Goal: Book appointment/travel/reservation

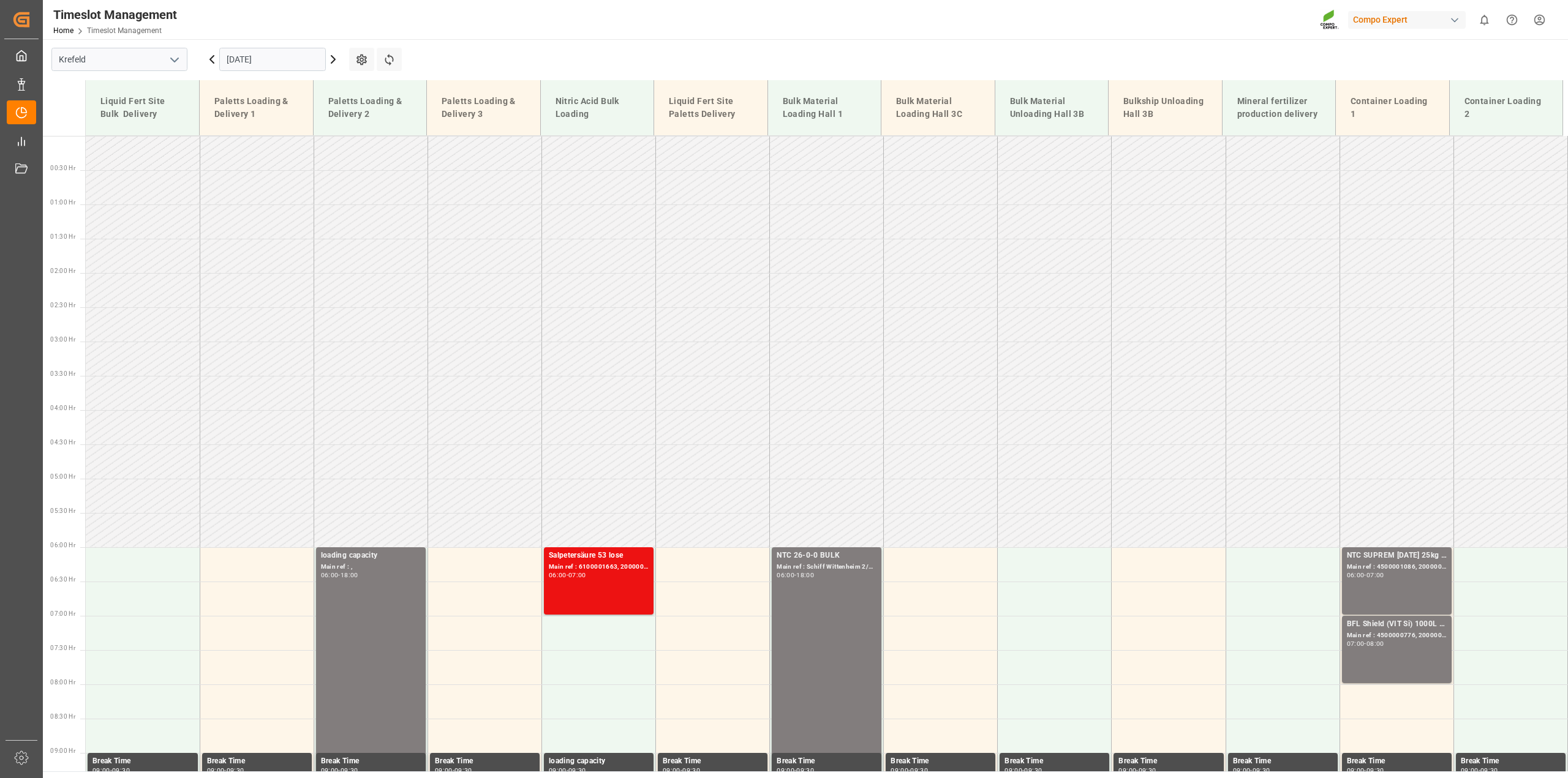
scroll to position [348, 0]
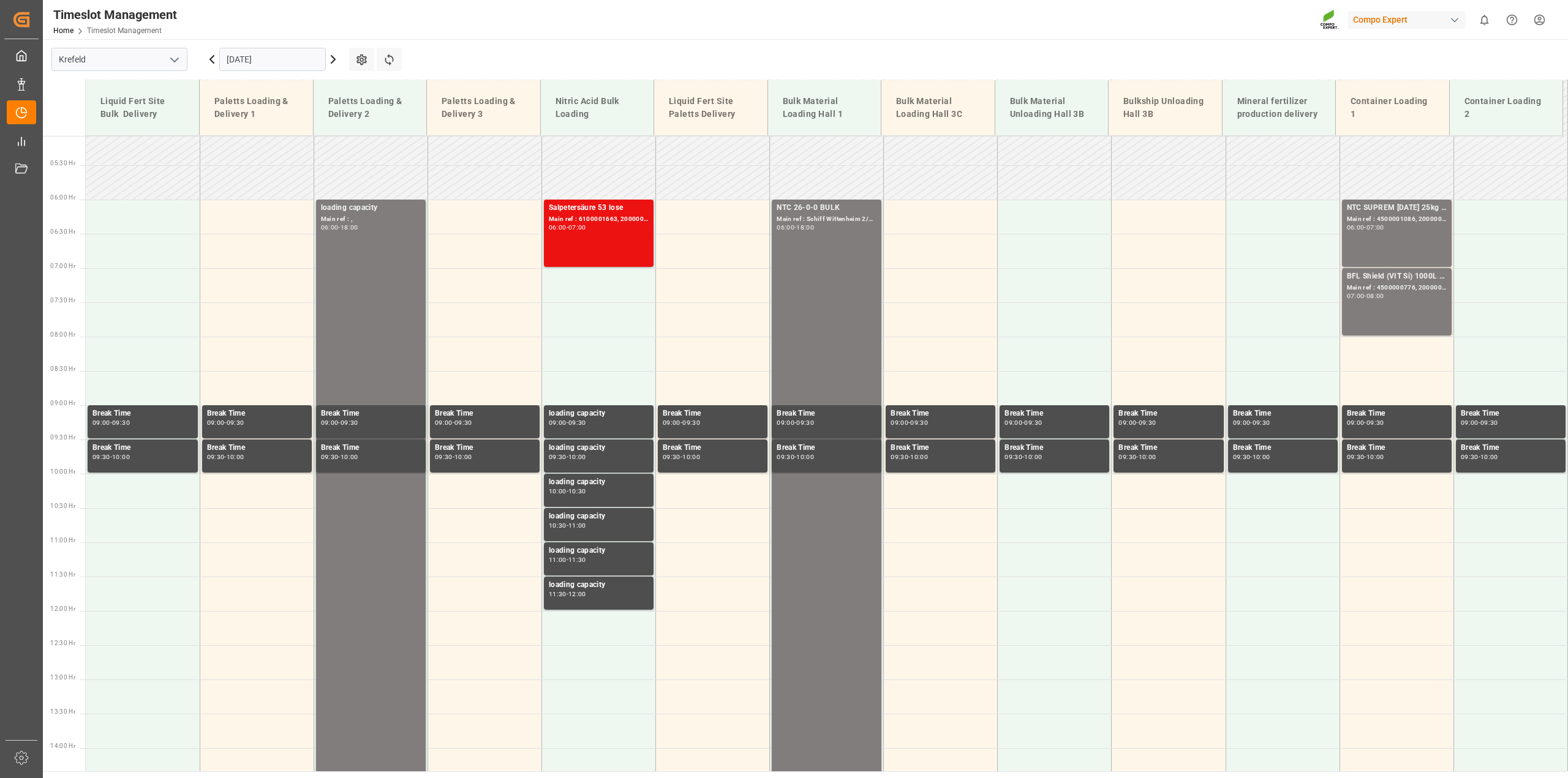
click at [274, 65] on input "[DATE]" at bounding box center [273, 59] width 107 height 23
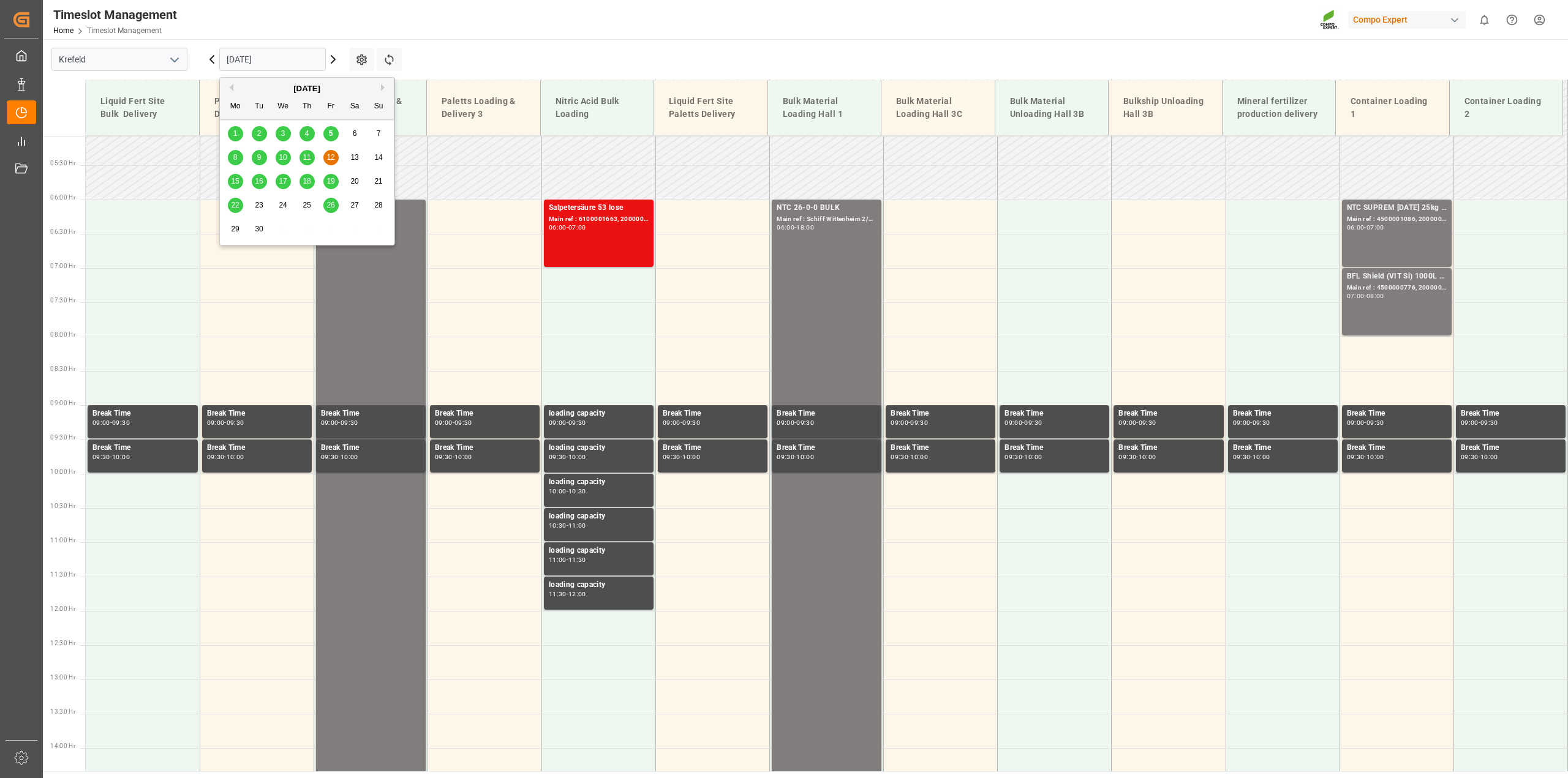
click at [332, 134] on span "5" at bounding box center [331, 133] width 5 height 9
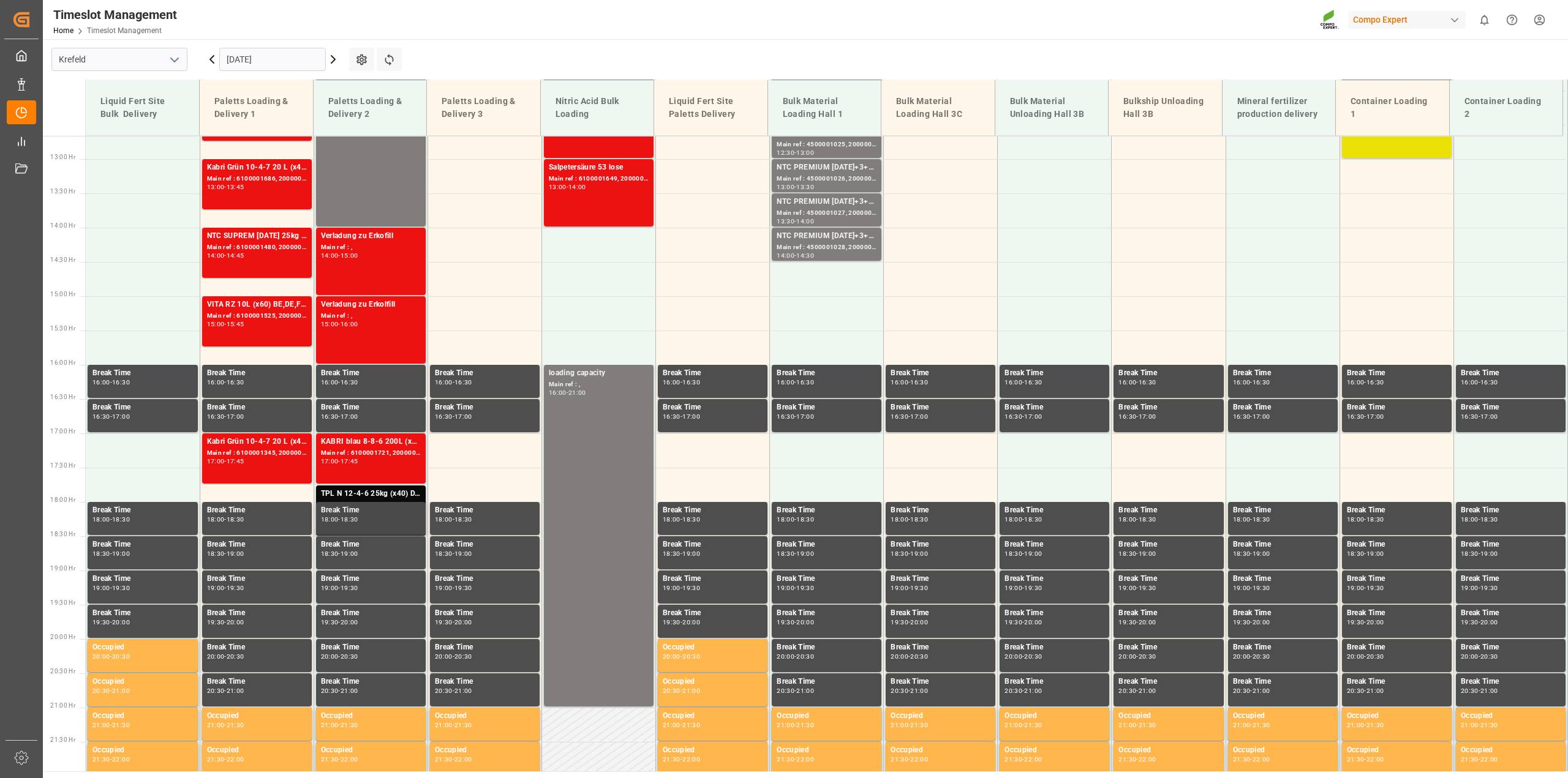
scroll to position [928, 0]
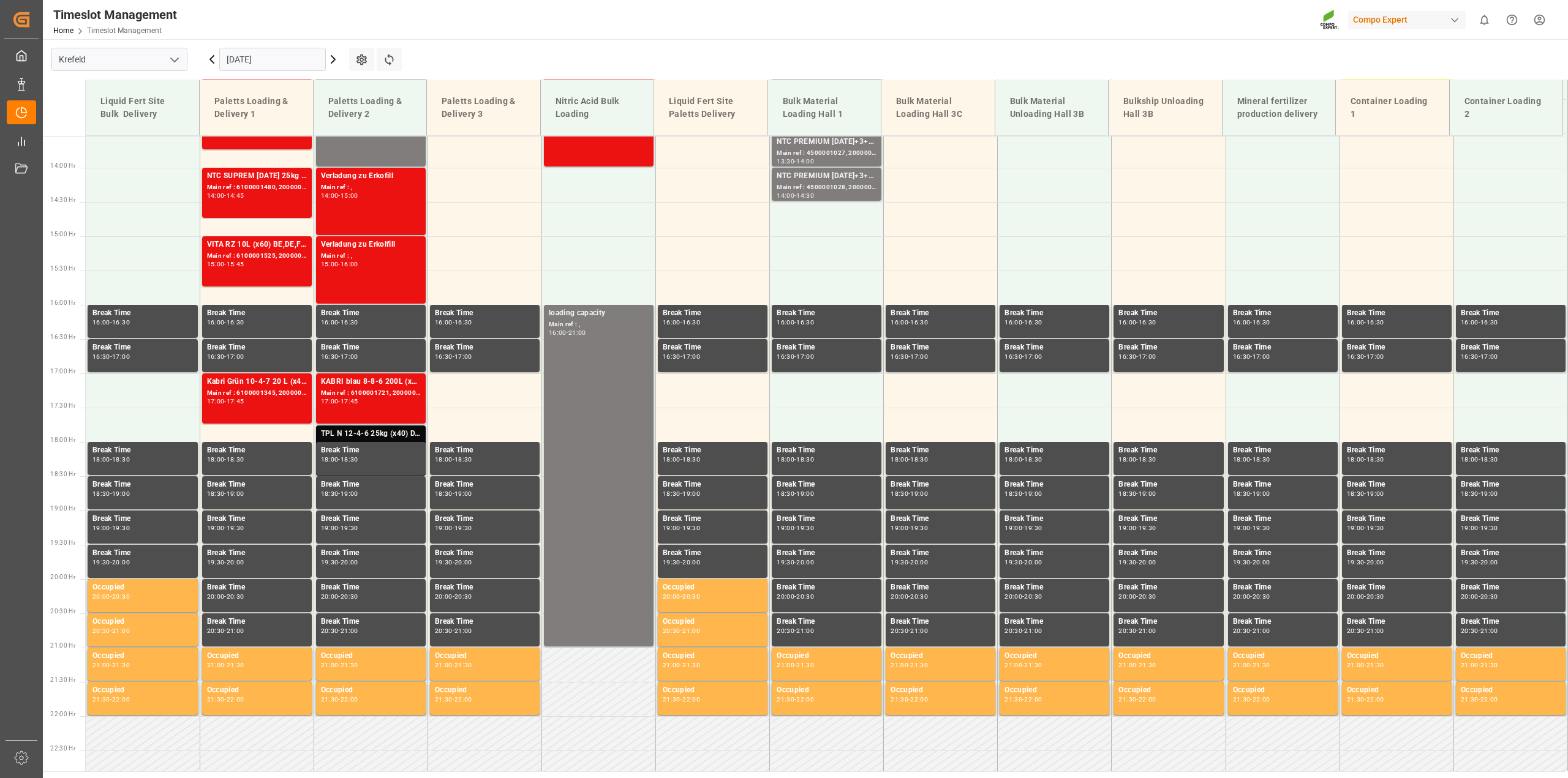
click at [393, 430] on div "TPL N 12-4-6 25kg (x40) D,A,CH;" at bounding box center [370, 433] width 100 height 13
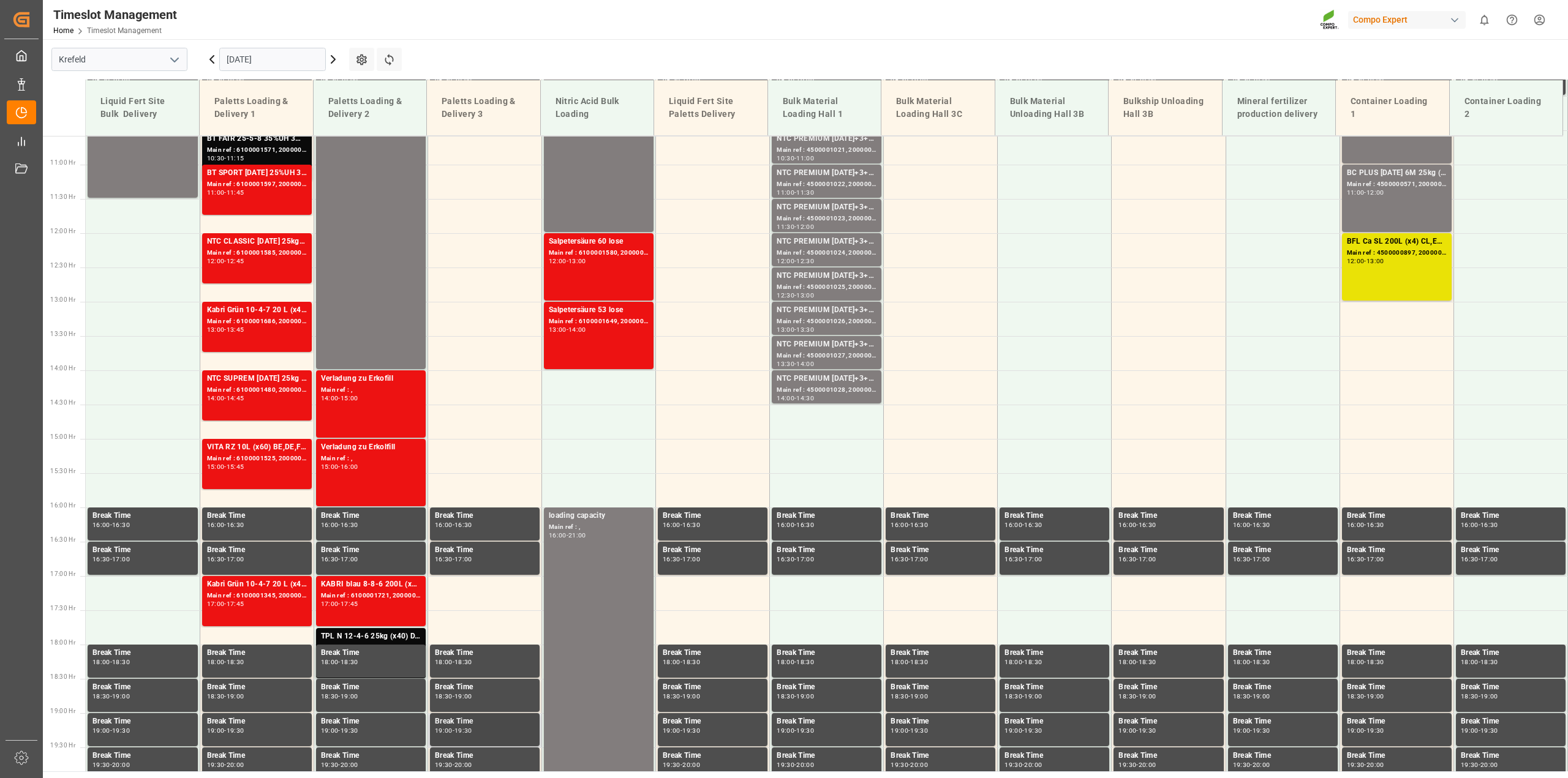
scroll to position [622, 0]
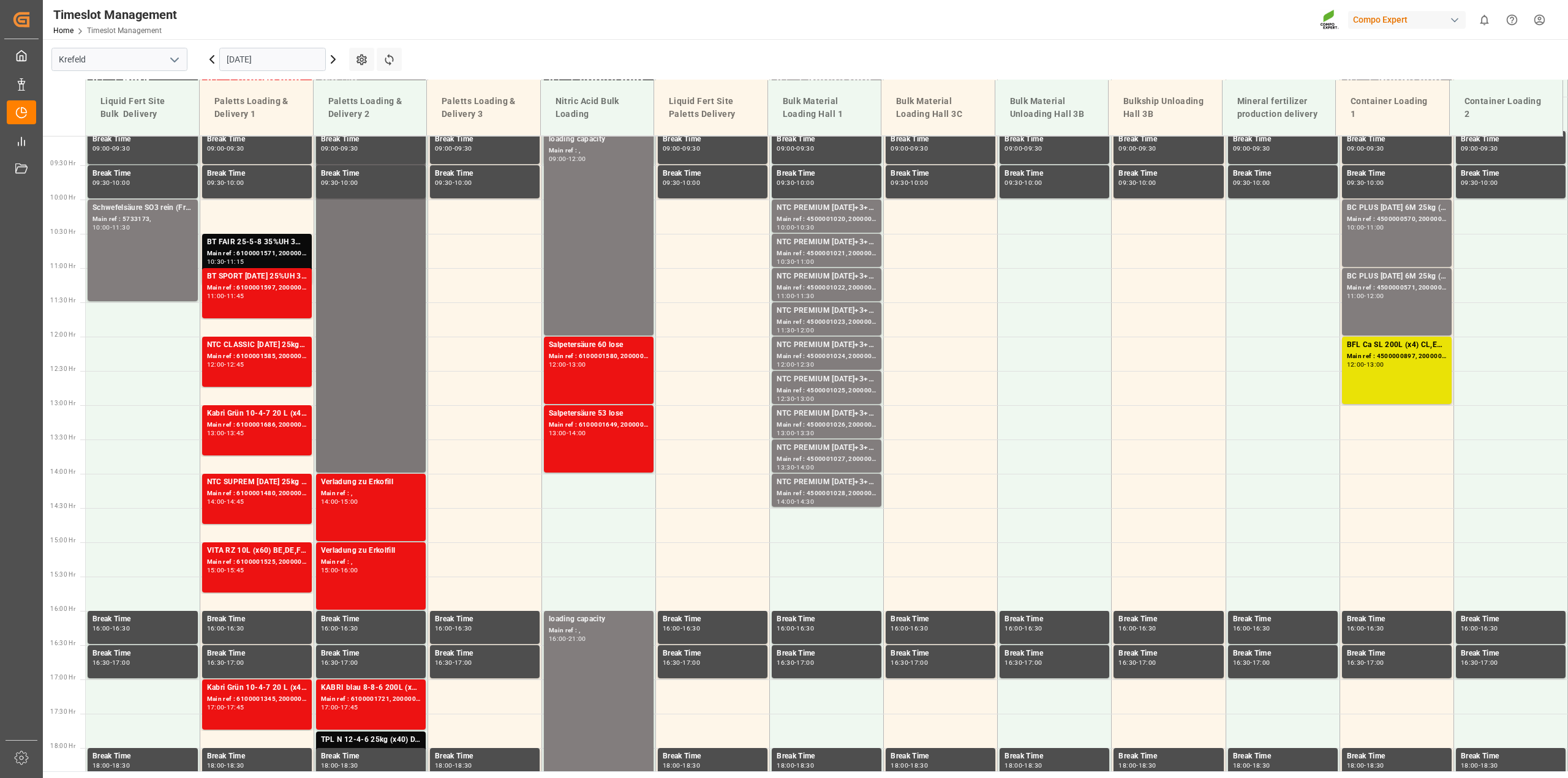
click at [387, 399] on div "Main ref : , 08:00 - 14:00" at bounding box center [370, 267] width 100 height 405
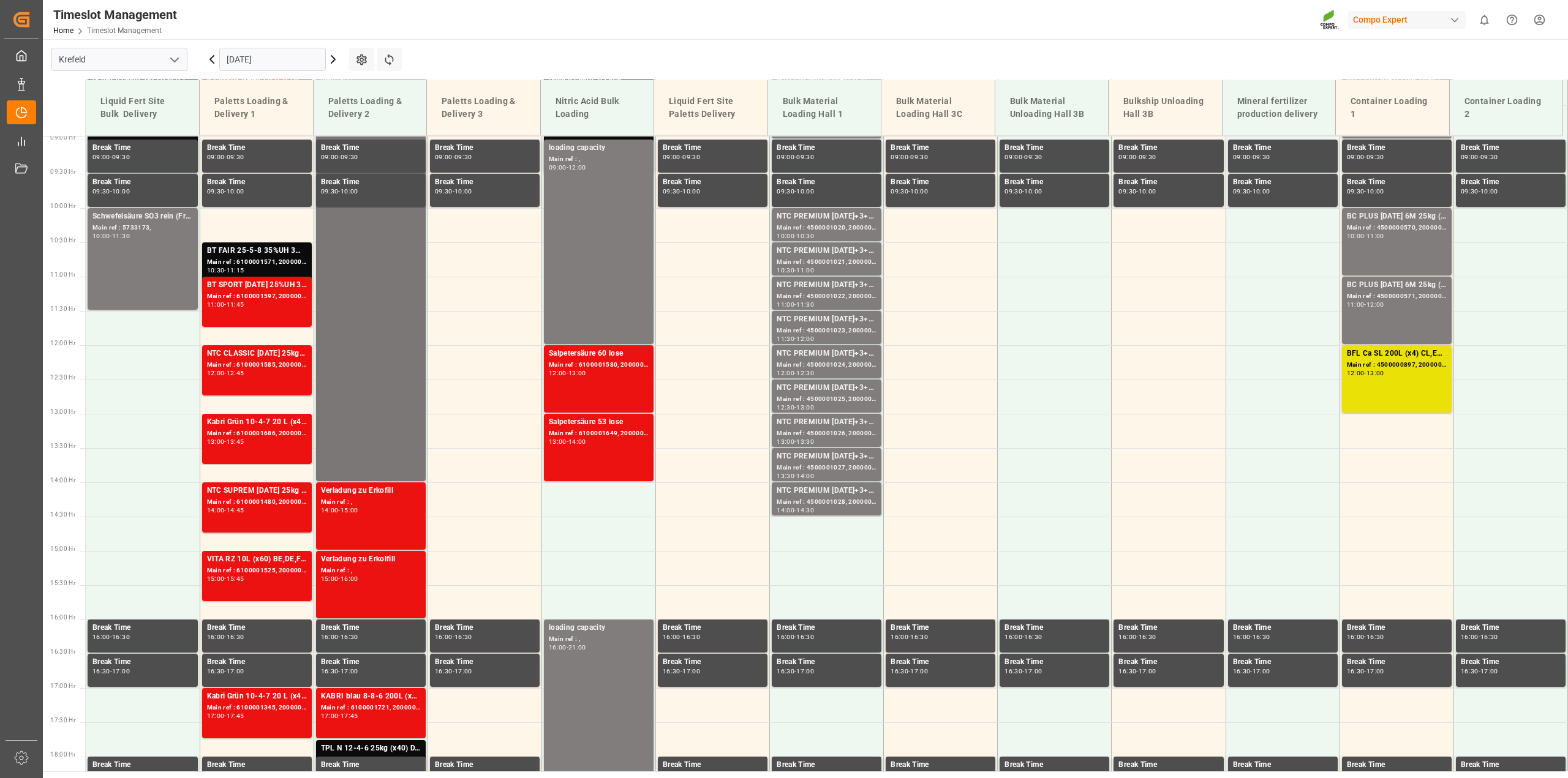
scroll to position [698, 0]
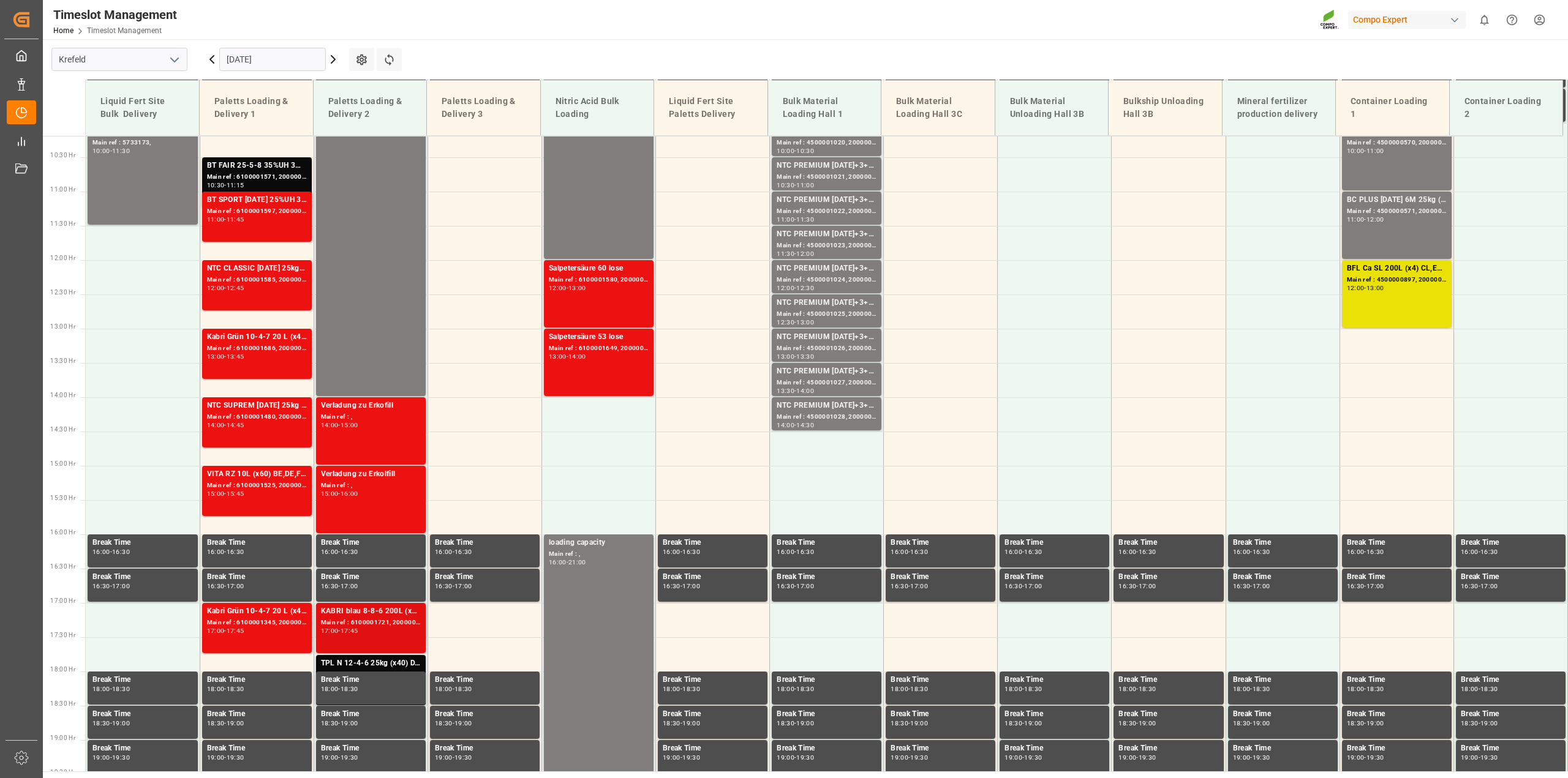
click at [383, 635] on div "KABRI blau 8-8-6 200L (x4) DE,ENKabri blau 8-8-6 20L (x48) DE,EN Main ref : 610…" at bounding box center [370, 628] width 100 height 45
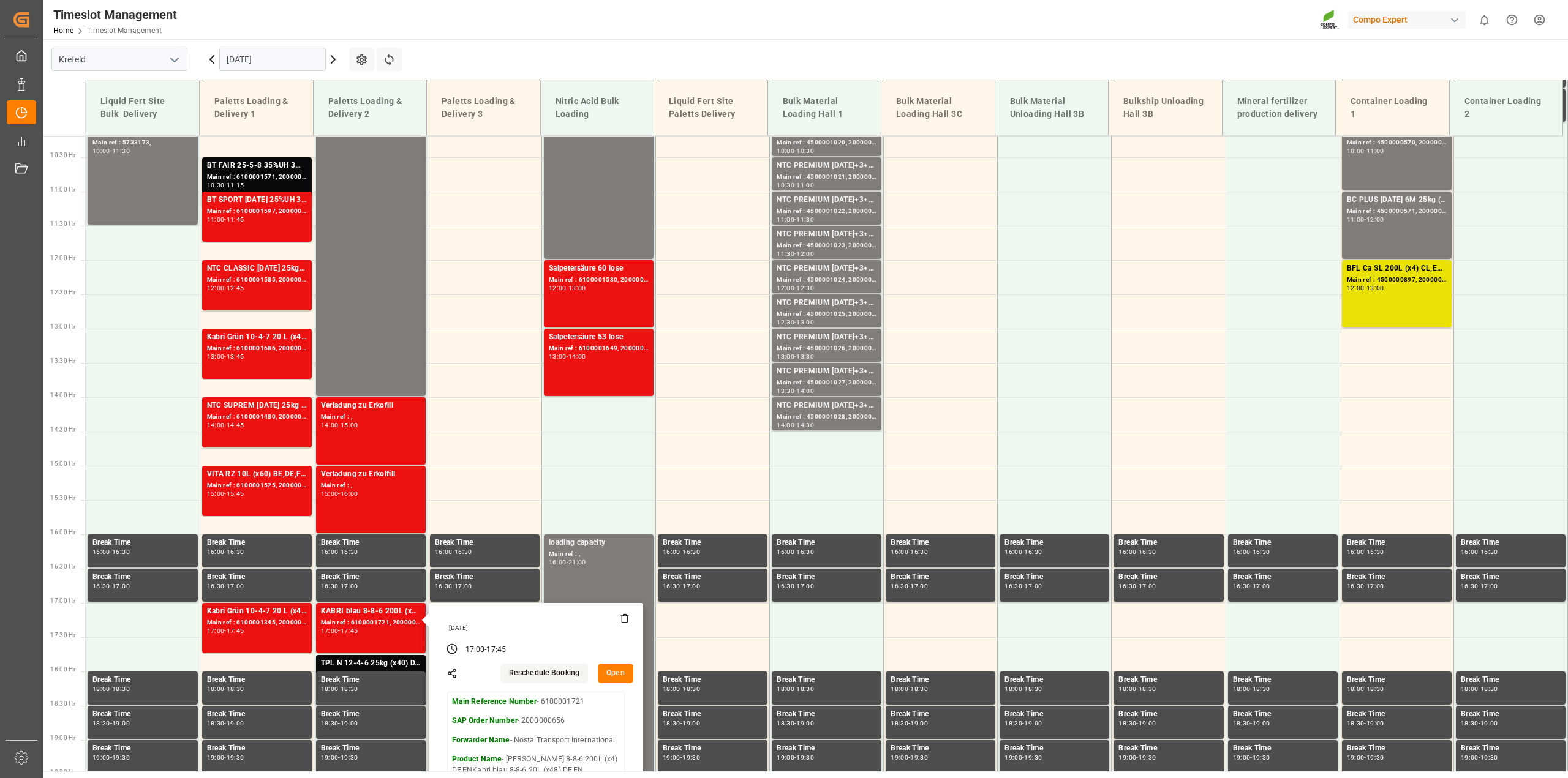
click at [628, 670] on button "Open" at bounding box center [616, 673] width 36 height 20
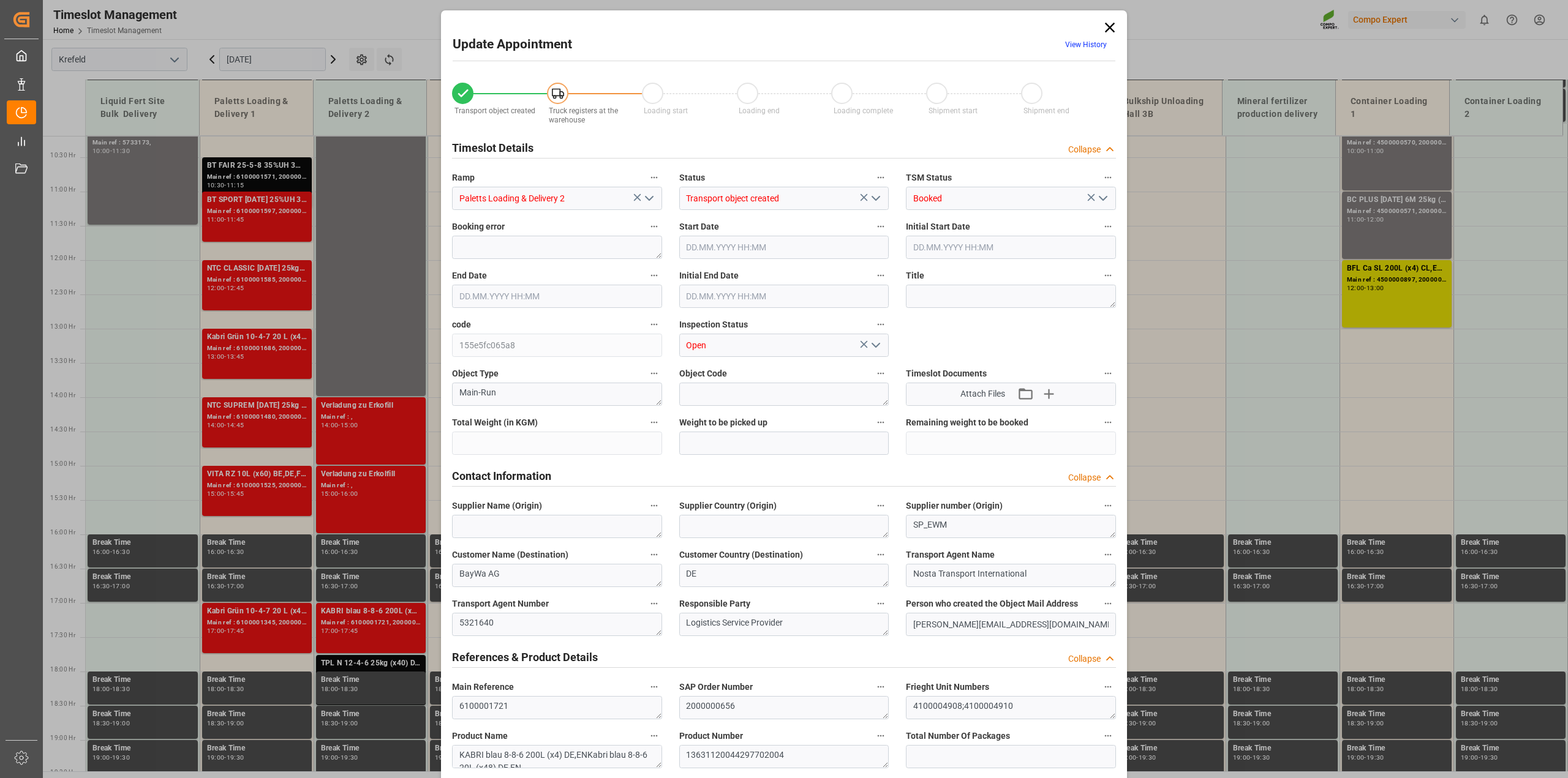
type input "10368"
type input "0"
type input "05.09.2025 17:00"
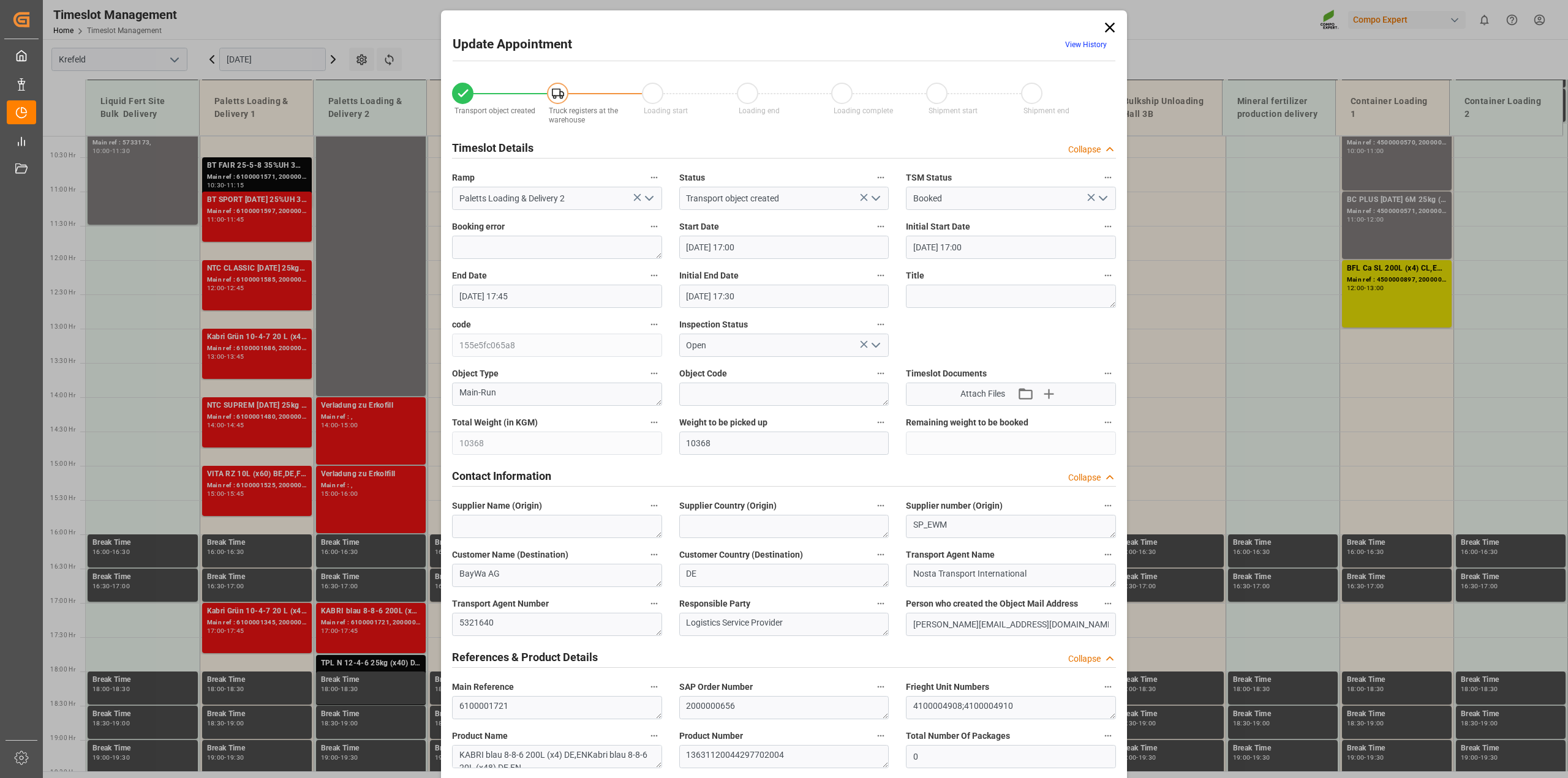
type input "05.09.2025 17:45"
type input "05.09.2025 17:30"
type input "04.09.2025 15:14"
type input "05.09.2025 07:17"
click at [1070, 47] on link "View History" at bounding box center [1086, 44] width 42 height 9
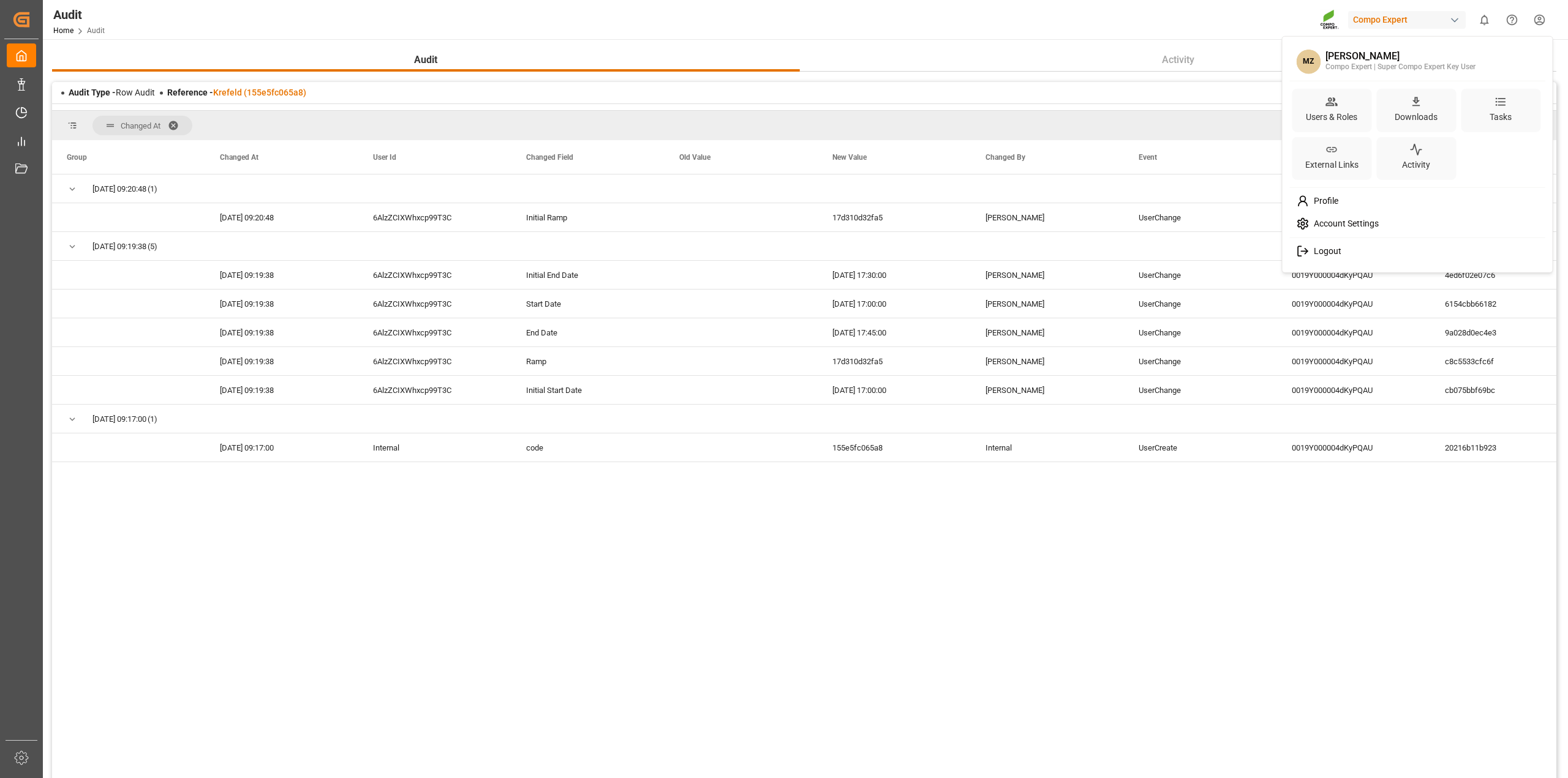
click at [1541, 28] on html "Created by potrace 1.15, written by Peter Selinger 2001-2017 Created by potrace…" at bounding box center [784, 389] width 1568 height 778
click at [1330, 96] on icon at bounding box center [1332, 101] width 13 height 13
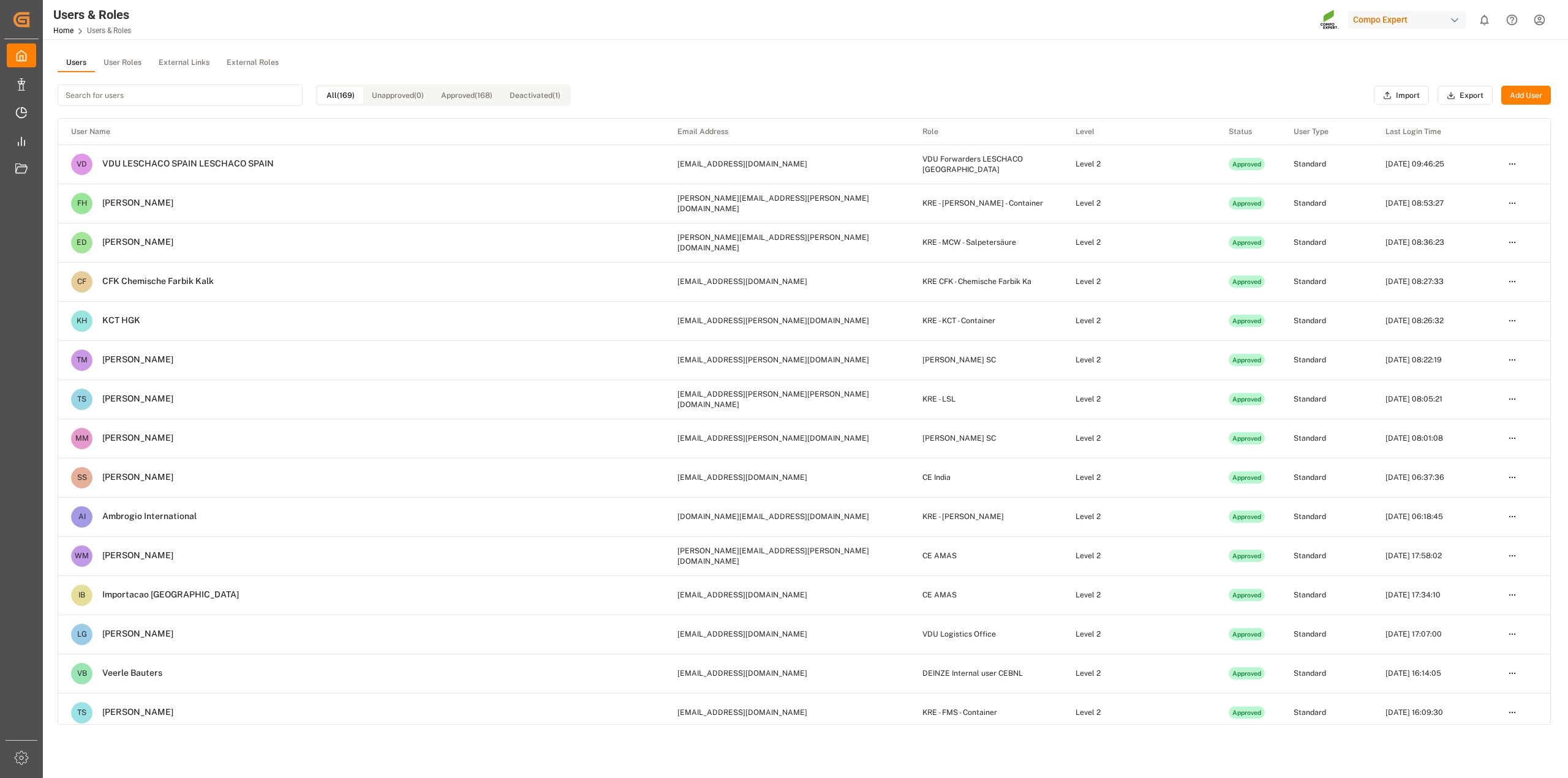
click at [181, 98] on input at bounding box center [180, 95] width 245 height 22
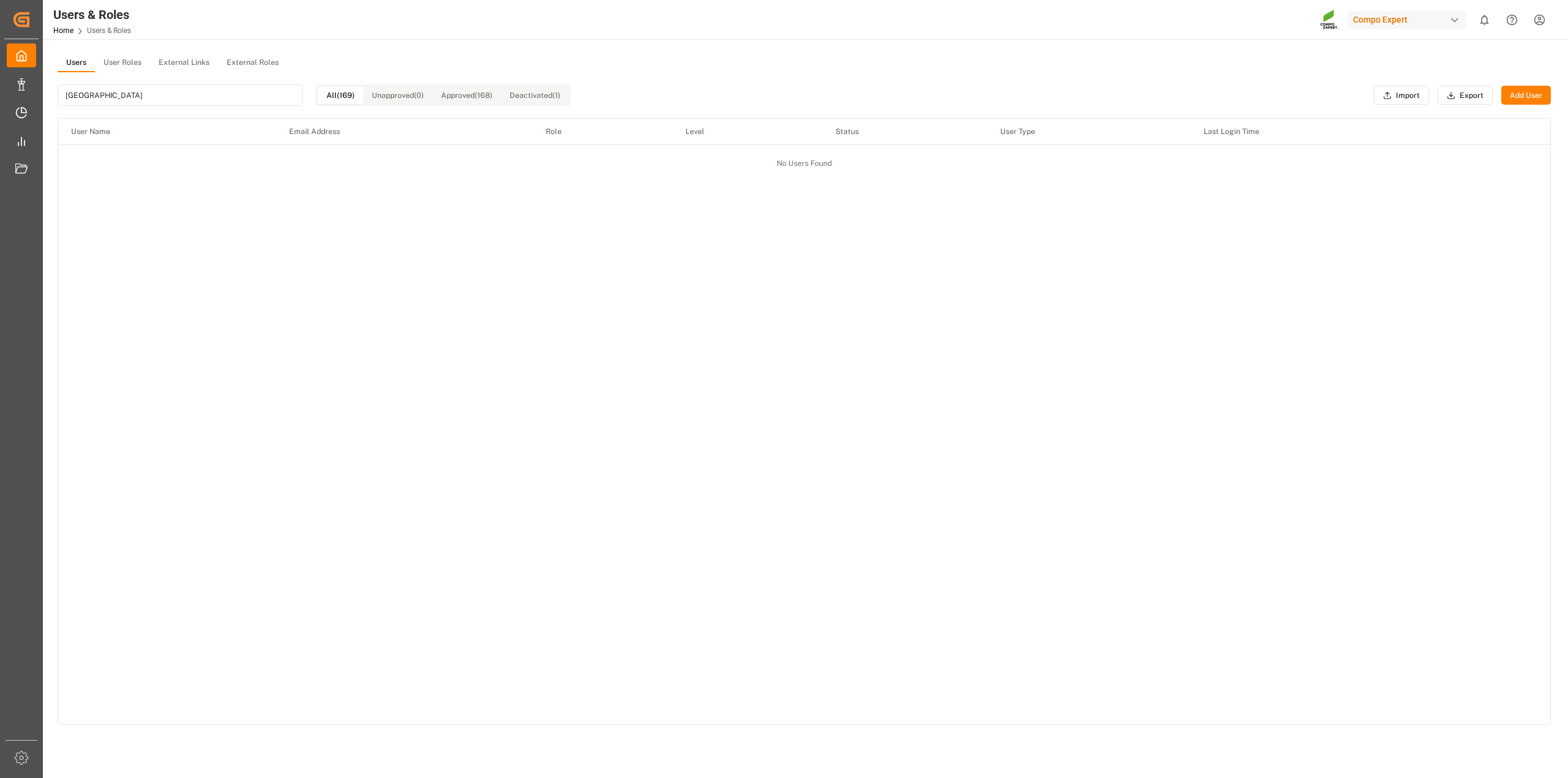
drag, startPoint x: 142, startPoint y: 93, endPoint x: 7, endPoint y: 96, distance: 135.0
click at [1, 94] on div "Created by potrace 1.15, written by Peter Selinger 2001-2017 Created by potrace…" at bounding box center [784, 389] width 1568 height 778
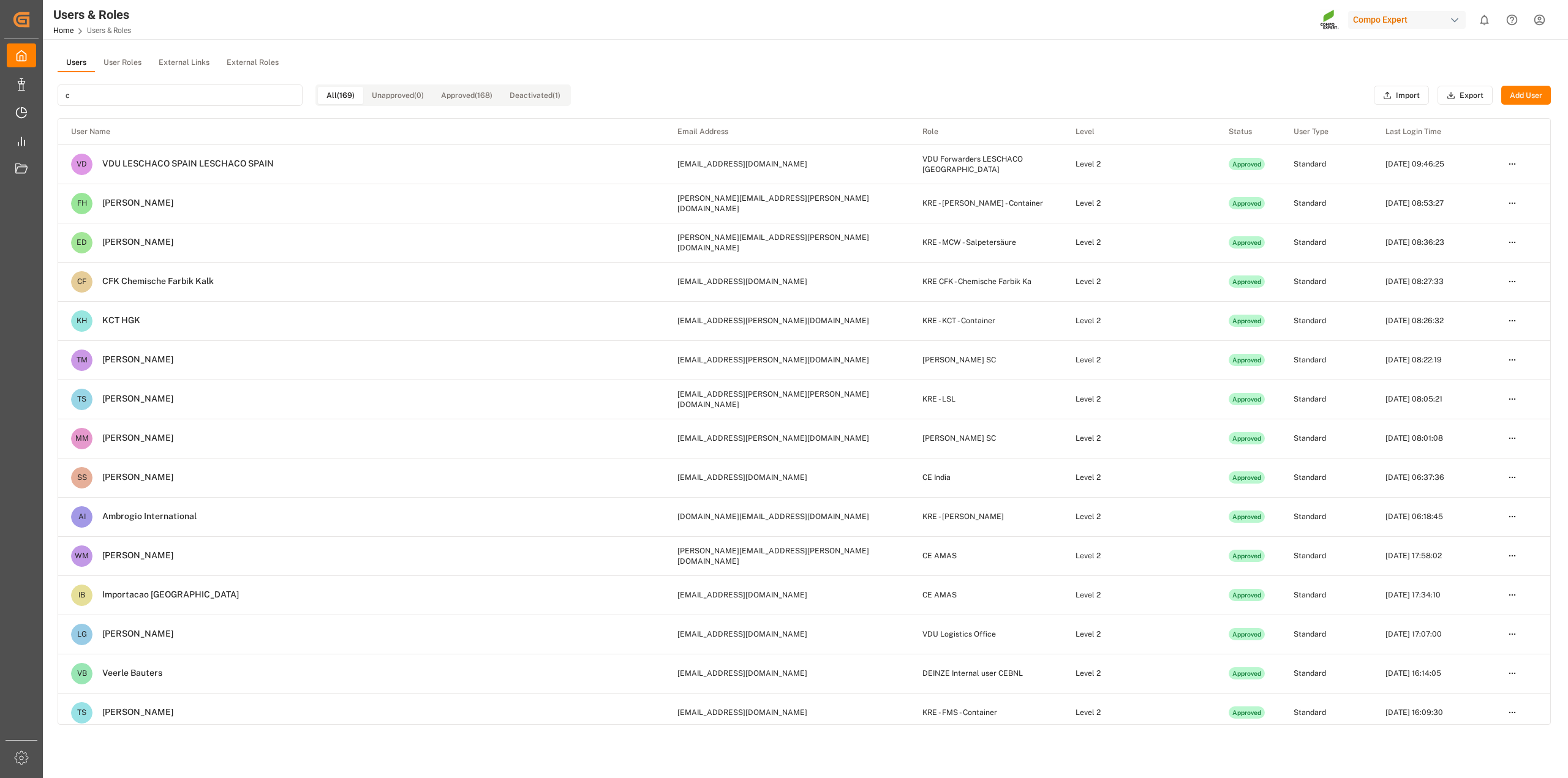
type input "ce"
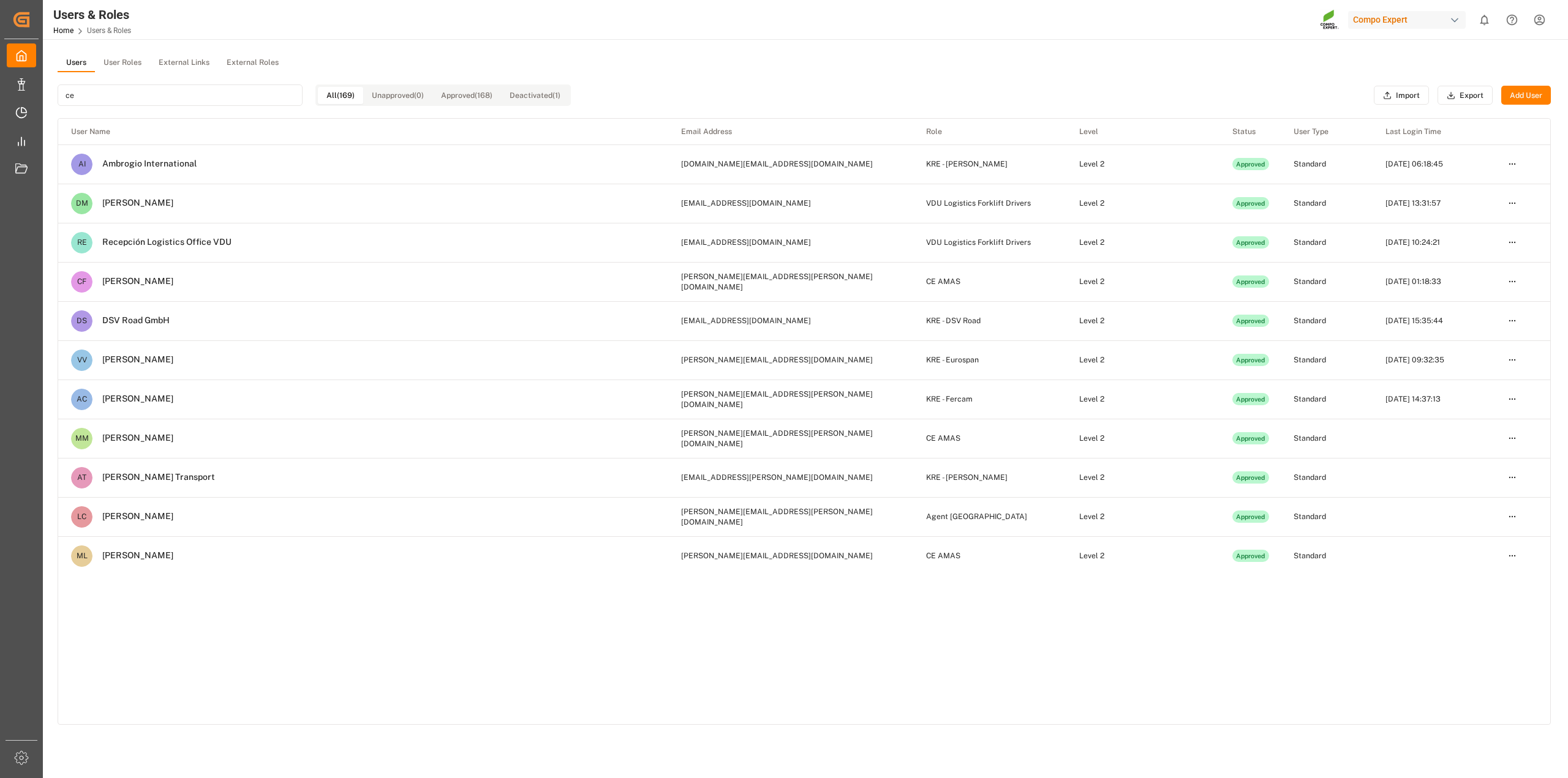
click at [130, 65] on button "User Roles" at bounding box center [123, 63] width 55 height 18
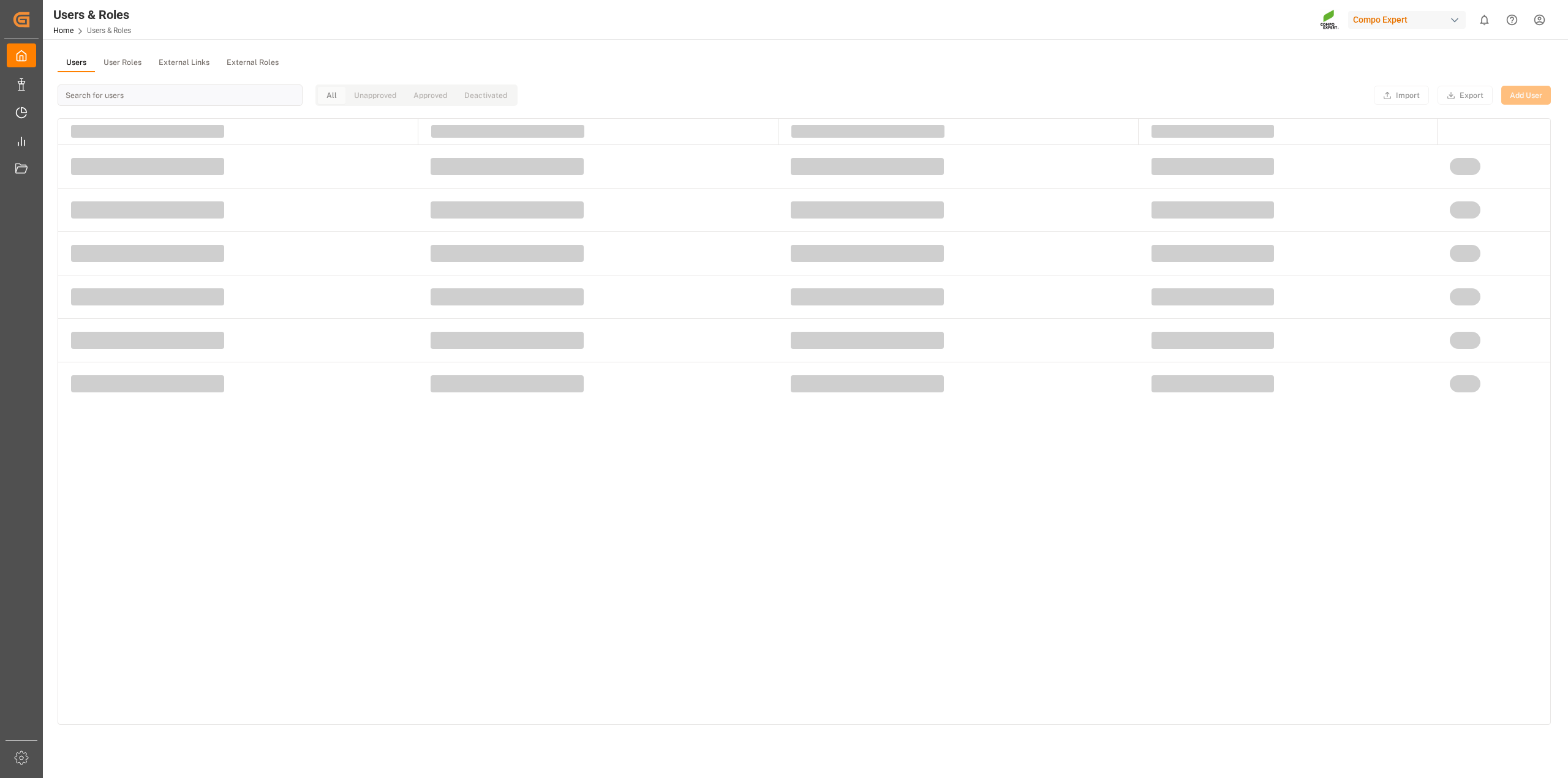
click at [74, 59] on button "Users" at bounding box center [76, 63] width 38 height 18
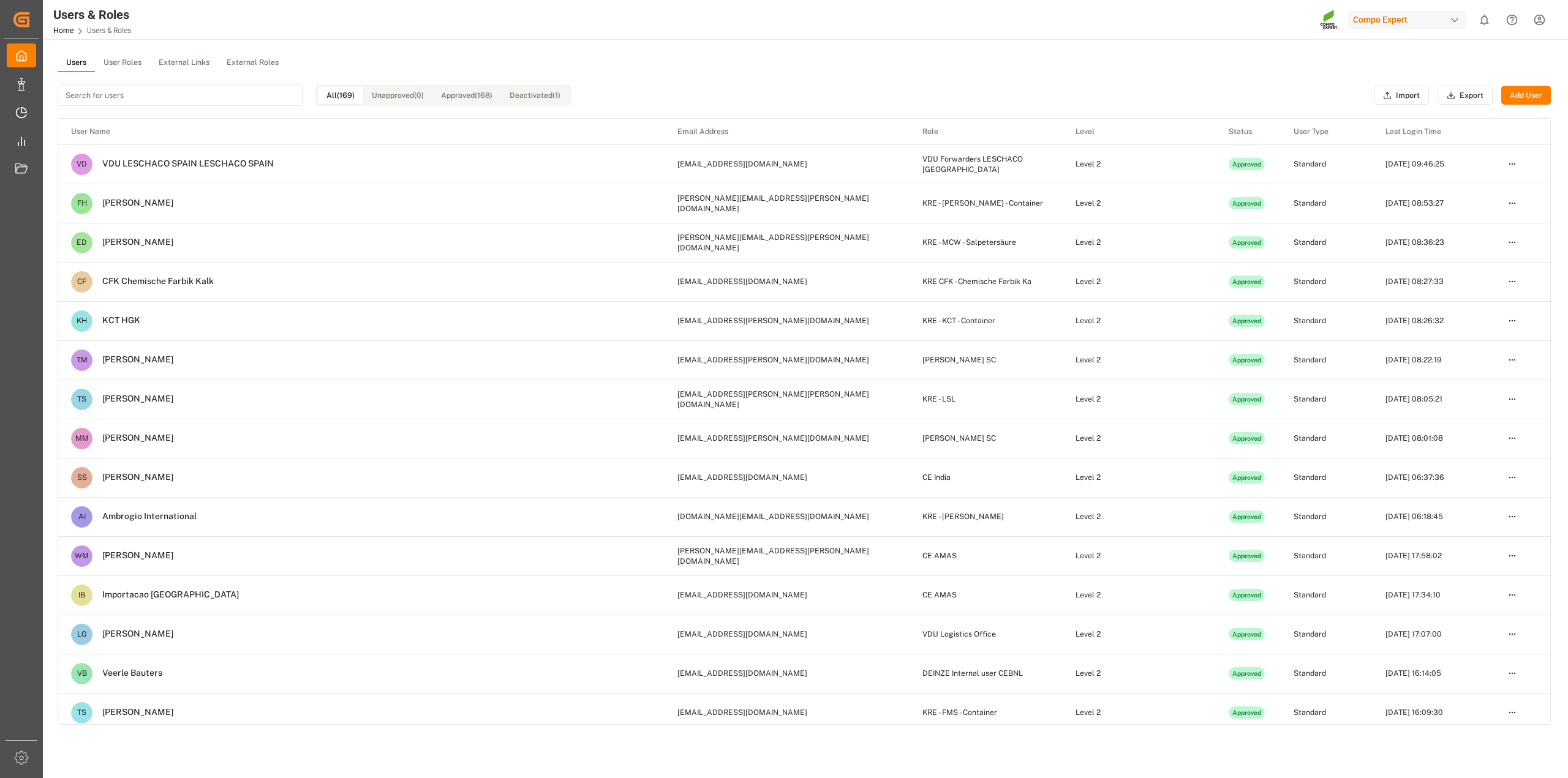
click at [123, 98] on input at bounding box center [180, 95] width 245 height 22
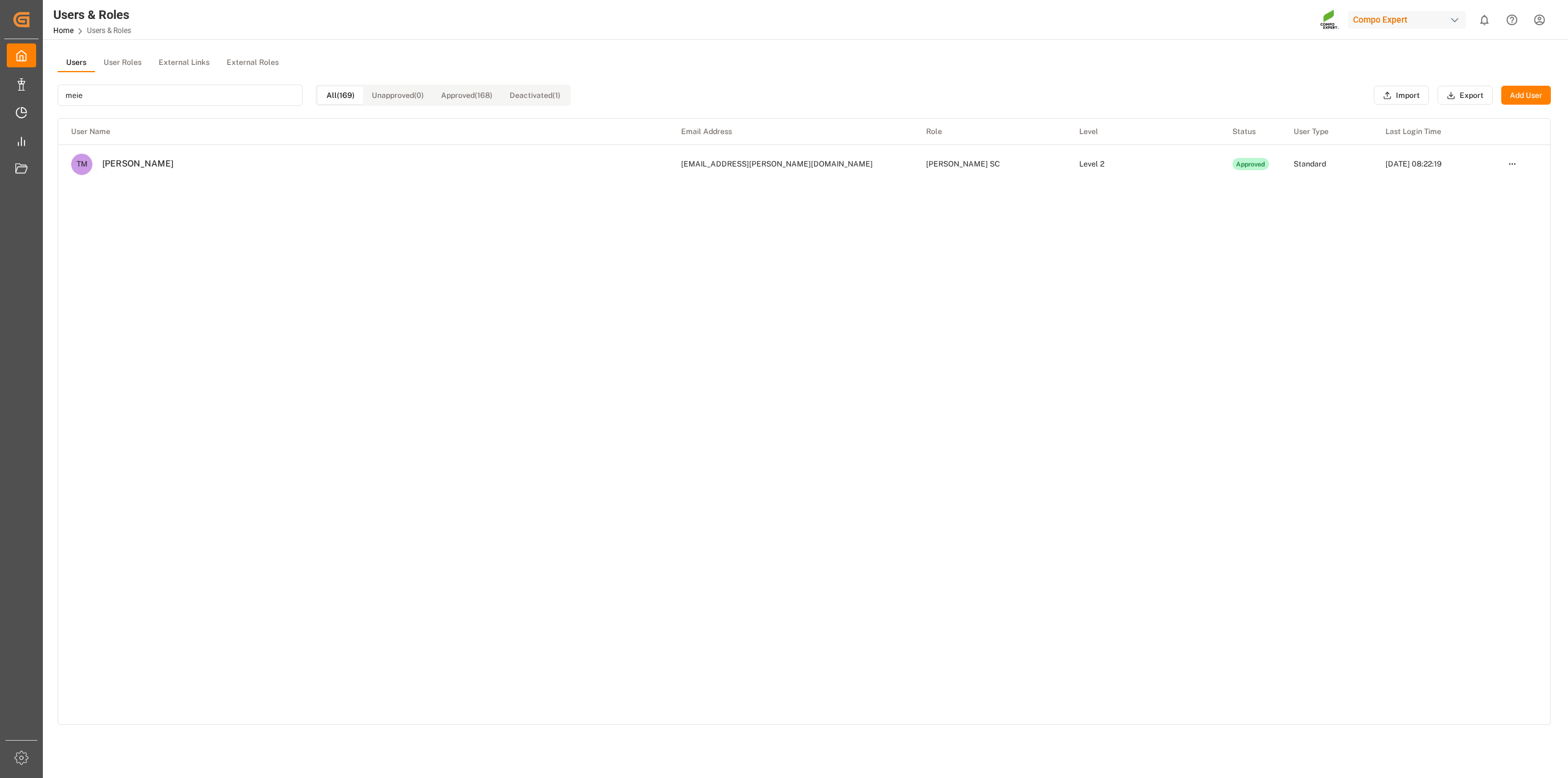
type input "meier"
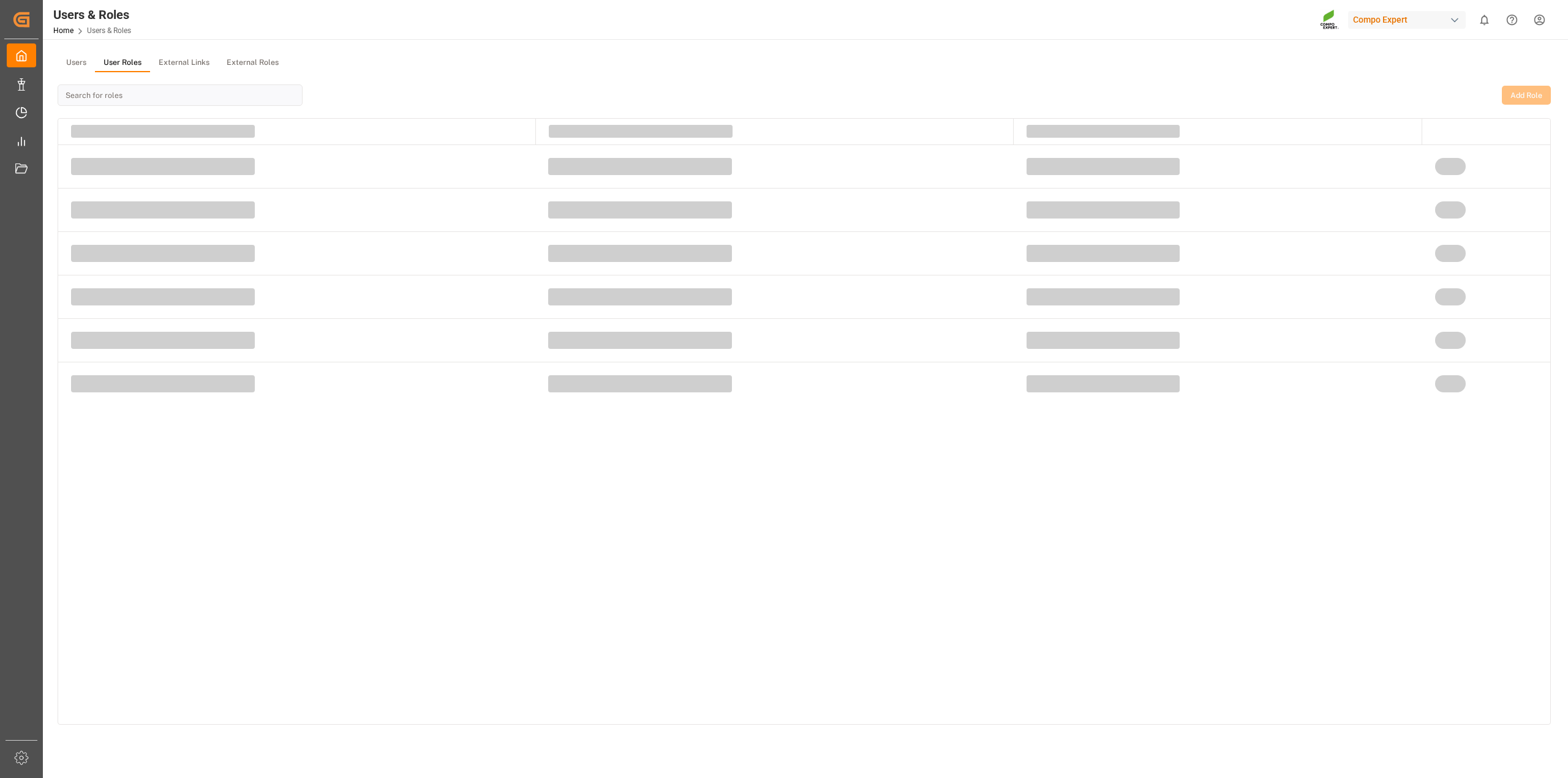
click at [134, 59] on button "User Roles" at bounding box center [123, 63] width 55 height 18
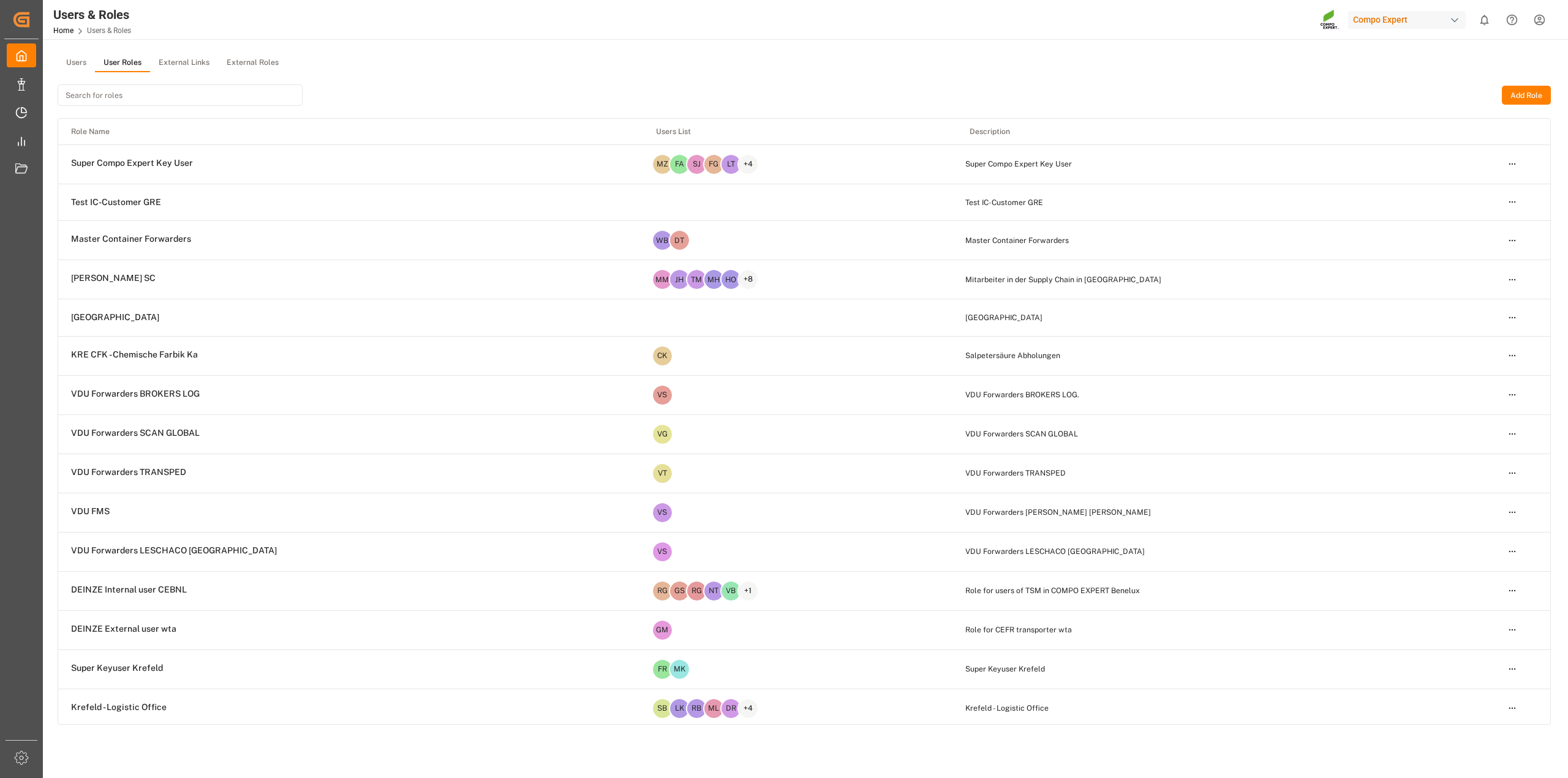
click at [161, 96] on input at bounding box center [180, 95] width 245 height 22
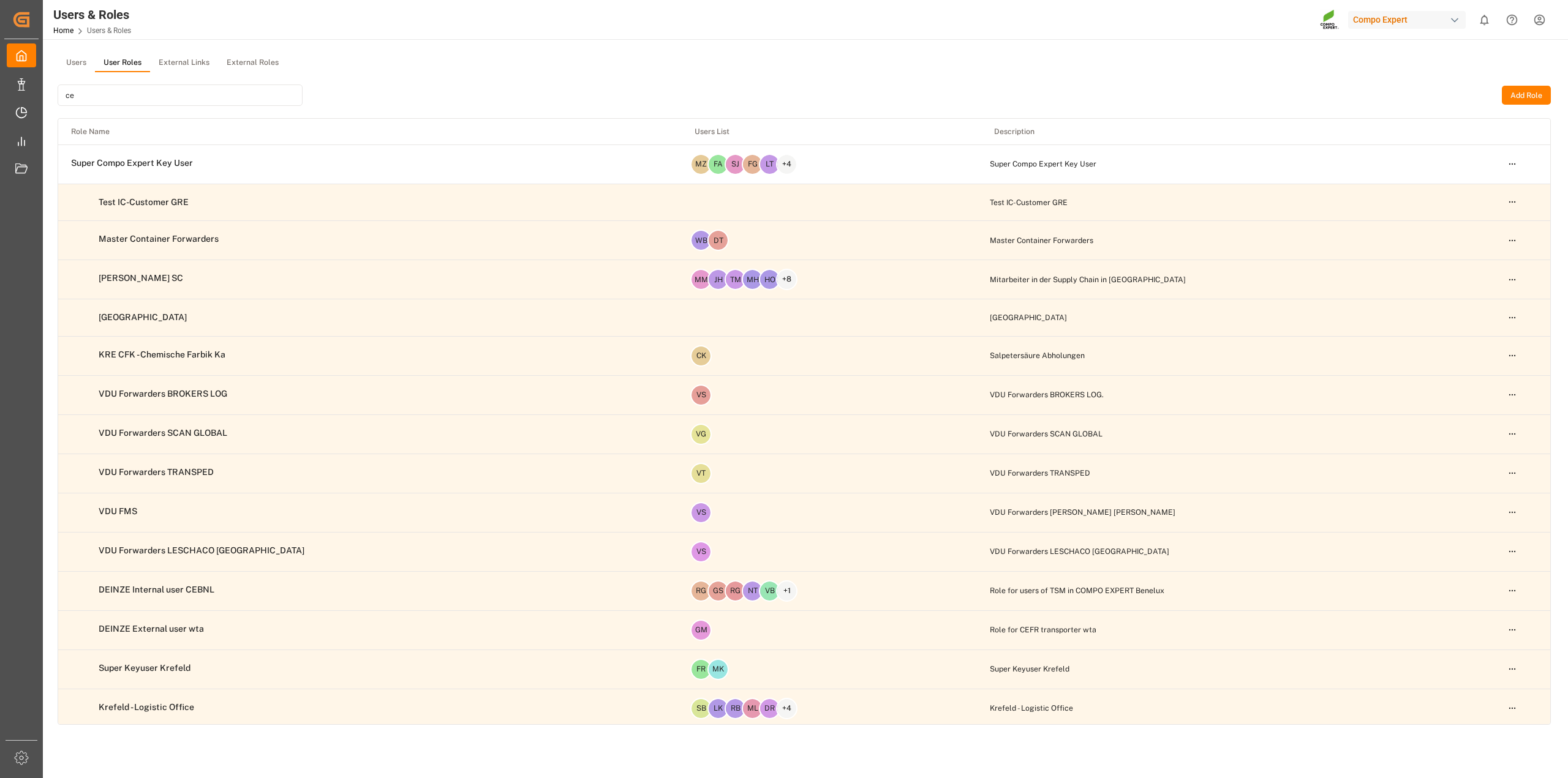
drag, startPoint x: 148, startPoint y: 88, endPoint x: 135, endPoint y: 96, distance: 15.3
click at [147, 90] on input "ce" at bounding box center [180, 95] width 245 height 22
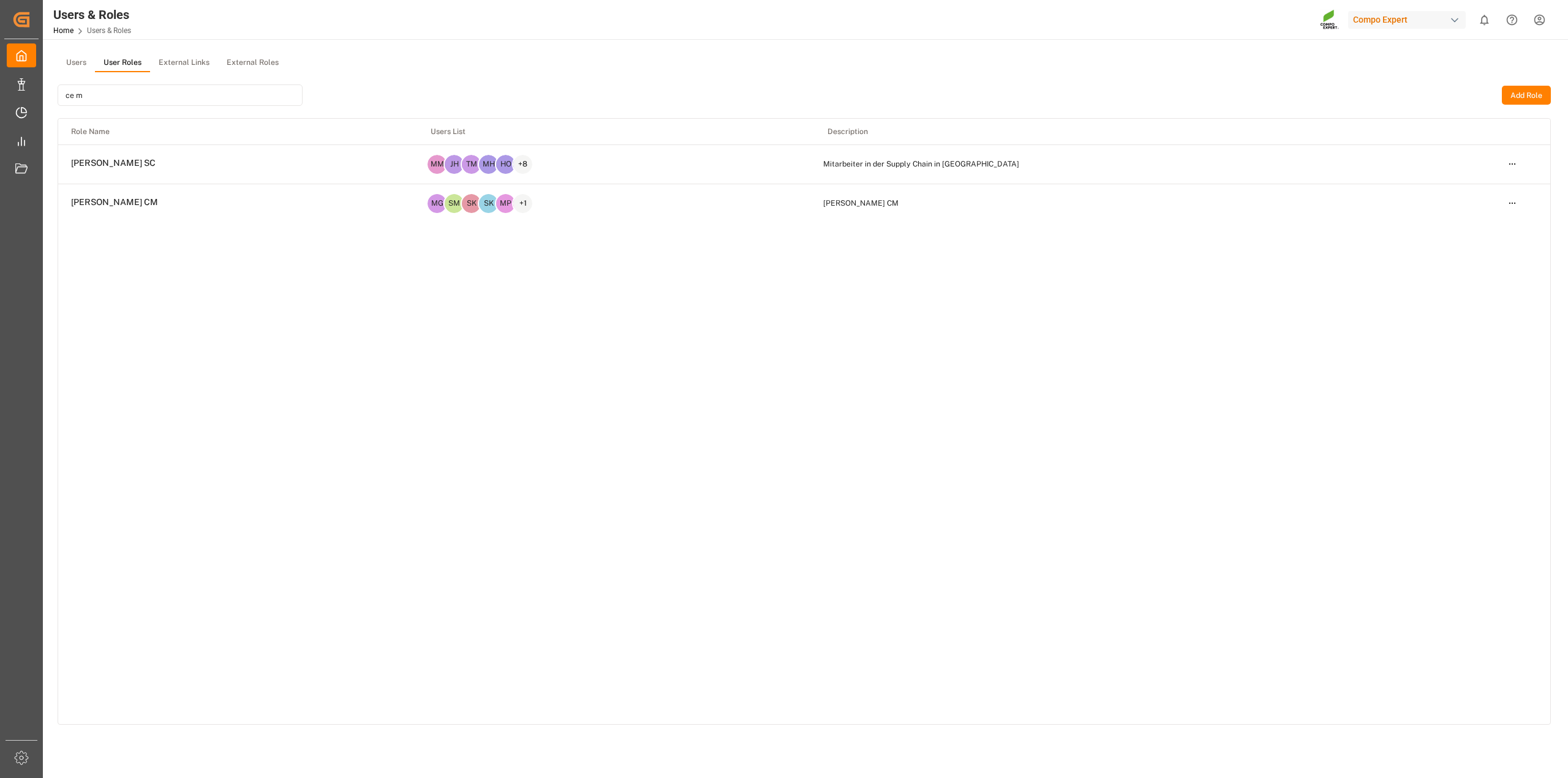
type input "ce m"
click at [1519, 163] on html "Created by potrace 1.15, written by Peter Selinger 2001-2017 Created by potrace…" at bounding box center [784, 389] width 1568 height 778
click at [1485, 190] on div "Edit" at bounding box center [1487, 186] width 63 height 17
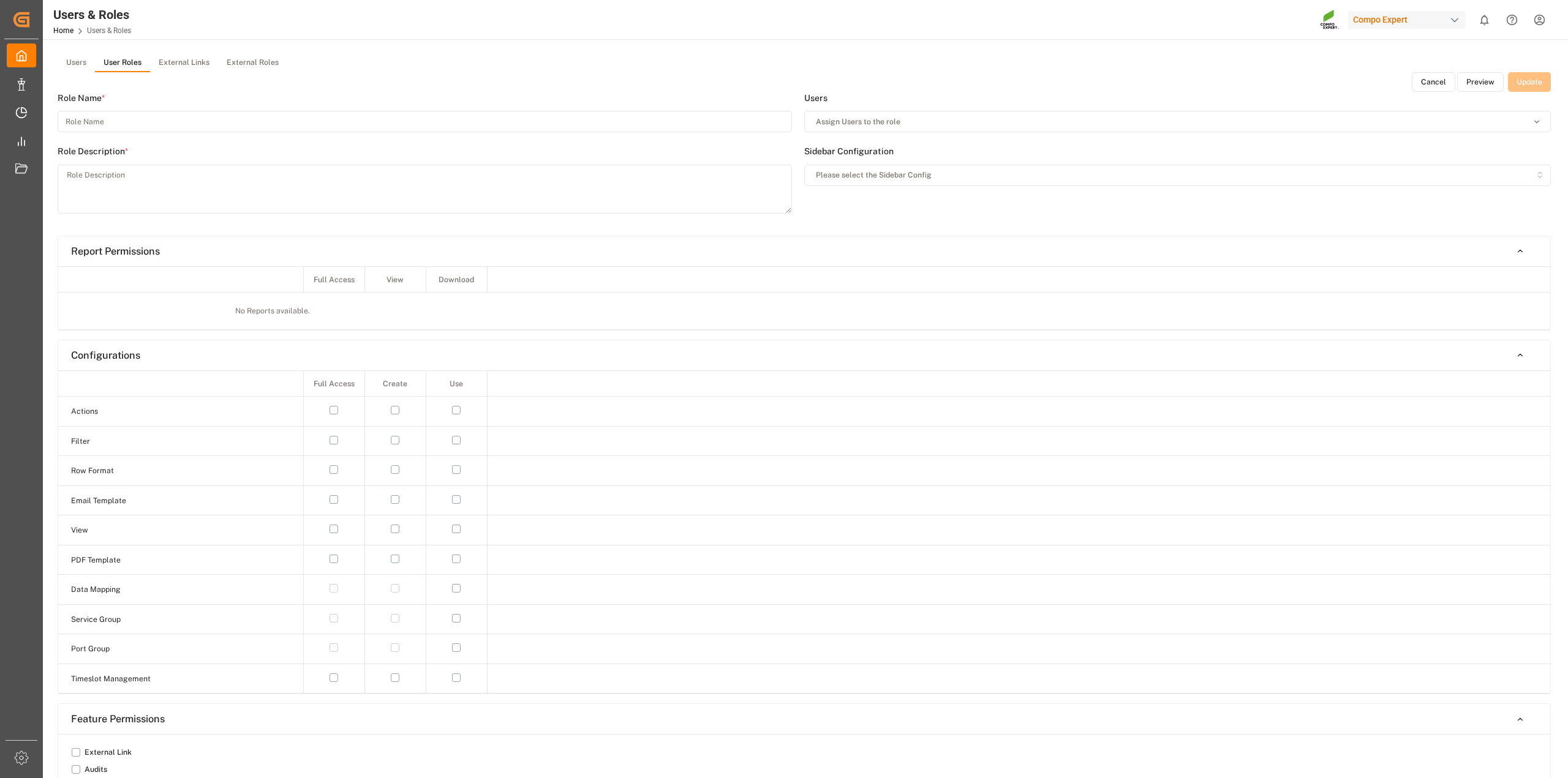
type input "CE Münster SC"
type textarea "Mitarbeiter in der Supply Chain in Münster"
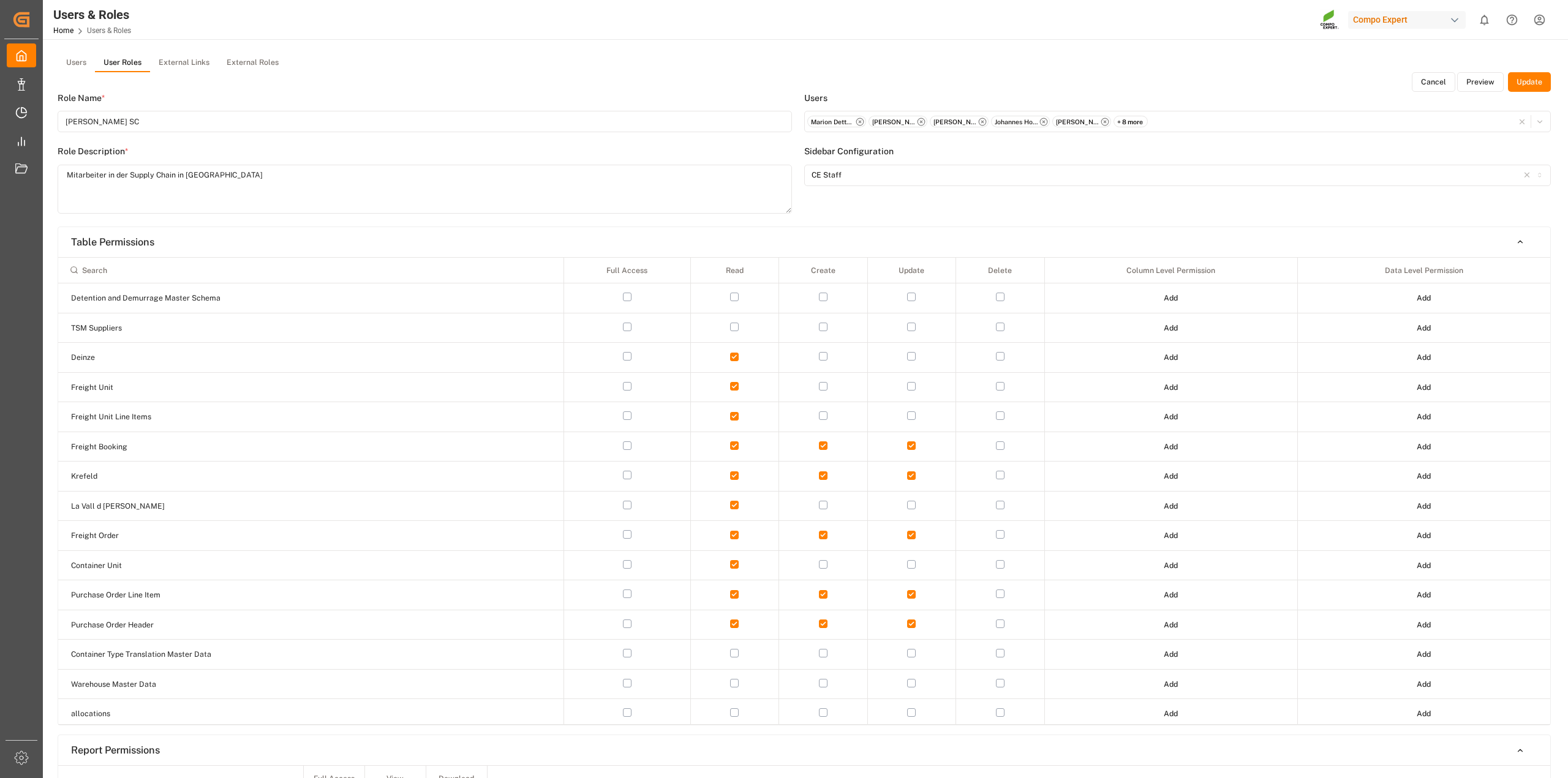
click at [1483, 81] on button "Preview" at bounding box center [1480, 82] width 47 height 20
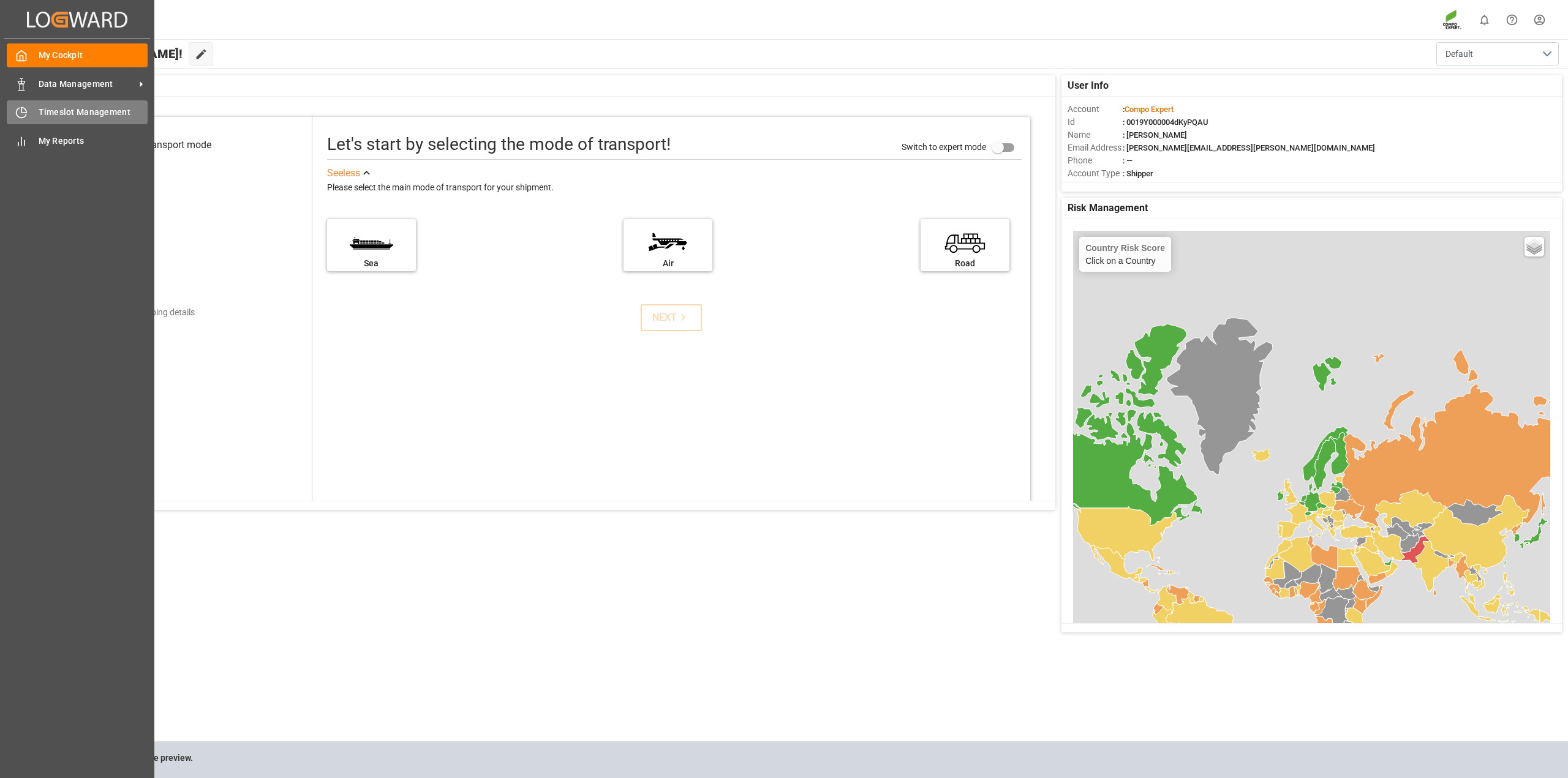
click at [22, 110] on icon at bounding box center [21, 113] width 13 height 13
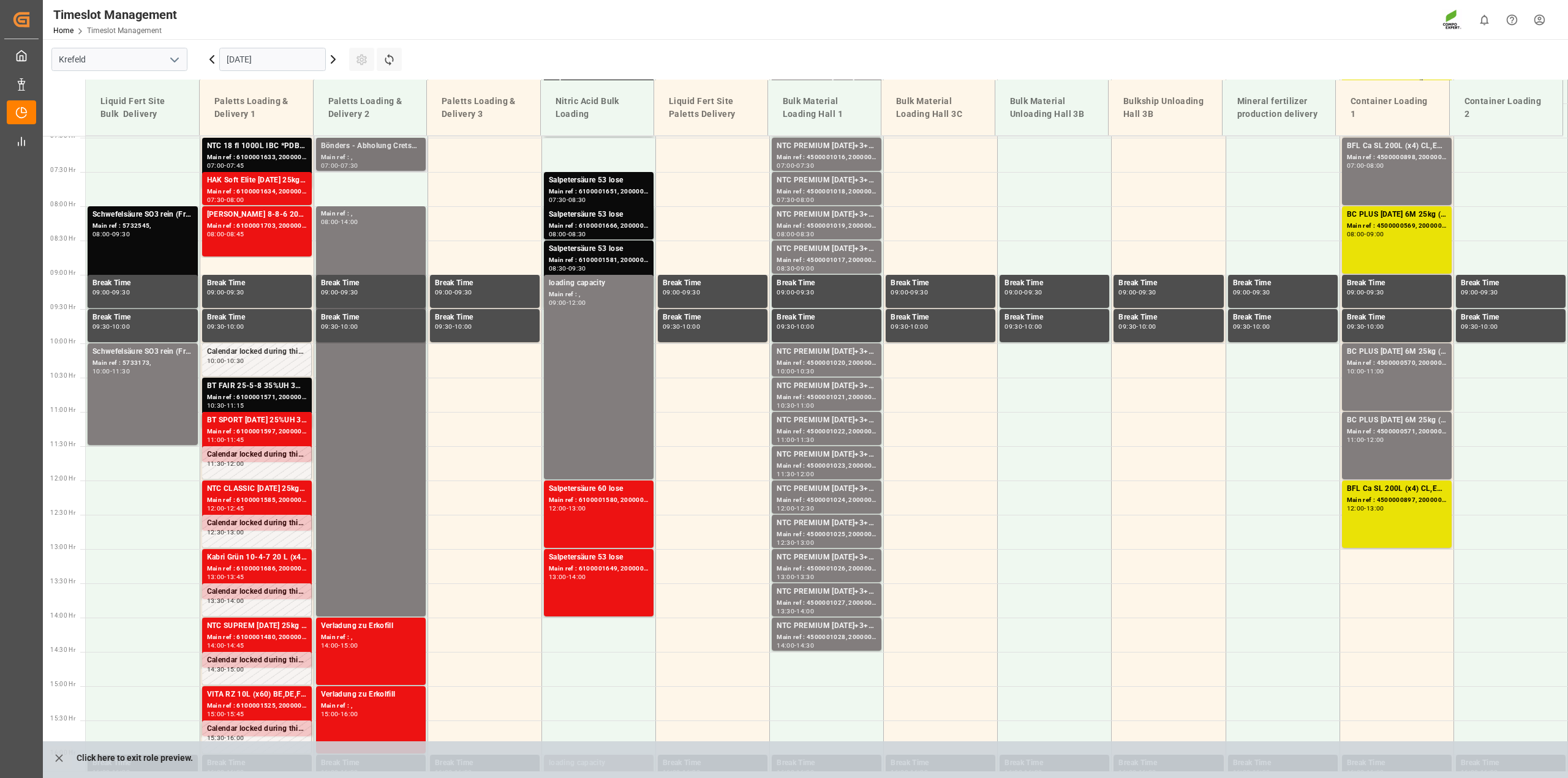
scroll to position [469, 0]
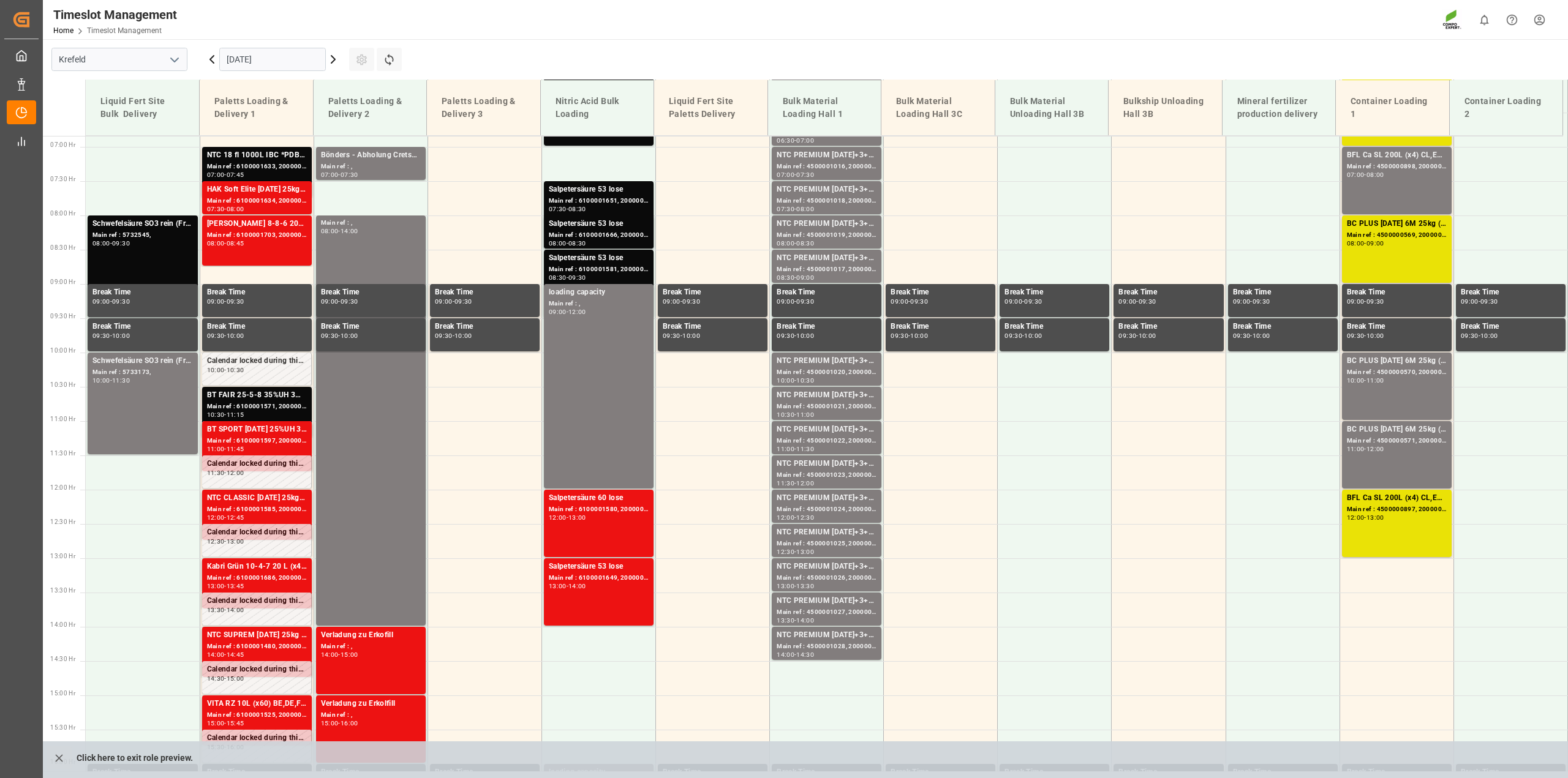
click at [331, 61] on icon at bounding box center [333, 59] width 15 height 14
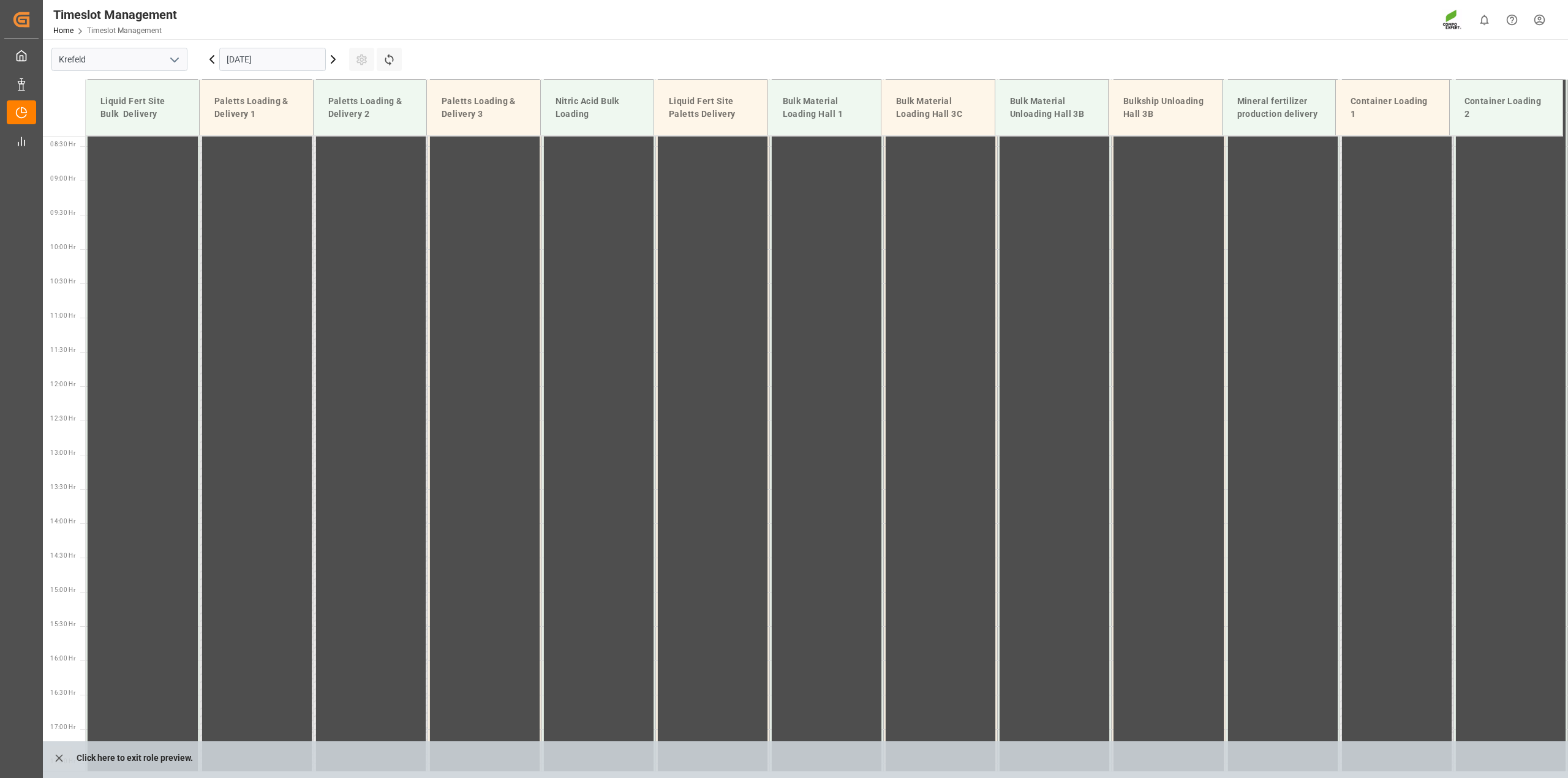
scroll to position [622, 0]
click at [212, 61] on icon at bounding box center [212, 59] width 15 height 14
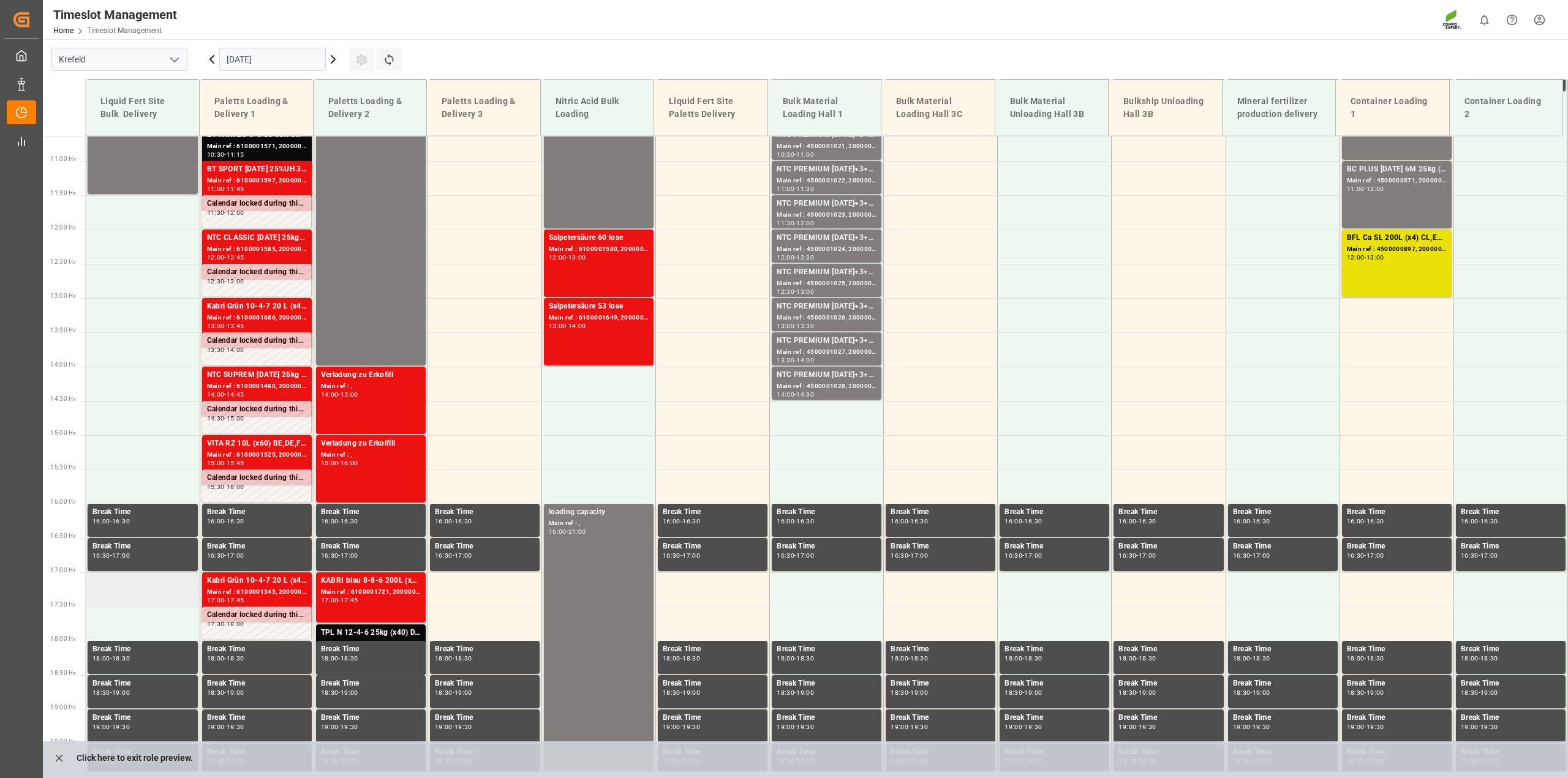
scroll to position [469, 0]
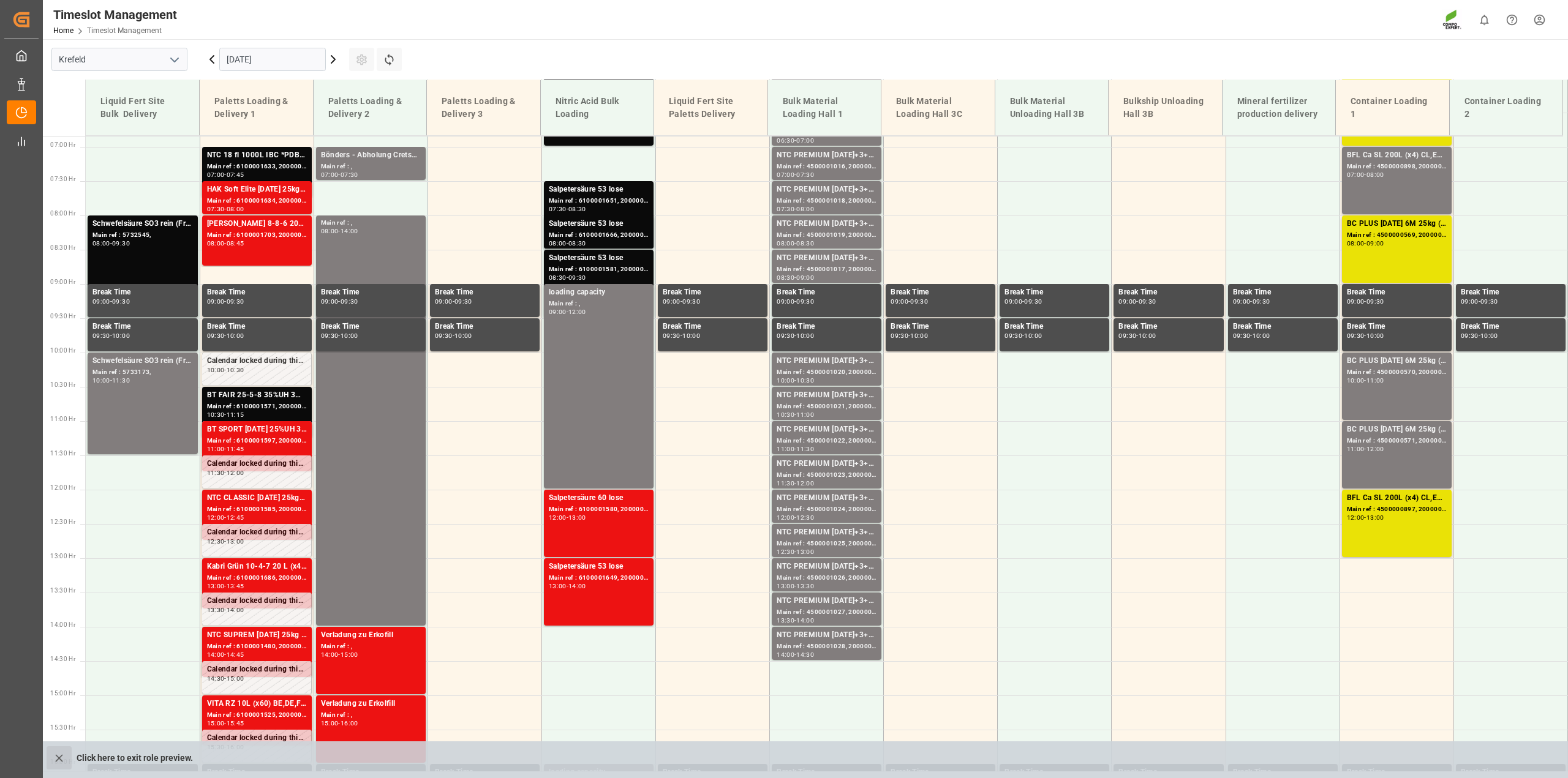
click at [57, 762] on icon "close role preview" at bounding box center [59, 758] width 13 height 13
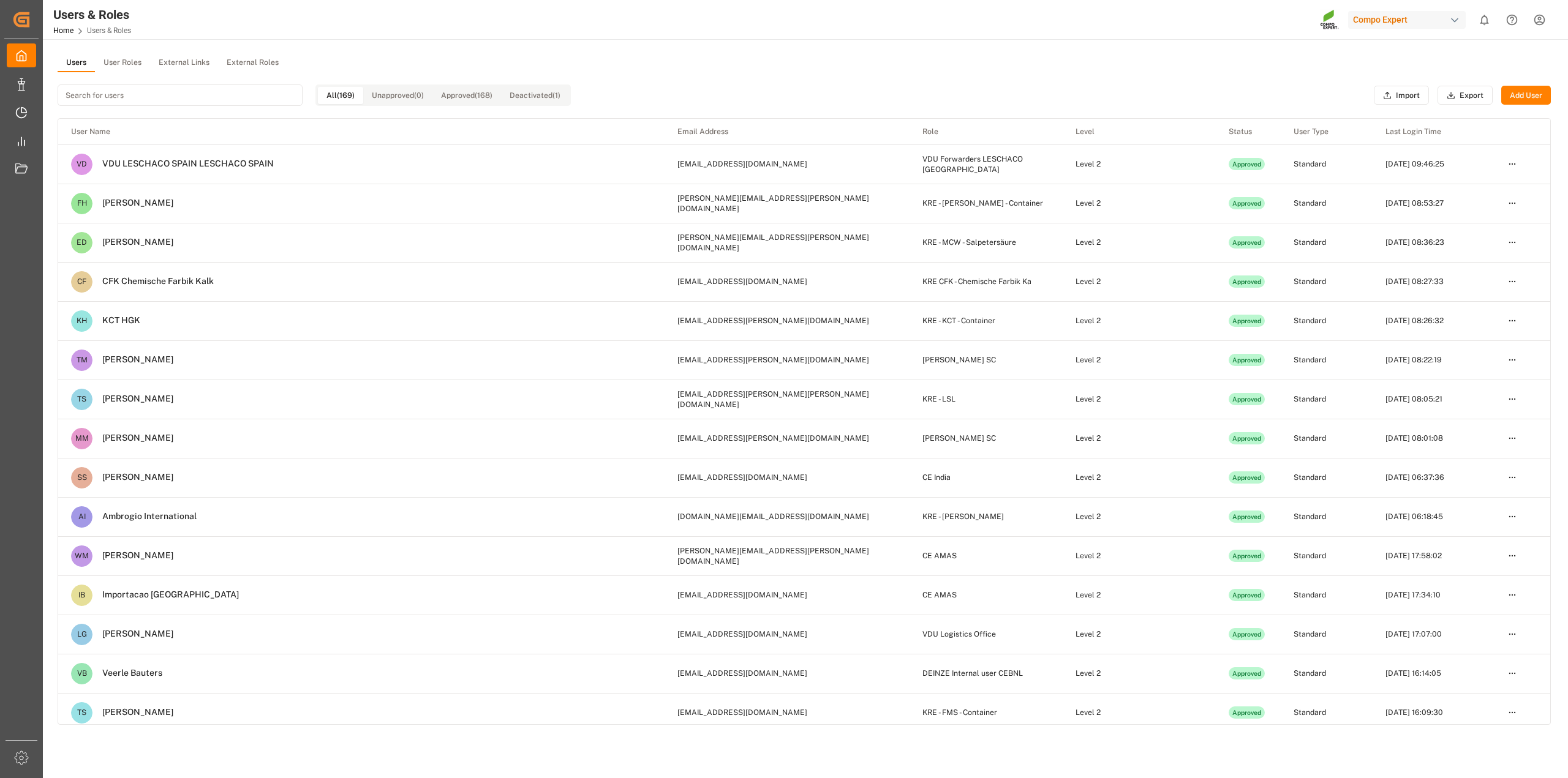
click at [193, 98] on input at bounding box center [180, 95] width 245 height 22
click at [134, 57] on button "User Roles" at bounding box center [123, 63] width 55 height 18
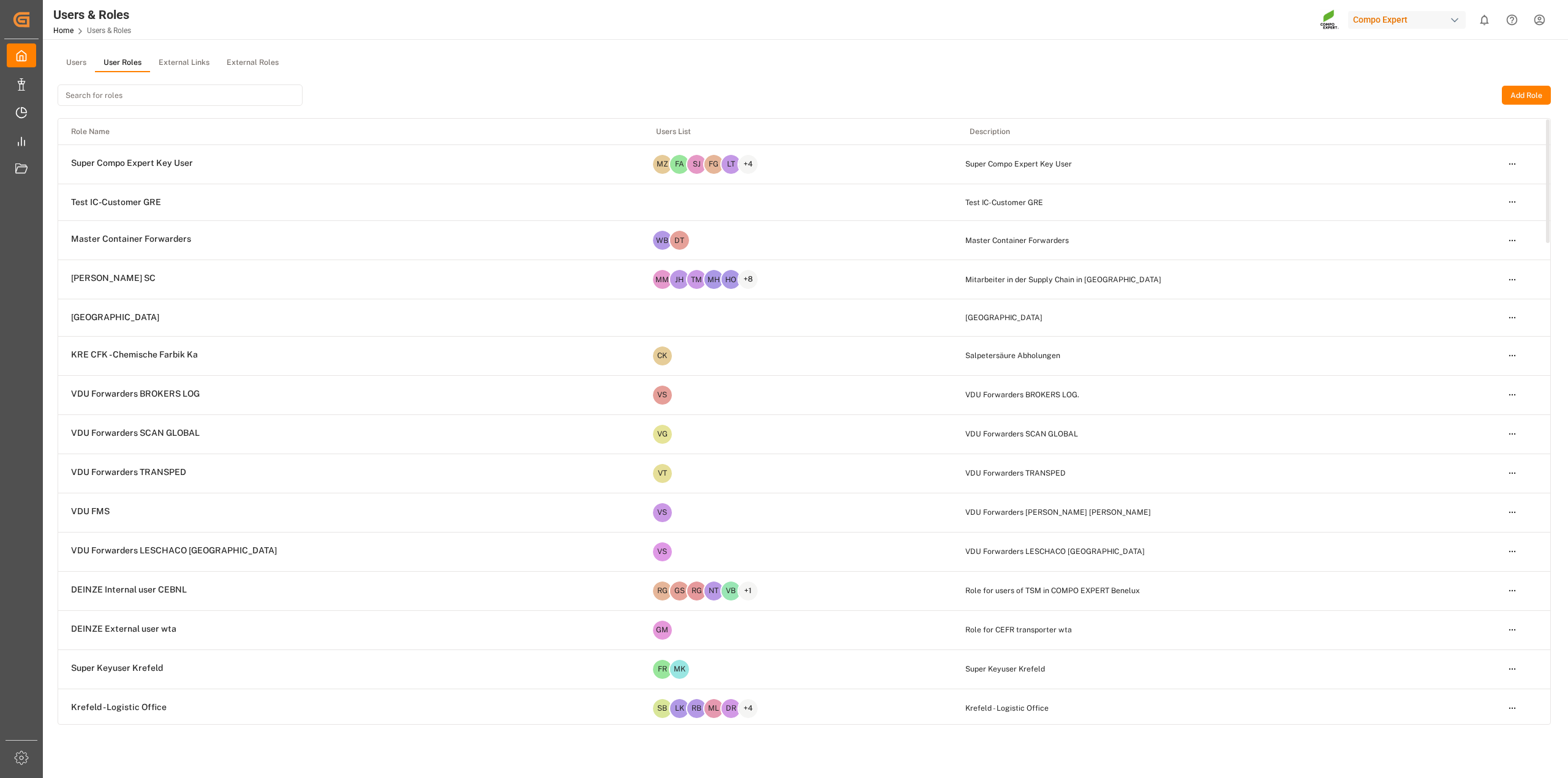
click at [194, 94] on input at bounding box center [180, 95] width 245 height 22
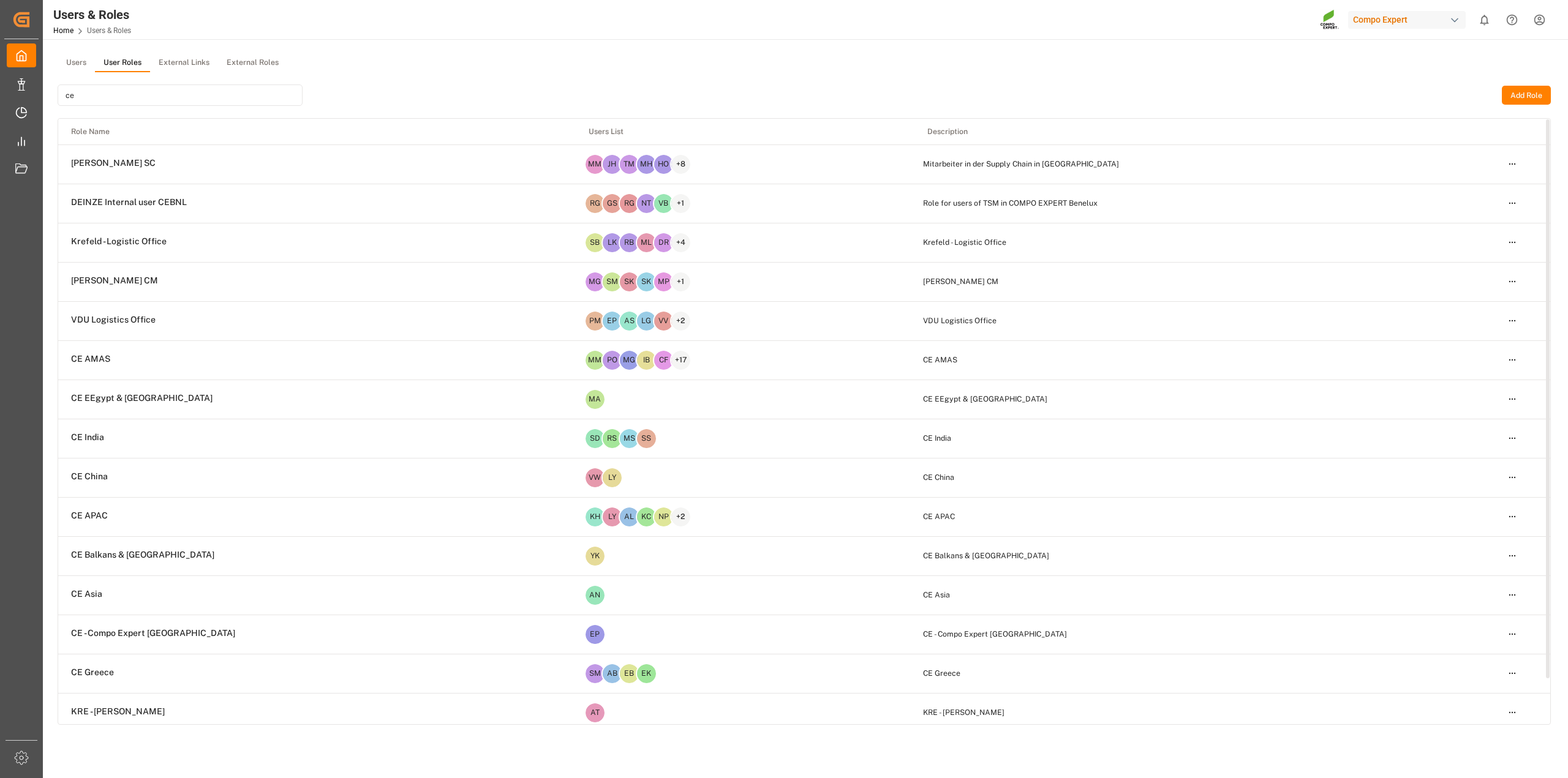
type input "ce"
click at [1515, 161] on html "Created by potrace 1.15, written by Peter Selinger 2001-2017 Created by potrace…" at bounding box center [784, 389] width 1568 height 778
click at [1463, 184] on div "Edit" at bounding box center [1487, 186] width 63 height 17
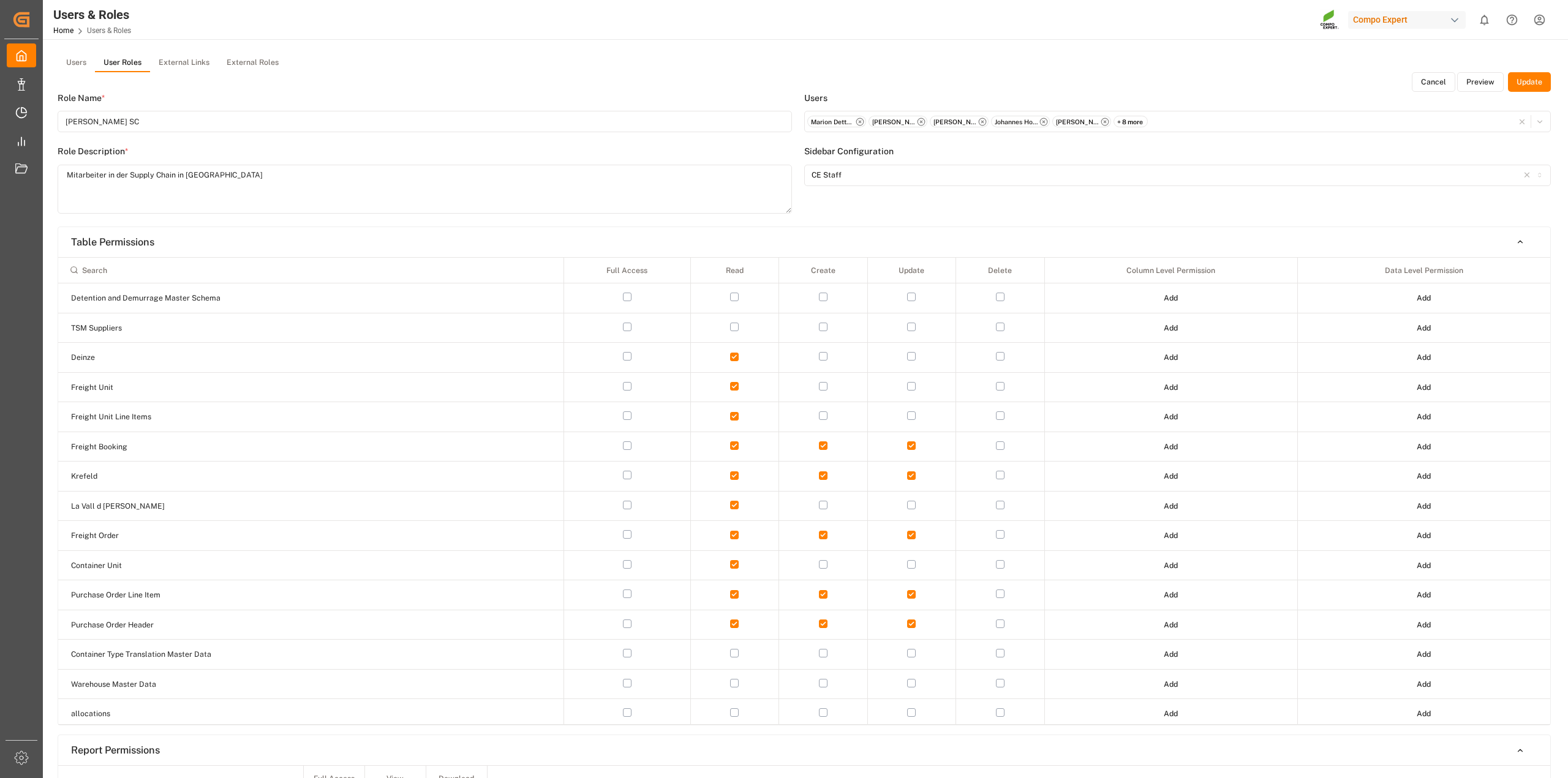
click at [1481, 82] on button "Preview" at bounding box center [1480, 82] width 47 height 20
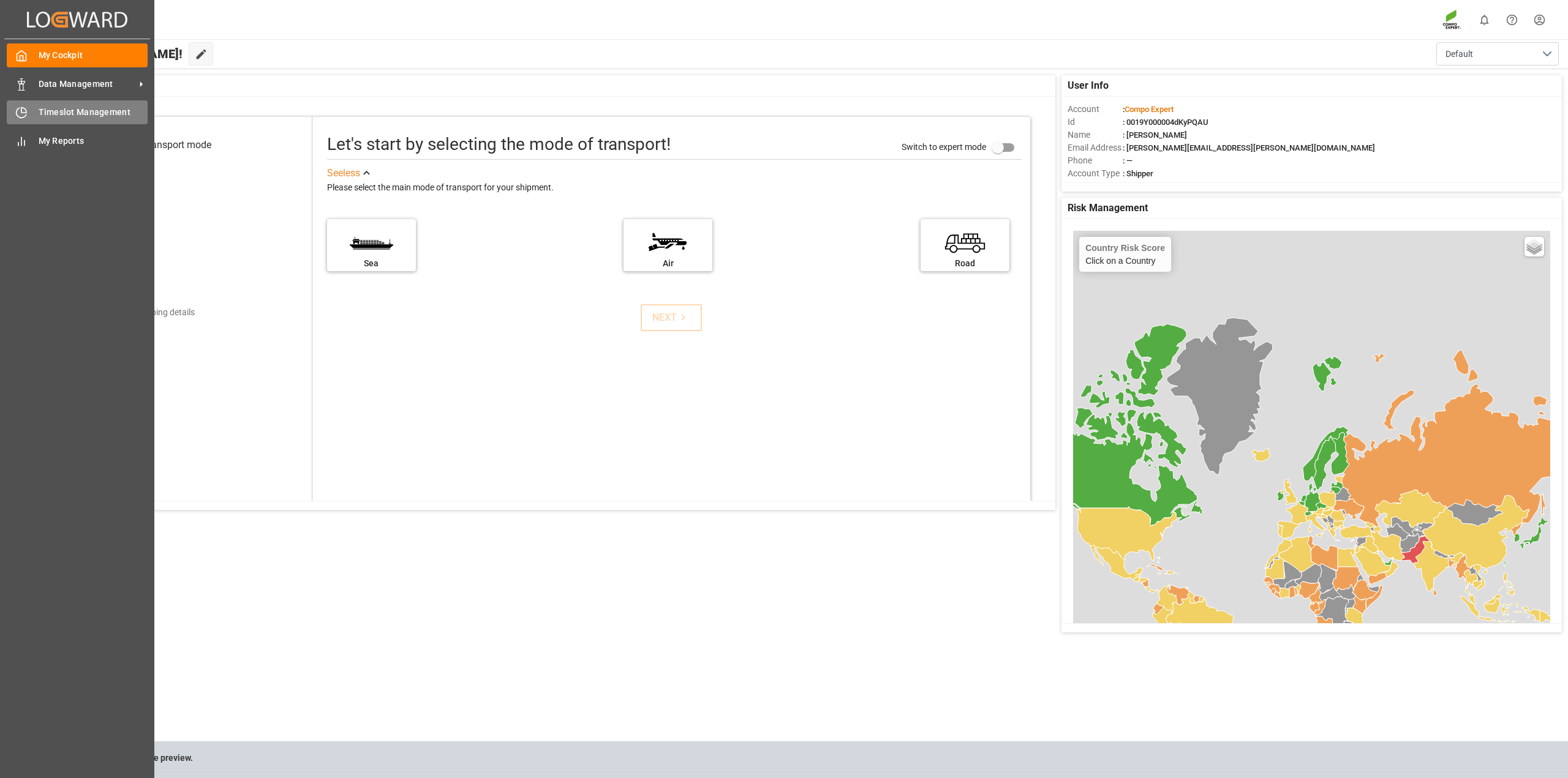
click at [44, 109] on span "Timeslot Management" at bounding box center [94, 113] width 109 height 13
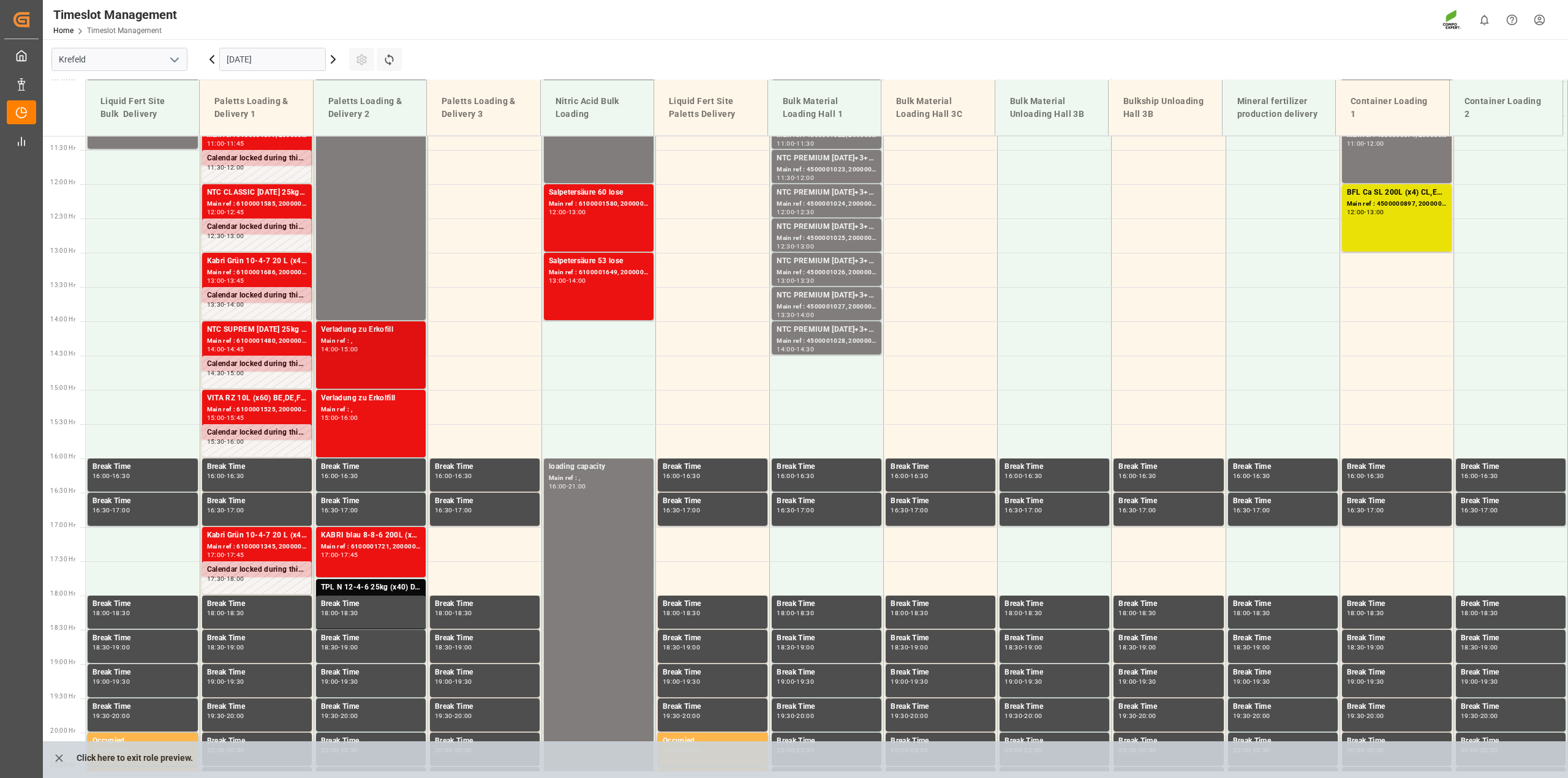
scroll to position [775, 0]
click at [54, 756] on icon "close role preview" at bounding box center [59, 758] width 13 height 13
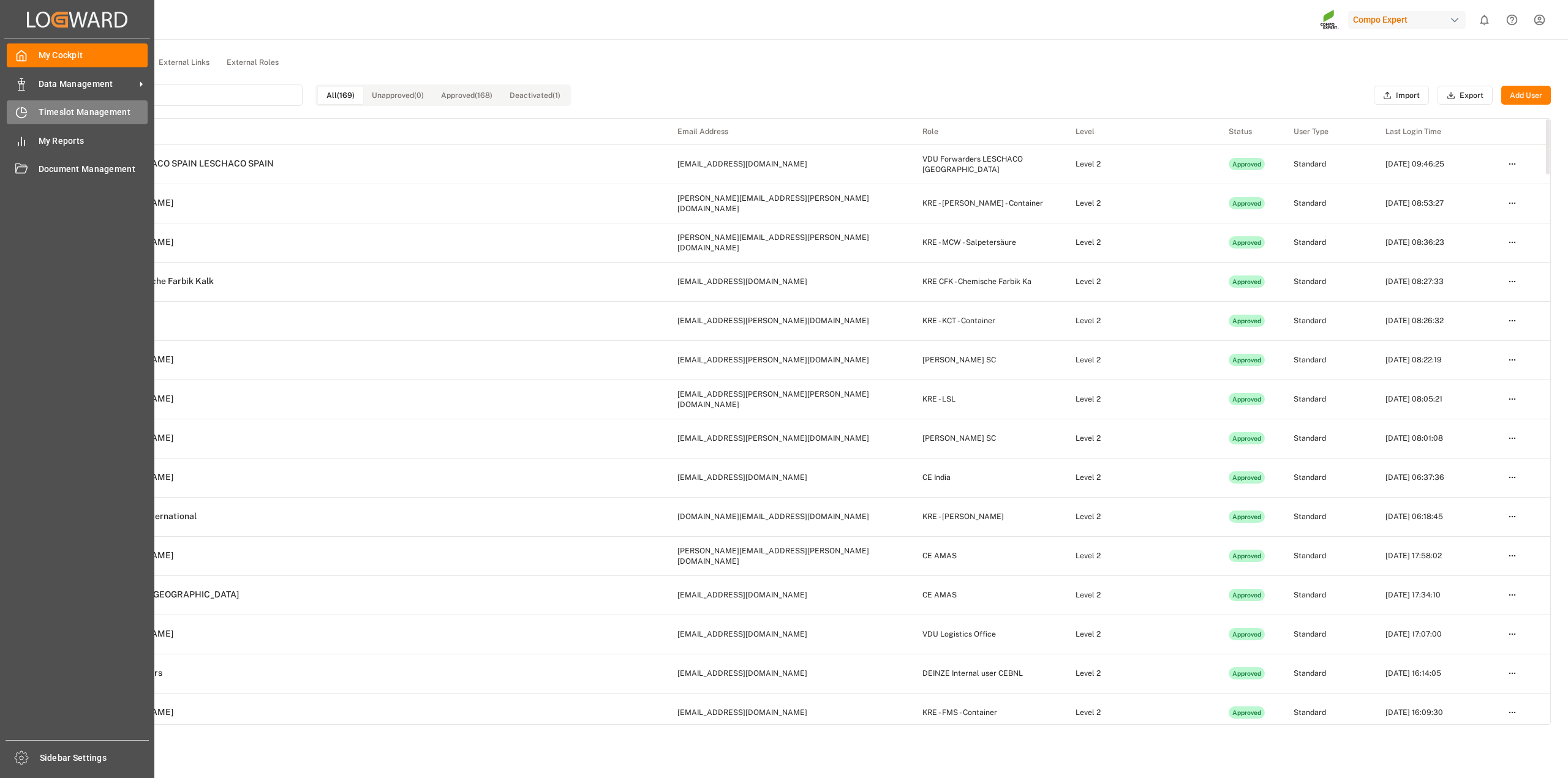
click at [20, 117] on icon at bounding box center [21, 113] width 13 height 13
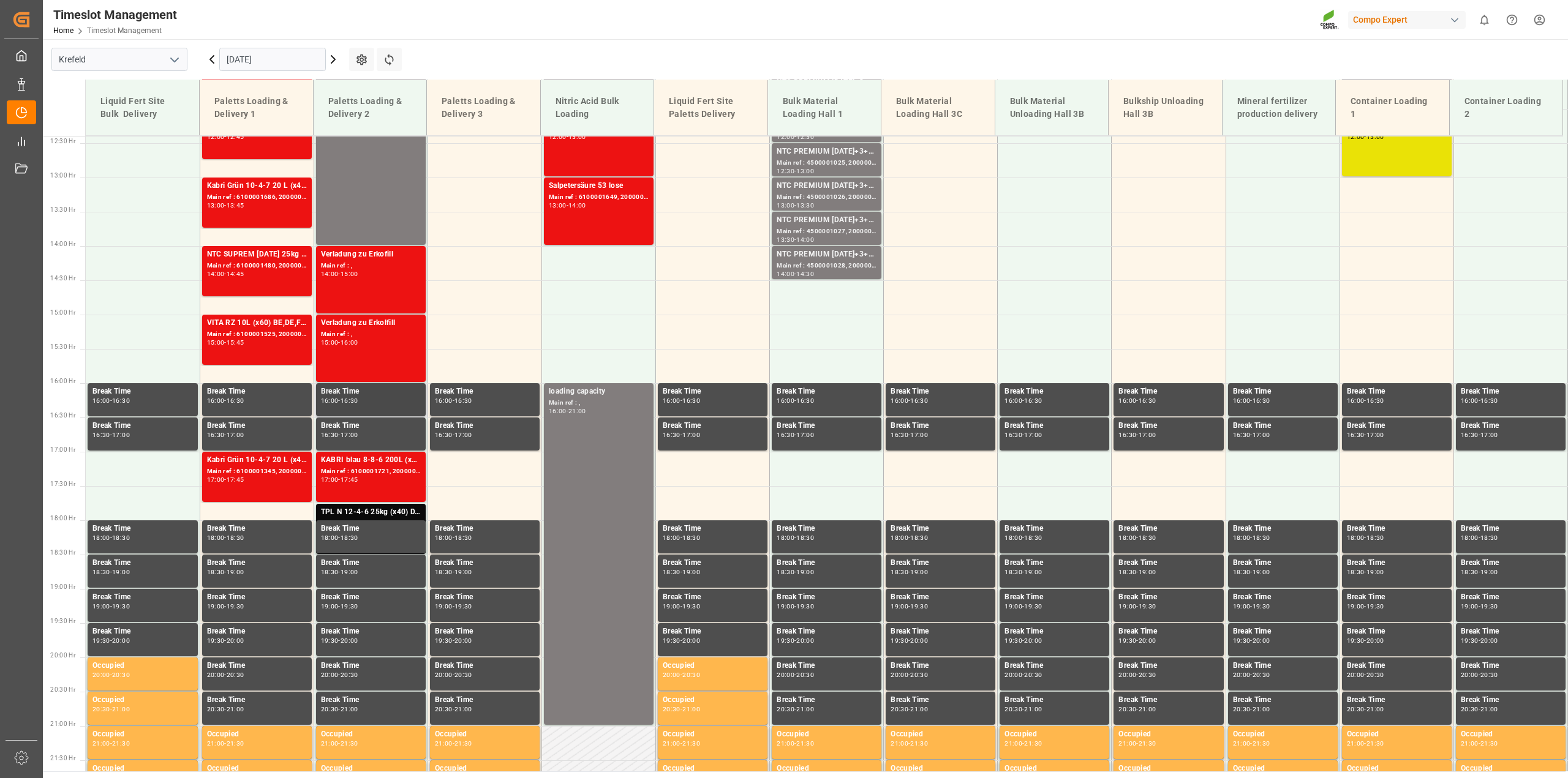
scroll to position [851, 0]
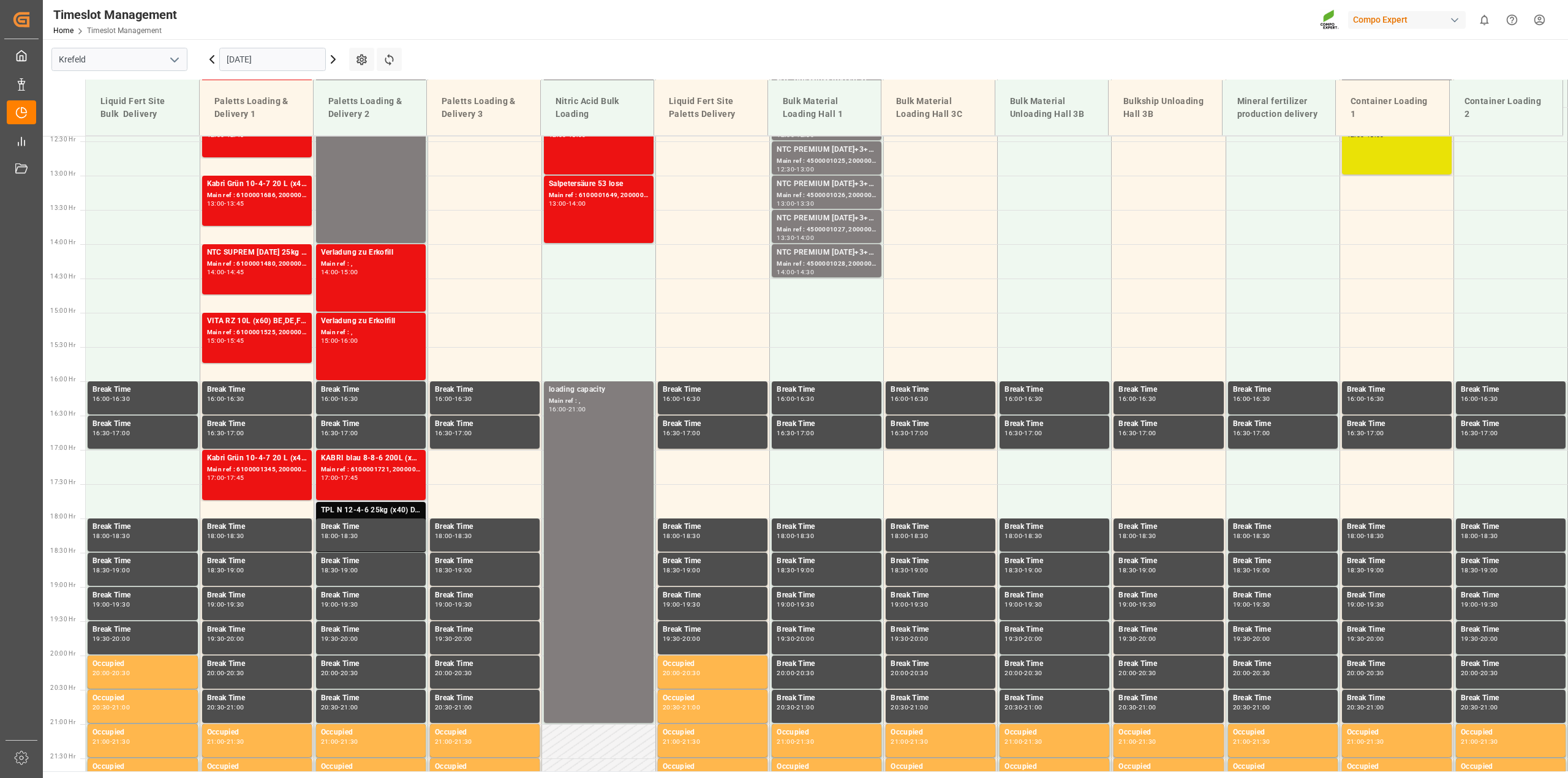
click at [371, 509] on div "TPL N 12-4-6 25kg (x40) D,A,CH;" at bounding box center [370, 511] width 100 height 13
click at [352, 509] on div "TPL N 12-4-6 25kg (x40) D,A,CH;" at bounding box center [370, 511] width 100 height 13
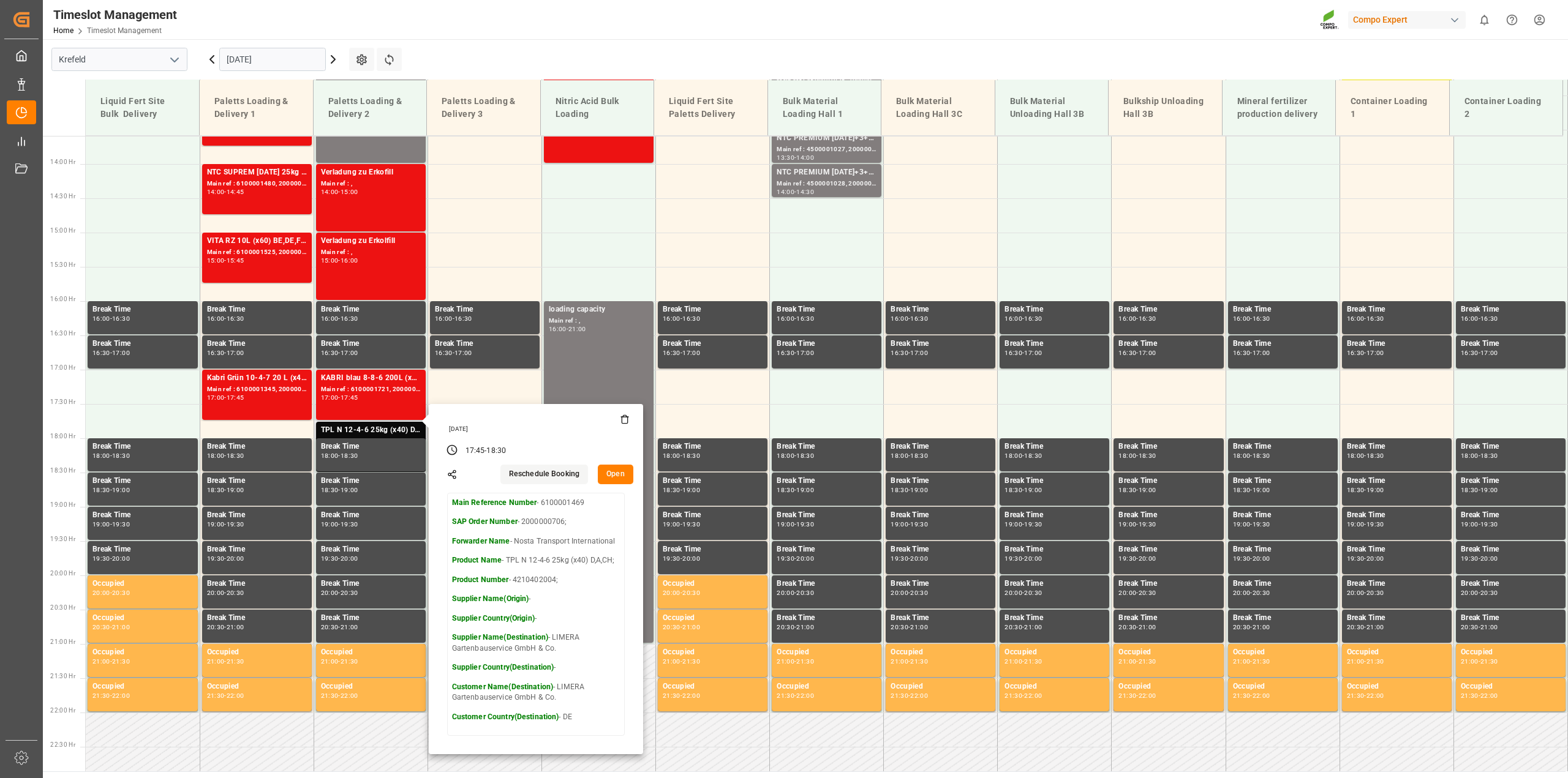
scroll to position [1005, 0]
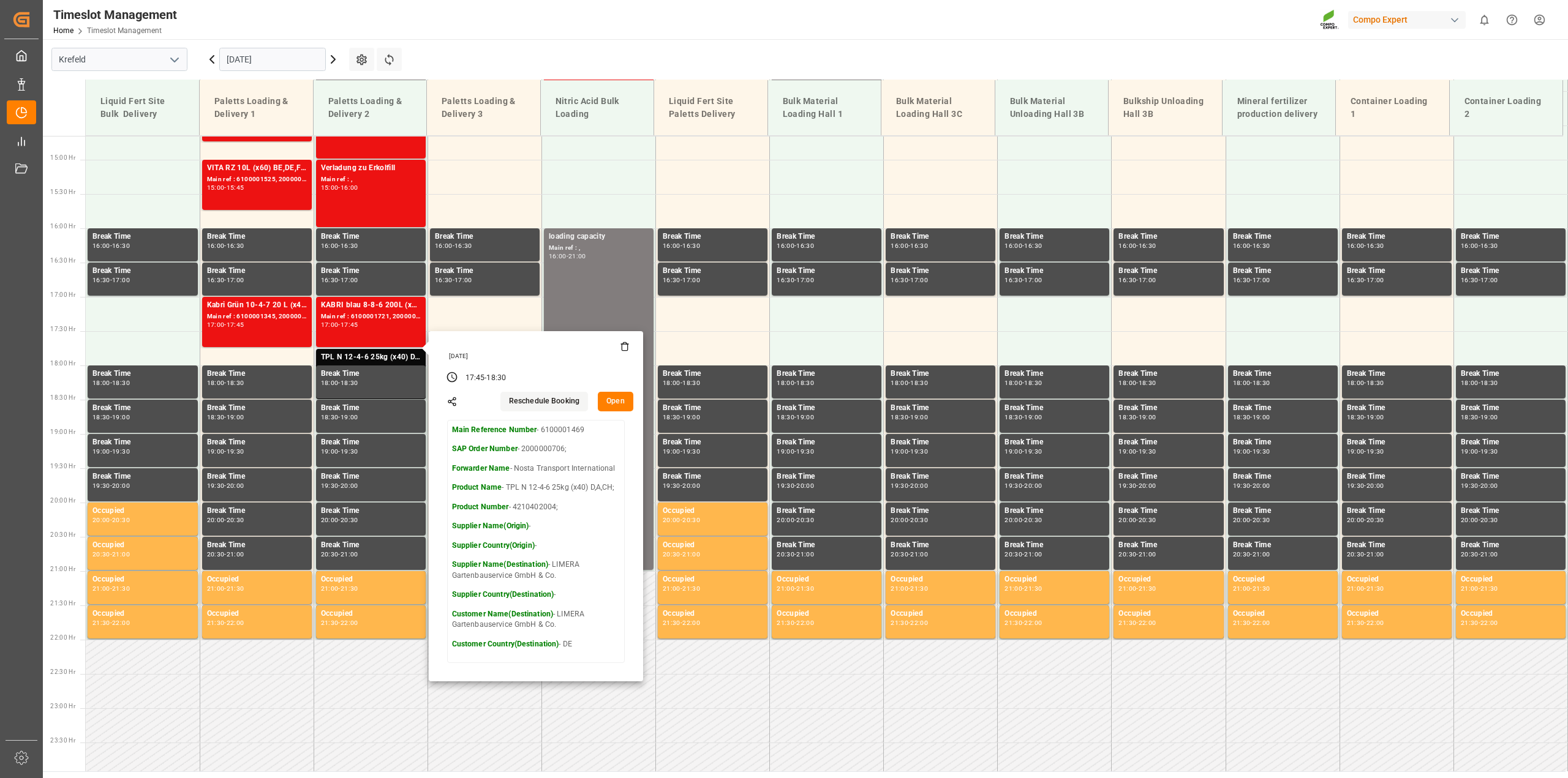
click at [622, 399] on button "Open" at bounding box center [616, 402] width 36 height 20
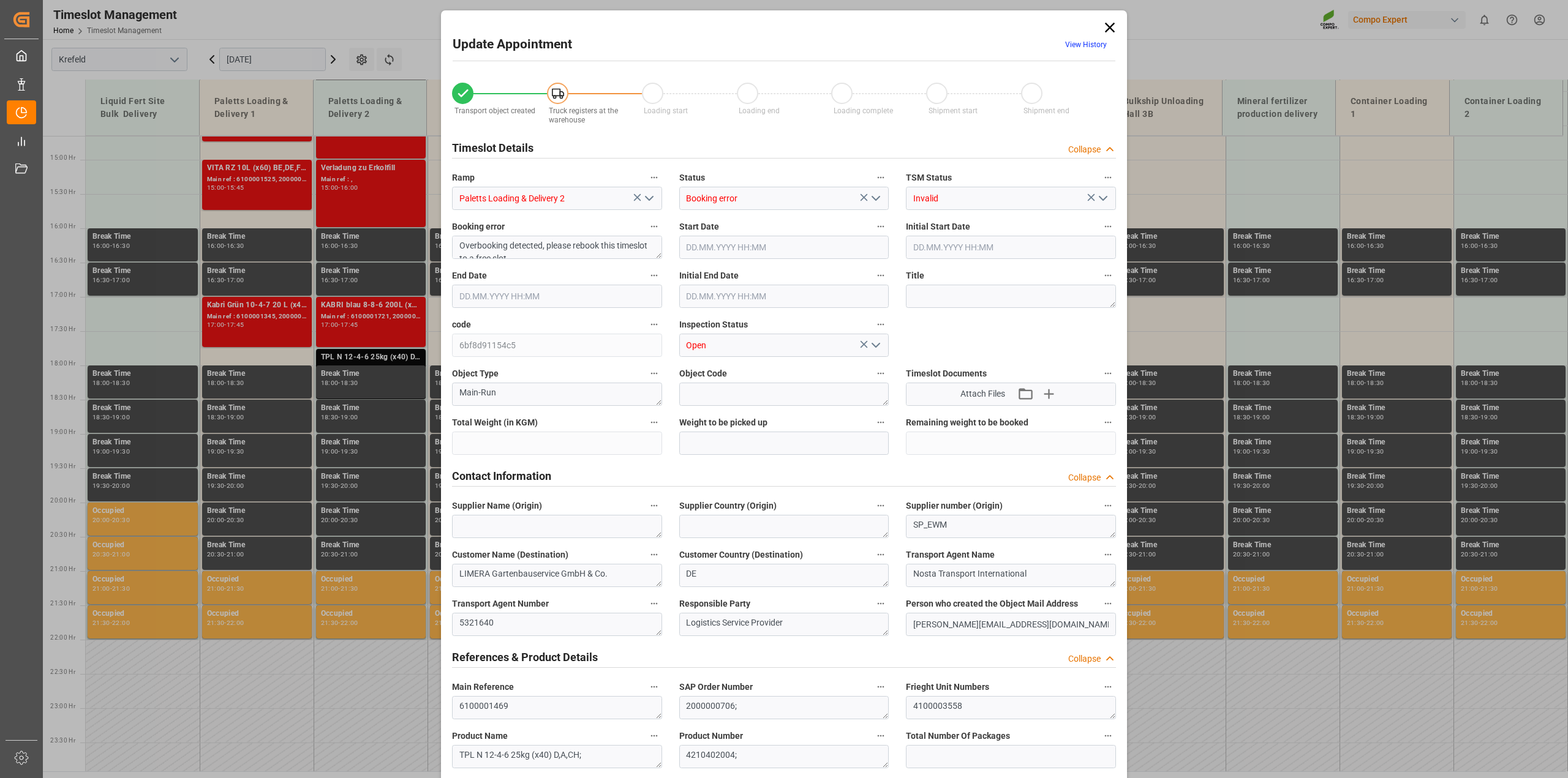
type input "20480"
type input "0"
type input "05.09.2025 17:45"
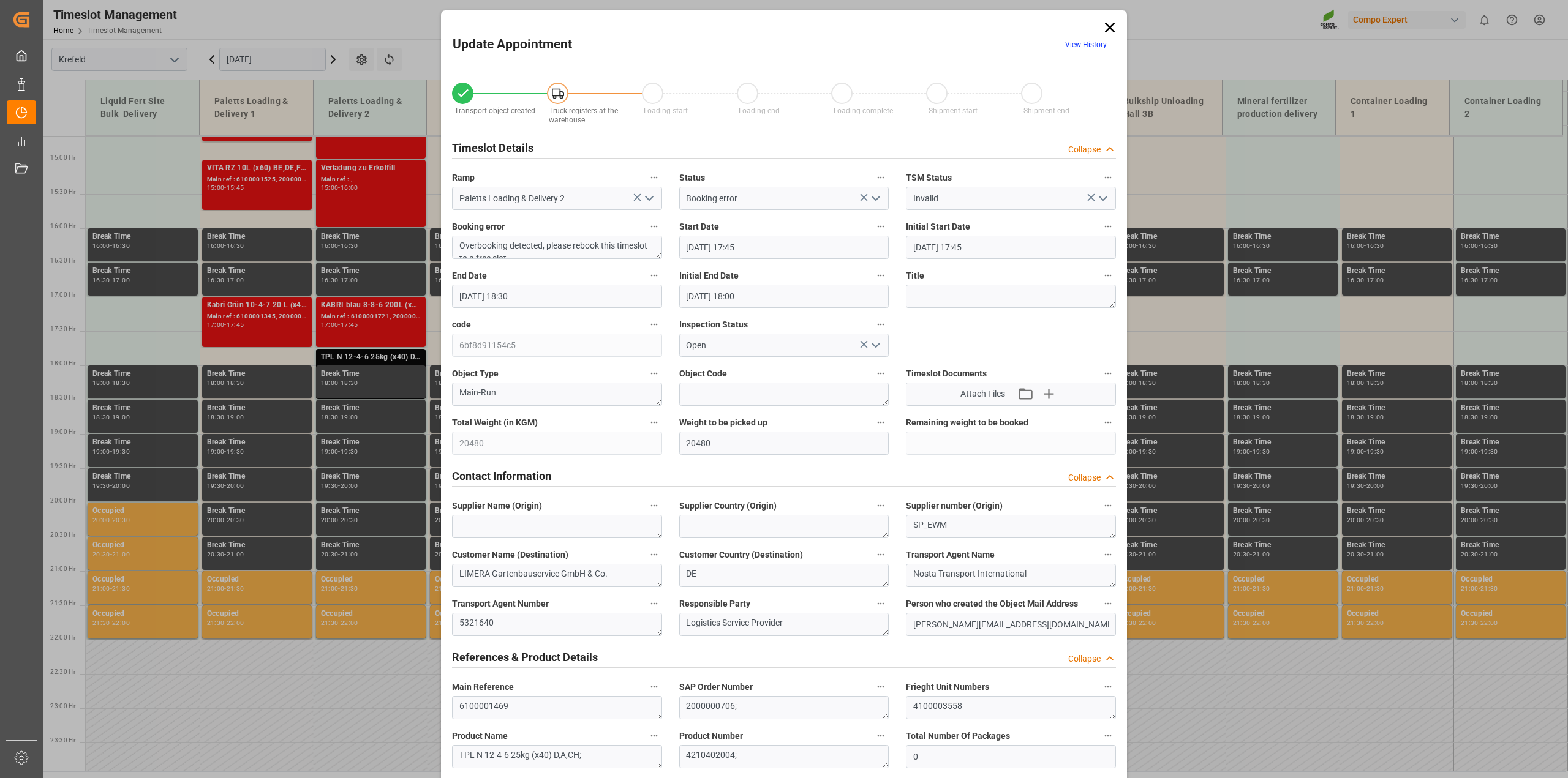
type input "05.09.2025 18:30"
type input "05.09.2025 18:00"
type input "27.08.2025 15:36"
type input "05.09.2025 07:23"
click at [357, 356] on div "Update Appointment View History Transport object created Truck registers at the…" at bounding box center [784, 389] width 1568 height 778
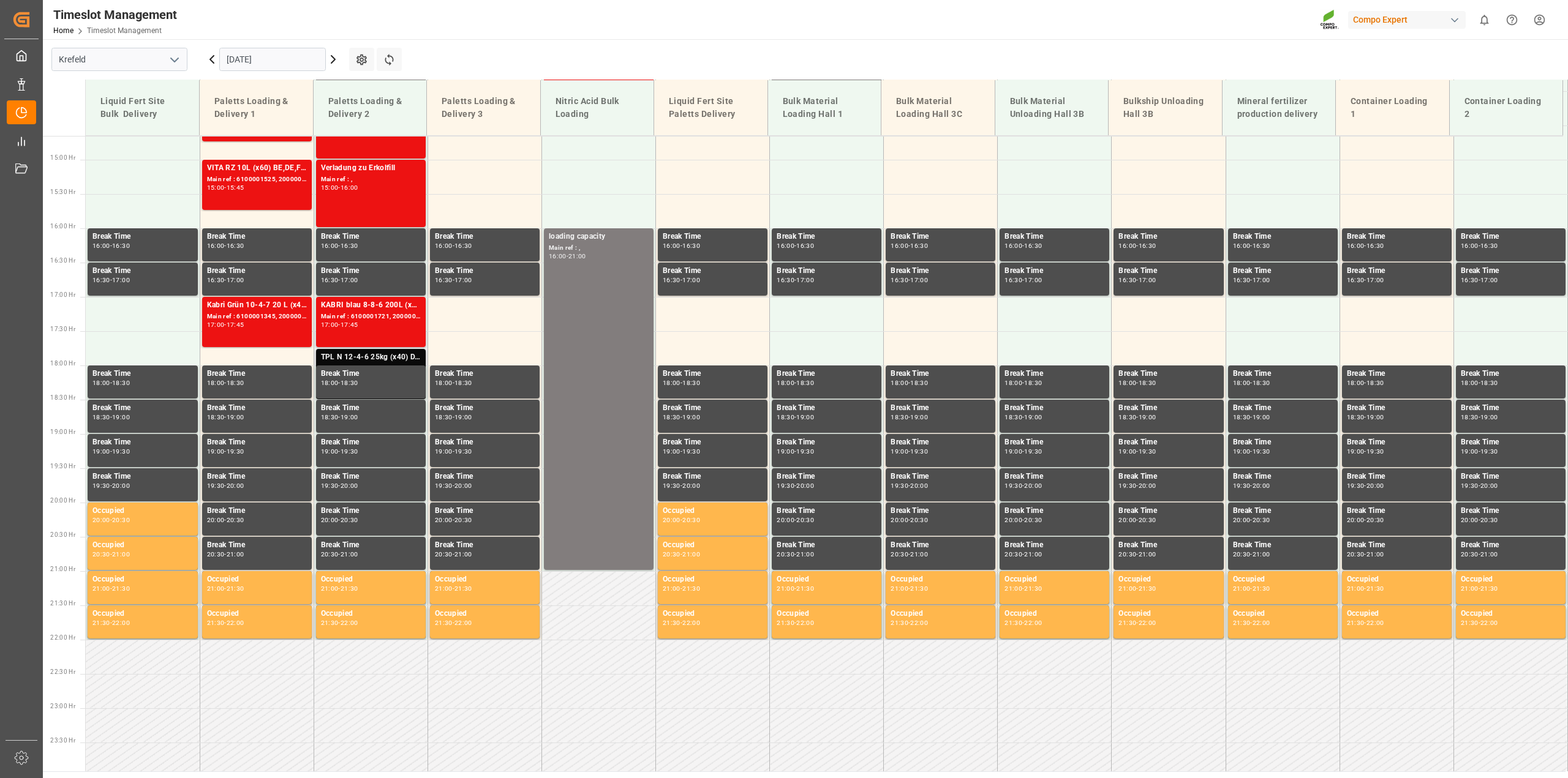
click at [402, 355] on div "TPL N 12-4-6 25kg (x40) D,A,CH;" at bounding box center [370, 357] width 100 height 13
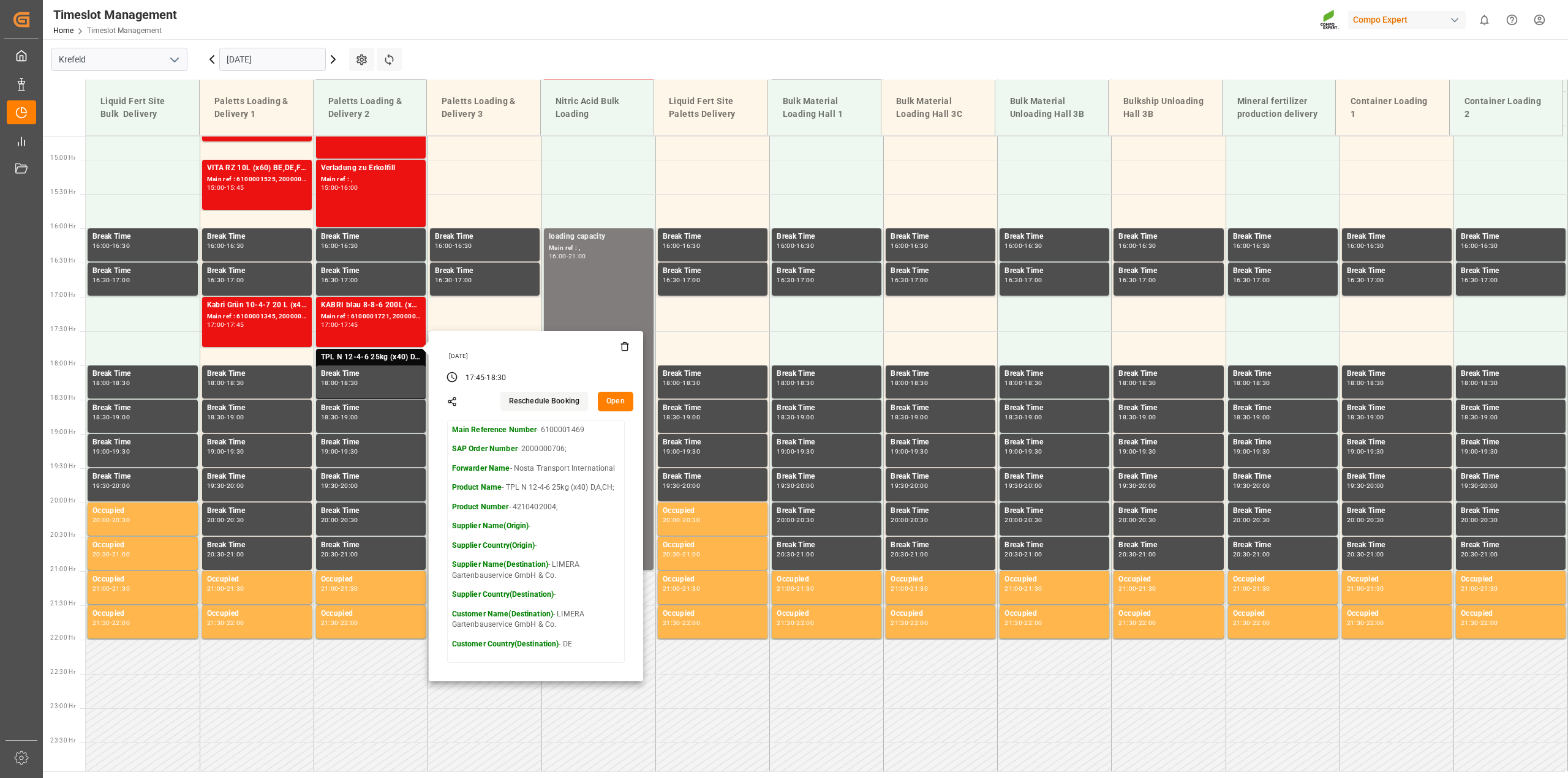
click at [614, 402] on button "Open" at bounding box center [616, 402] width 36 height 20
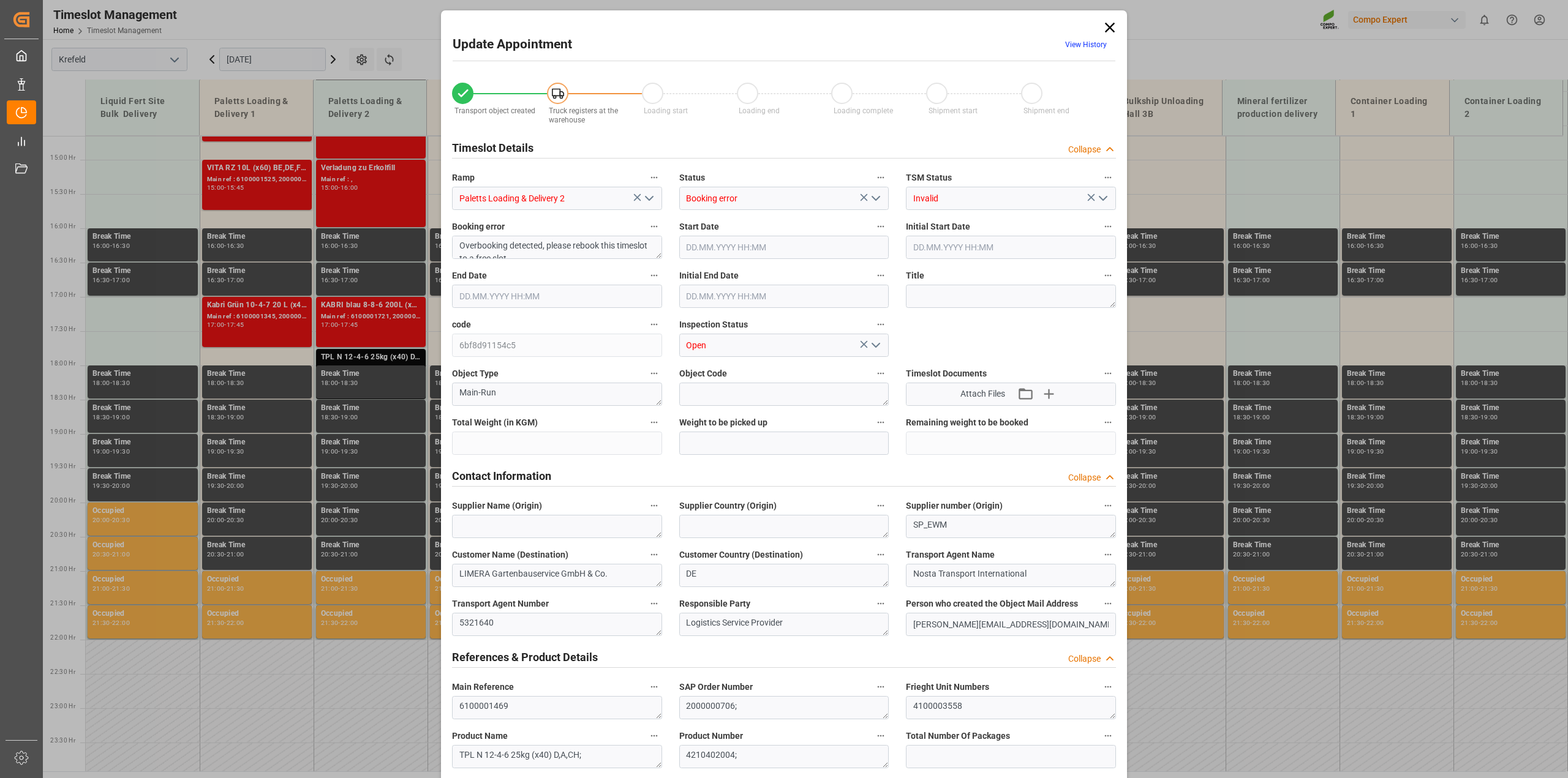
type input "20480"
type input "0"
type input "05.09.2025 17:45"
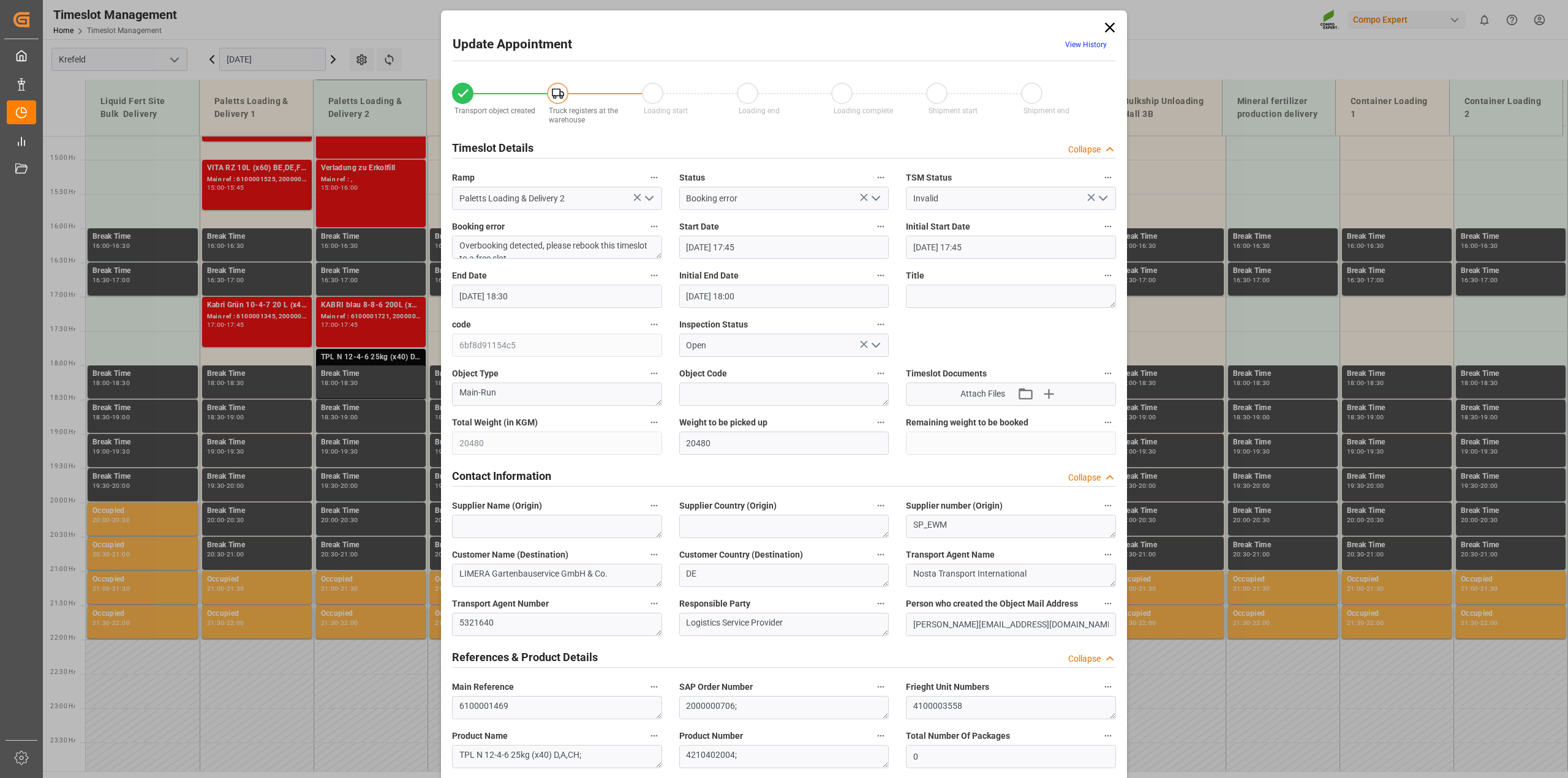
type input "05.09.2025 18:30"
type input "05.09.2025 18:00"
type input "27.08.2025 15:36"
type input "05.09.2025 07:23"
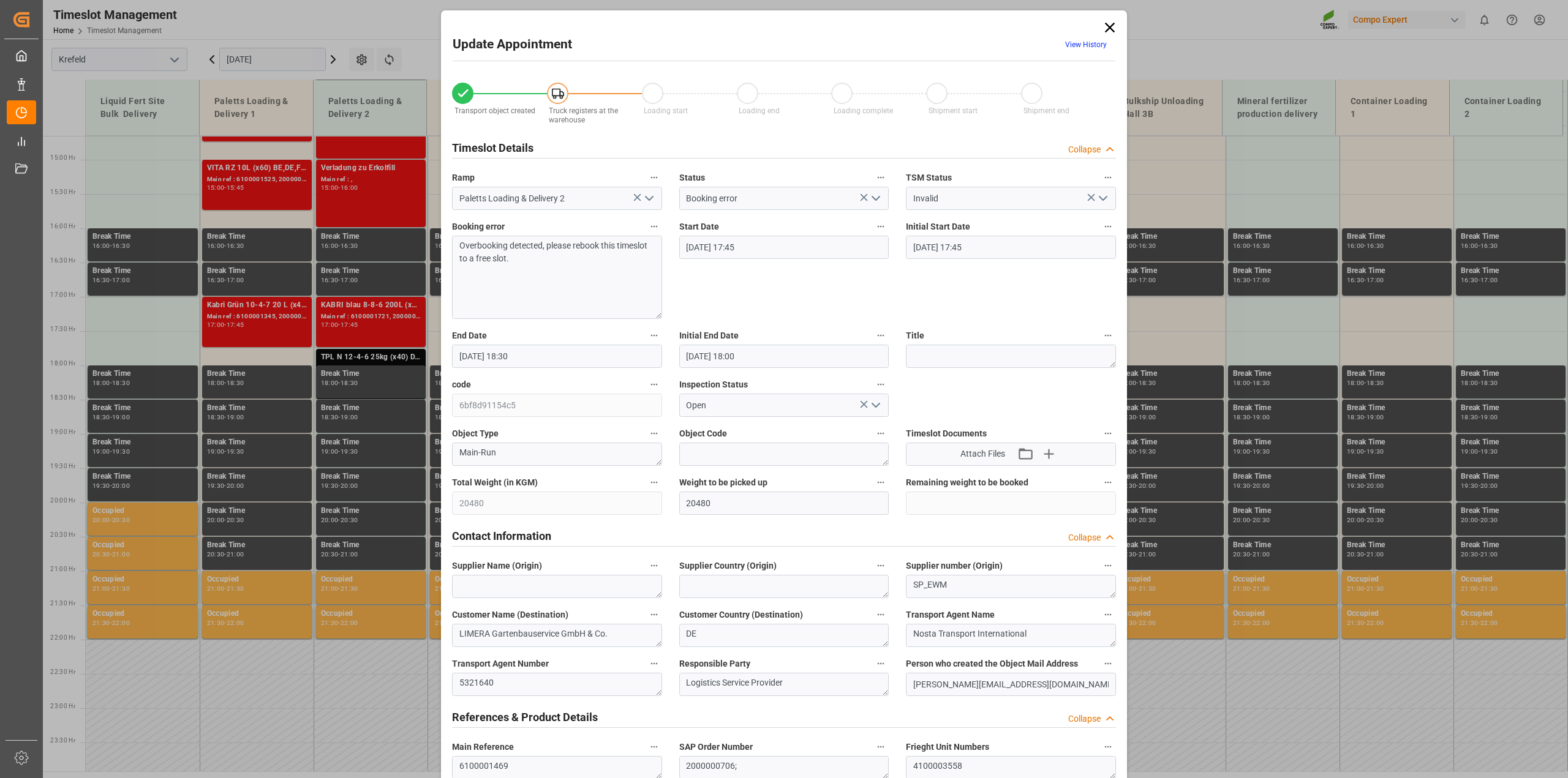
drag, startPoint x: 656, startPoint y: 267, endPoint x: 654, endPoint y: 313, distance: 46.0
click at [654, 313] on textarea "Overbooking detected, please rebook this timeslot to a free slot." at bounding box center [557, 277] width 210 height 83
click at [1089, 44] on link "View History" at bounding box center [1086, 44] width 42 height 9
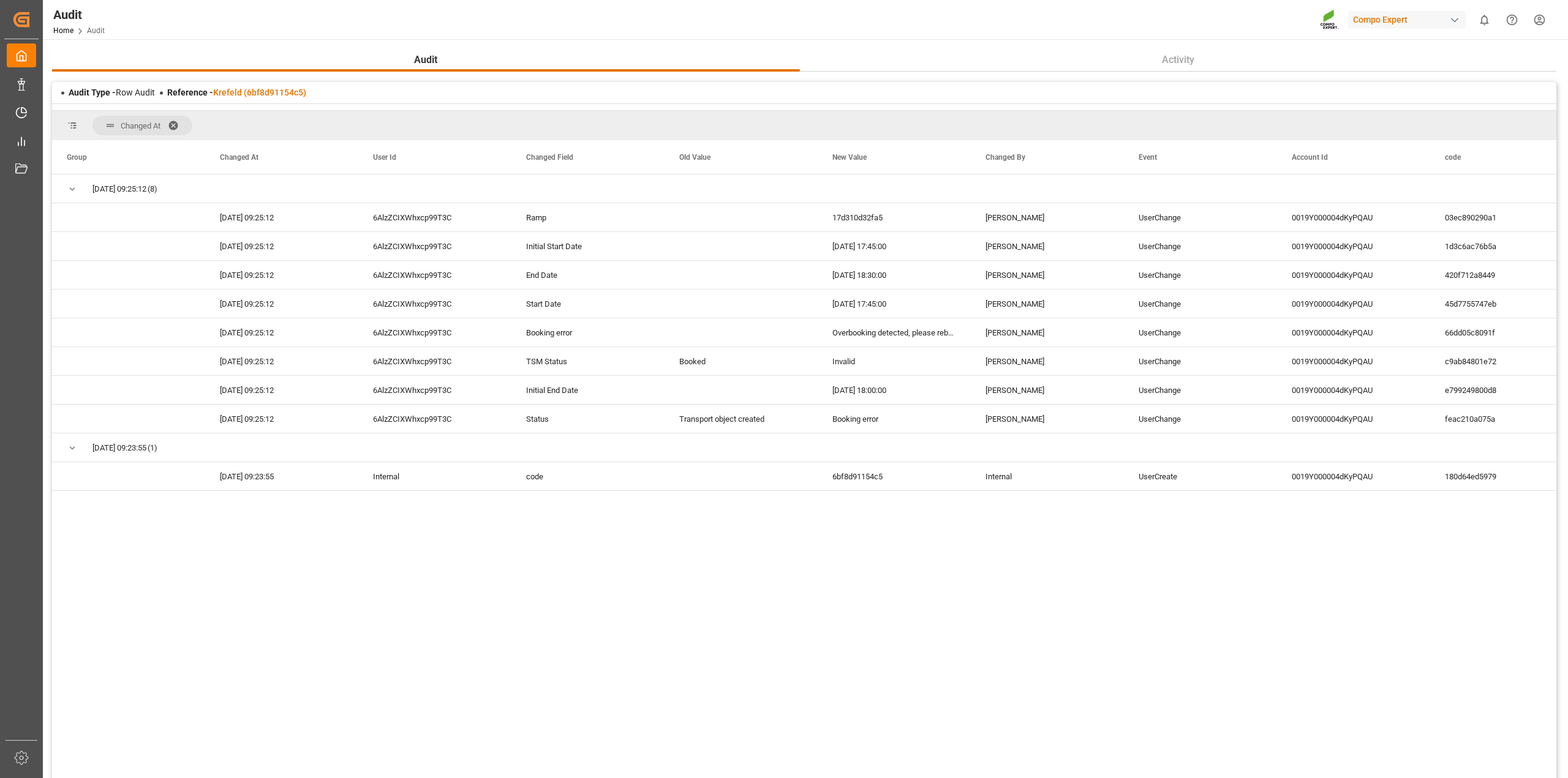
click at [175, 127] on span at bounding box center [178, 125] width 20 height 11
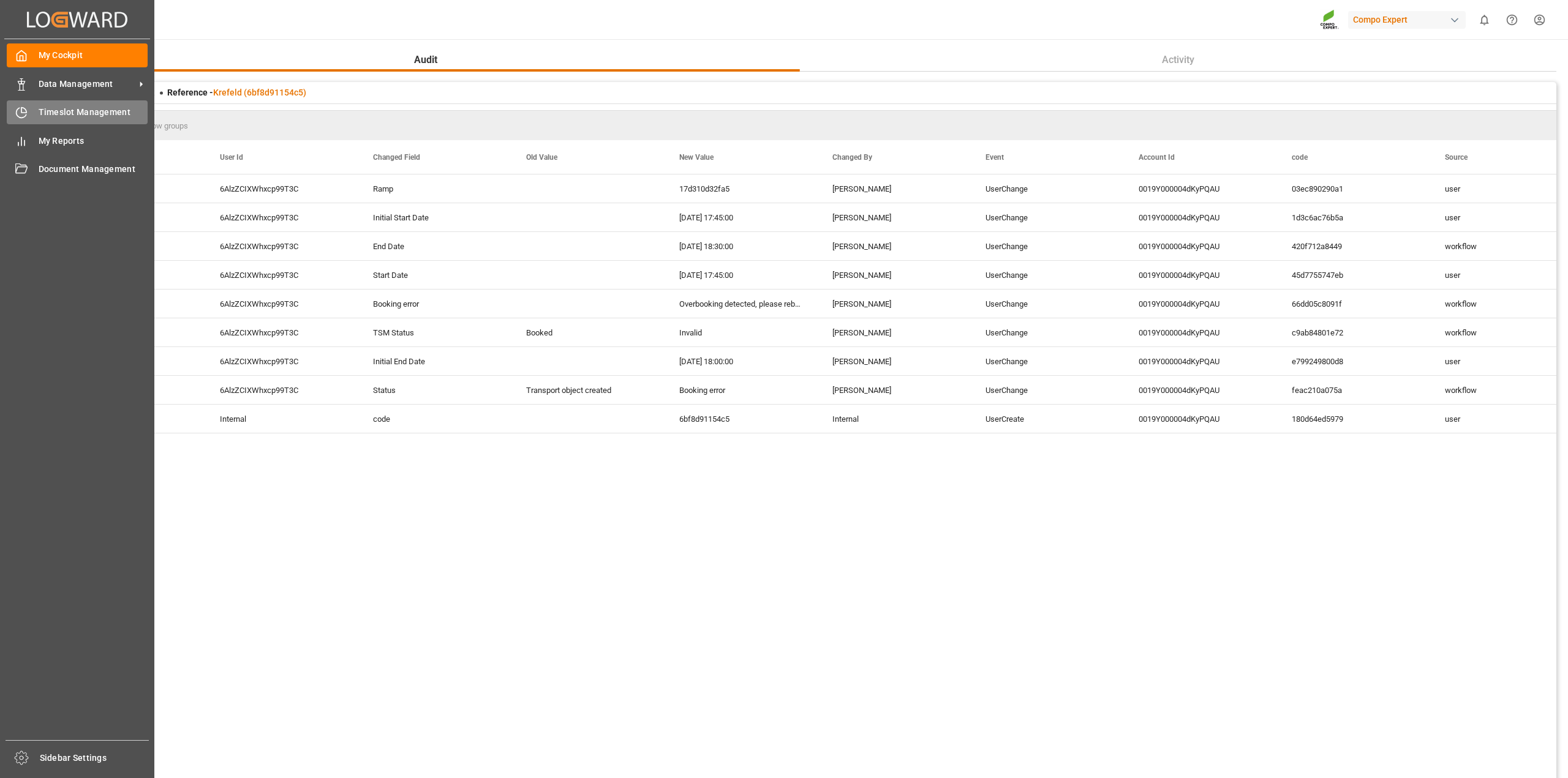
click at [16, 115] on icon at bounding box center [21, 113] width 10 height 10
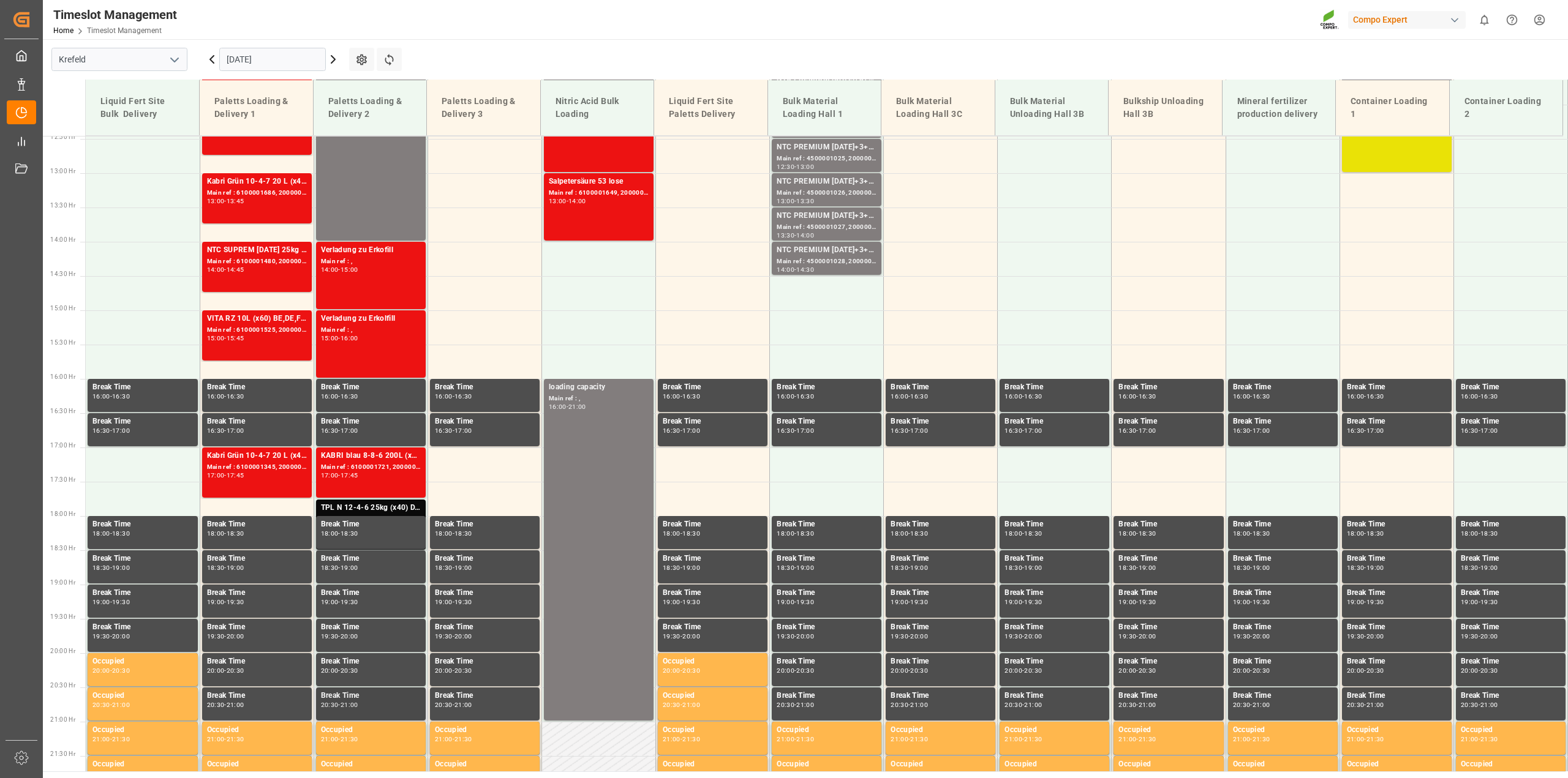
scroll to position [928, 0]
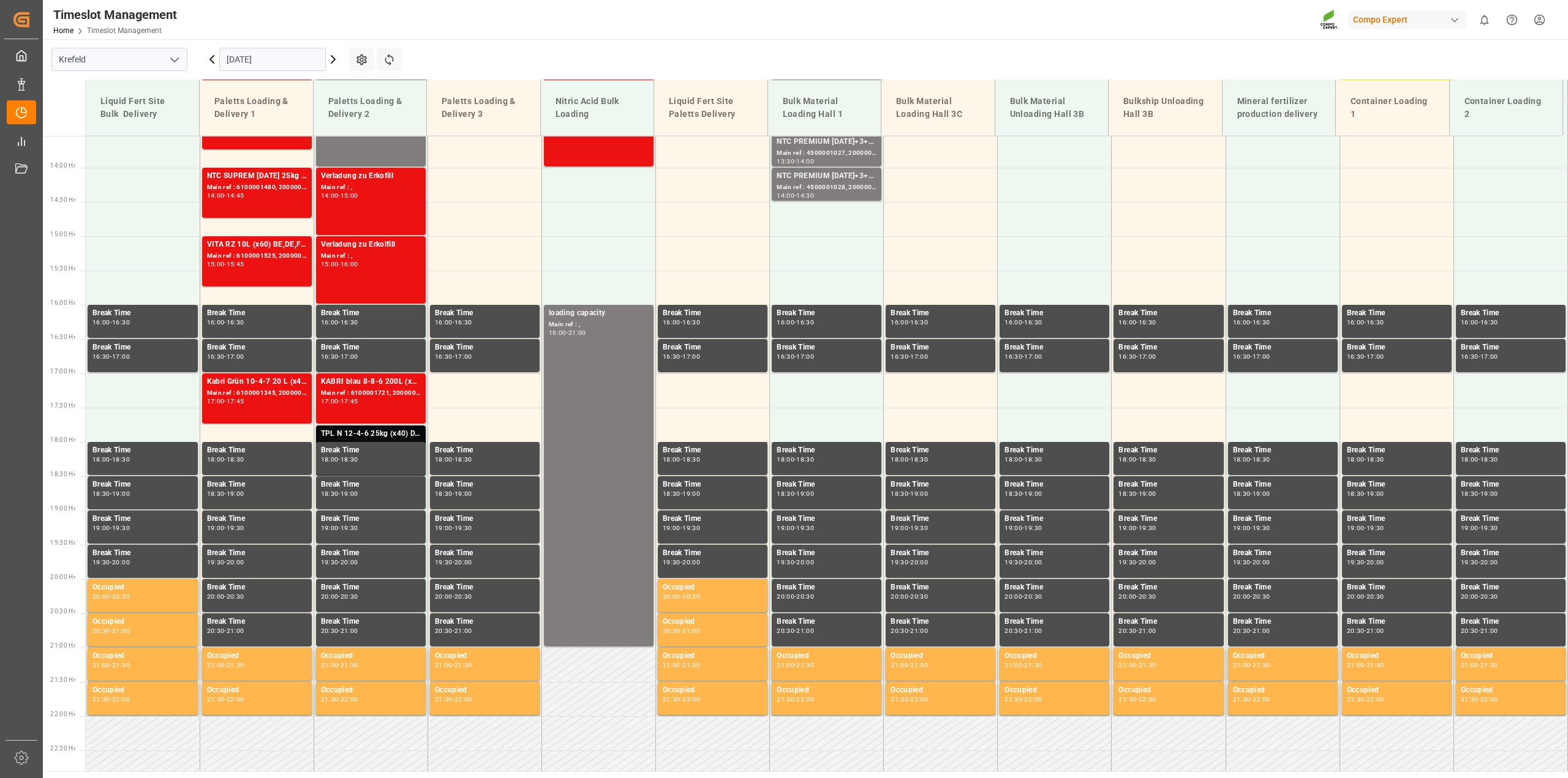
click at [386, 436] on div "TPL N 12-4-6 25kg (x40) D,A,CH;" at bounding box center [370, 433] width 100 height 13
click at [382, 404] on div "17:00 - 17:45" at bounding box center [370, 402] width 100 height 7
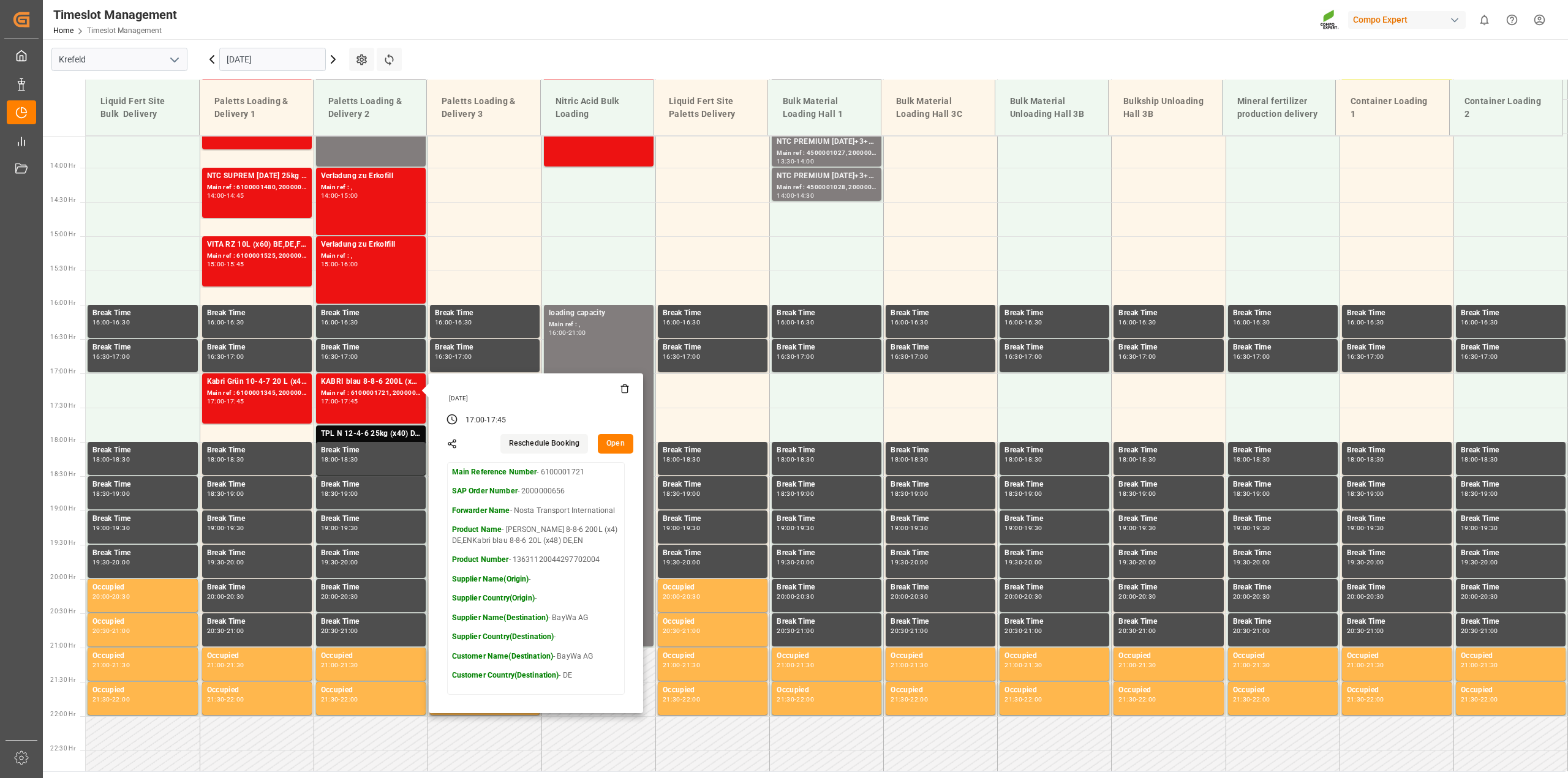
click at [620, 441] on button "Open" at bounding box center [616, 444] width 36 height 20
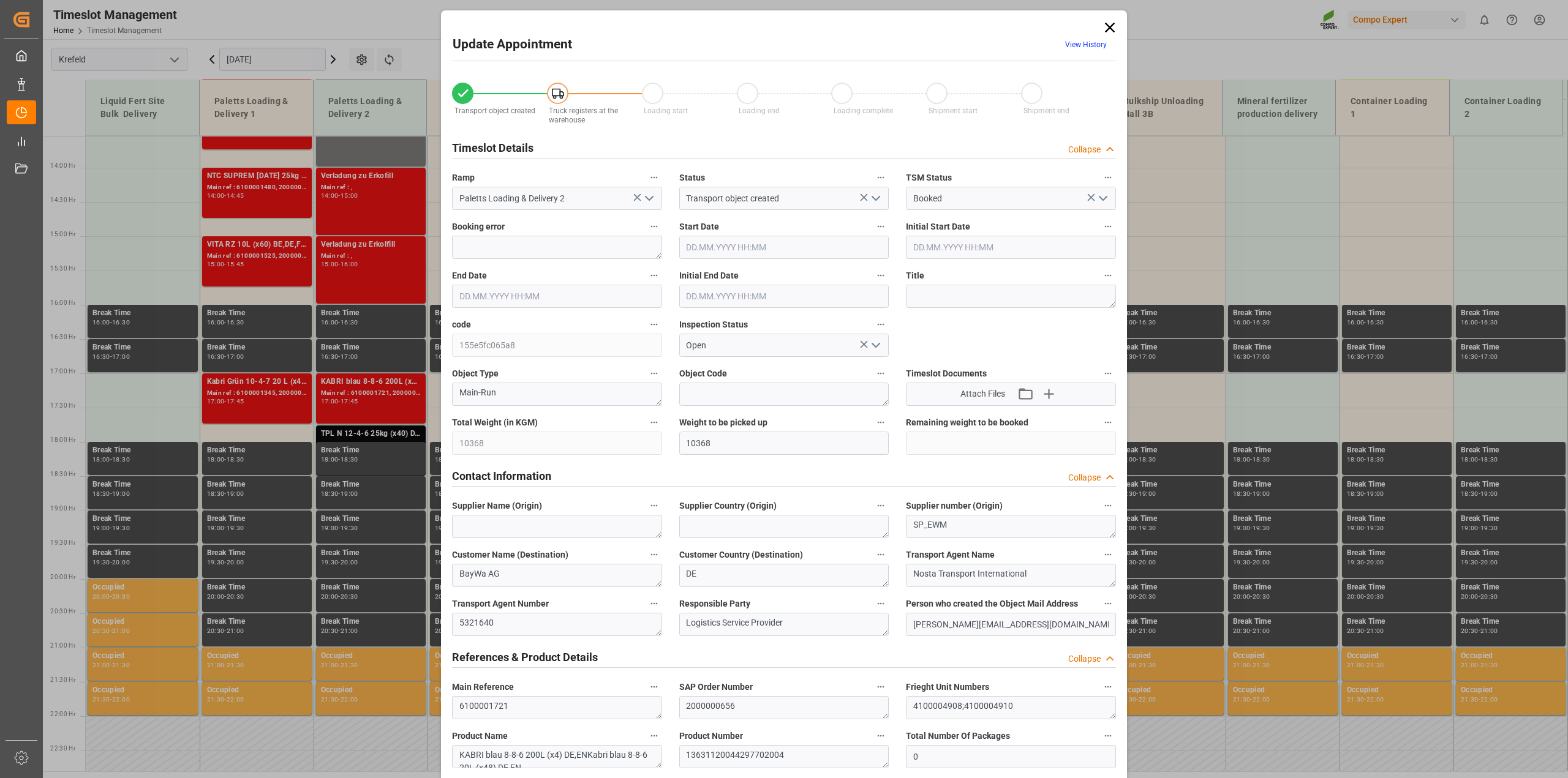
type input "10368"
type input "0"
type input "05.09.2025 17:00"
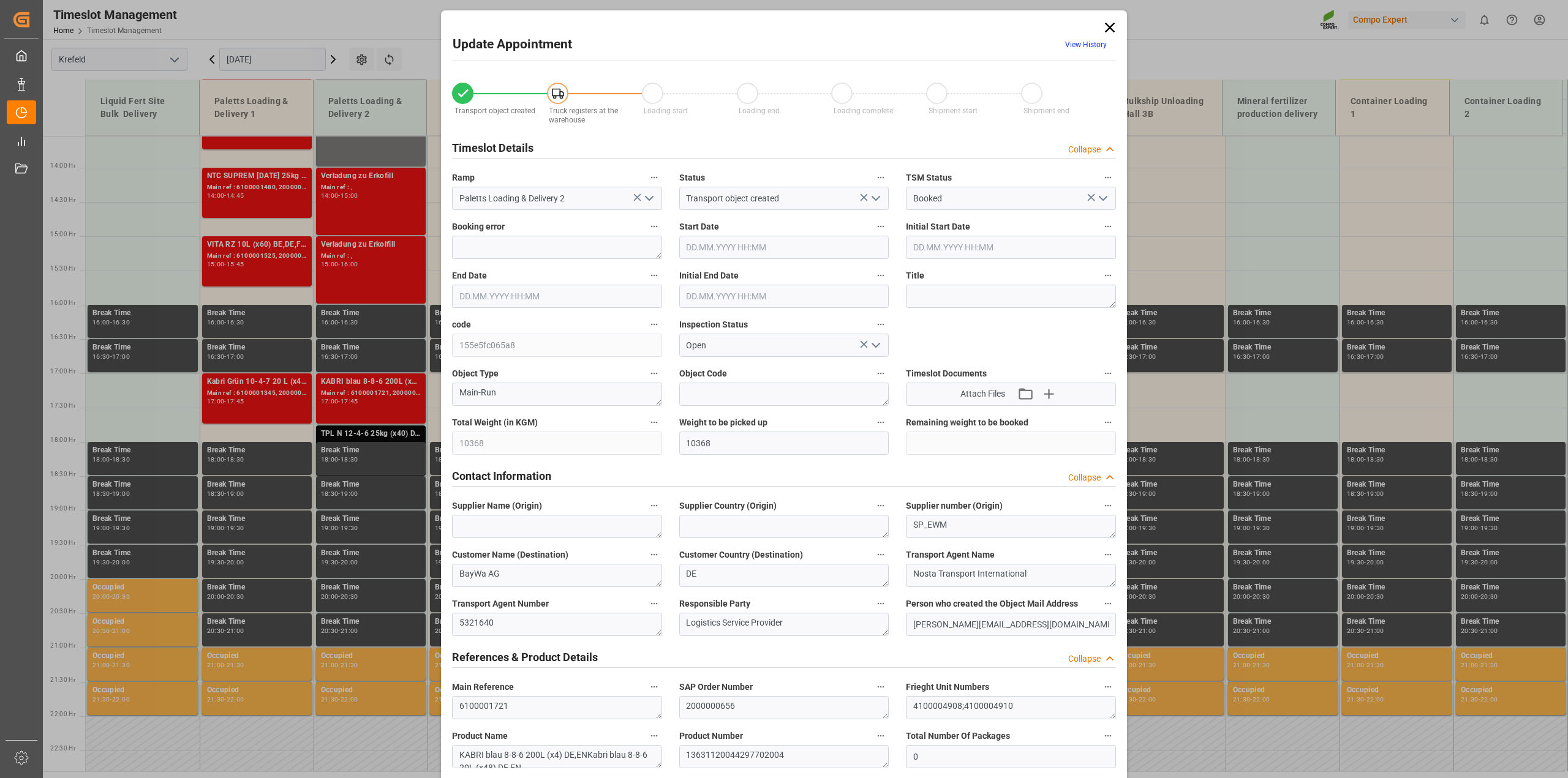
type input "05.09.2025 17:45"
type input "05.09.2025 17:30"
type input "04.09.2025 15:14"
type input "05.09.2025 07:17"
click at [1111, 25] on icon at bounding box center [1110, 28] width 17 height 17
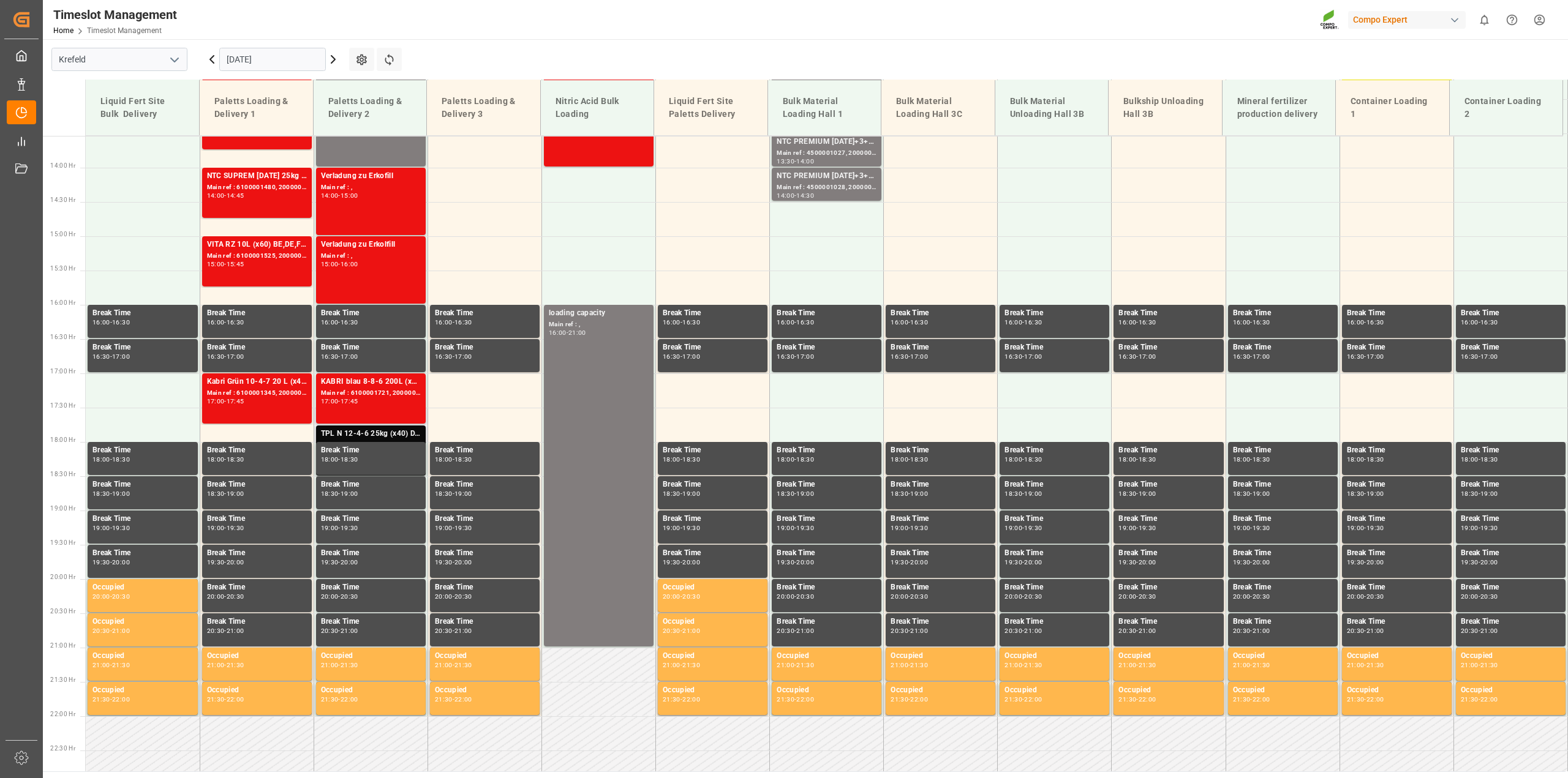
click at [387, 432] on div "TPL N 12-4-6 25kg (x40) D,A,CH;" at bounding box center [370, 433] width 100 height 13
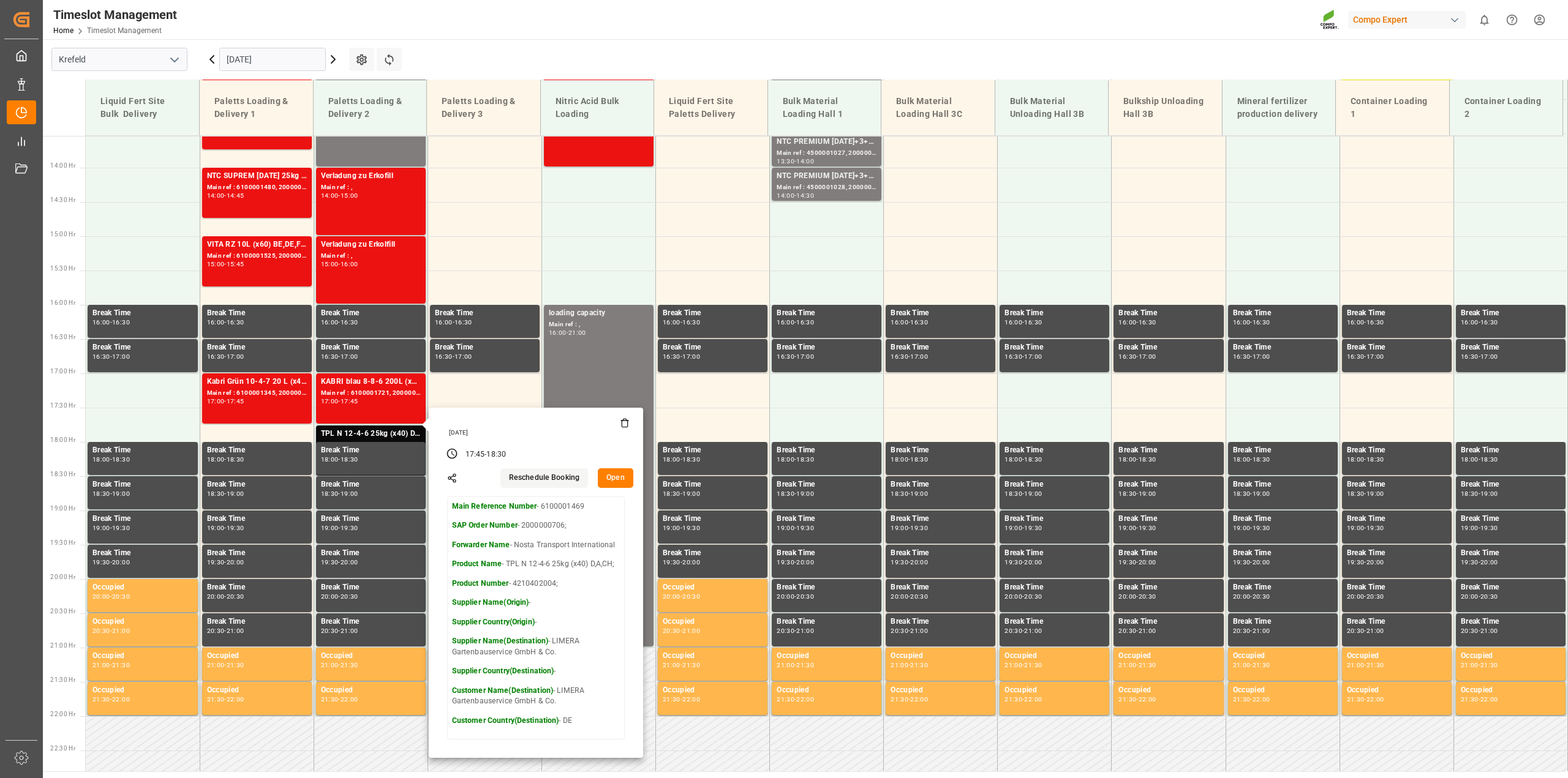
click at [1534, 23] on html "Created by potrace 1.15, written by Peter Selinger 2001-2017 Created by potrace…" at bounding box center [784, 389] width 1568 height 778
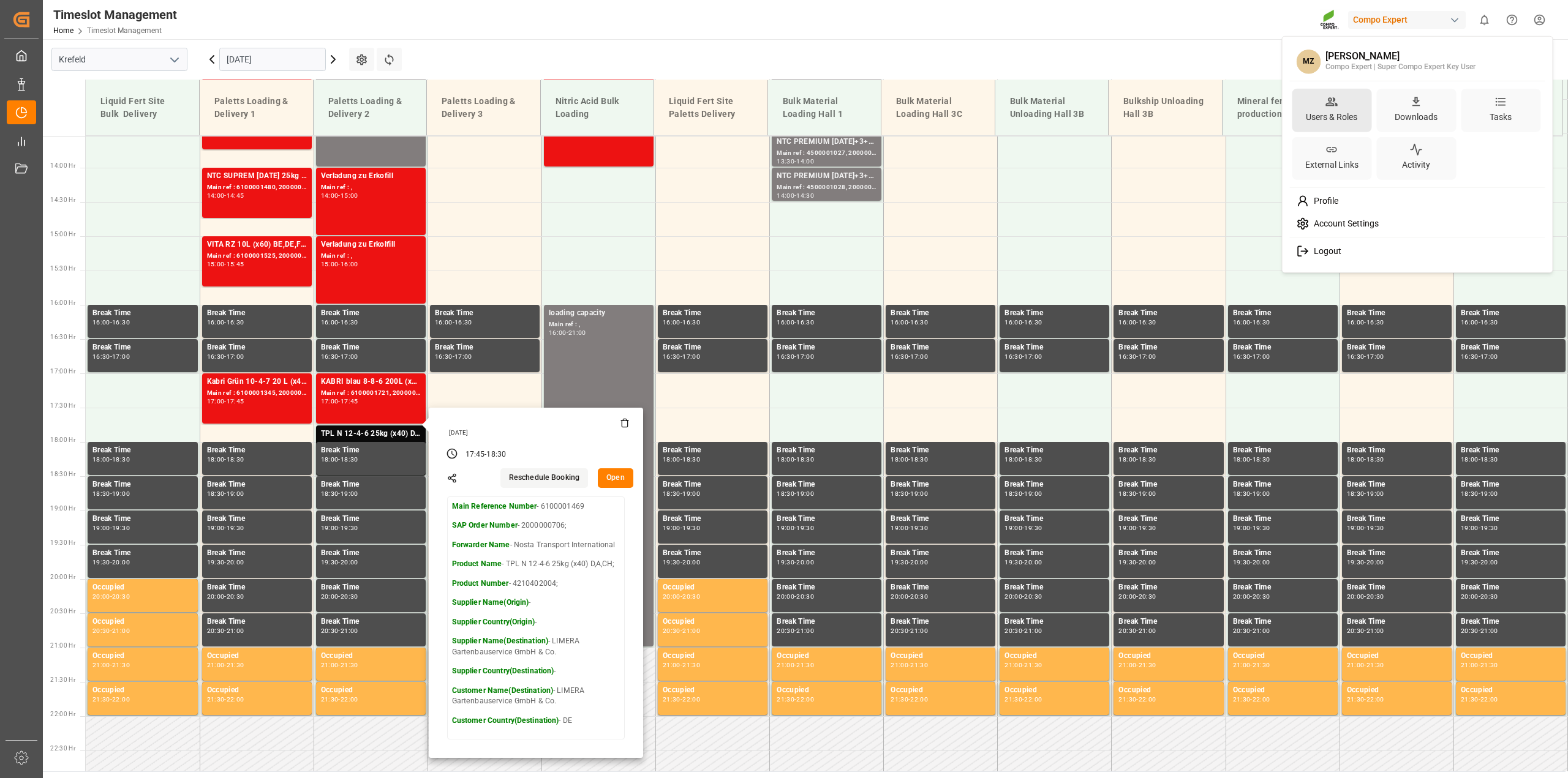
click at [1342, 108] on div "Users & Roles" at bounding box center [1331, 117] width 56 height 18
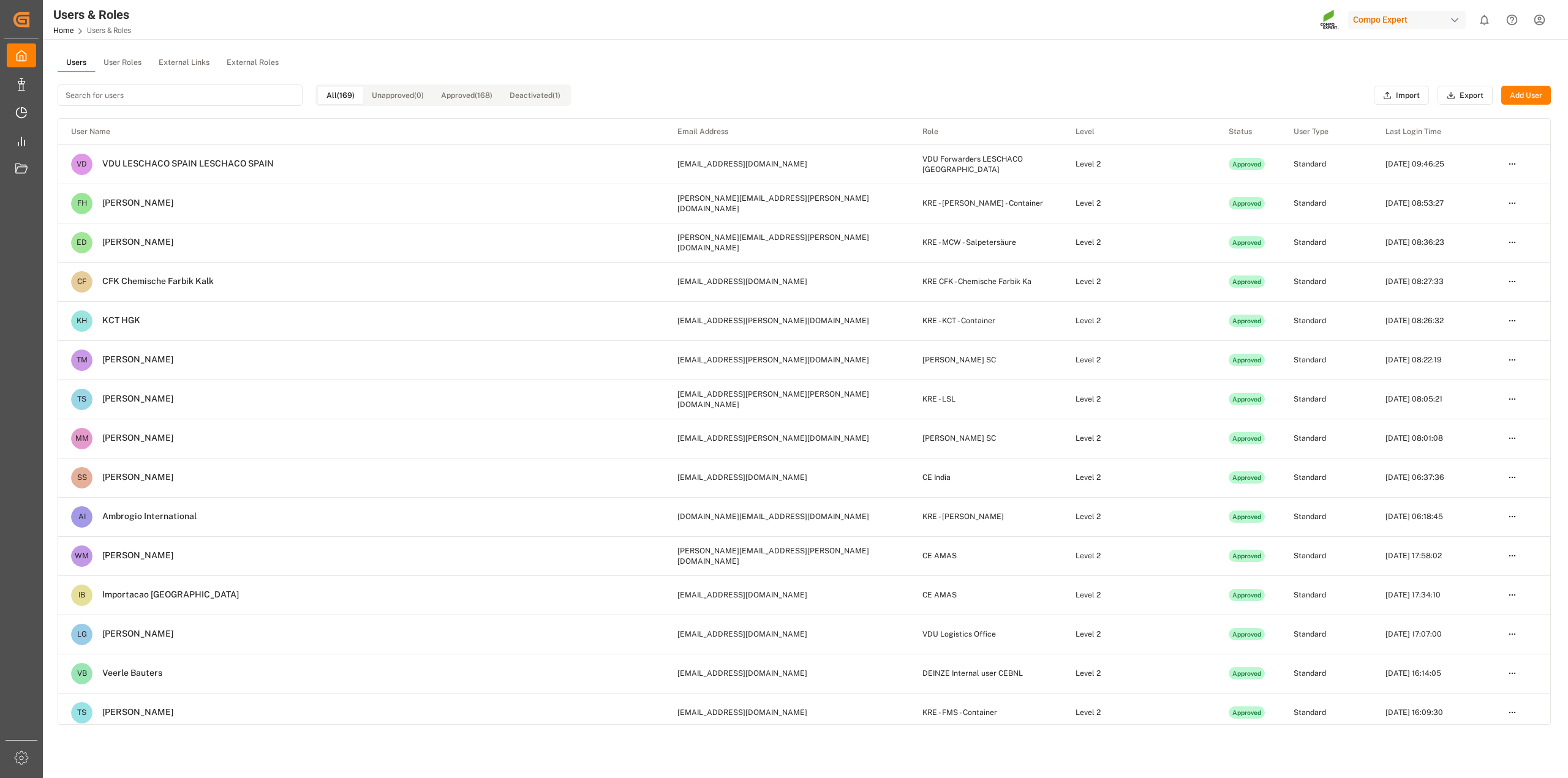
click at [124, 55] on button "User Roles" at bounding box center [123, 63] width 55 height 18
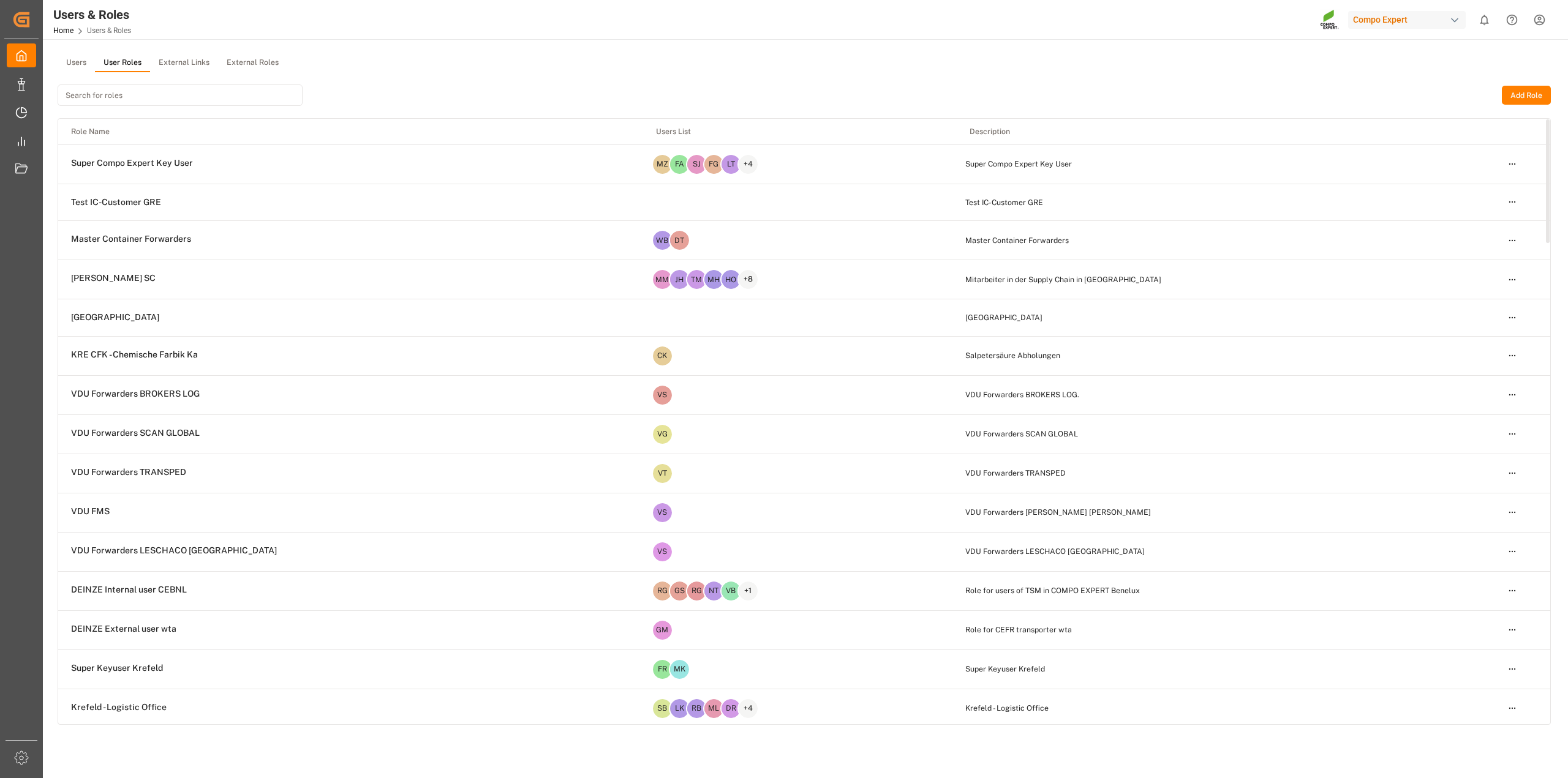
click at [1505, 279] on html "Created by potrace 1.15, written by Peter Selinger 2001-2017 Created by potrace…" at bounding box center [784, 389] width 1568 height 778
click at [1479, 308] on div "Edit" at bounding box center [1487, 302] width 63 height 17
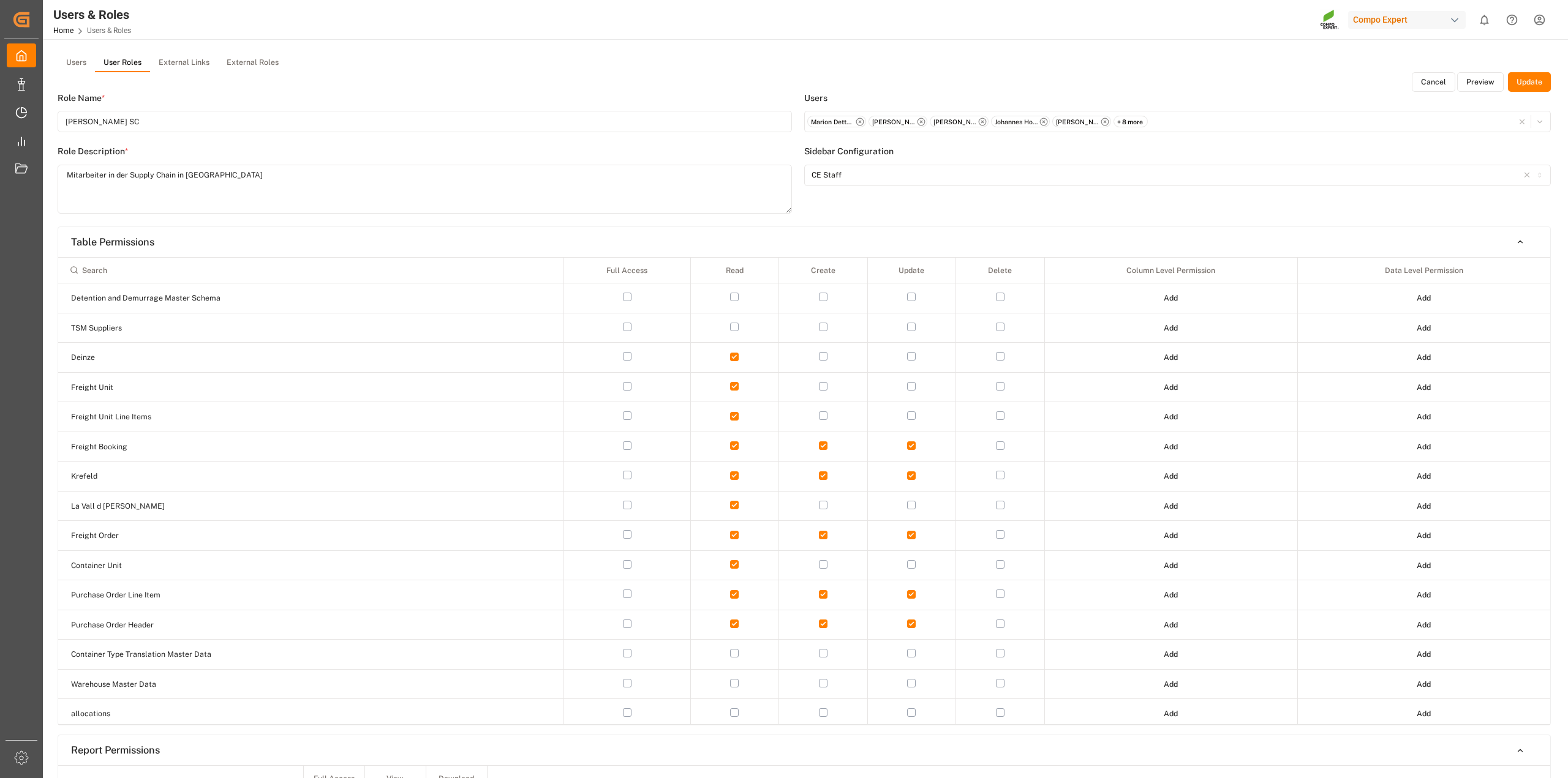
click at [1481, 86] on button "Preview" at bounding box center [1480, 82] width 47 height 20
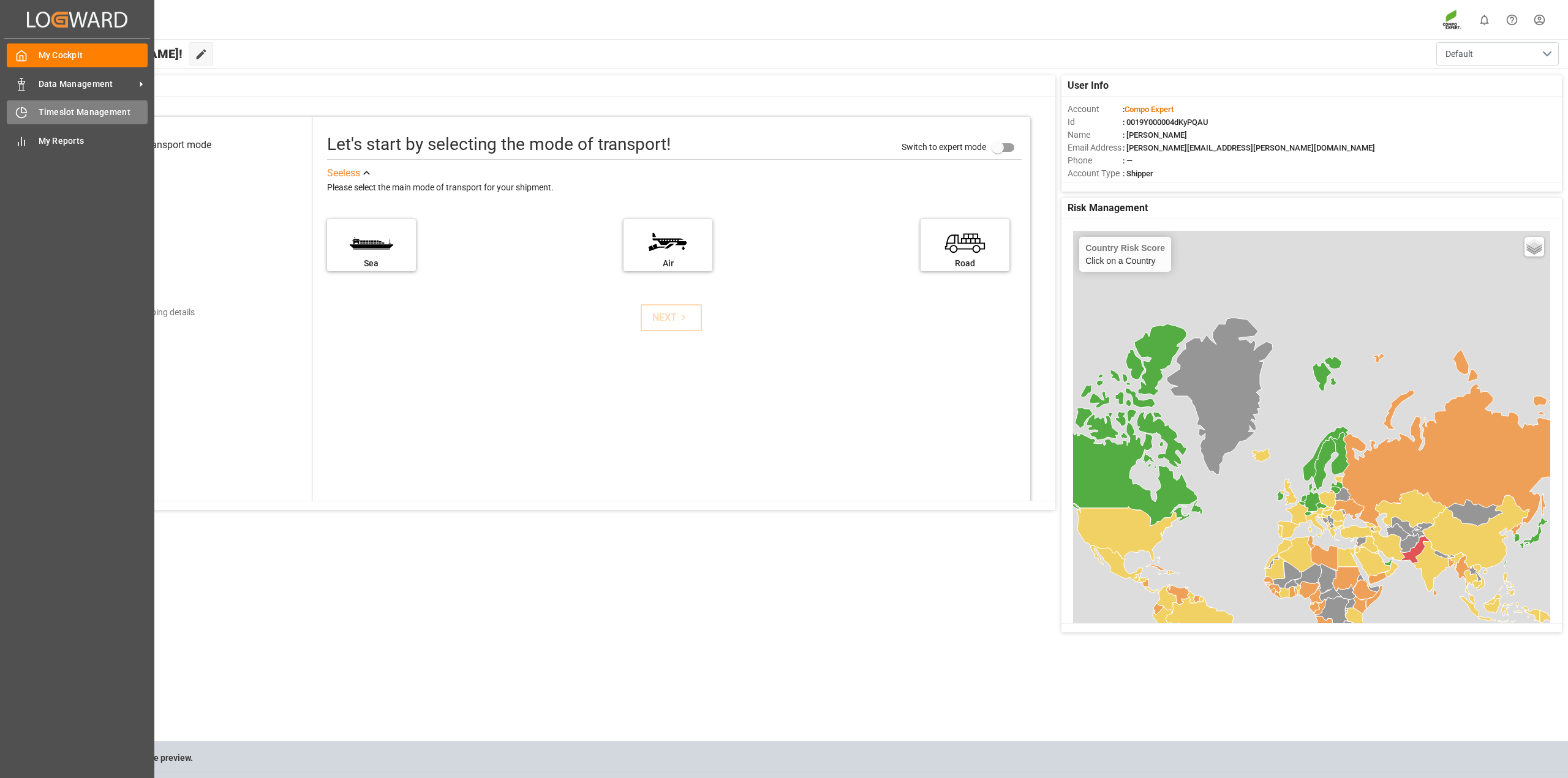
click at [44, 103] on div "Timeslot Management Timeslot Management" at bounding box center [77, 112] width 141 height 24
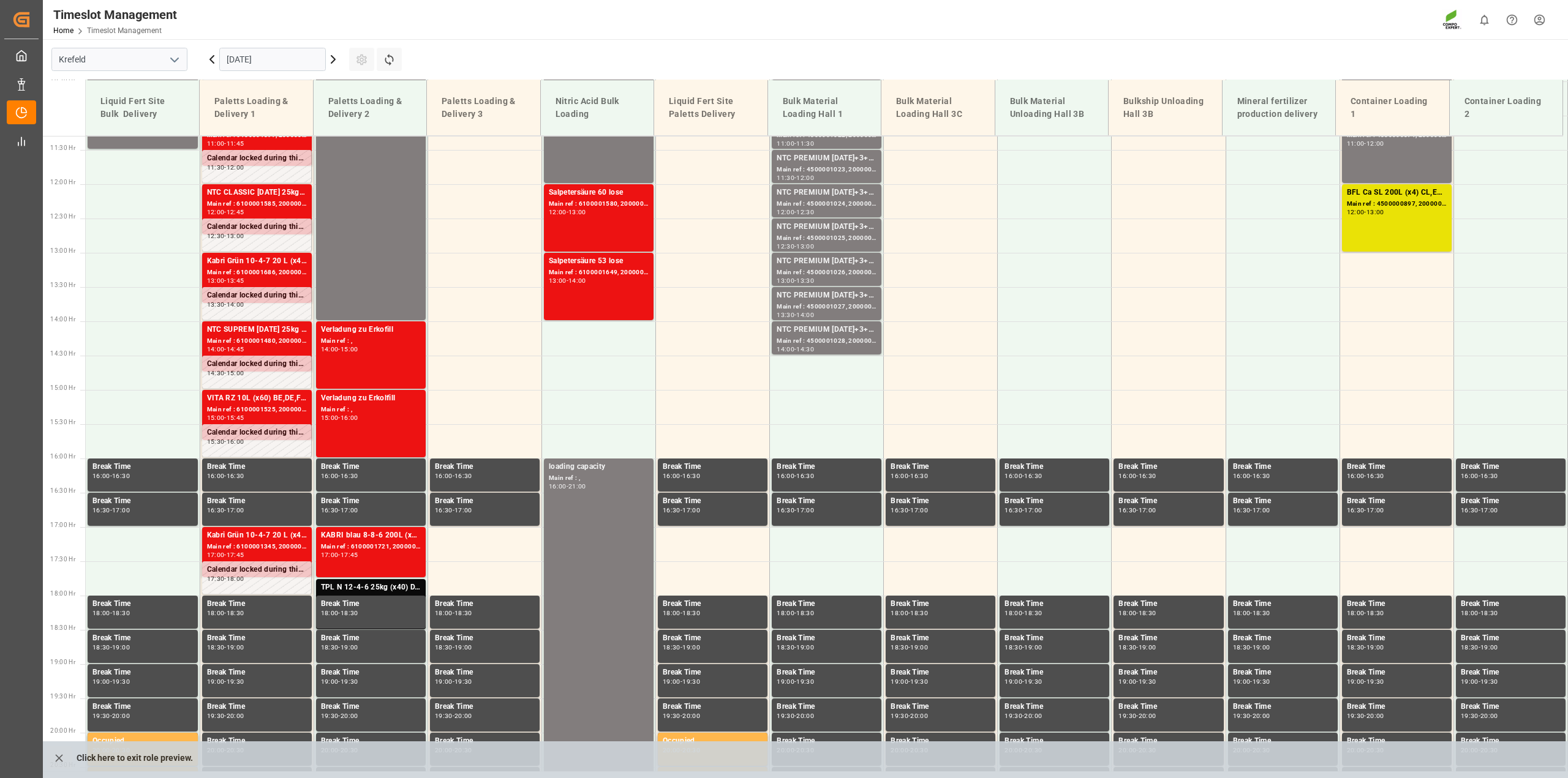
scroll to position [851, 0]
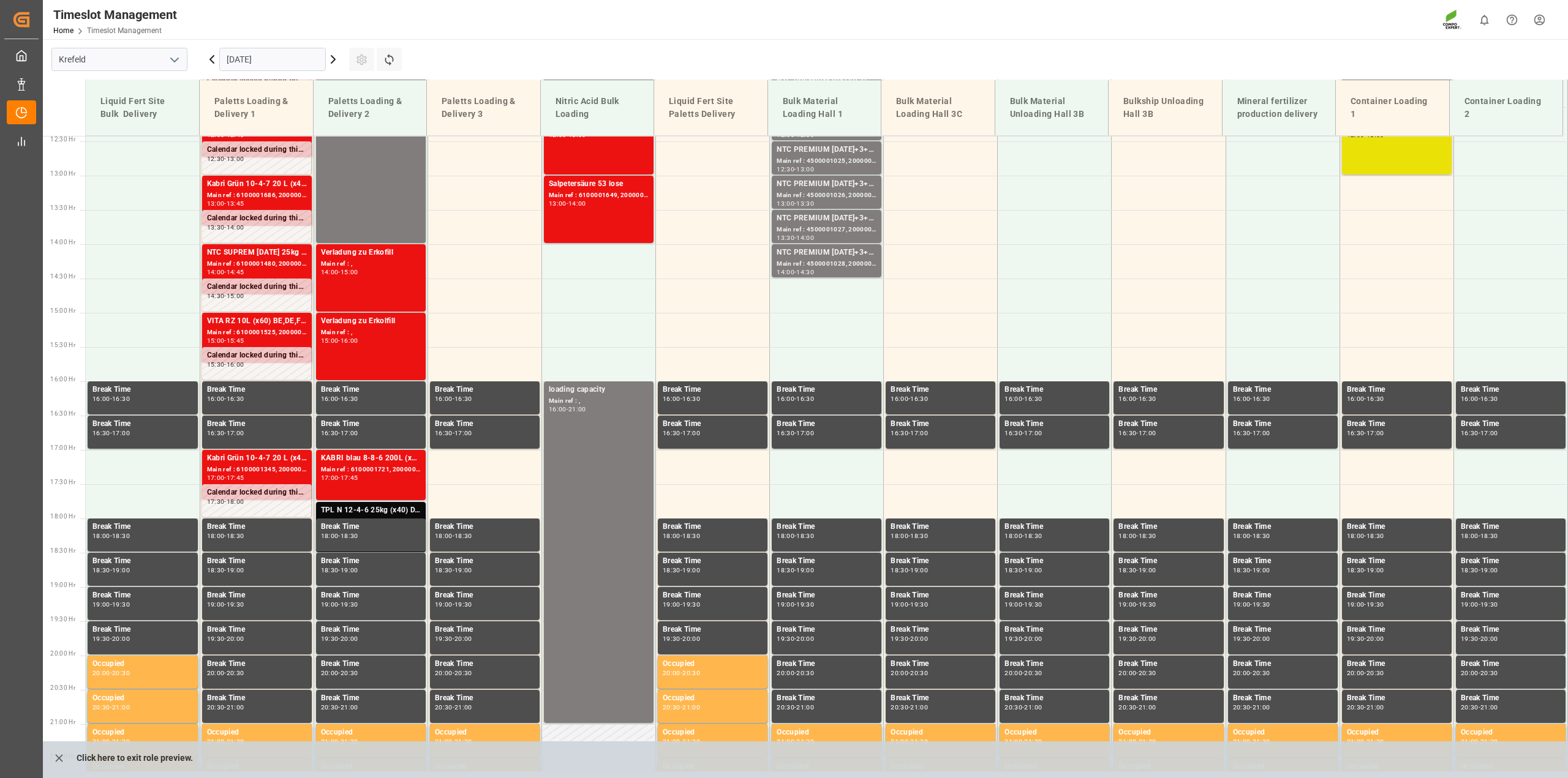
click at [402, 512] on div "TPL N 12-4-6 25kg (x40) D,A,CH;" at bounding box center [370, 511] width 100 height 13
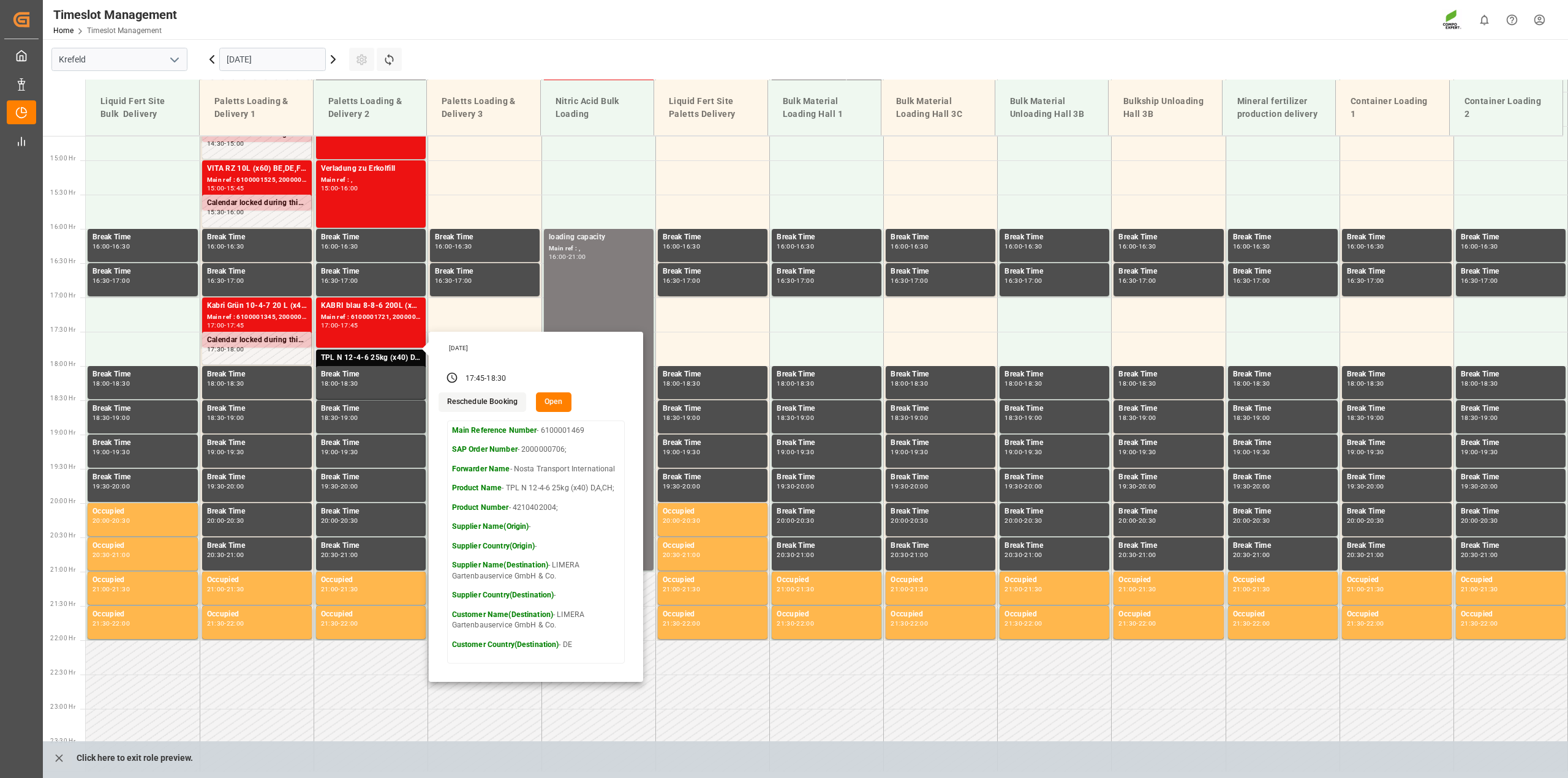
scroll to position [1005, 0]
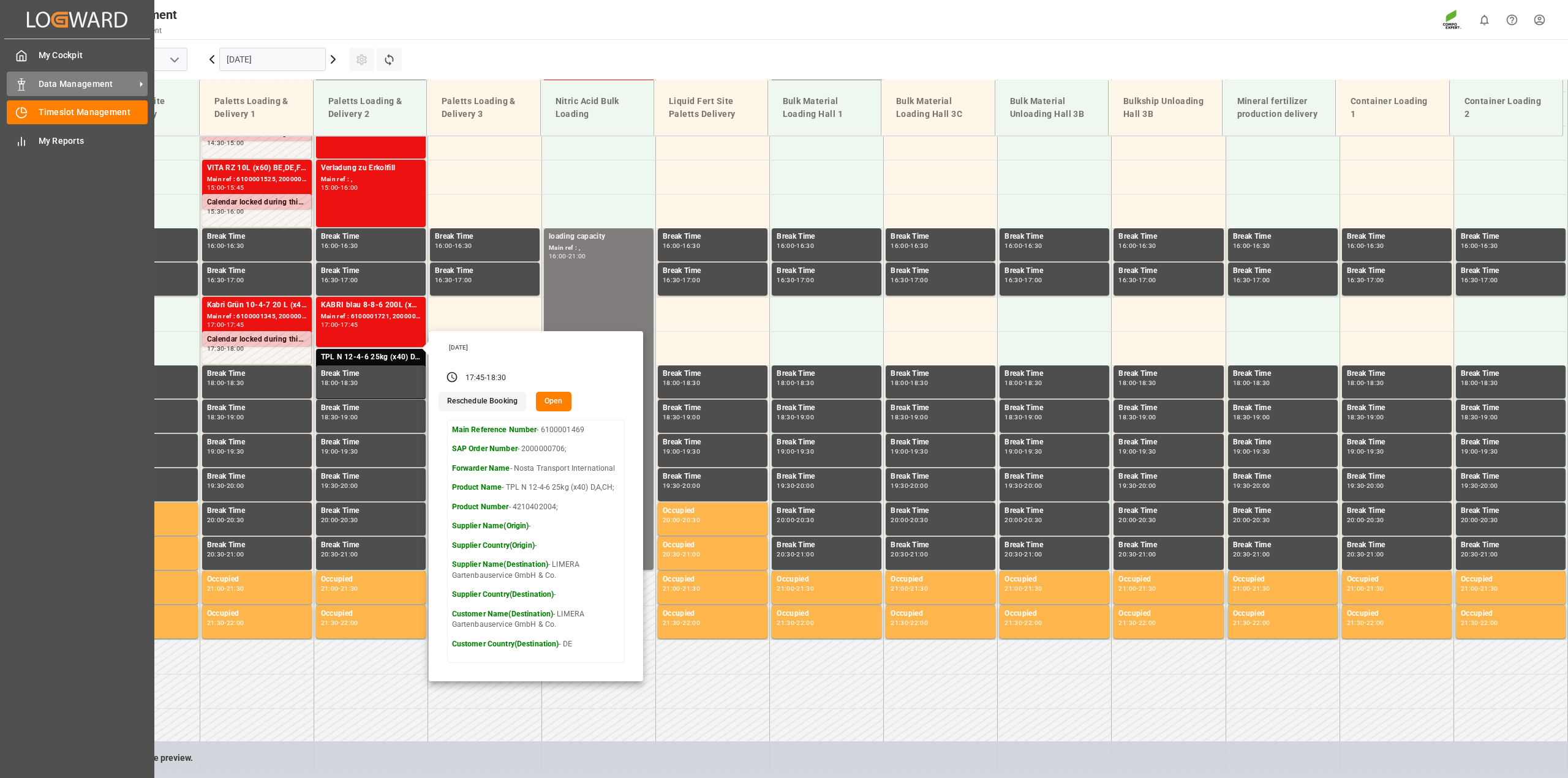
click at [44, 82] on span "Data Management" at bounding box center [87, 84] width 97 height 13
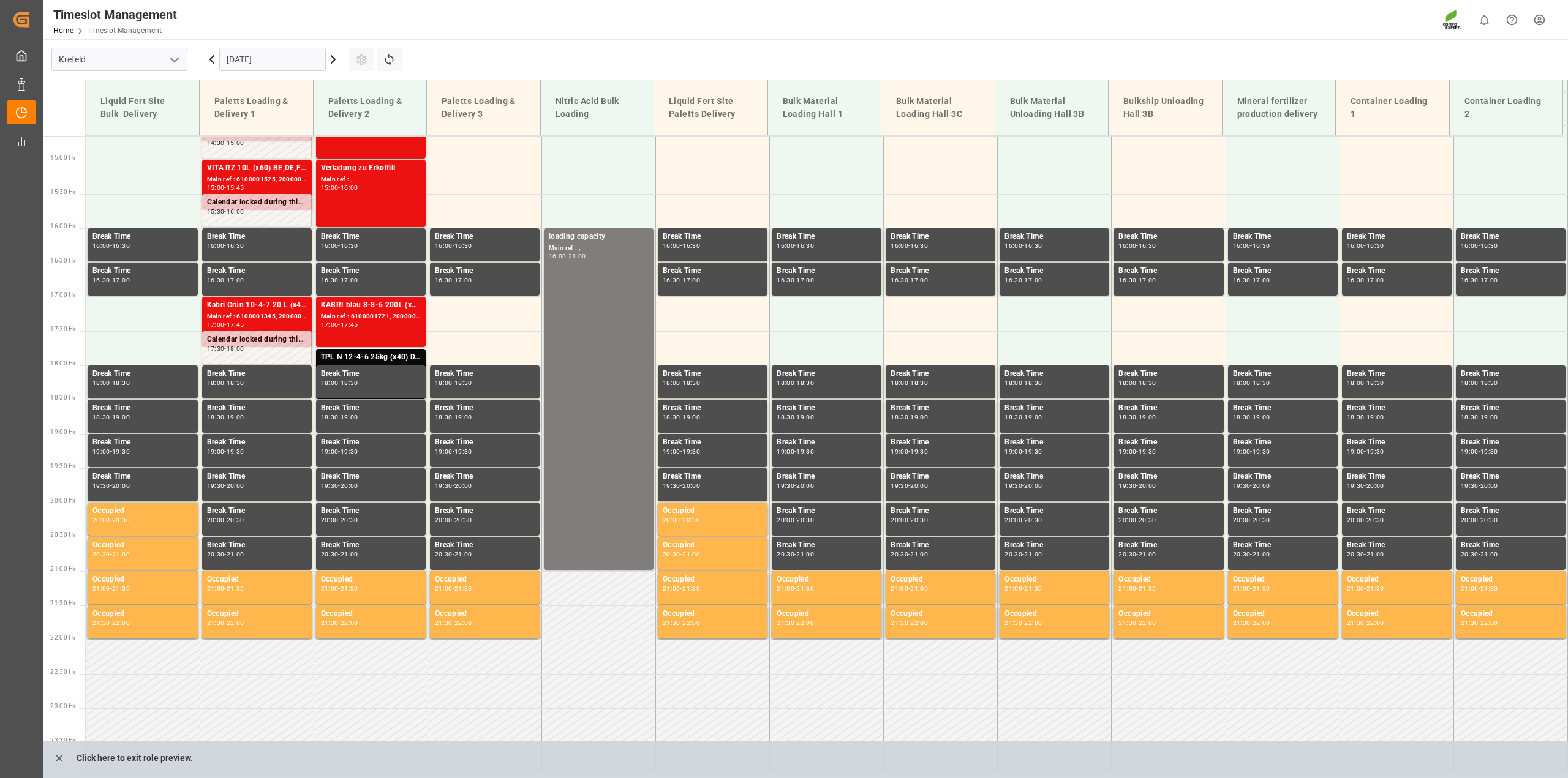
drag, startPoint x: 53, startPoint y: 758, endPoint x: 815, endPoint y: 28, distance: 1055.2
click at [53, 759] on icon "close role preview" at bounding box center [59, 758] width 13 height 13
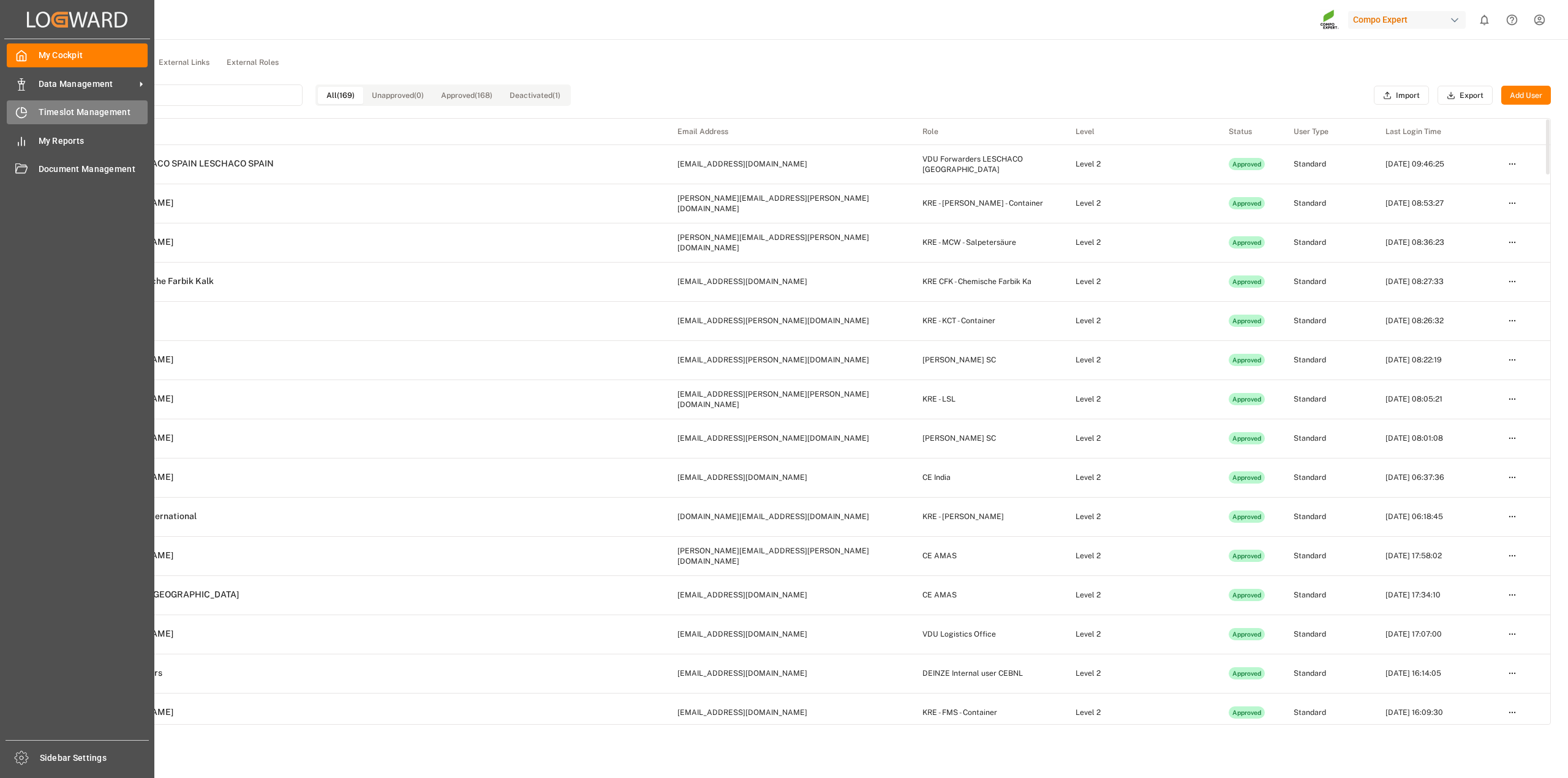
click at [25, 118] on div "Timeslot Management Timeslot Management" at bounding box center [77, 112] width 141 height 24
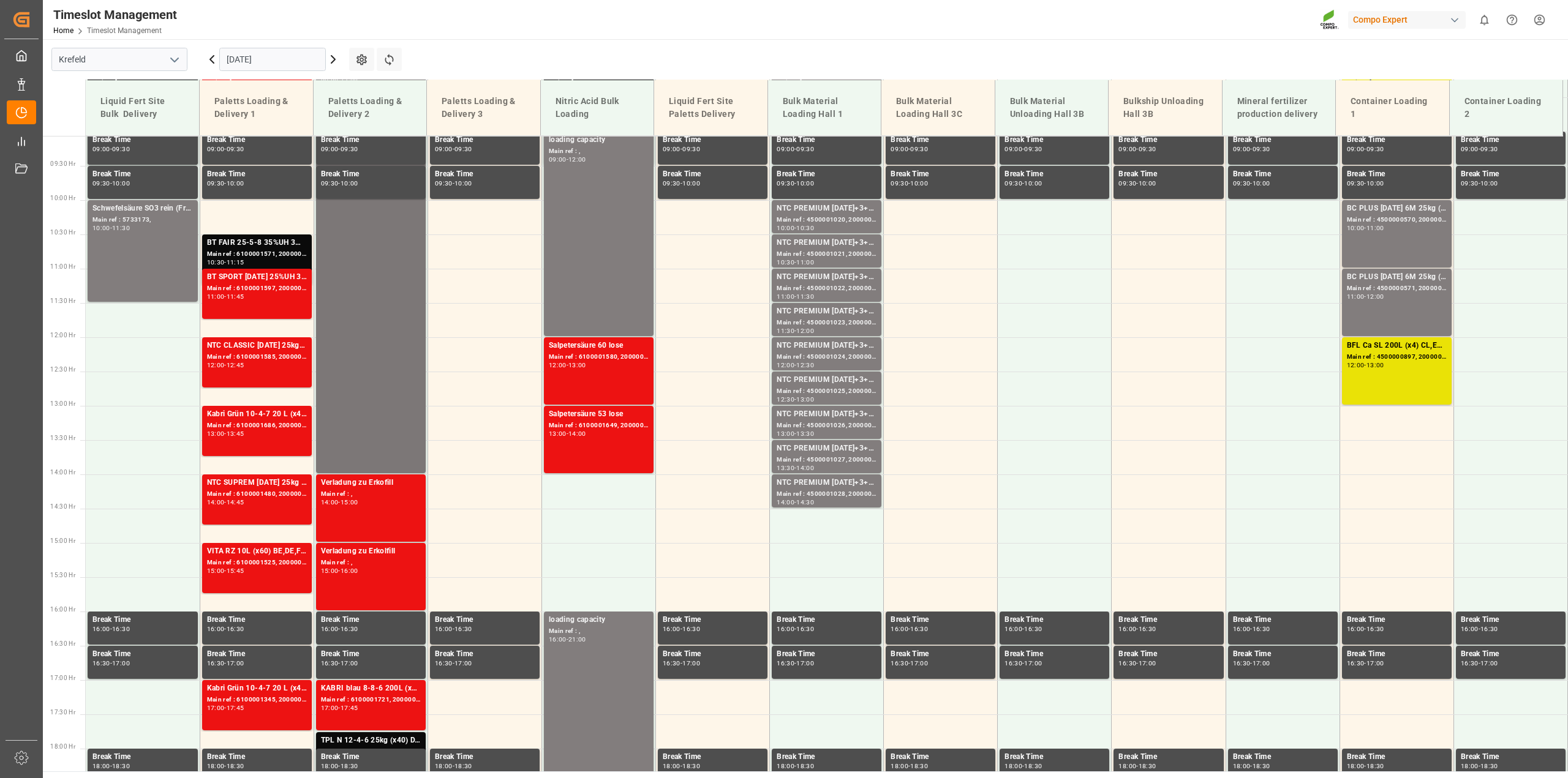
scroll to position [622, 0]
click at [333, 53] on icon at bounding box center [333, 59] width 15 height 14
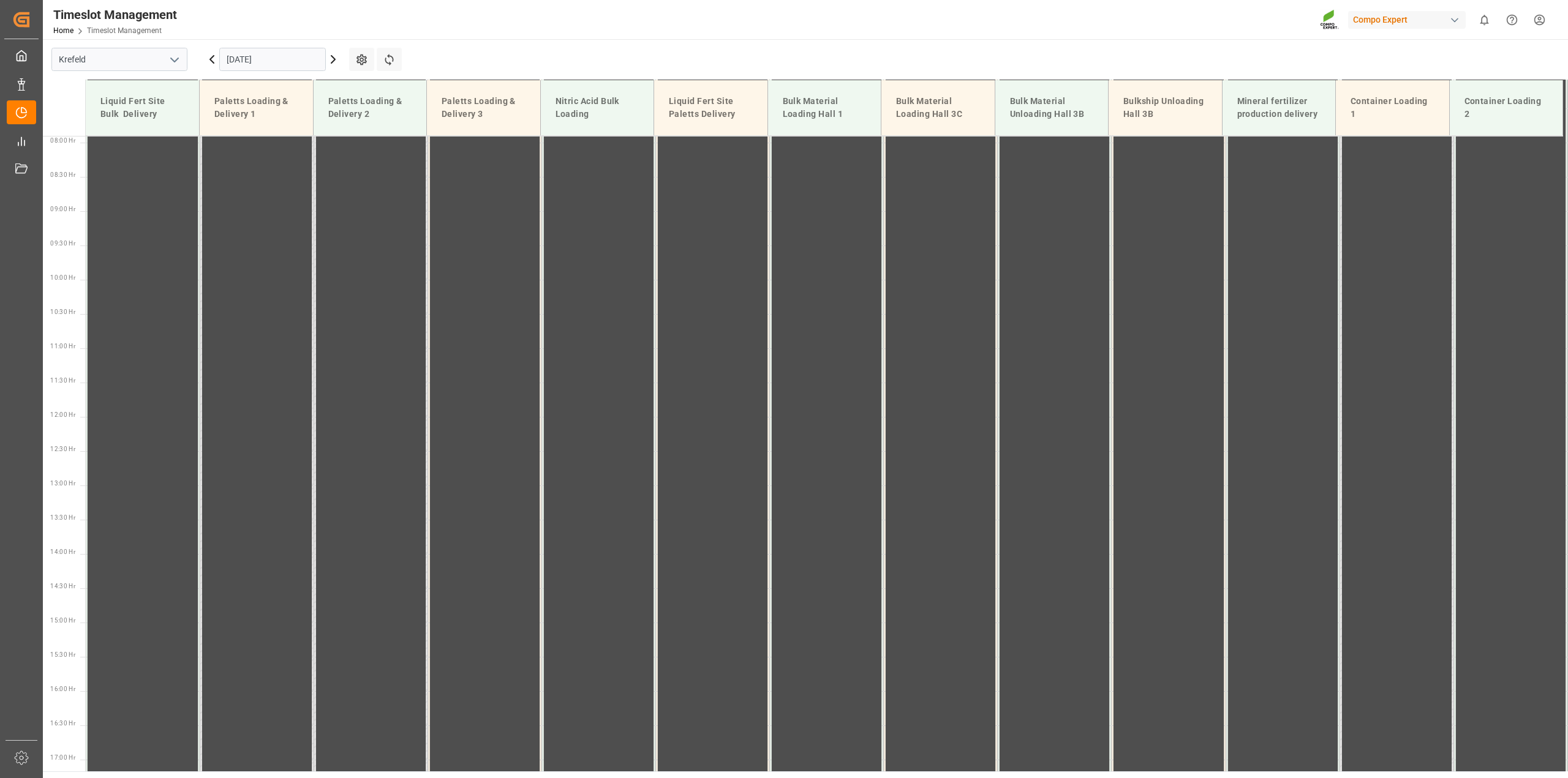
scroll to position [393, 0]
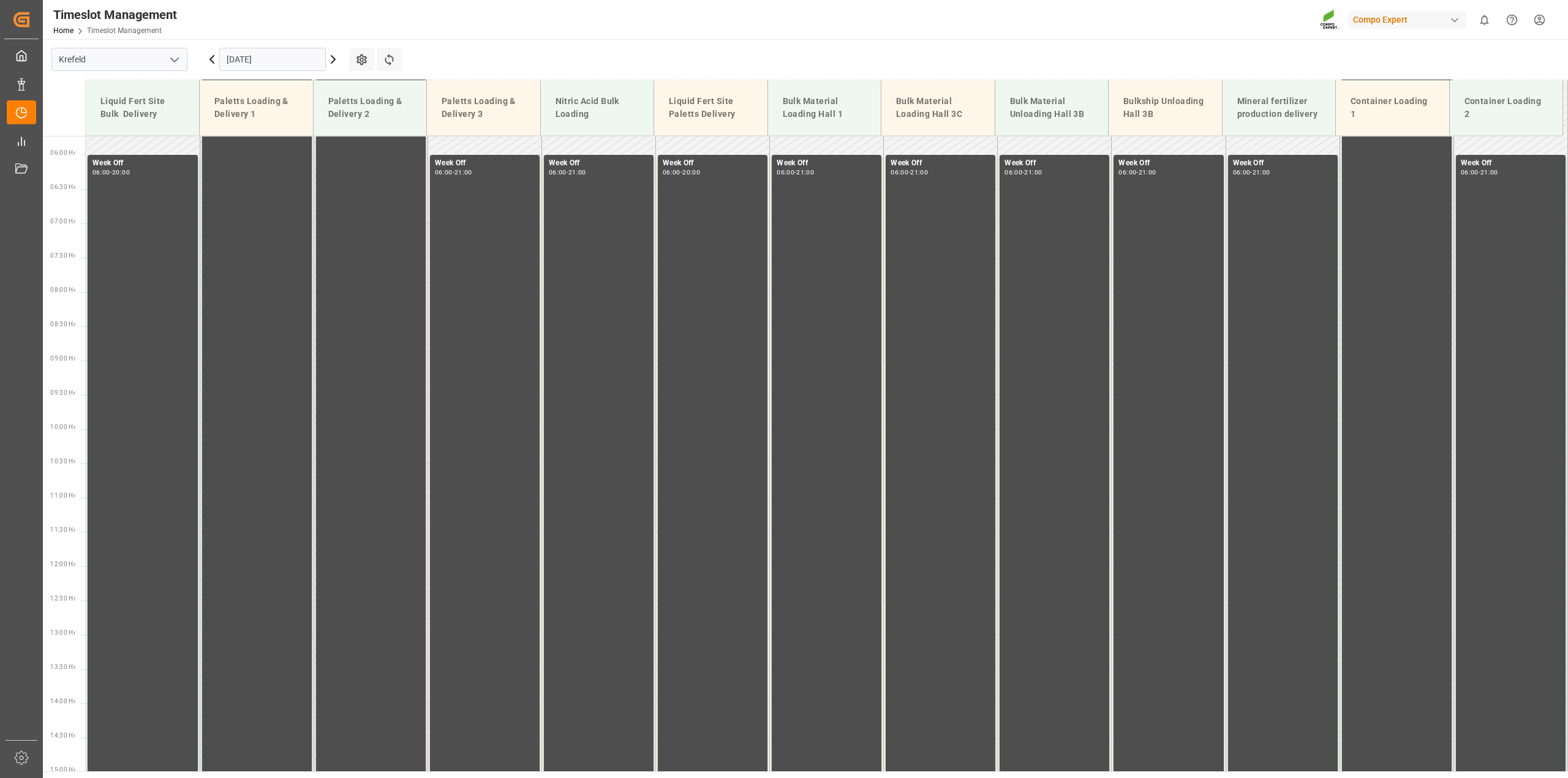
click at [265, 60] on input "06.09.2025" at bounding box center [273, 59] width 107 height 23
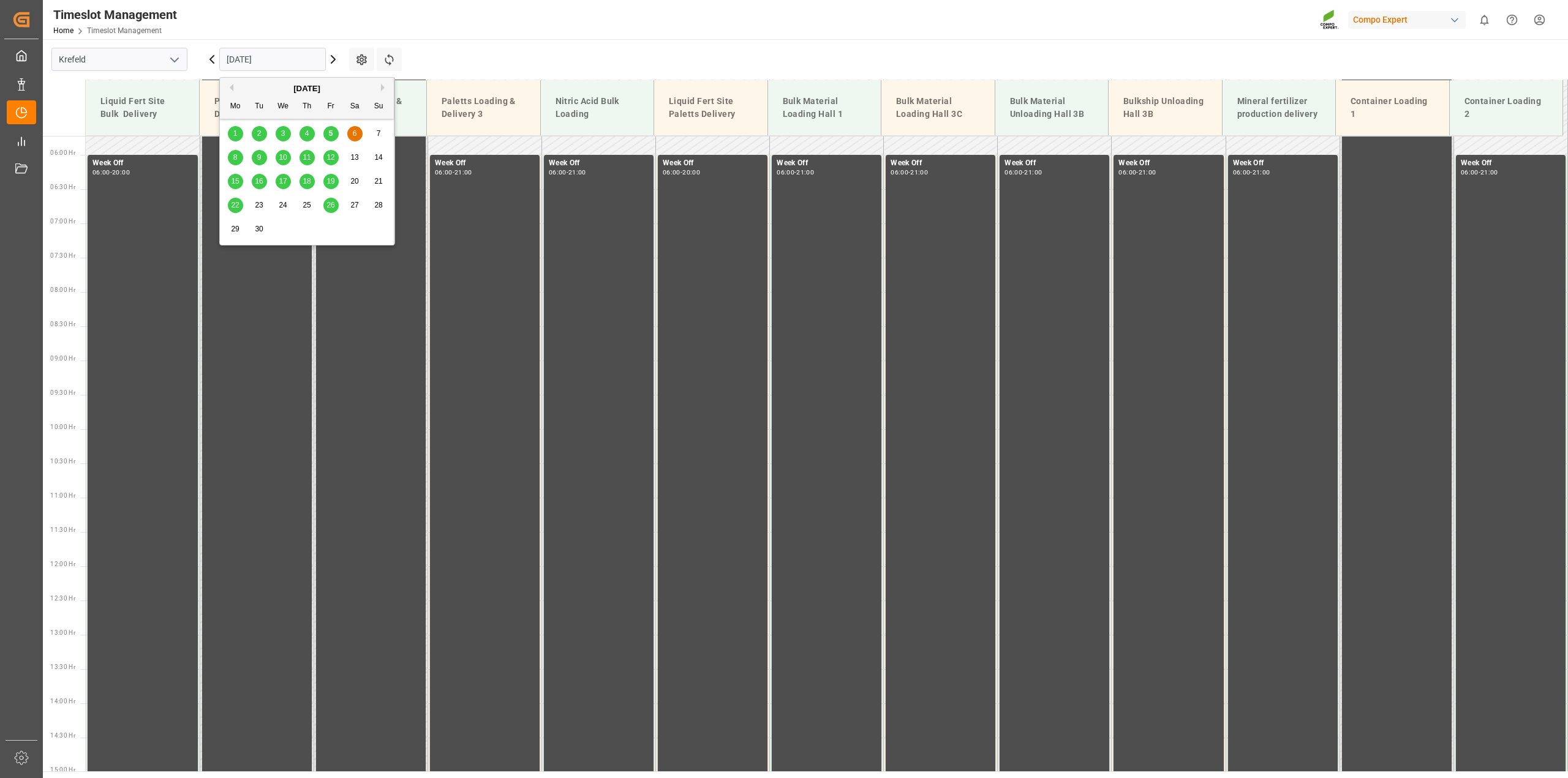
click at [234, 159] on span "8" at bounding box center [235, 157] width 5 height 9
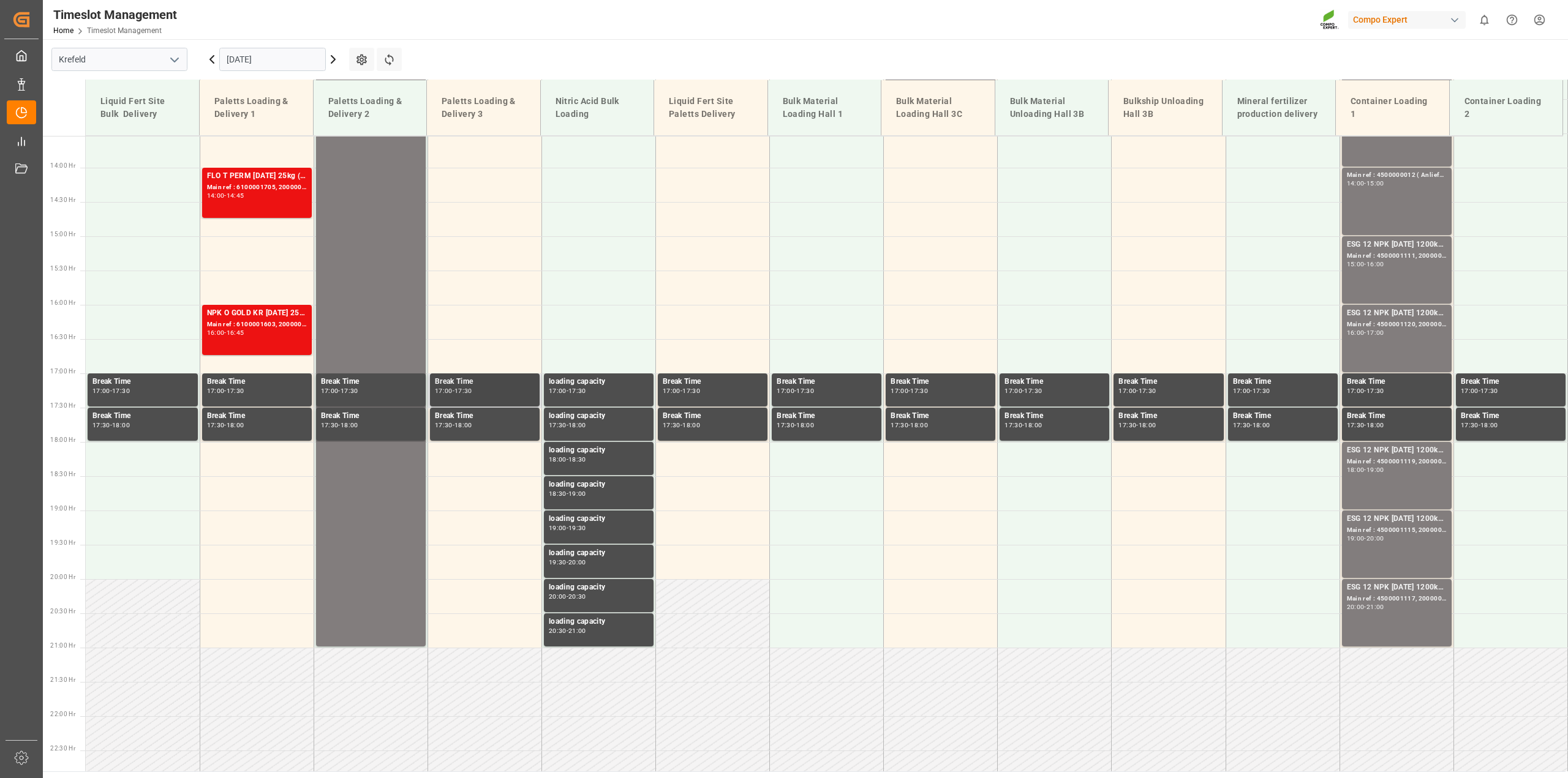
scroll to position [469, 0]
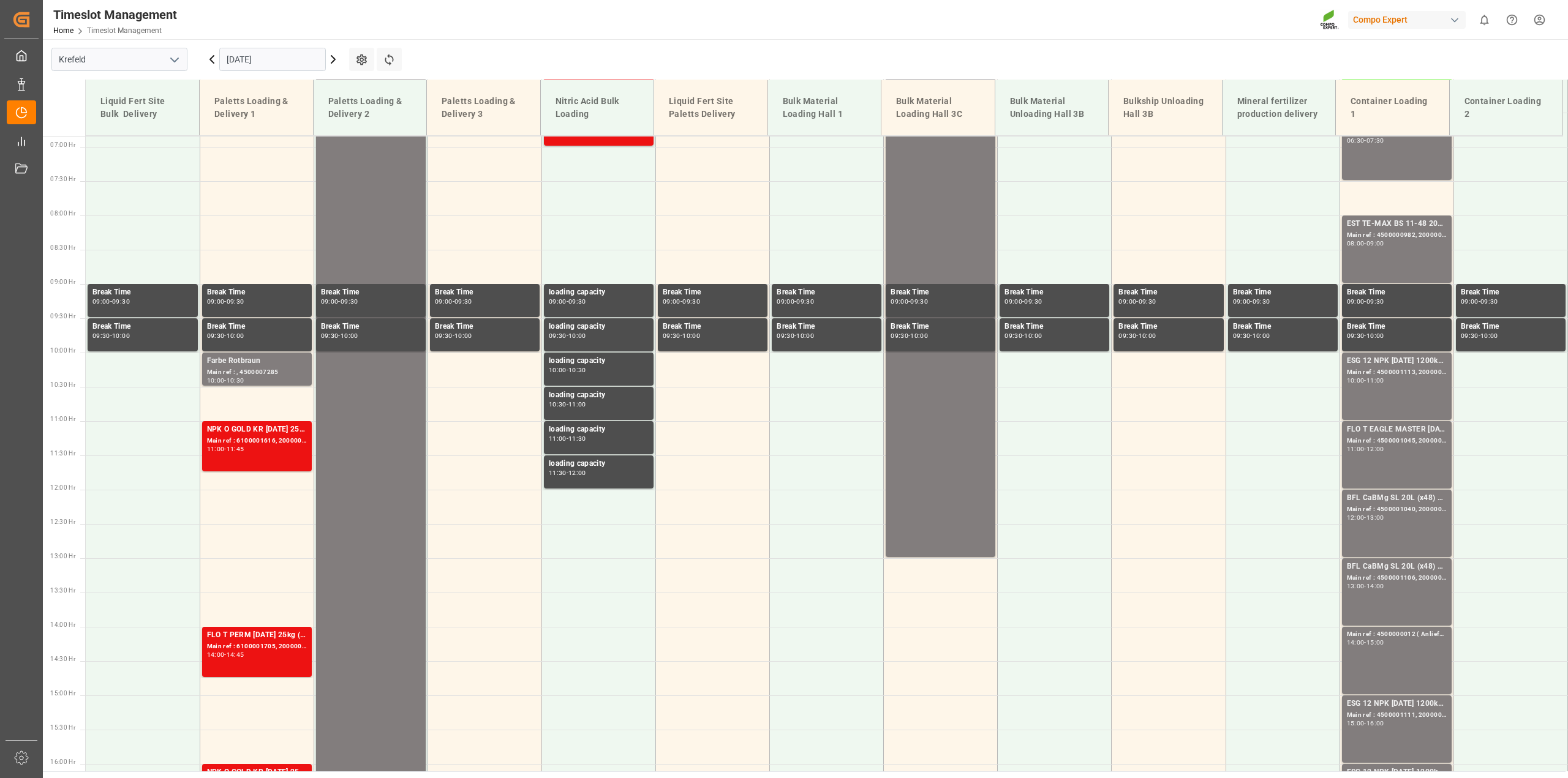
click at [243, 61] on input "08.09.2025" at bounding box center [273, 59] width 107 height 23
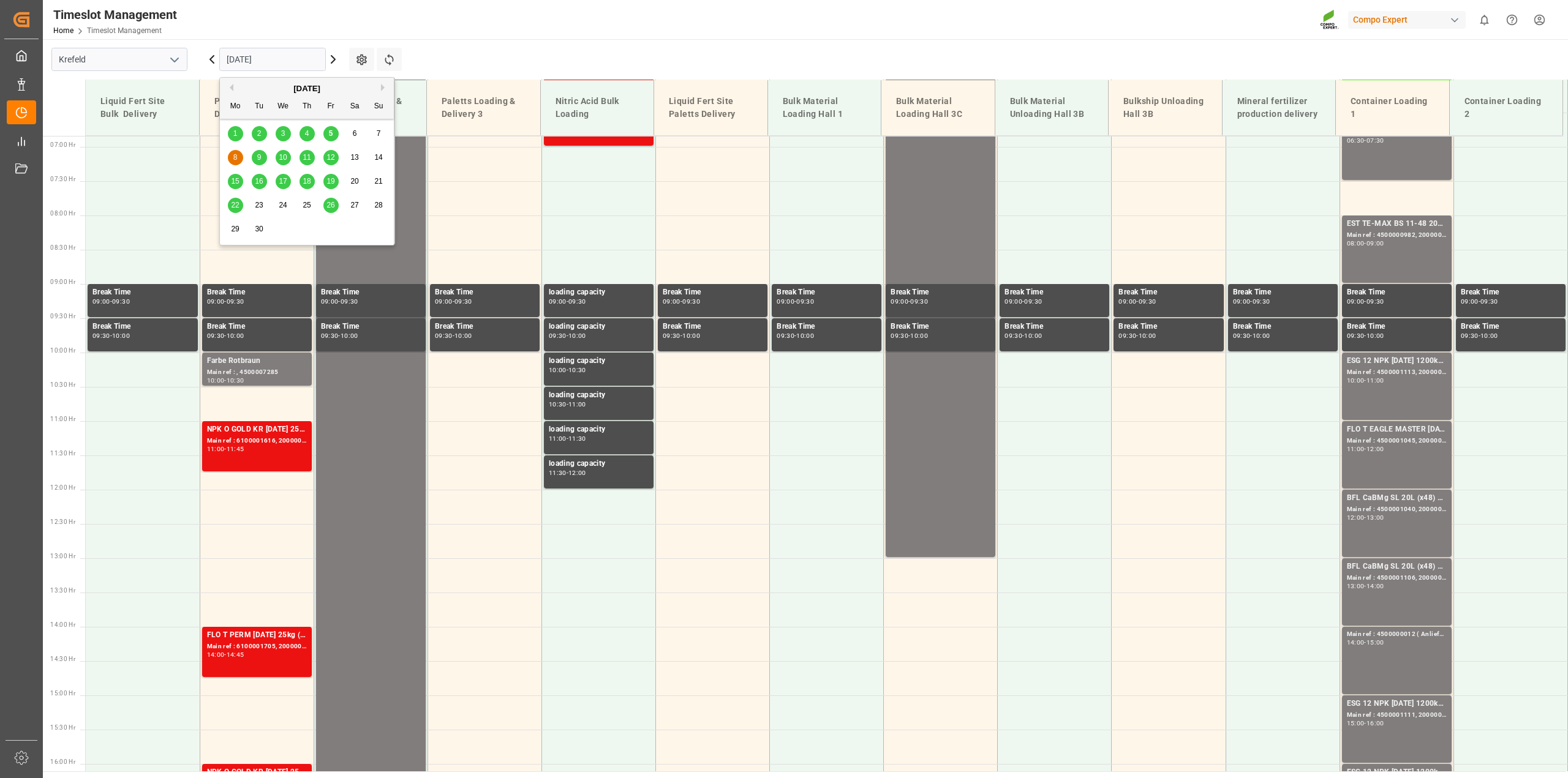
click at [331, 132] on span "5" at bounding box center [331, 133] width 5 height 9
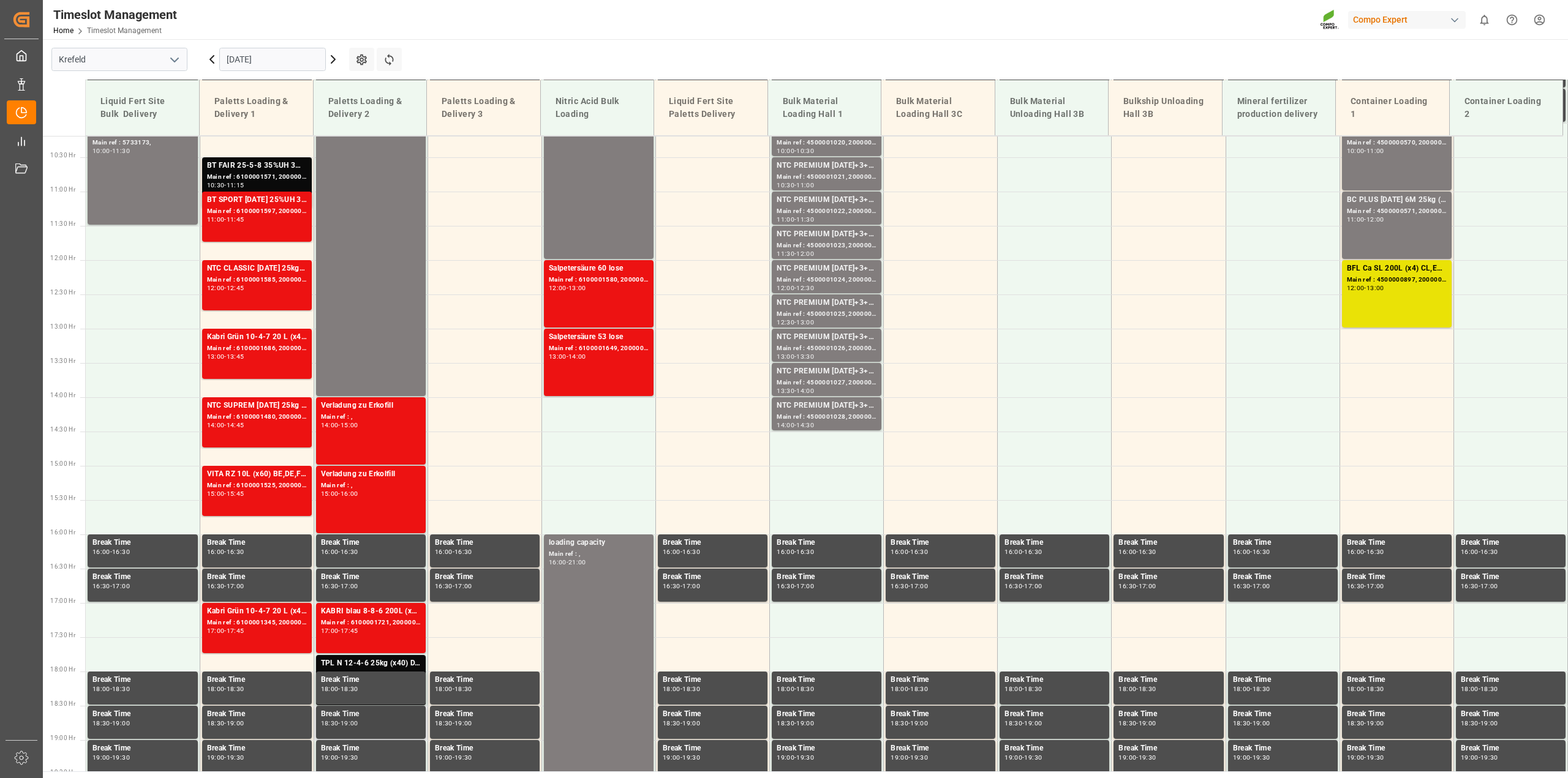
scroll to position [851, 0]
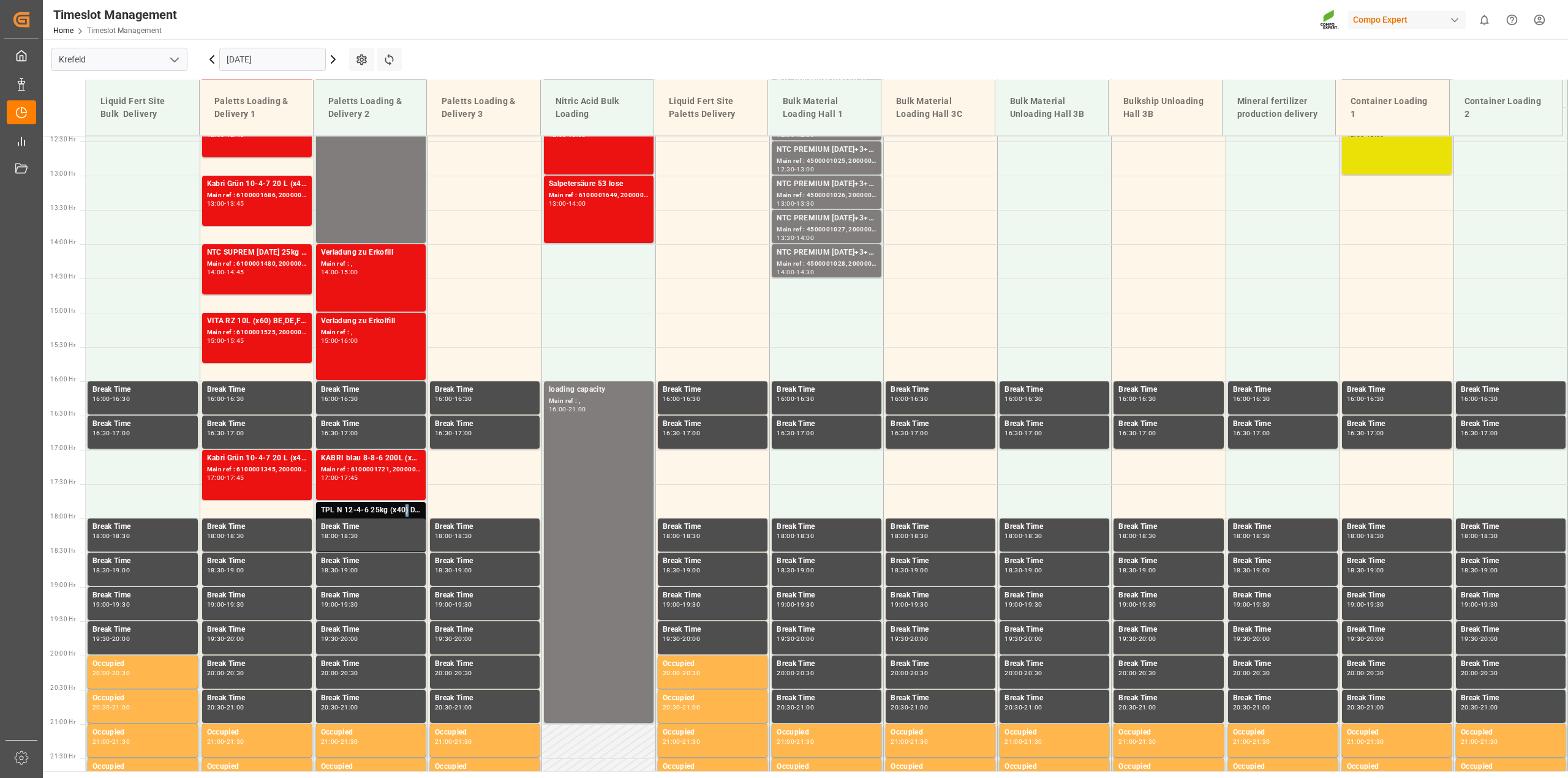
click at [405, 508] on div "TPL N 12-4-6 25kg (x40) D,A,CH;" at bounding box center [370, 511] width 100 height 13
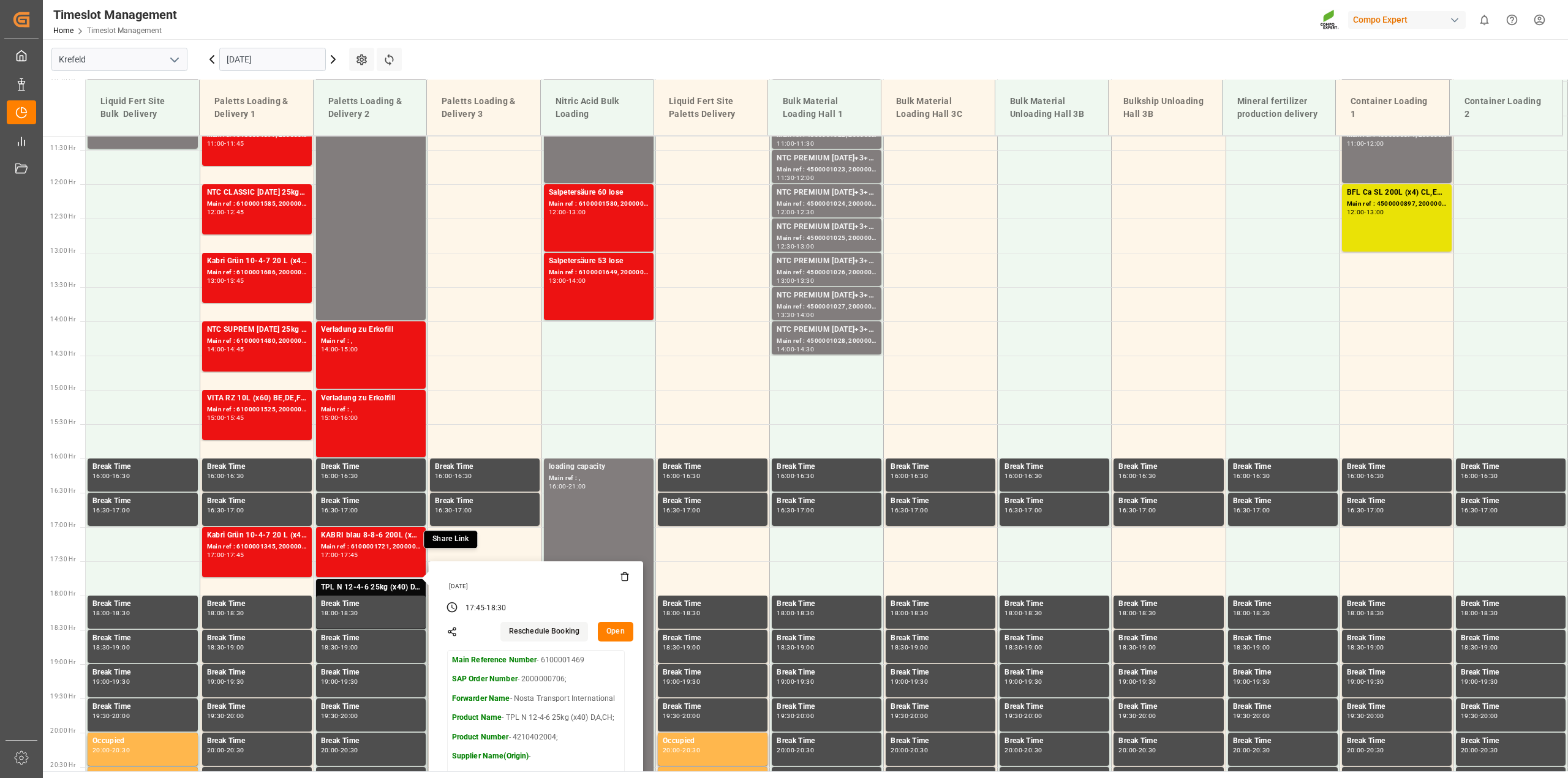
scroll to position [857, 0]
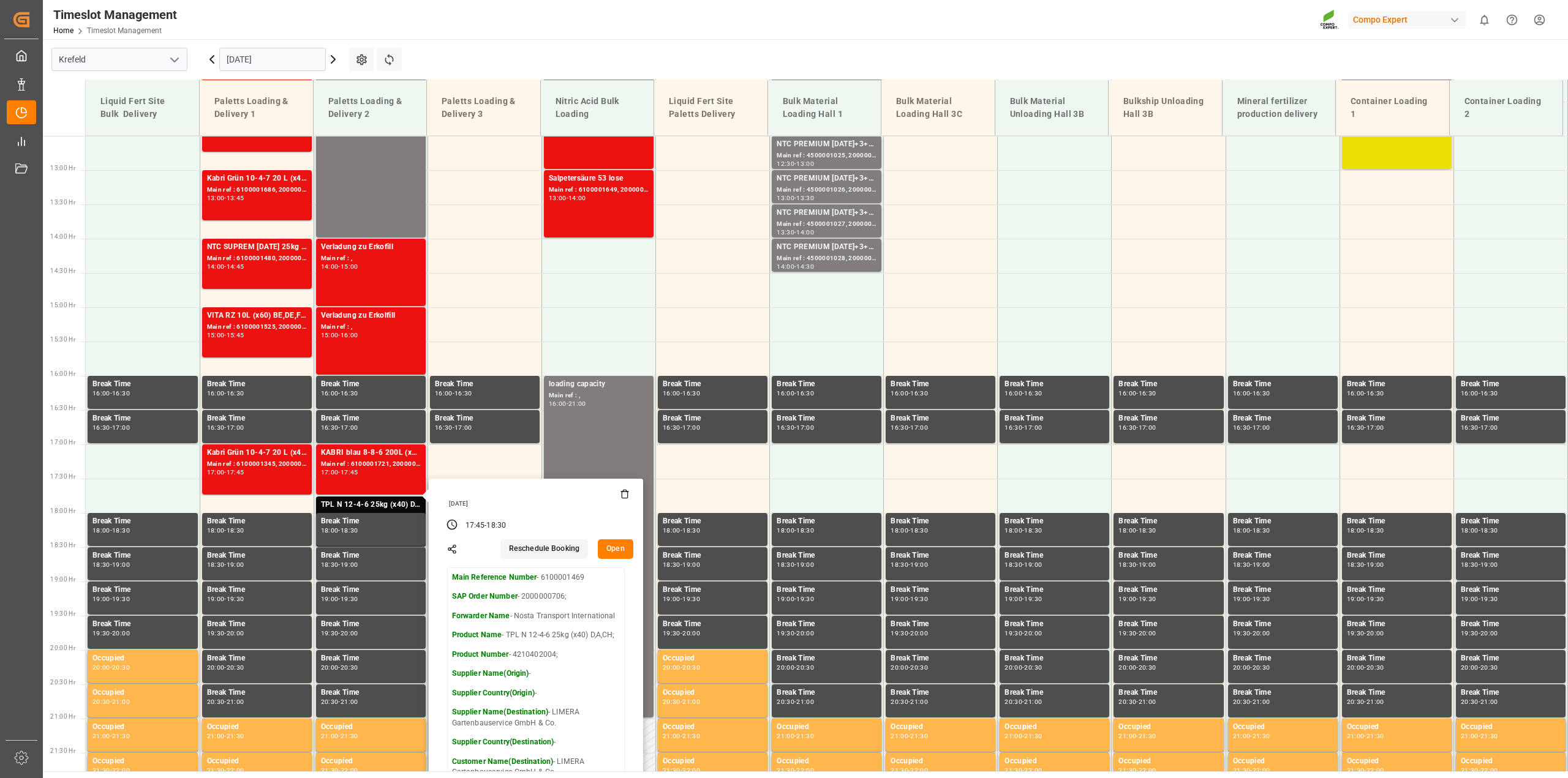
click at [497, 44] on main "Krefeld 05.09.2025 Settings Refresh Time Slots Liquid Fert Site Bulk Delivery P…" at bounding box center [804, 404] width 1523 height 732
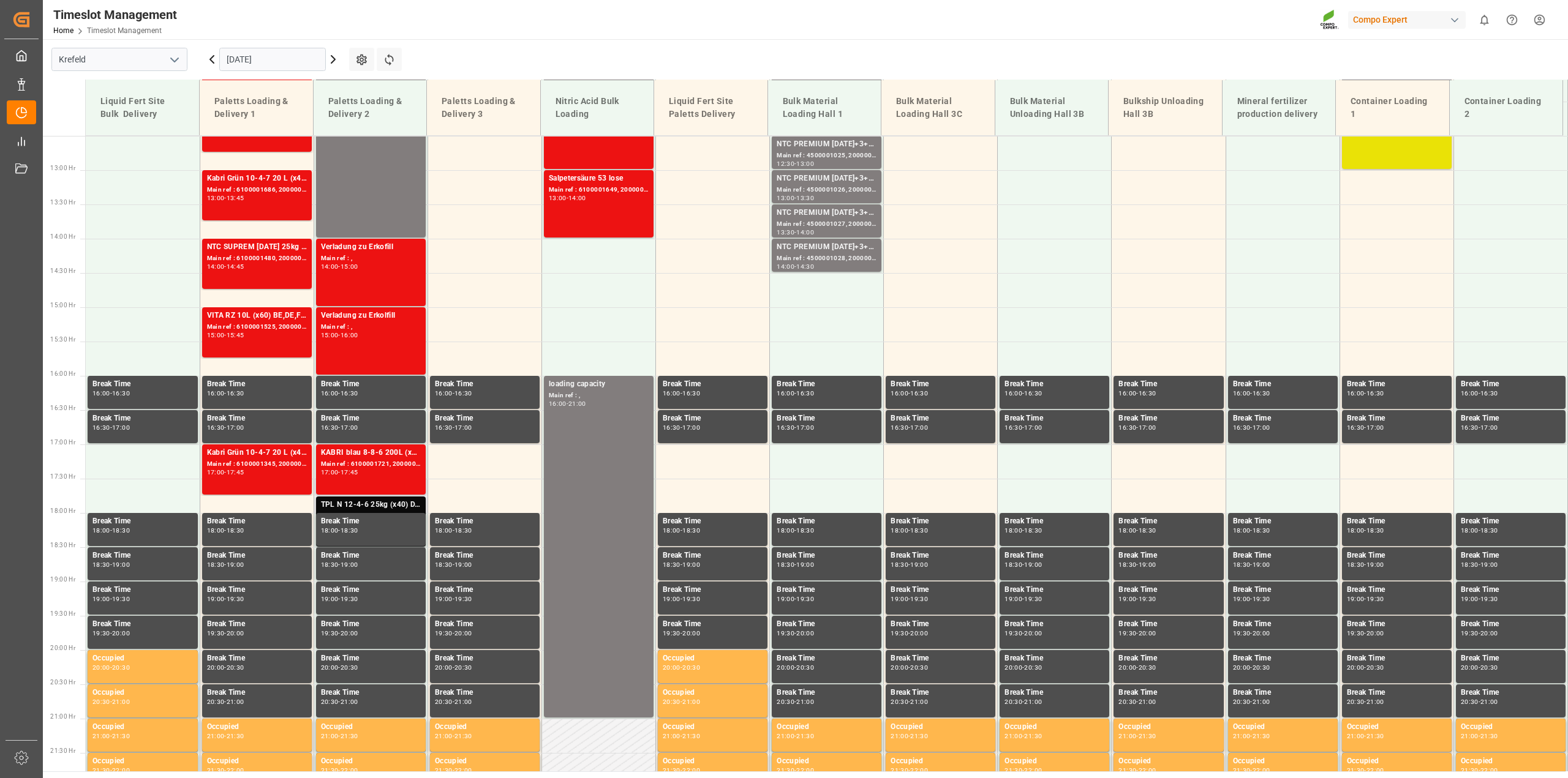
click at [356, 499] on div "TPL N 12-4-6 25kg (x40) D,A,CH;" at bounding box center [370, 505] width 100 height 13
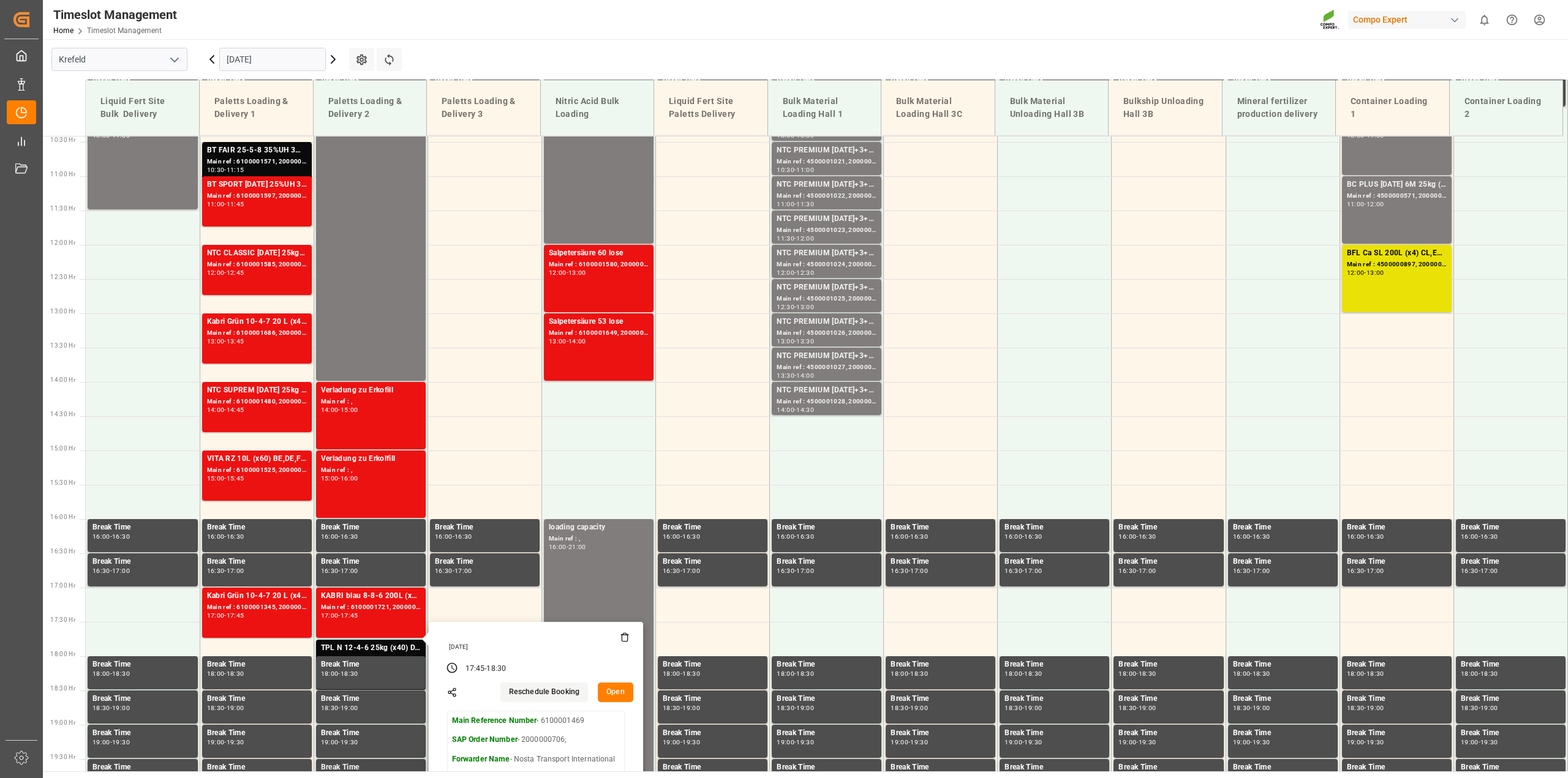
scroll to position [781, 0]
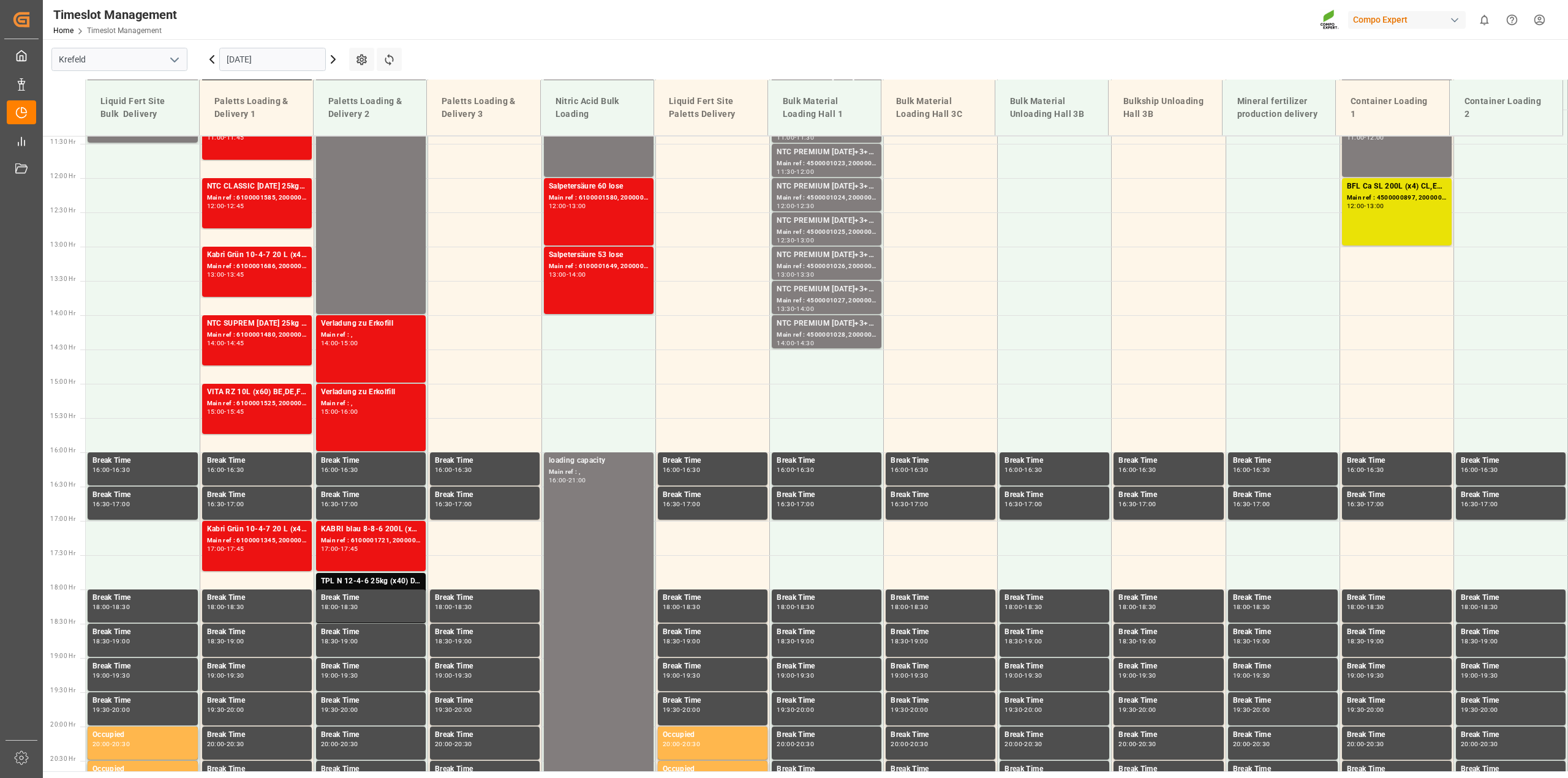
click at [415, 580] on div "TPL N 12-4-6 25kg (x40) D,A,CH;" at bounding box center [370, 581] width 100 height 13
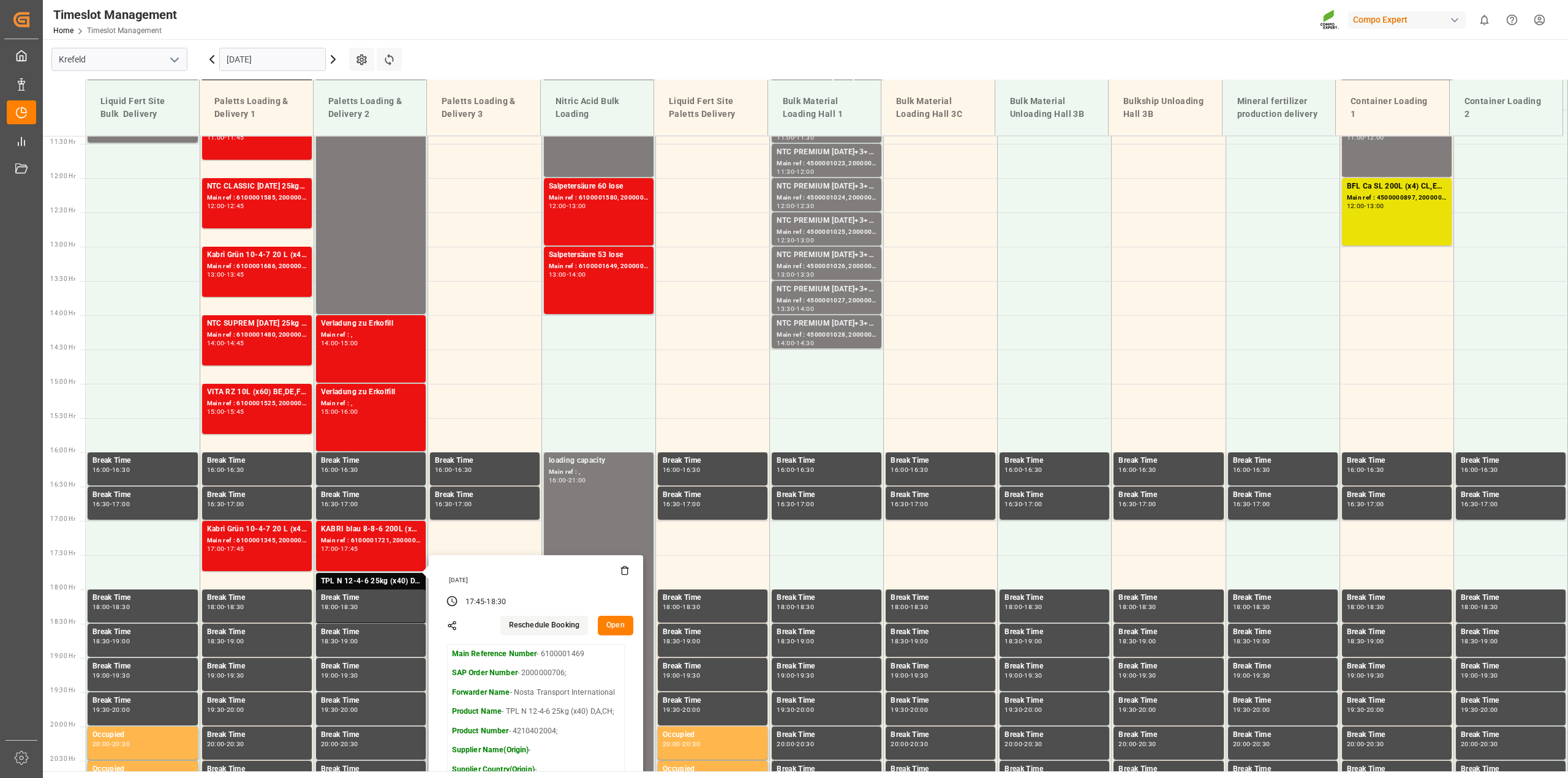
click at [493, 576] on div "Friday, September 5, 2025" at bounding box center [537, 580] width 185 height 9
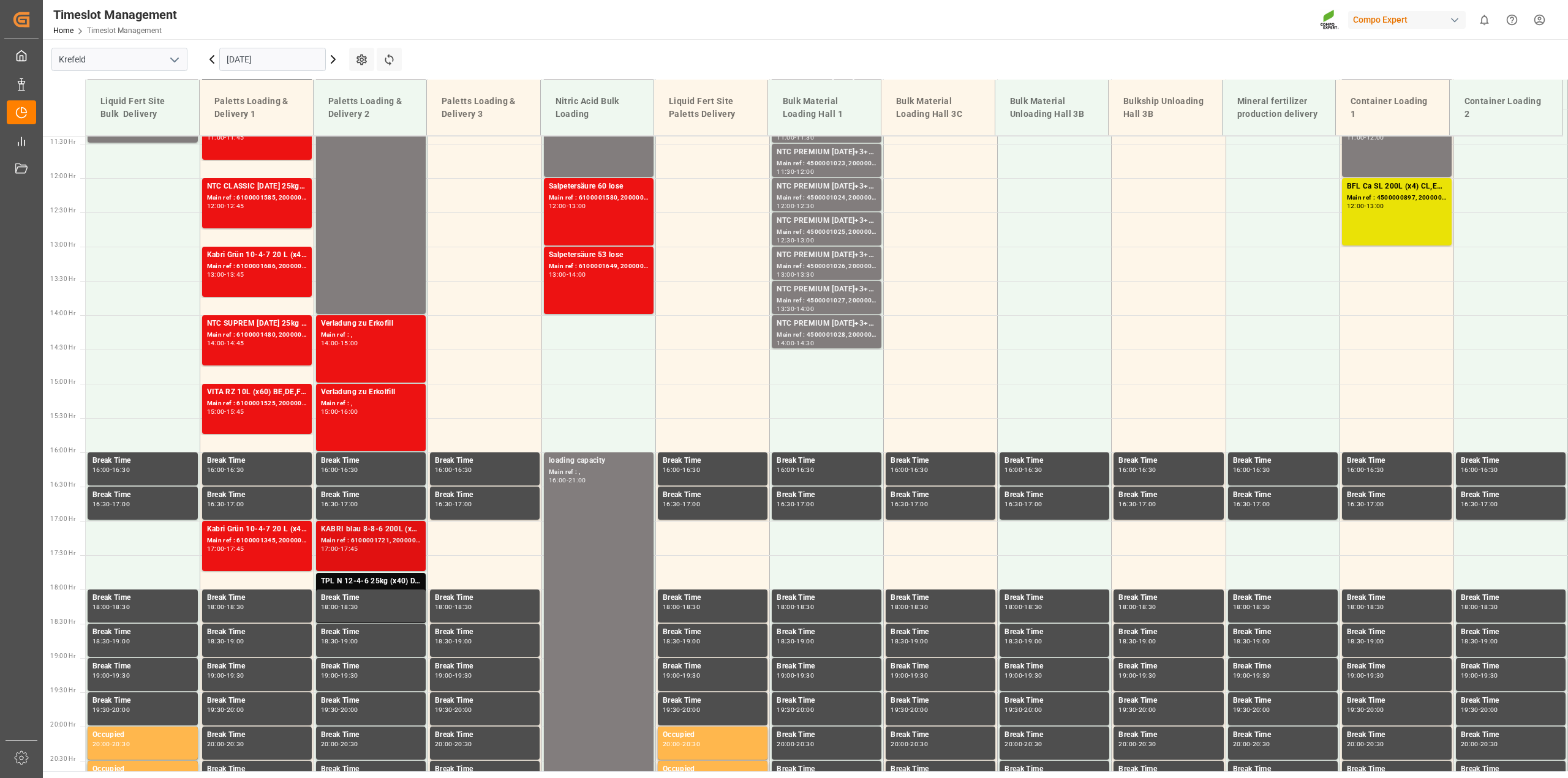
click at [385, 555] on div "KABRI blau 8-8-6 200L (x4) DE,ENKabri blau 8-8-6 20L (x48) DE,EN Main ref : 610…" at bounding box center [370, 545] width 100 height 45
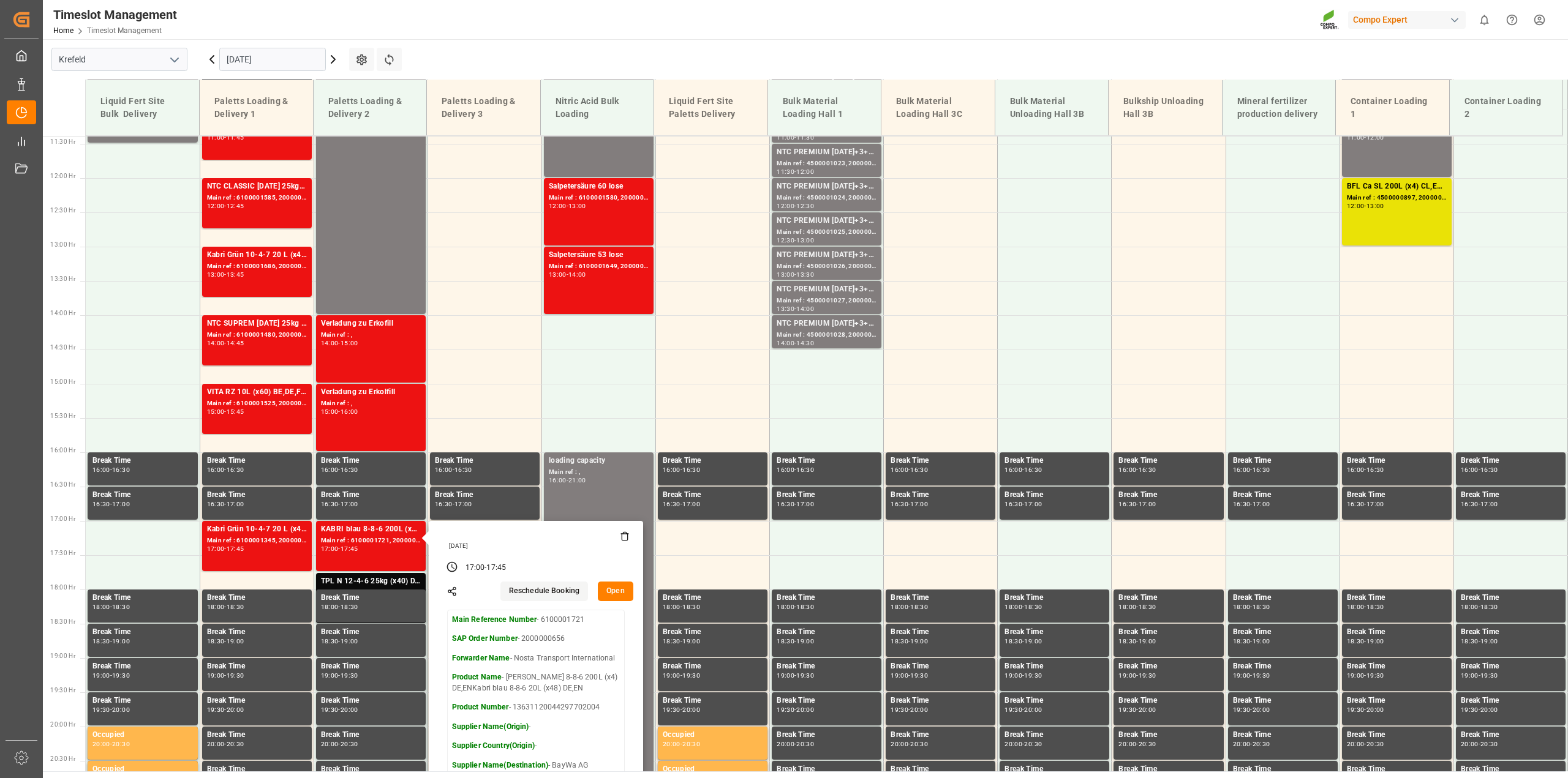
click at [614, 11] on div "Timeslot Management Home Timeslot Management Compo Expert 0 Notifications Only …" at bounding box center [801, 19] width 1534 height 39
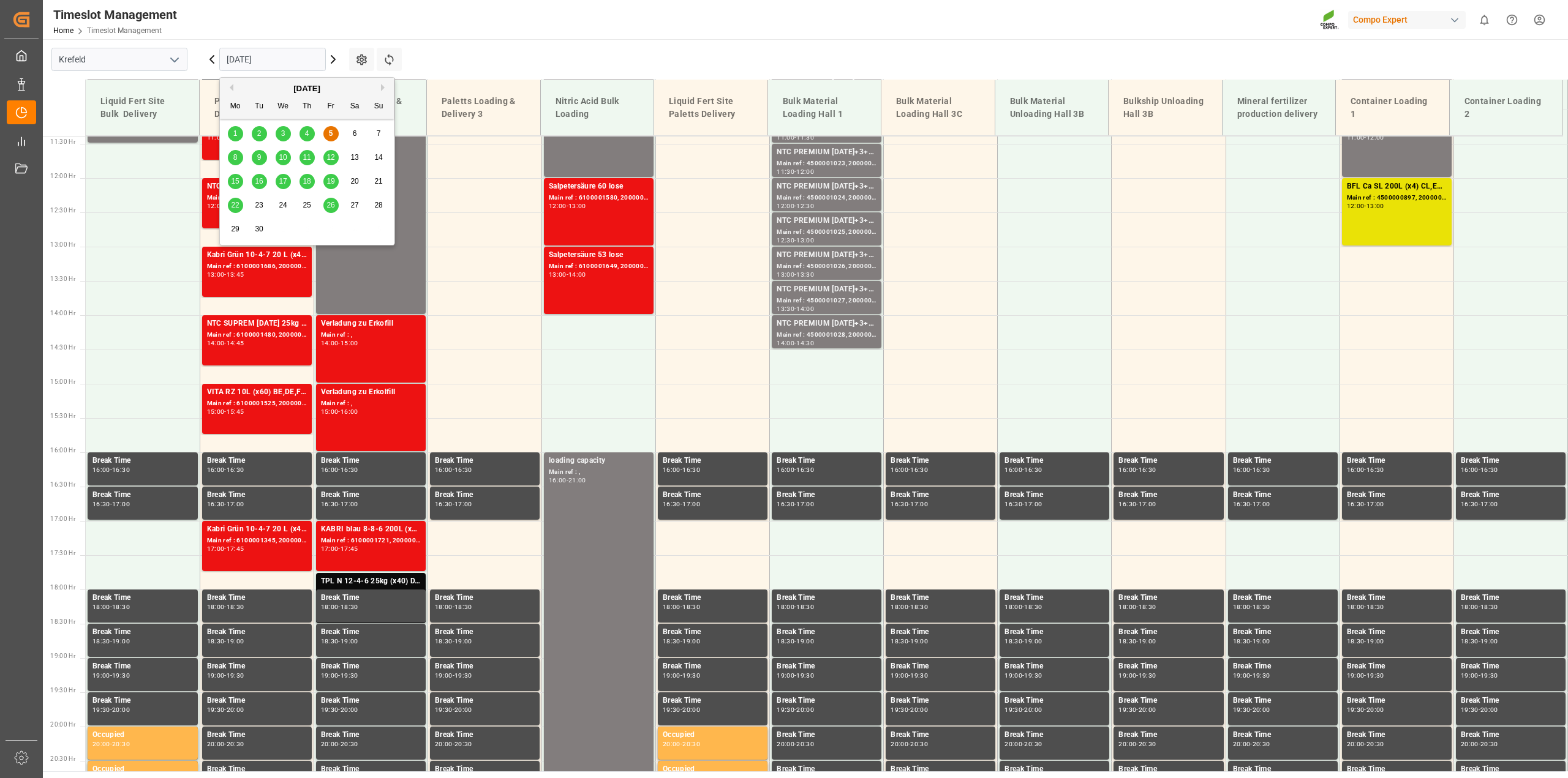
click at [255, 56] on input "05.09.2025" at bounding box center [273, 59] width 107 height 23
click at [236, 132] on span "1" at bounding box center [235, 133] width 5 height 9
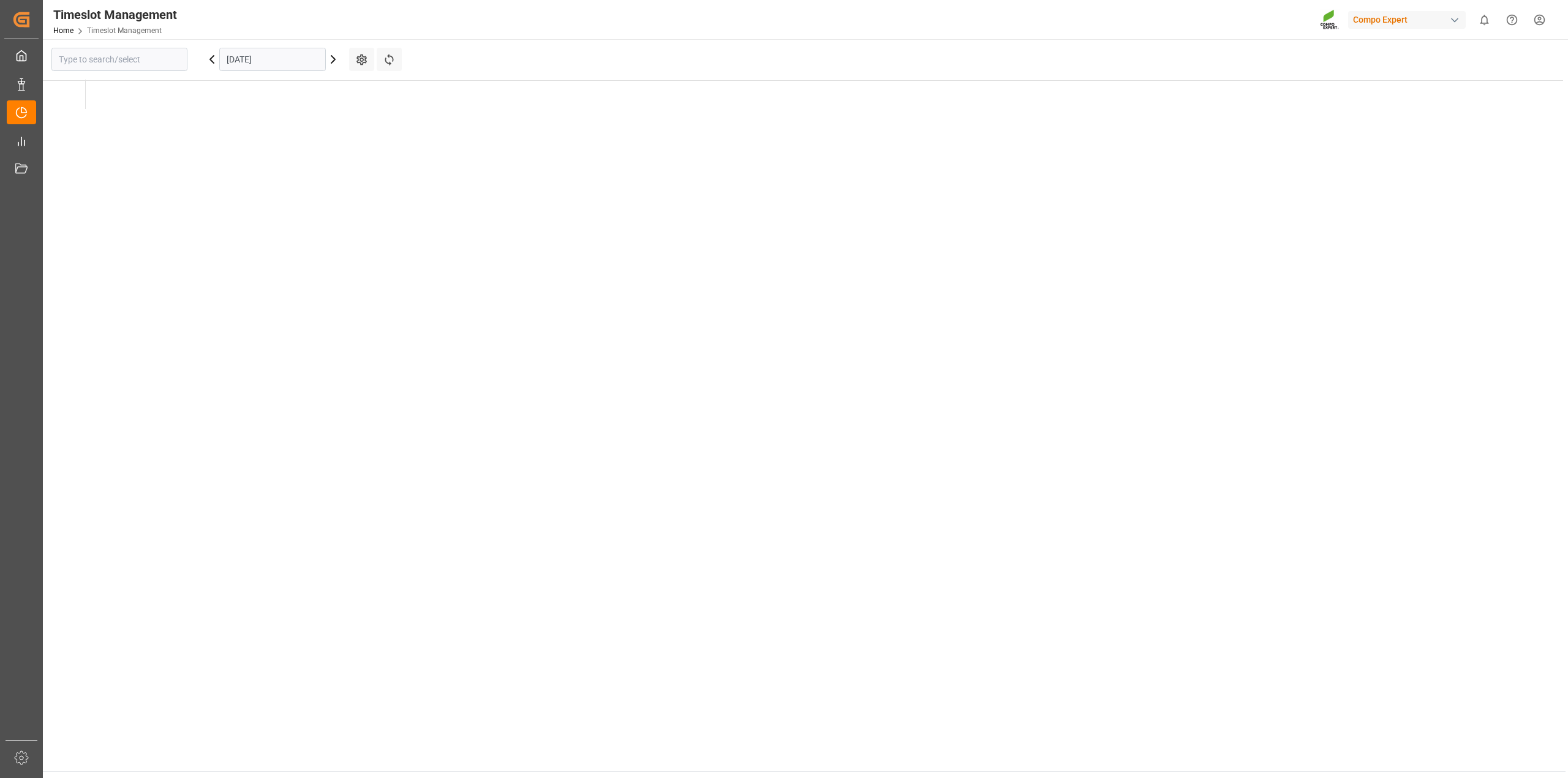
type input "Krefeld"
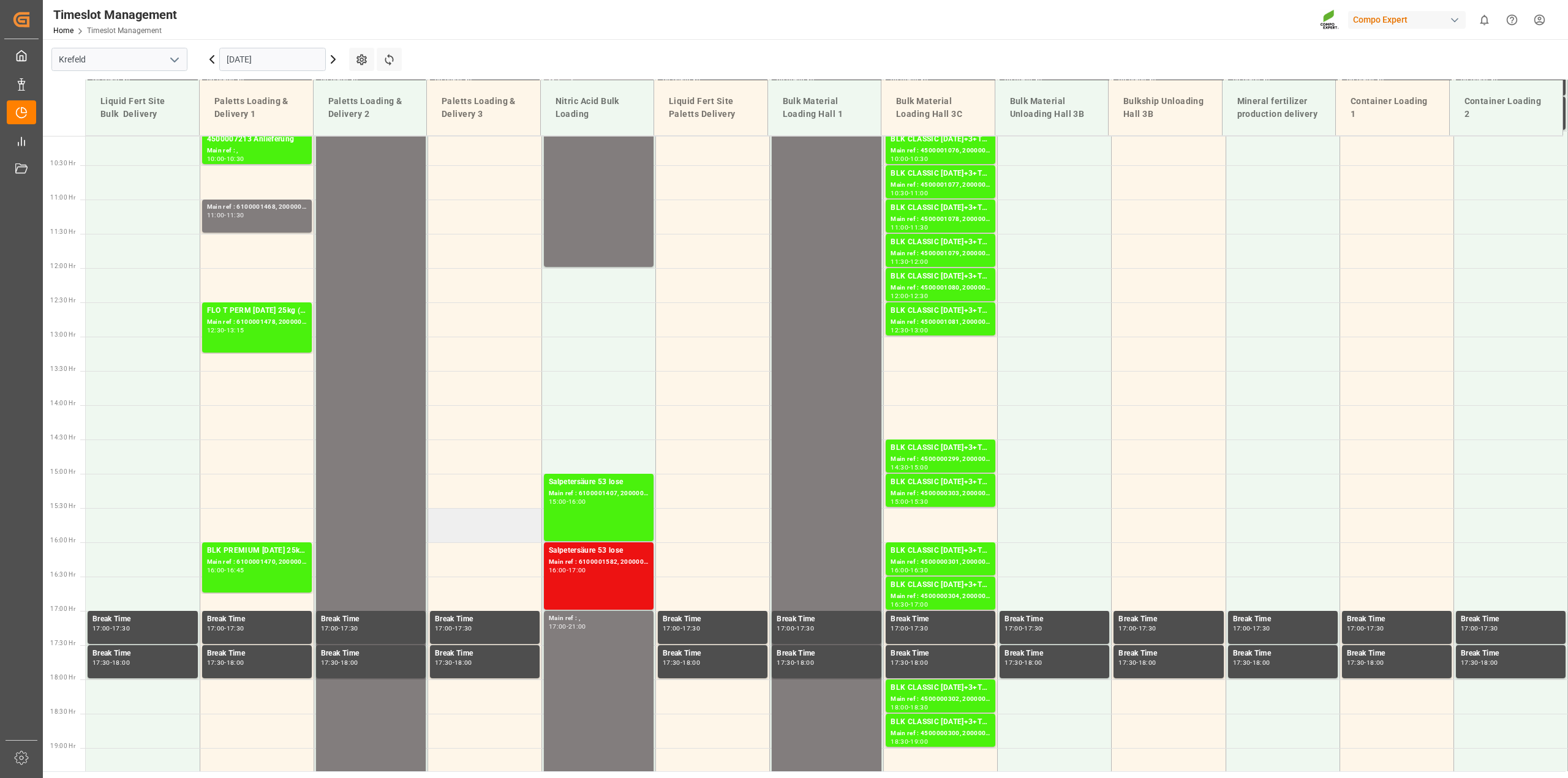
scroll to position [385, 0]
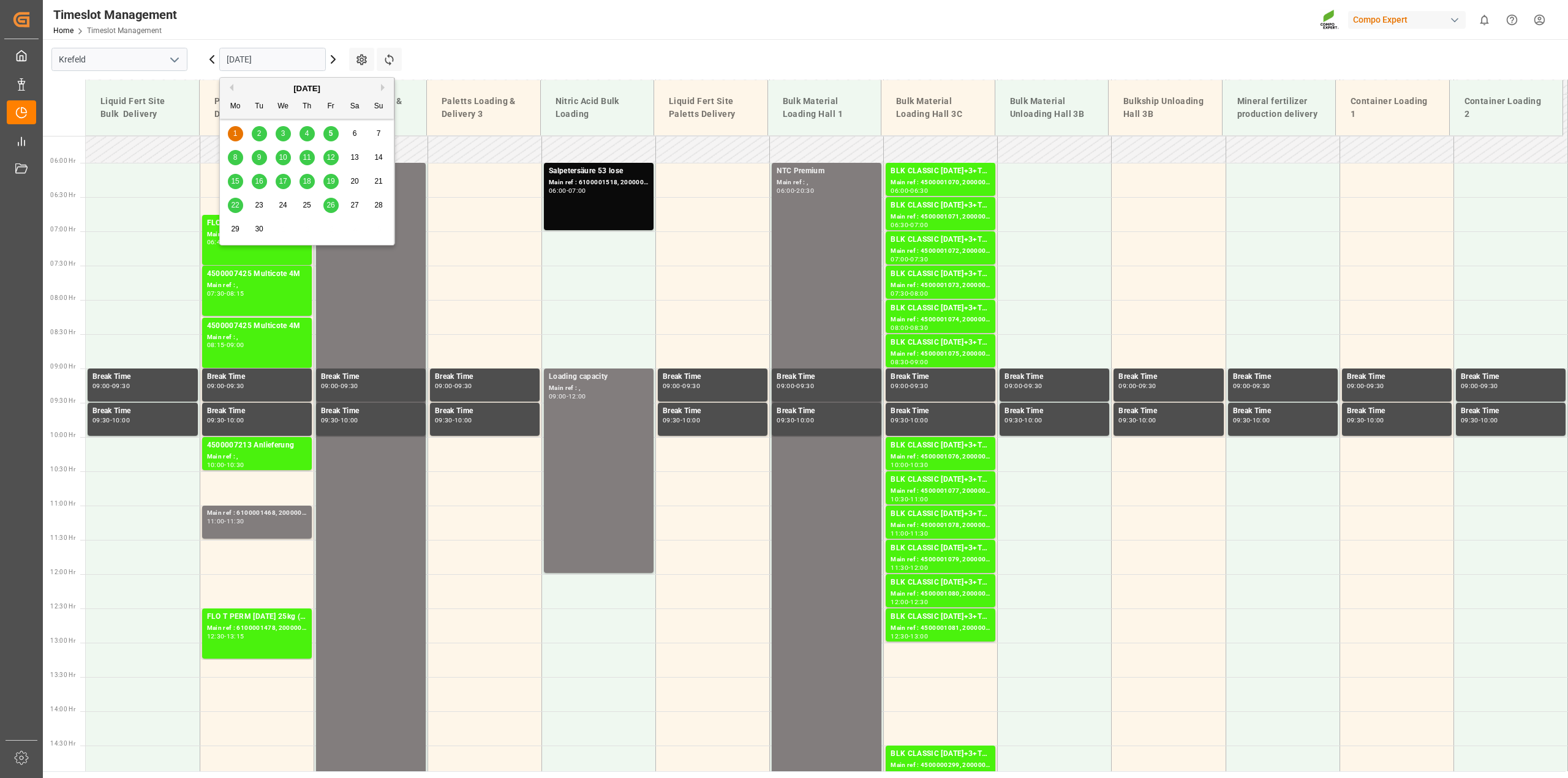
click at [266, 66] on input "01.09.2025" at bounding box center [273, 59] width 107 height 23
click at [236, 152] on div "8" at bounding box center [235, 158] width 15 height 14
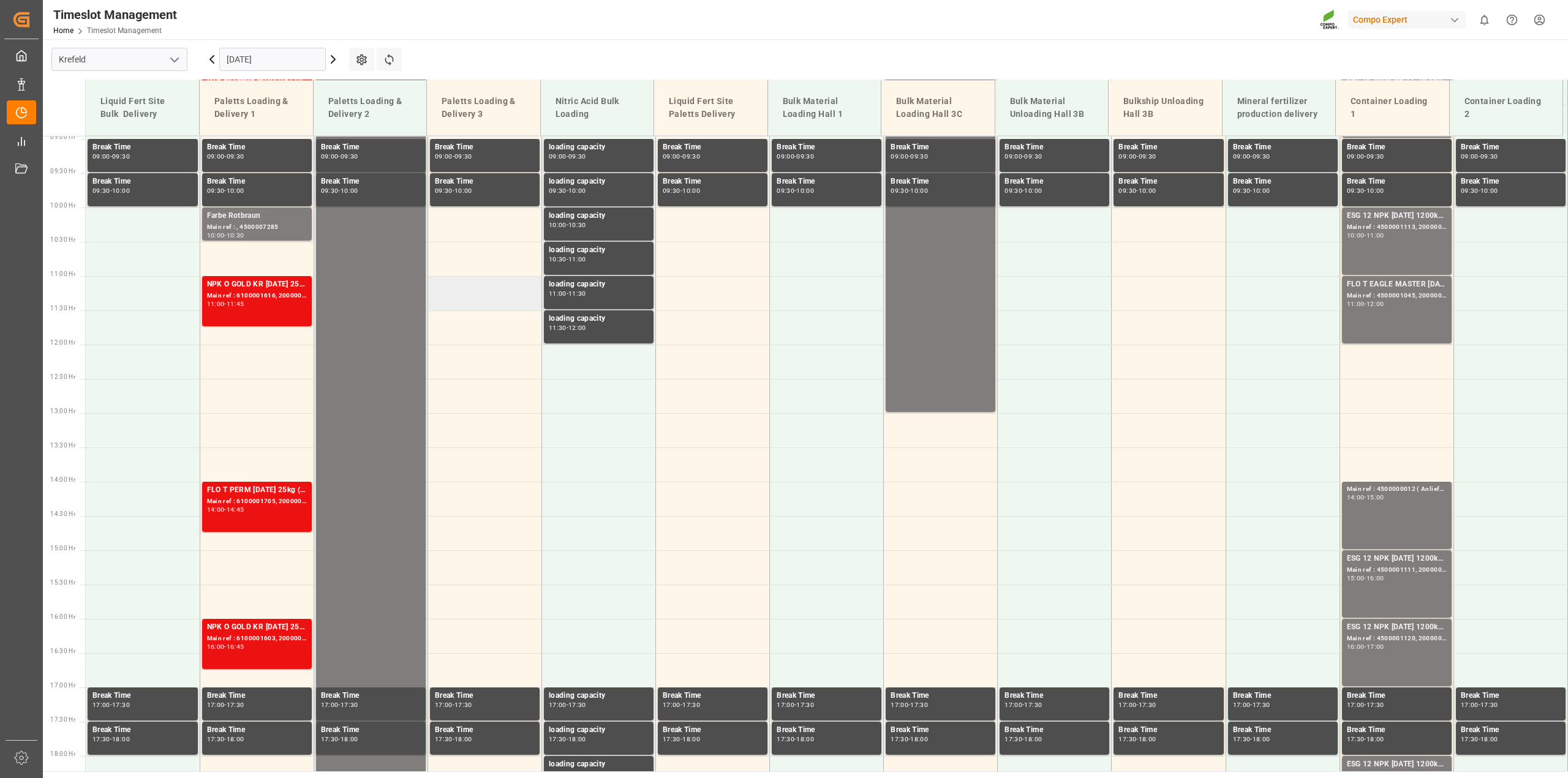
scroll to position [231, 0]
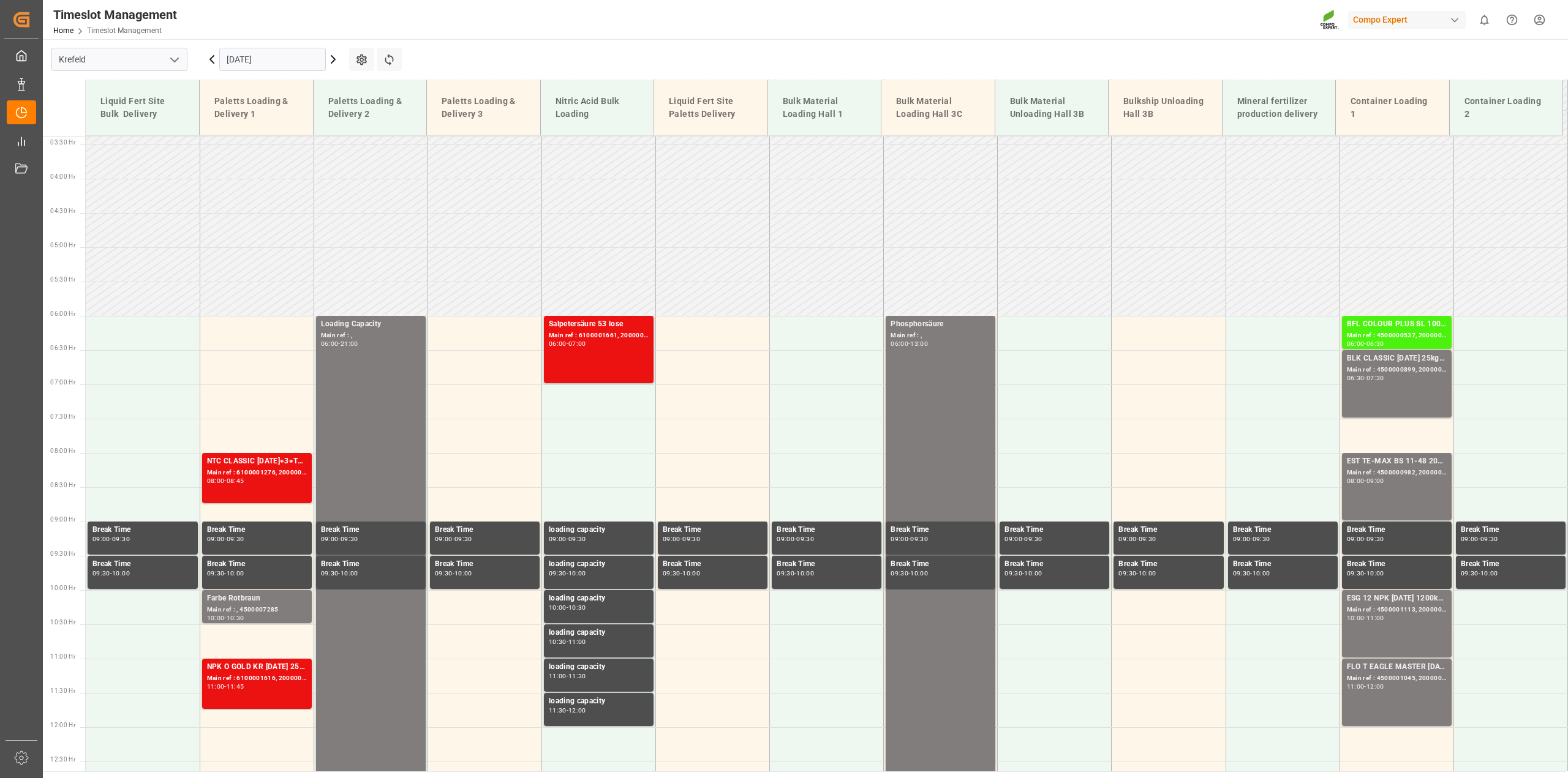
click at [333, 62] on icon at bounding box center [334, 59] width 4 height 7
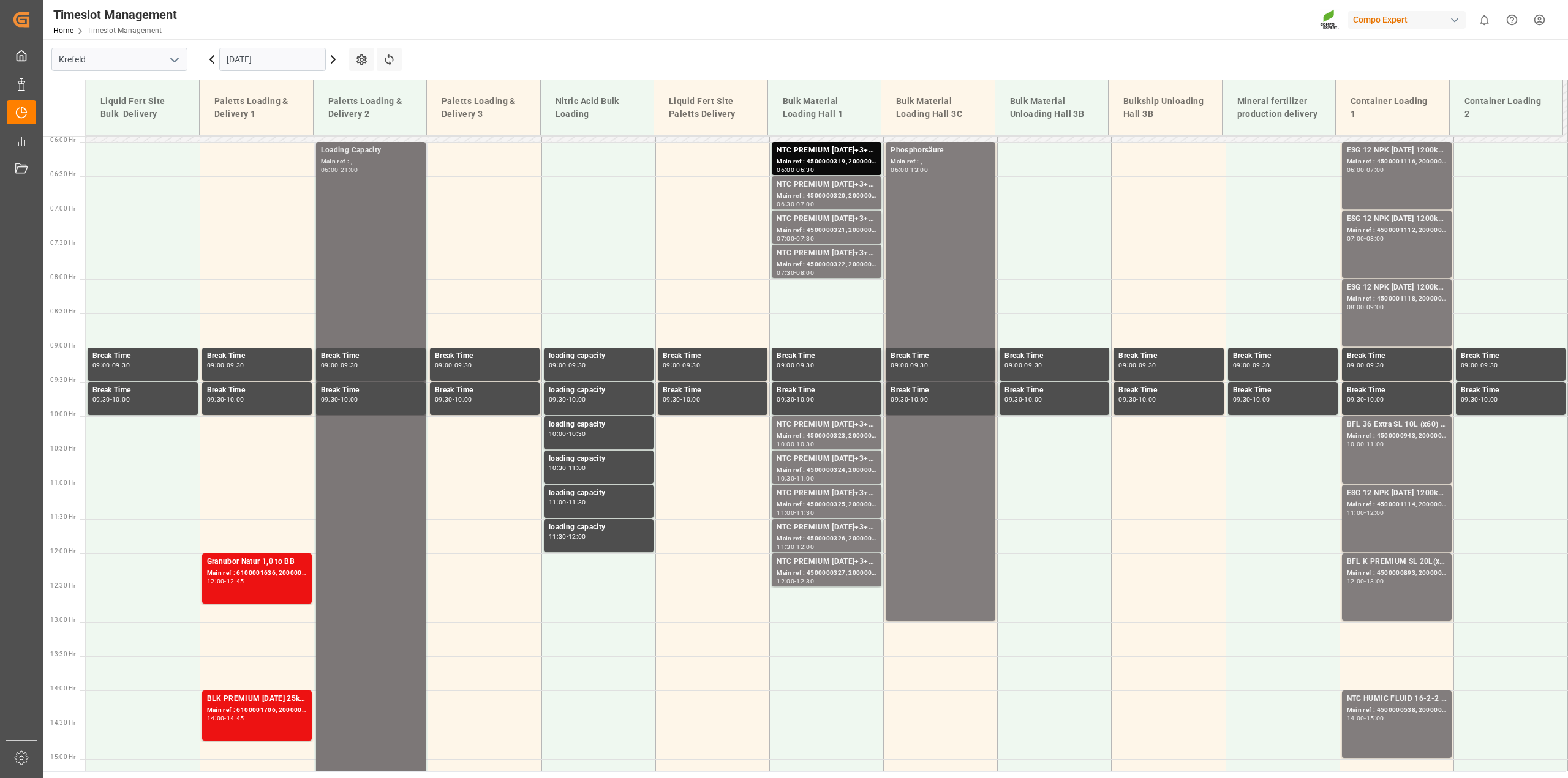
scroll to position [385, 0]
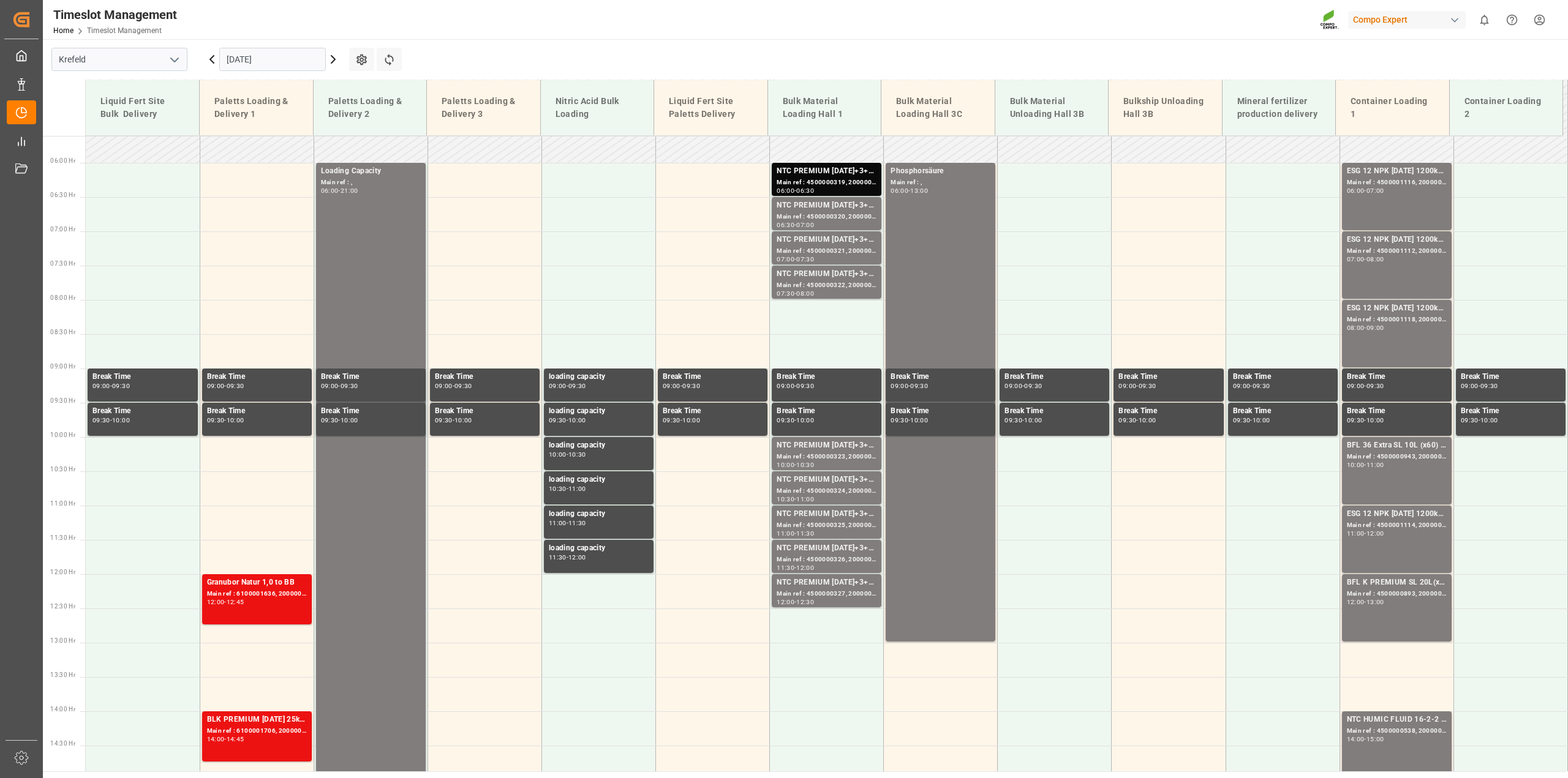
click at [337, 54] on icon at bounding box center [333, 59] width 15 height 14
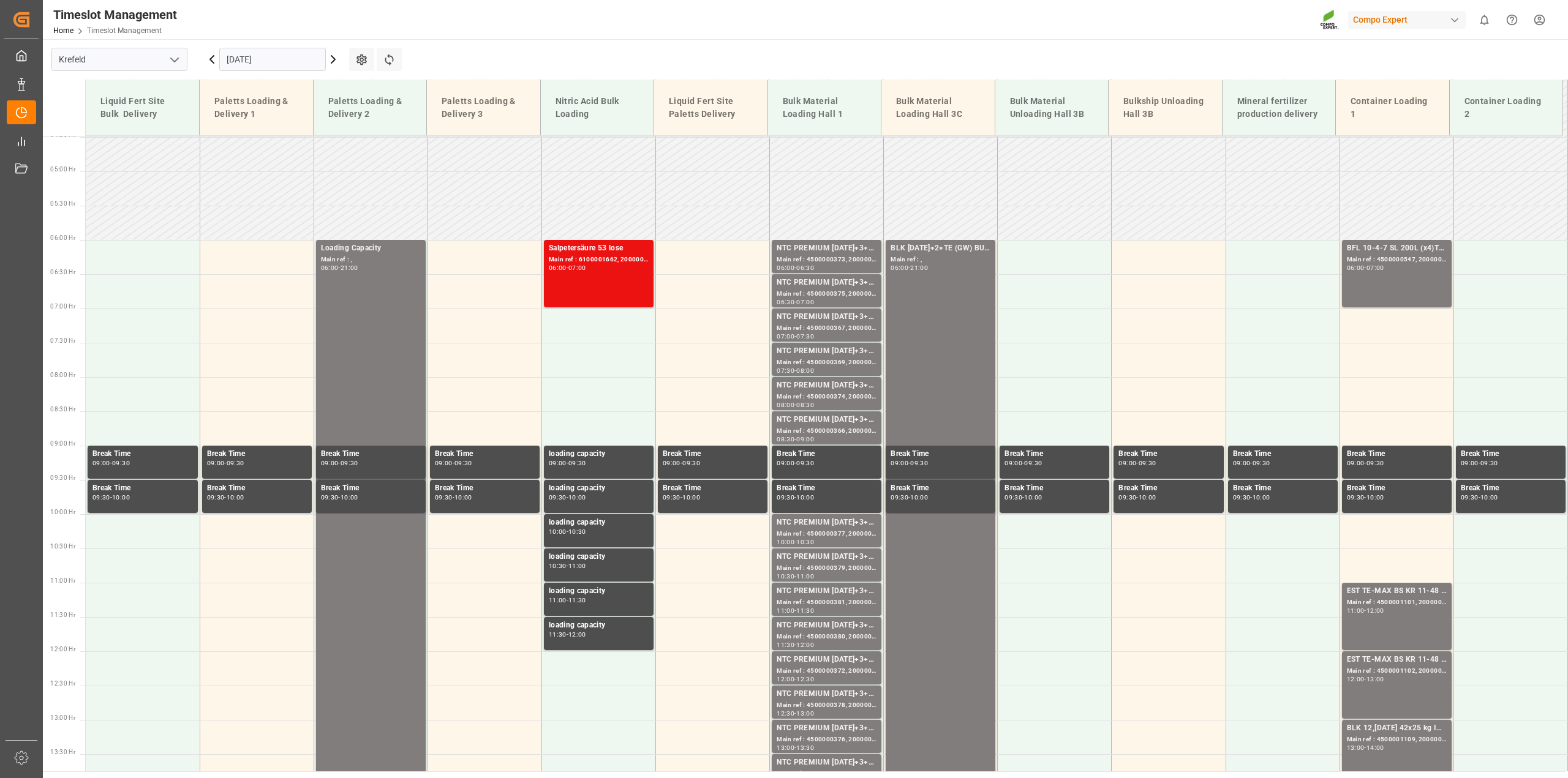
scroll to position [245, 0]
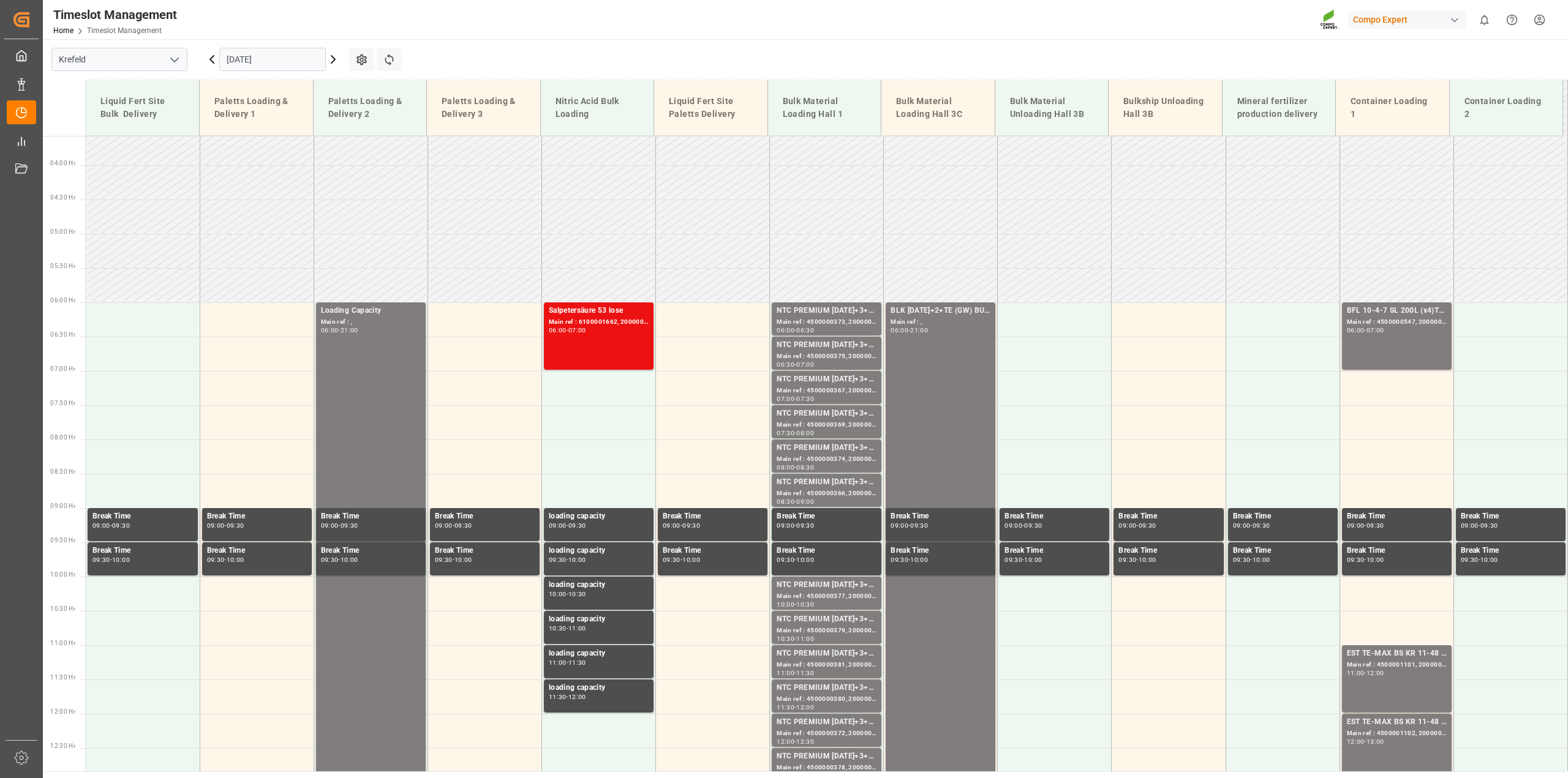
click at [334, 59] on icon at bounding box center [334, 59] width 4 height 7
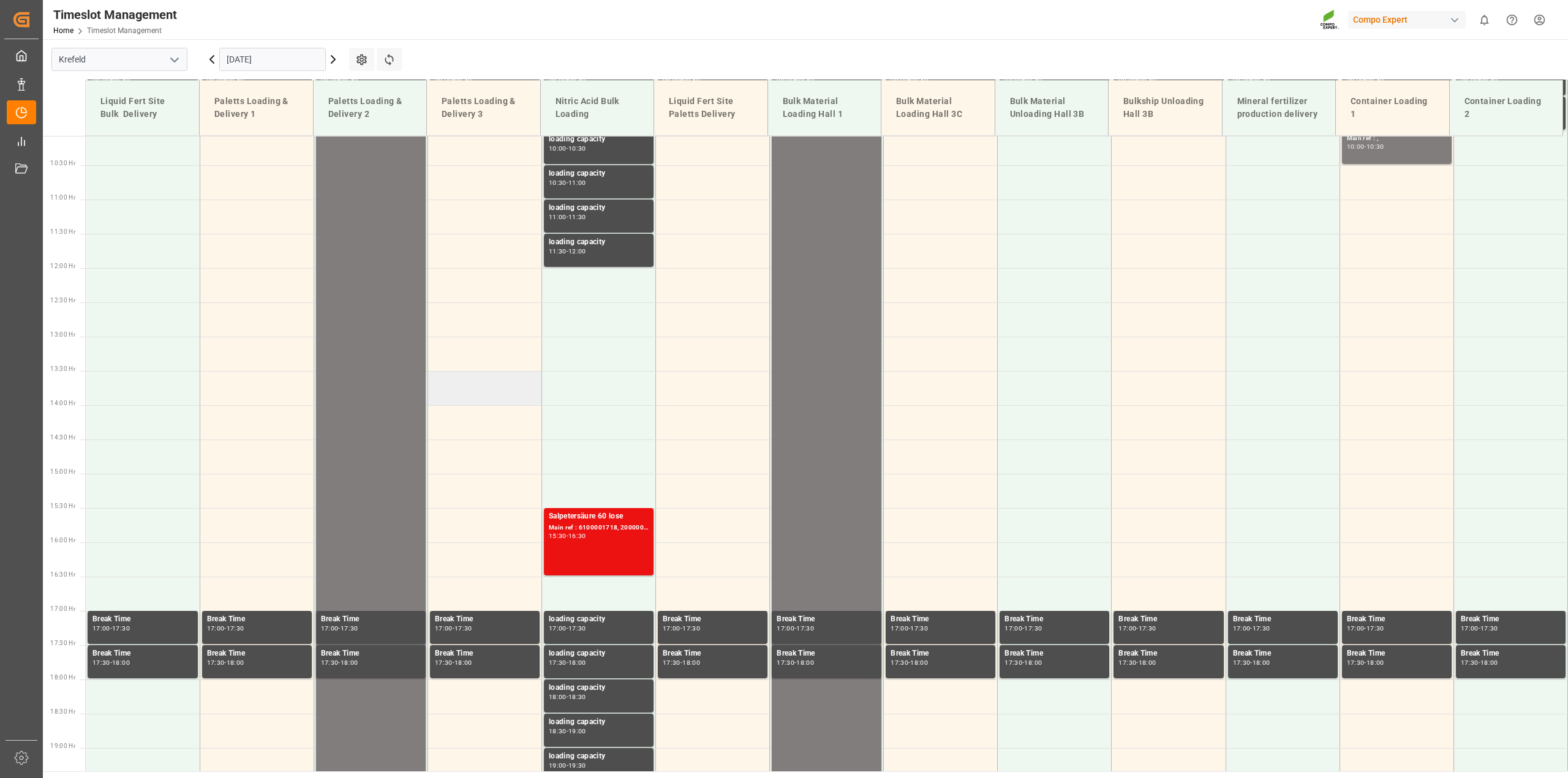
scroll to position [308, 0]
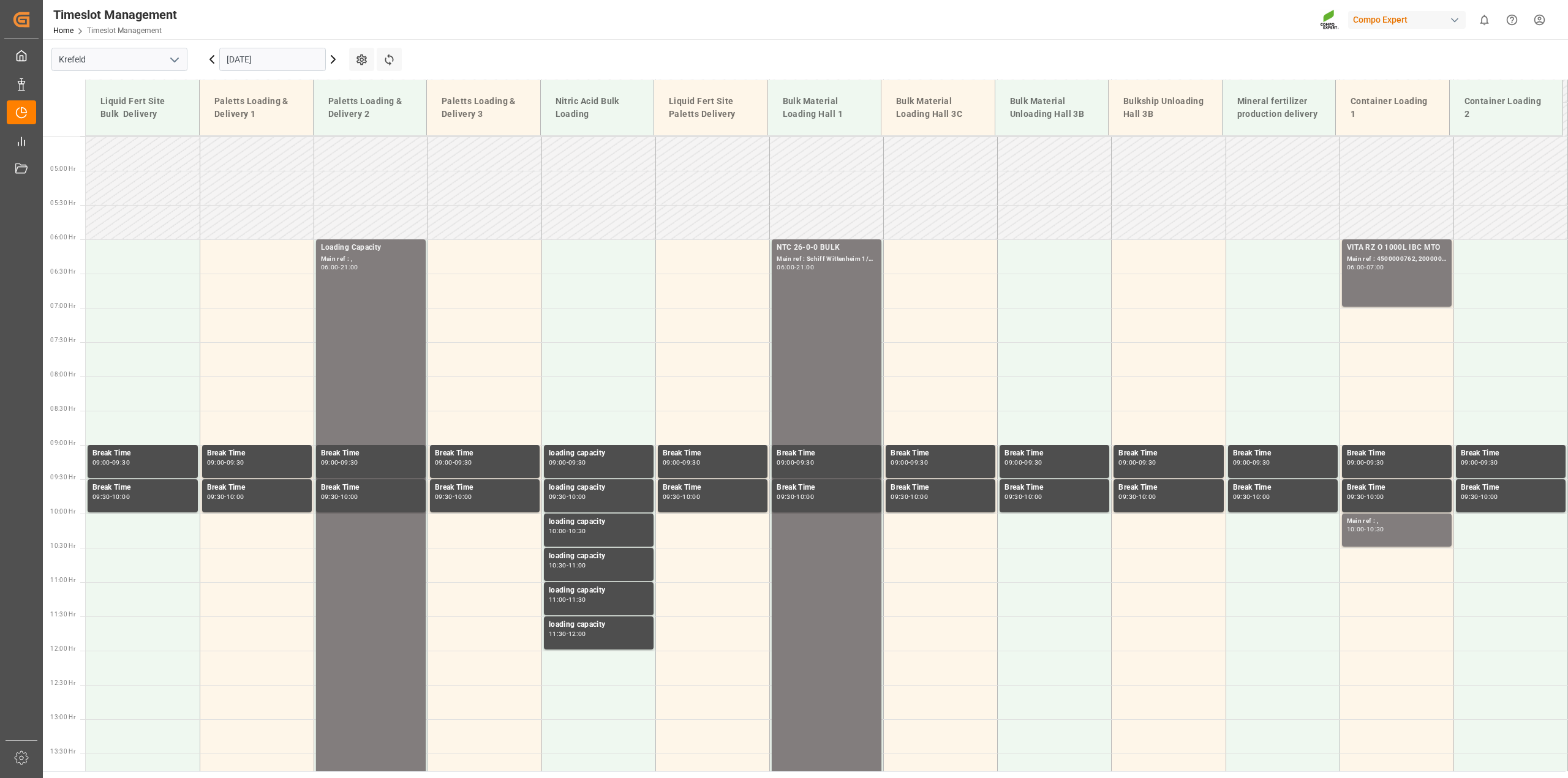
click at [335, 56] on icon at bounding box center [333, 59] width 15 height 14
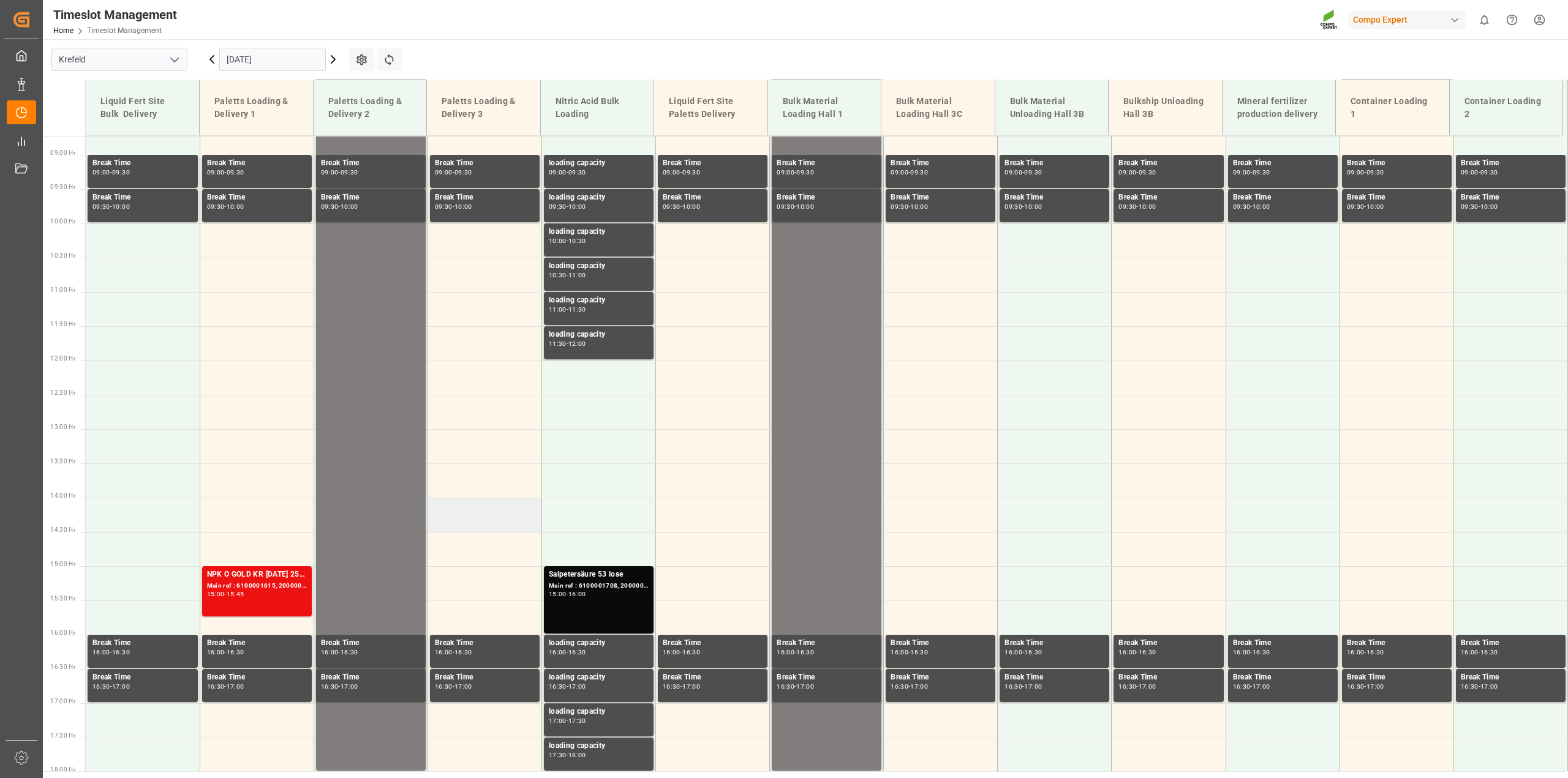
scroll to position [385, 0]
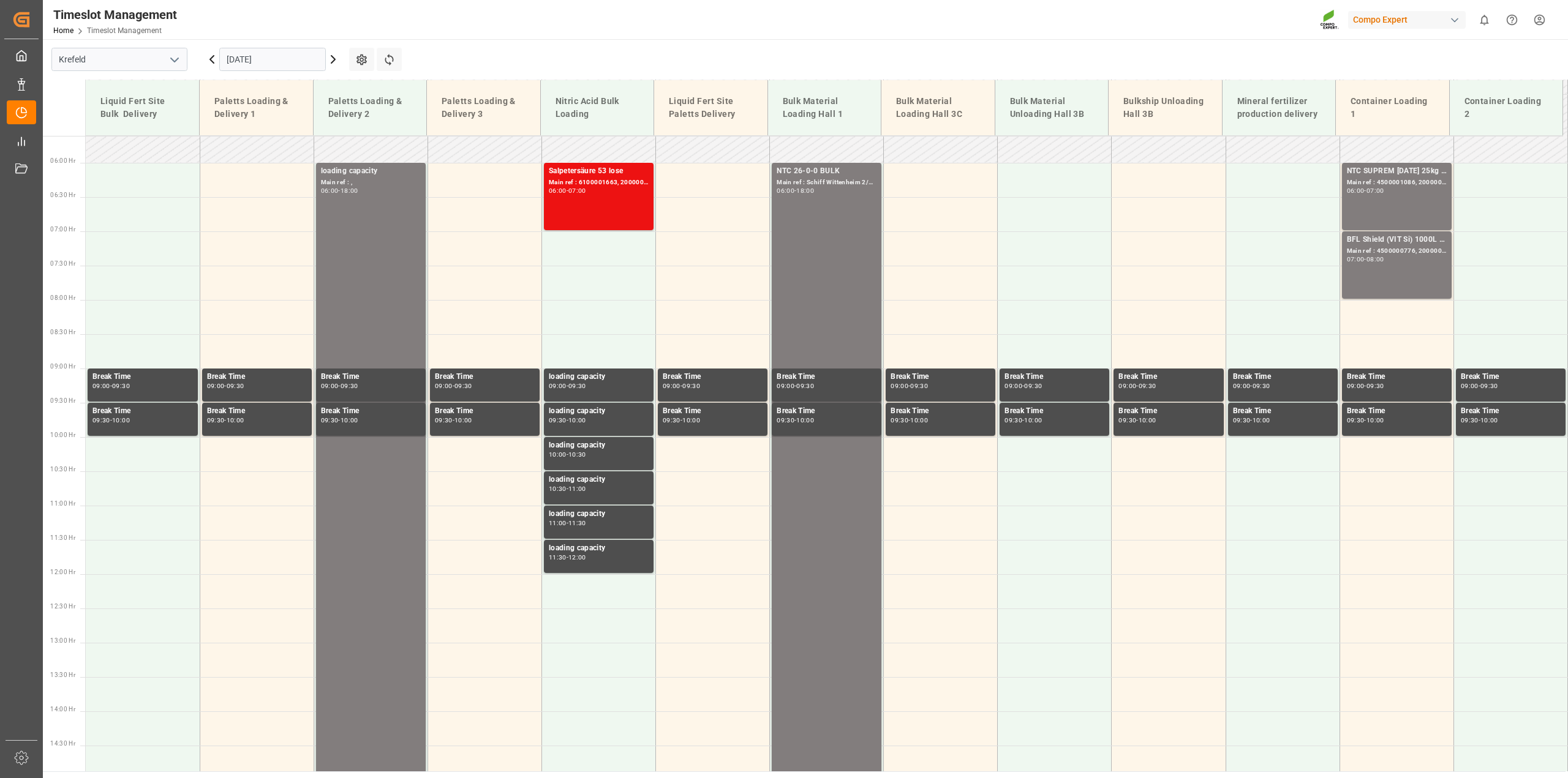
click at [256, 58] on input "12.09.2025" at bounding box center [273, 59] width 107 height 23
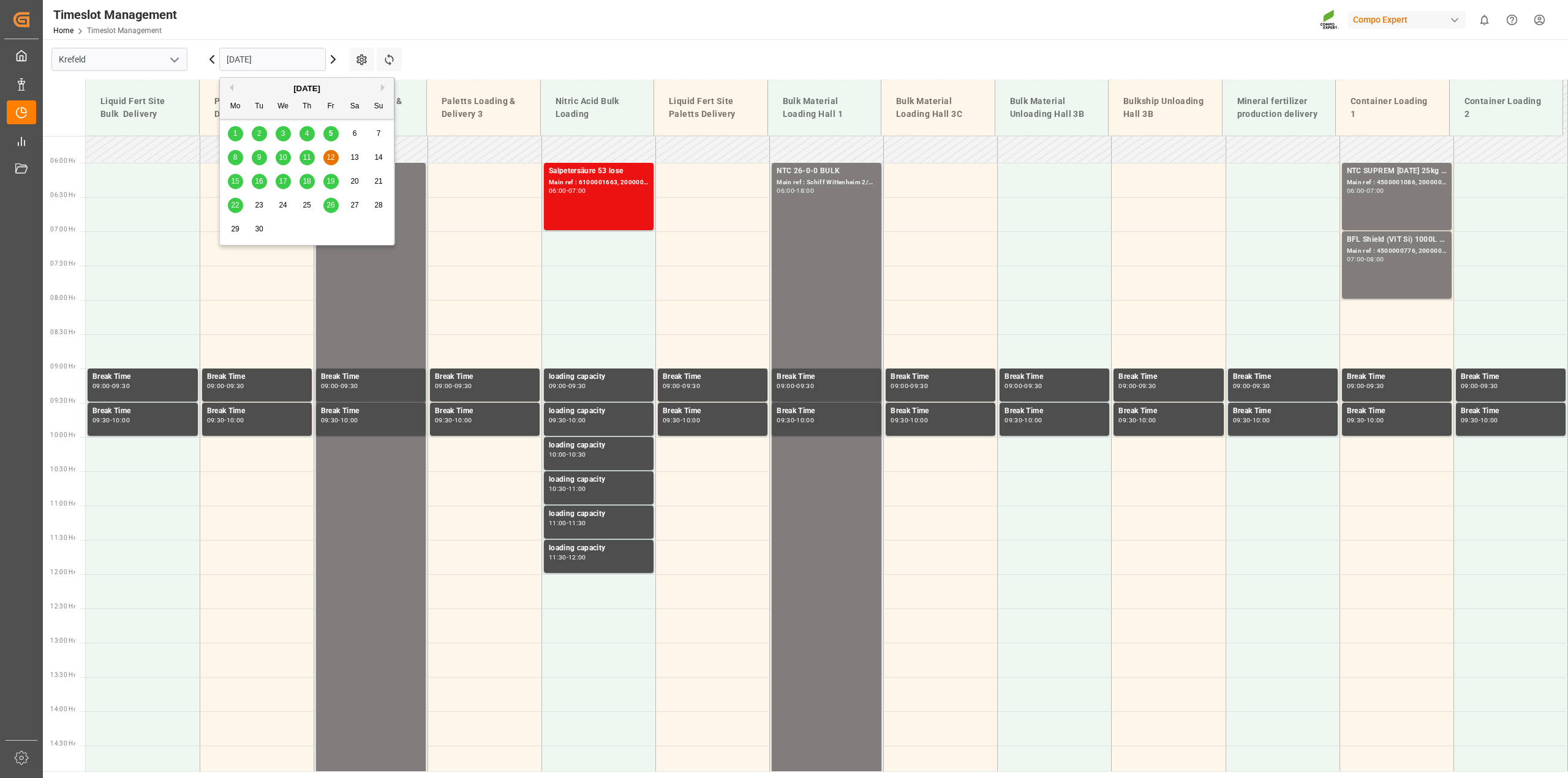
click at [523, 57] on main "Krefeld 12.09.2025 Settings Refresh Time Slots Liquid Fert Site Bulk Delivery P…" at bounding box center [804, 404] width 1523 height 732
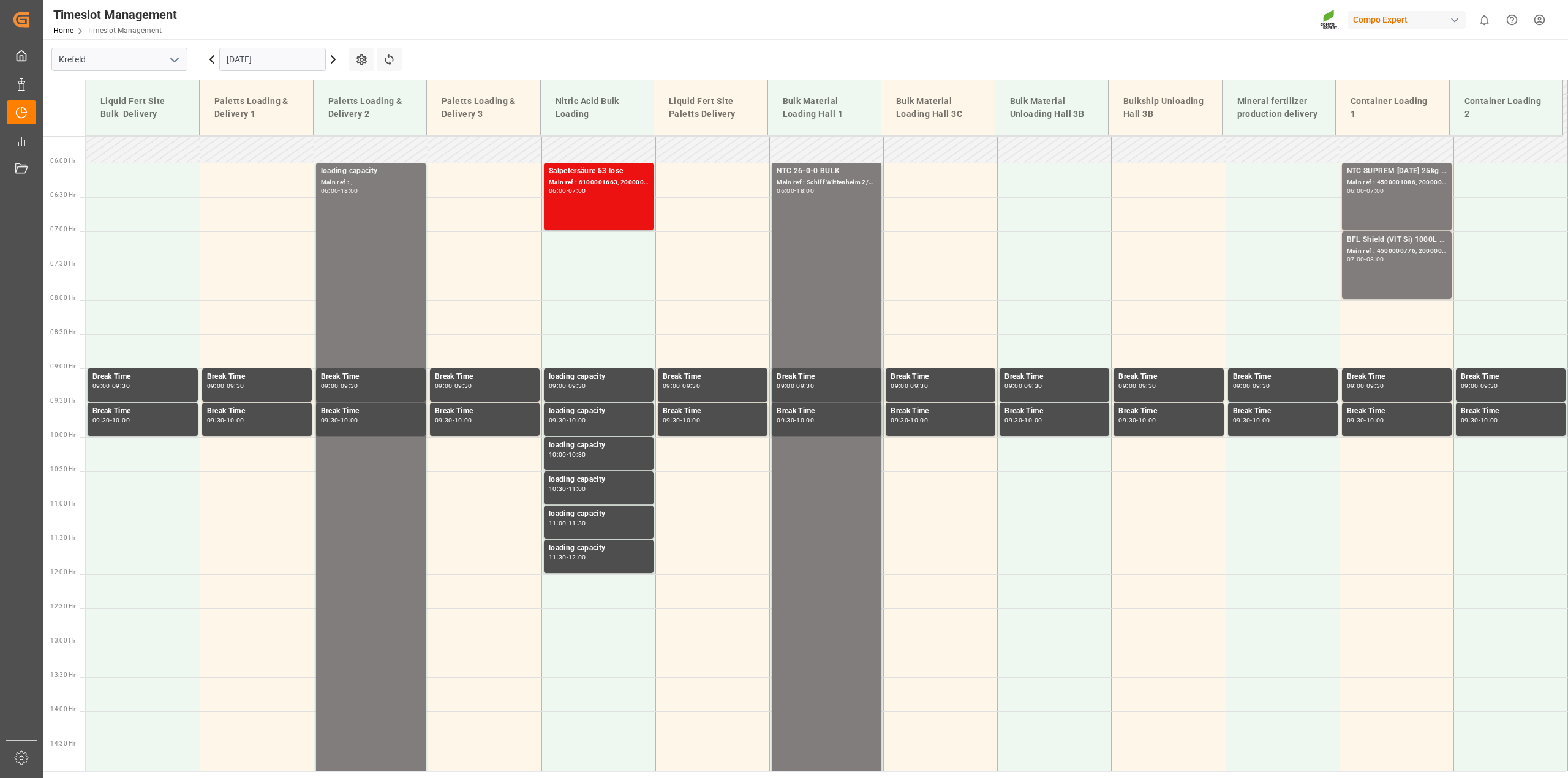
click at [243, 58] on input "12.09.2025" at bounding box center [273, 59] width 107 height 23
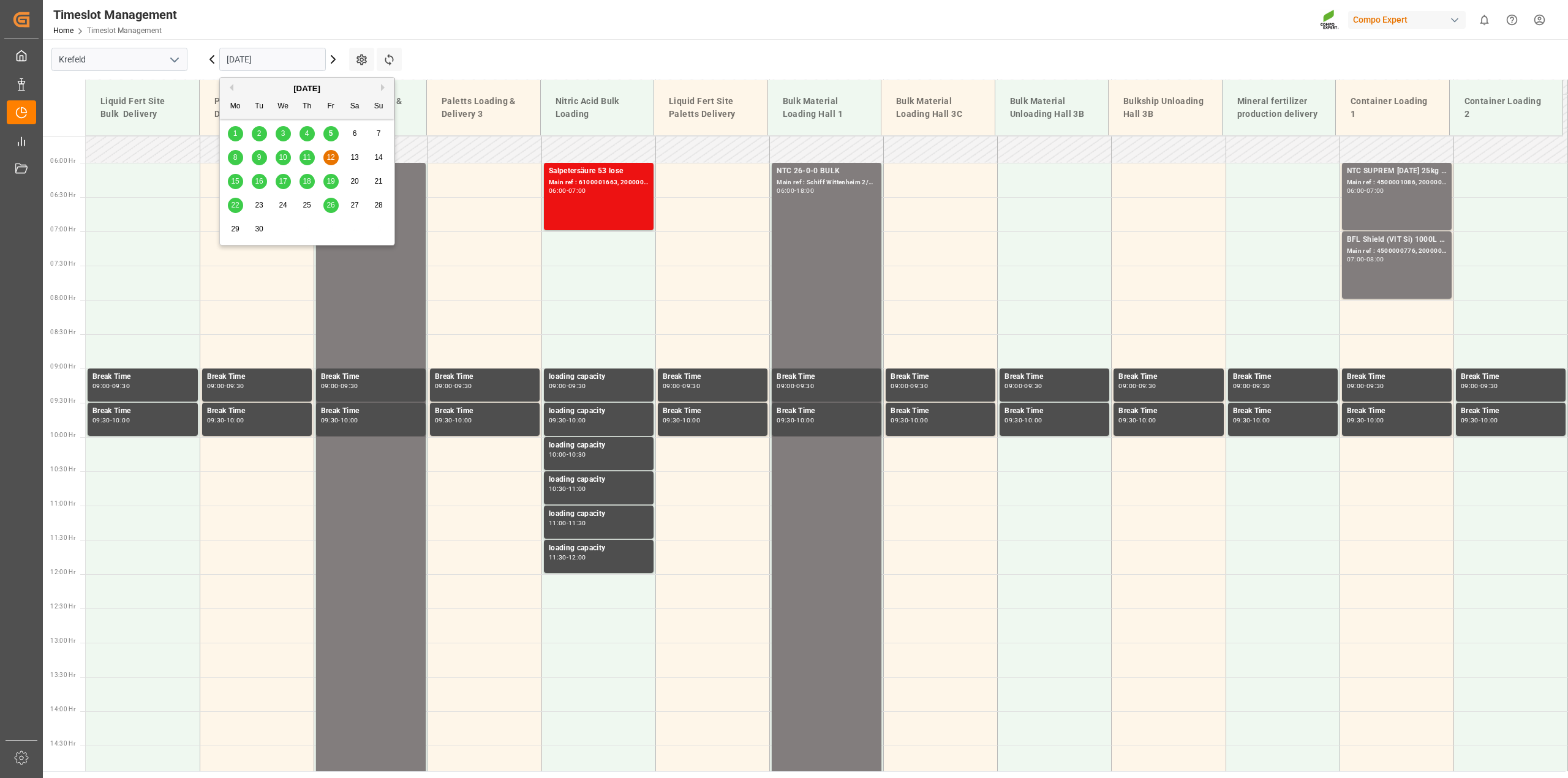
click at [234, 157] on span "8" at bounding box center [235, 157] width 5 height 9
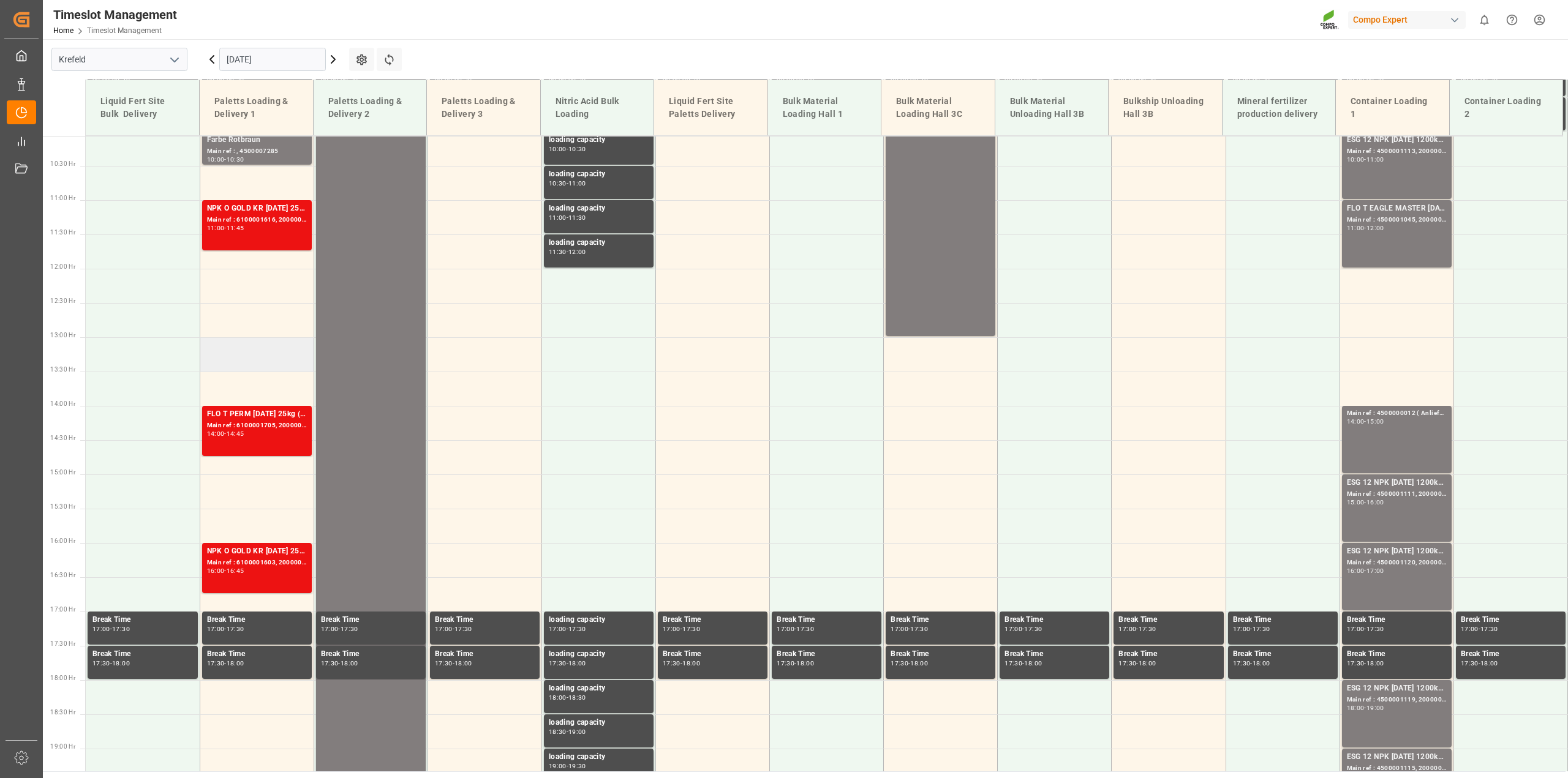
scroll to position [690, 0]
click at [255, 61] on input "08.09.2025" at bounding box center [273, 59] width 107 height 23
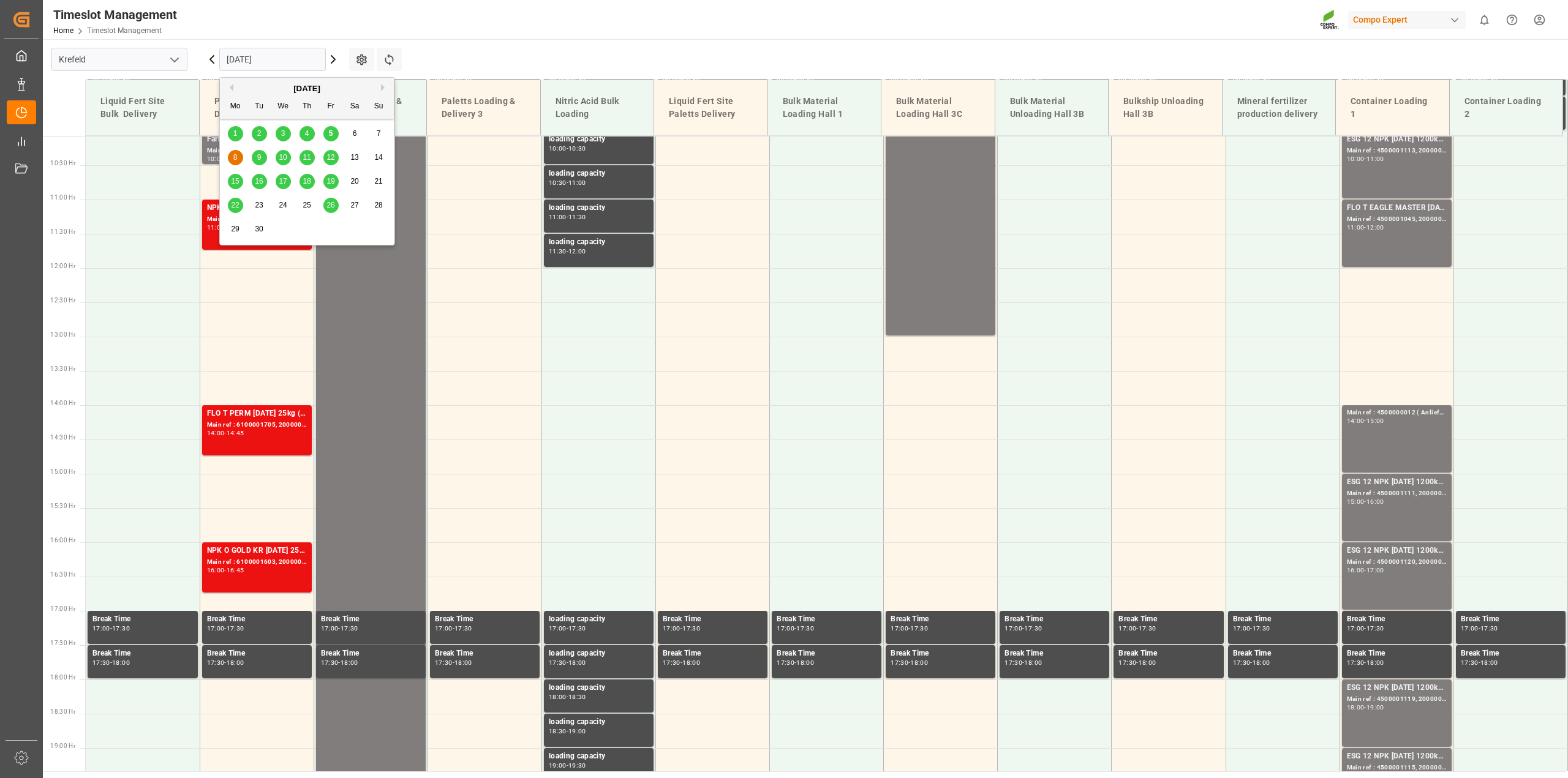
click at [337, 133] on div "5" at bounding box center [331, 134] width 15 height 14
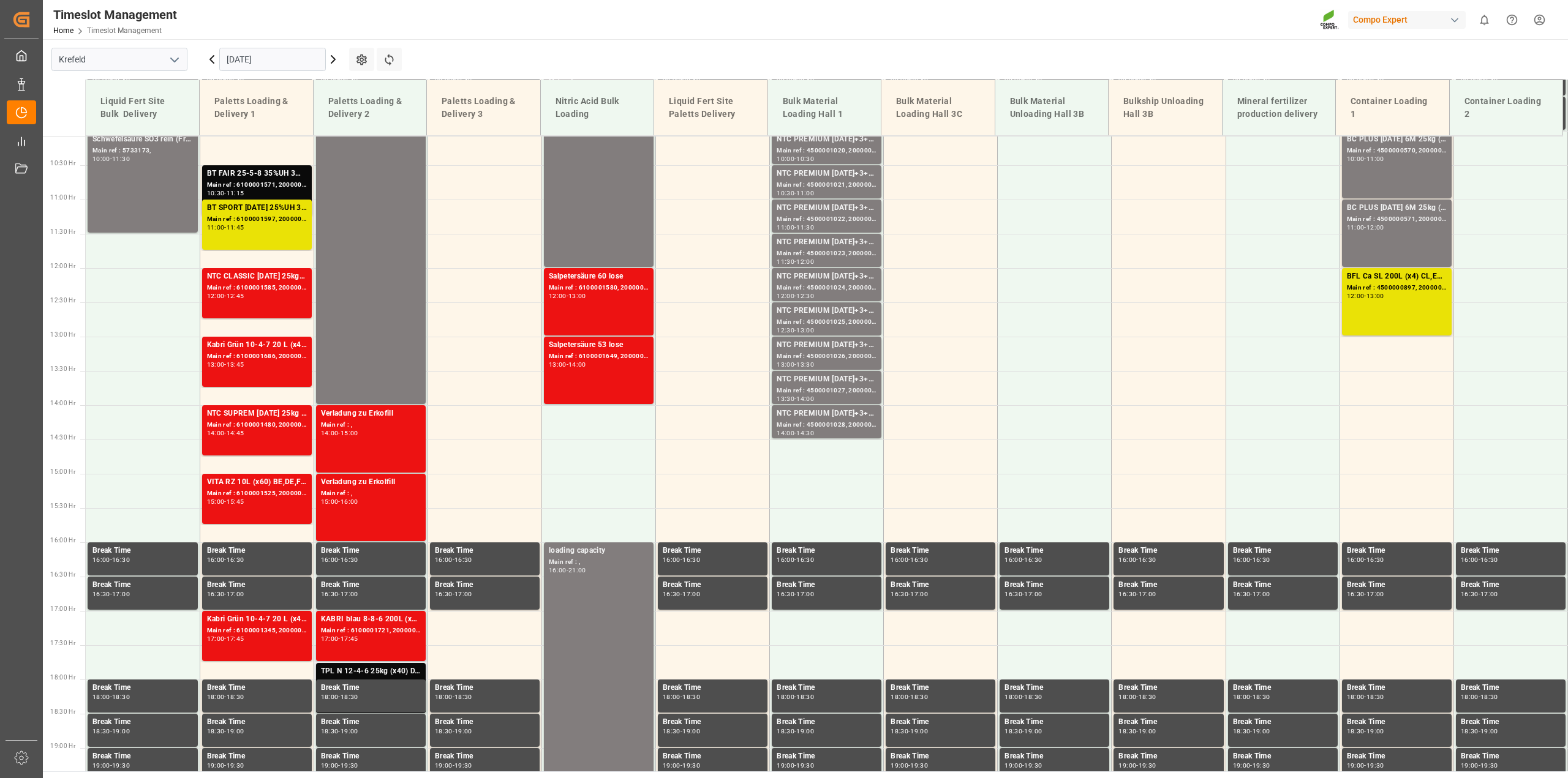
click at [380, 667] on div "TPL N 12-4-6 25kg (x40) D,A,CH;" at bounding box center [370, 671] width 100 height 13
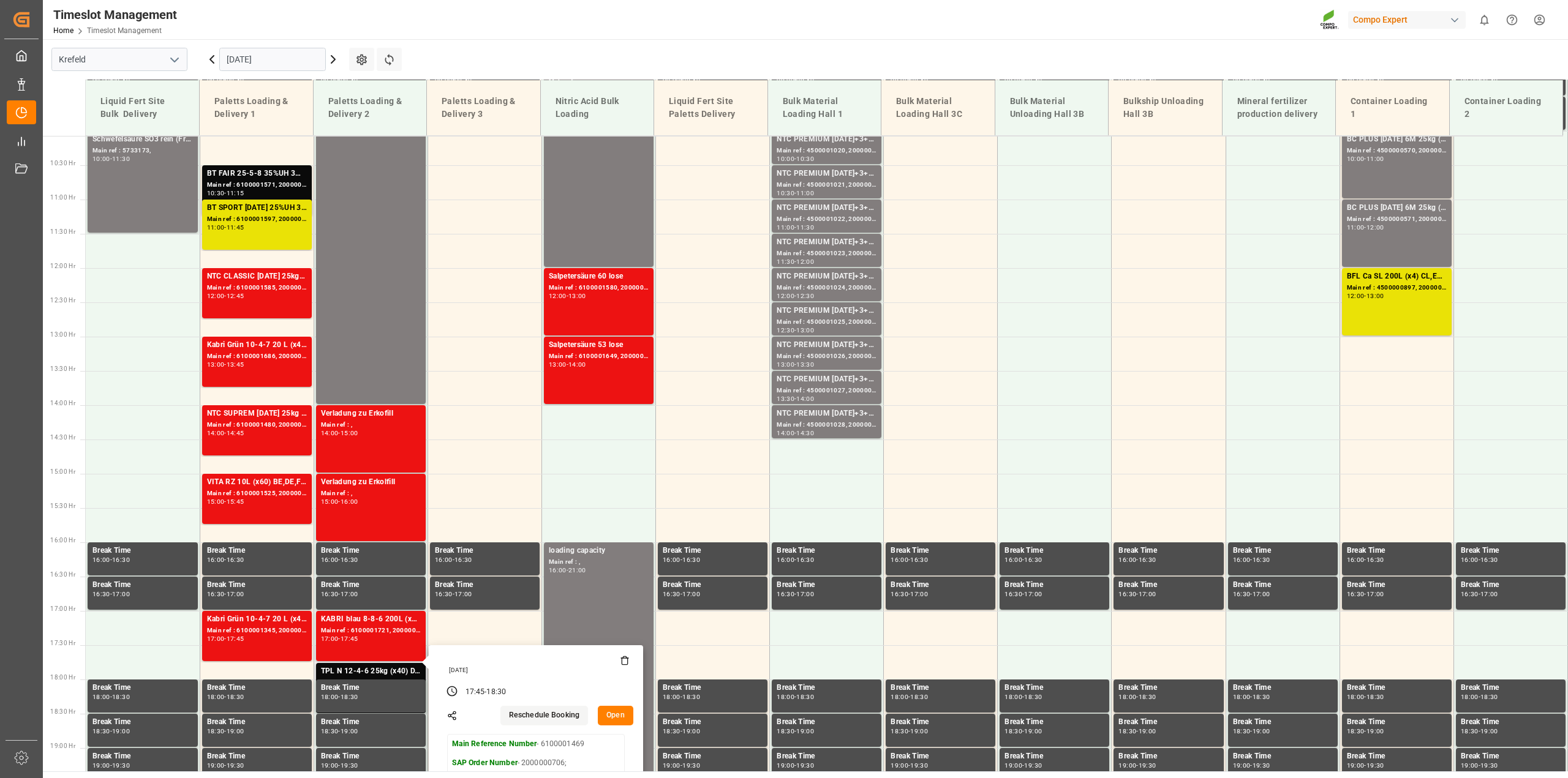
click at [606, 714] on button "Open" at bounding box center [616, 715] width 36 height 20
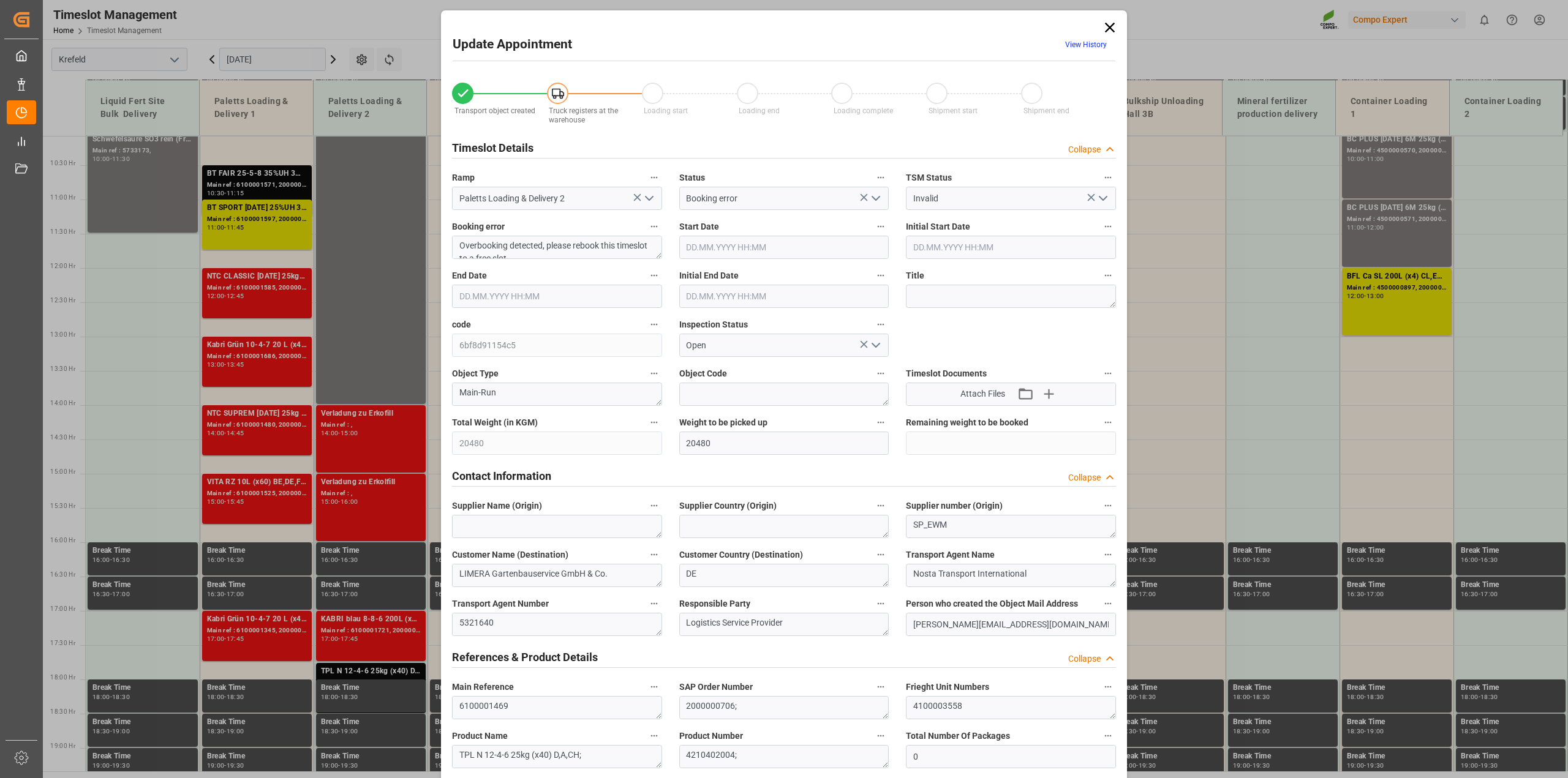
type input "20480"
type input "0"
type input "05.09.2025 17:45"
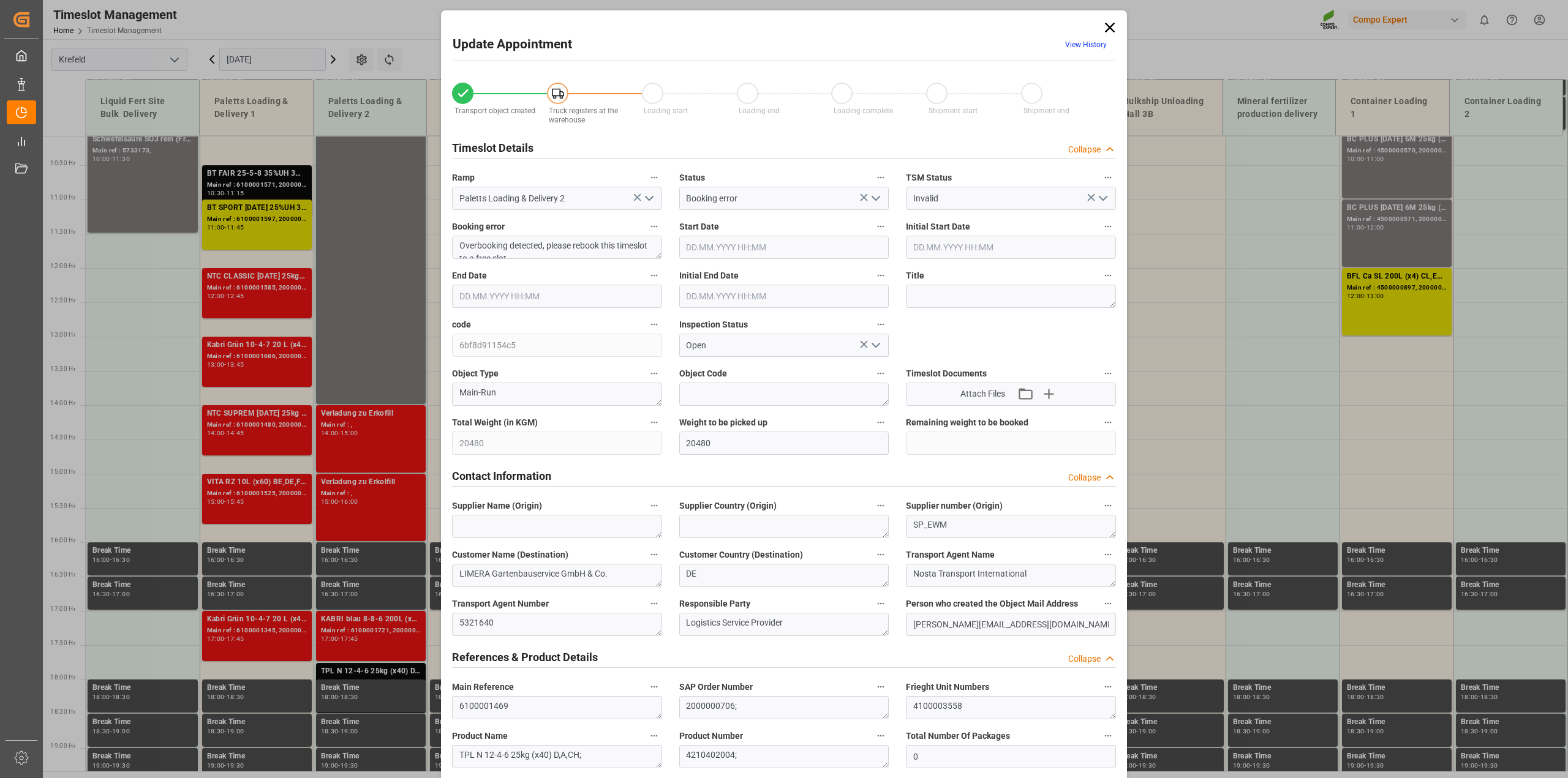
type input "05.09.2025 18:30"
type input "05.09.2025 18:00"
type input "27.08.2025 15:36"
type input "05.09.2025 07:23"
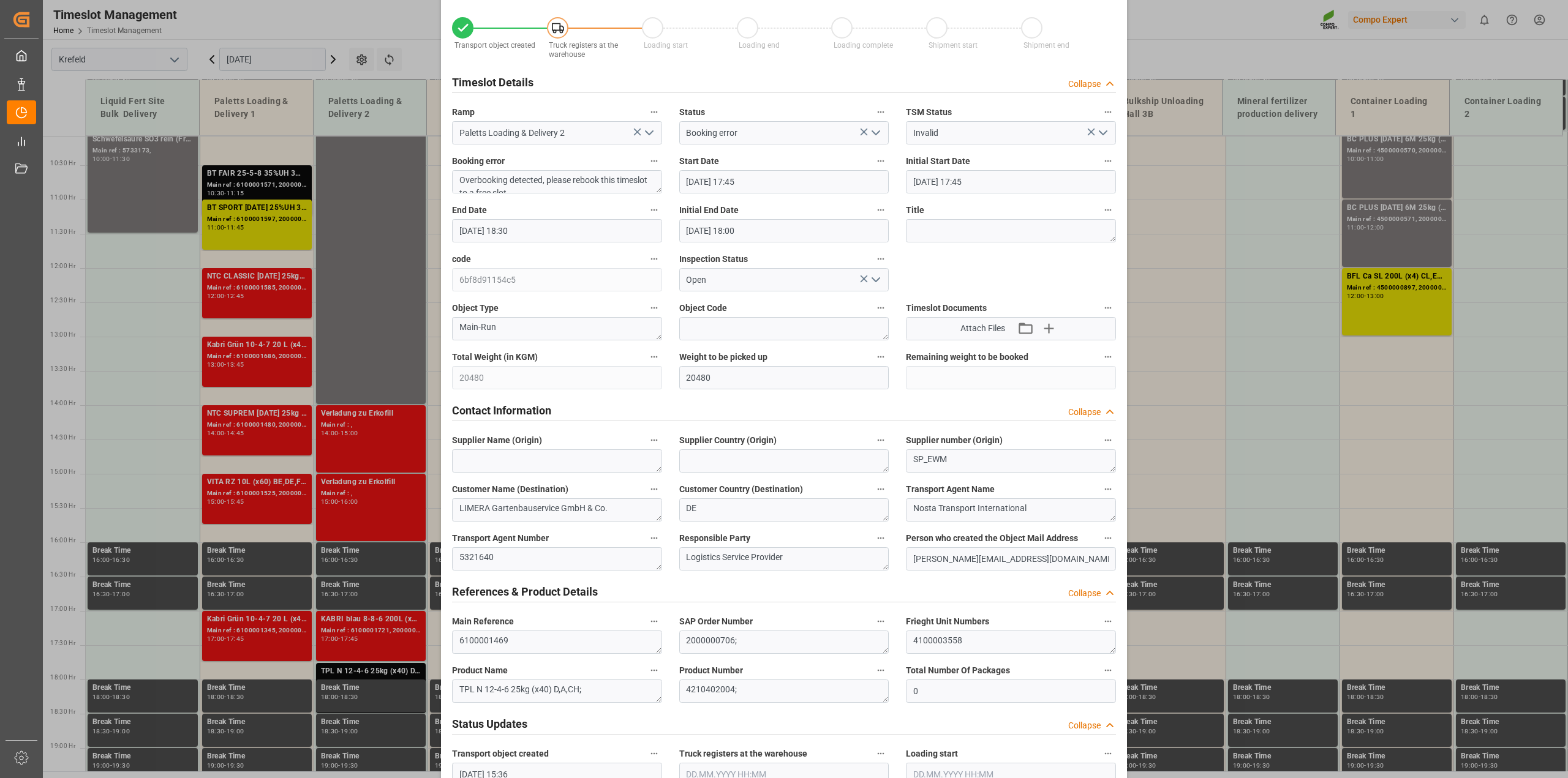
scroll to position [153, 0]
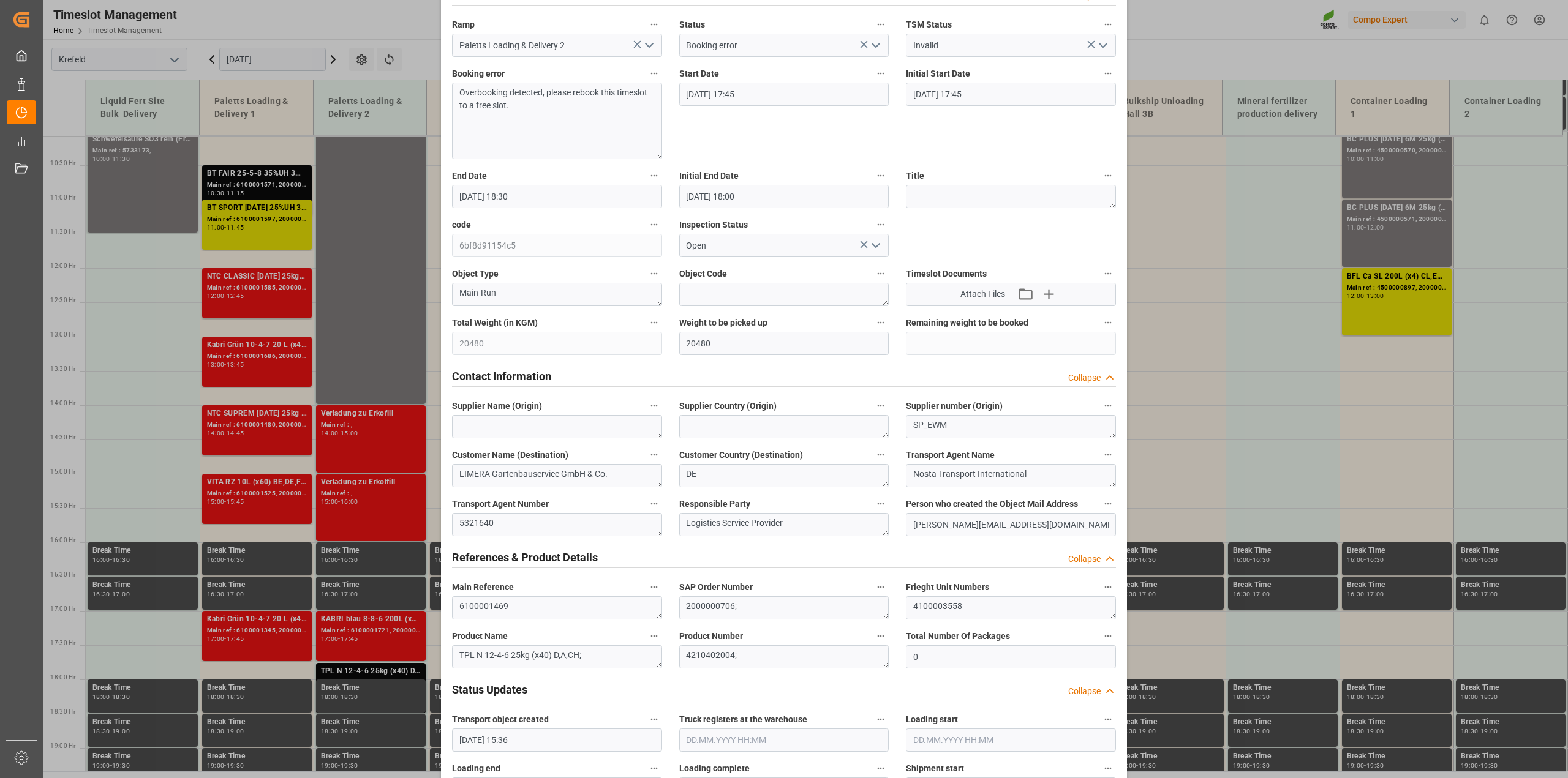
drag, startPoint x: 657, startPoint y: 101, endPoint x: 662, endPoint y: 154, distance: 53.2
click at [662, 154] on div "Booking error Overbooking detected, please rebook this timeslot to a free slot." at bounding box center [557, 112] width 227 height 102
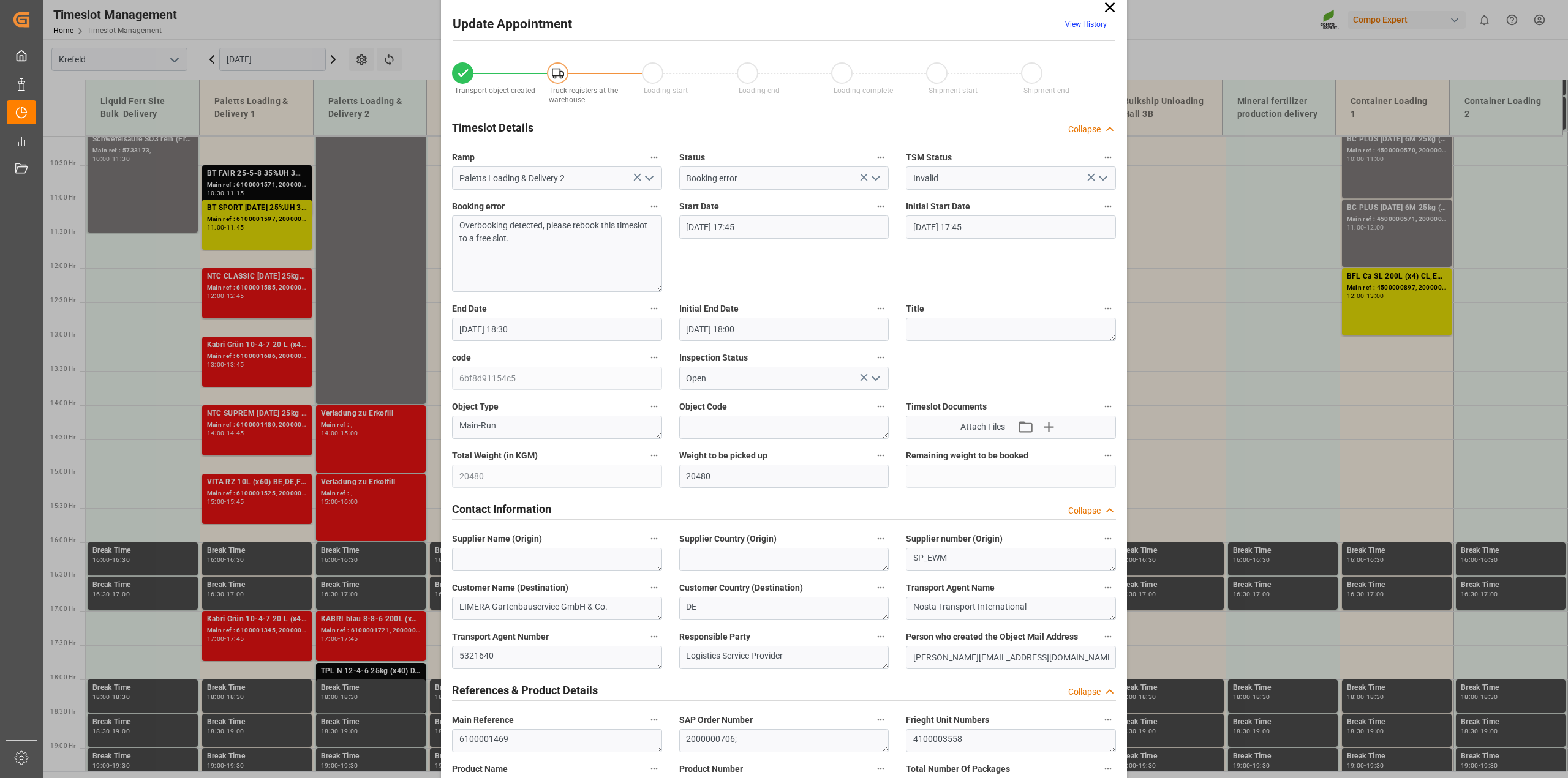
scroll to position [0, 0]
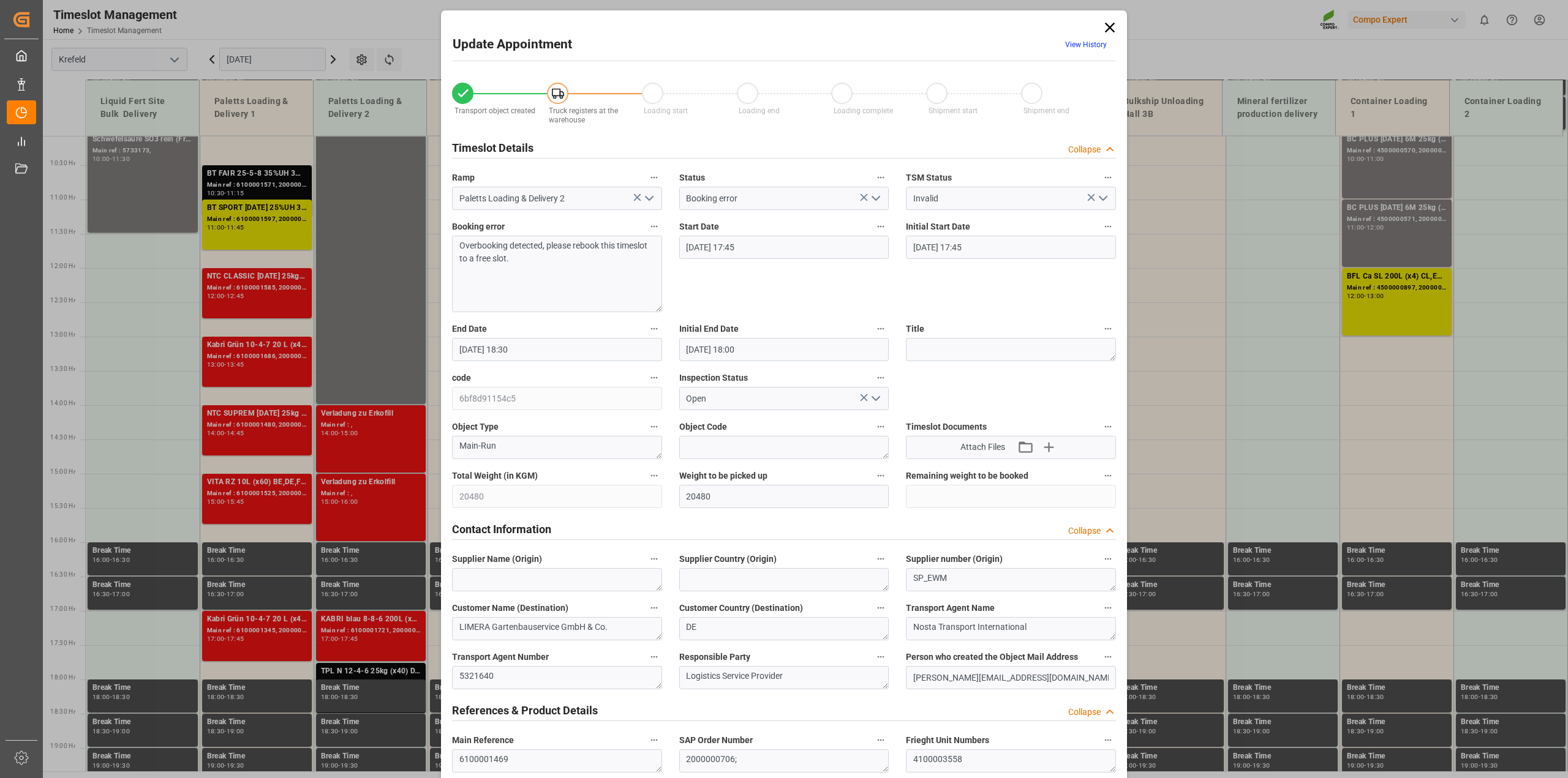
click at [1106, 28] on icon at bounding box center [1110, 28] width 17 height 17
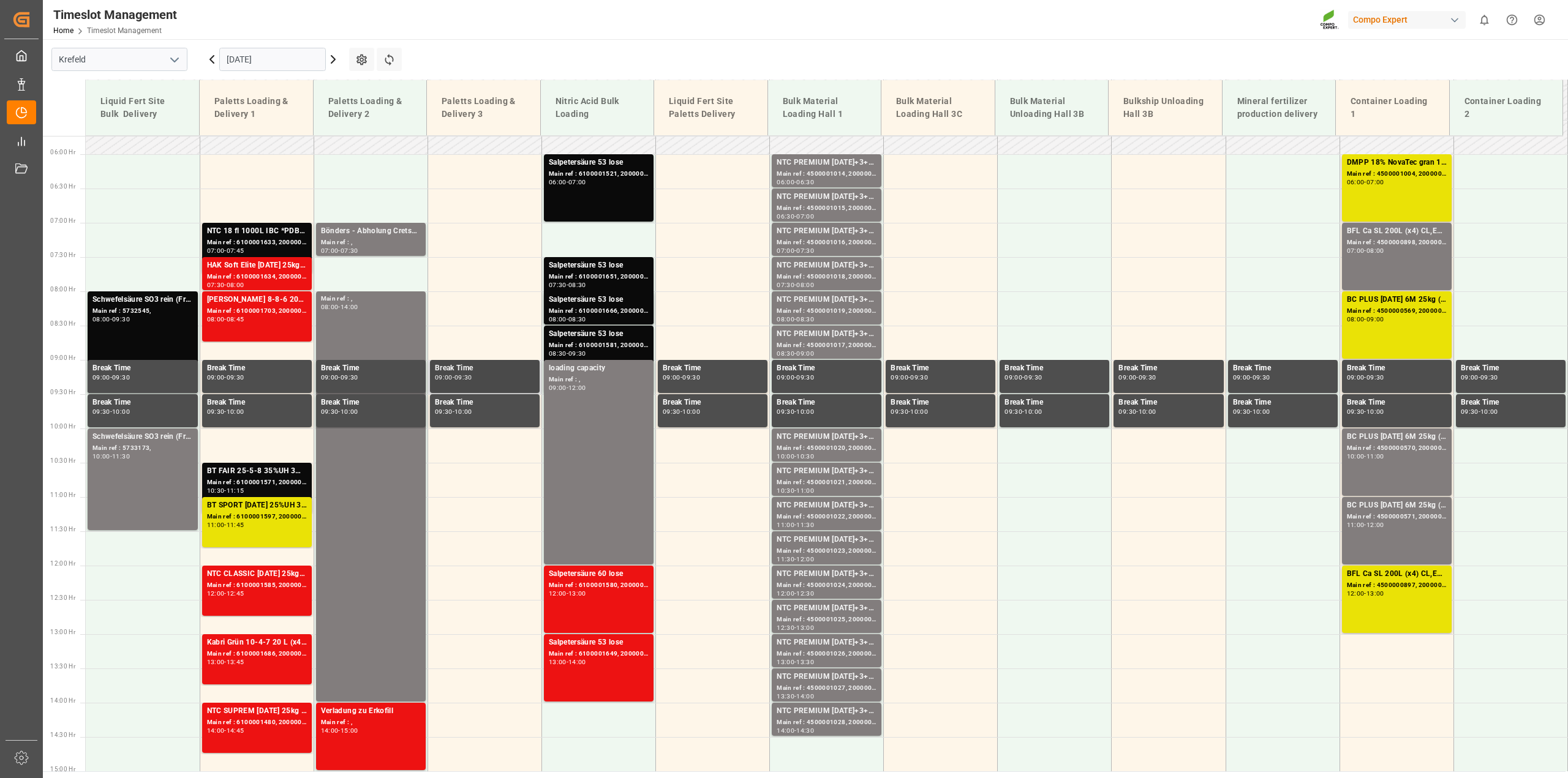
scroll to position [538, 0]
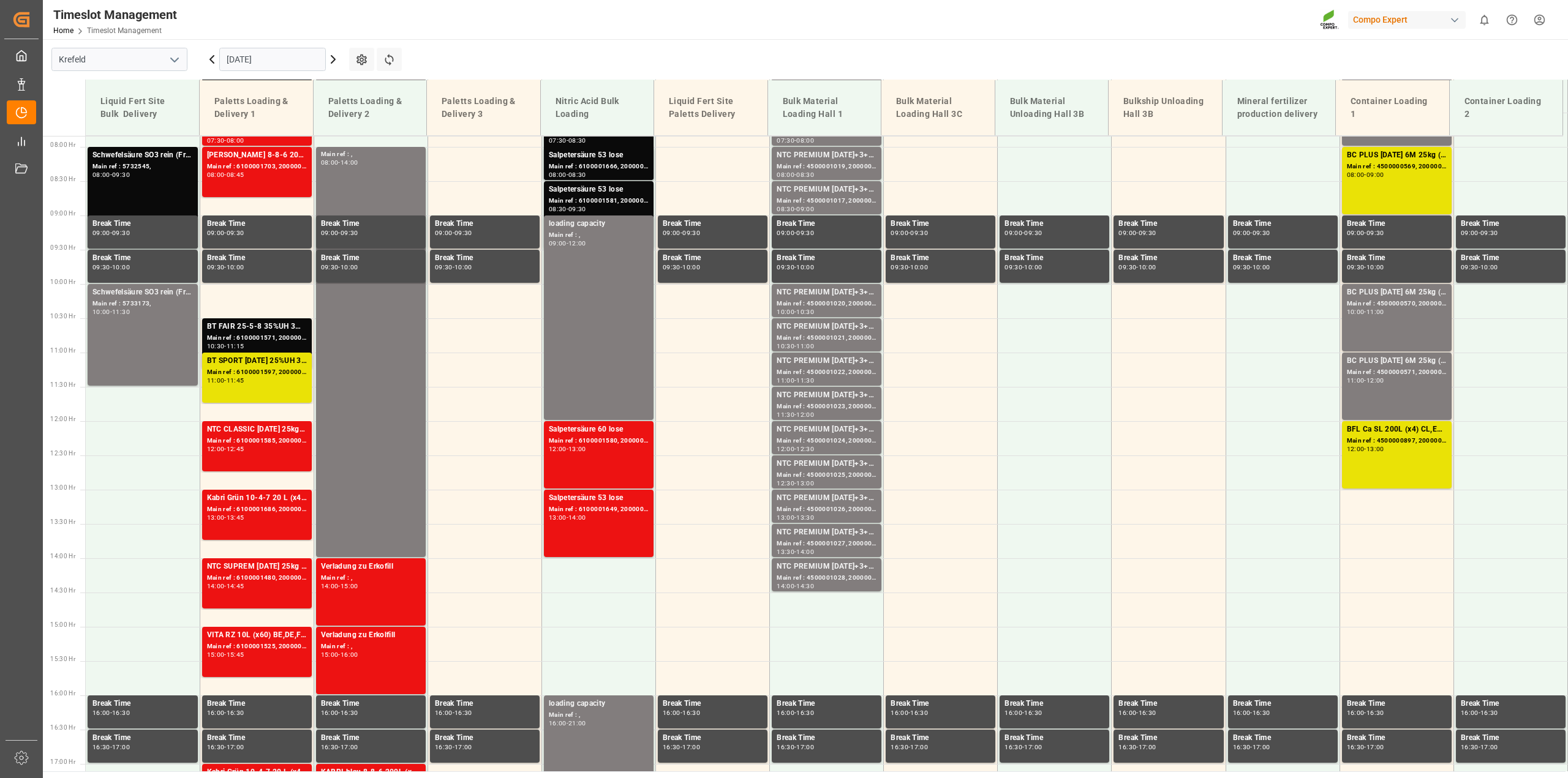
click at [262, 60] on input "05.09.2025" at bounding box center [273, 59] width 107 height 23
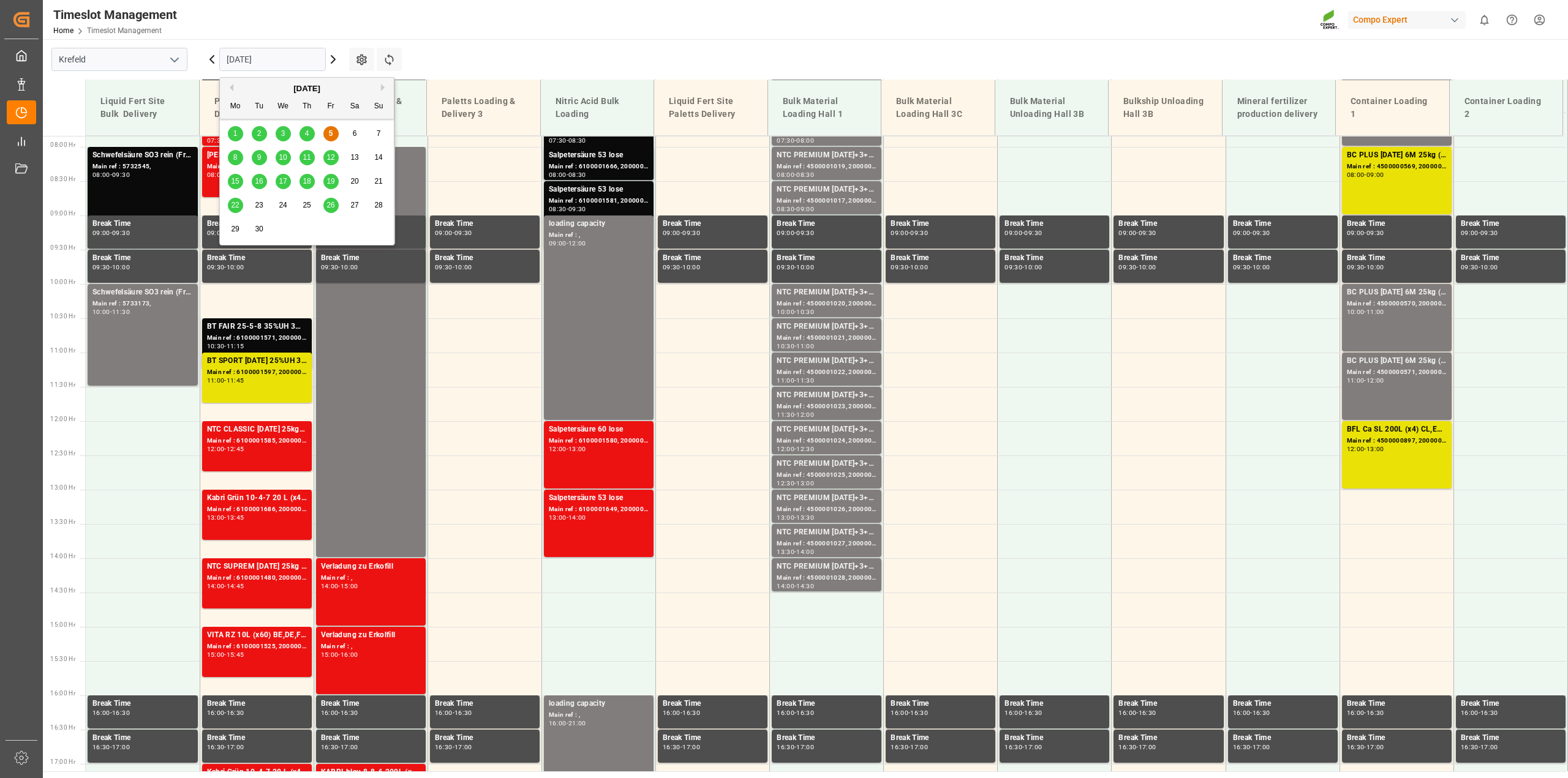
click at [237, 160] on span "8" at bounding box center [235, 157] width 5 height 9
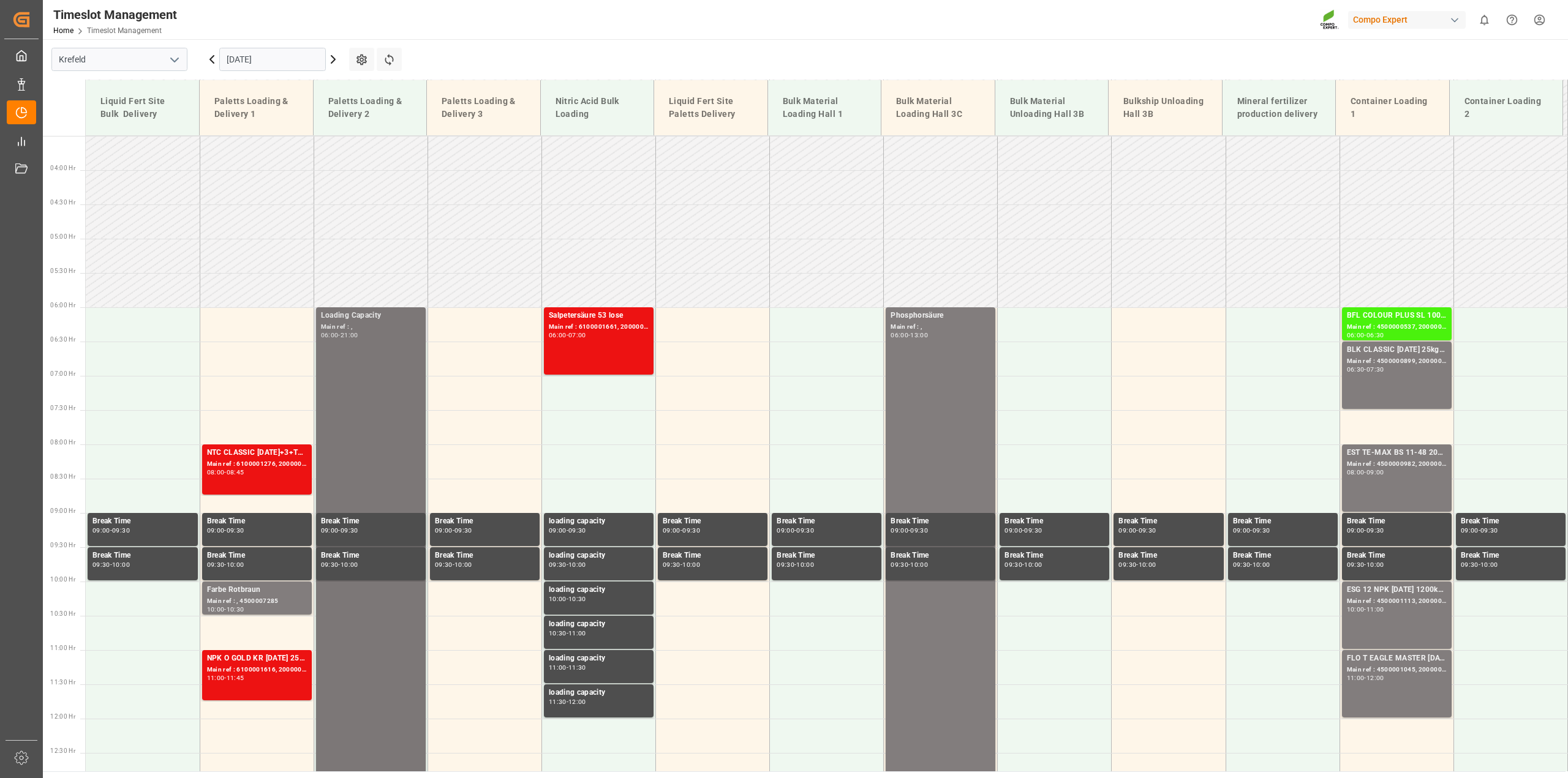
scroll to position [231, 0]
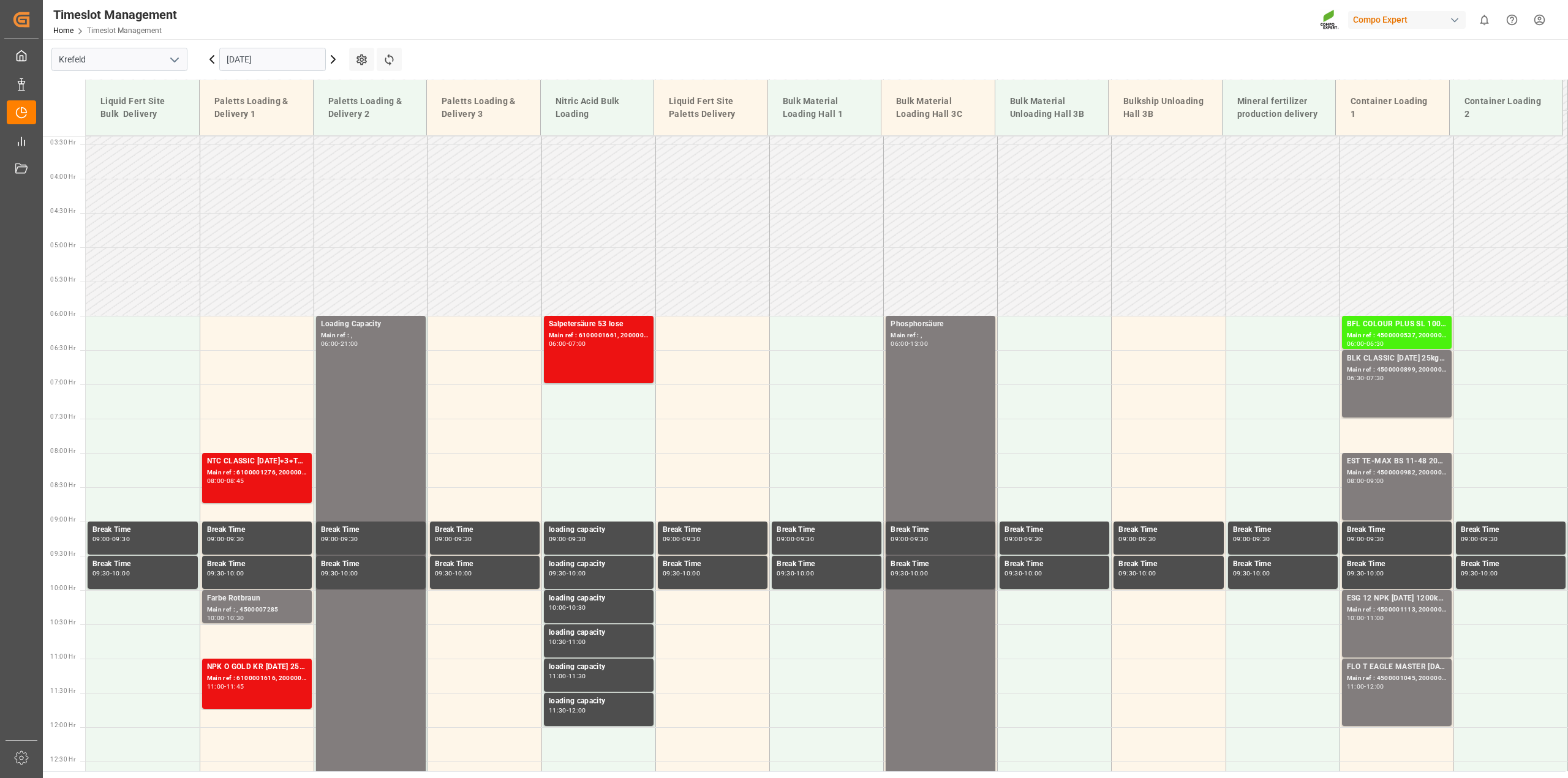
click at [335, 62] on icon at bounding box center [333, 59] width 15 height 14
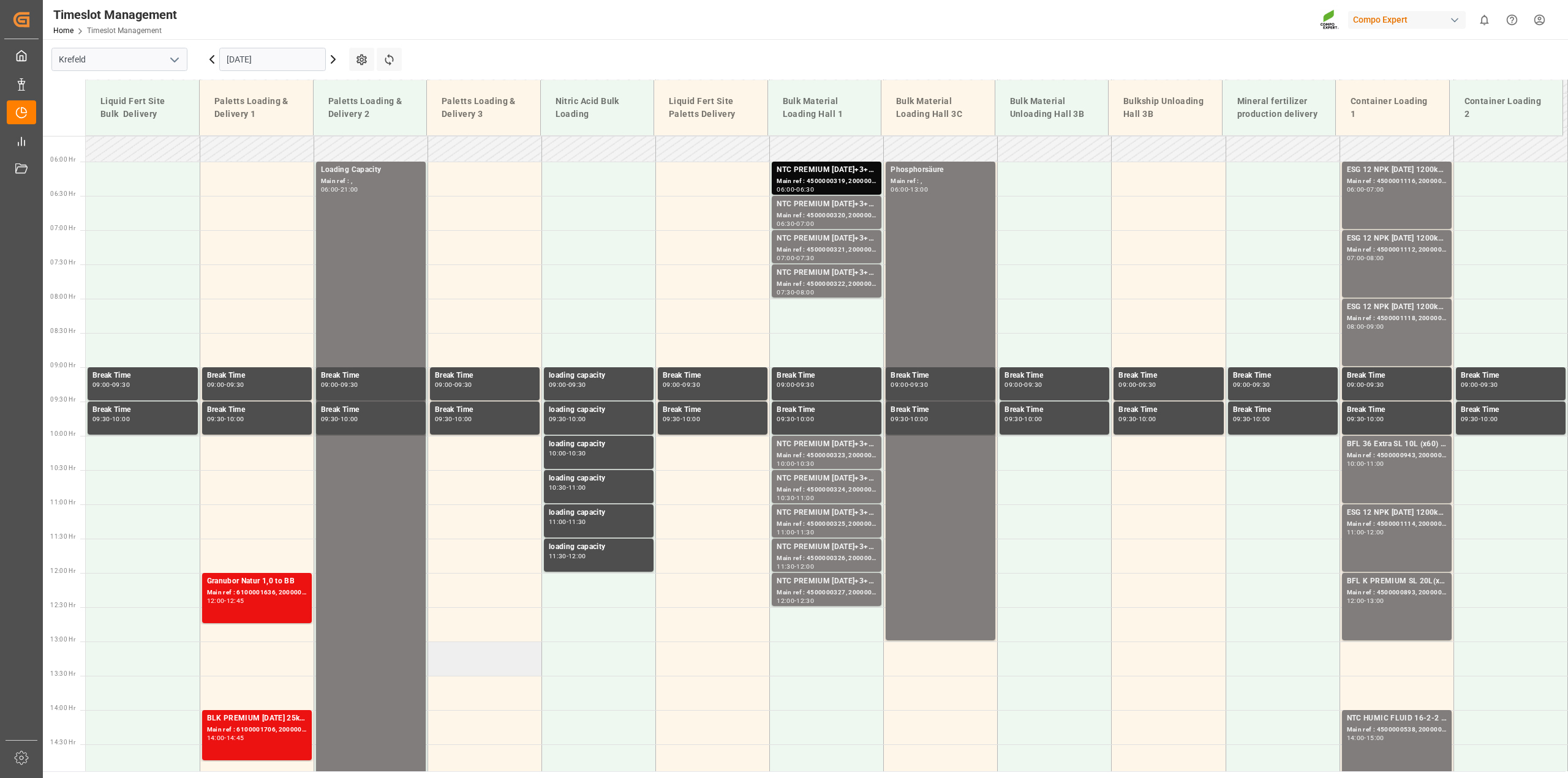
scroll to position [385, 0]
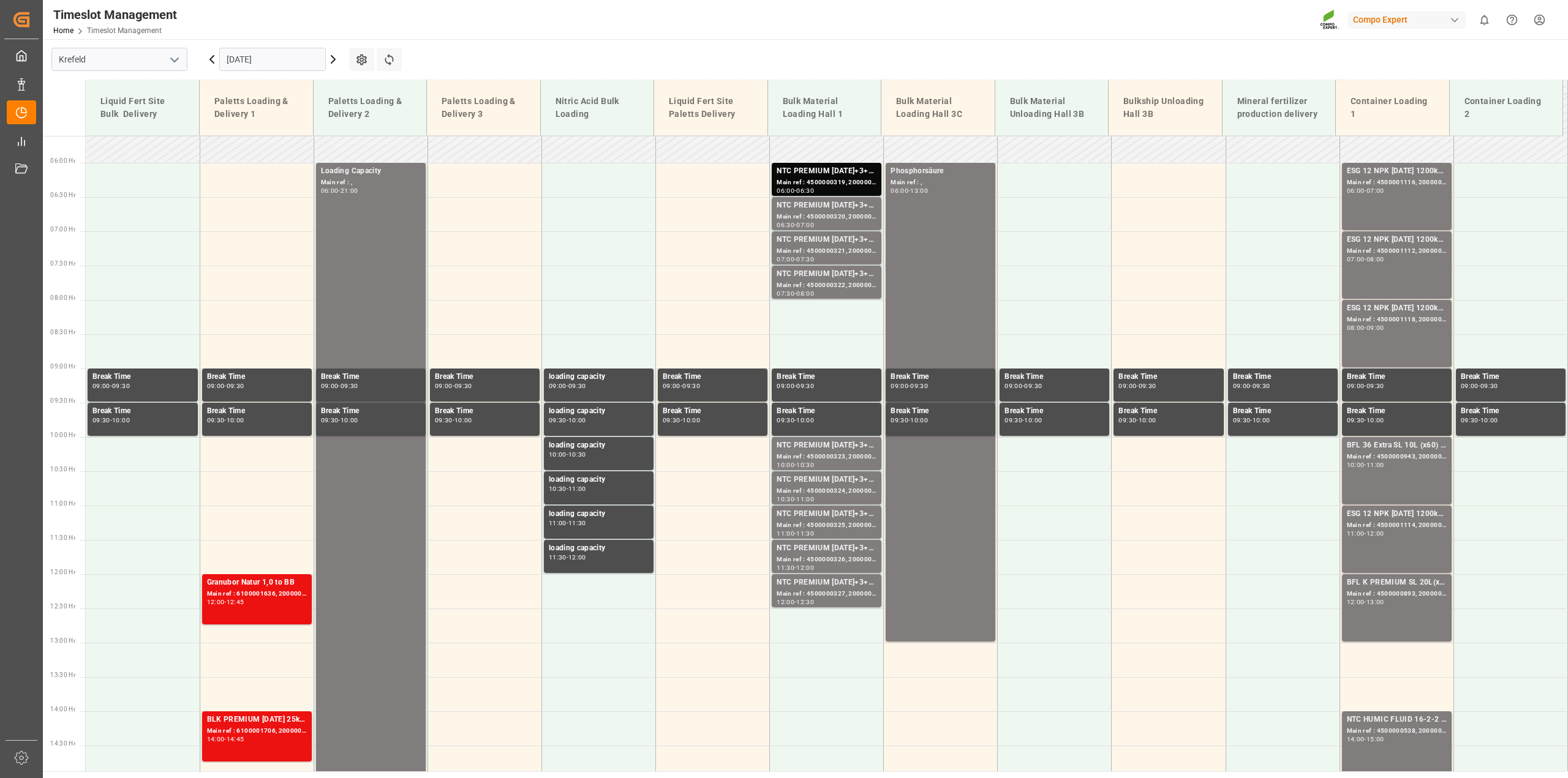
click at [335, 60] on icon at bounding box center [333, 59] width 15 height 14
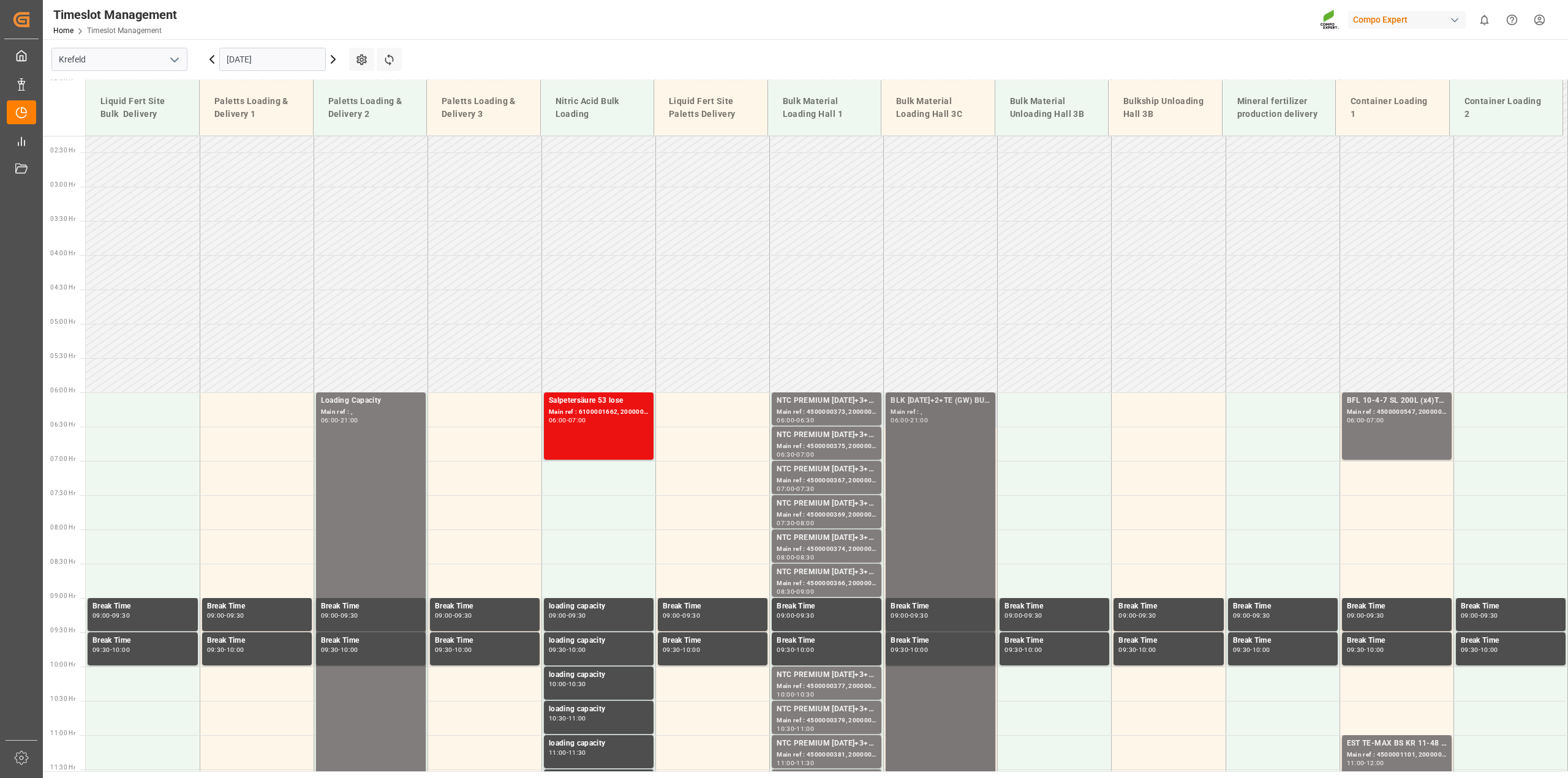
scroll to position [308, 0]
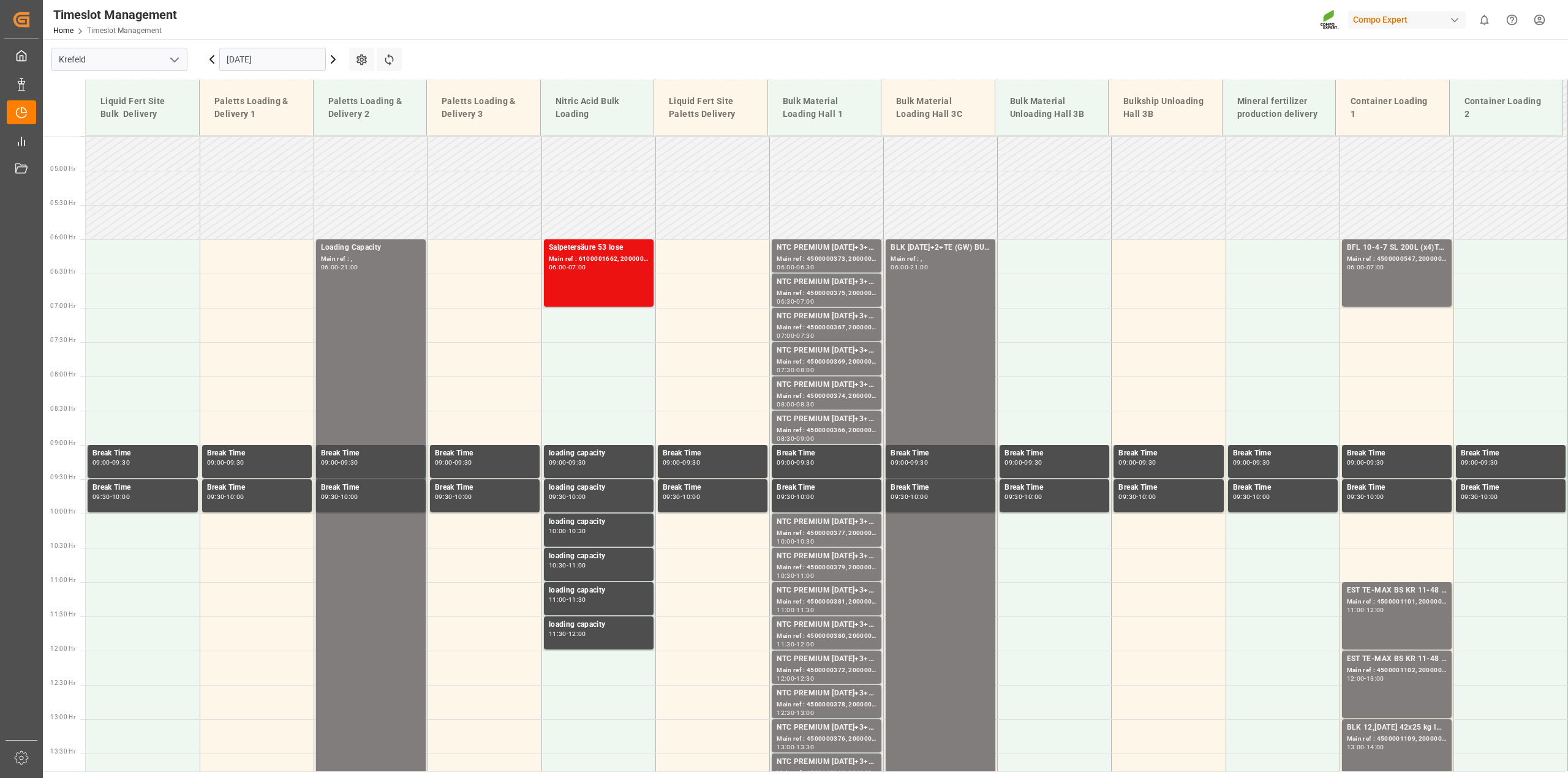
click at [337, 59] on icon at bounding box center [333, 59] width 15 height 14
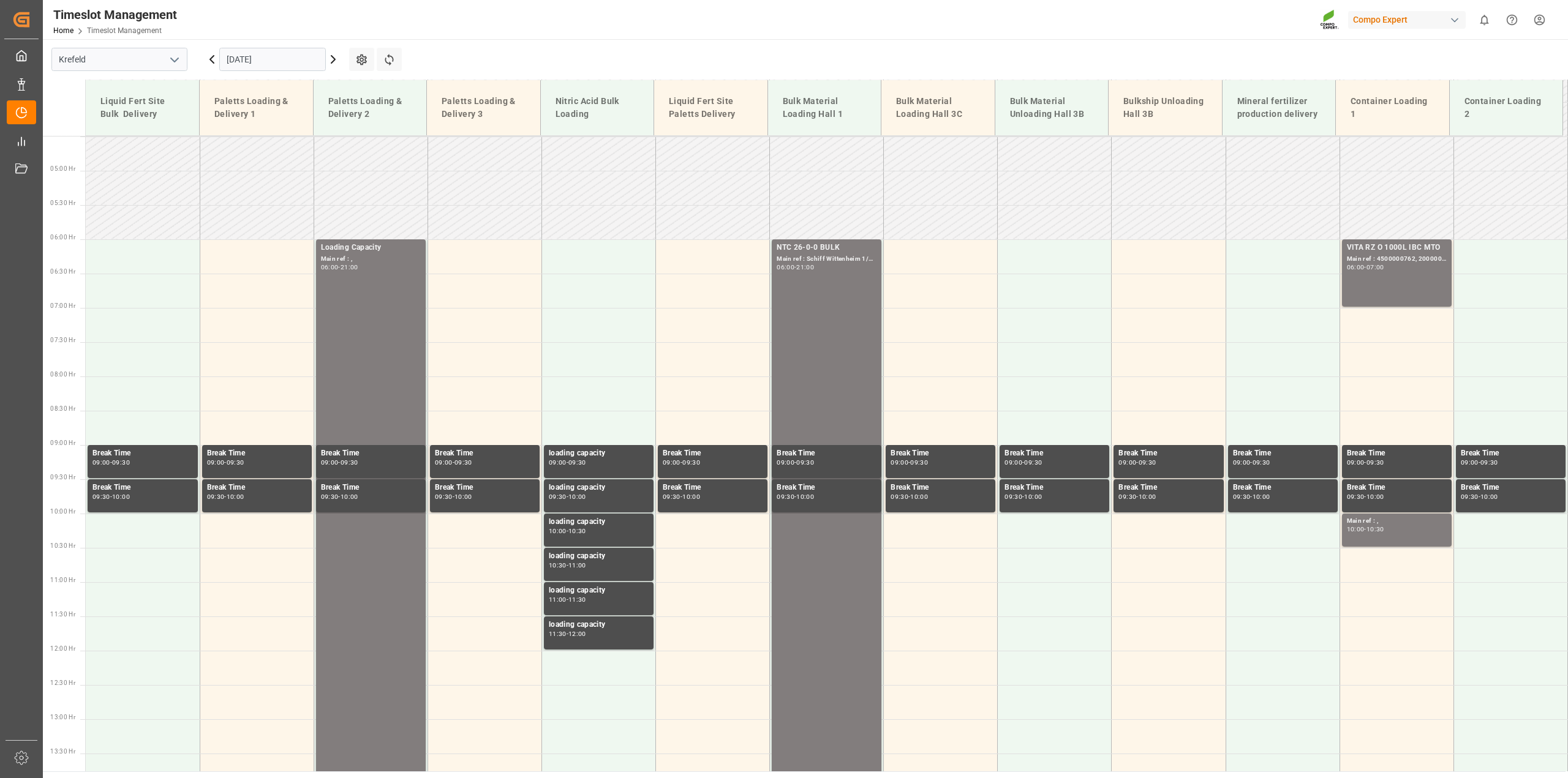
click at [212, 59] on icon at bounding box center [212, 59] width 15 height 14
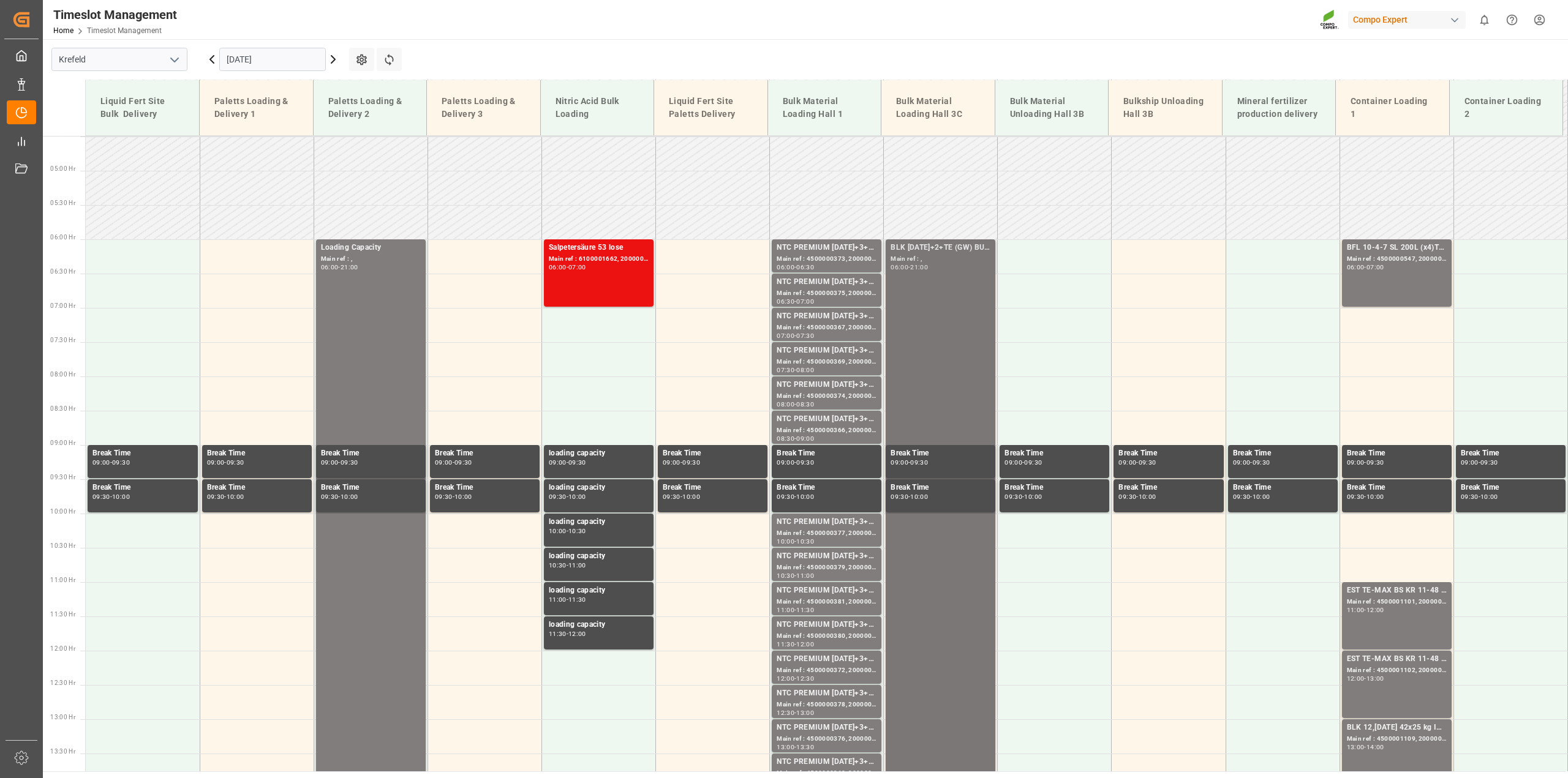
click at [934, 289] on div "BLK 12-12-17+2+TE (GW) BULK Main ref : , 06:00 - 21:00" at bounding box center [940, 753] width 100 height 1022
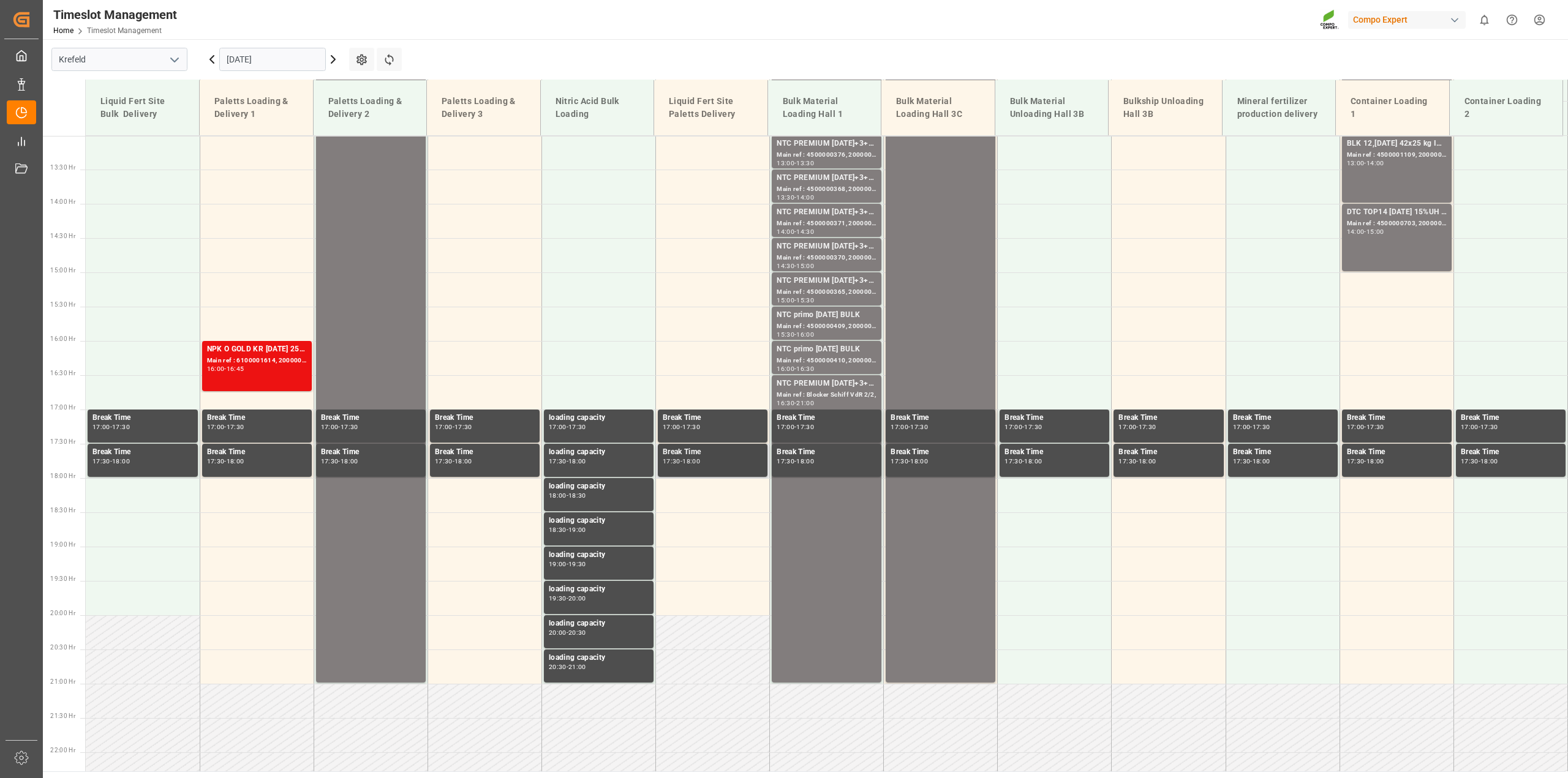
scroll to position [920, 0]
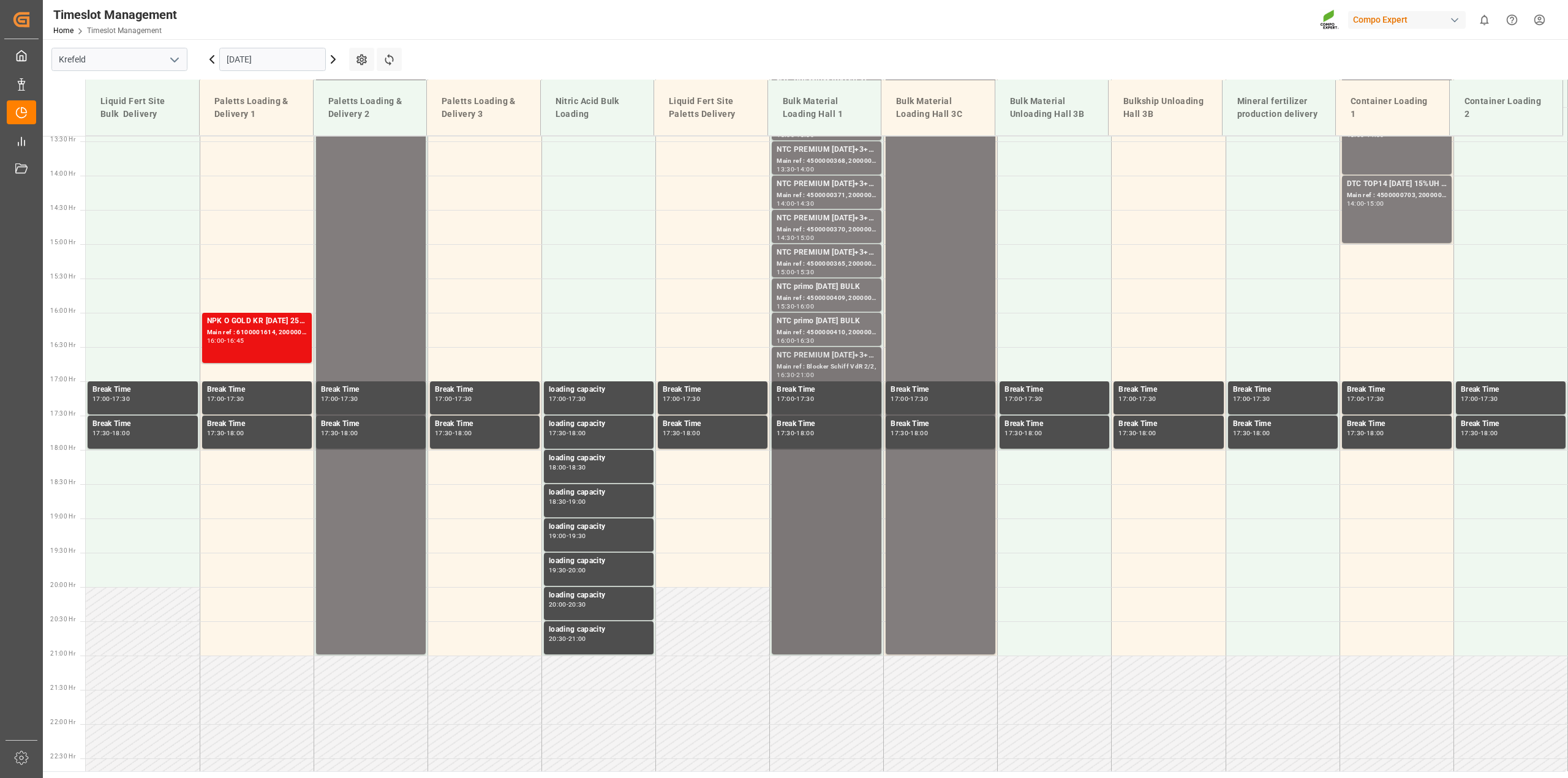
click at [782, 491] on div "NTC PREMIUM 15-3-20+3+TE BULK Main ref : Blocker Schiff VdR 2/2, 16:30 - 21:00" at bounding box center [826, 501] width 100 height 302
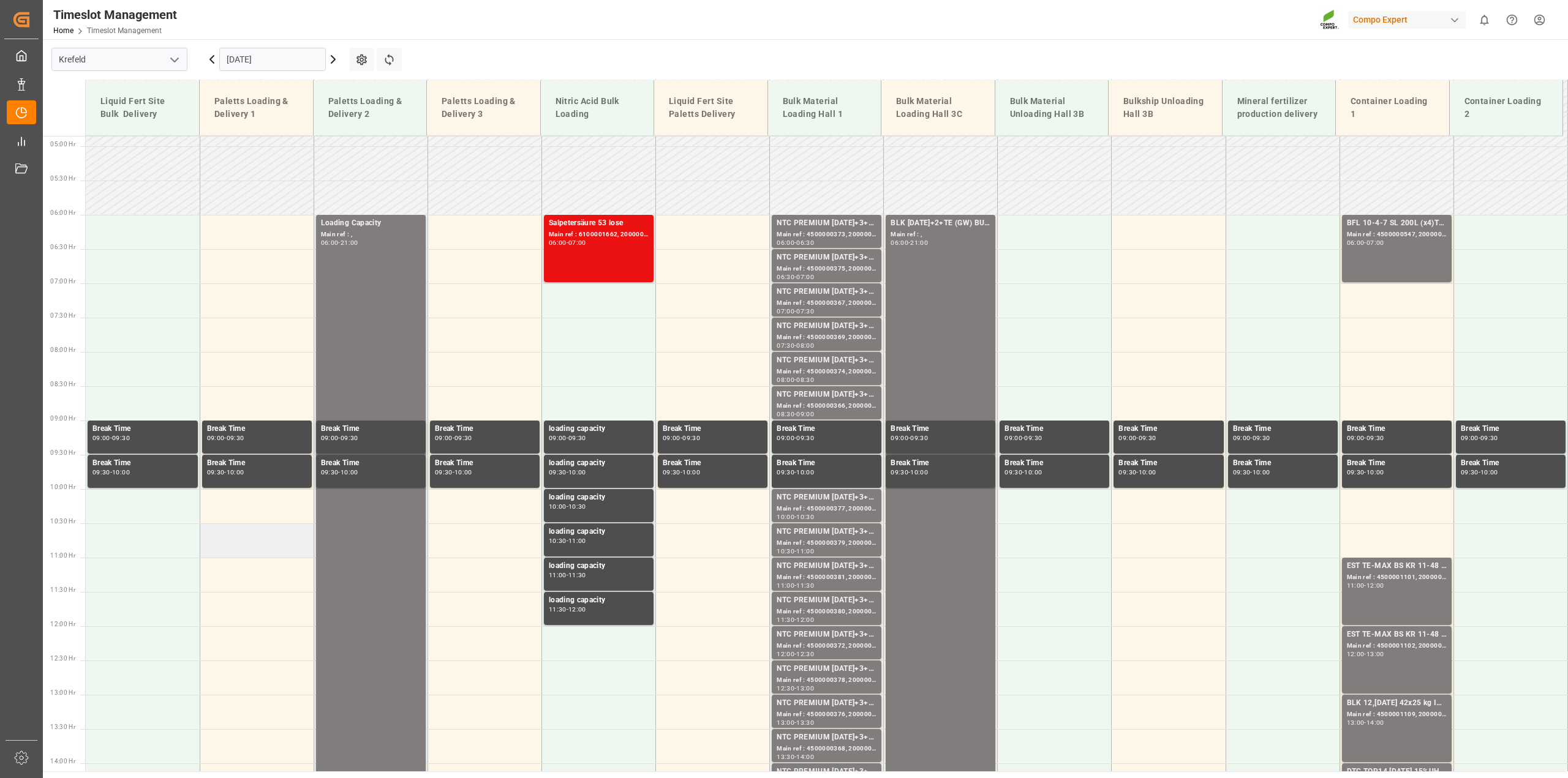
scroll to position [308, 0]
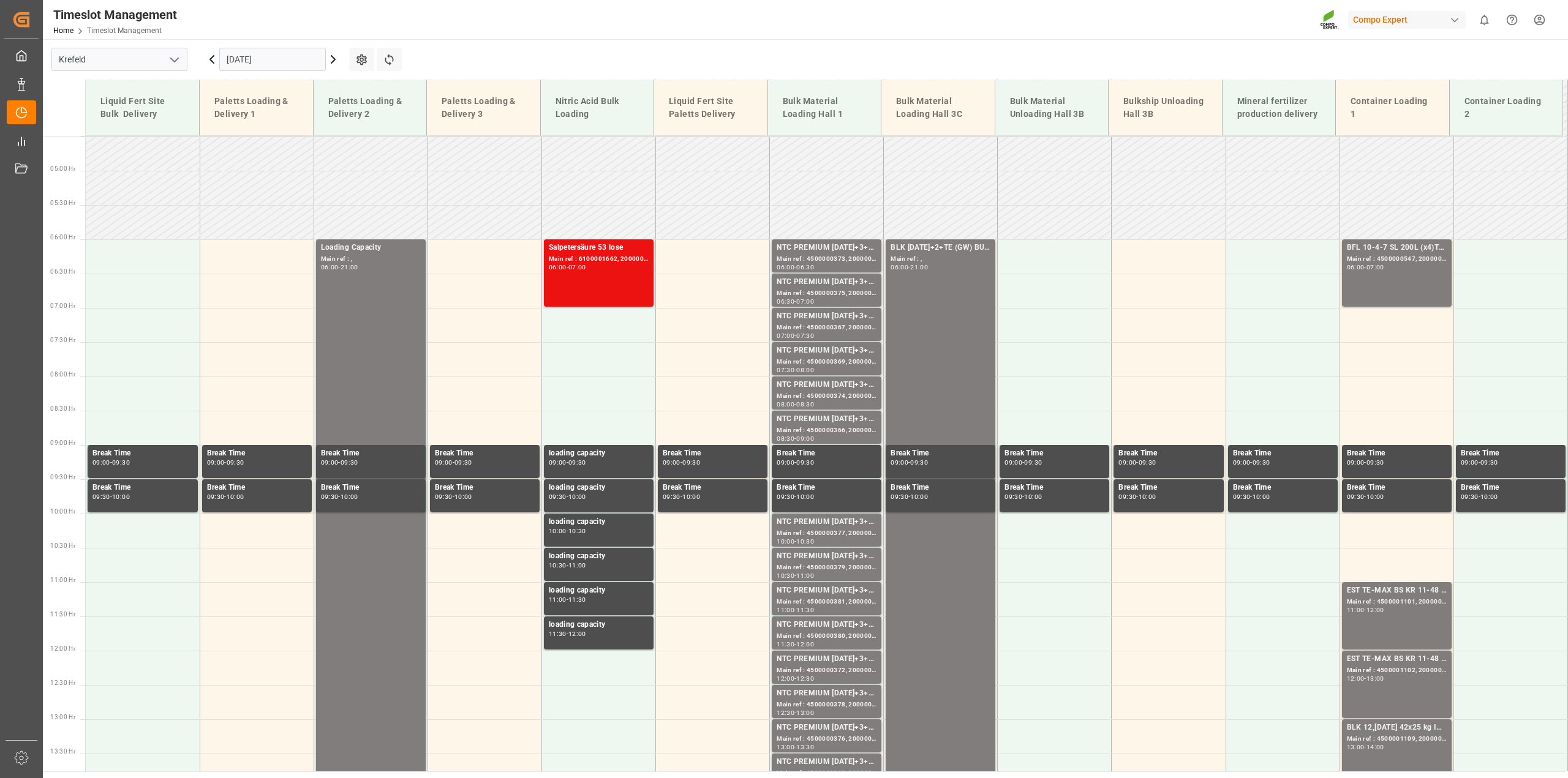
click at [210, 61] on icon at bounding box center [212, 59] width 15 height 14
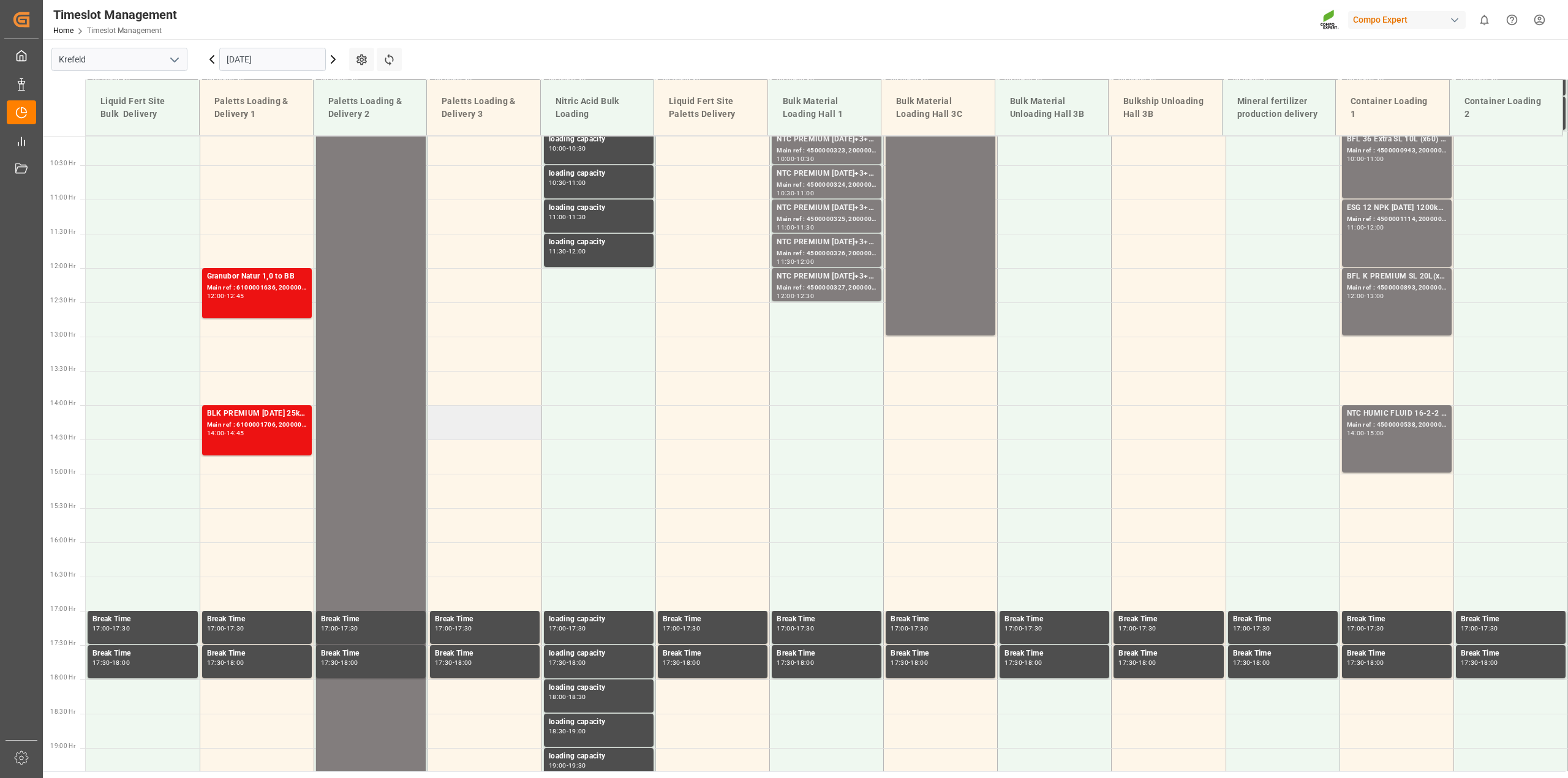
scroll to position [385, 0]
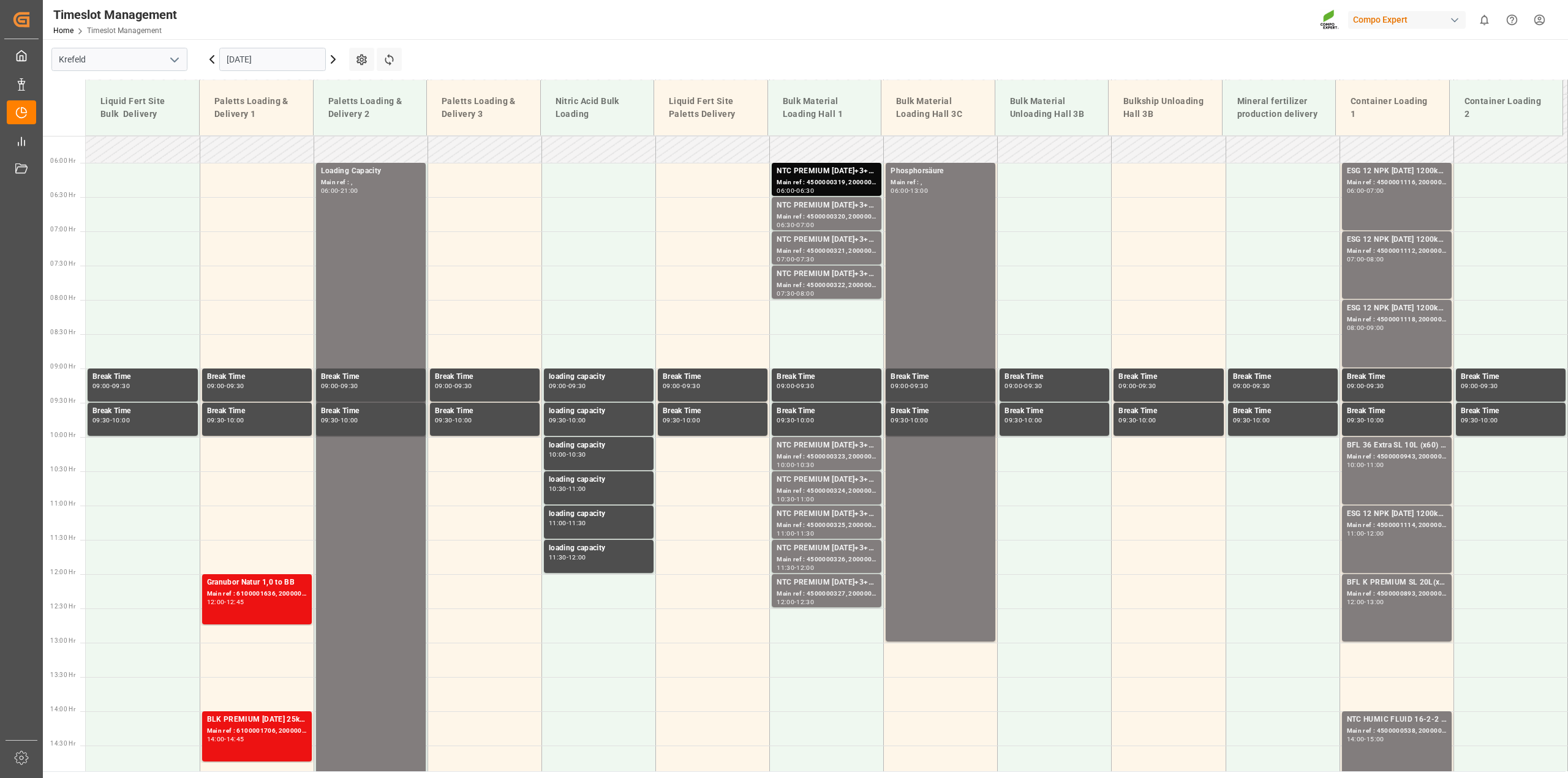
click at [212, 59] on icon at bounding box center [212, 59] width 15 height 14
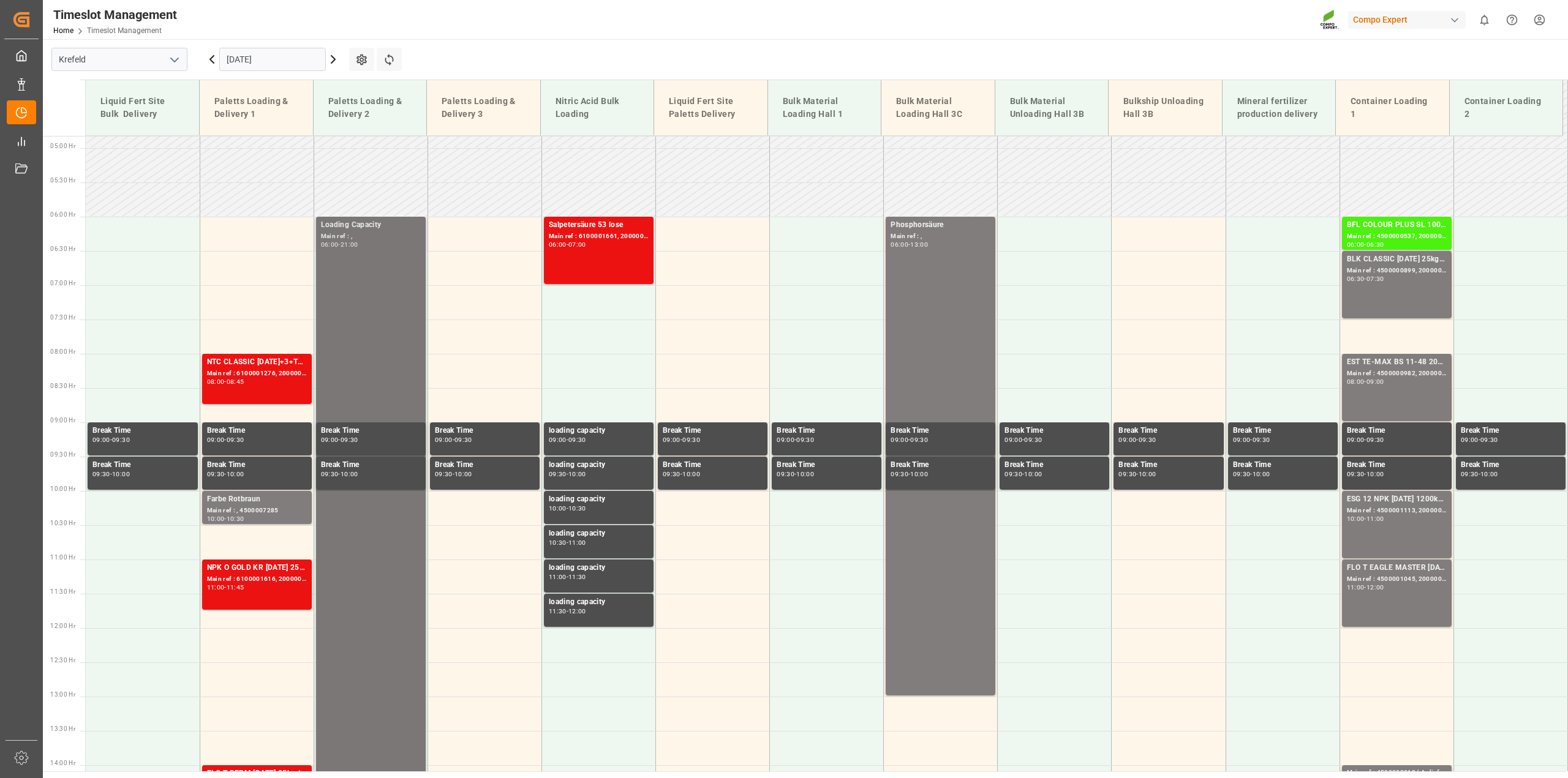
scroll to position [308, 0]
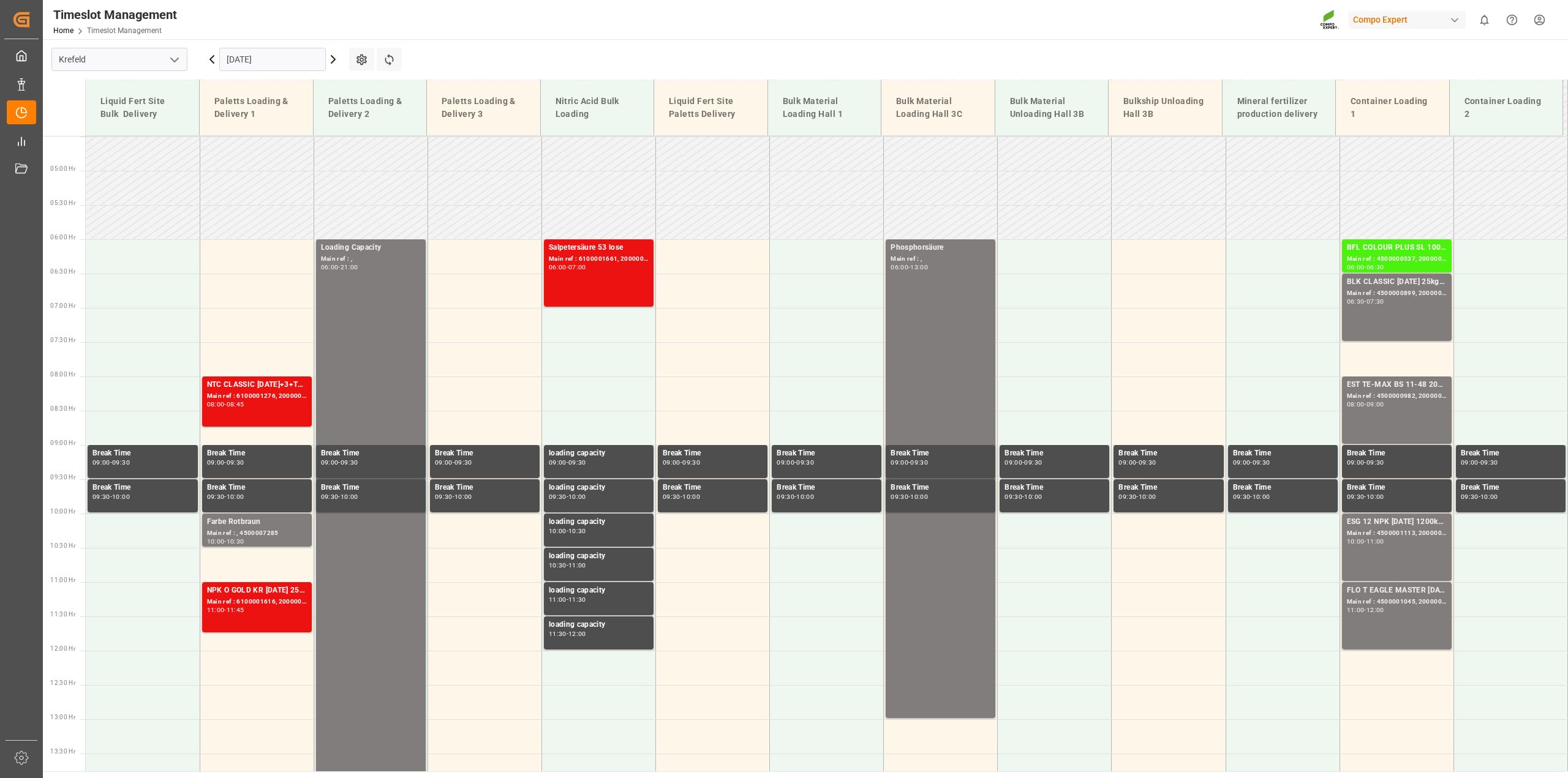
click at [333, 58] on icon at bounding box center [334, 59] width 4 height 7
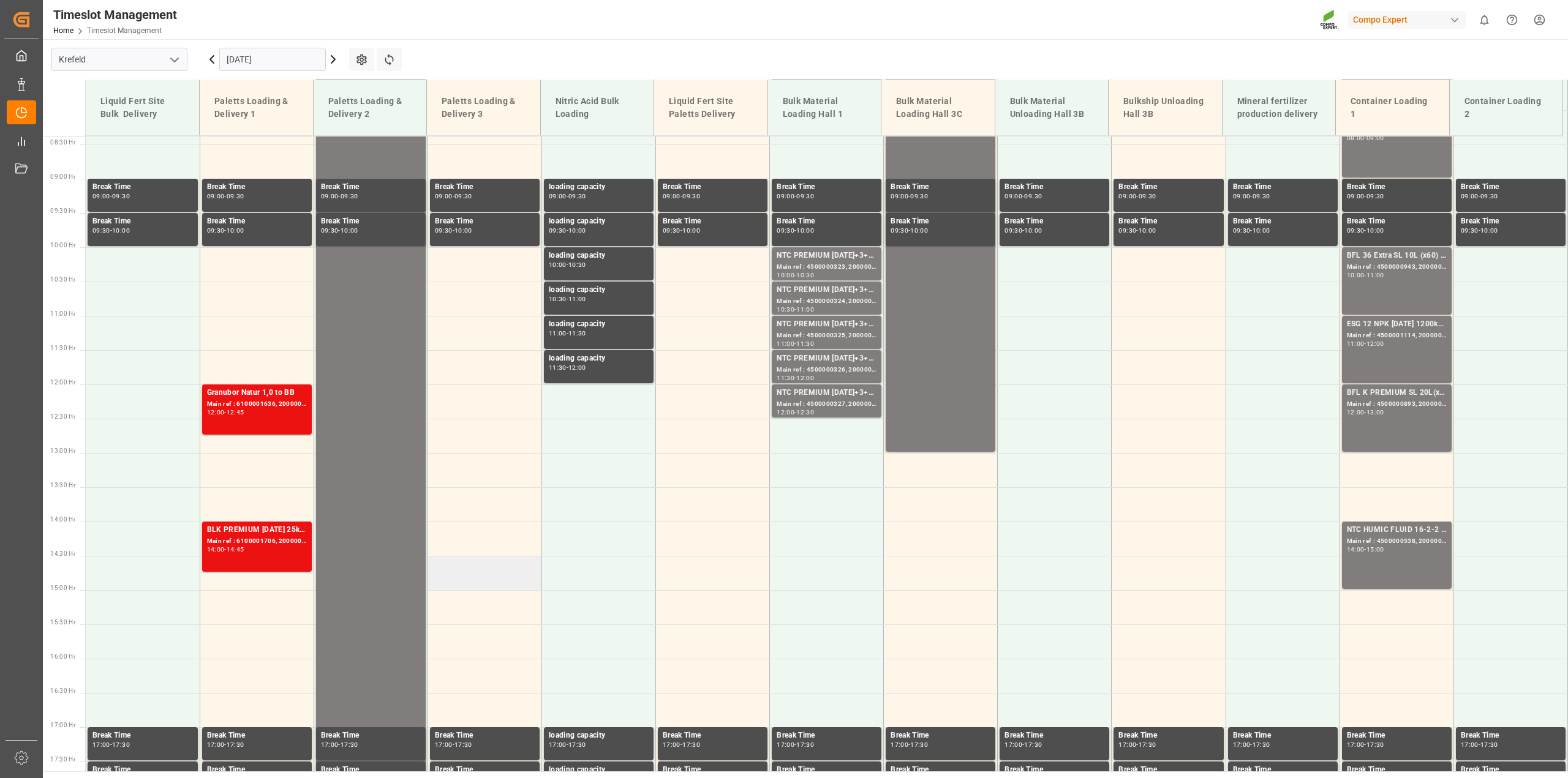
scroll to position [461, 0]
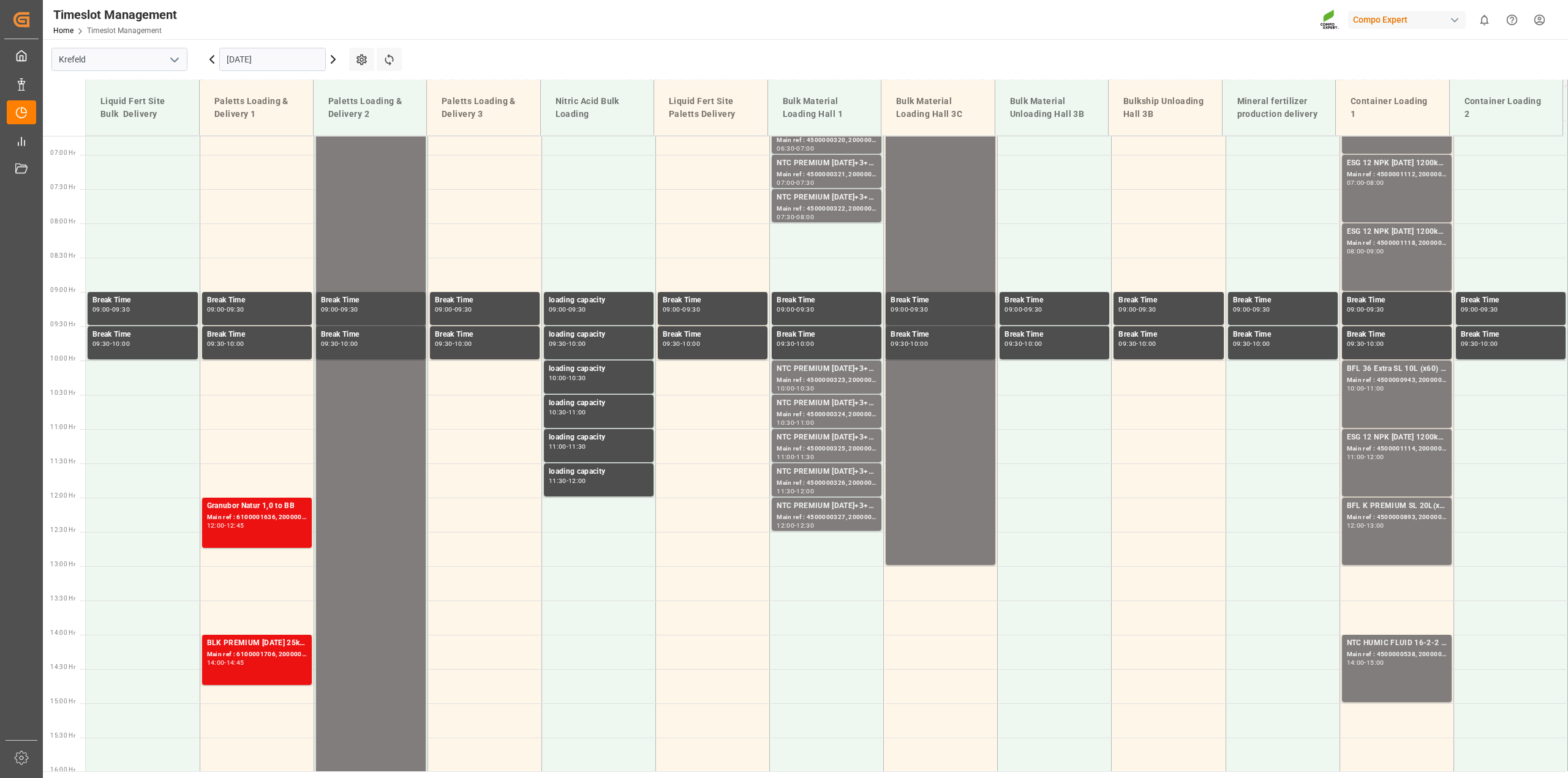
click at [333, 59] on icon at bounding box center [333, 59] width 15 height 14
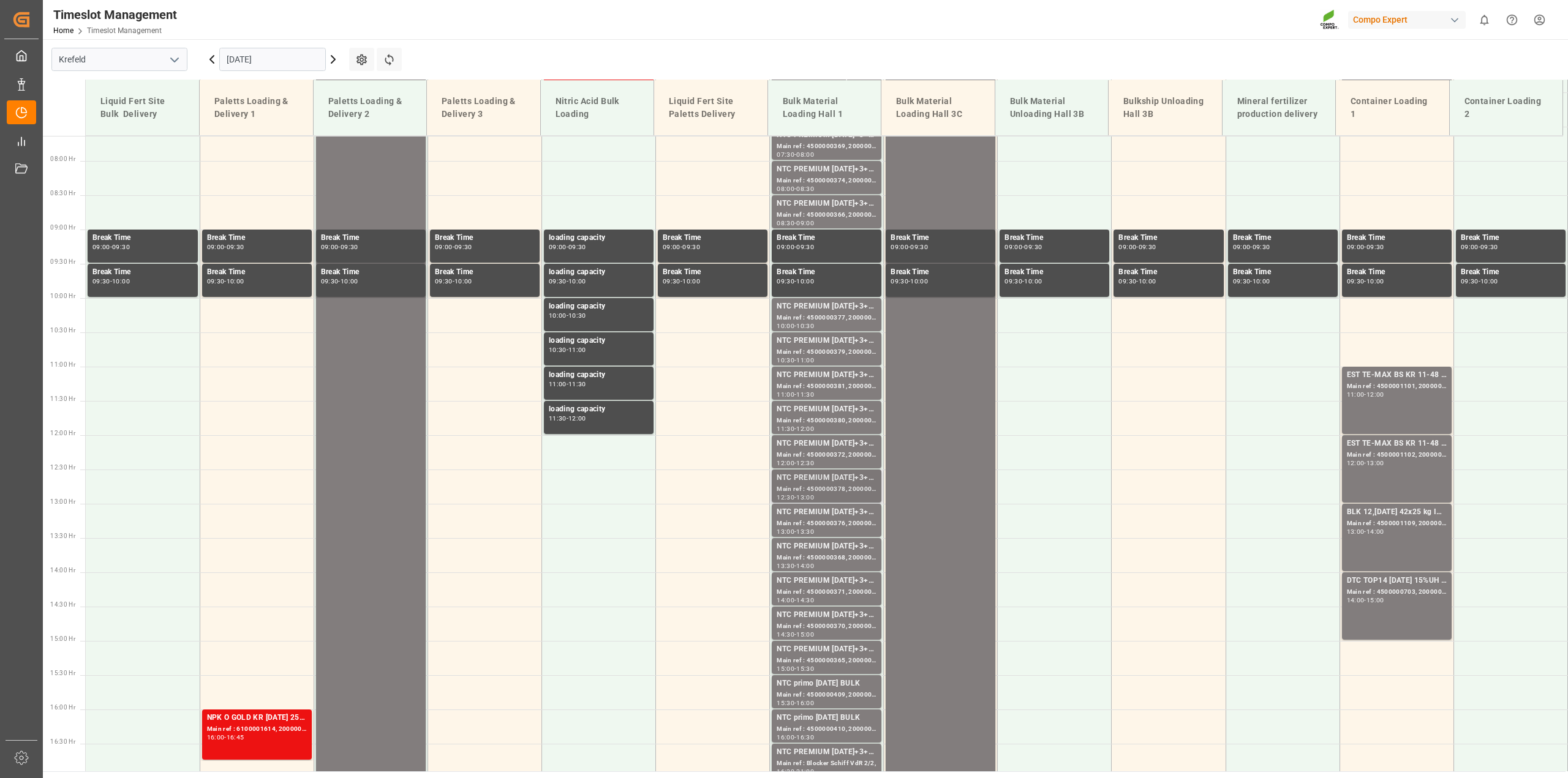
scroll to position [767, 0]
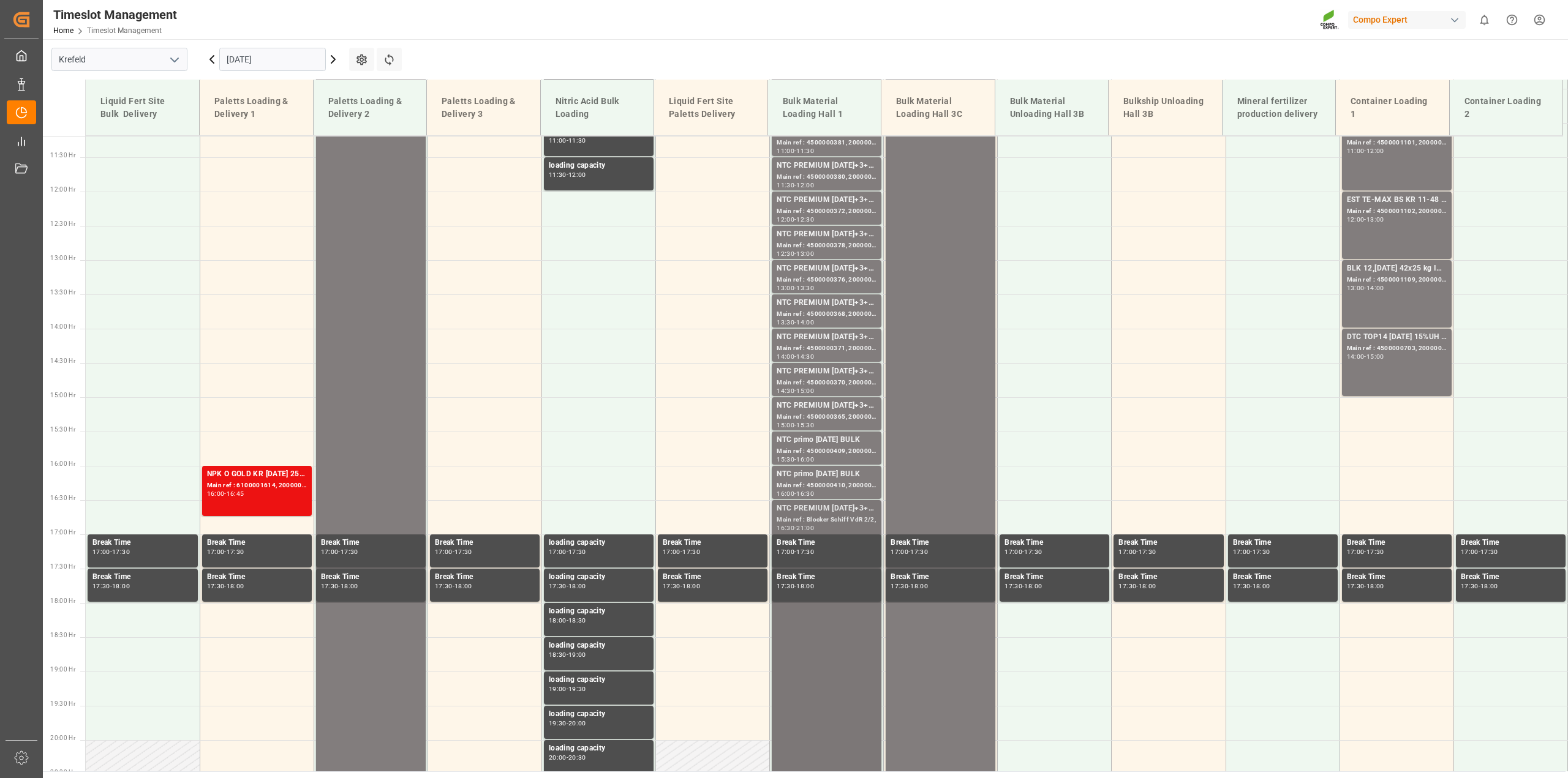
click at [787, 641] on div "NTC PREMIUM 15-3-20+3+TE BULK Main ref : Blocker Schiff VdR 2/2, 16:30 - 21:00" at bounding box center [826, 653] width 100 height 302
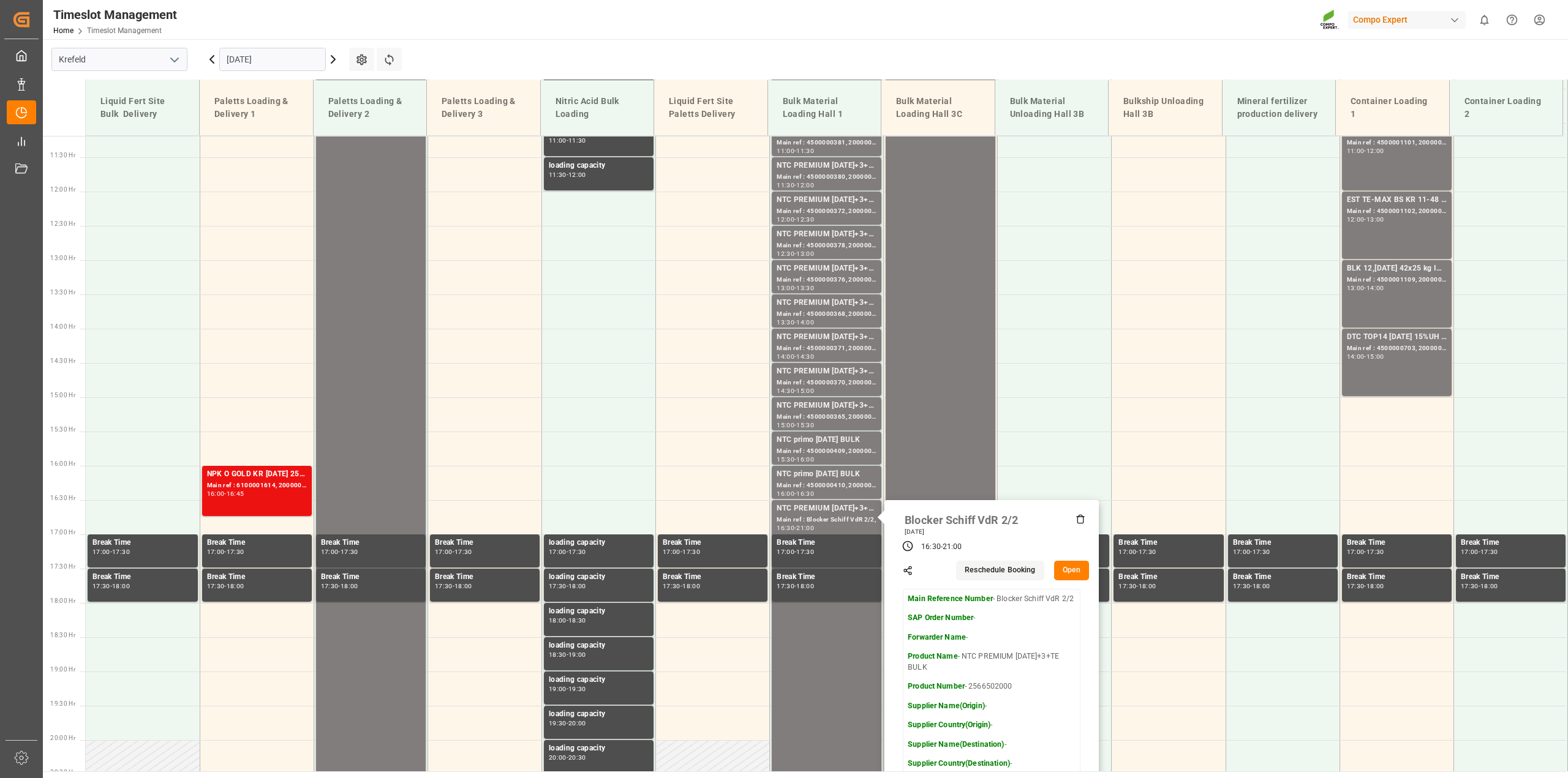
click at [1076, 574] on button "Open" at bounding box center [1072, 570] width 36 height 20
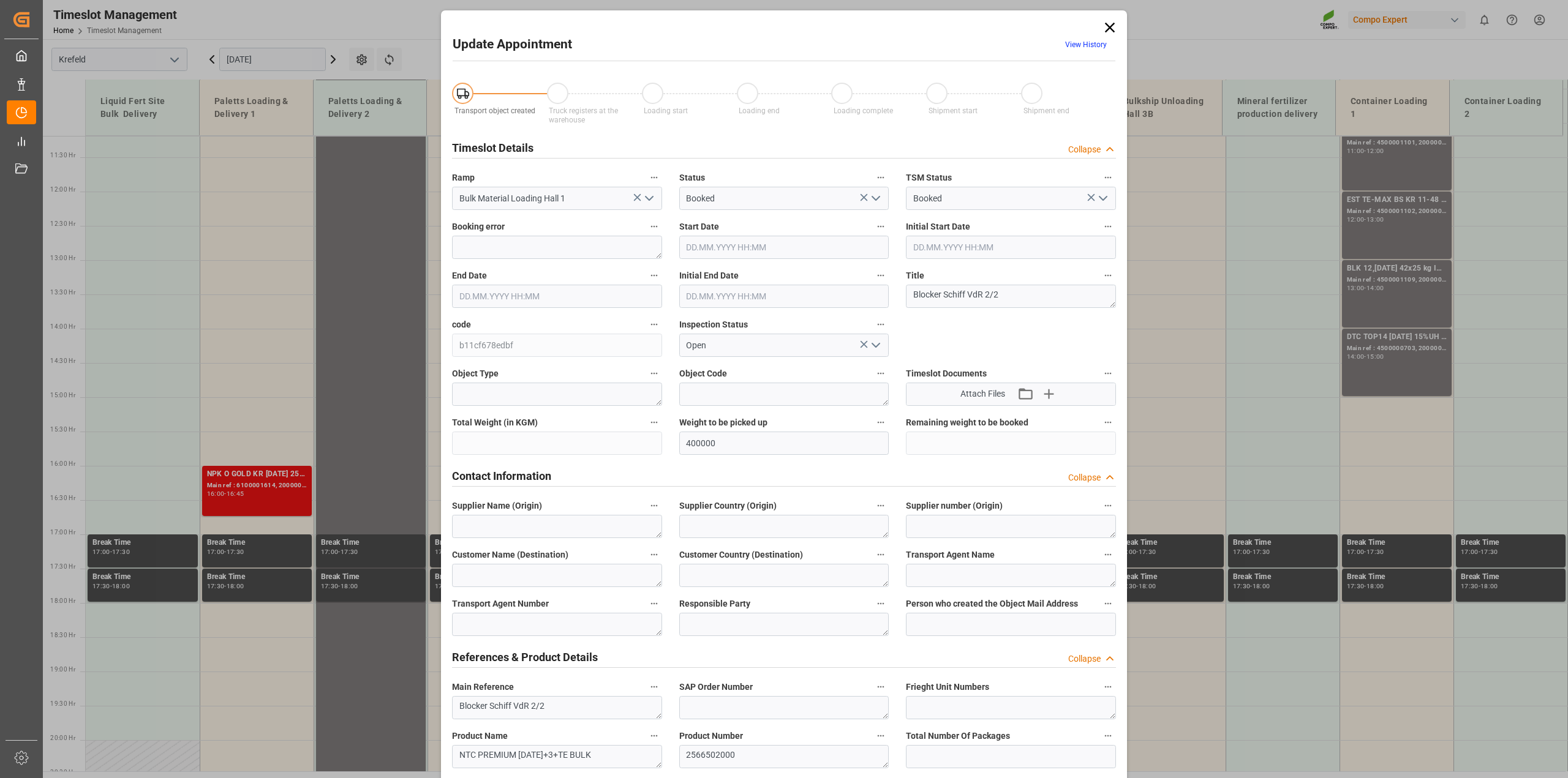
type input "400000"
type input "10.09.2025 16:30"
type input "10.09.2025 21:00"
type input "10.09.2025 17:00"
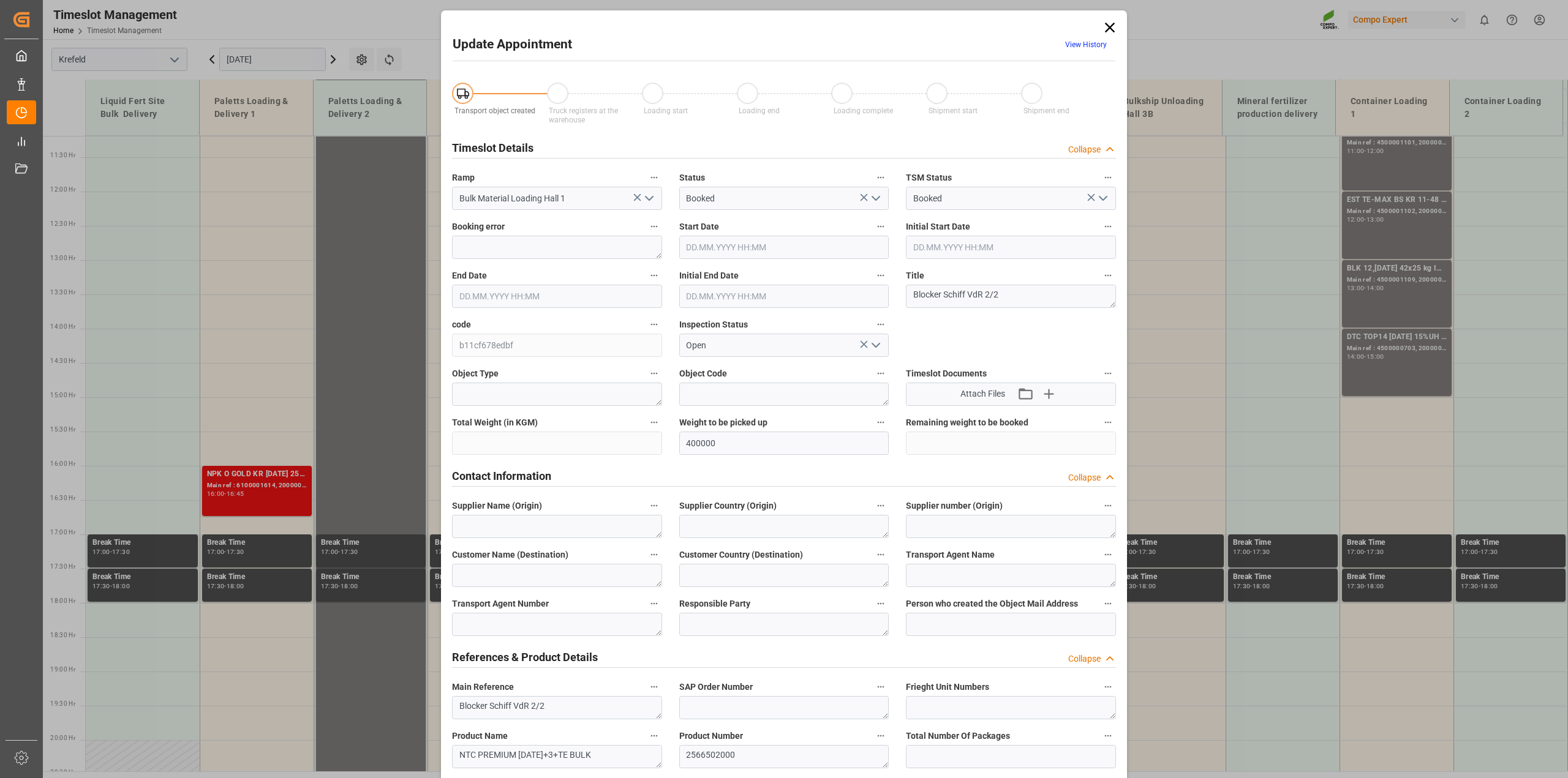
type input "03.09.2025 06:46"
click at [1111, 24] on icon at bounding box center [1109, 27] width 10 height 10
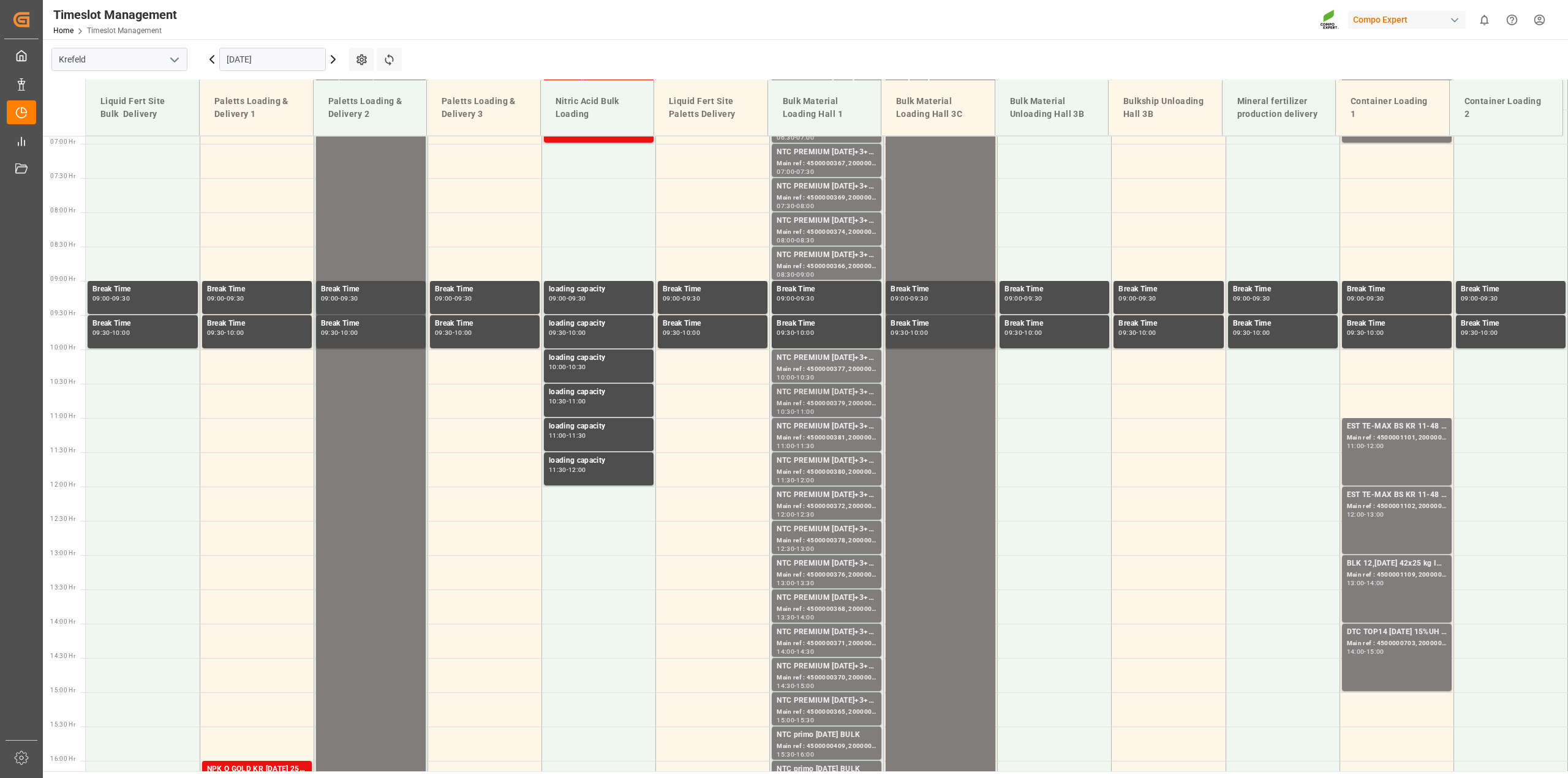
scroll to position [385, 0]
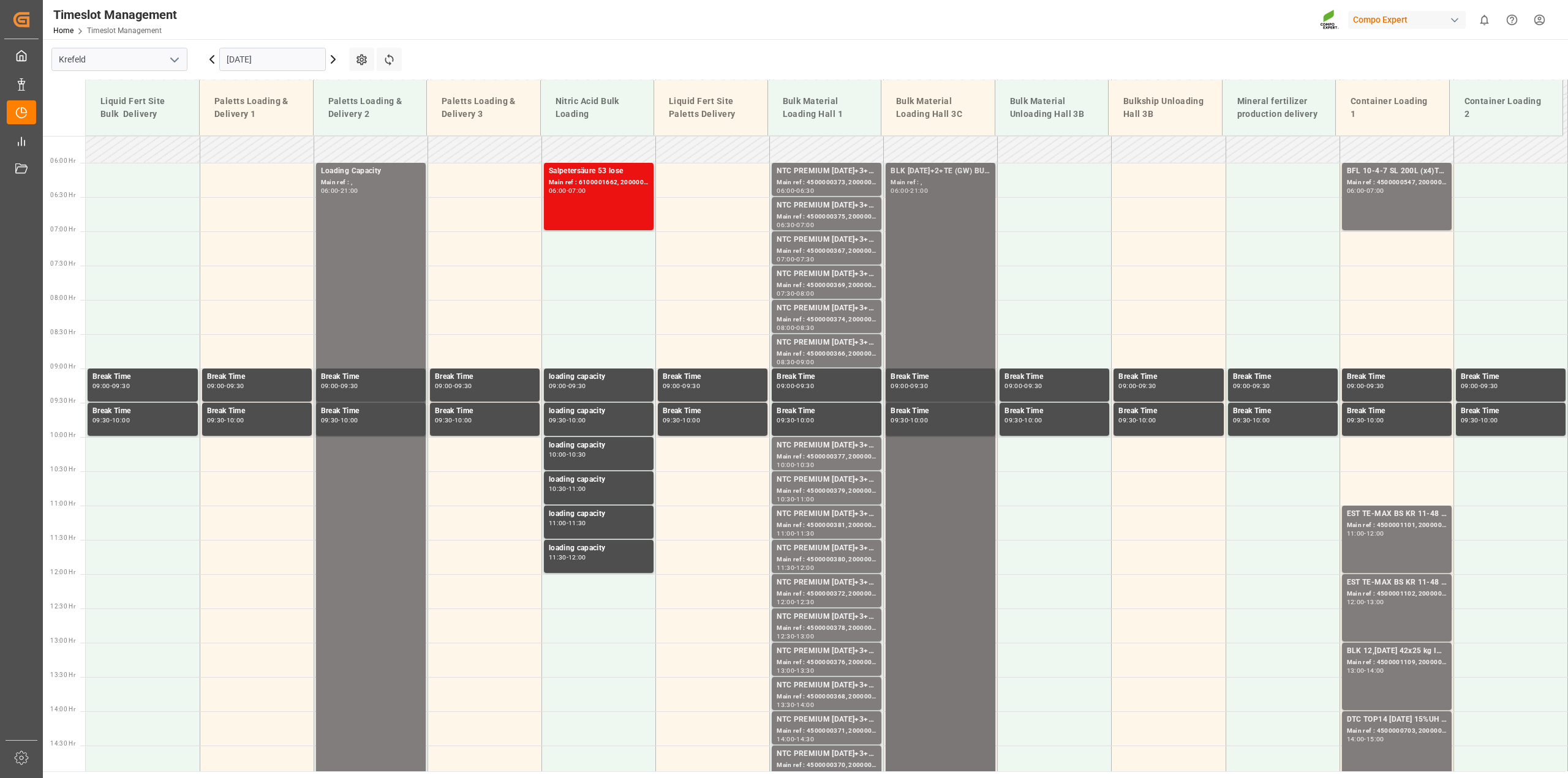
click at [935, 215] on div "BLK 12-12-17+2+TE (GW) BULK Main ref : , 06:00 - 21:00" at bounding box center [940, 677] width 100 height 1022
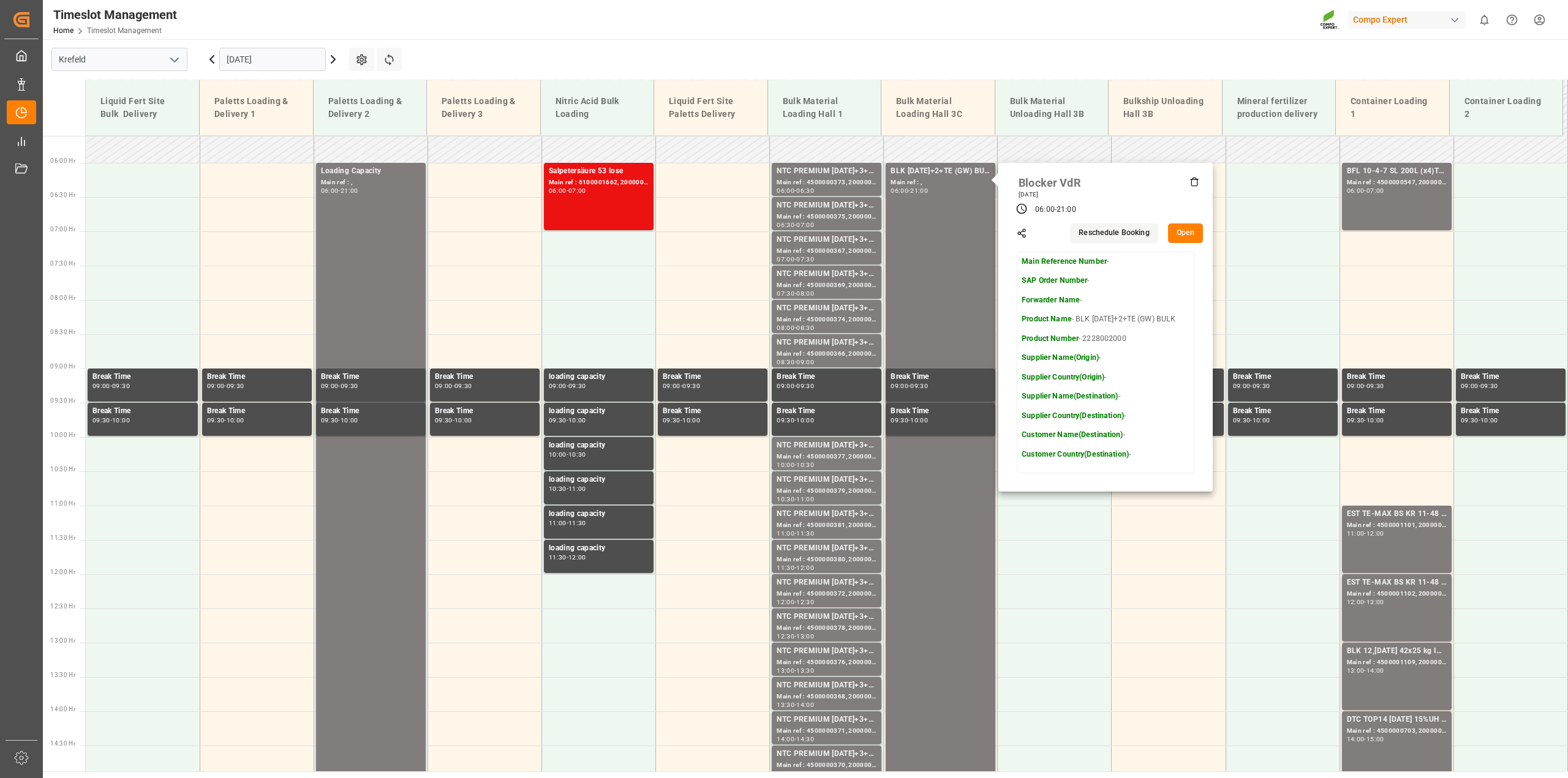
click at [1182, 231] on button "Open" at bounding box center [1186, 233] width 36 height 20
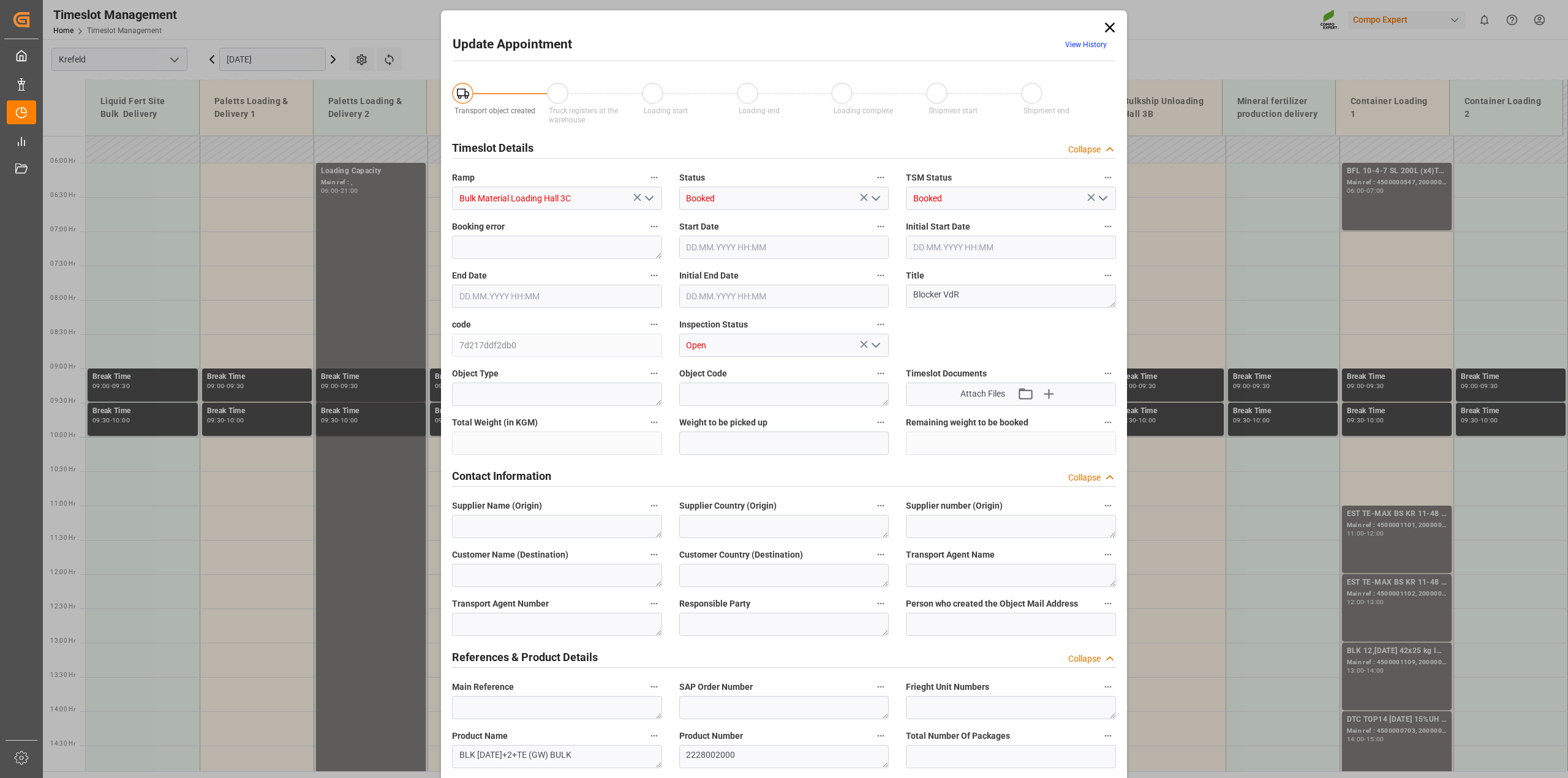
type input "800000"
type input "10.09.2025 06:00"
type input "03.09.2025 06:00"
type input "10.09.2025 21:00"
type input "03.09.2025 21:00"
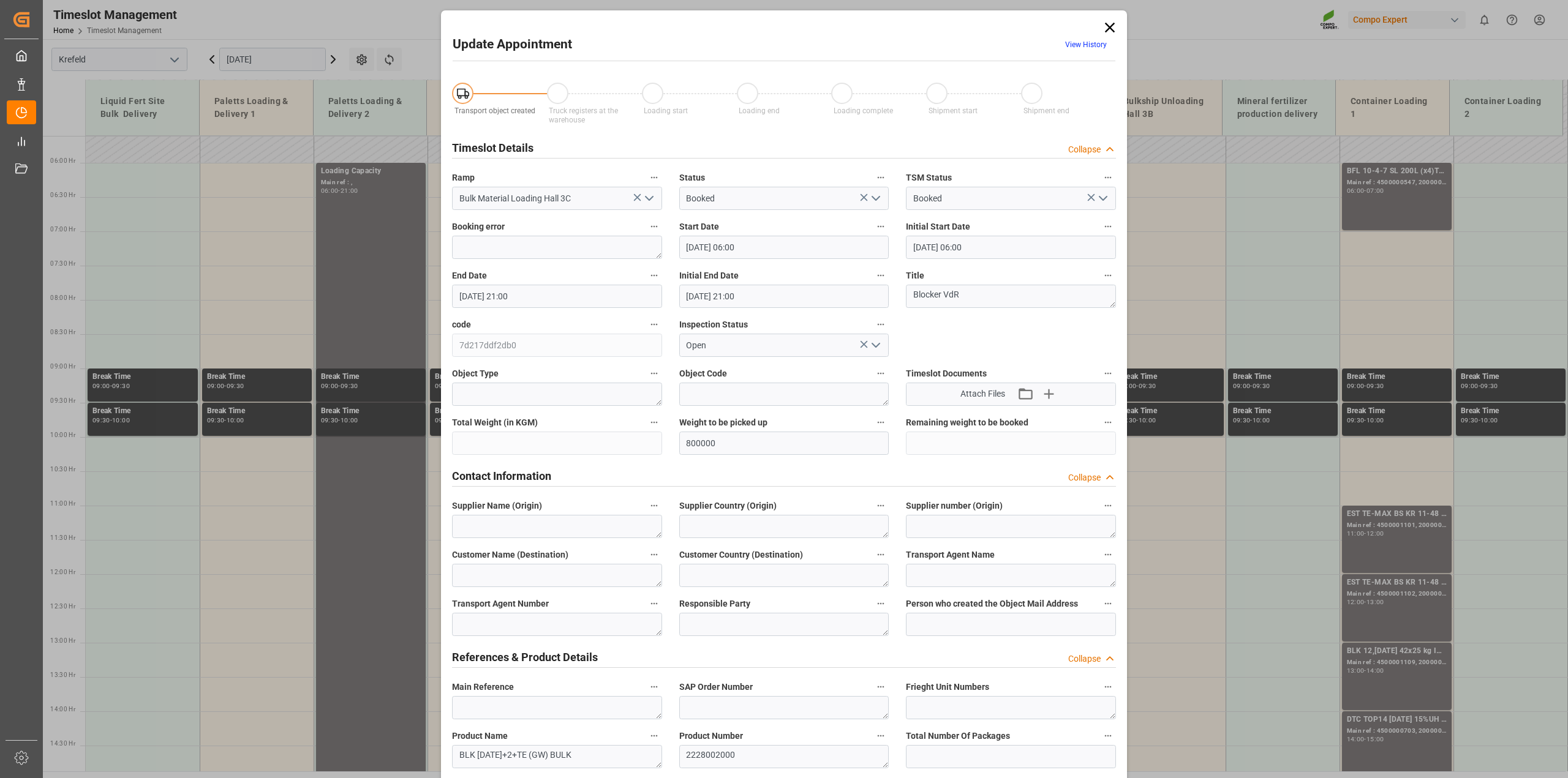
type input "29.08.2025 06:57"
click at [726, 445] on input "800000" at bounding box center [784, 443] width 210 height 23
click at [1109, 23] on icon at bounding box center [1110, 28] width 17 height 17
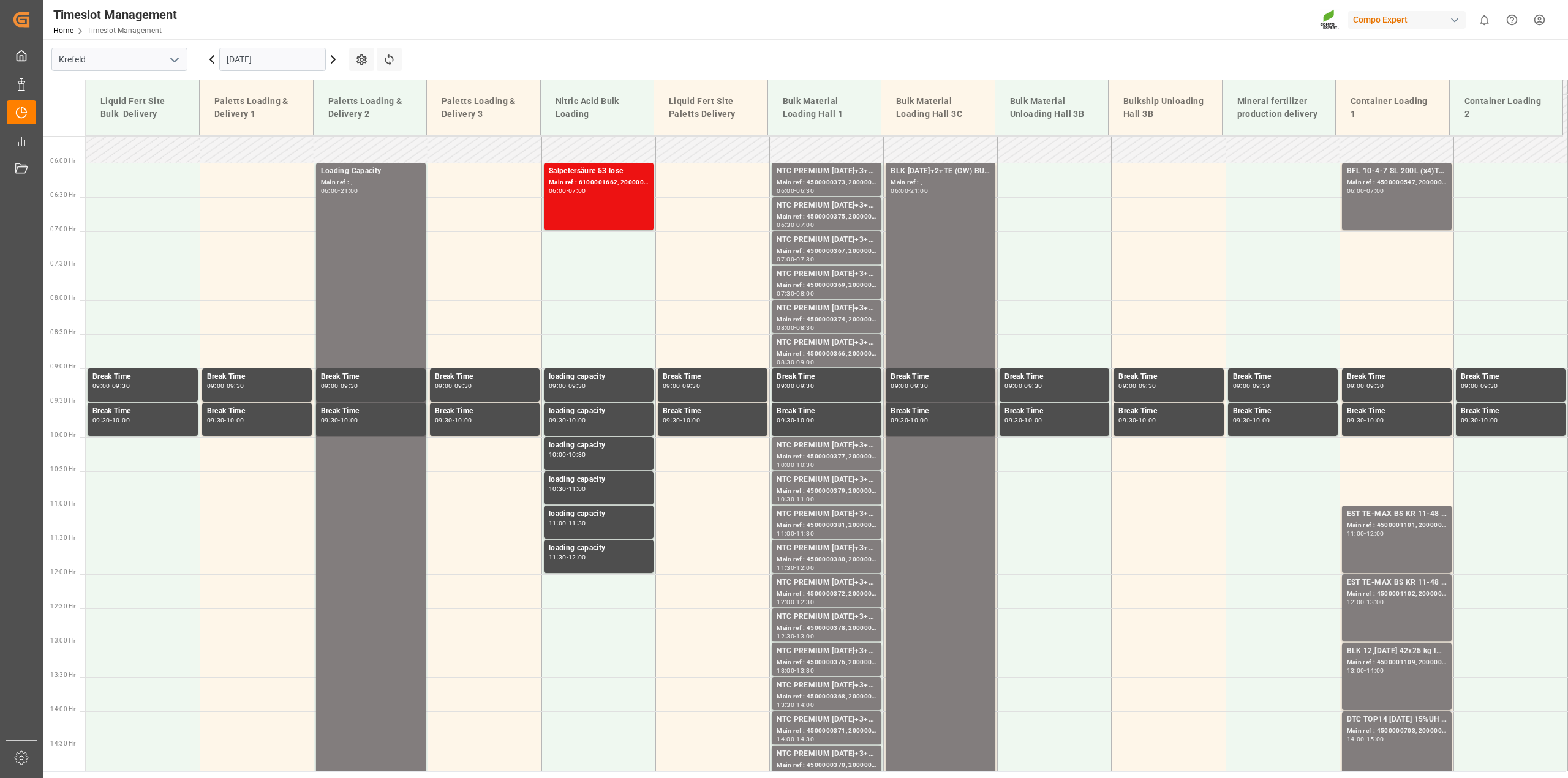
click at [262, 59] on input "10.09.2025" at bounding box center [273, 59] width 107 height 23
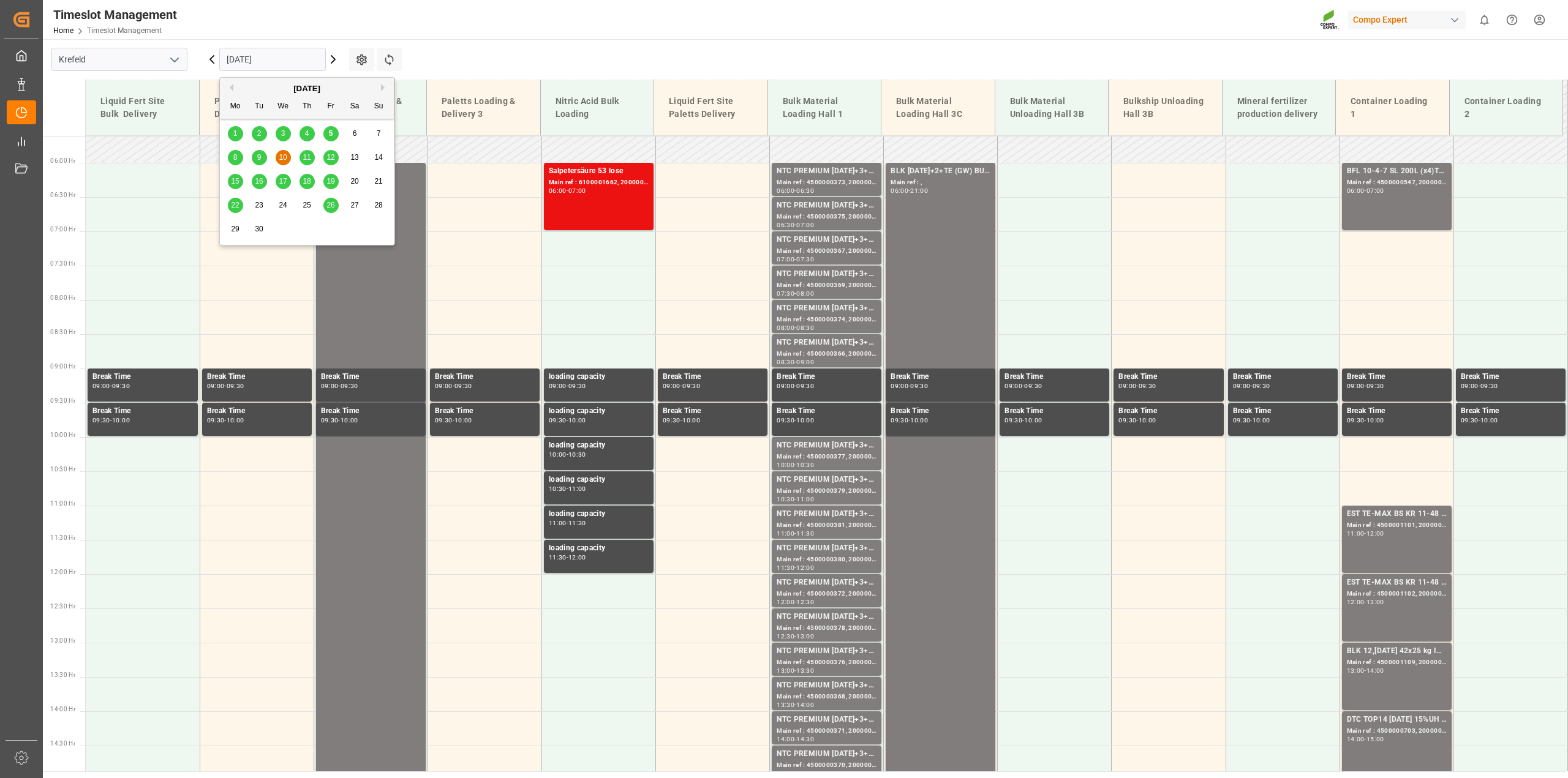
click at [238, 159] on div "8" at bounding box center [235, 158] width 15 height 14
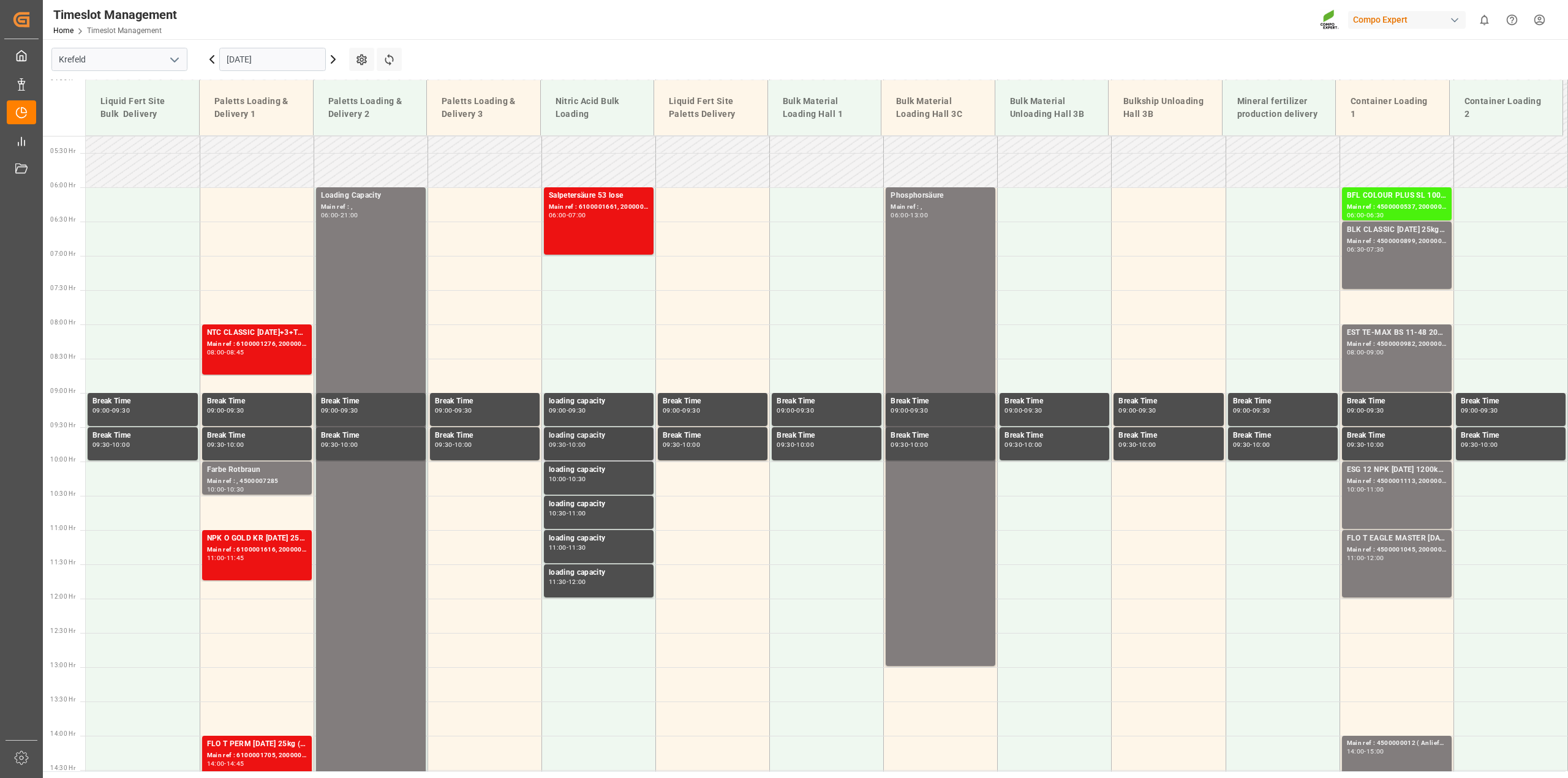
scroll to position [308, 0]
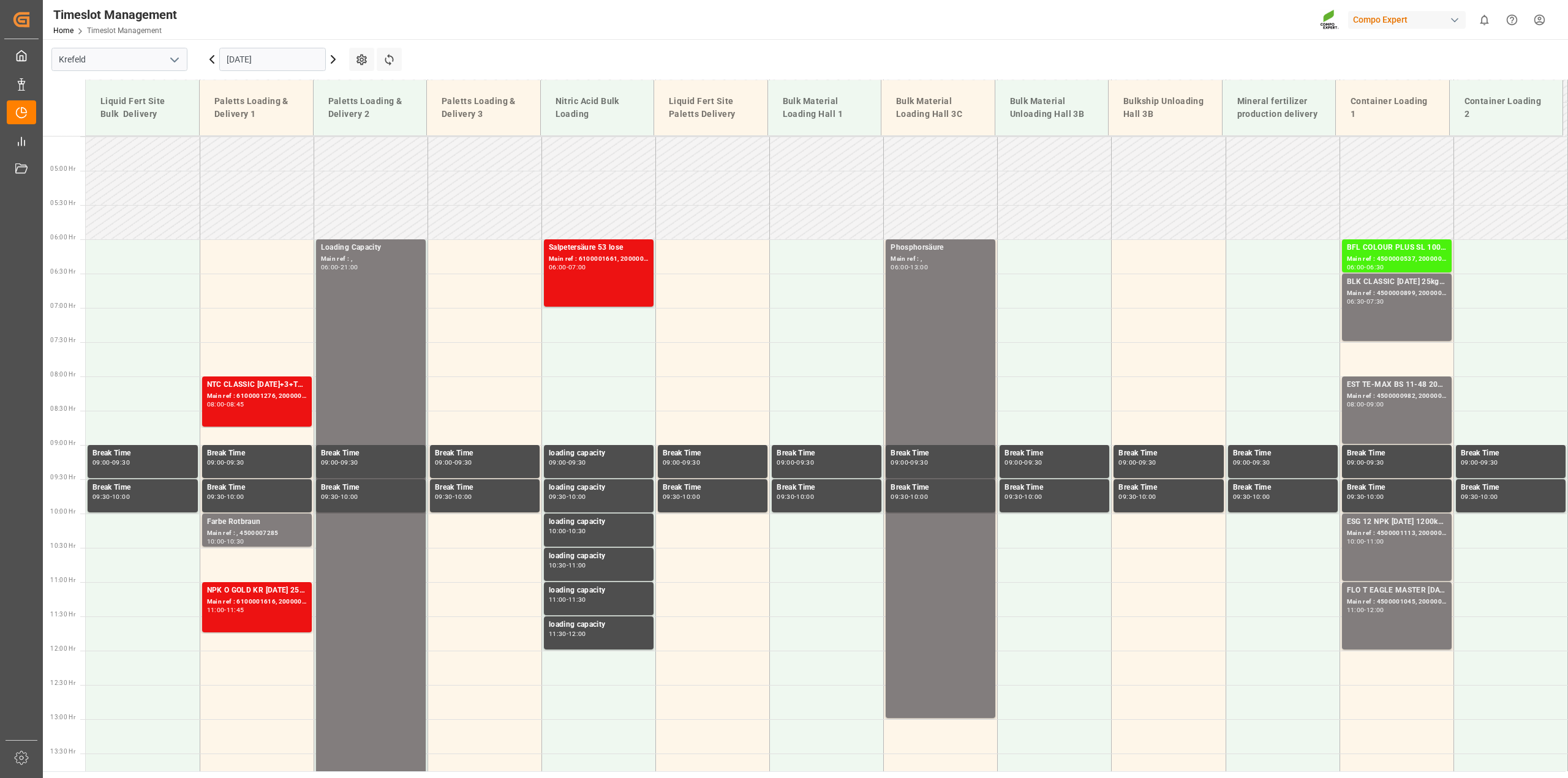
click at [332, 60] on icon at bounding box center [333, 59] width 15 height 14
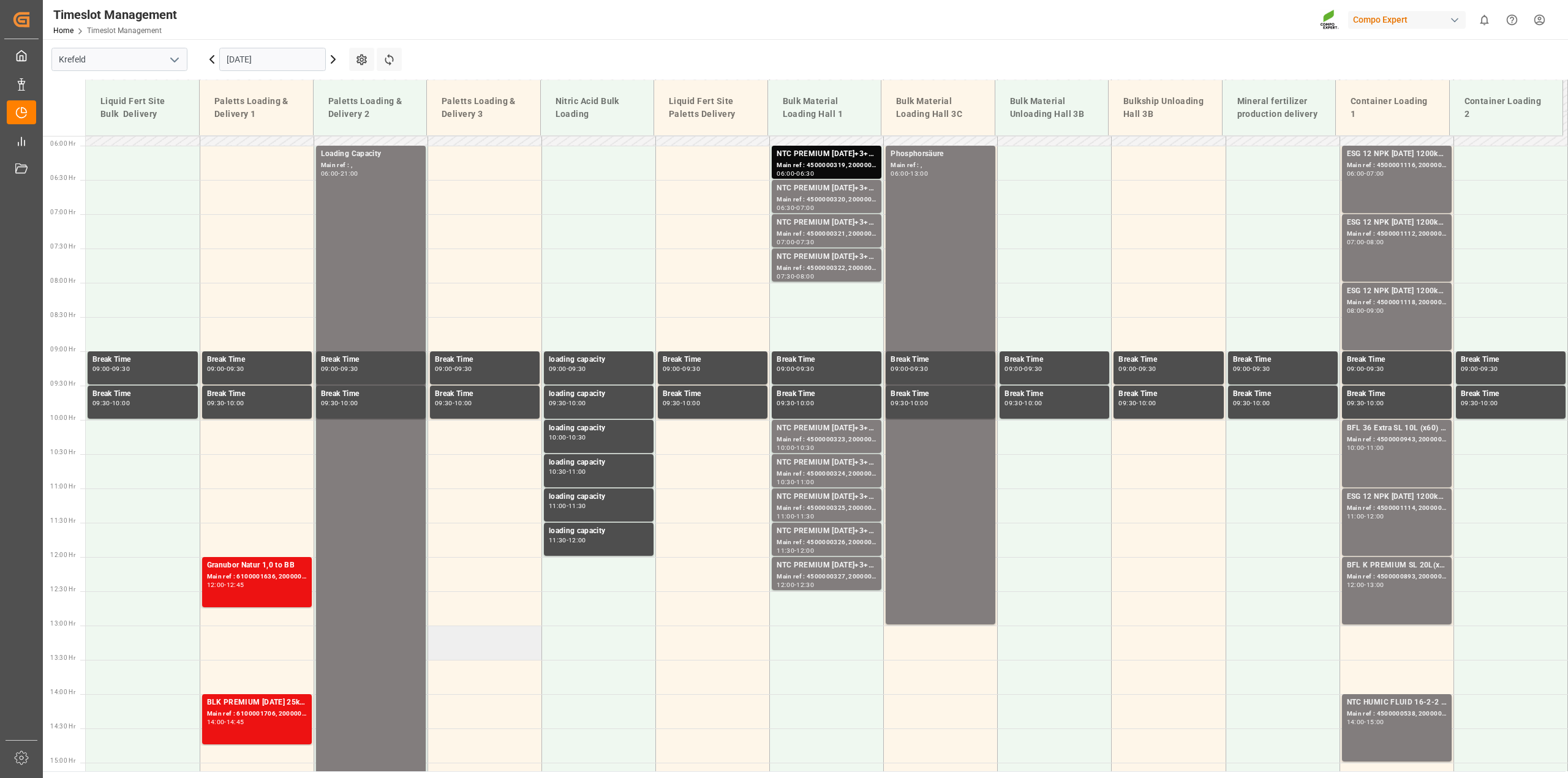
scroll to position [385, 0]
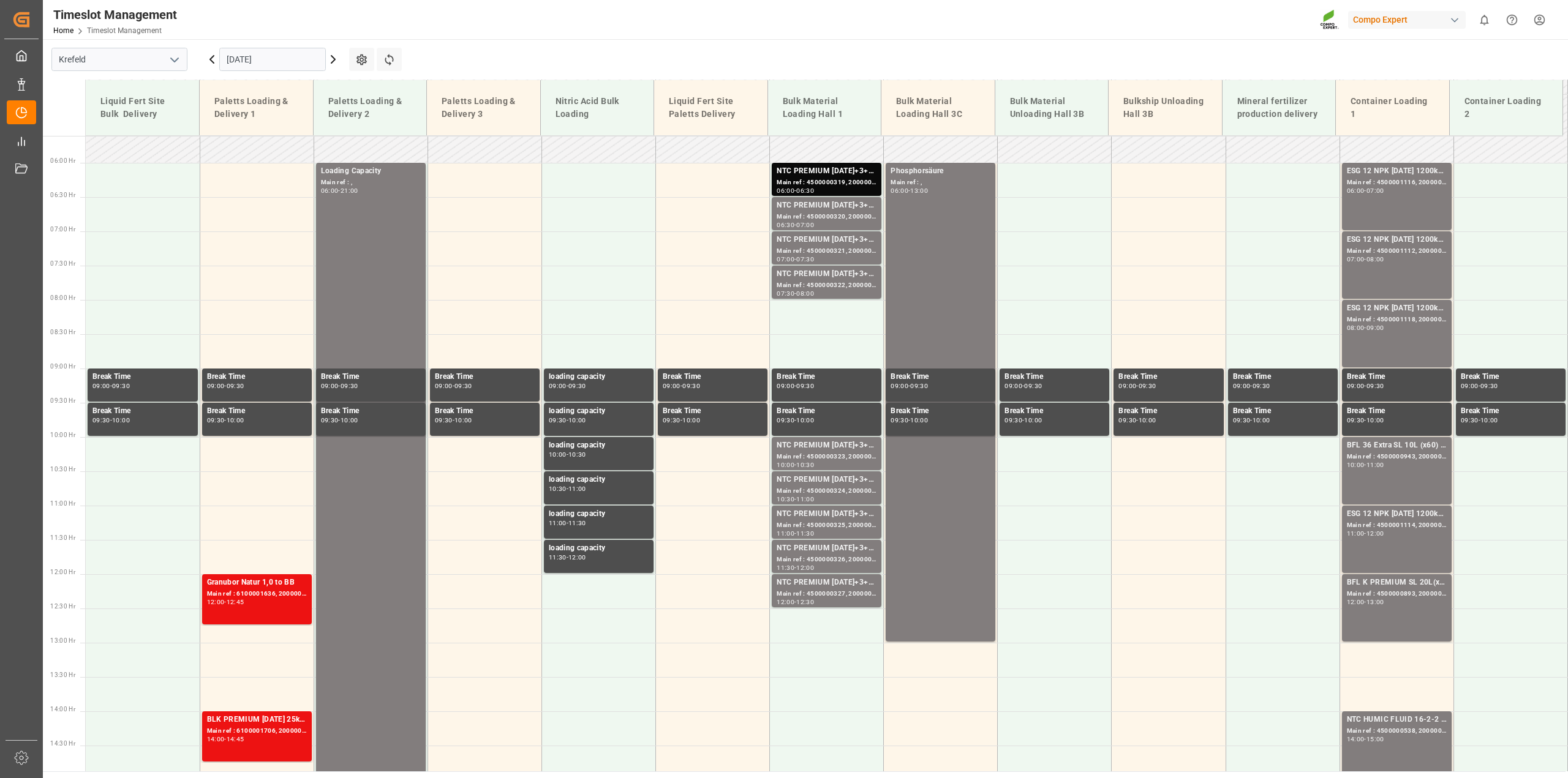
click at [334, 62] on icon at bounding box center [333, 59] width 15 height 14
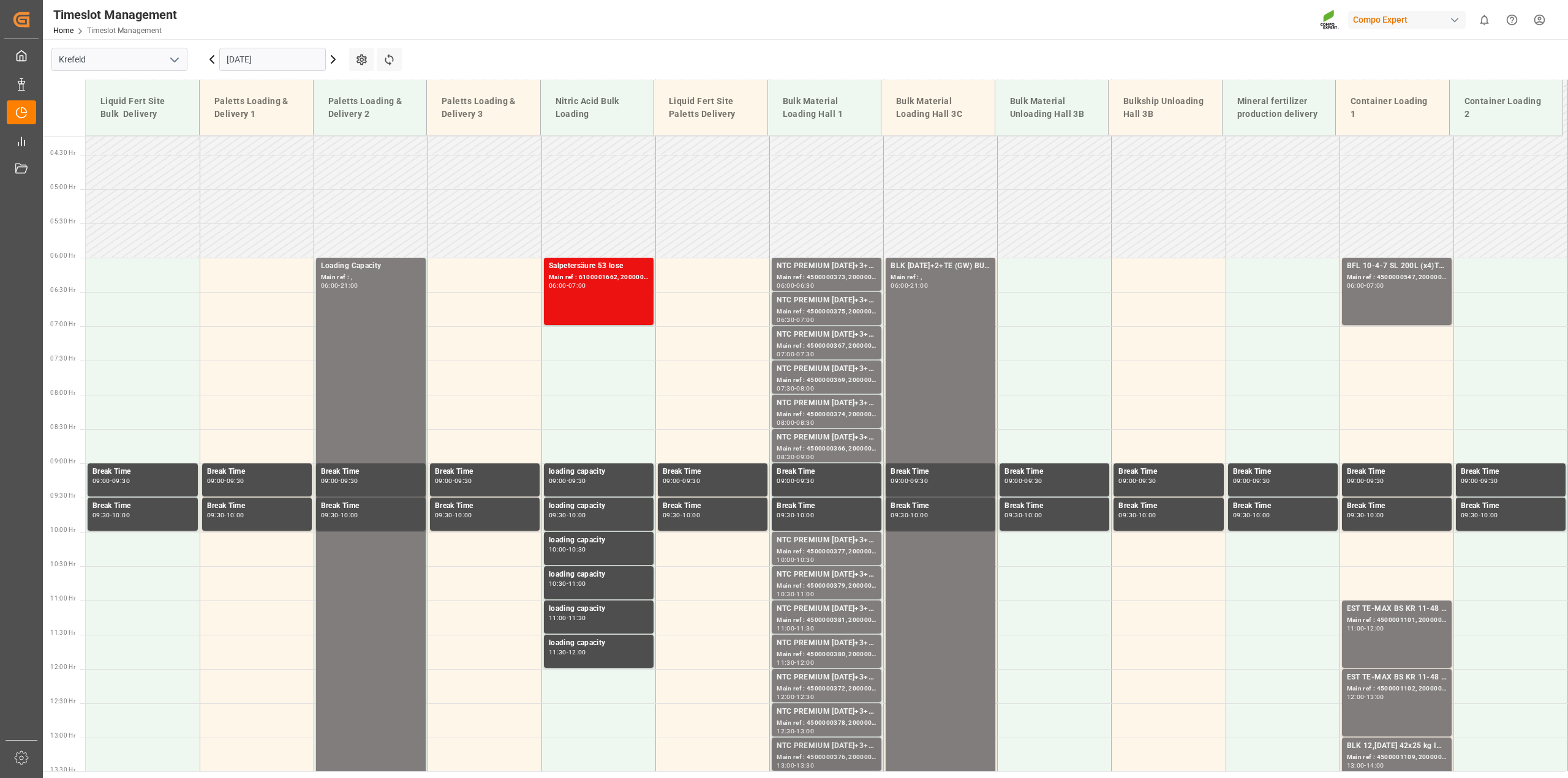
scroll to position [231, 0]
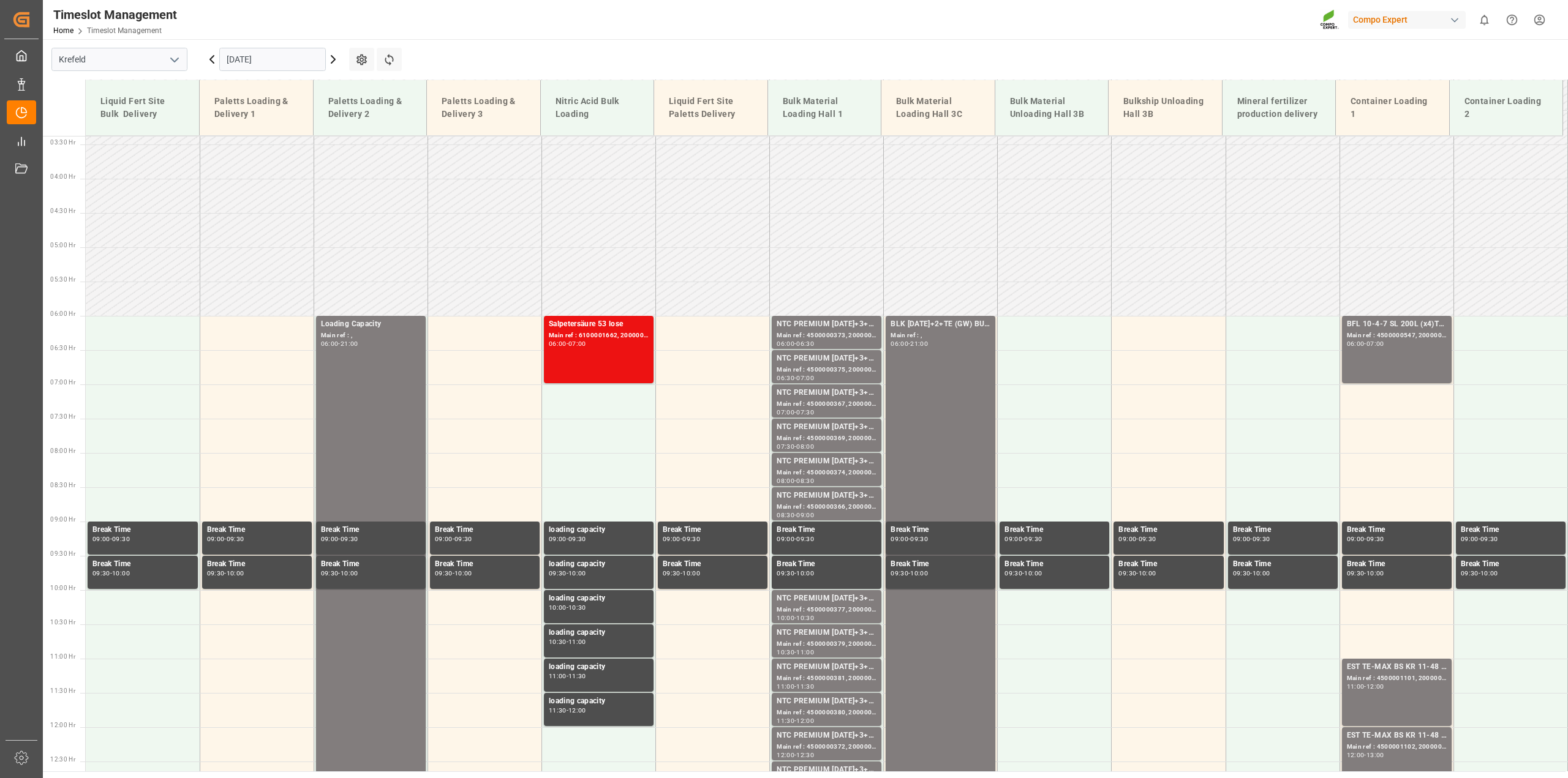
click at [212, 62] on icon at bounding box center [212, 59] width 4 height 7
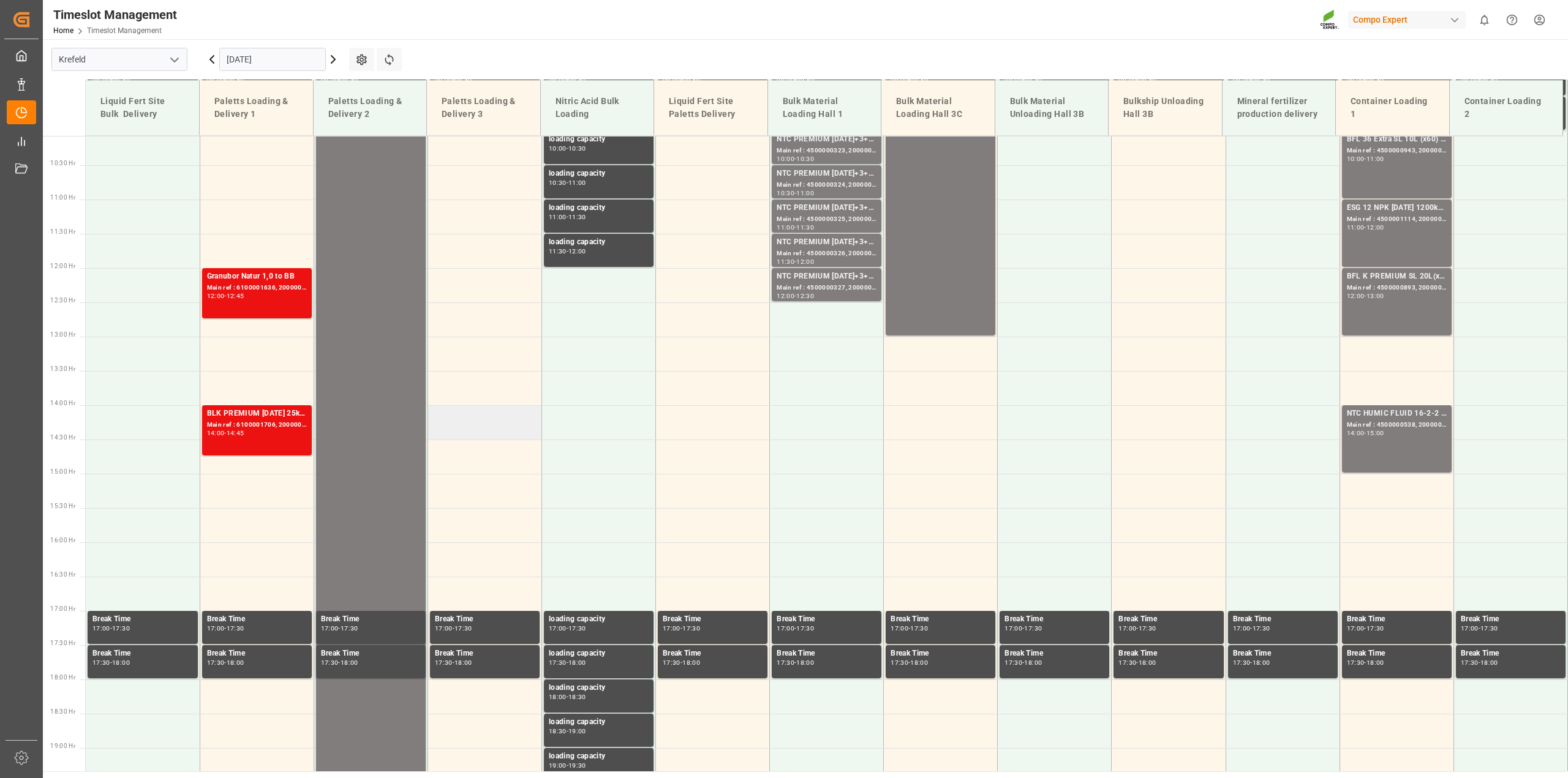
scroll to position [308, 0]
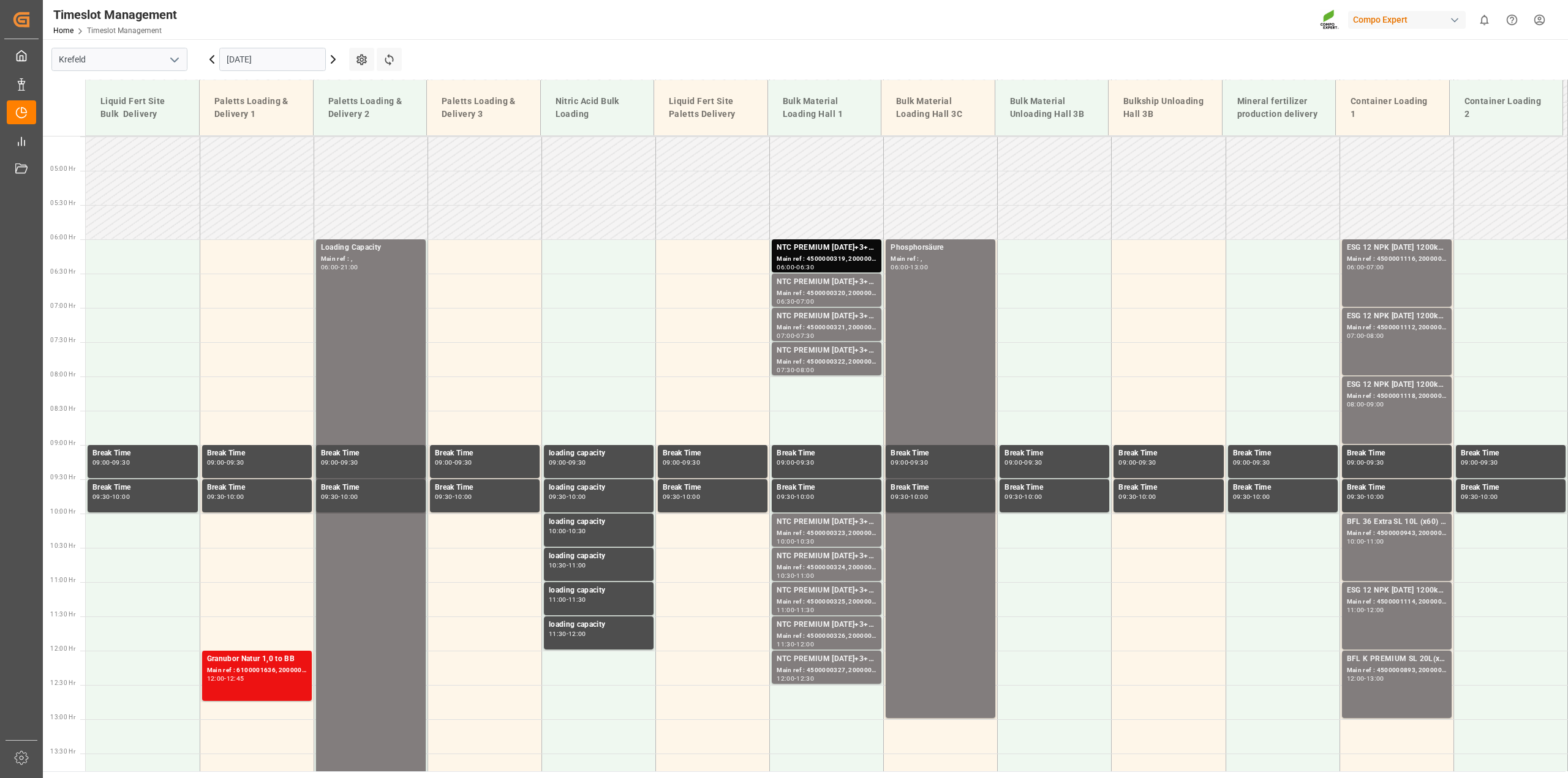
click at [239, 63] on input "09.09.2025" at bounding box center [273, 59] width 107 height 23
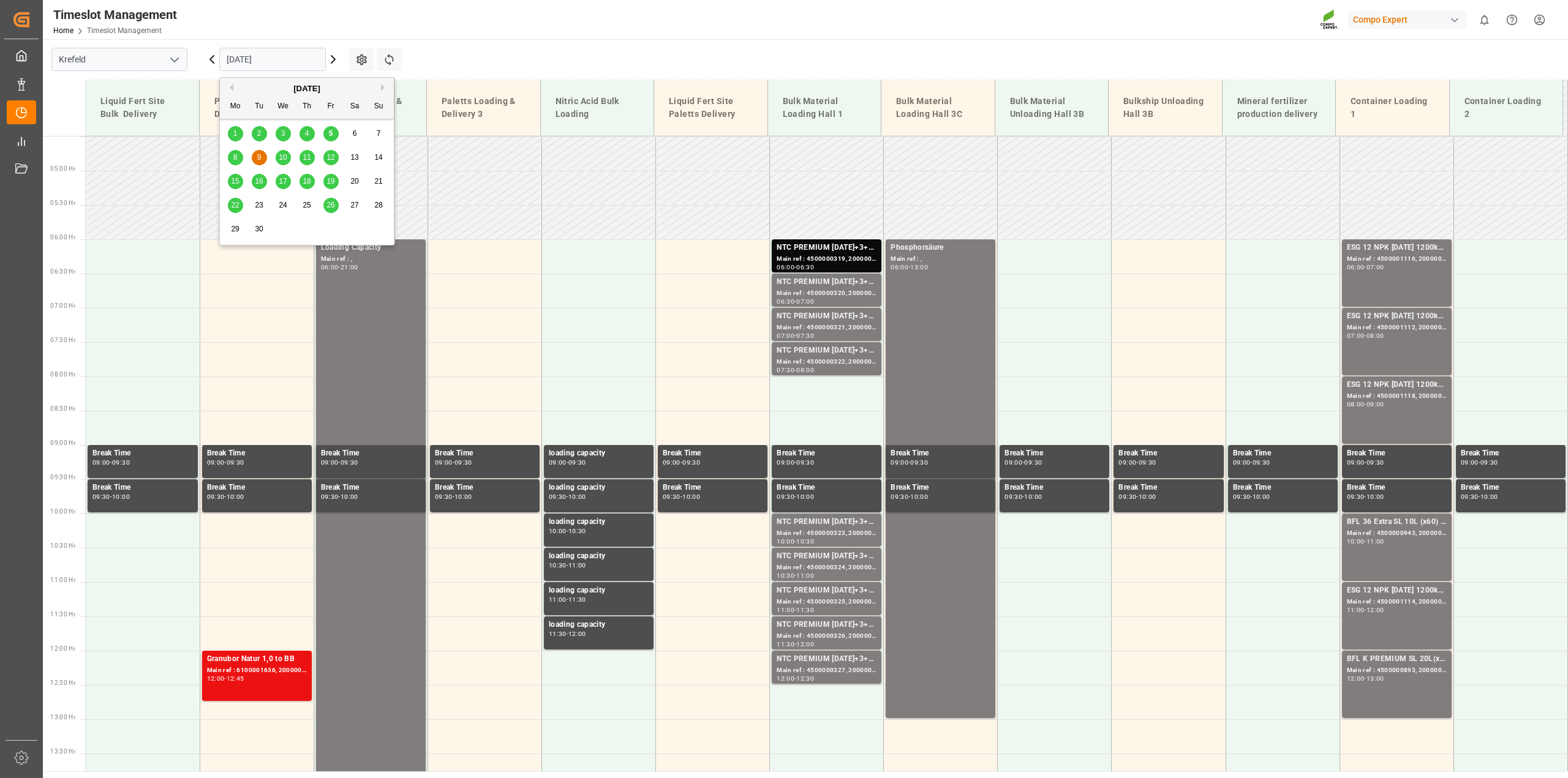
click at [326, 130] on div "5" at bounding box center [331, 134] width 15 height 14
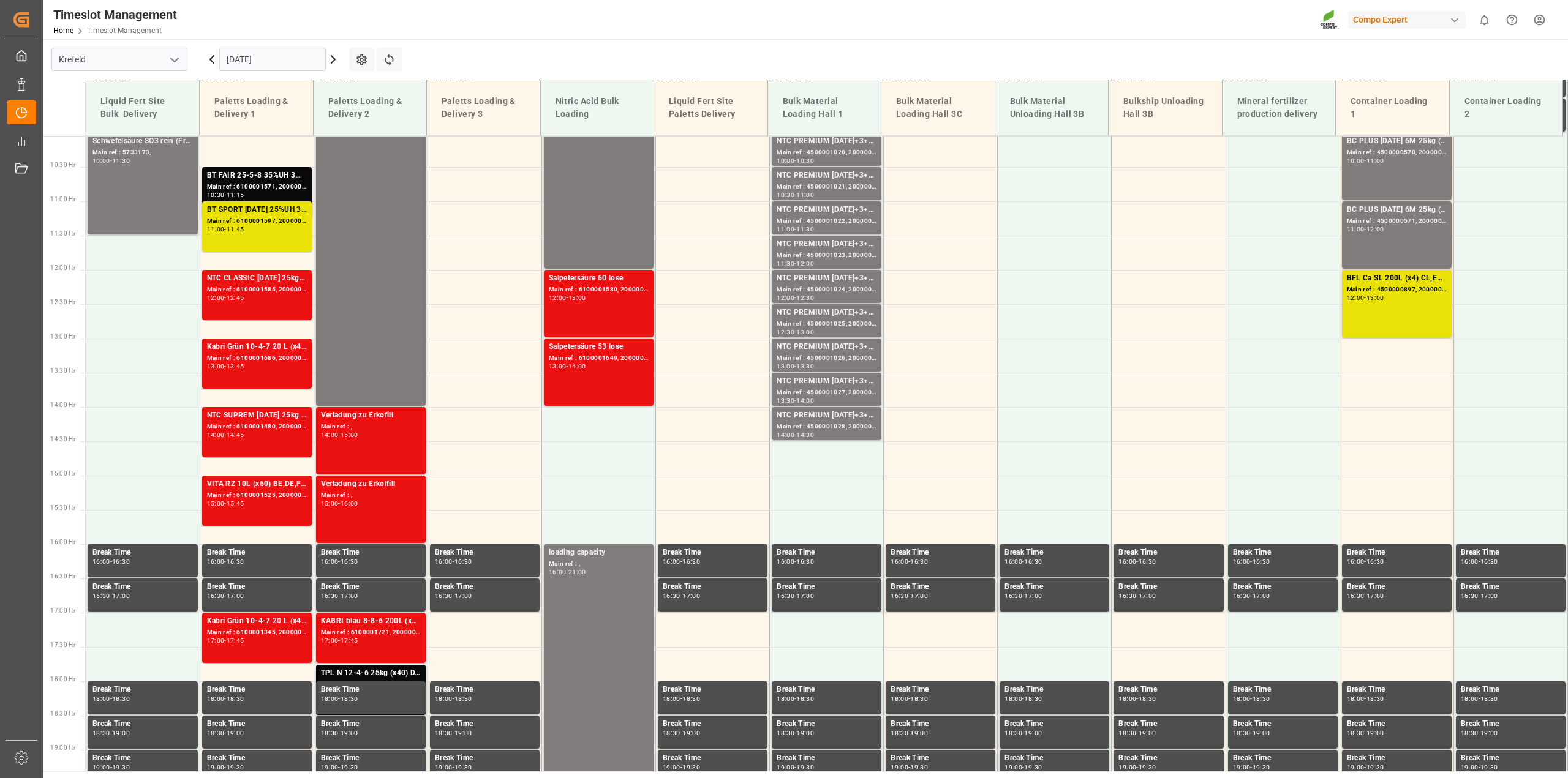
scroll to position [690, 0]
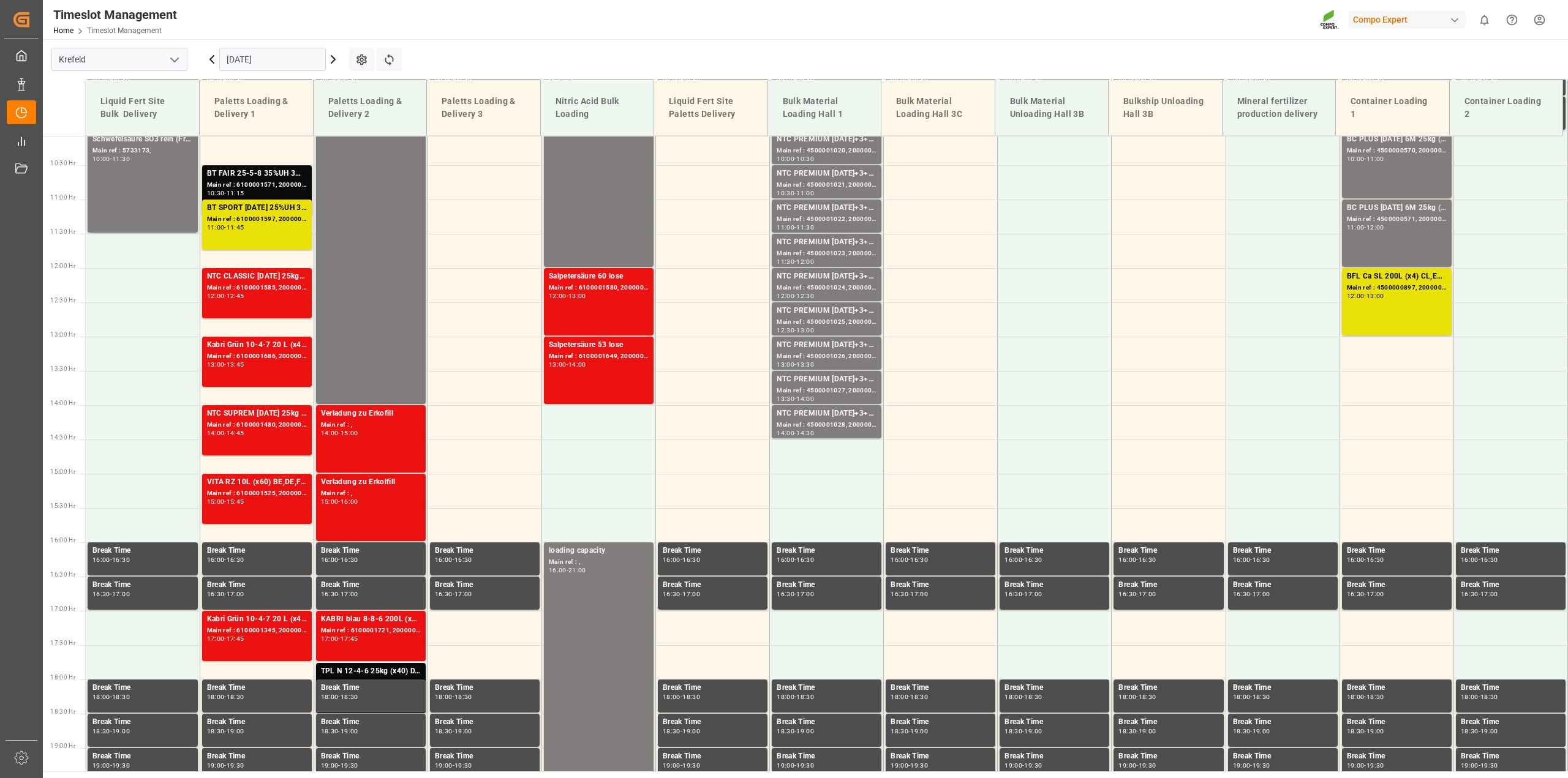
click at [823, 36] on div "Timeslot Management Home Timeslot Management Compo Expert 0 Notifications Only …" at bounding box center [801, 19] width 1534 height 39
click at [1085, 58] on main "Krefeld 05.09.2025 Settings Refresh Time Slots Liquid Fert Site Bulk Delivery P…" at bounding box center [804, 404] width 1523 height 732
click at [273, 57] on input "05.09.2025" at bounding box center [273, 59] width 107 height 23
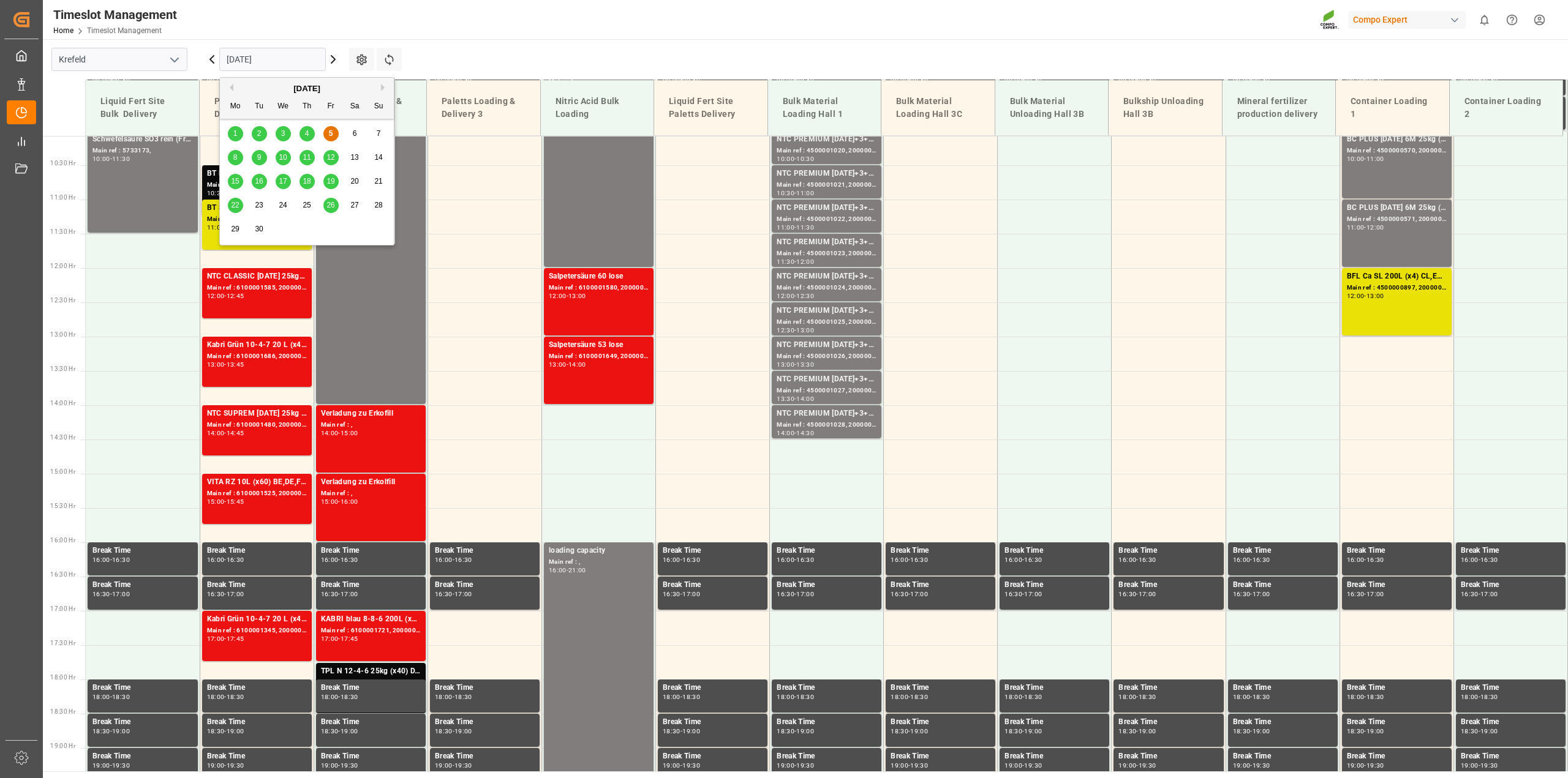
click at [384, 86] on button "Next Month" at bounding box center [384, 87] width 7 height 7
click at [235, 160] on span "6" at bounding box center [235, 157] width 5 height 9
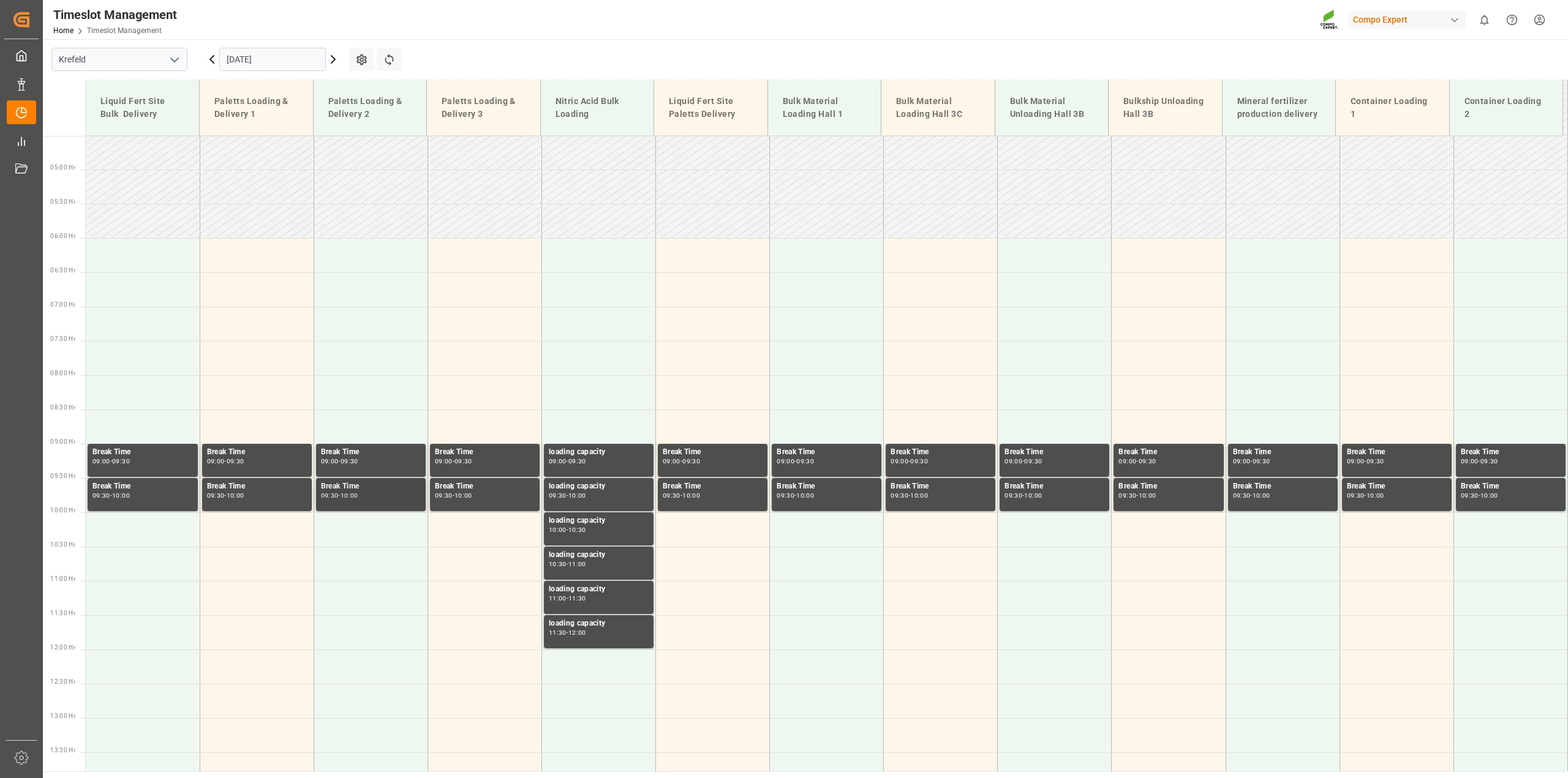
scroll to position [308, 0]
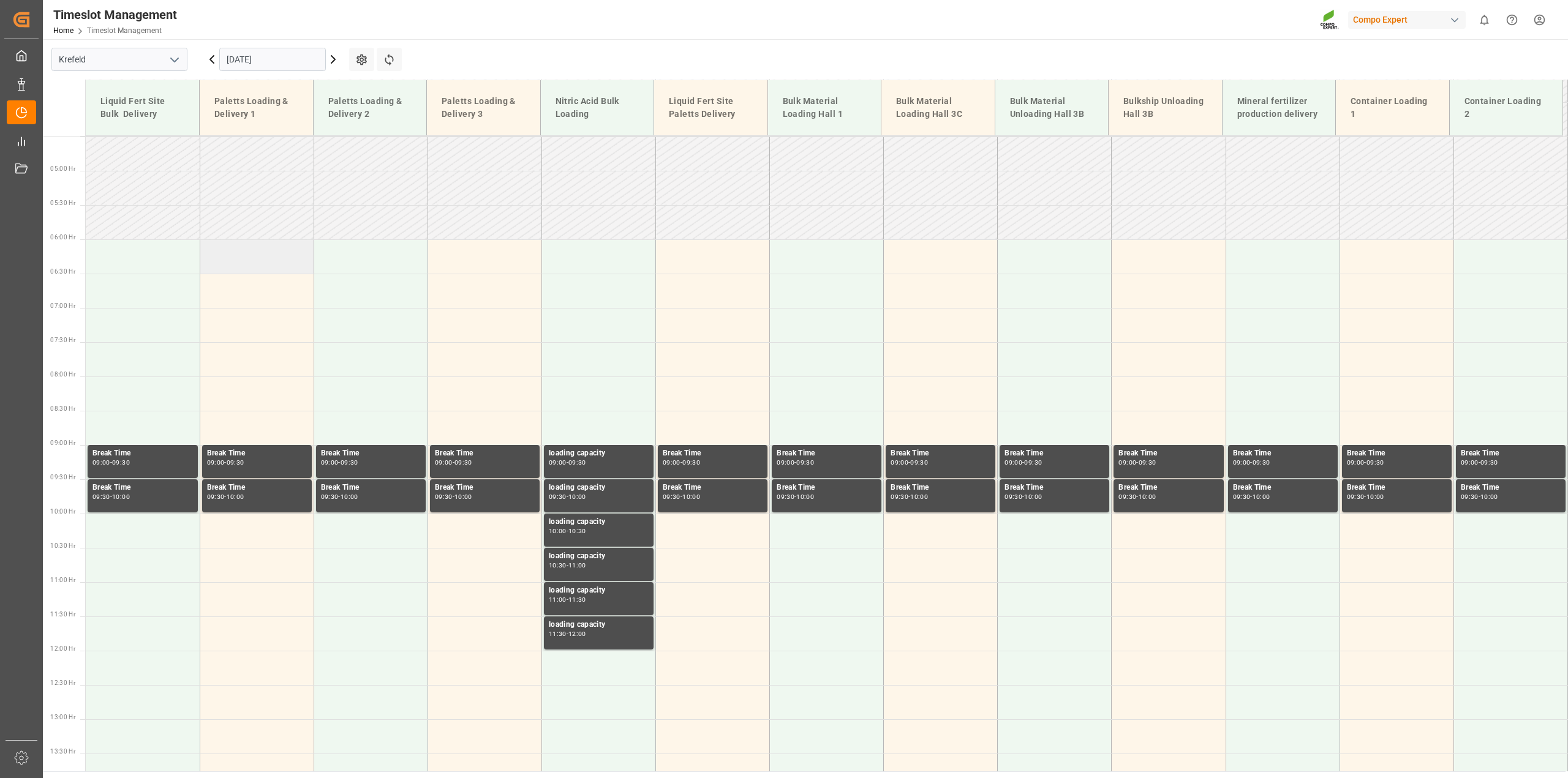
click at [276, 264] on td at bounding box center [256, 256] width 114 height 34
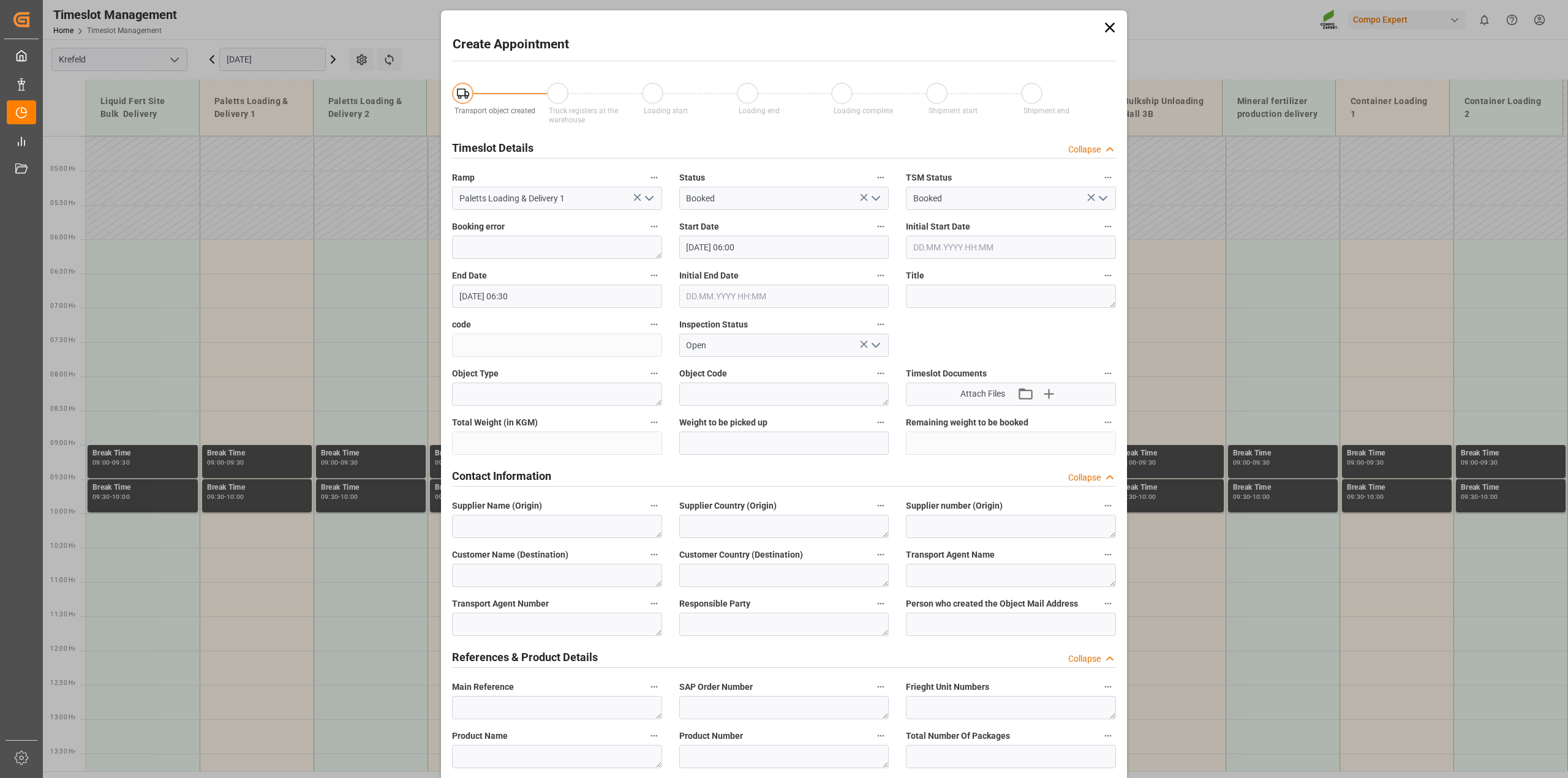
type input "06.10.2025 06:00"
click at [540, 298] on input "06.10.2025 06:30" at bounding box center [557, 296] width 210 height 23
type input "06.10.2025 21:00"
click at [949, 294] on textarea at bounding box center [1010, 296] width 210 height 23
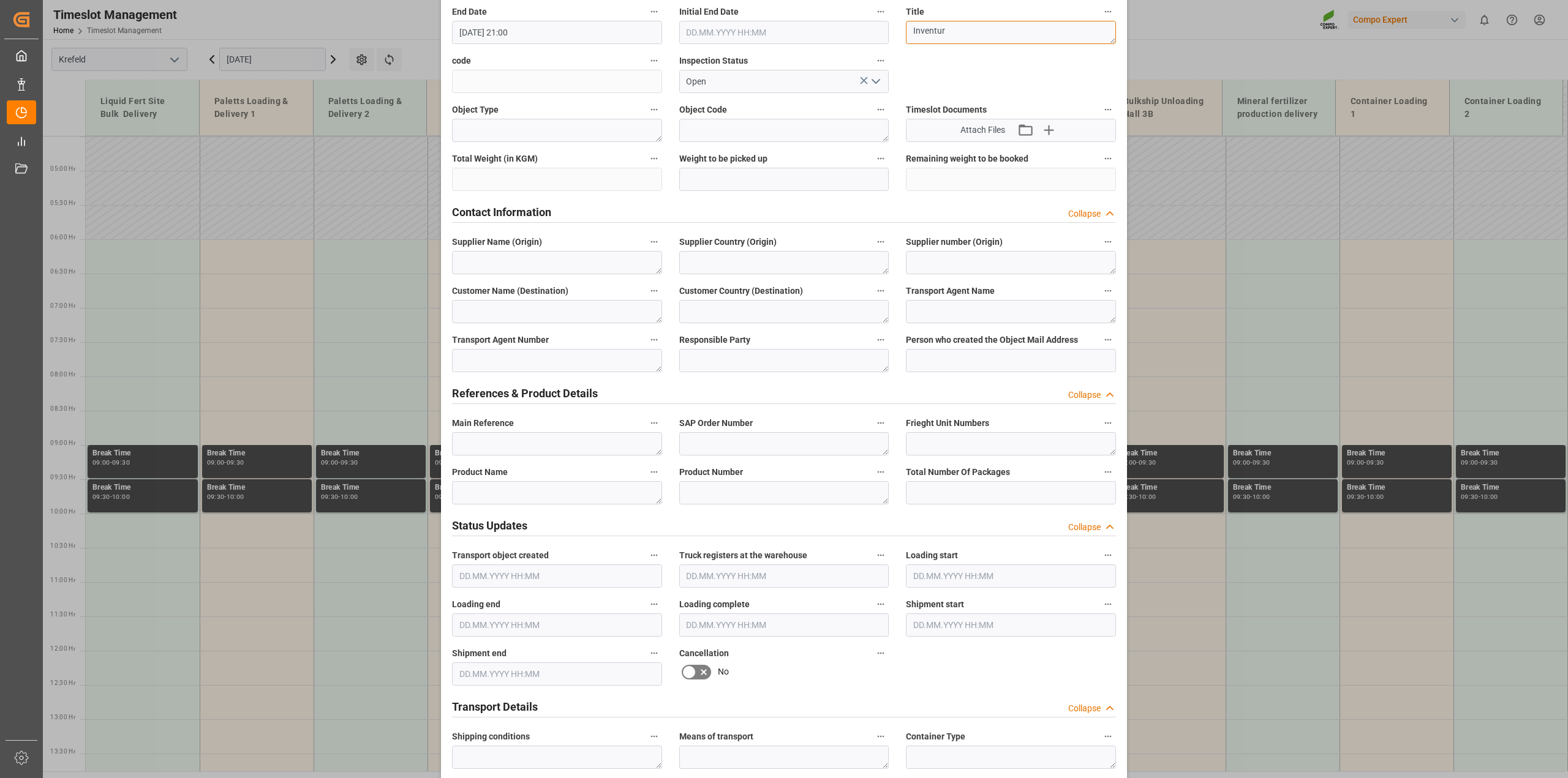
scroll to position [306, 0]
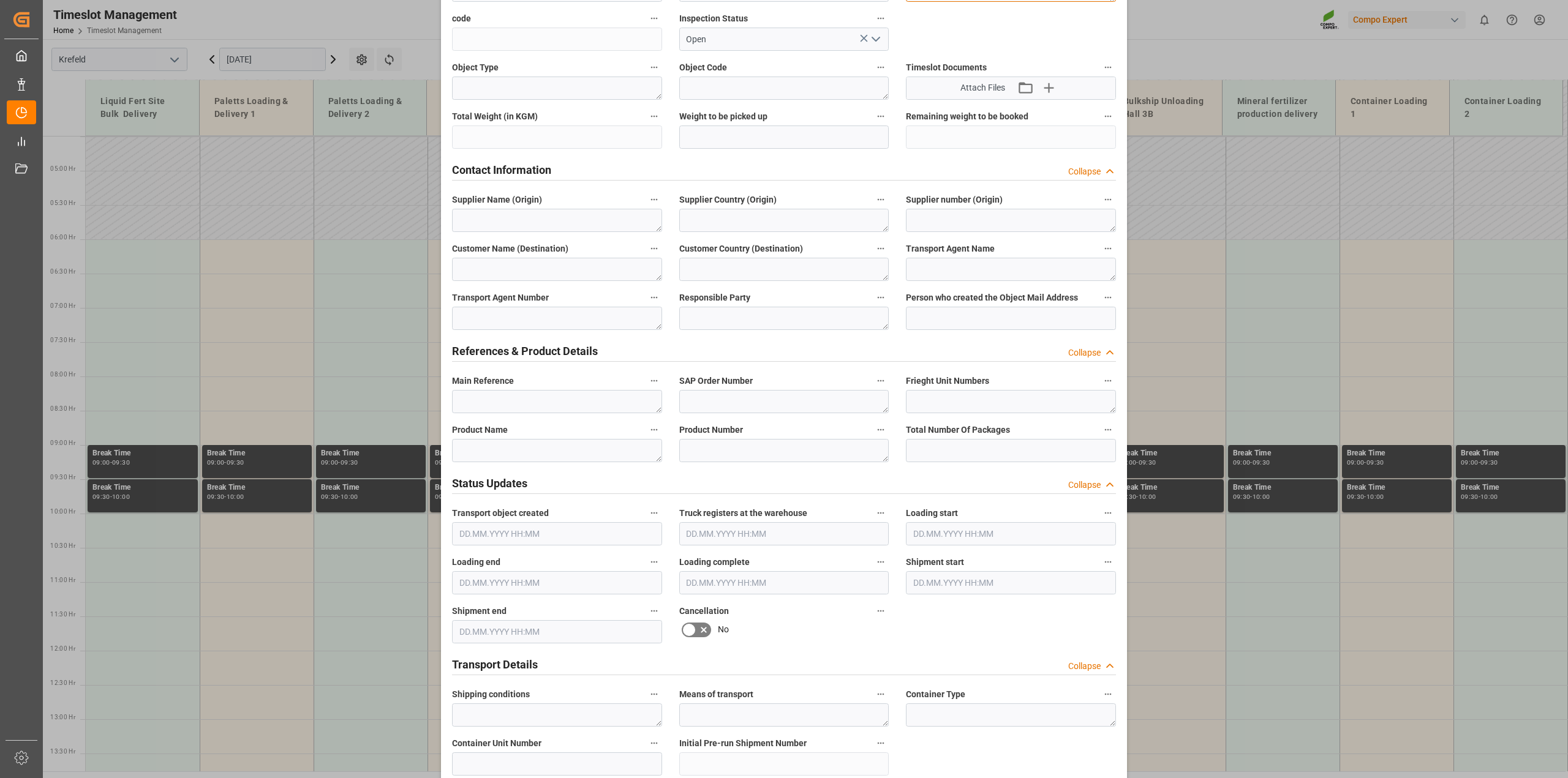
type textarea "Inventur"
click at [540, 454] on textarea at bounding box center [557, 450] width 210 height 23
paste textarea "Inventur"
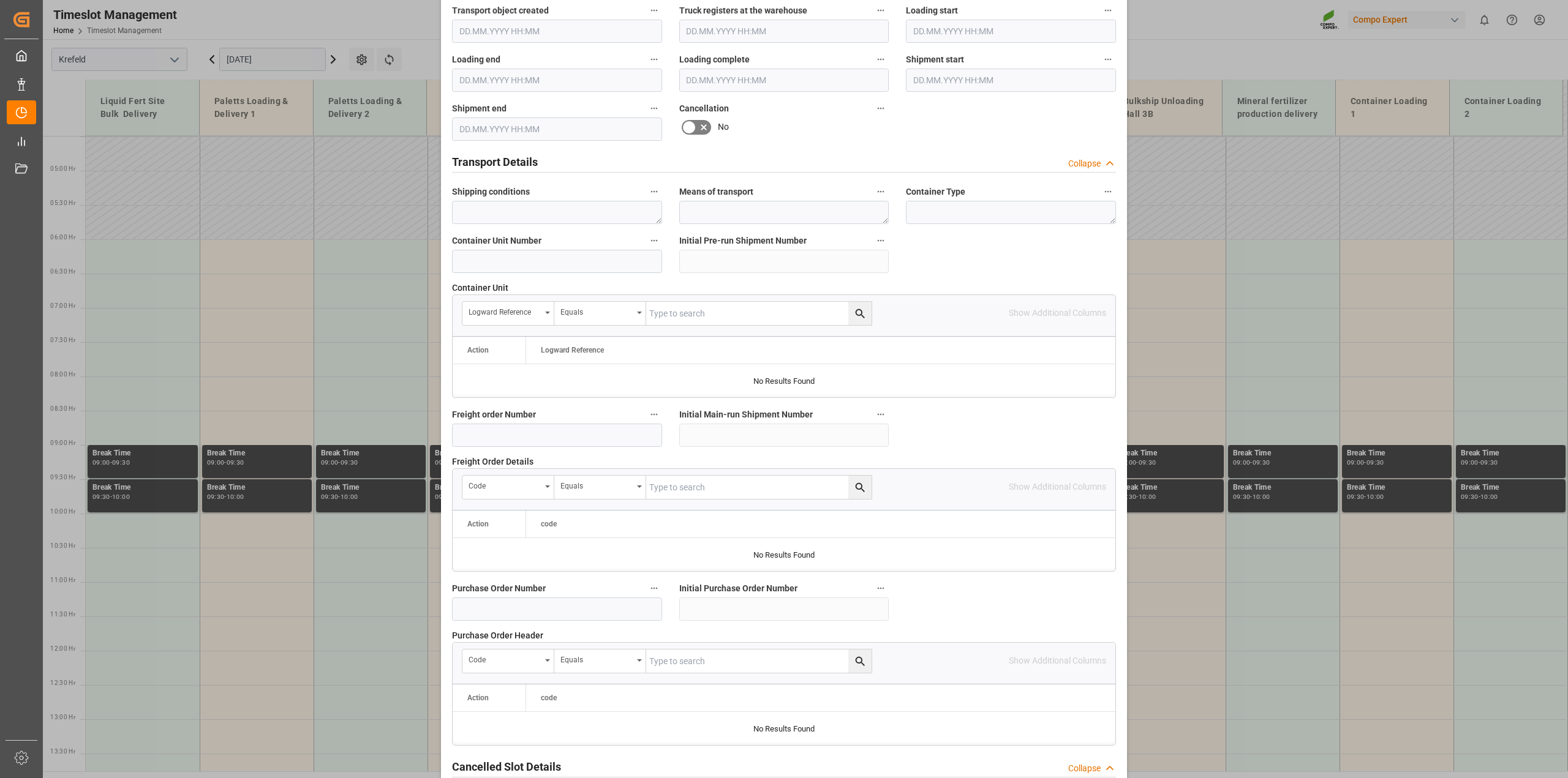
scroll to position [922, 0]
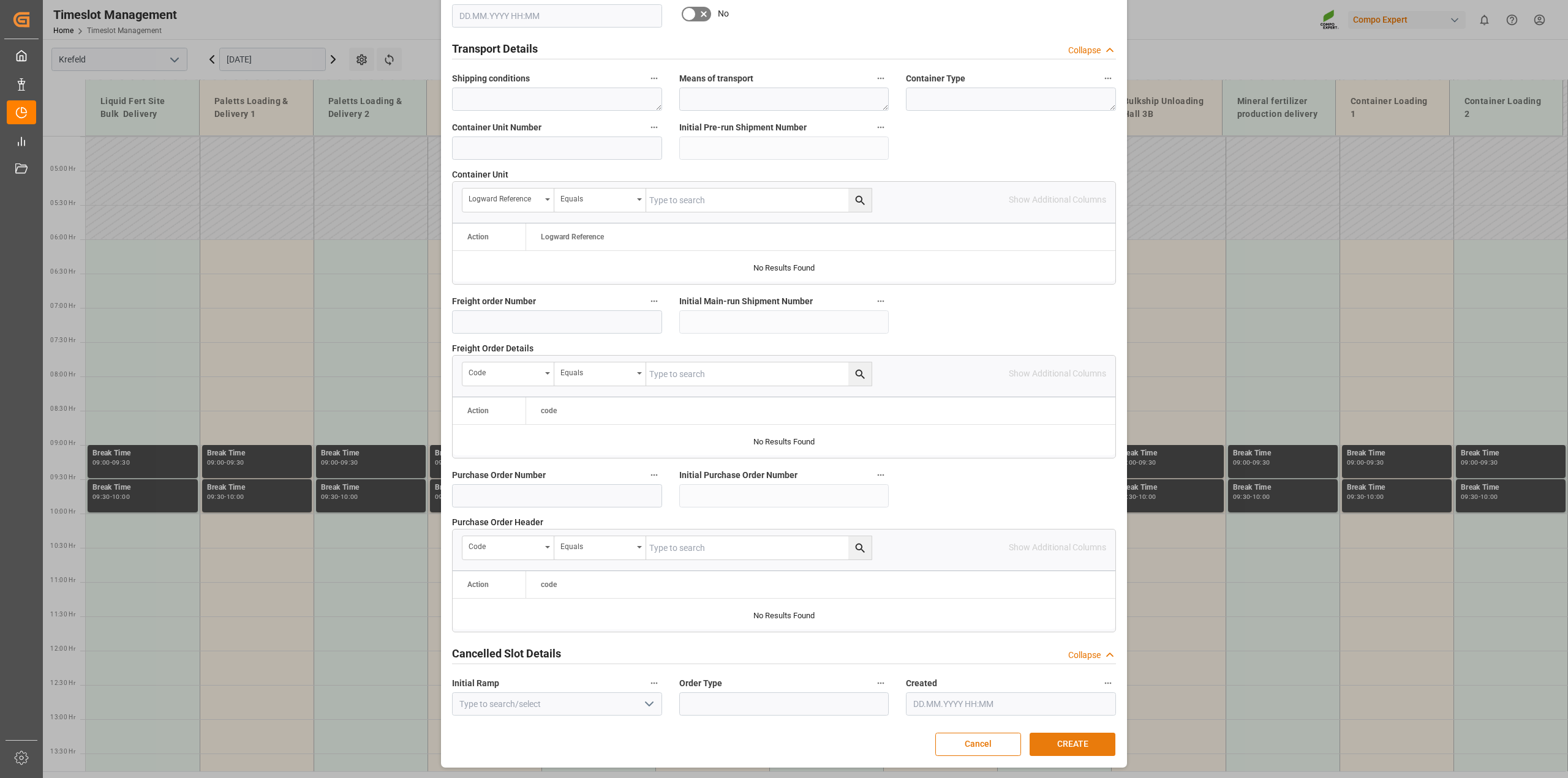
type textarea "Inventur"
click at [1064, 744] on button "CREATE" at bounding box center [1072, 744] width 86 height 23
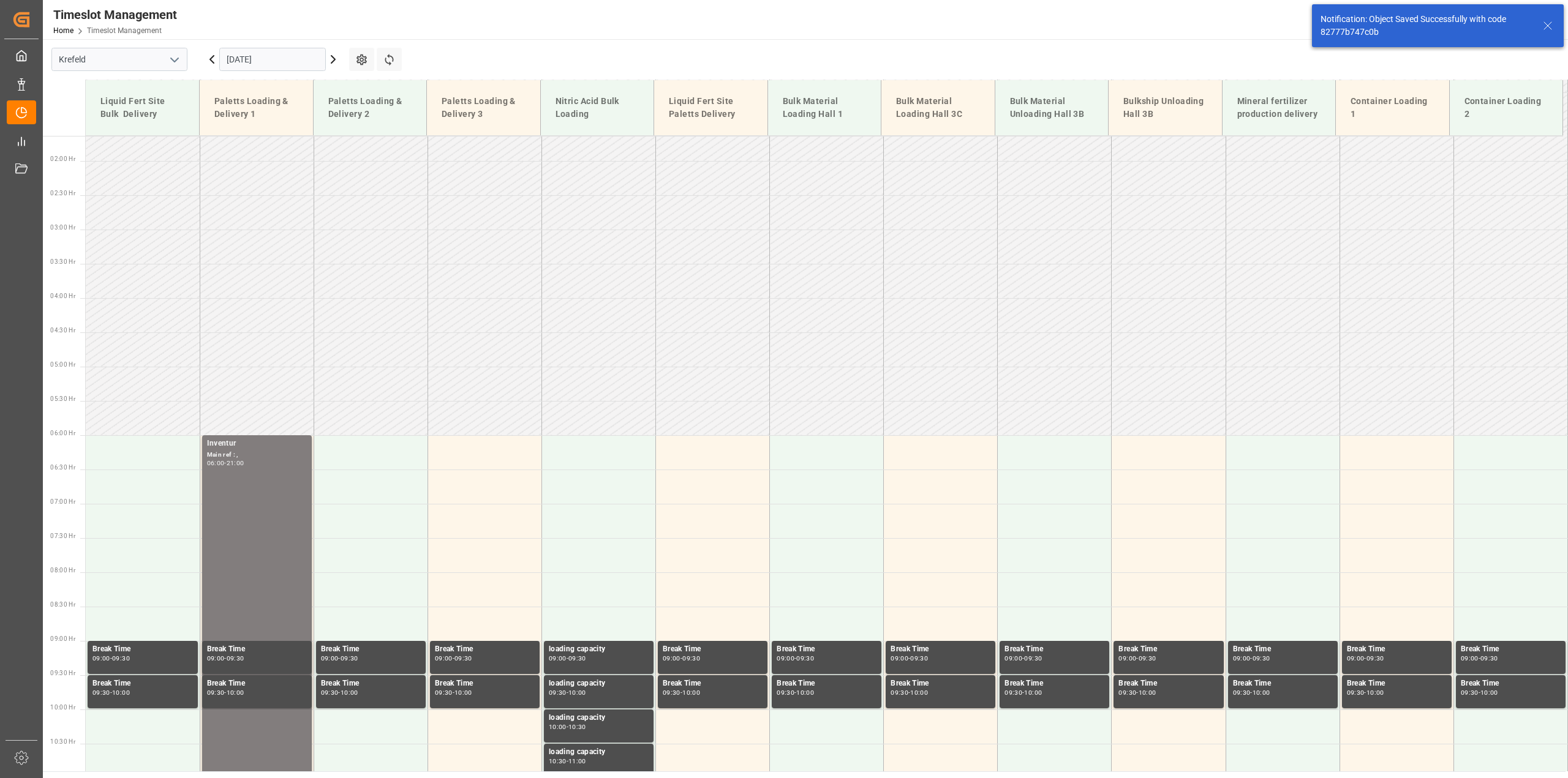
scroll to position [15, 0]
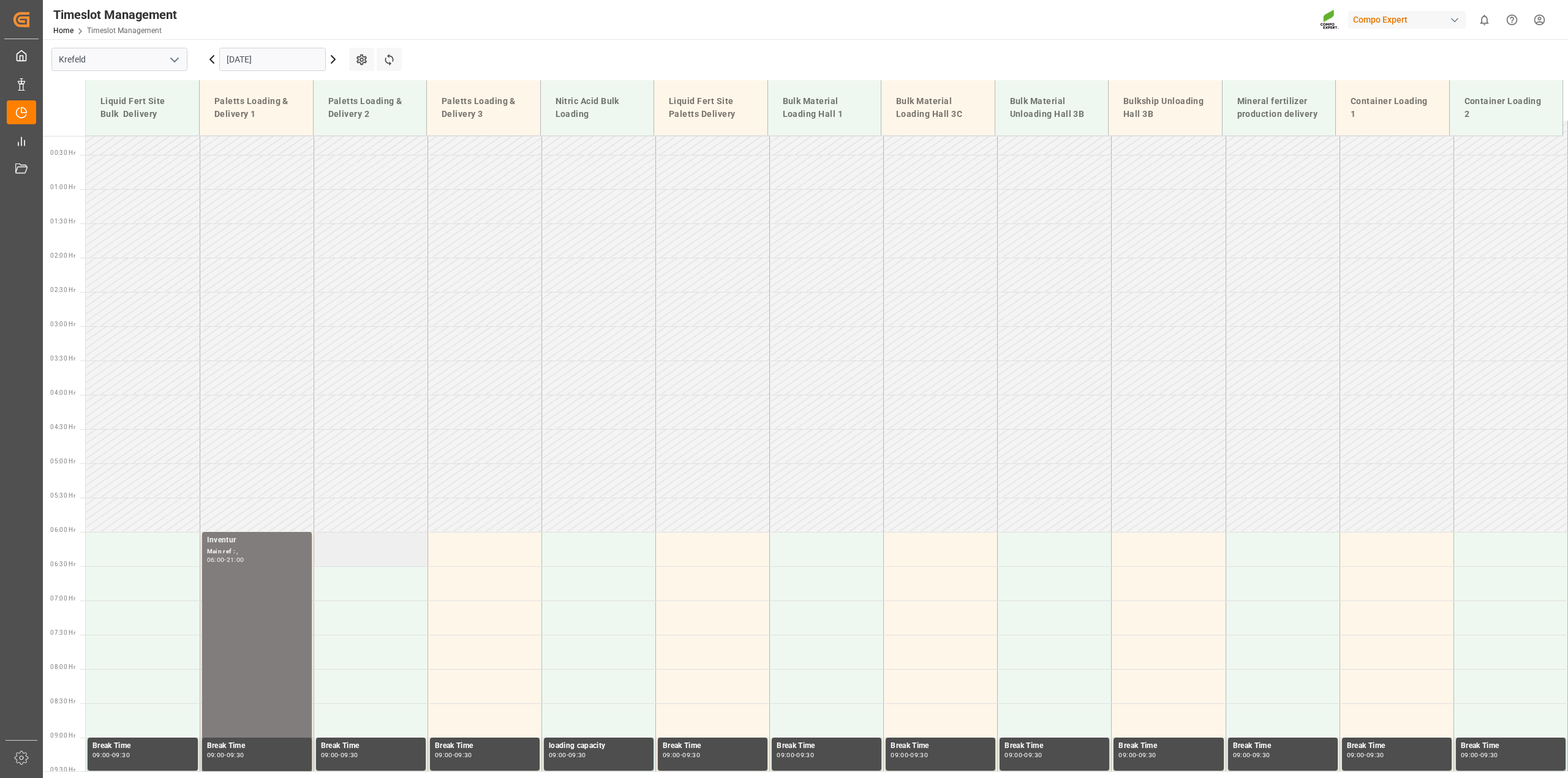
click at [343, 557] on td at bounding box center [370, 549] width 114 height 34
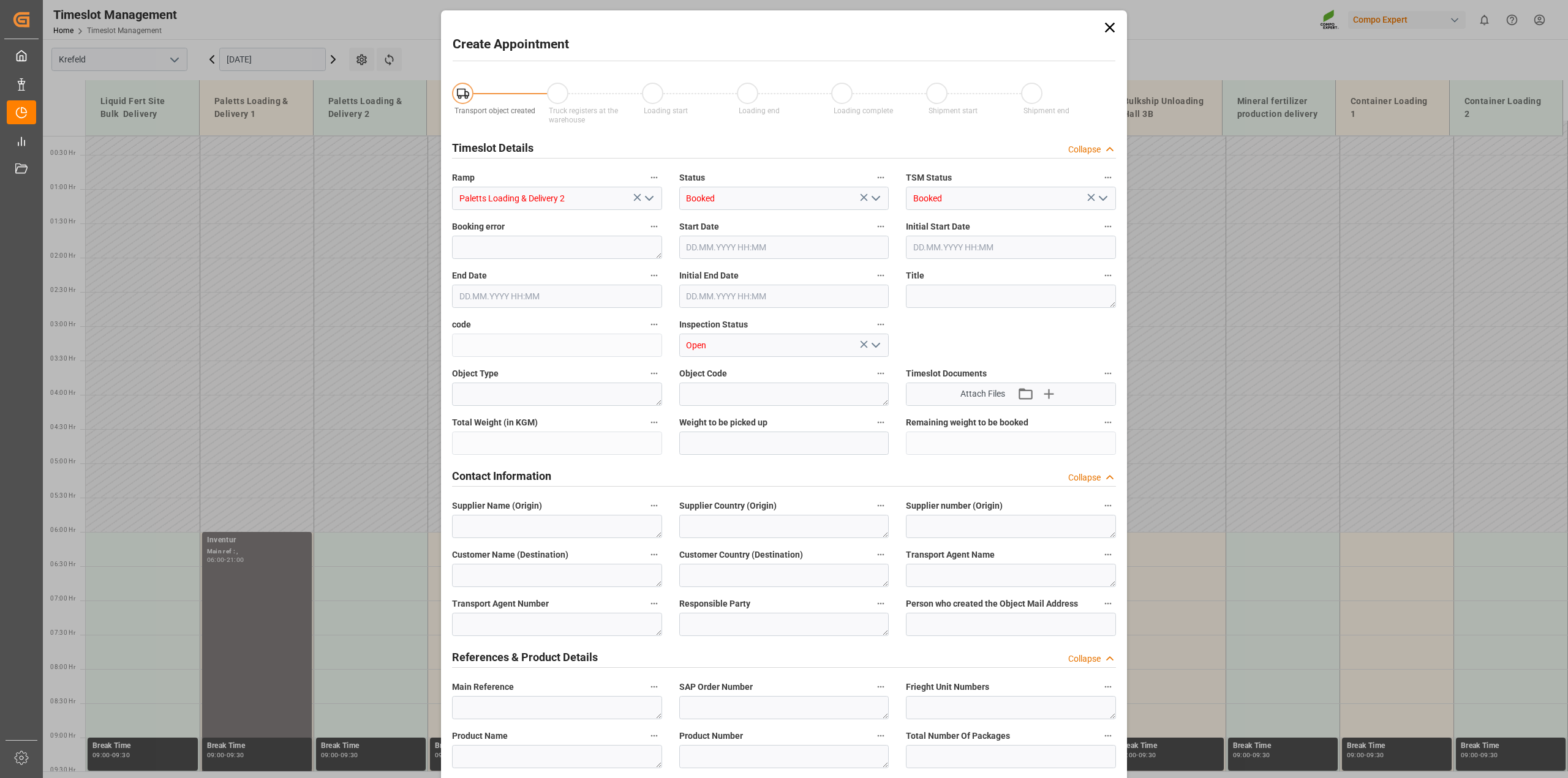
type input "06.10.2025 06:00"
click at [589, 298] on input "06.10.2025 06:30" at bounding box center [557, 296] width 210 height 23
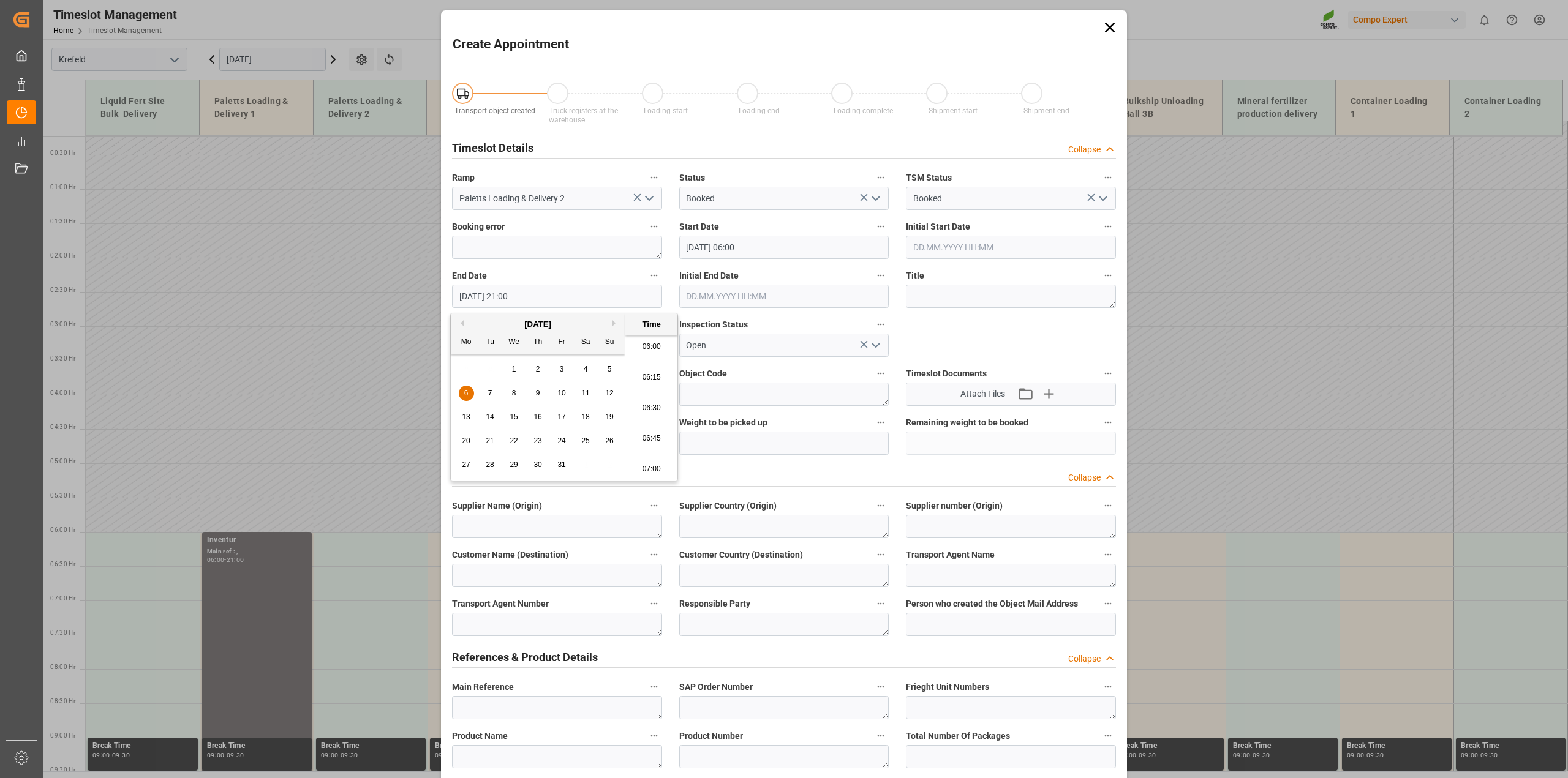
type input "06.10.2025 21:00"
click at [954, 291] on textarea at bounding box center [1010, 296] width 210 height 23
paste textarea "Inventur"
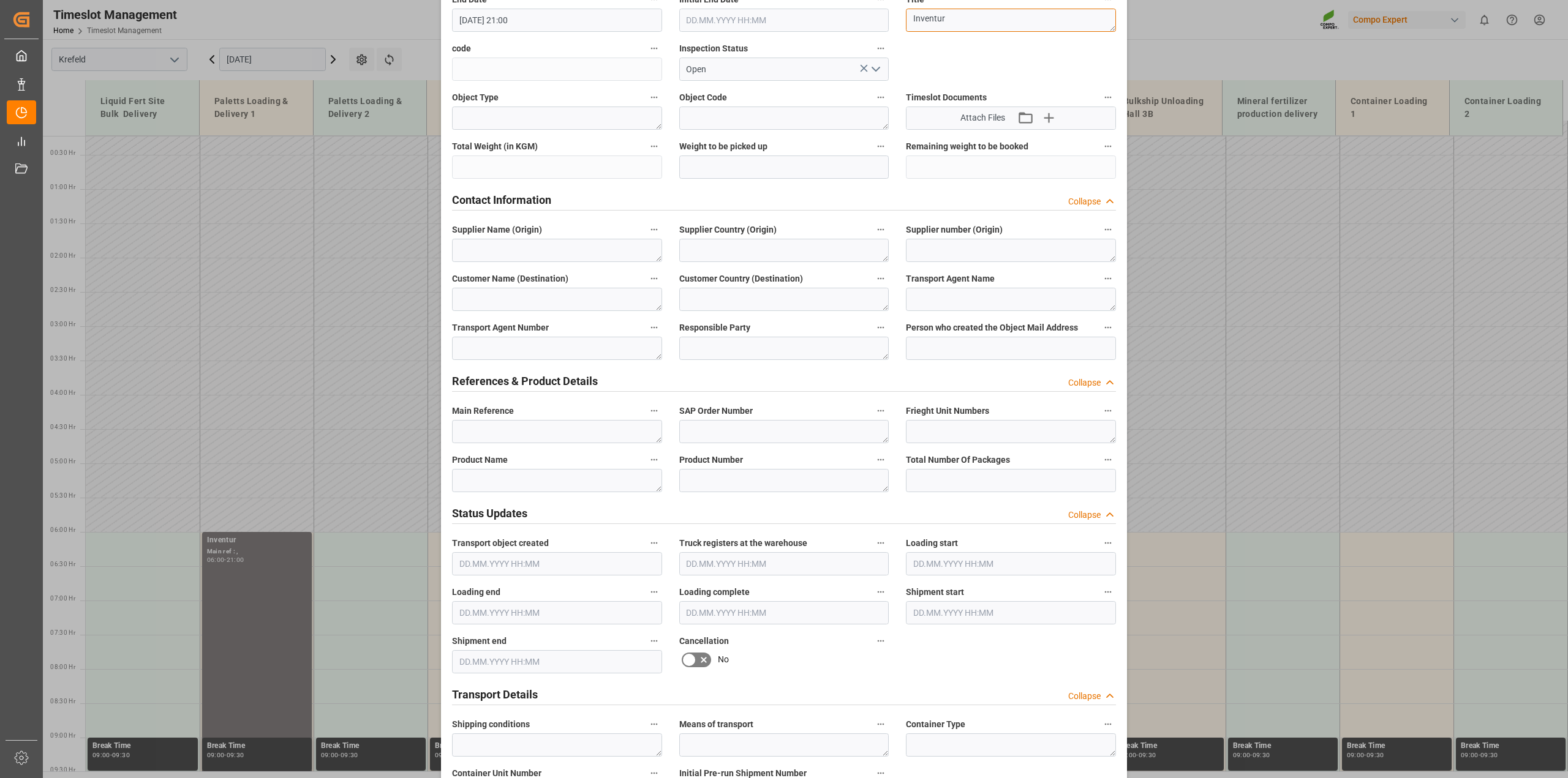
scroll to position [306, 0]
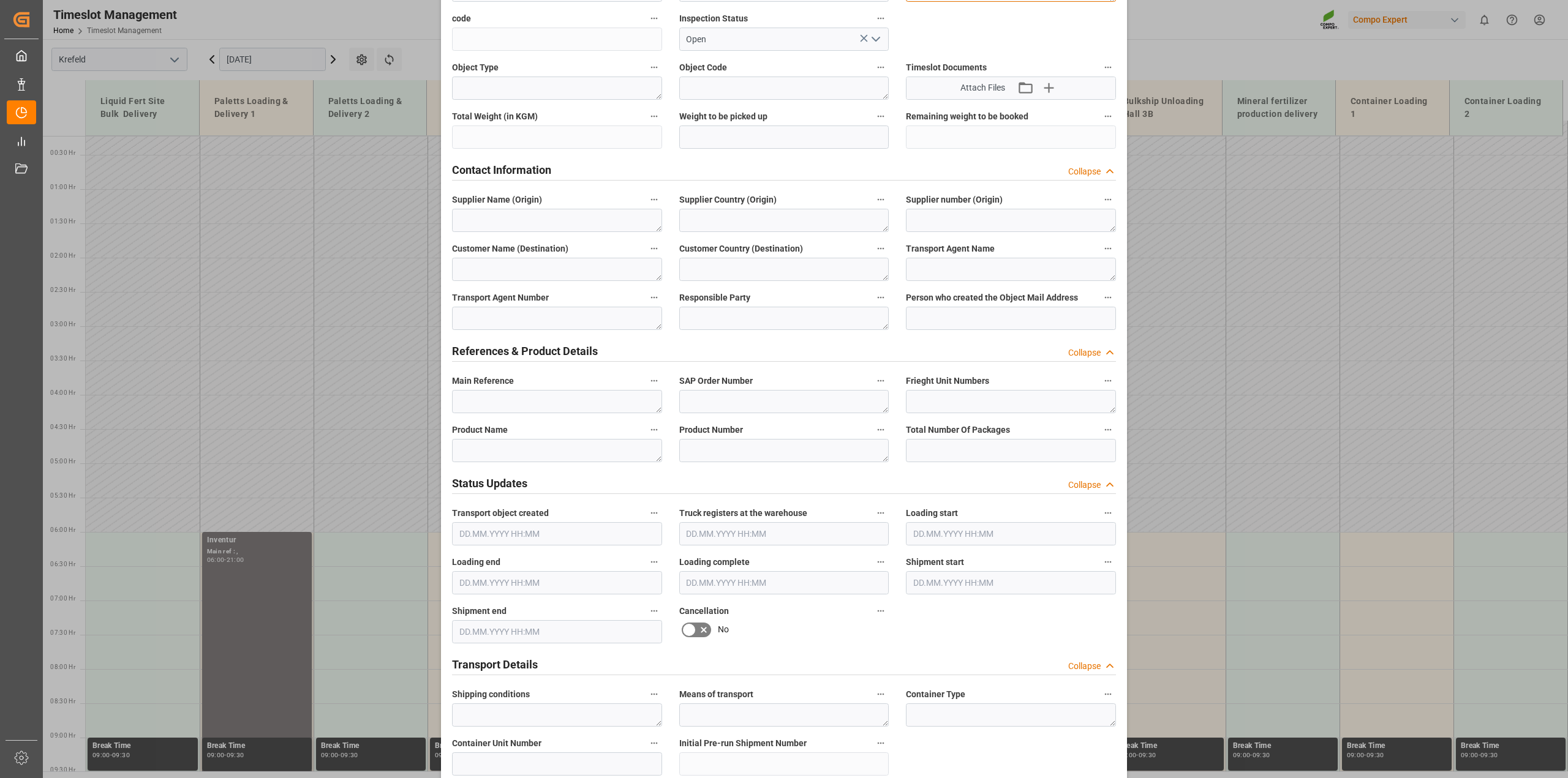
type textarea "Inventur"
click at [518, 448] on textarea at bounding box center [557, 450] width 210 height 23
paste textarea "Inventur"
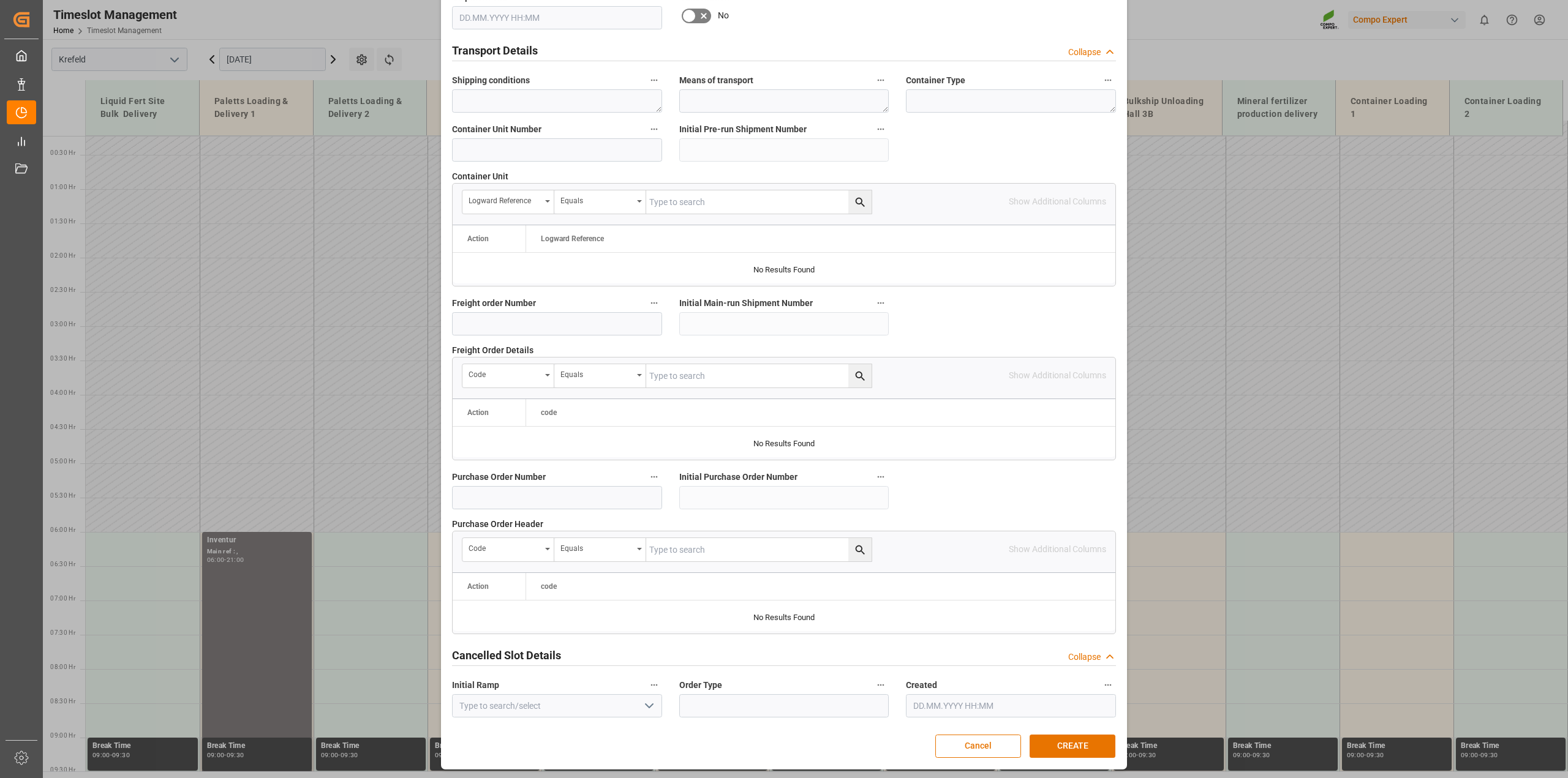
scroll to position [922, 0]
type textarea "Inventur"
click at [1067, 742] on button "CREATE" at bounding box center [1072, 744] width 86 height 23
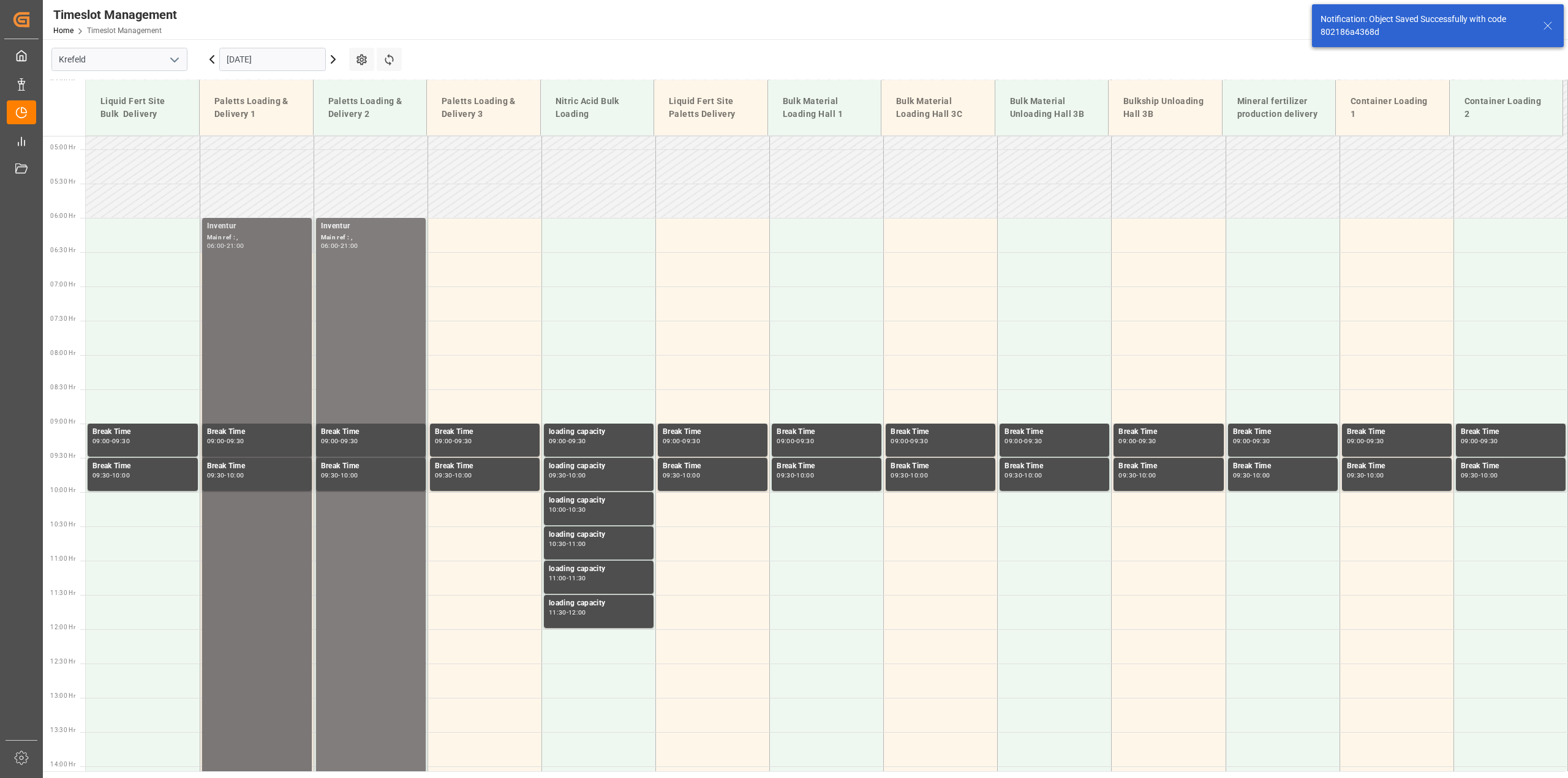
scroll to position [348, 0]
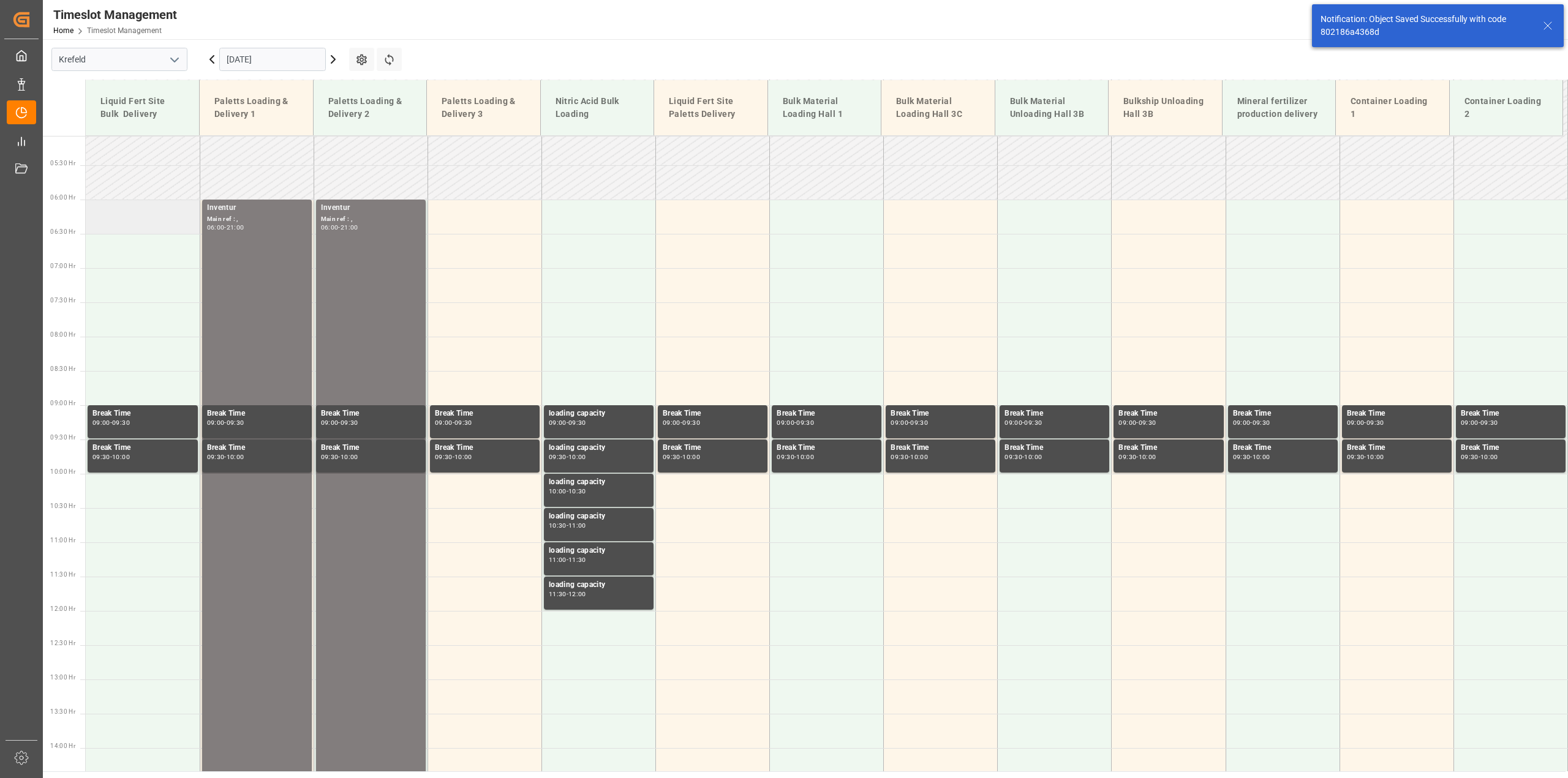
click at [160, 211] on td at bounding box center [142, 217] width 114 height 34
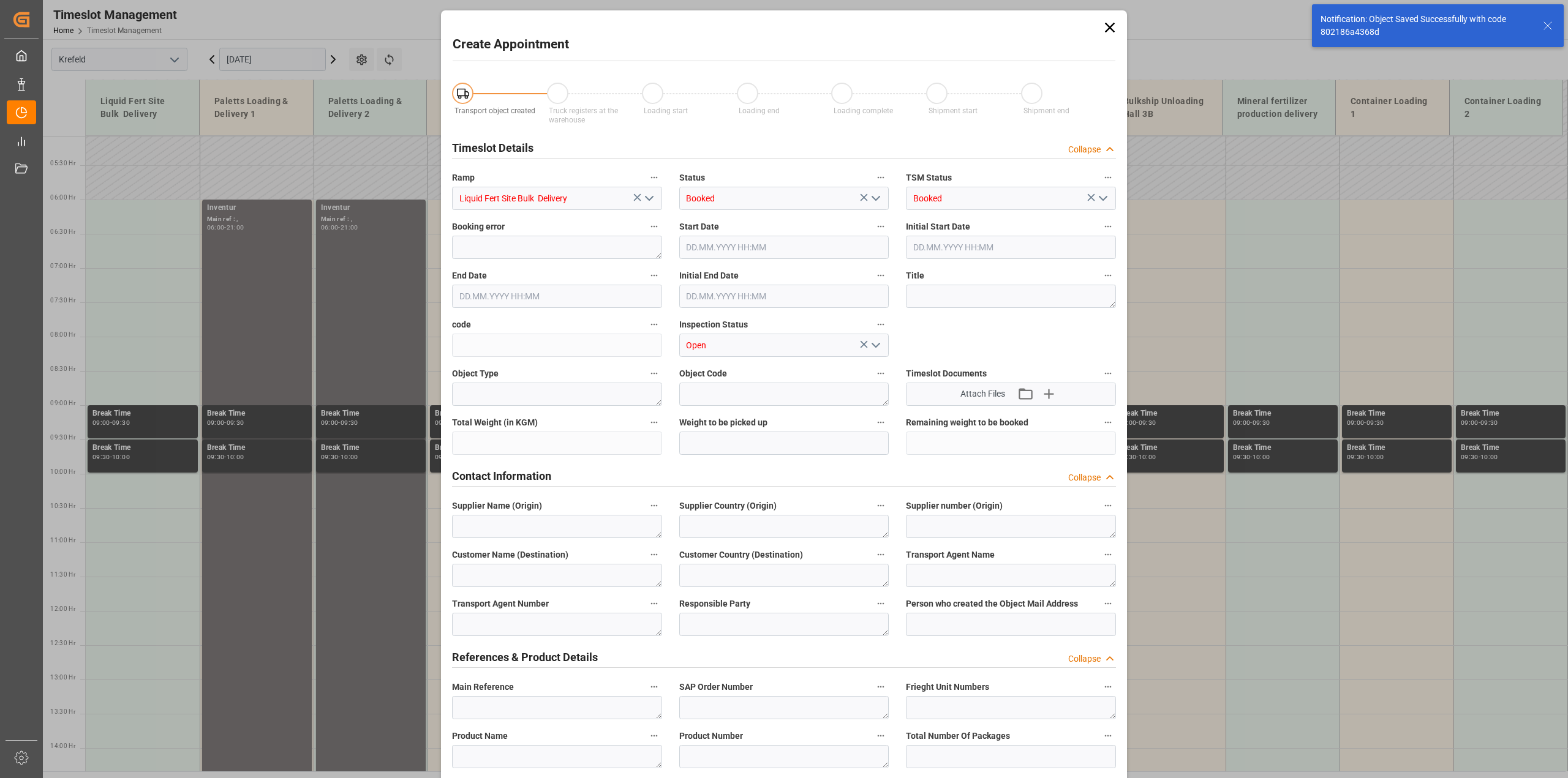
type input "06.10.2025 06:00"
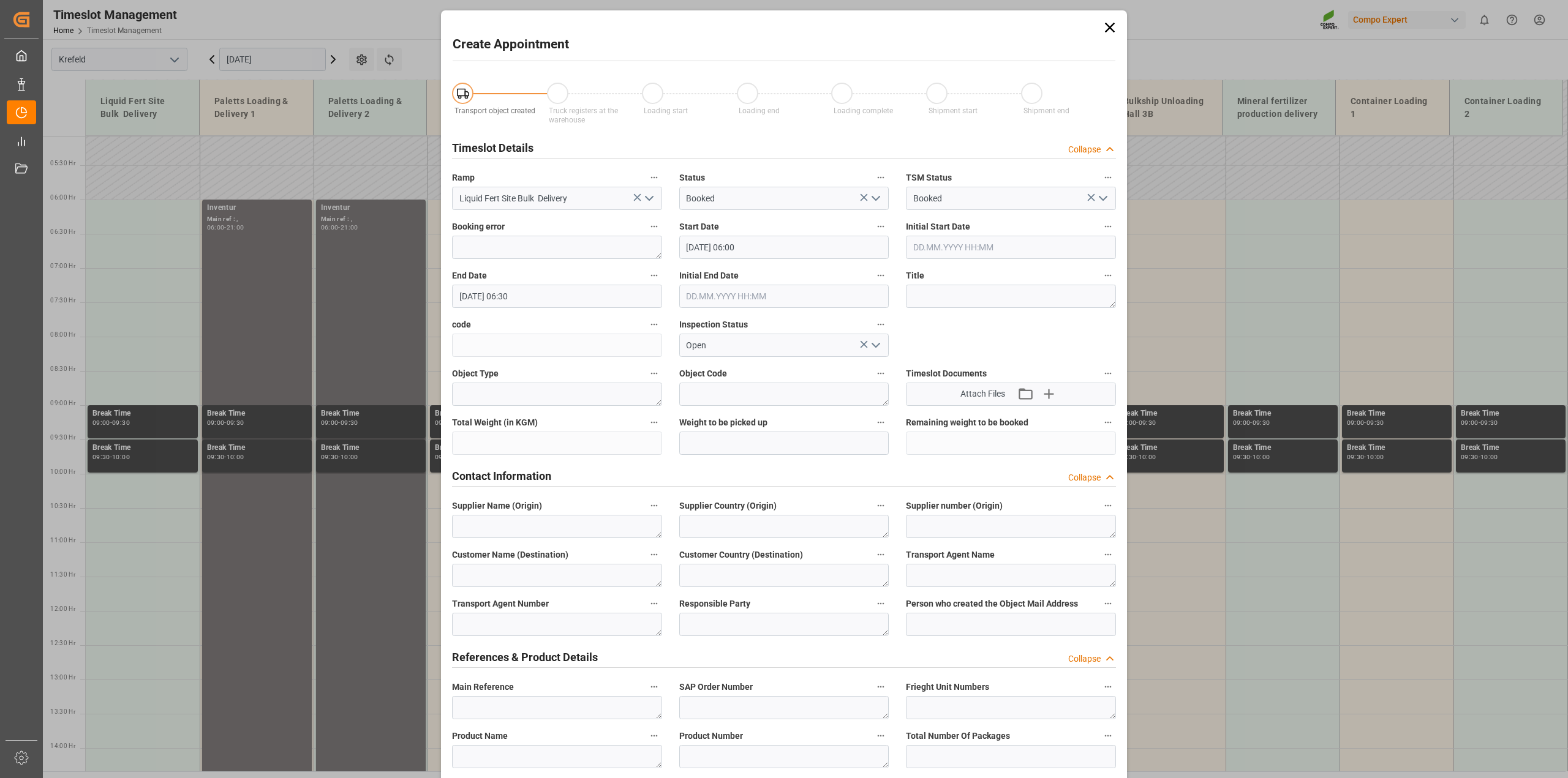
click at [545, 292] on input "06.10.2025 06:30" at bounding box center [557, 296] width 210 height 23
type input "06.10.2025 21:00"
click at [1005, 288] on textarea at bounding box center [1010, 296] width 210 height 23
paste textarea "Inventur"
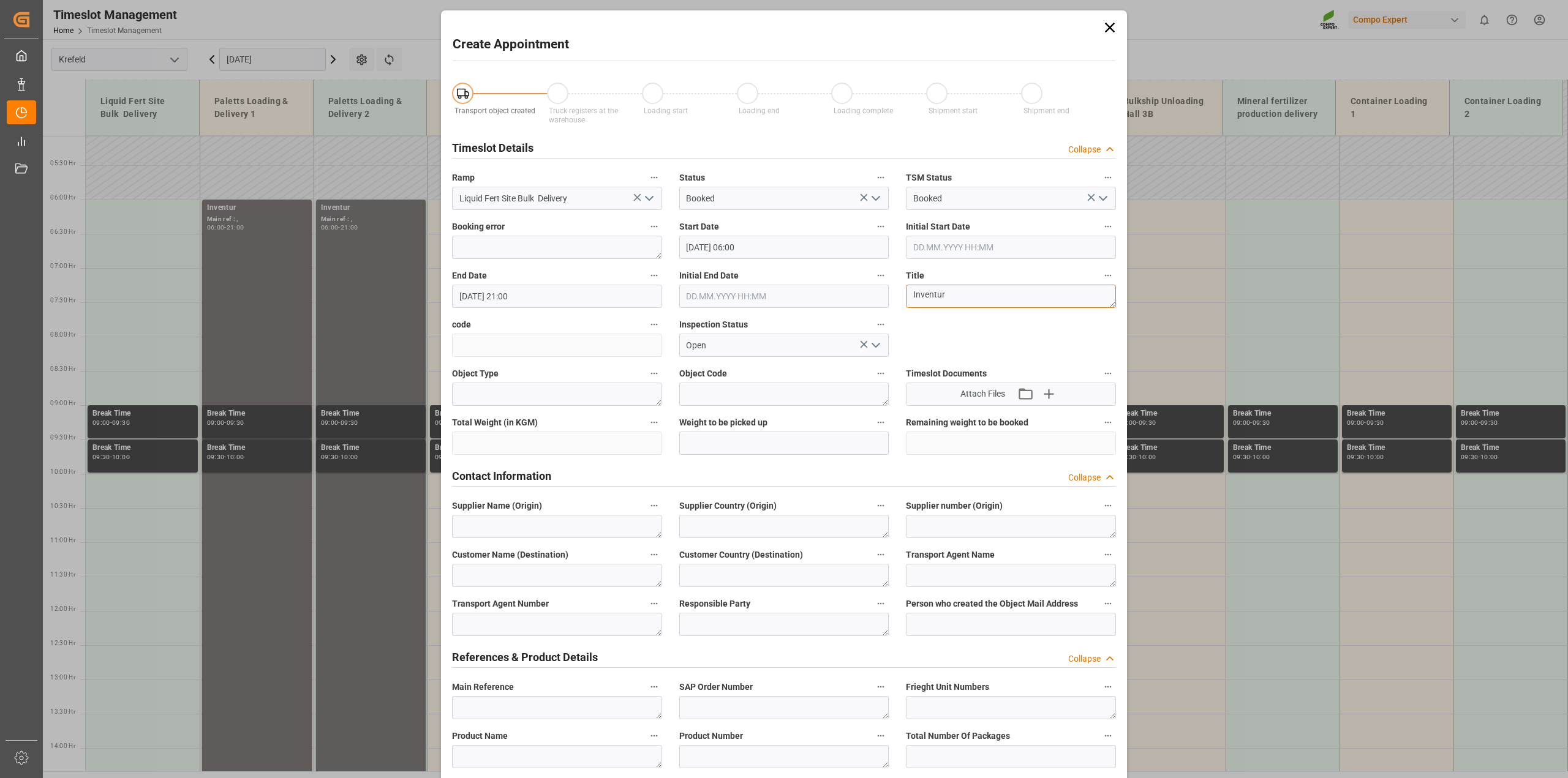
type textarea "Inventur"
drag, startPoint x: 504, startPoint y: 750, endPoint x: 694, endPoint y: 663, distance: 209.0
click at [504, 750] on textarea at bounding box center [557, 756] width 210 height 23
paste textarea "Inventur"
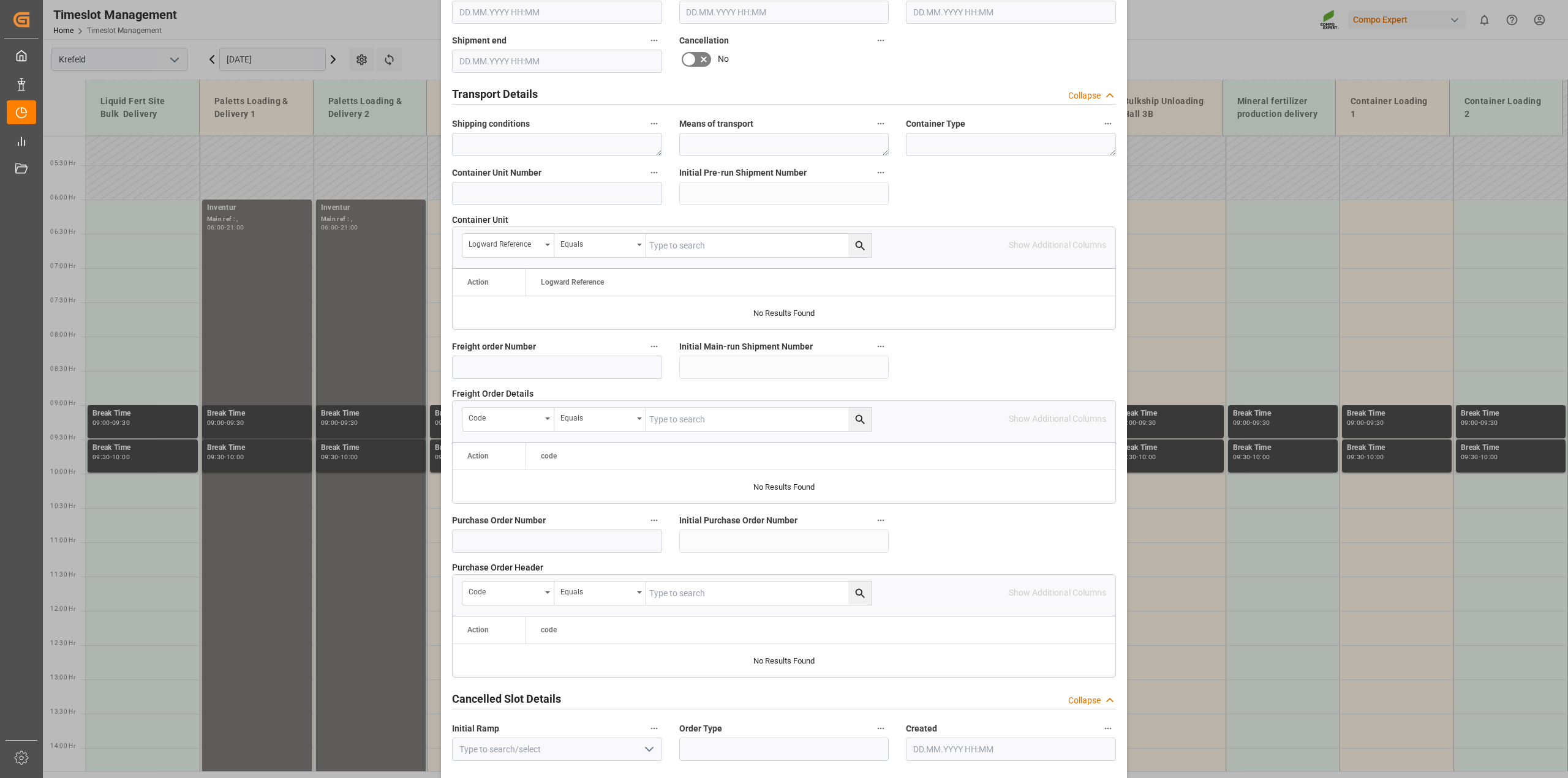
scroll to position [922, 0]
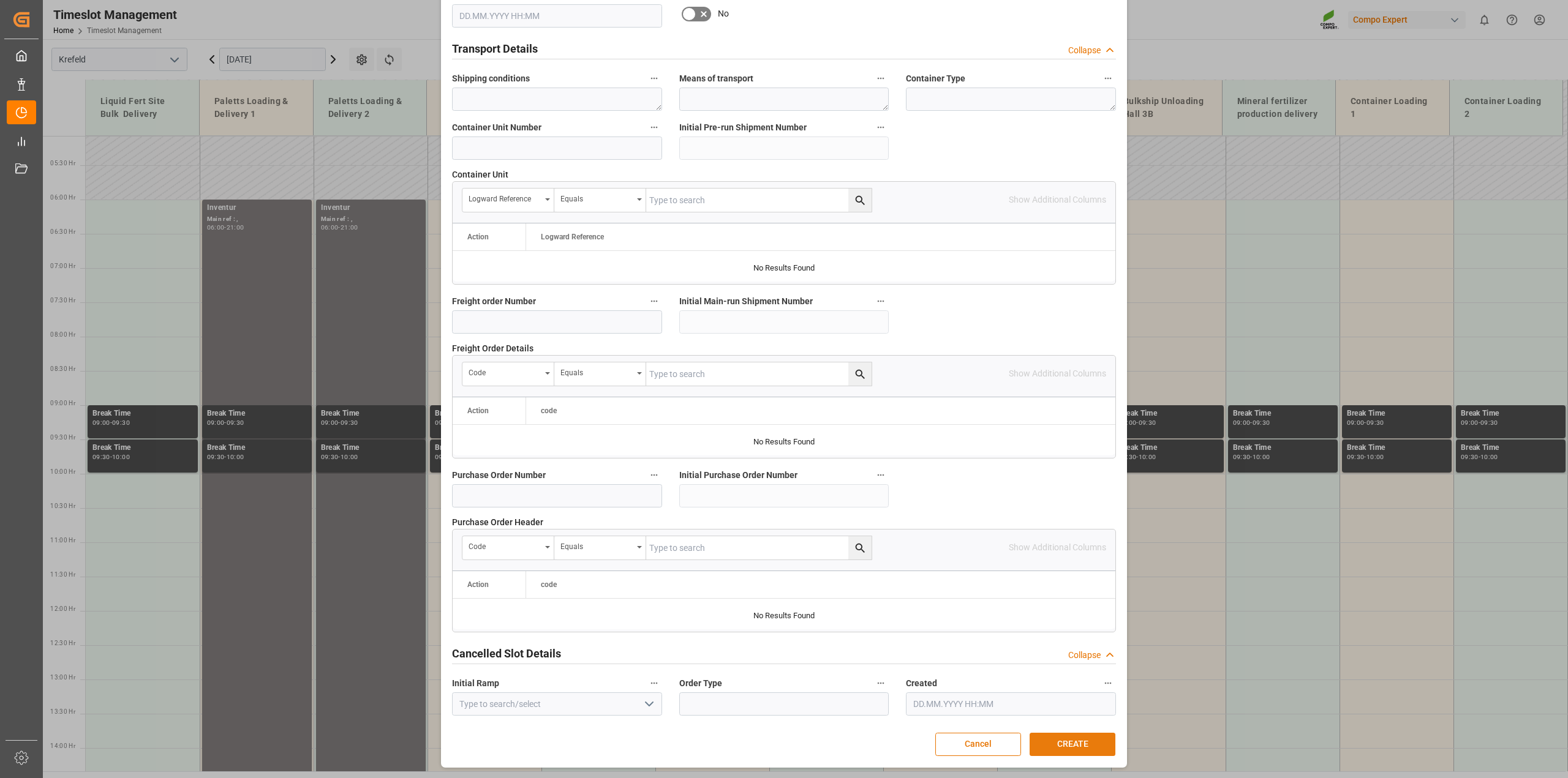
type textarea "Inventur"
click at [1060, 745] on button "CREATE" at bounding box center [1072, 744] width 86 height 23
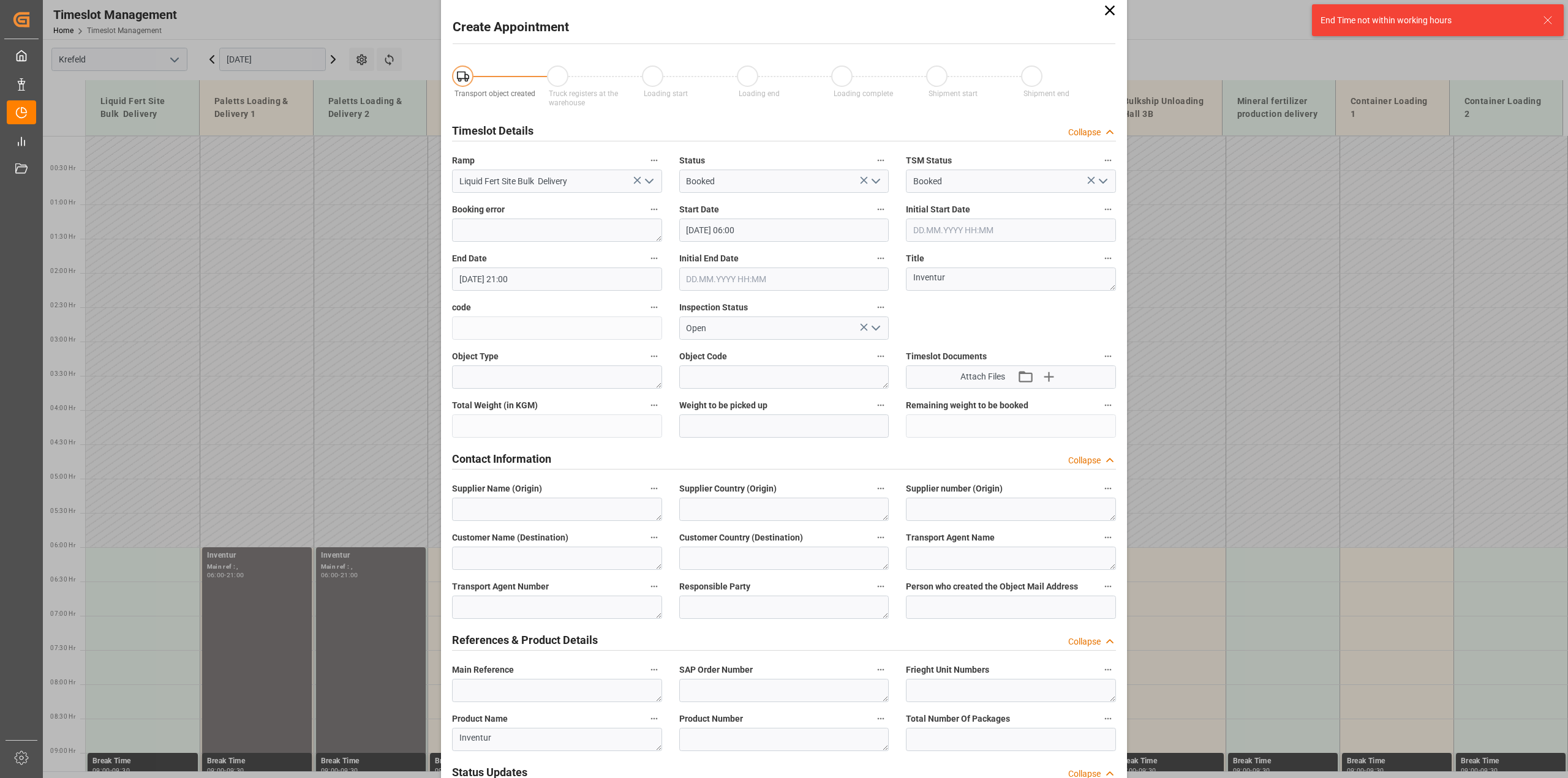
scroll to position [5, 0]
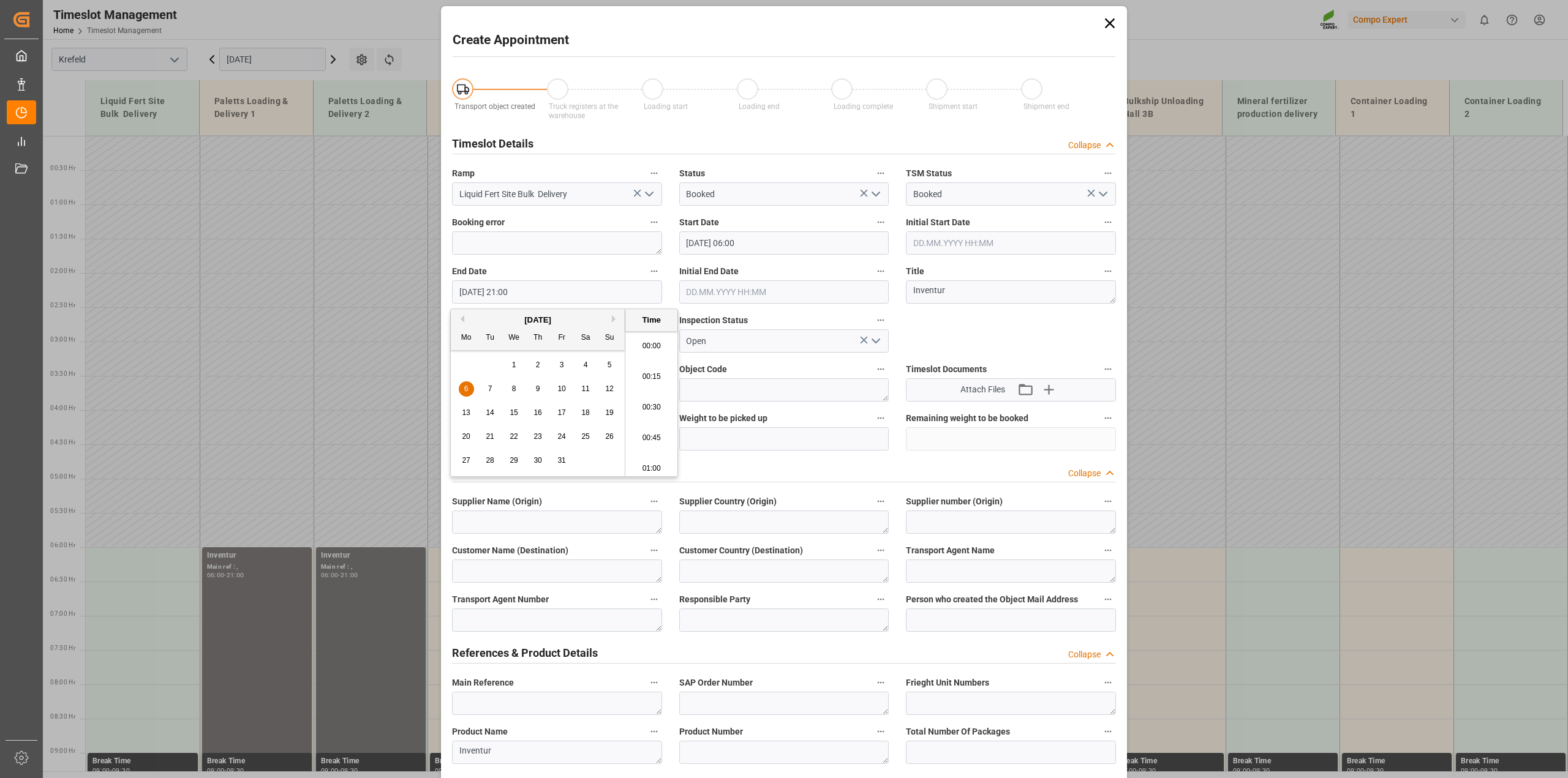
click at [510, 289] on input "06.10.2025 21:00" at bounding box center [557, 292] width 210 height 23
type input "06.10.2025 20:00"
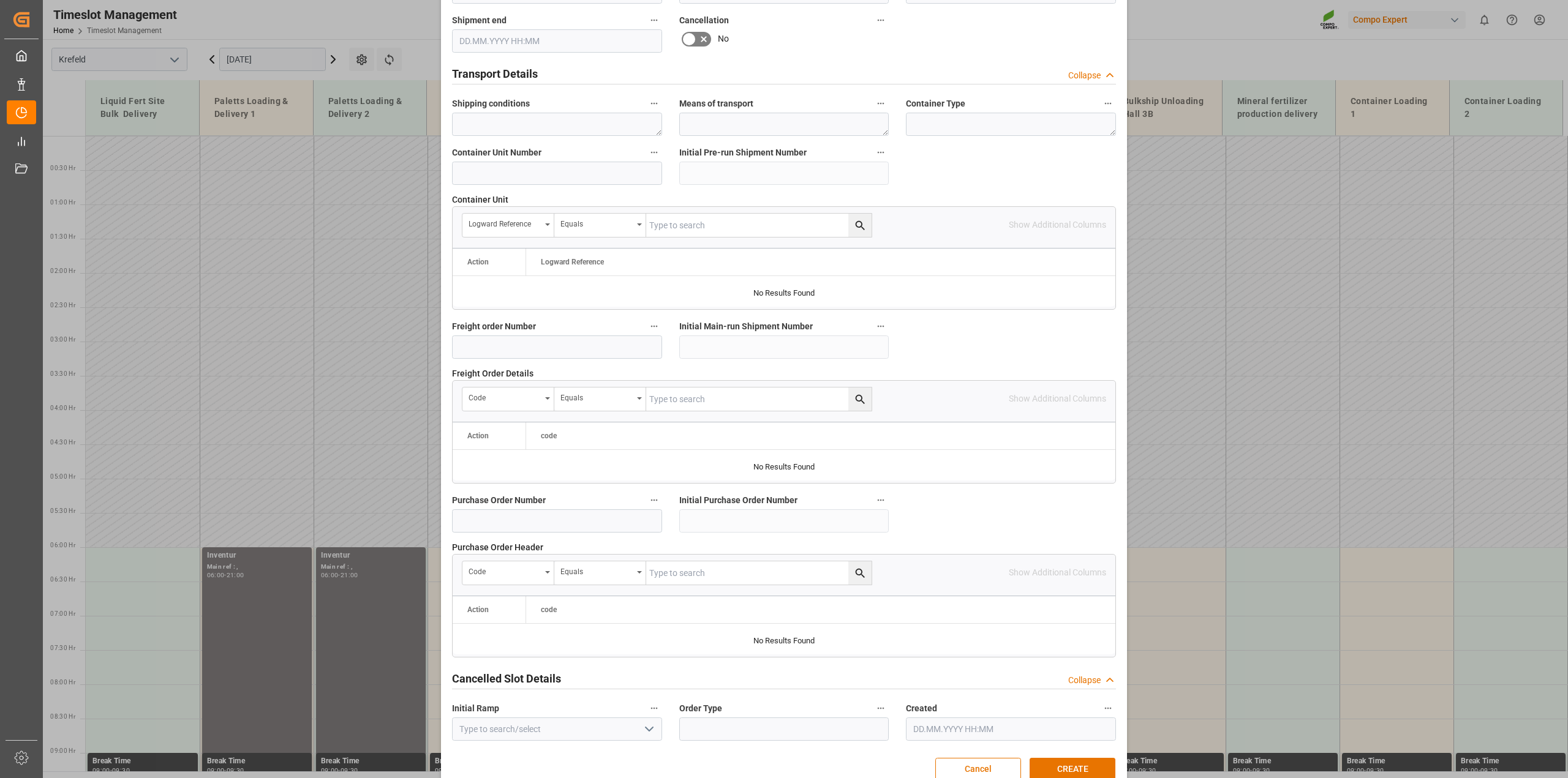
scroll to position [922, 0]
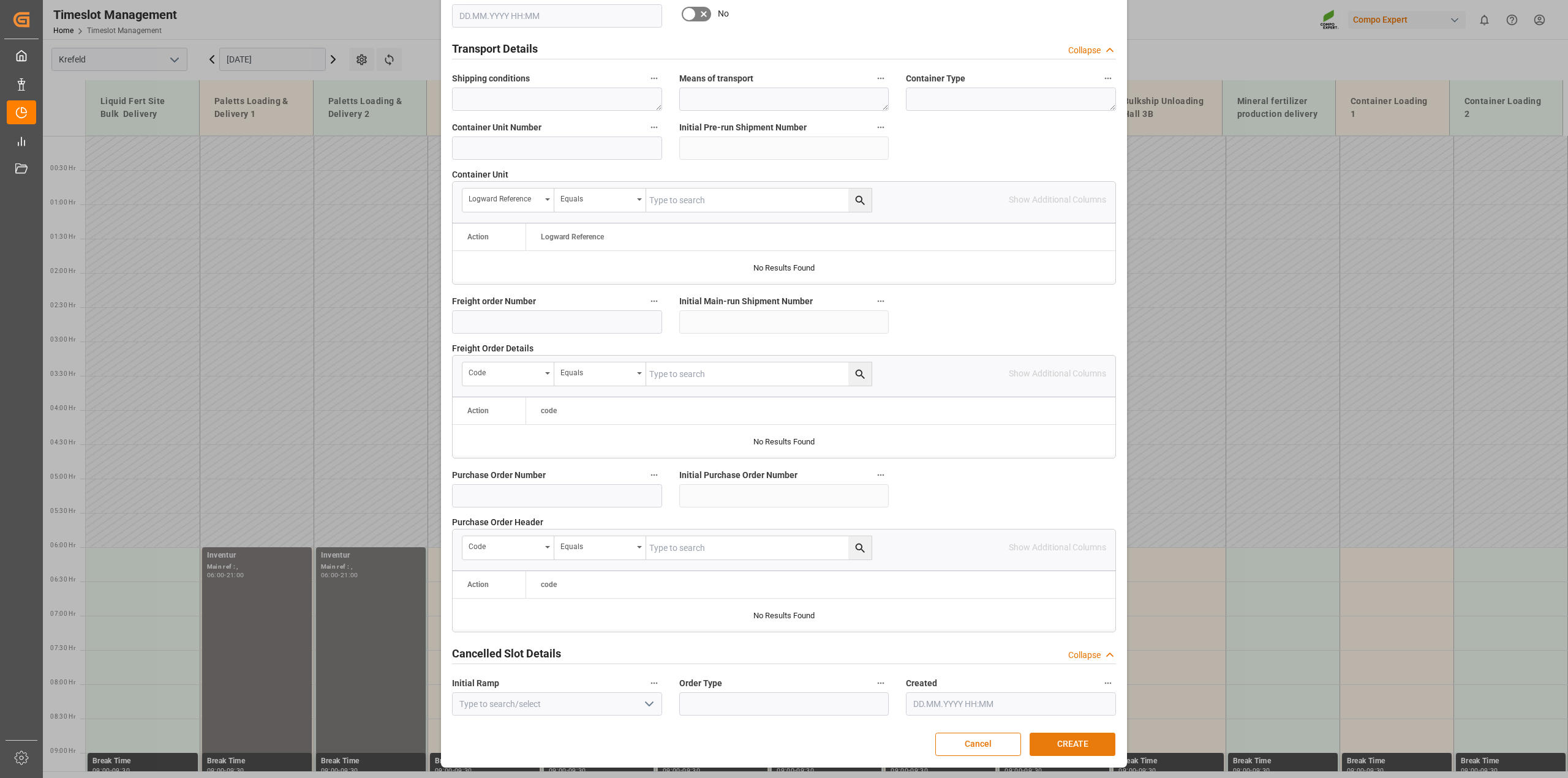
click at [1068, 745] on button "CREATE" at bounding box center [1072, 744] width 86 height 23
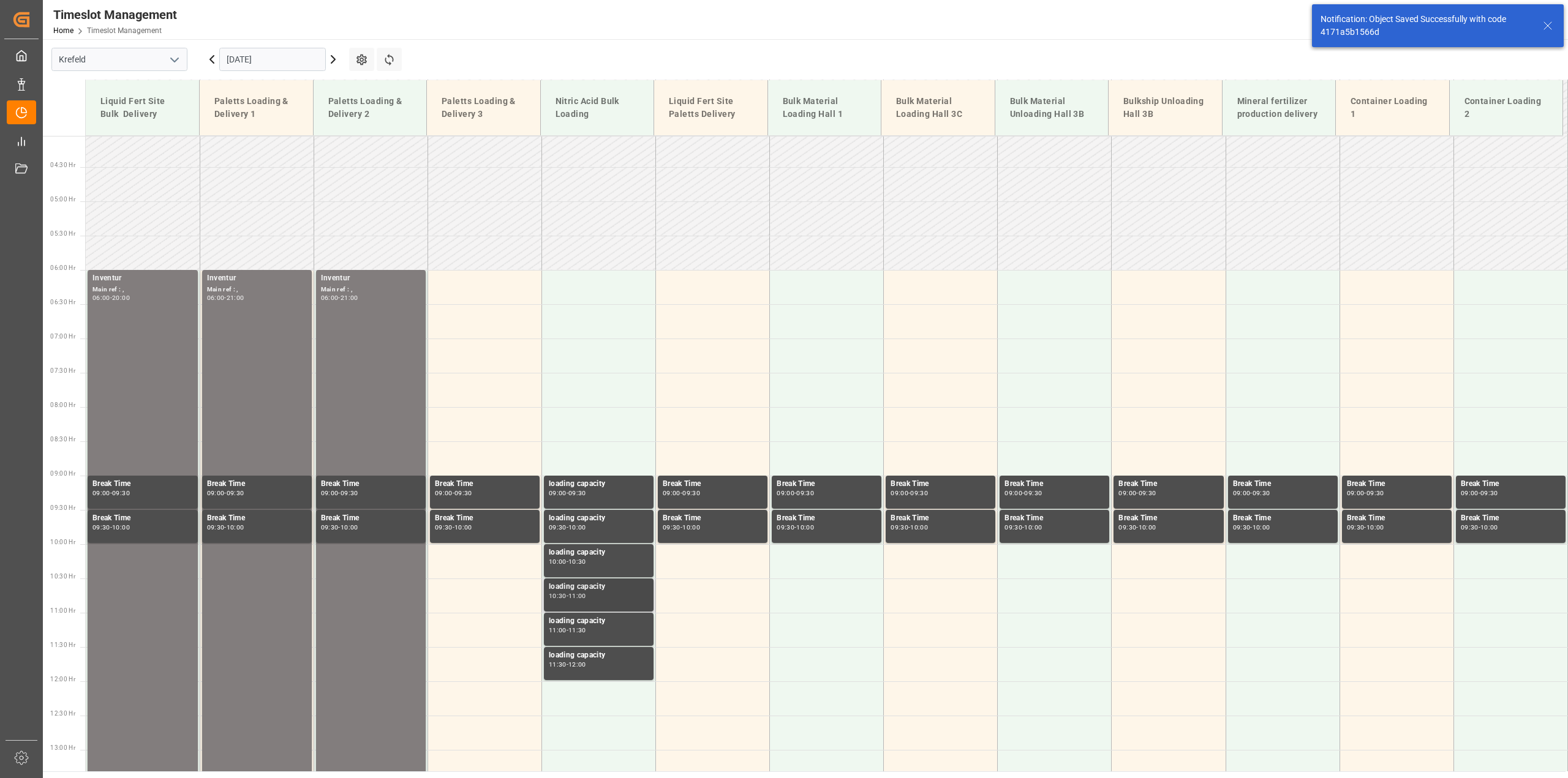
scroll to position [292, 0]
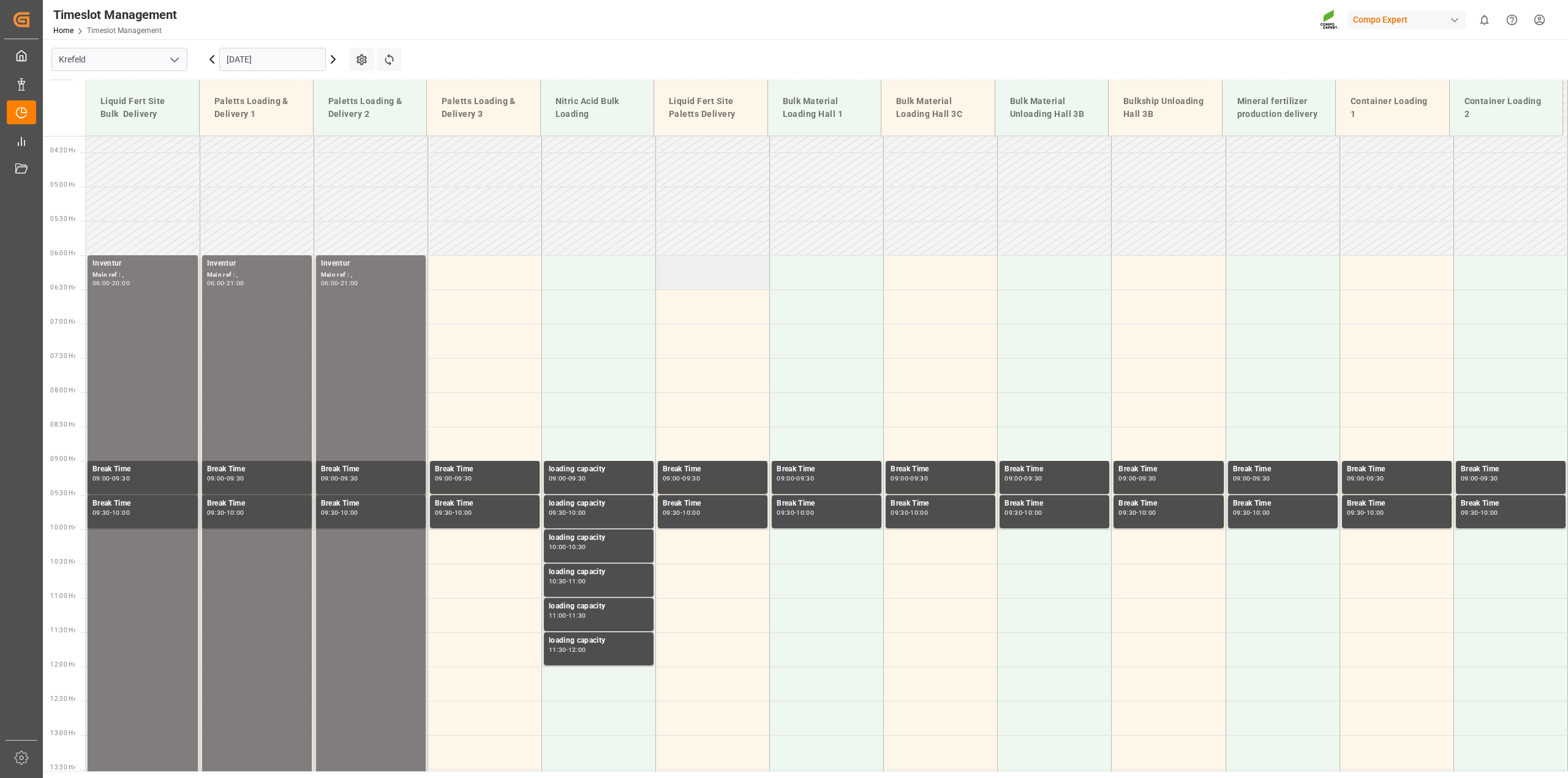
click at [732, 277] on td at bounding box center [712, 272] width 114 height 34
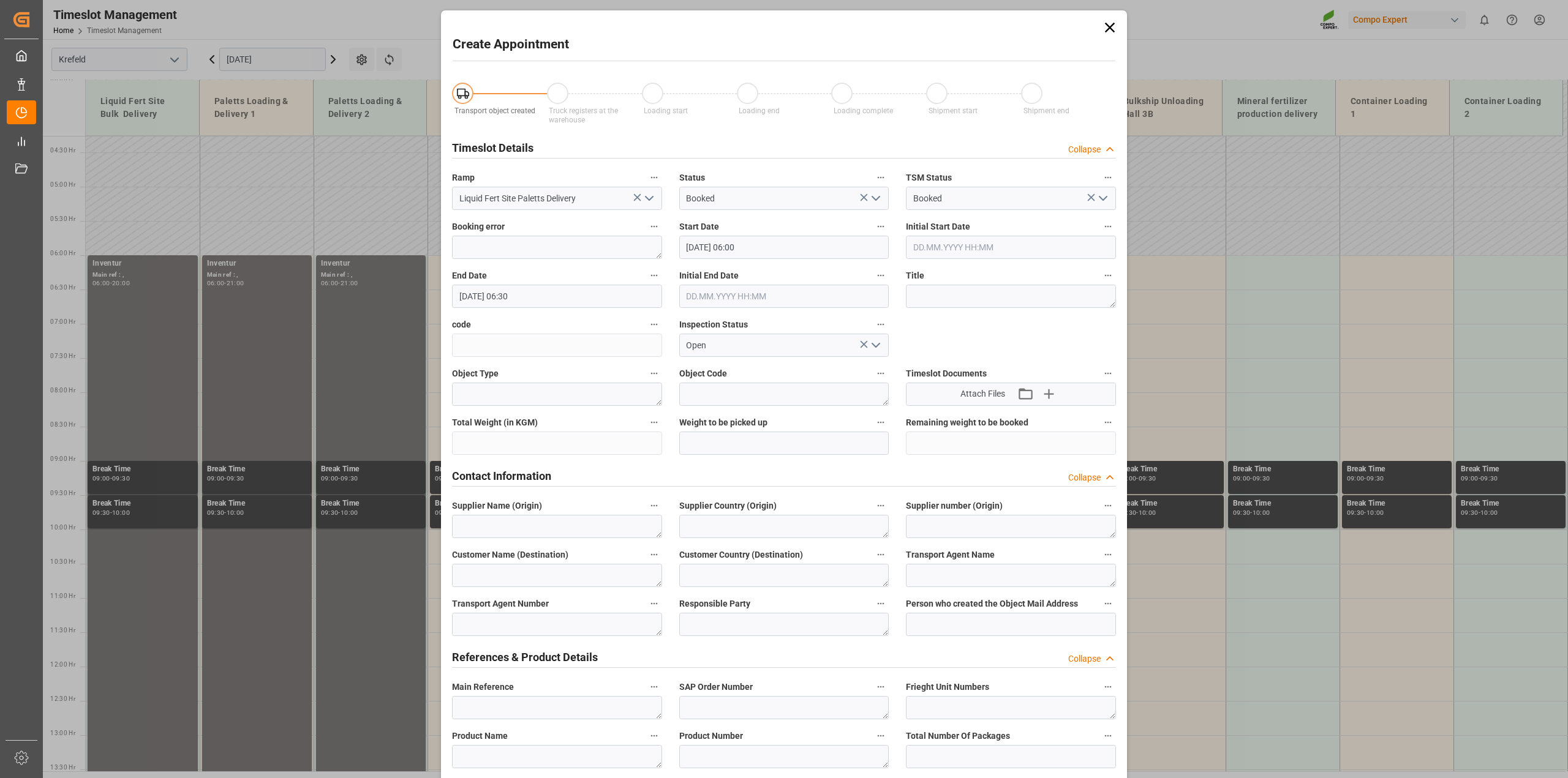
type input "06.10.2025 06:00"
click at [533, 295] on input "06.10.2025 06:30" at bounding box center [557, 296] width 210 height 23
type input "06.10.2025 21:00"
click at [944, 298] on textarea at bounding box center [1010, 296] width 210 height 23
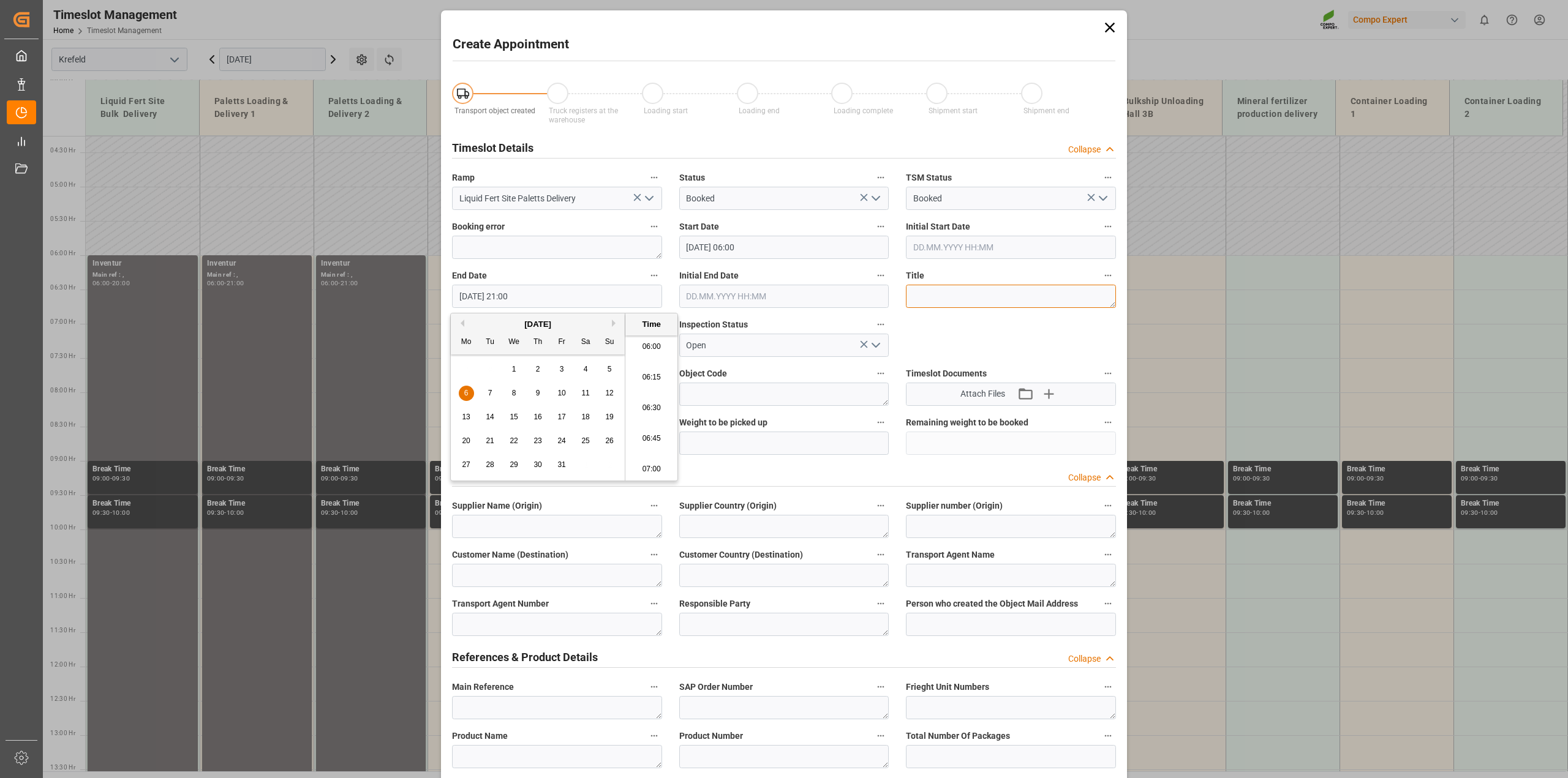
paste textarea "Inventur"
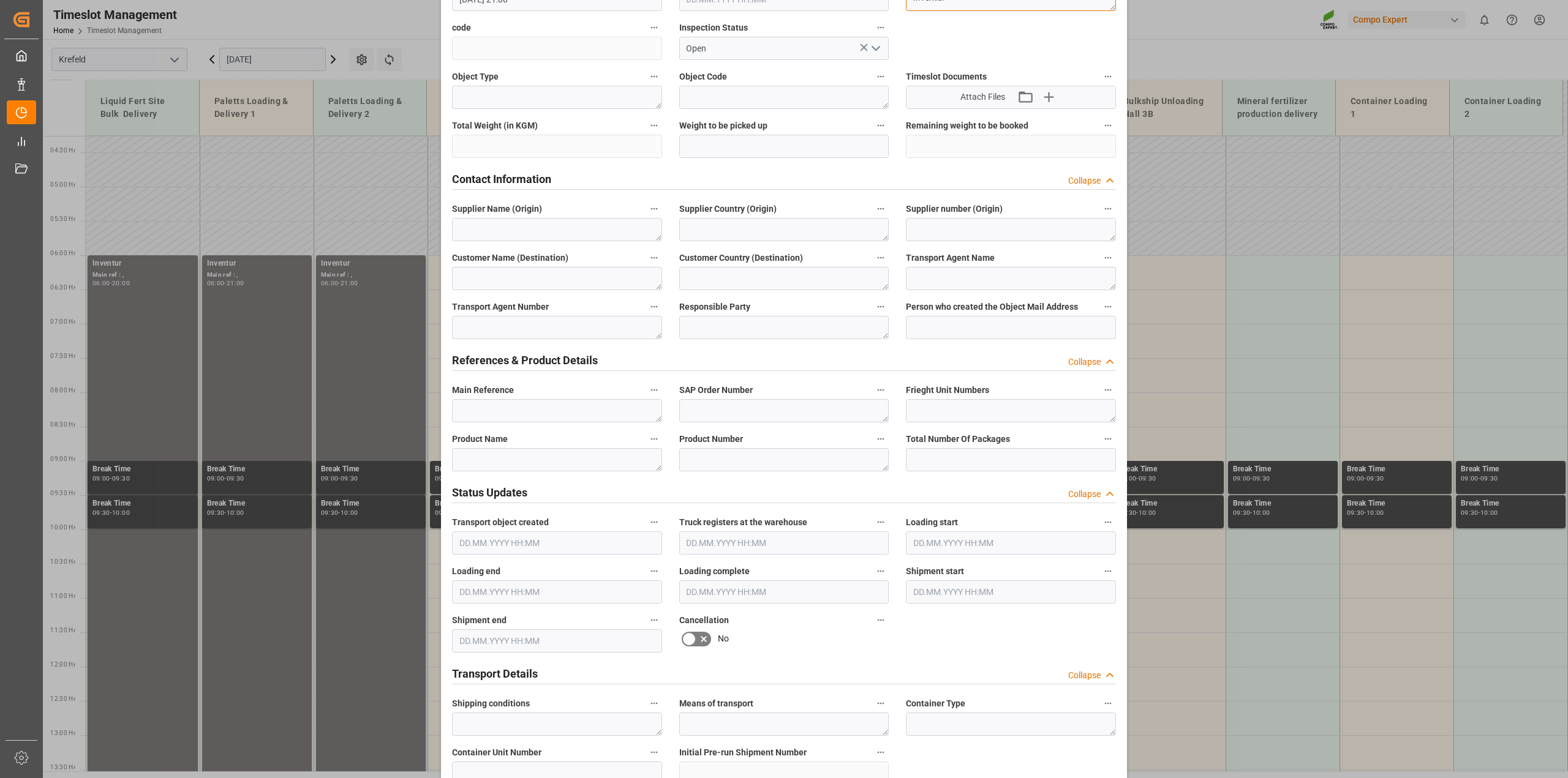
scroll to position [306, 0]
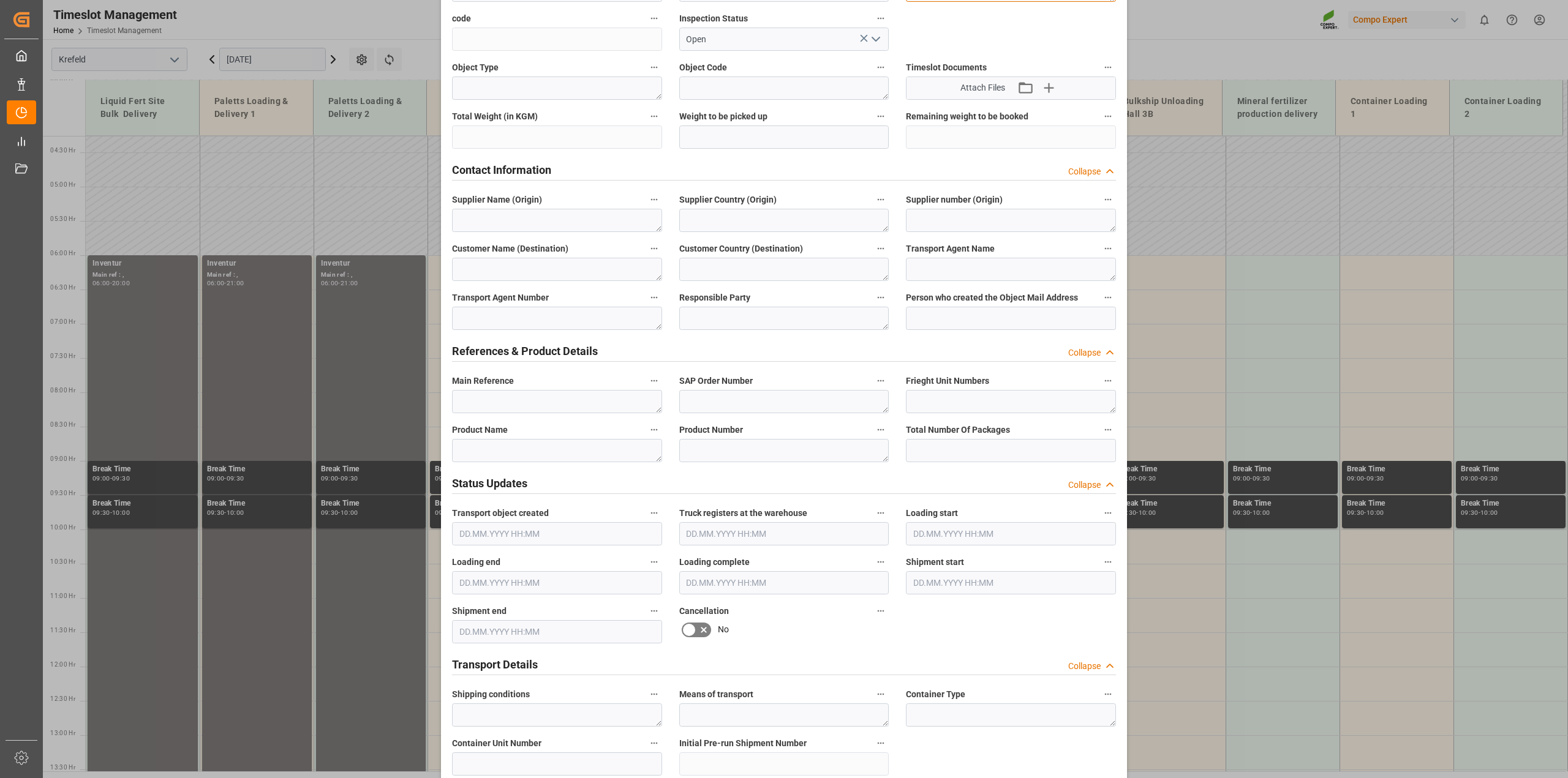
type textarea "Inventur"
click at [501, 447] on textarea at bounding box center [557, 450] width 210 height 23
paste textarea "Inventur"
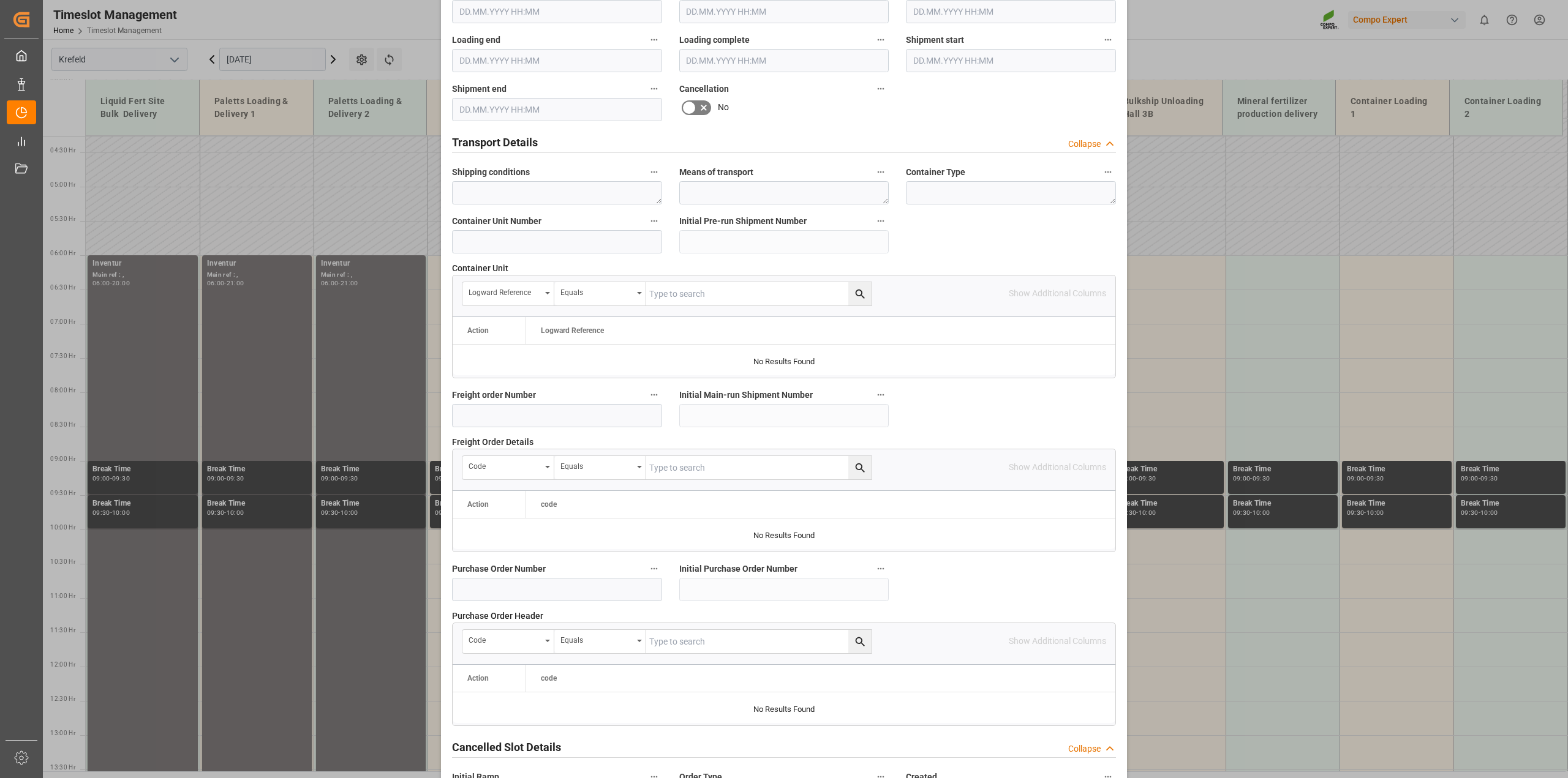
scroll to position [922, 0]
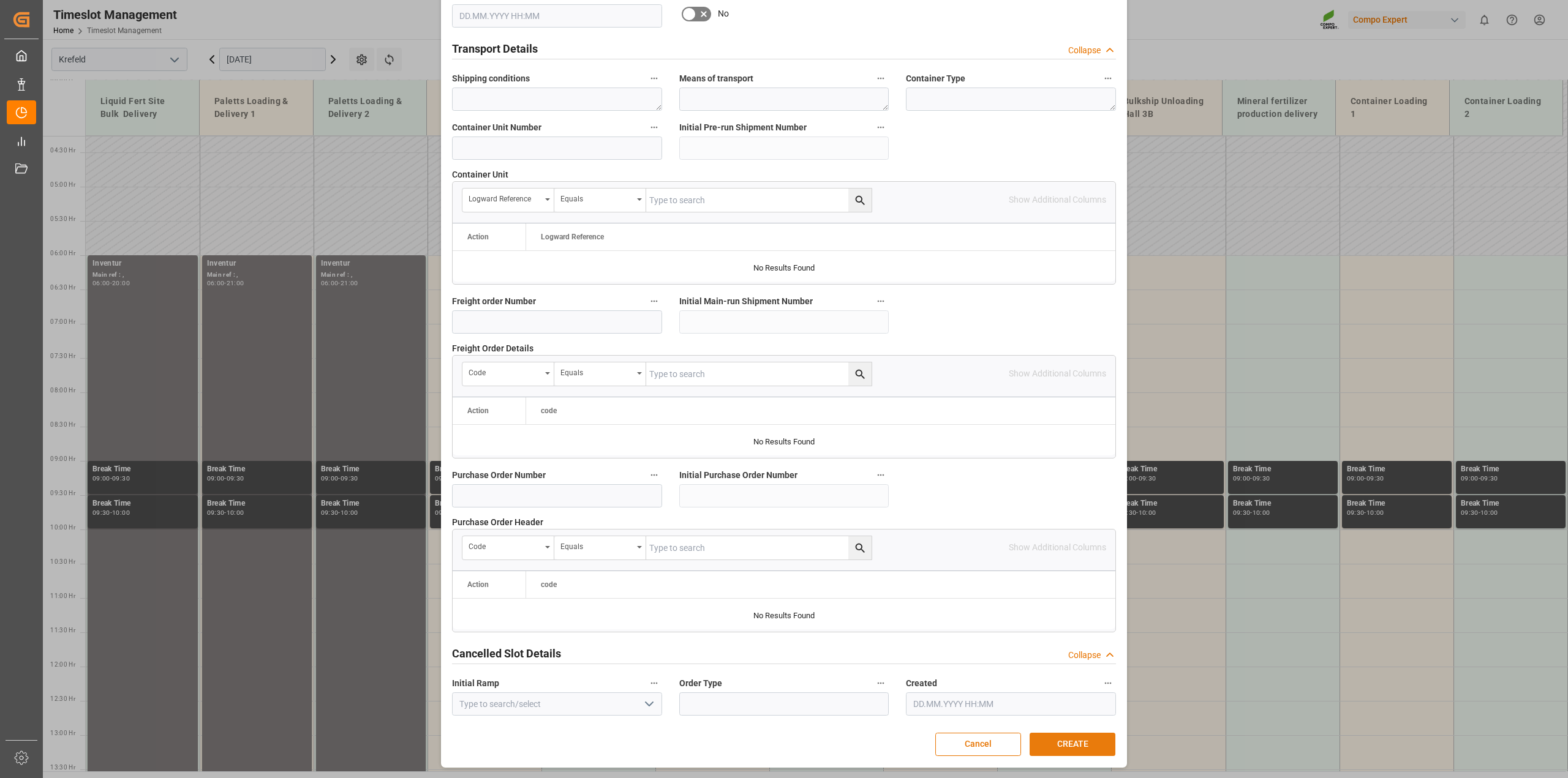
type textarea "Inventur"
click at [1064, 750] on button "CREATE" at bounding box center [1072, 744] width 86 height 23
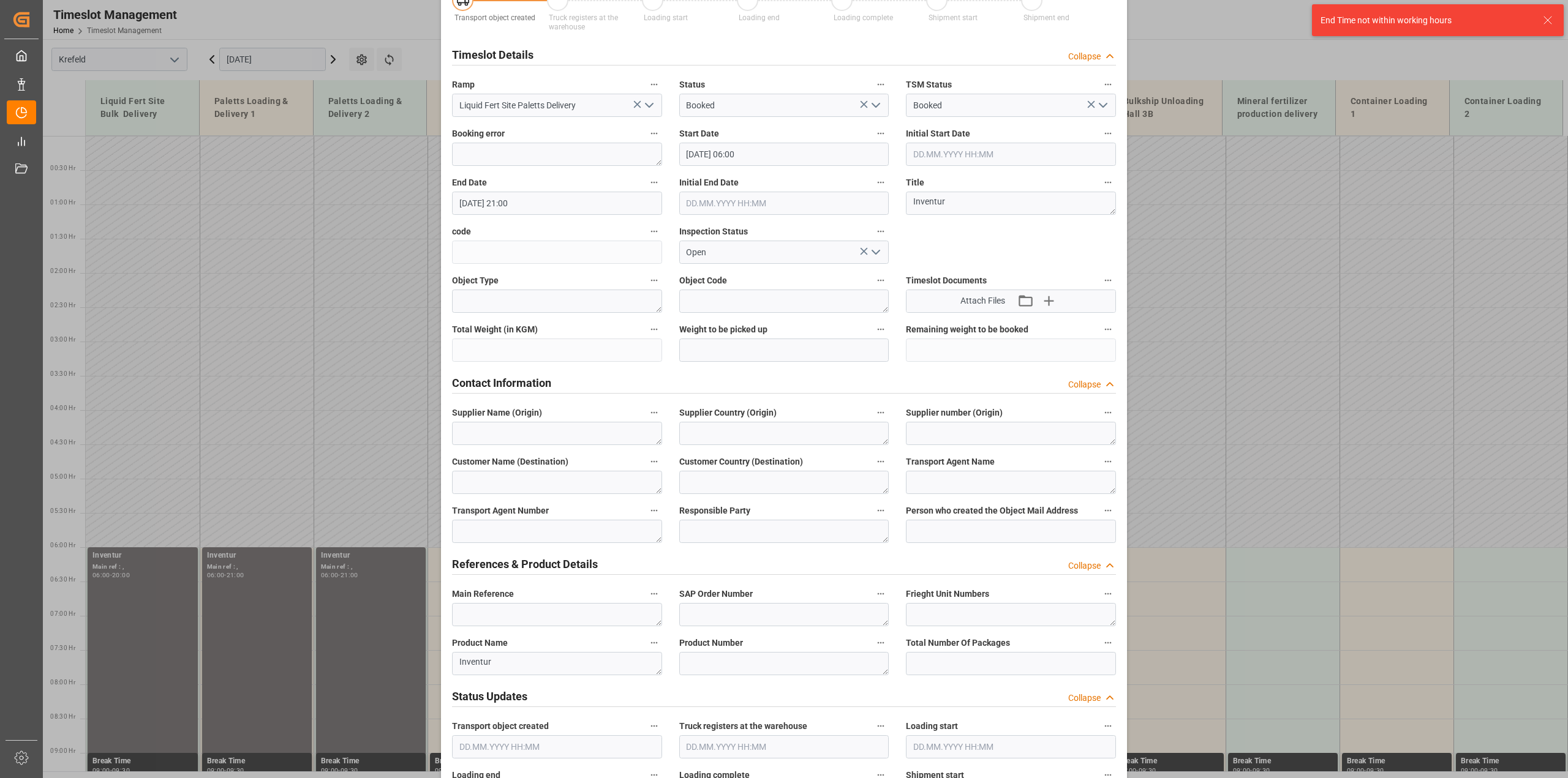
scroll to position [5, 0]
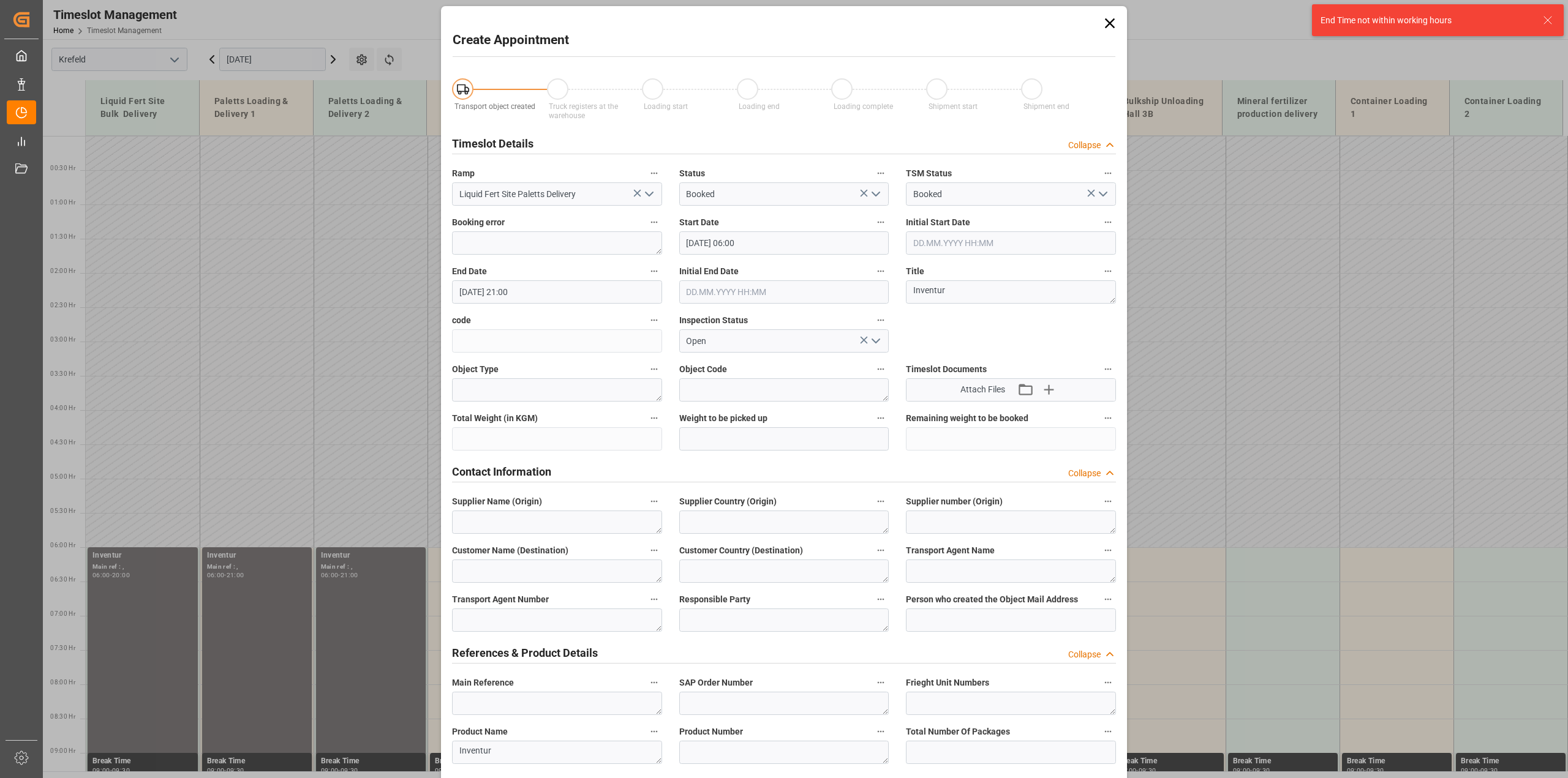
click at [509, 291] on input "06.10.2025 21:00" at bounding box center [557, 292] width 210 height 23
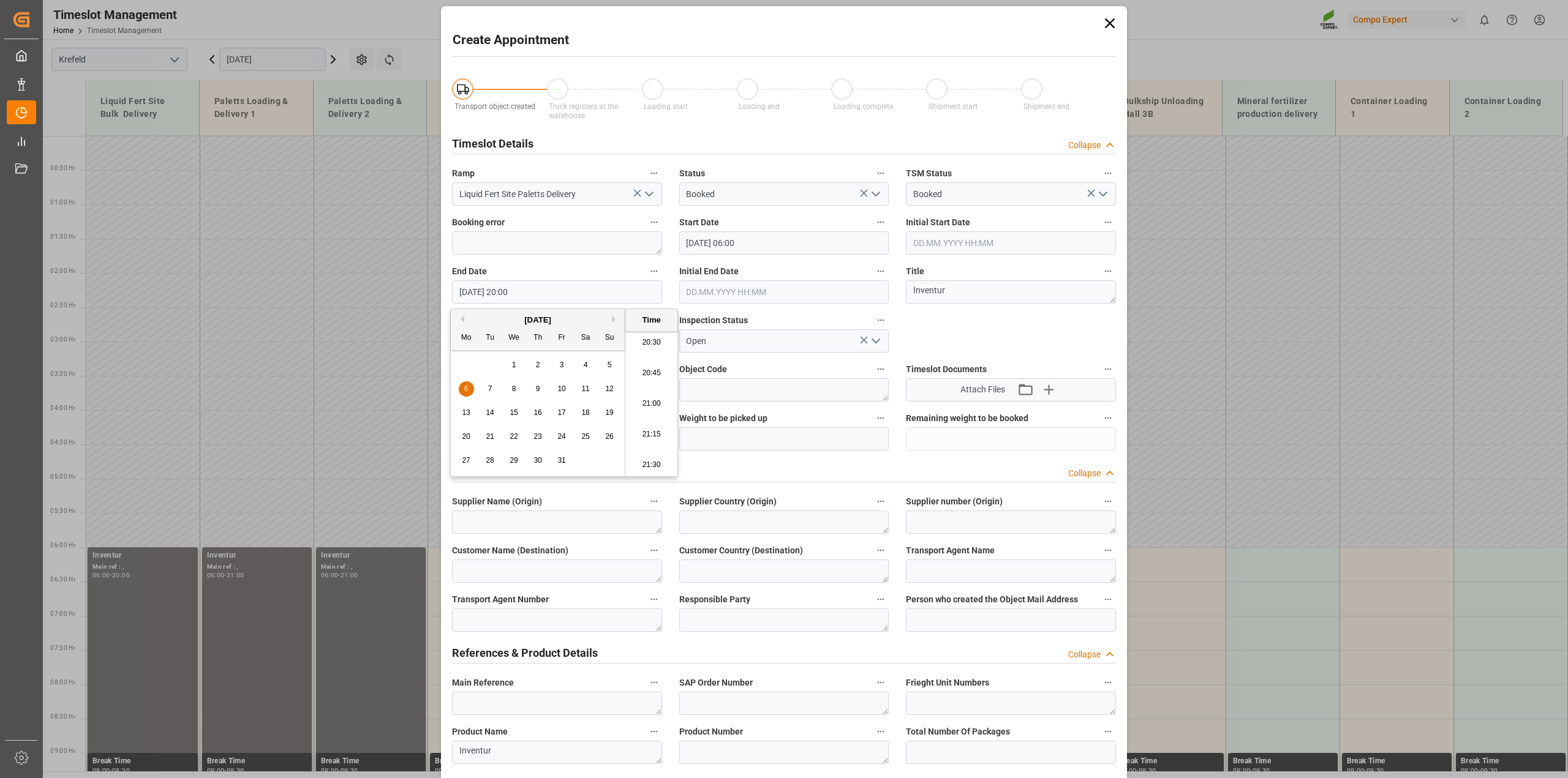
type input "06.10.2025 20:00"
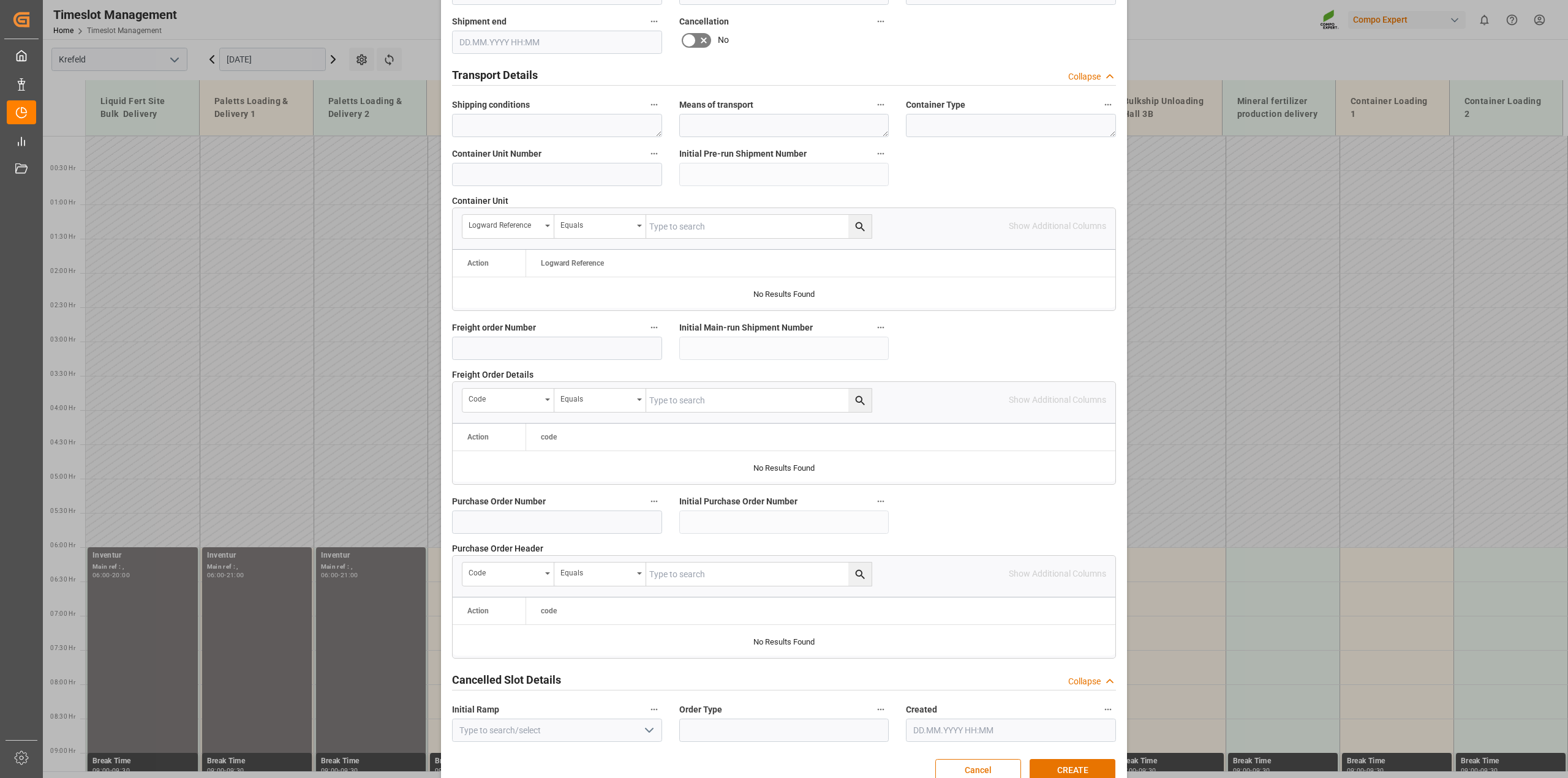
scroll to position [922, 0]
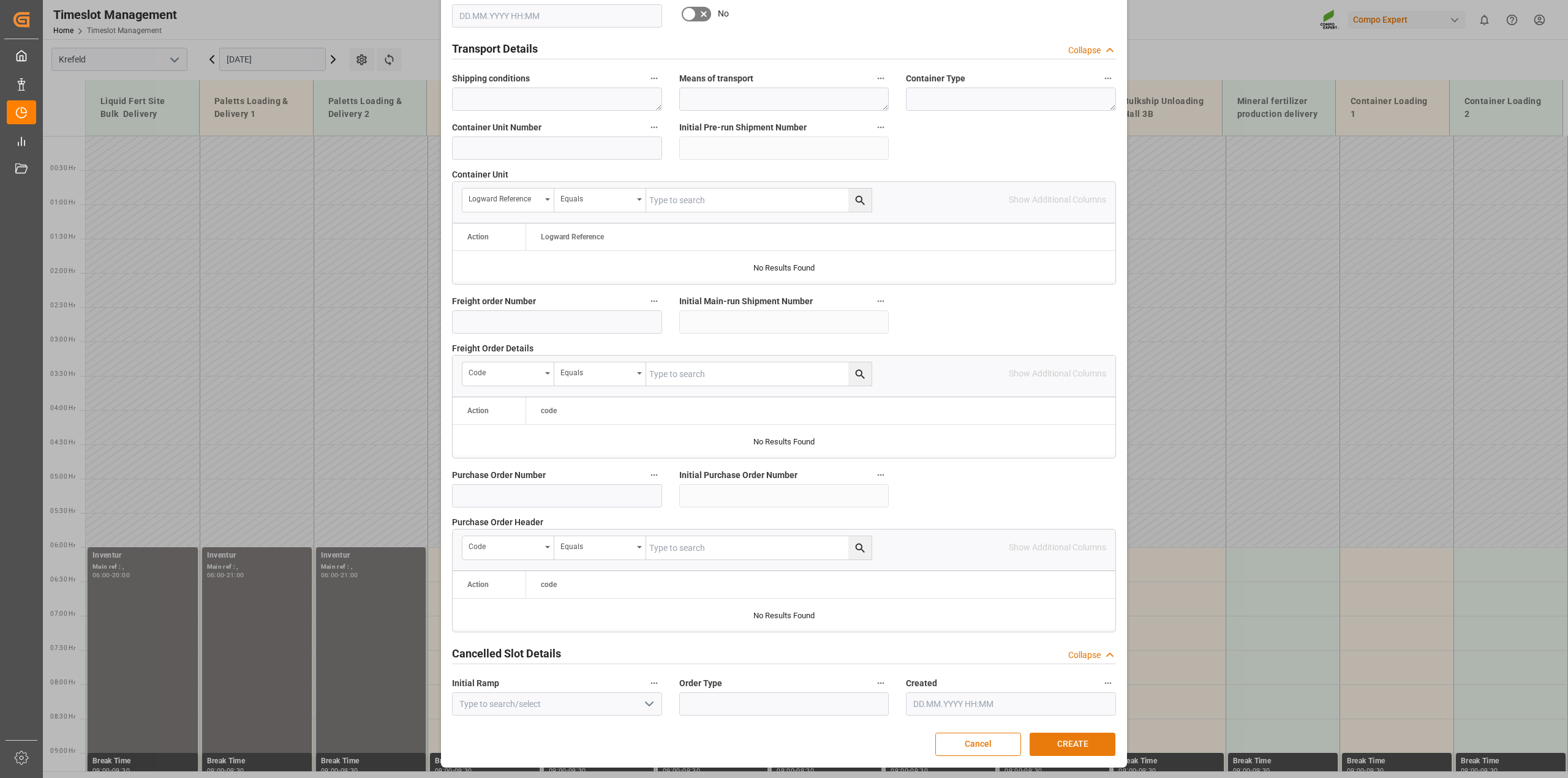
click at [1062, 738] on button "CREATE" at bounding box center [1072, 744] width 86 height 23
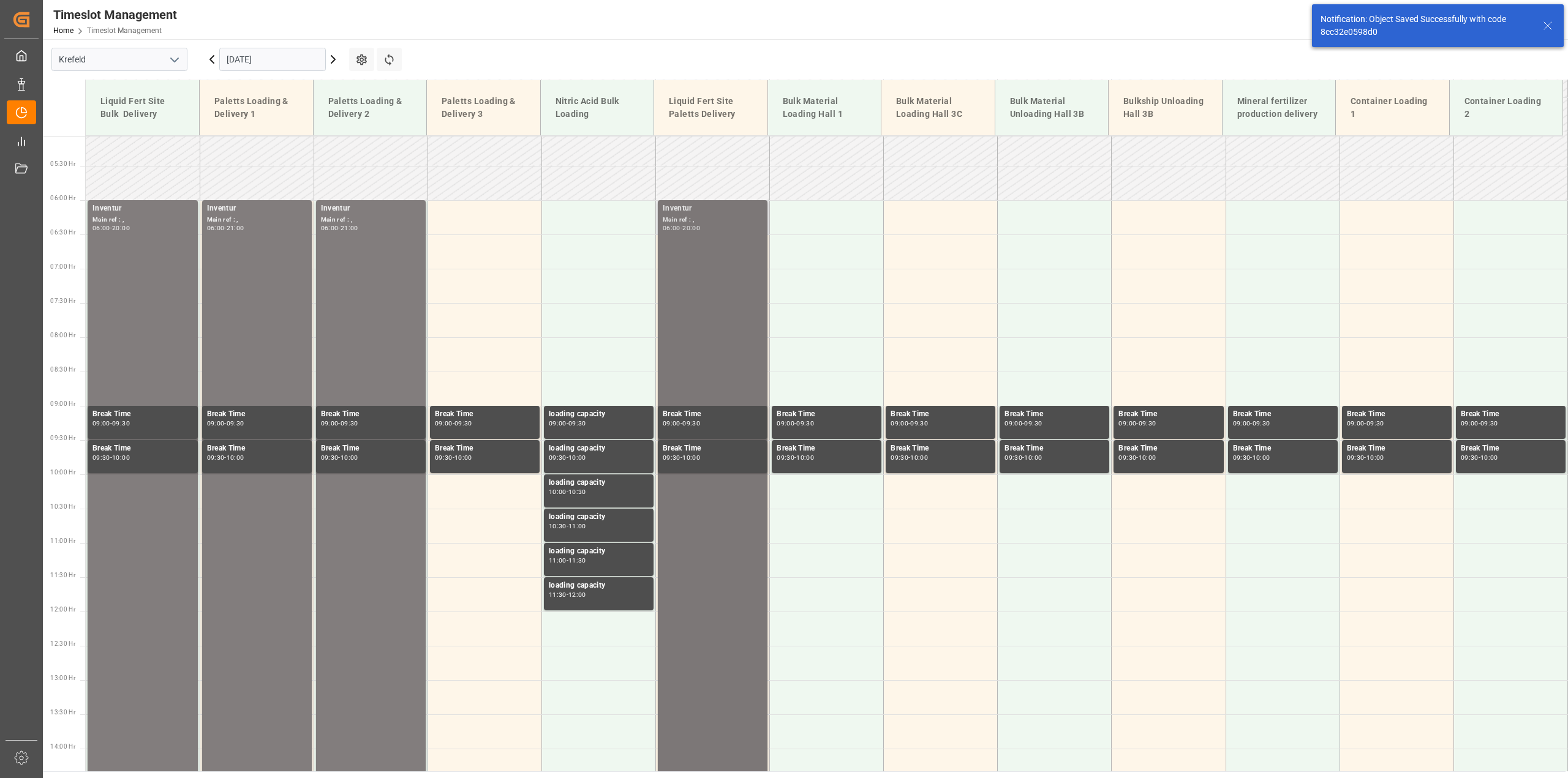
scroll to position [348, 0]
click at [830, 228] on td at bounding box center [827, 217] width 114 height 34
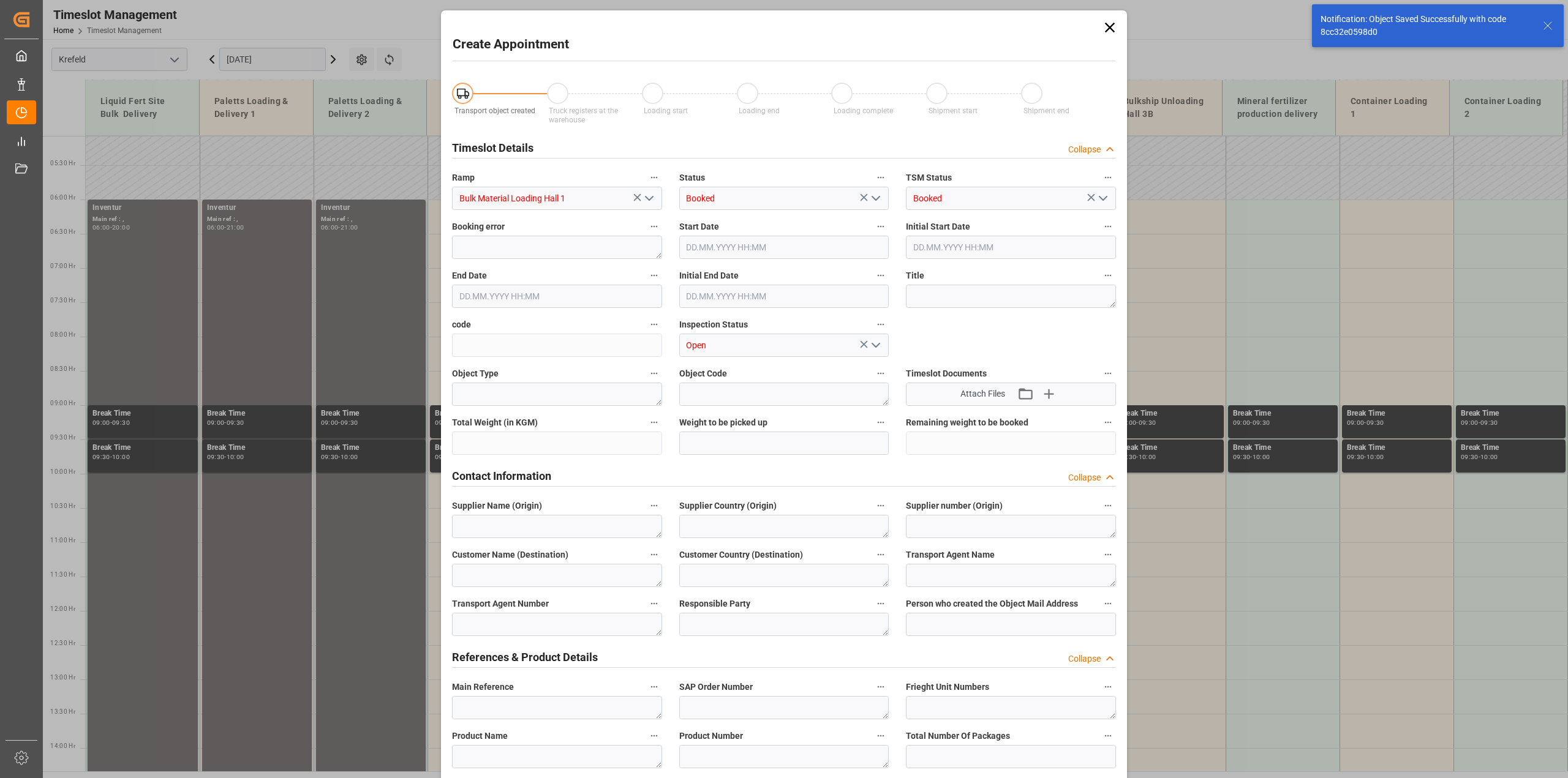
type input "06.10.2025 06:00"
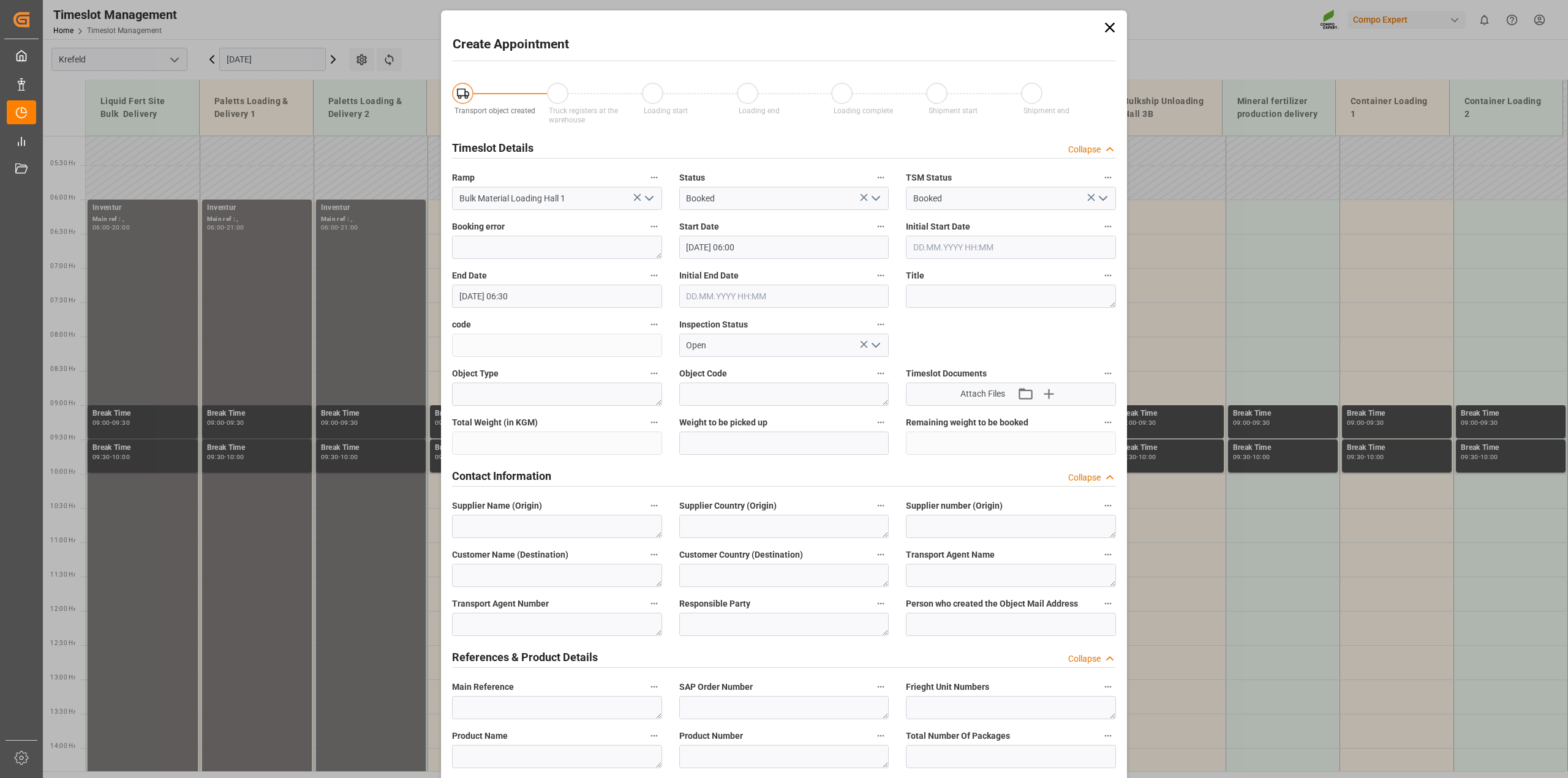
click at [547, 298] on input "06.10.2025 06:30" at bounding box center [557, 296] width 210 height 23
type input "06.10.2025 21:00"
click at [990, 296] on textarea at bounding box center [1010, 296] width 210 height 23
paste textarea "Inventur"
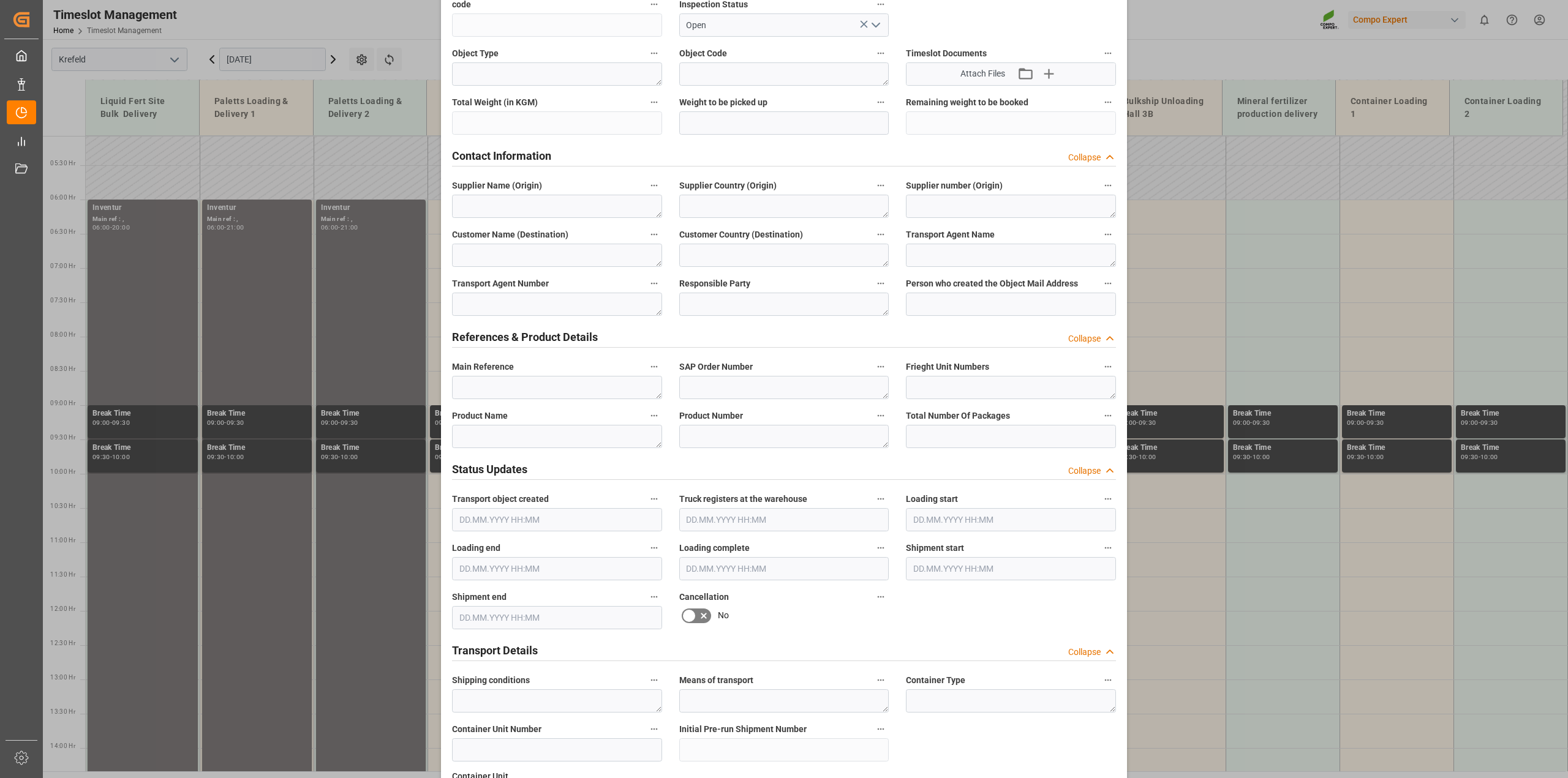
scroll to position [459, 0]
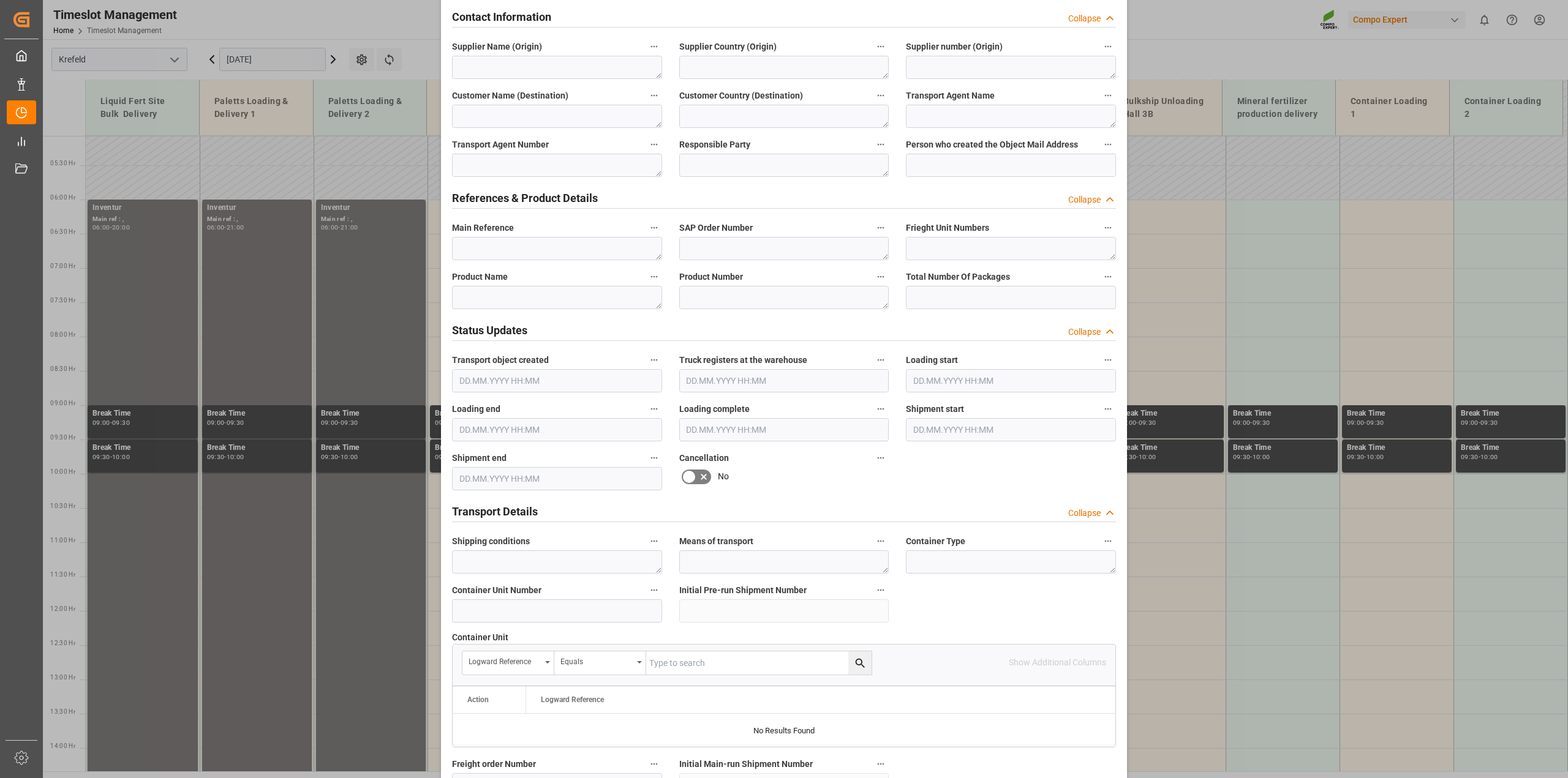
type textarea "Inventur"
click at [527, 296] on textarea at bounding box center [557, 297] width 210 height 23
paste textarea "Inventur"
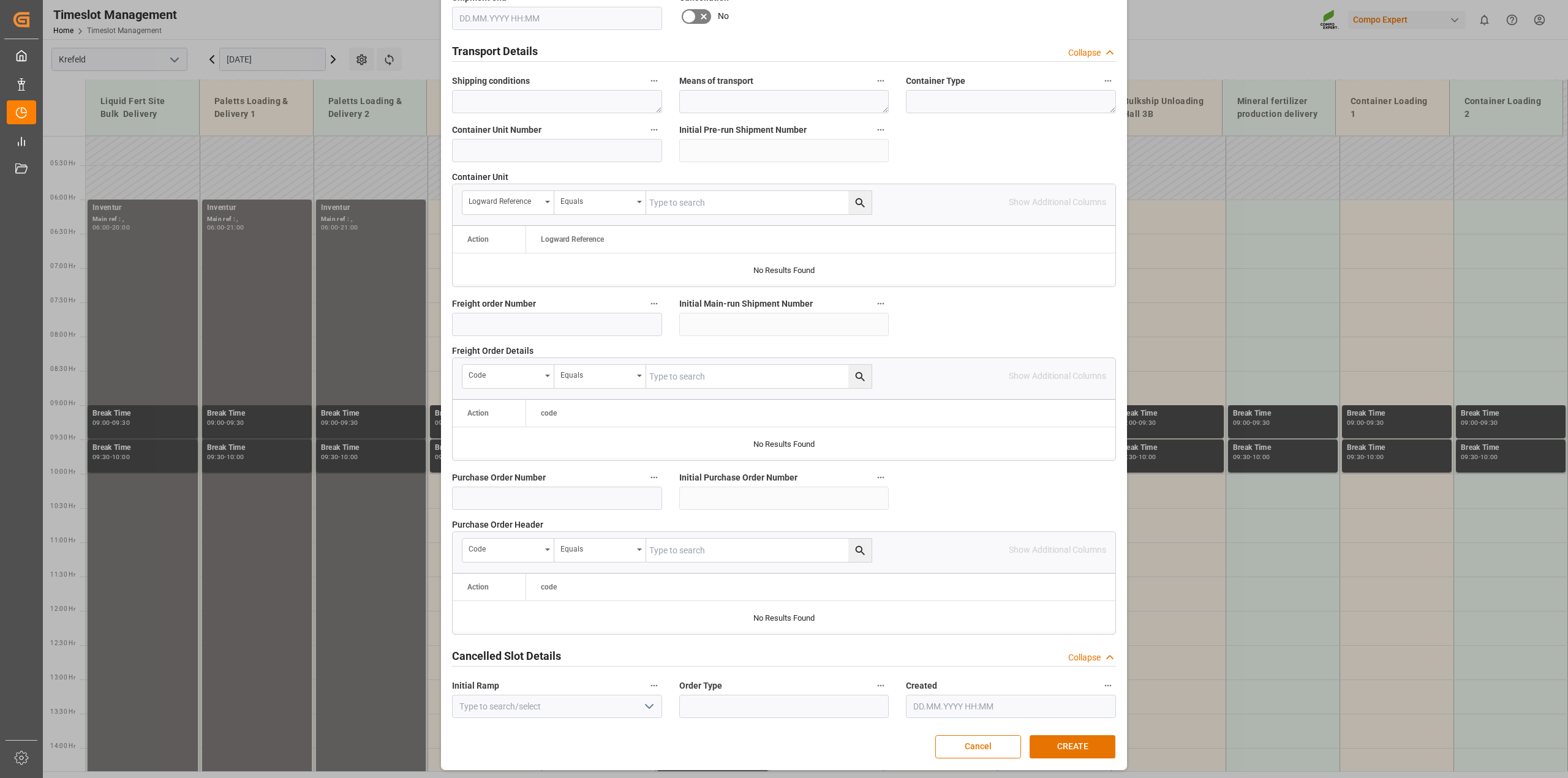
scroll to position [922, 0]
type textarea "Inventur"
click at [1087, 748] on button "CREATE" at bounding box center [1072, 744] width 86 height 23
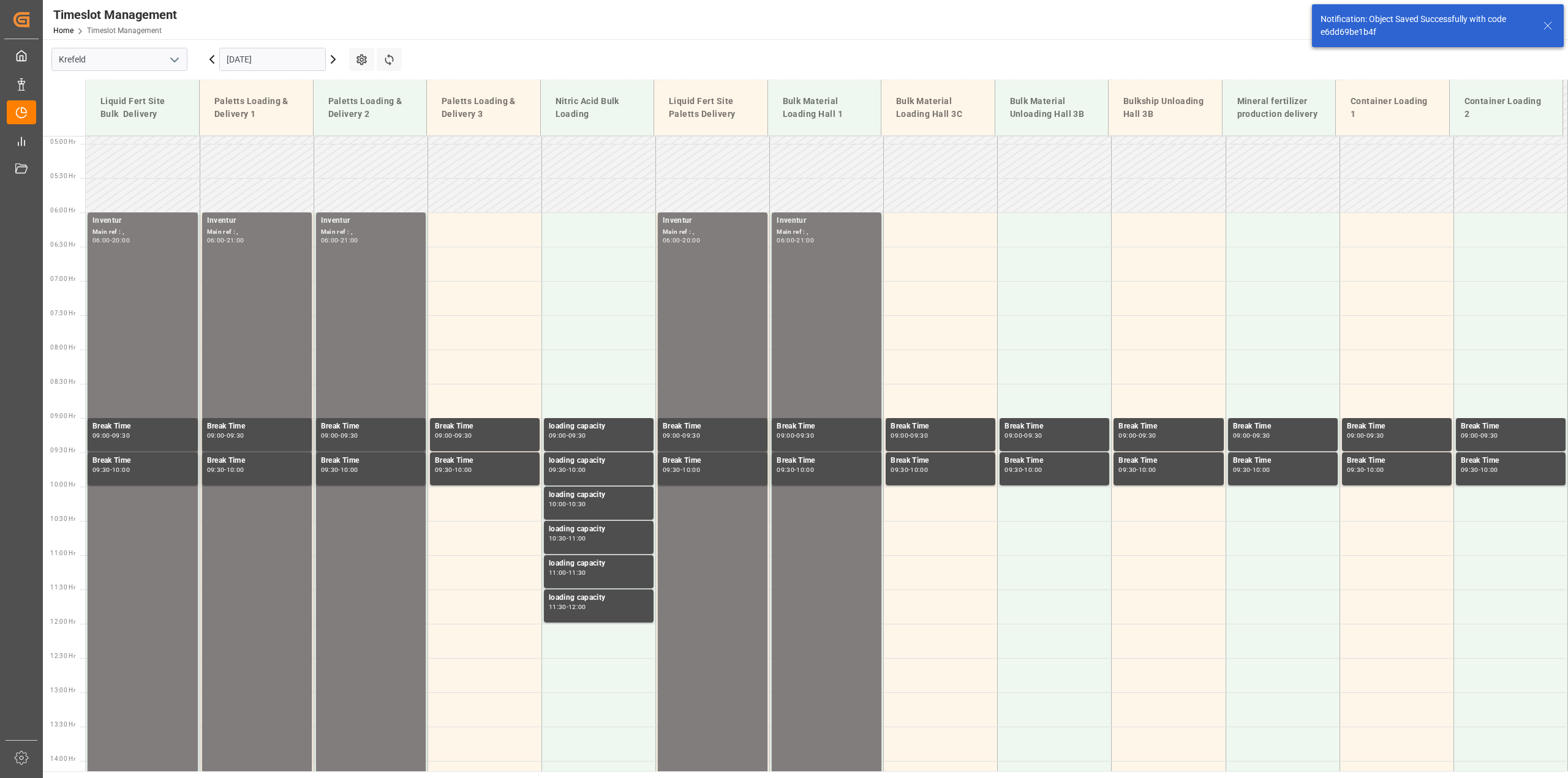
scroll to position [348, 0]
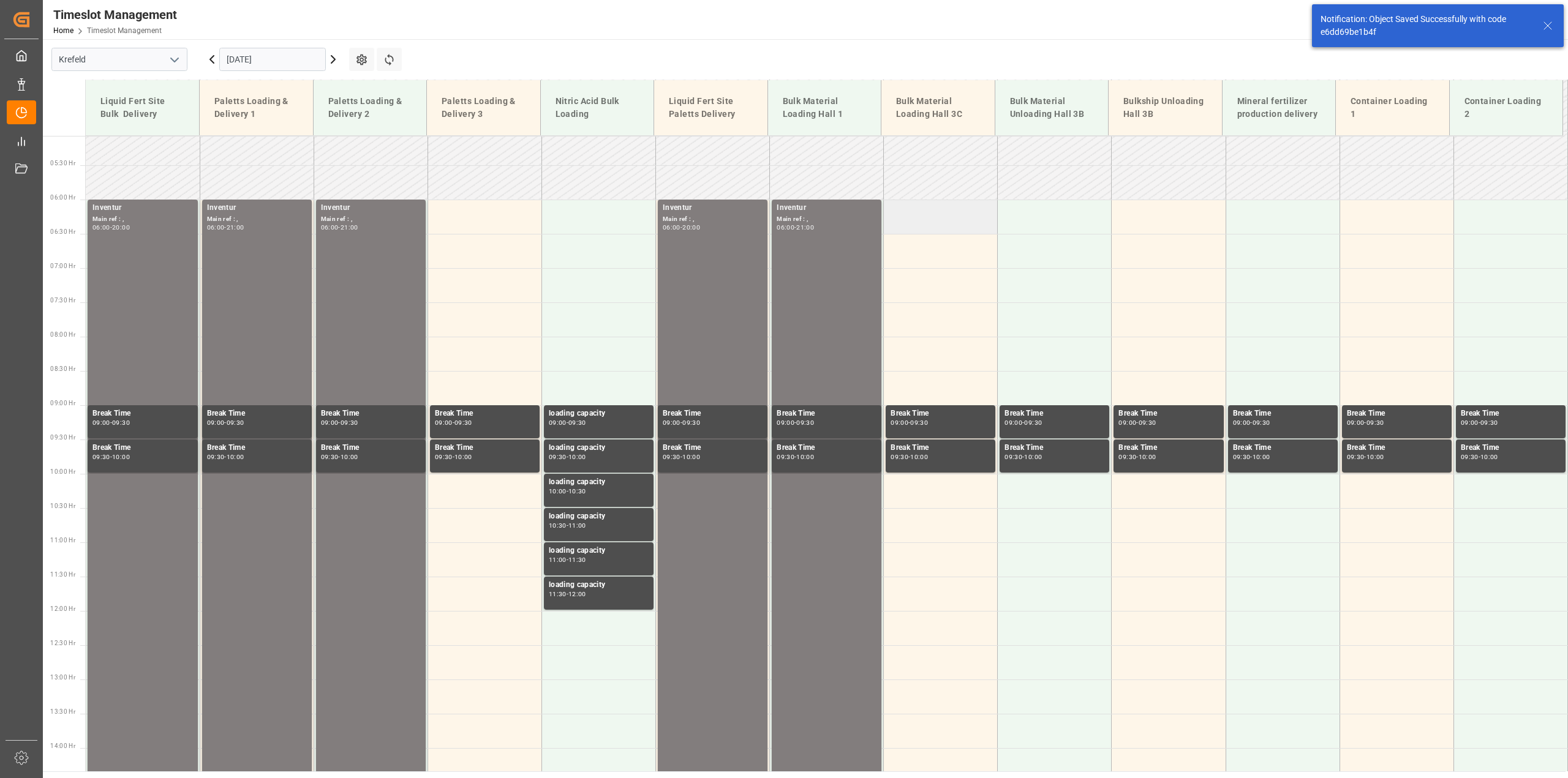
click at [941, 210] on td at bounding box center [941, 217] width 114 height 34
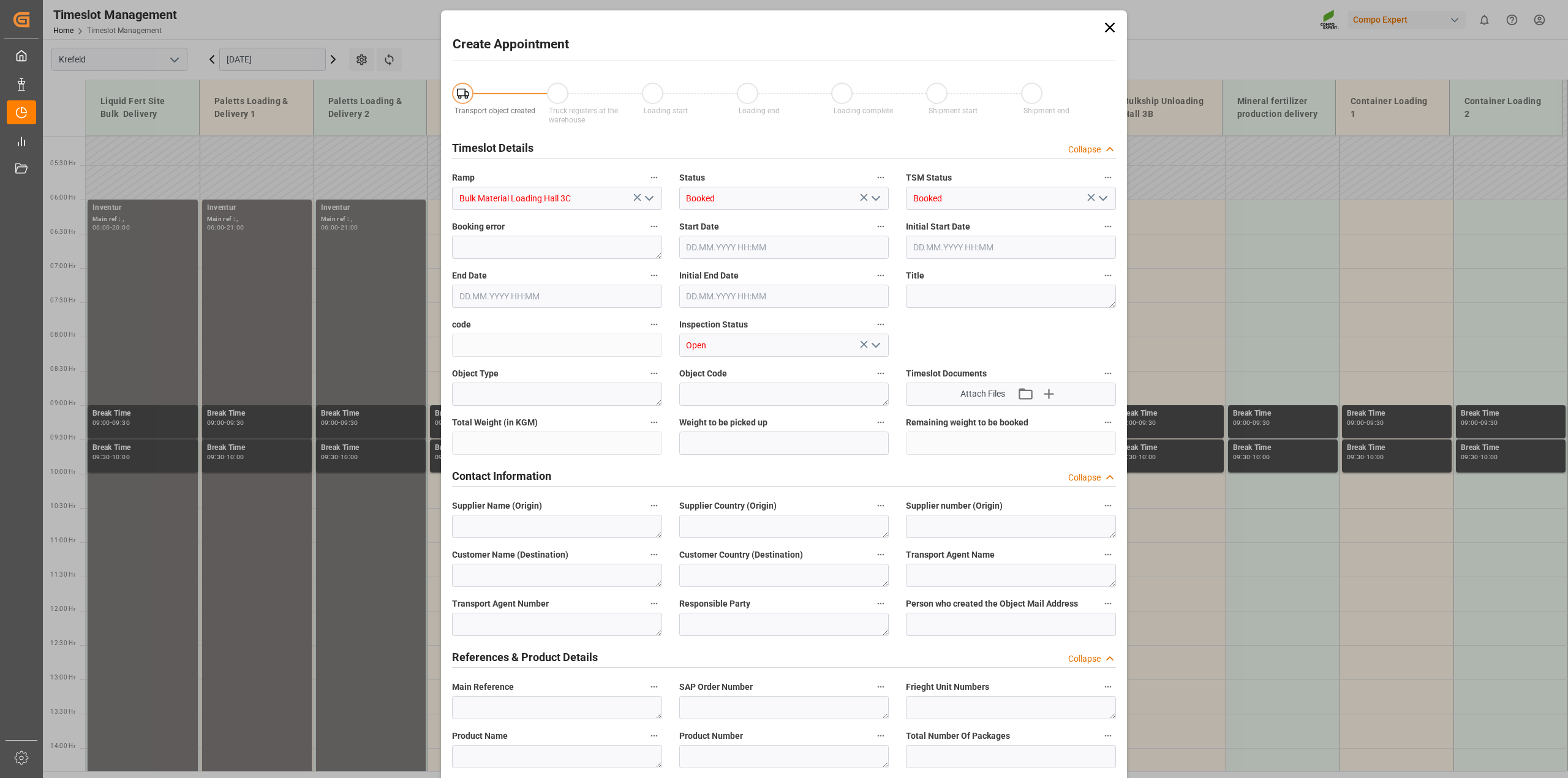
type input "06.10.2025 06:00"
click at [554, 289] on input "06.10.2025 06:30" at bounding box center [557, 296] width 210 height 23
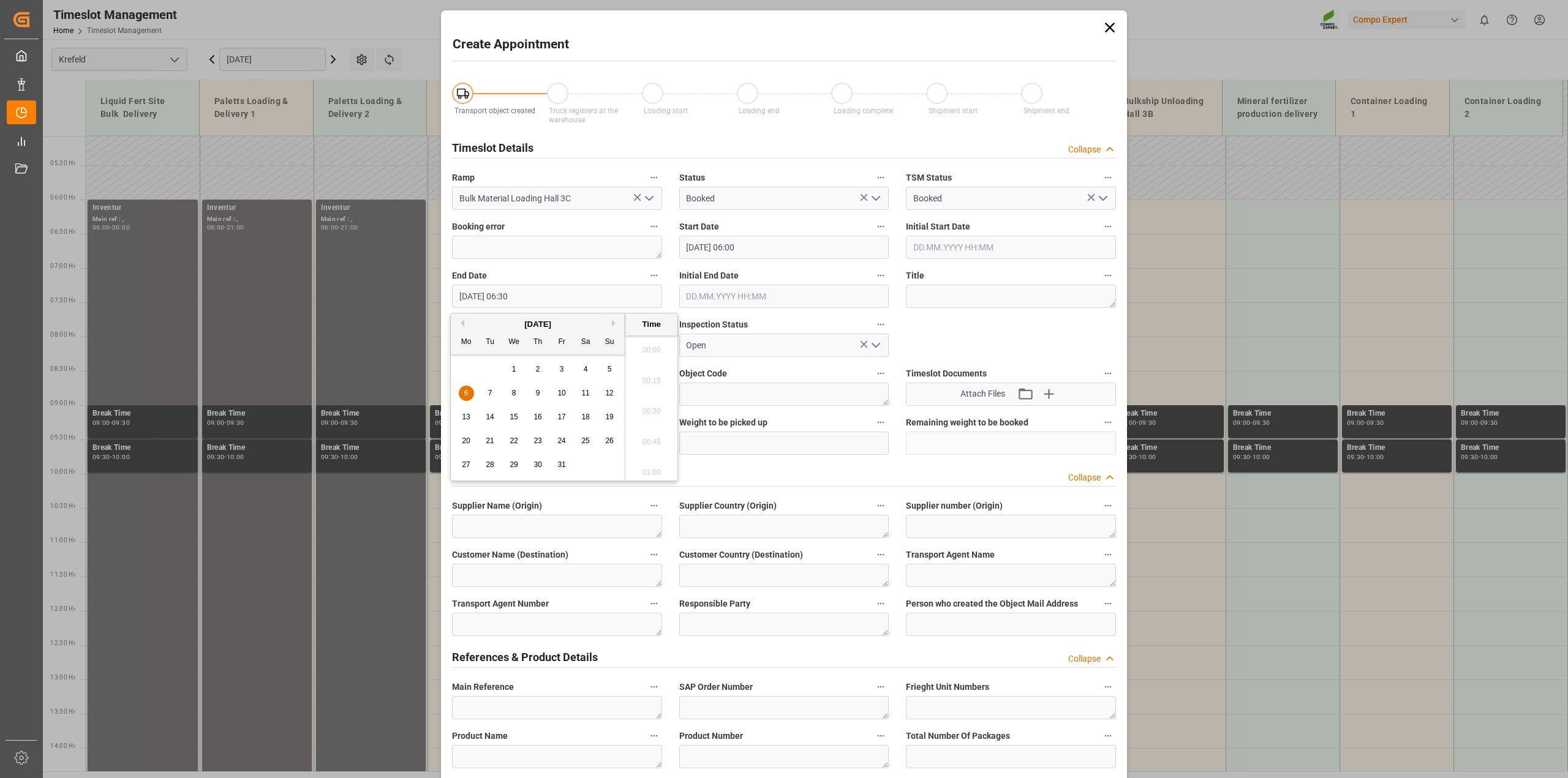
scroll to position [738, 0]
type input "06.10.2025 21:00"
click at [954, 296] on textarea at bounding box center [1010, 296] width 210 height 23
paste textarea "Inventur"
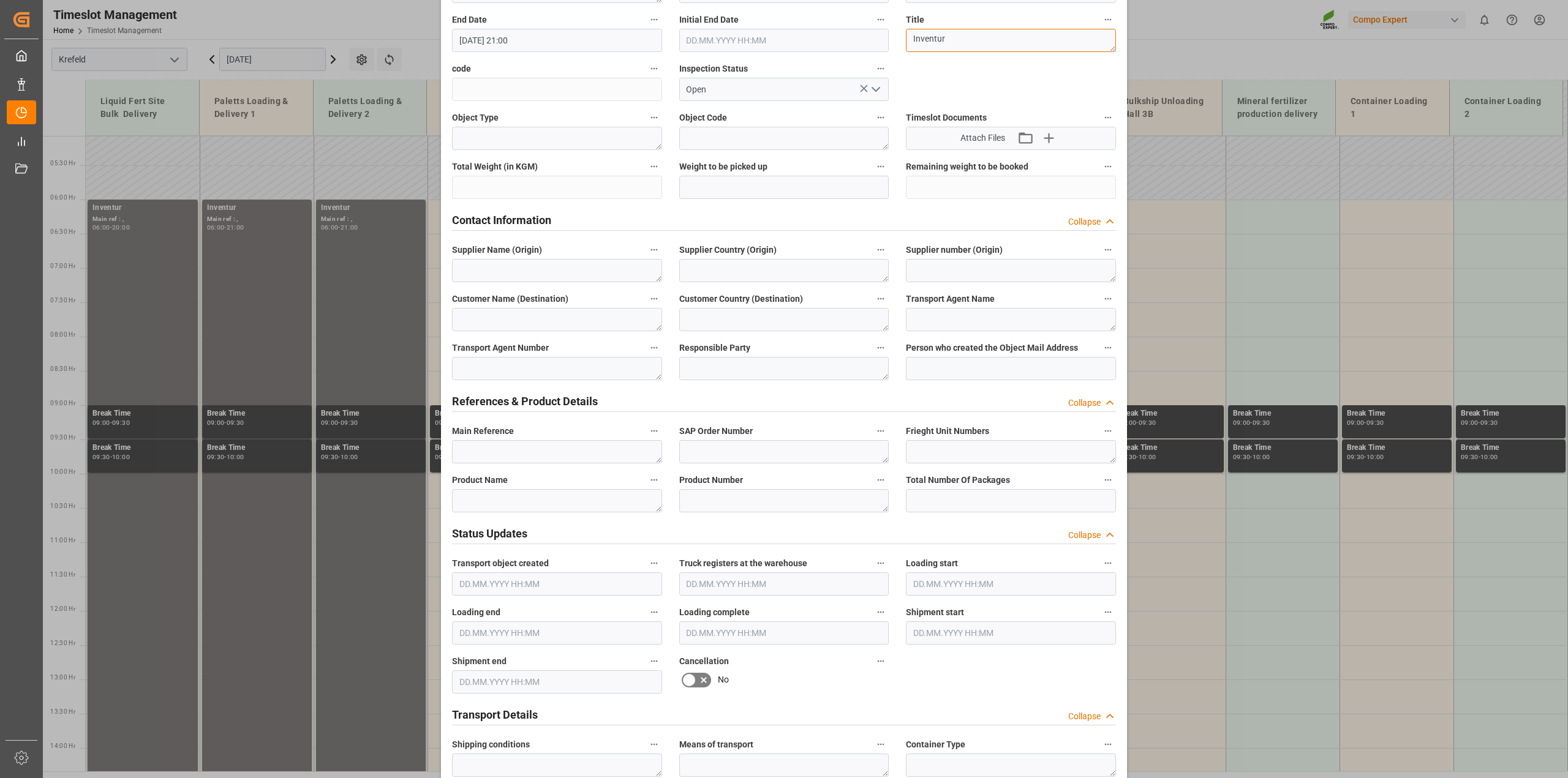
scroll to position [383, 0]
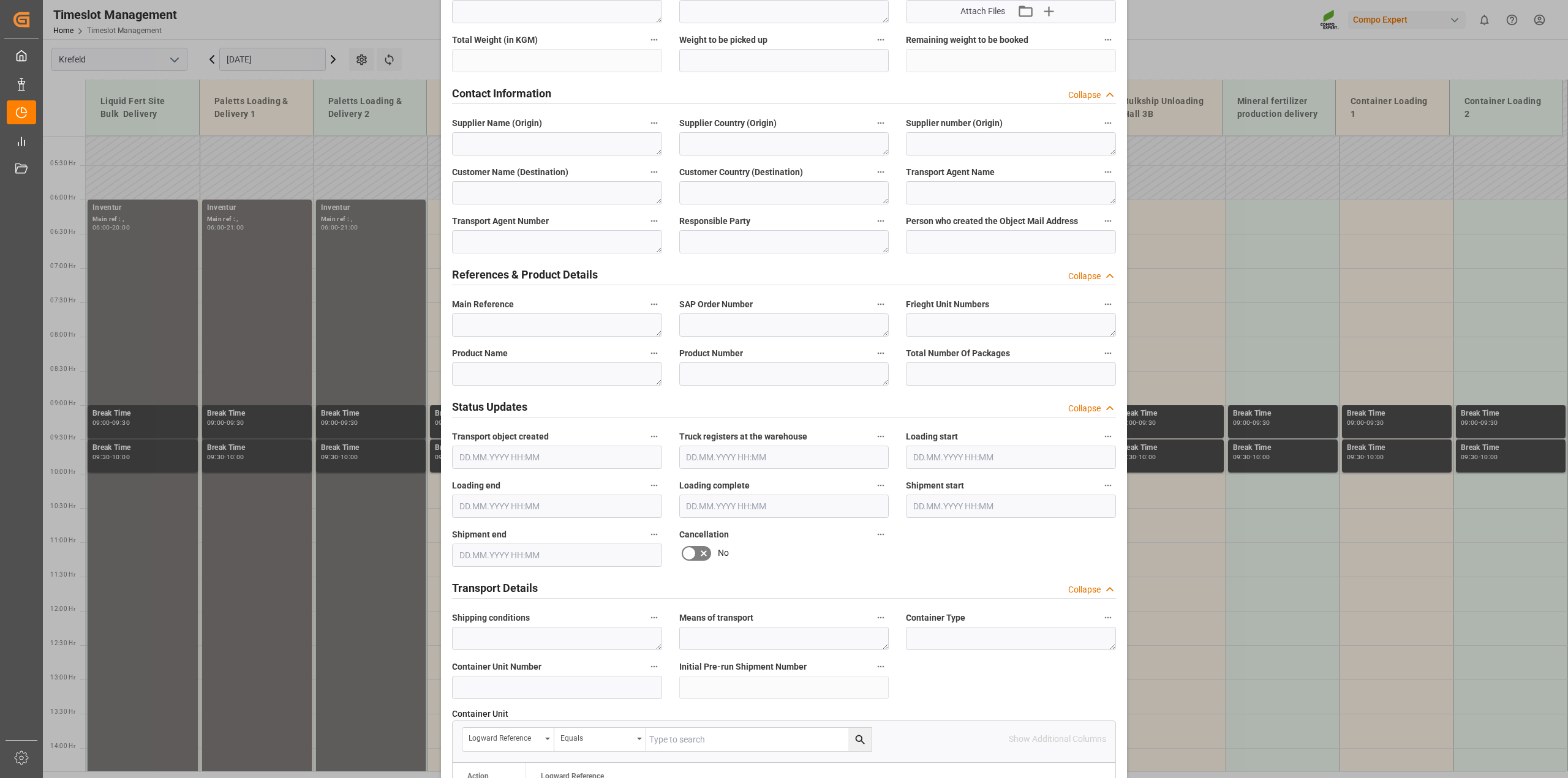
type textarea "Inventur"
click at [511, 371] on textarea at bounding box center [557, 374] width 210 height 23
paste textarea "Inventur"
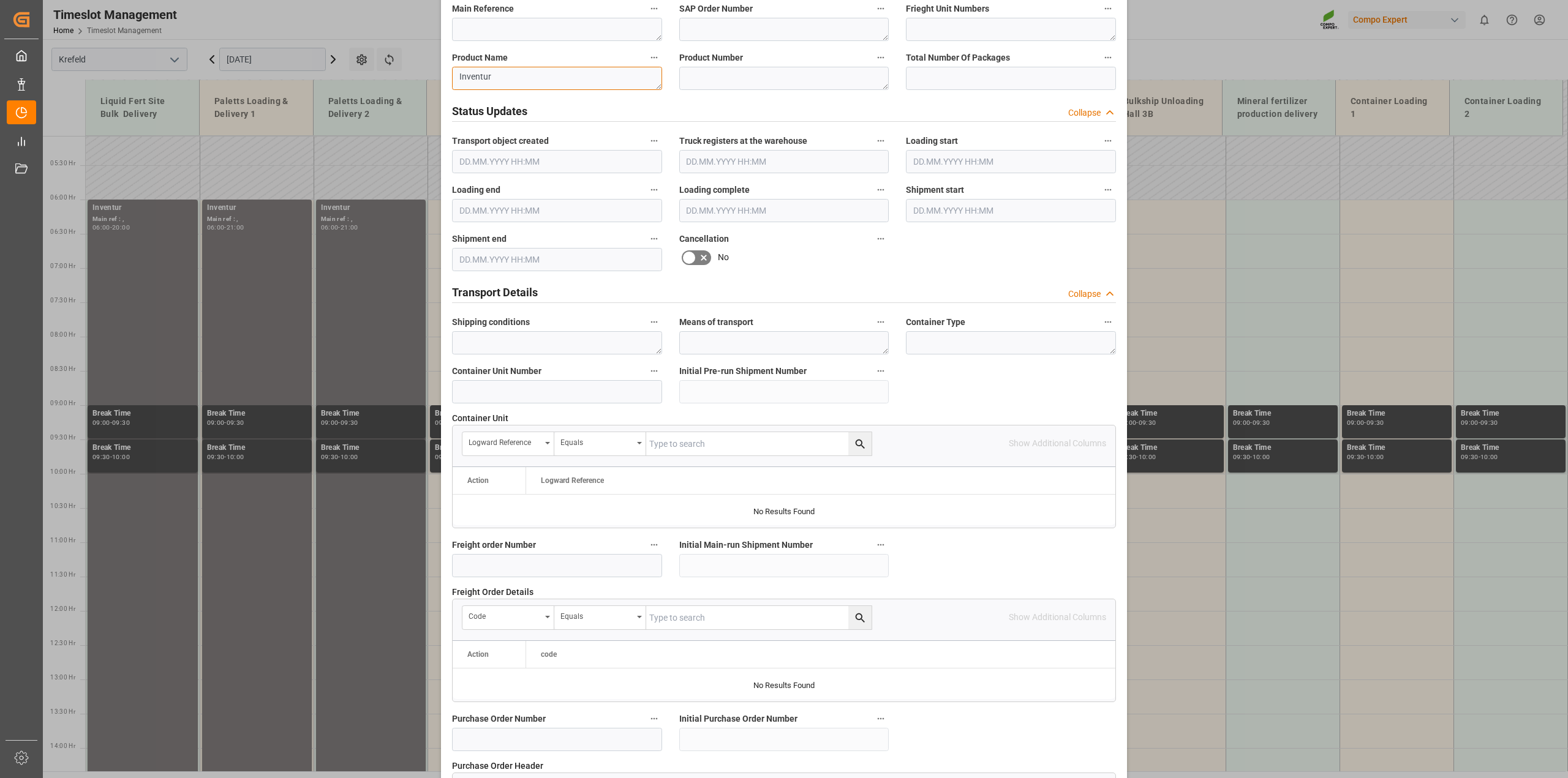
scroll to position [922, 0]
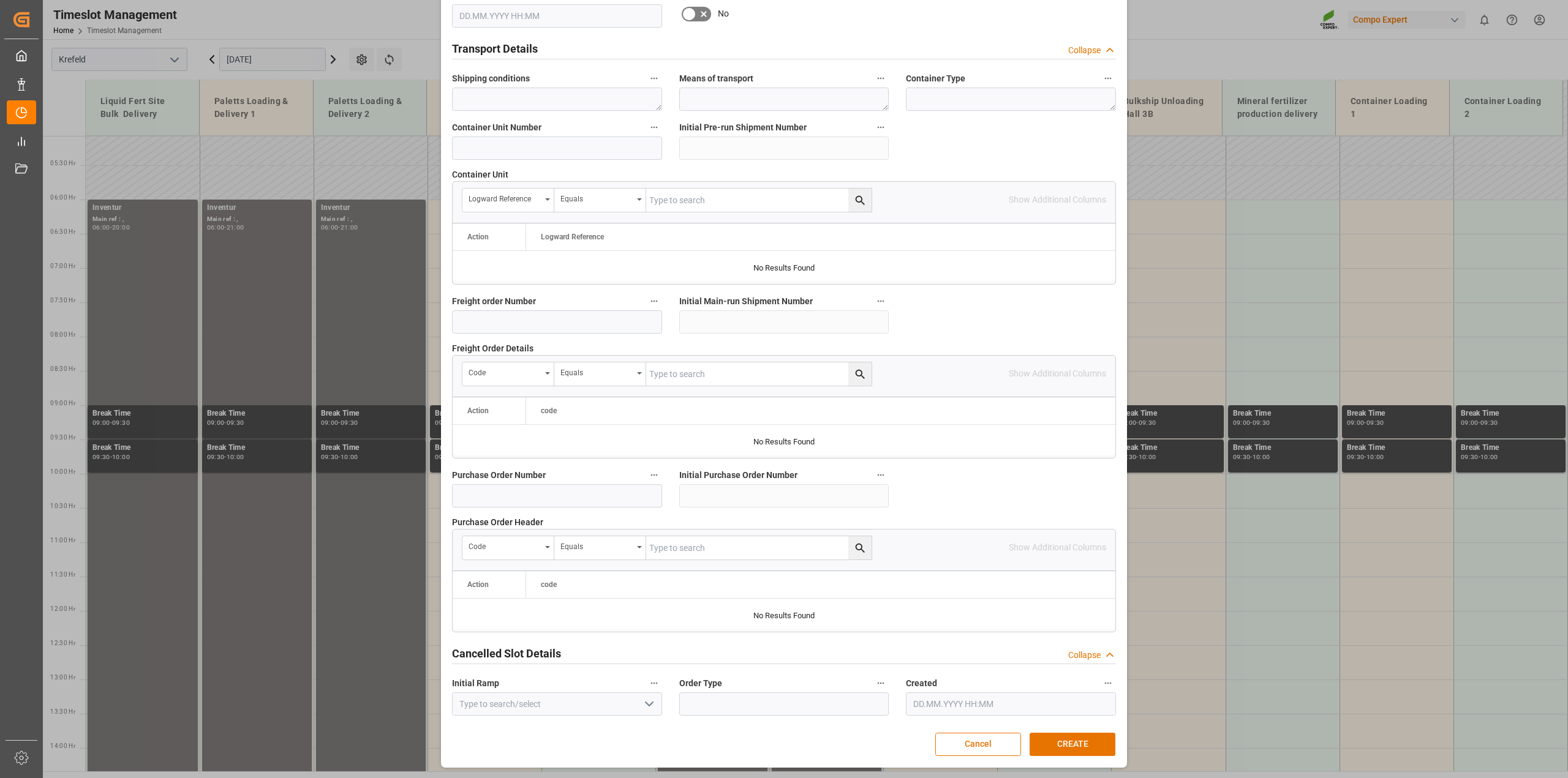
type textarea "Inventur"
click at [1073, 742] on button "CREATE" at bounding box center [1072, 744] width 86 height 23
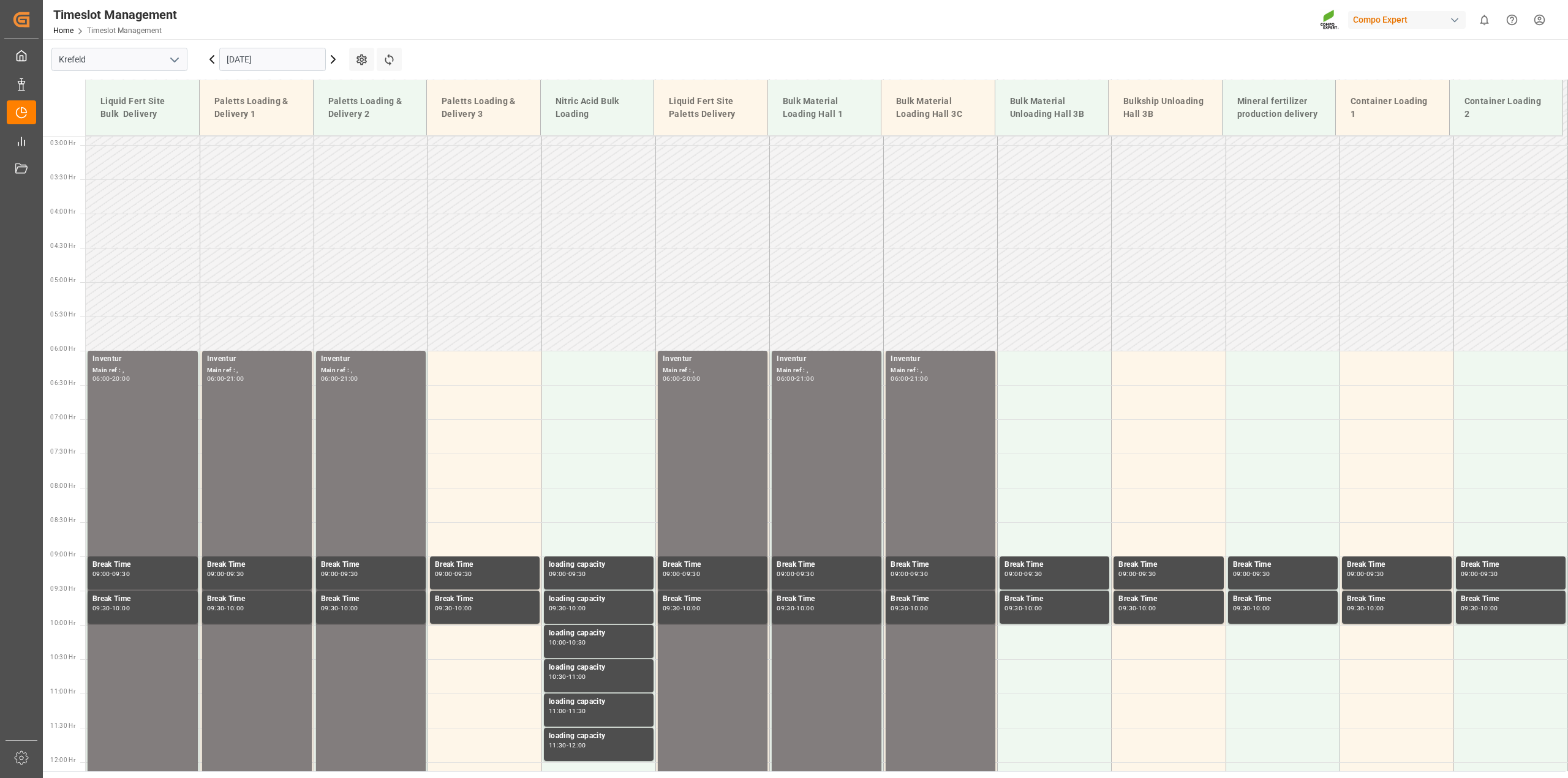
scroll to position [194, 0]
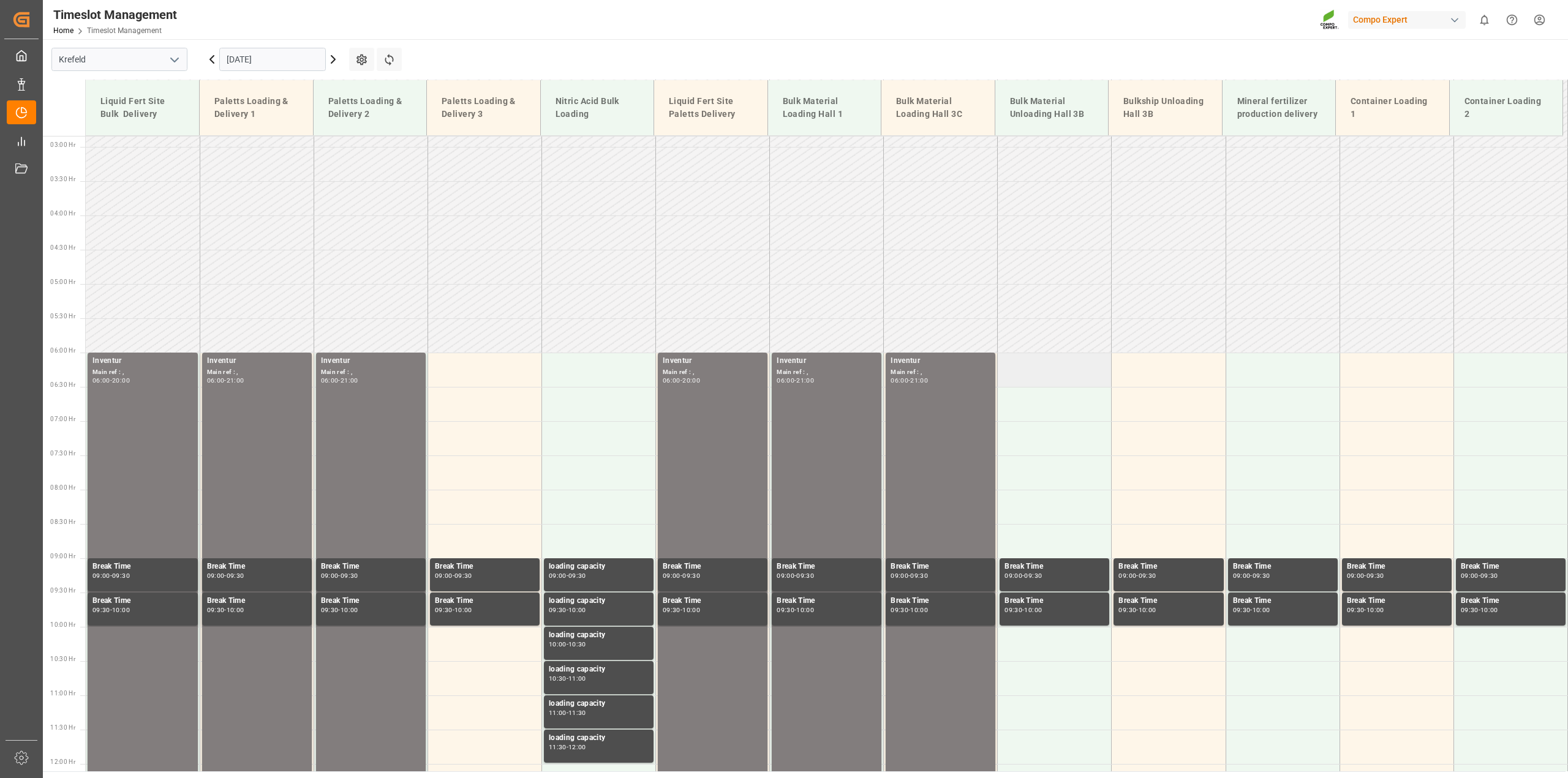
click at [1068, 368] on td at bounding box center [1055, 370] width 114 height 34
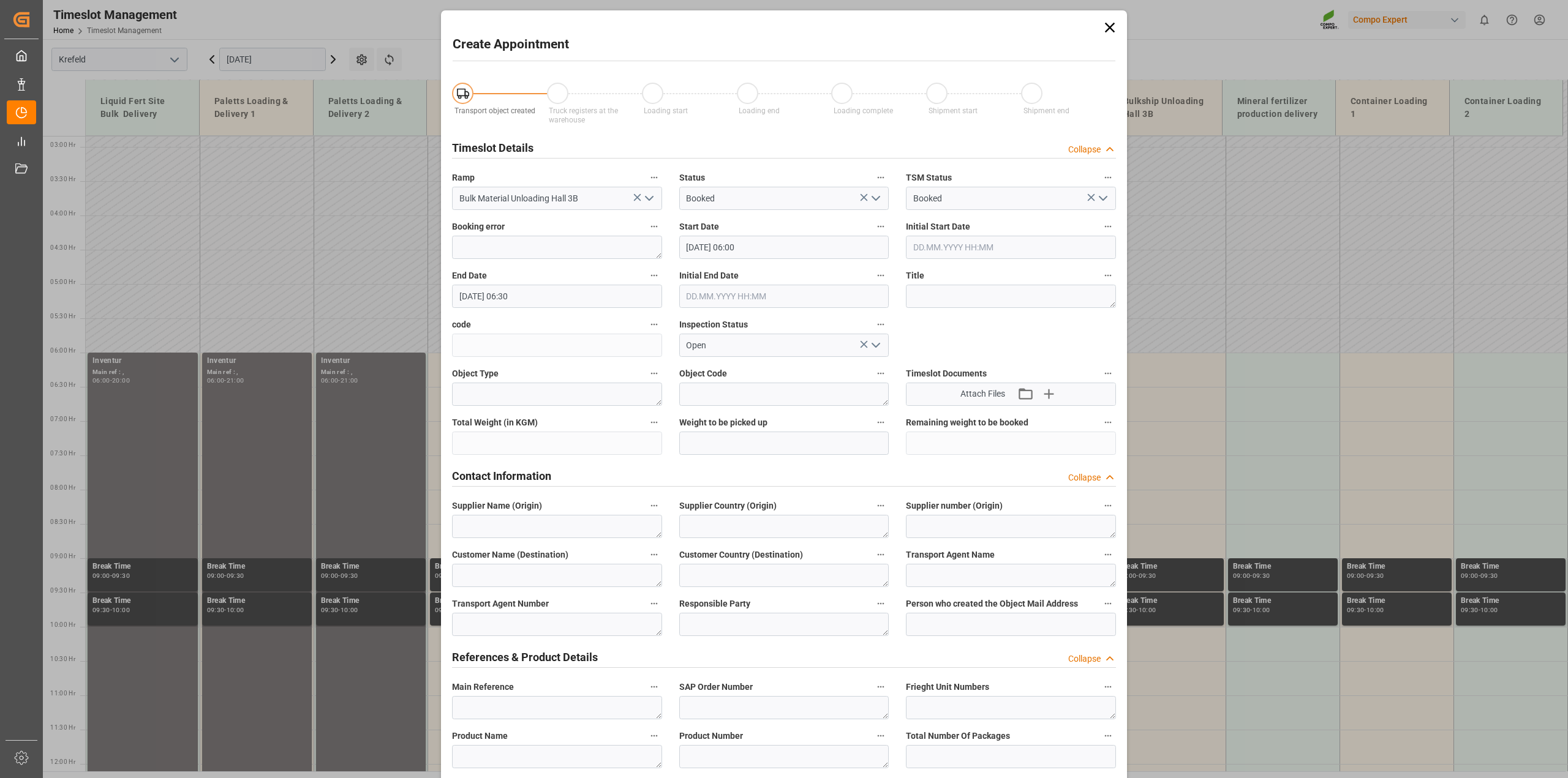
type input "06.10.2025 06:00"
click at [532, 298] on input "06.10.2025 06:30" at bounding box center [557, 296] width 210 height 23
type input "06.10.2025 21:00"
click at [996, 298] on textarea at bounding box center [1010, 296] width 210 height 23
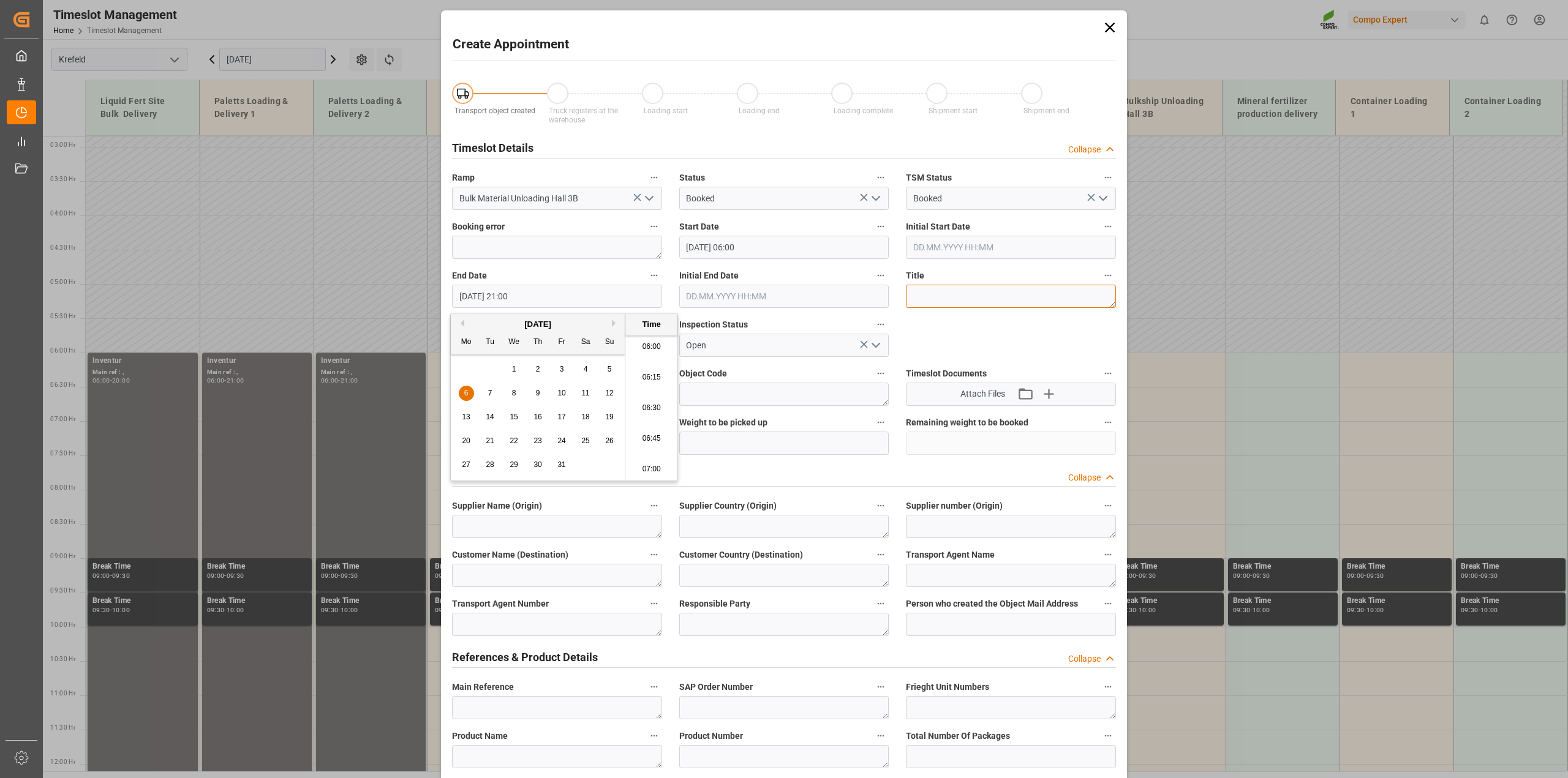
paste textarea "Inventur"
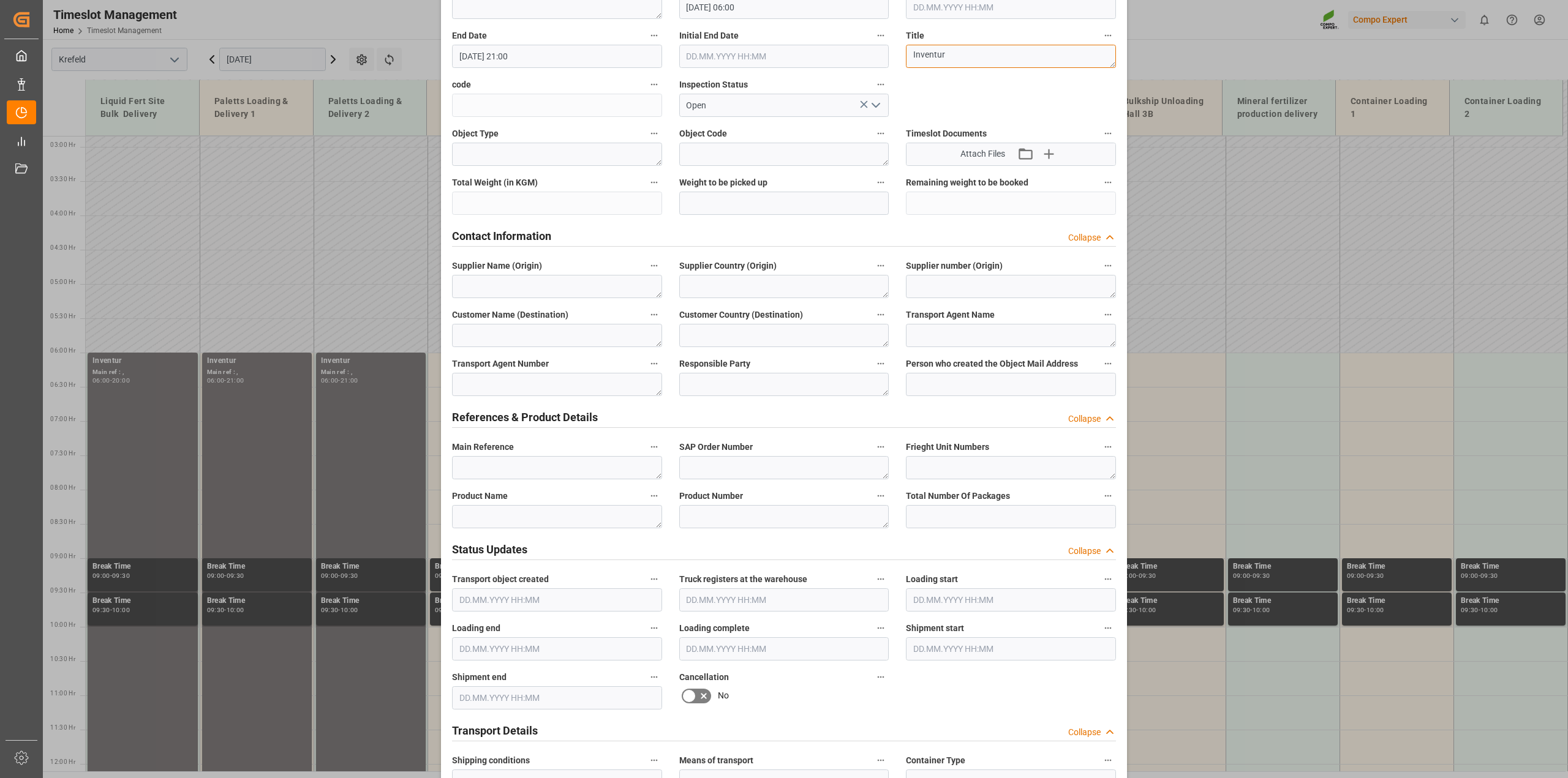
scroll to position [383, 0]
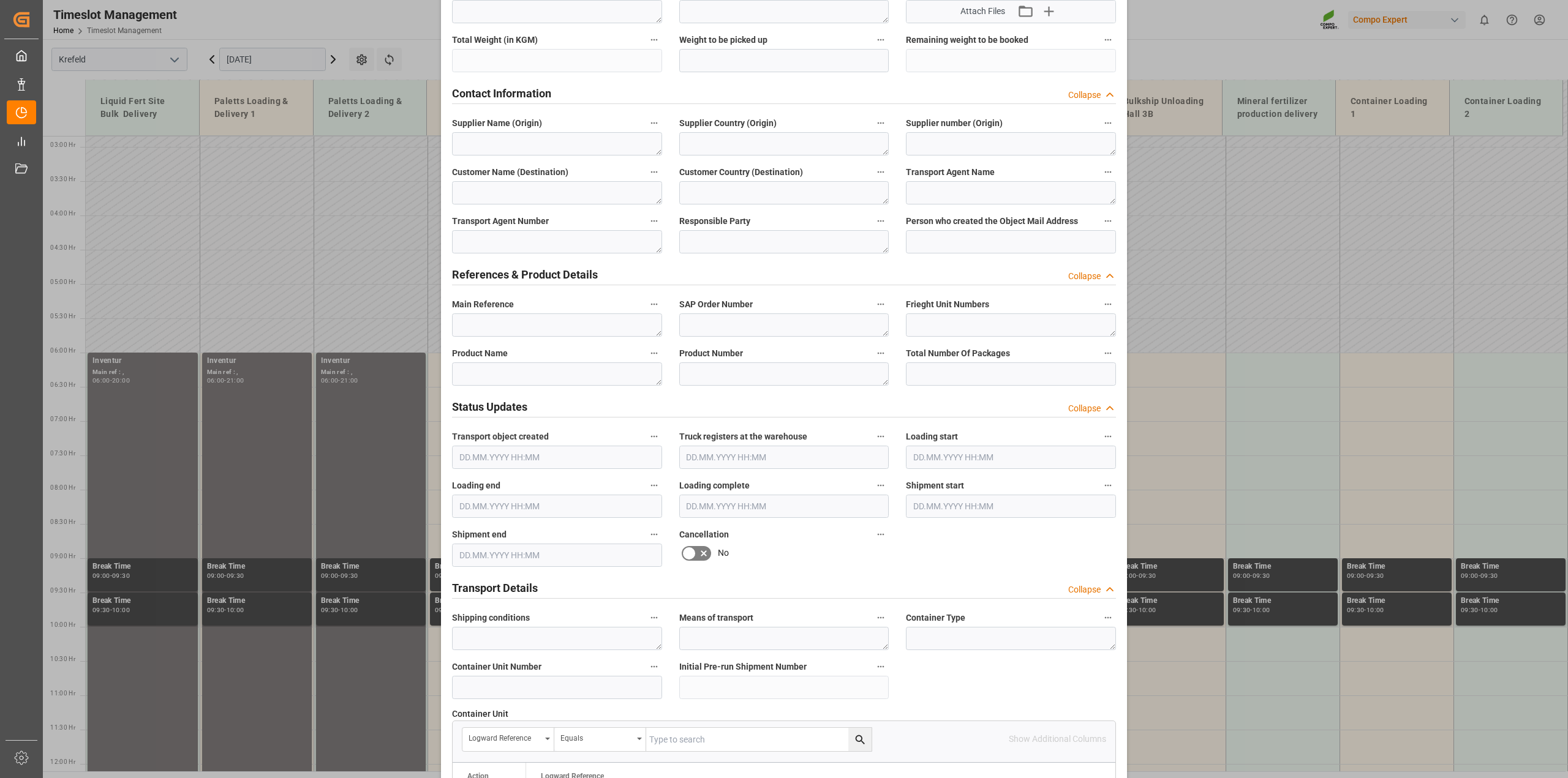
type textarea "Inventur"
click at [500, 378] on textarea at bounding box center [557, 374] width 210 height 23
paste textarea "Inventur"
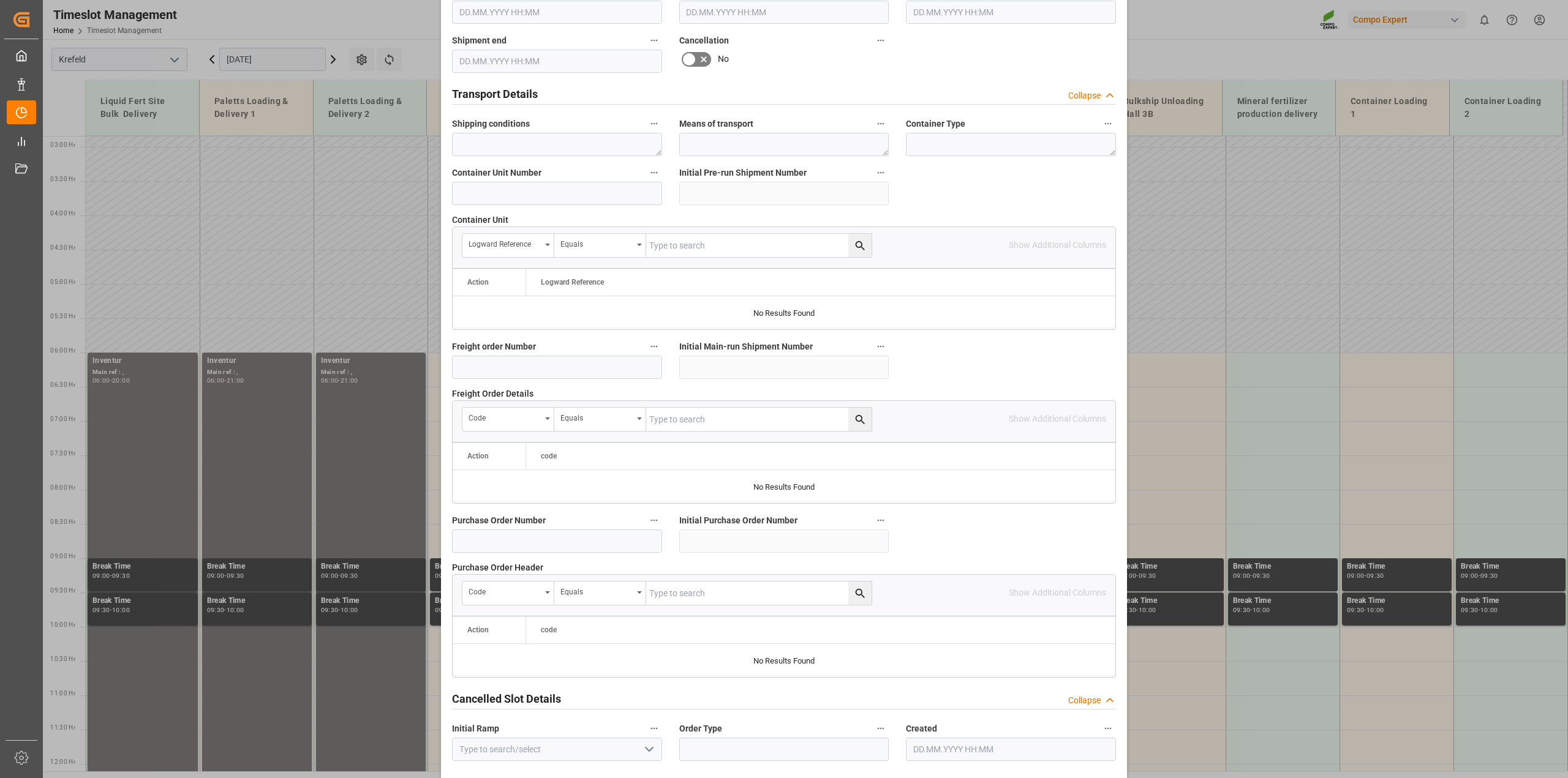
scroll to position [922, 0]
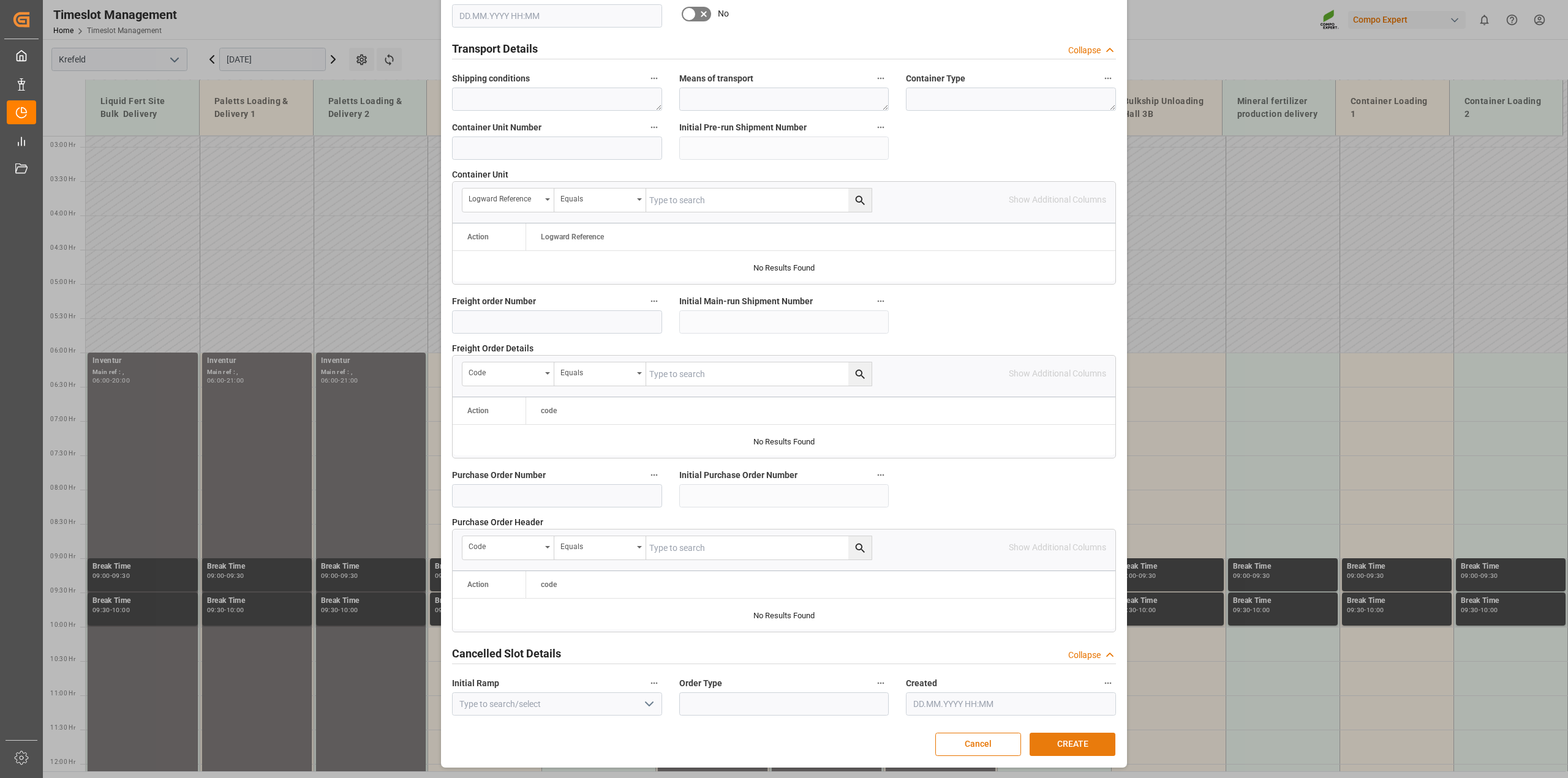
type textarea "Inventur"
click at [1054, 742] on button "CREATE" at bounding box center [1072, 744] width 86 height 23
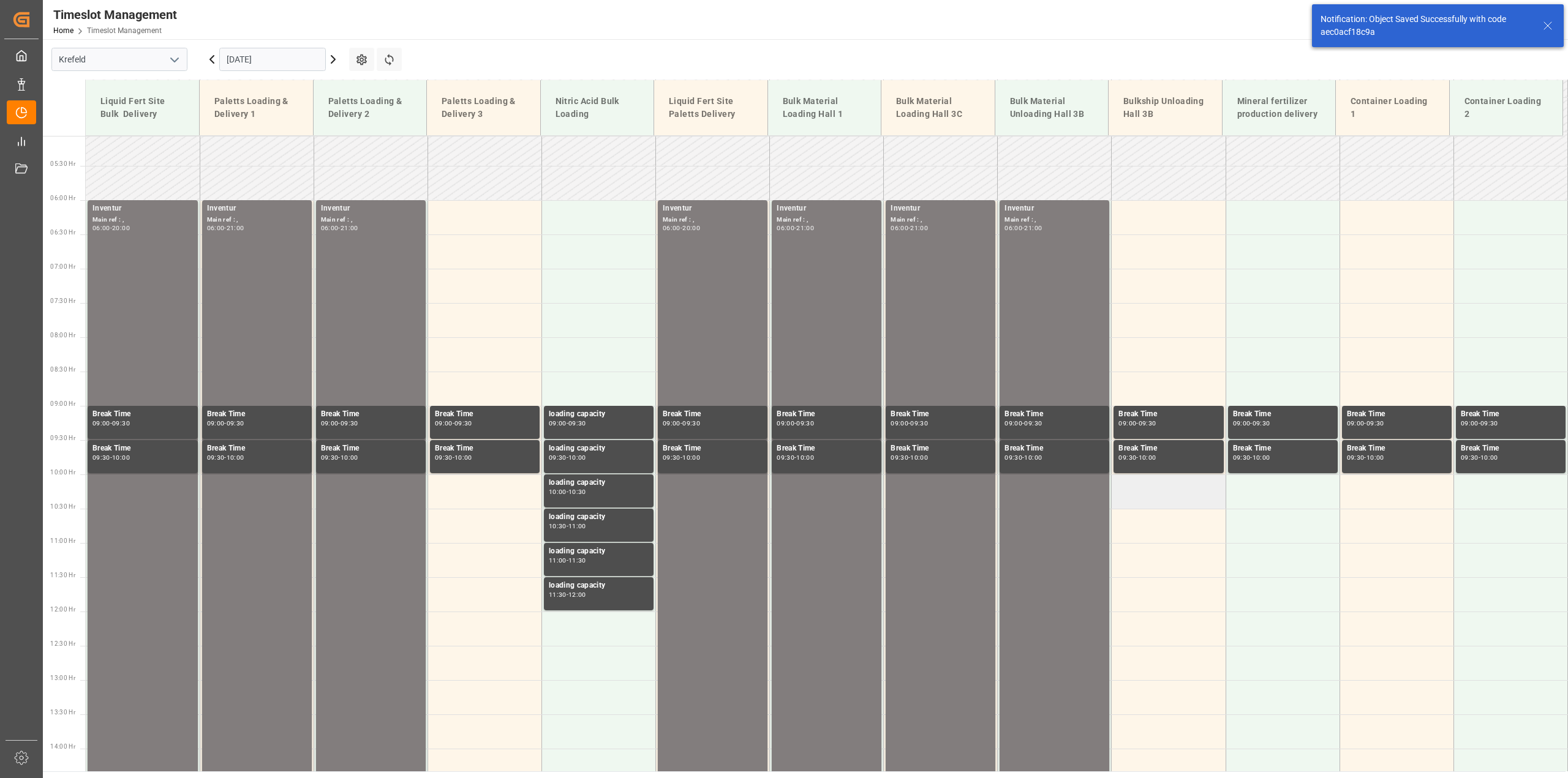
scroll to position [348, 0]
click at [1167, 229] on td at bounding box center [1168, 217] width 114 height 34
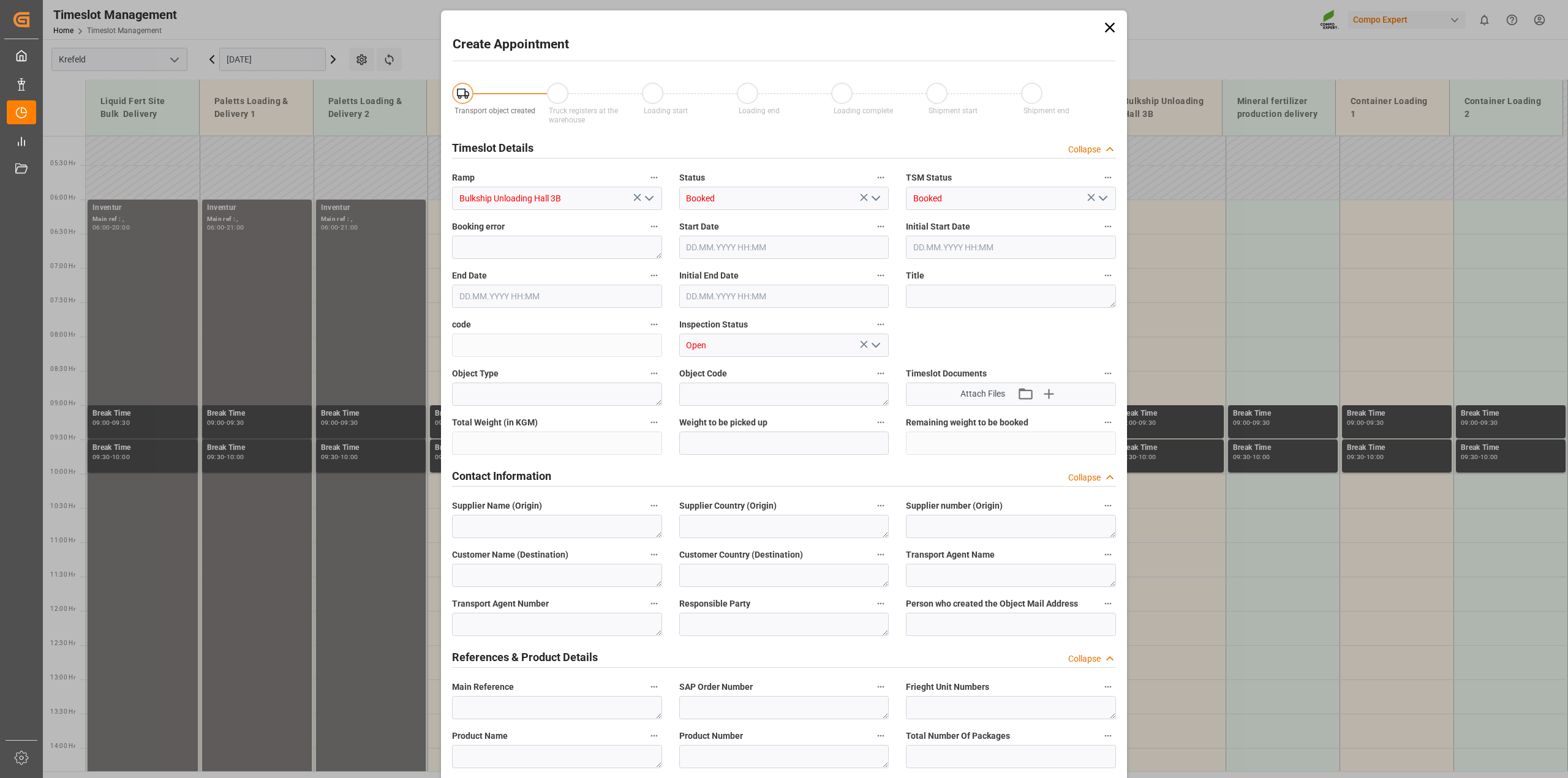
type input "06.10.2025 06:00"
click at [523, 298] on input "06.10.2025 06:30" at bounding box center [557, 296] width 210 height 23
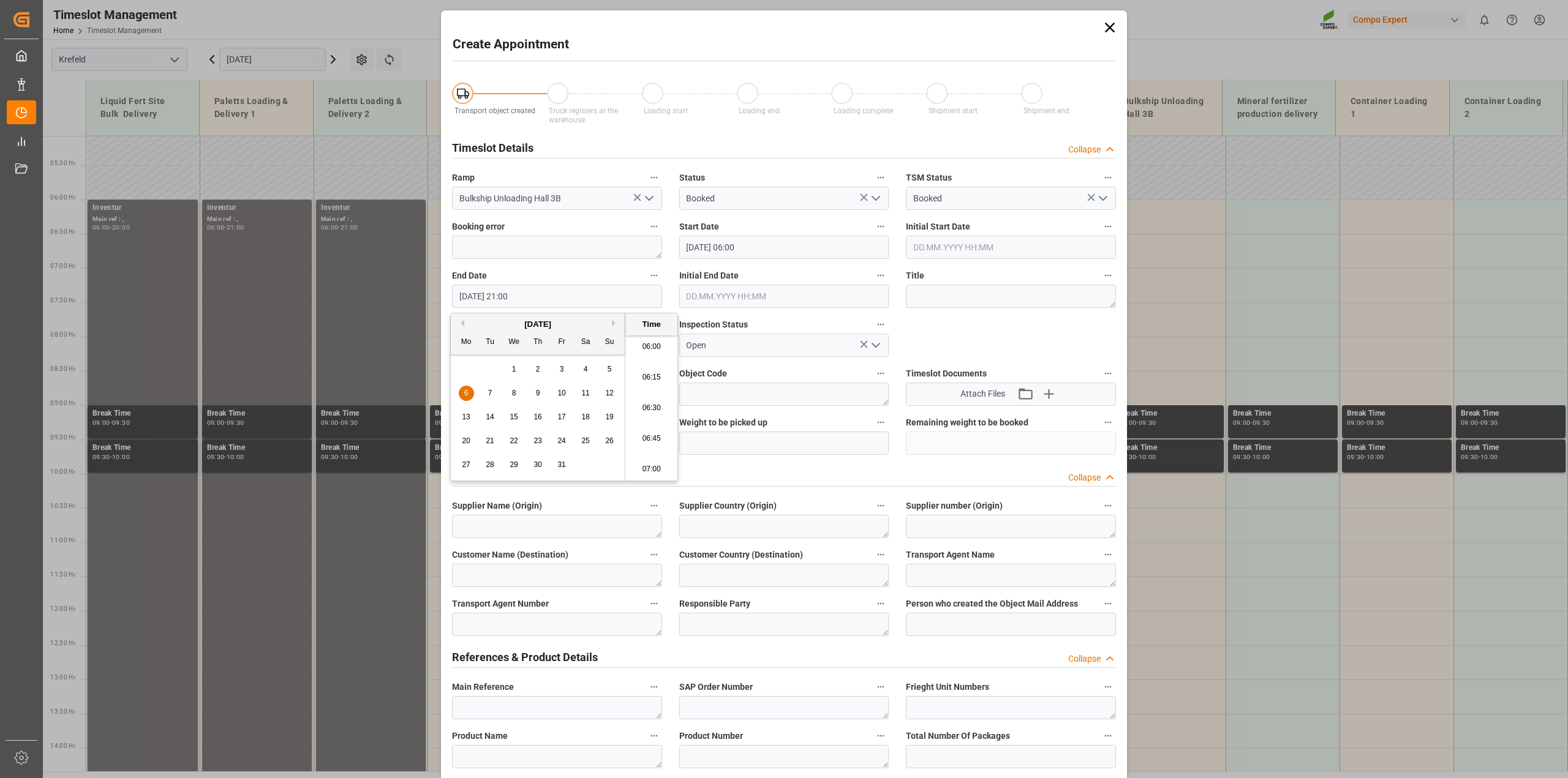
type input "06.10.2025 21:00"
drag, startPoint x: 992, startPoint y: 304, endPoint x: 968, endPoint y: 321, distance: 29.4
click at [992, 303] on textarea at bounding box center [1010, 296] width 210 height 23
paste textarea "Inventur"
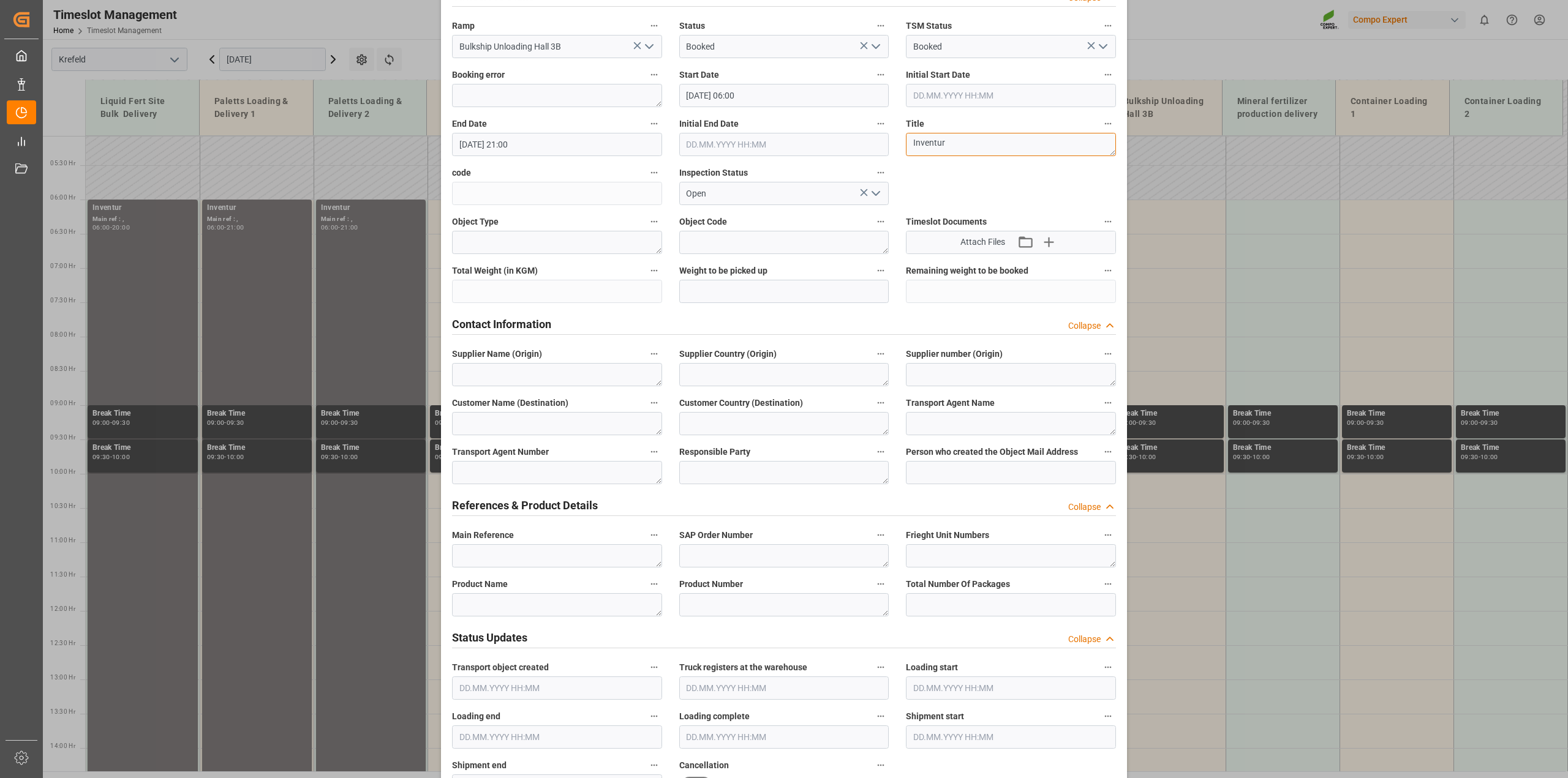
scroll to position [229, 0]
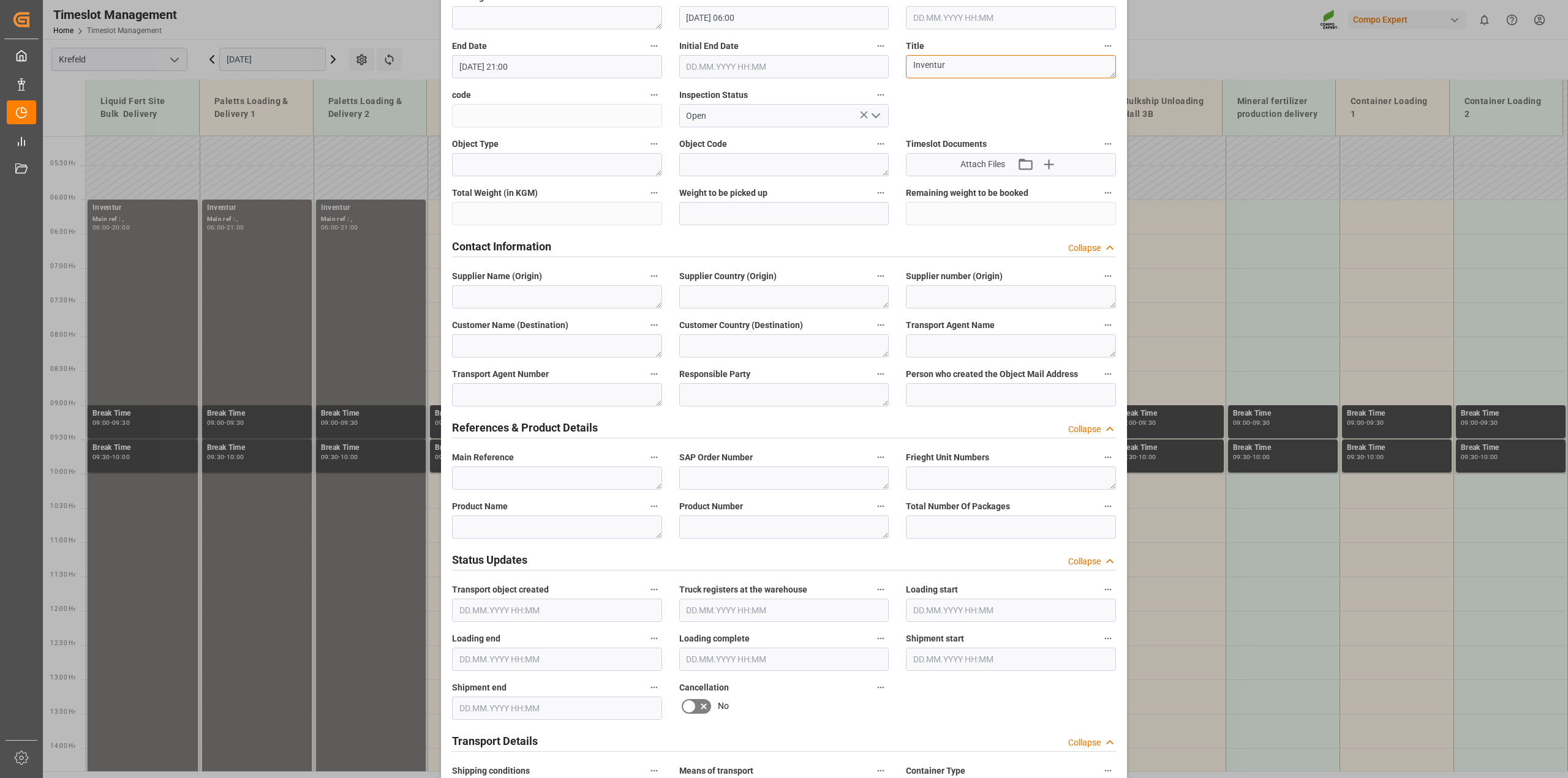
type textarea "Inventur"
click at [521, 510] on label "Product Name" at bounding box center [557, 507] width 210 height 17
click at [646, 510] on button "Product Name" at bounding box center [654, 506] width 16 height 16
click at [513, 523] on div at bounding box center [784, 389] width 1568 height 778
click at [513, 525] on textarea at bounding box center [557, 526] width 210 height 23
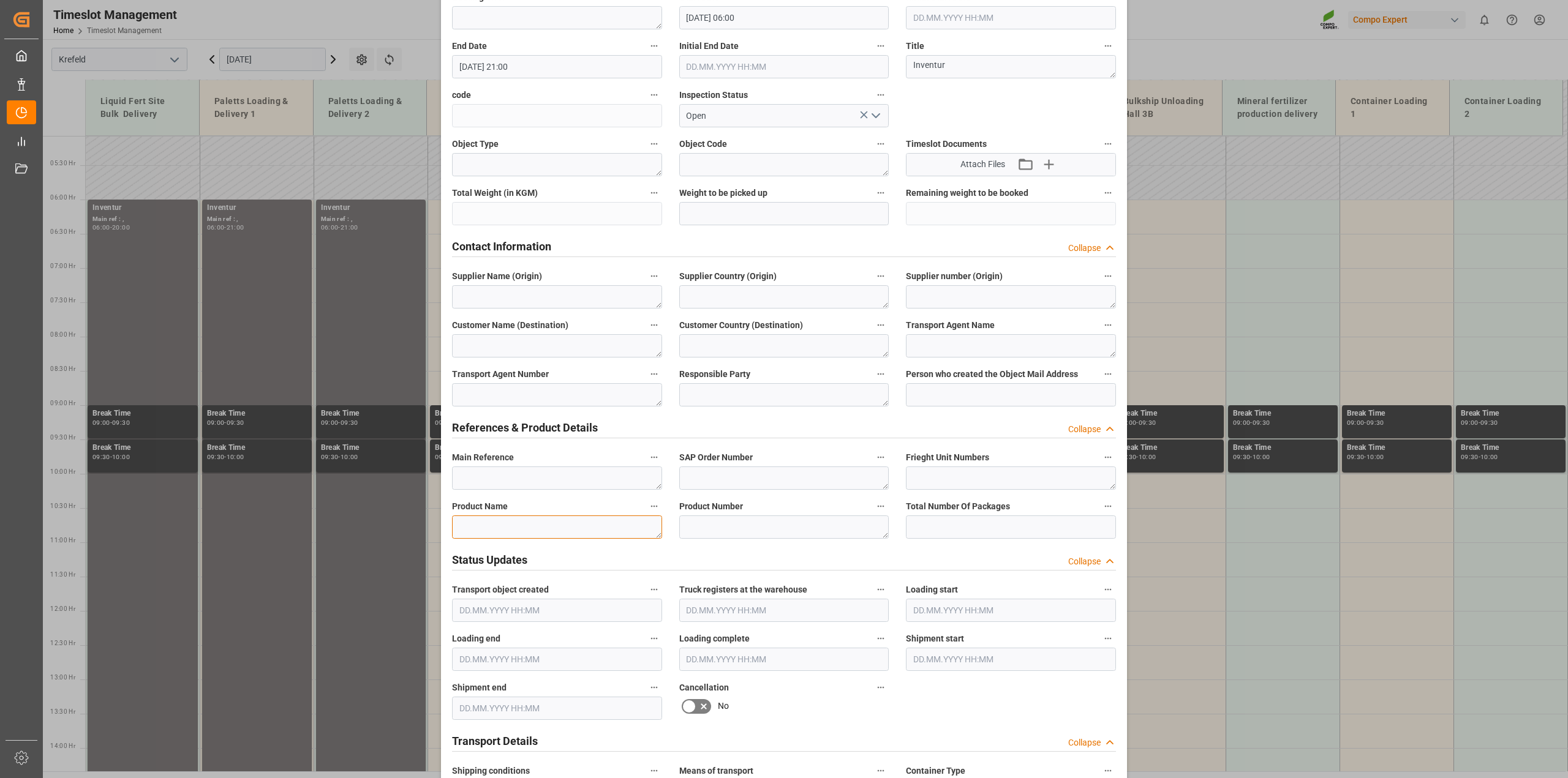
paste textarea "Inventur"
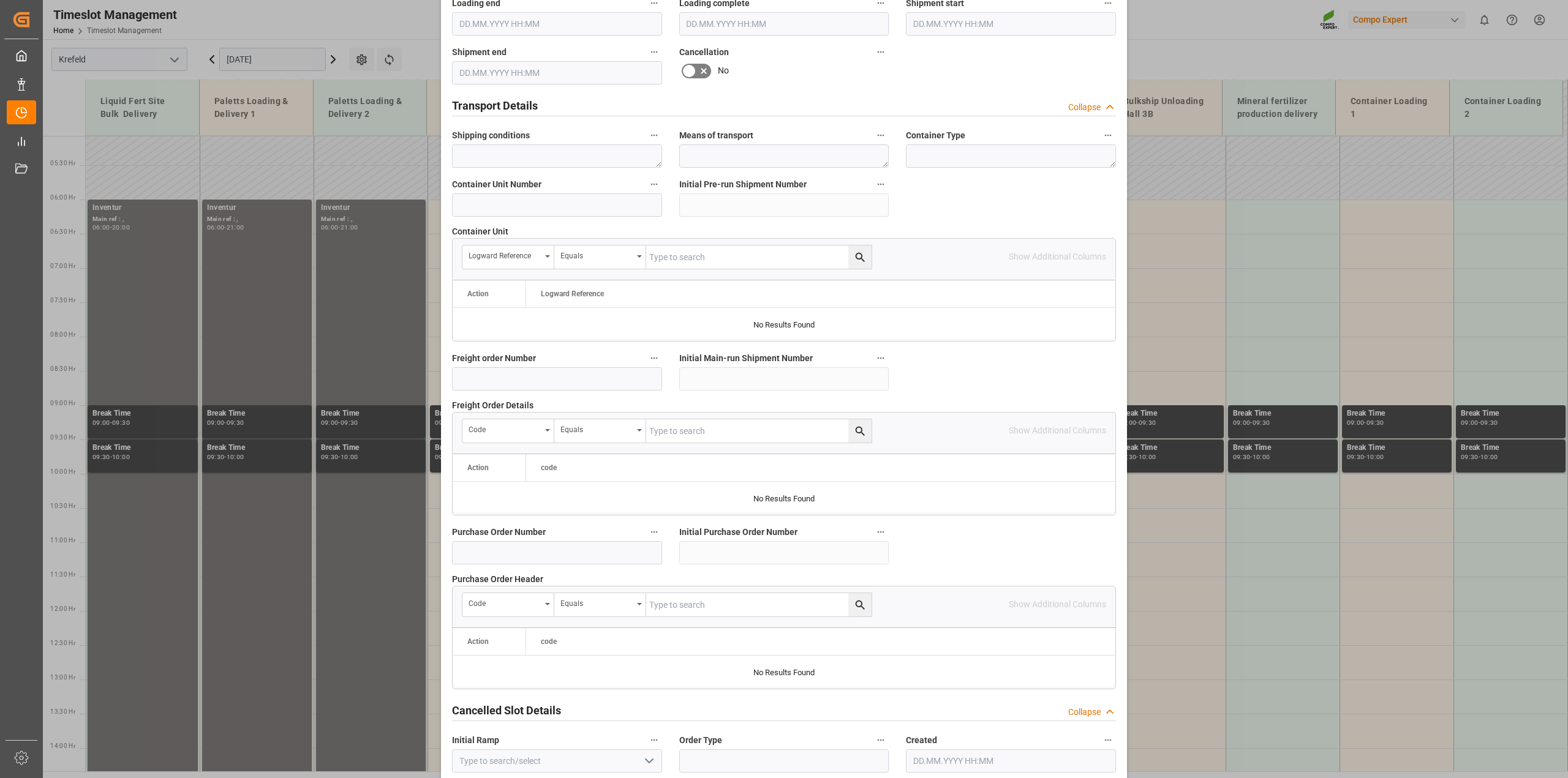
scroll to position [922, 0]
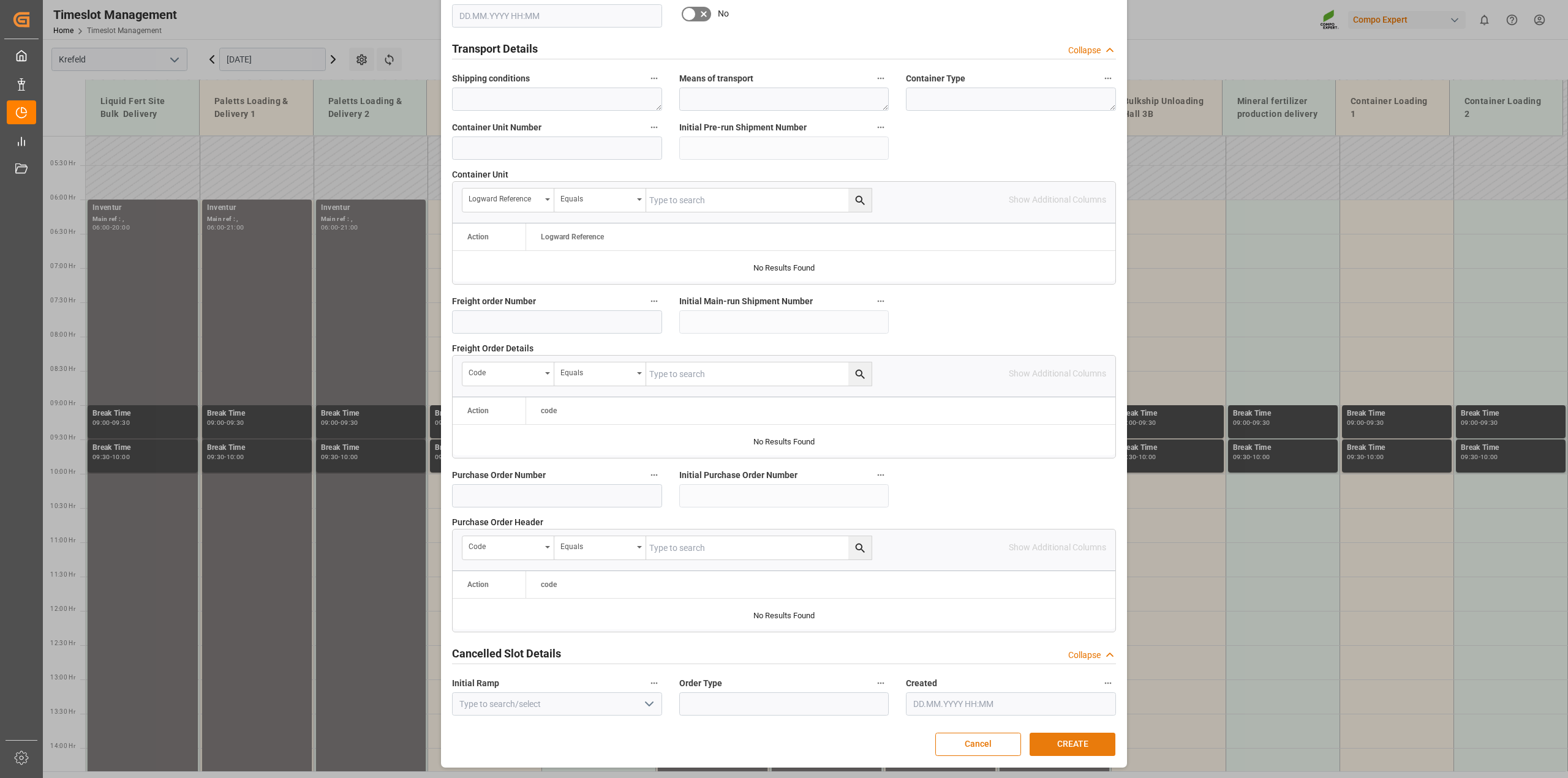
type textarea "Inventur"
click at [1091, 742] on button "CREATE" at bounding box center [1072, 744] width 86 height 23
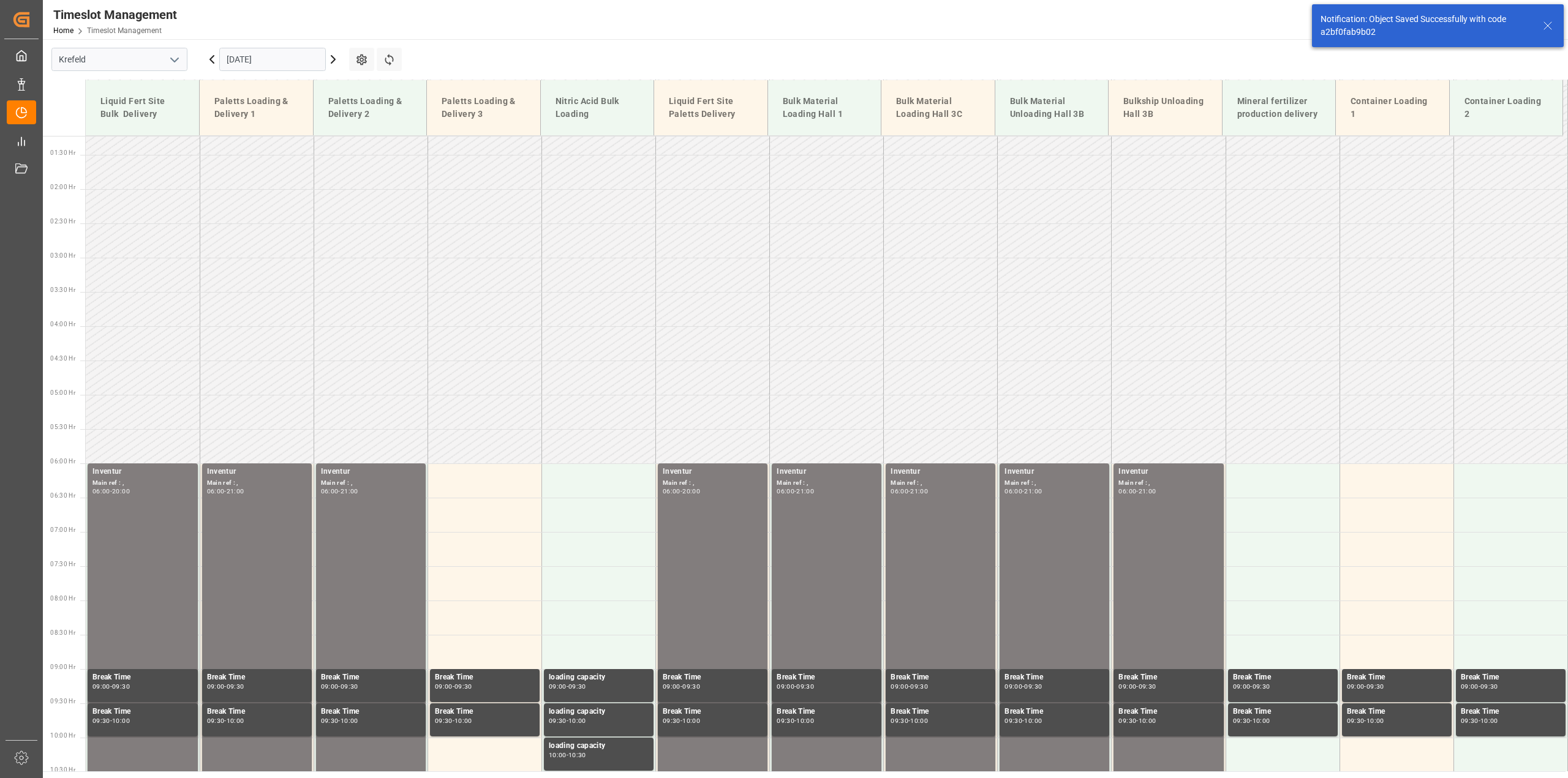
scroll to position [42, 0]
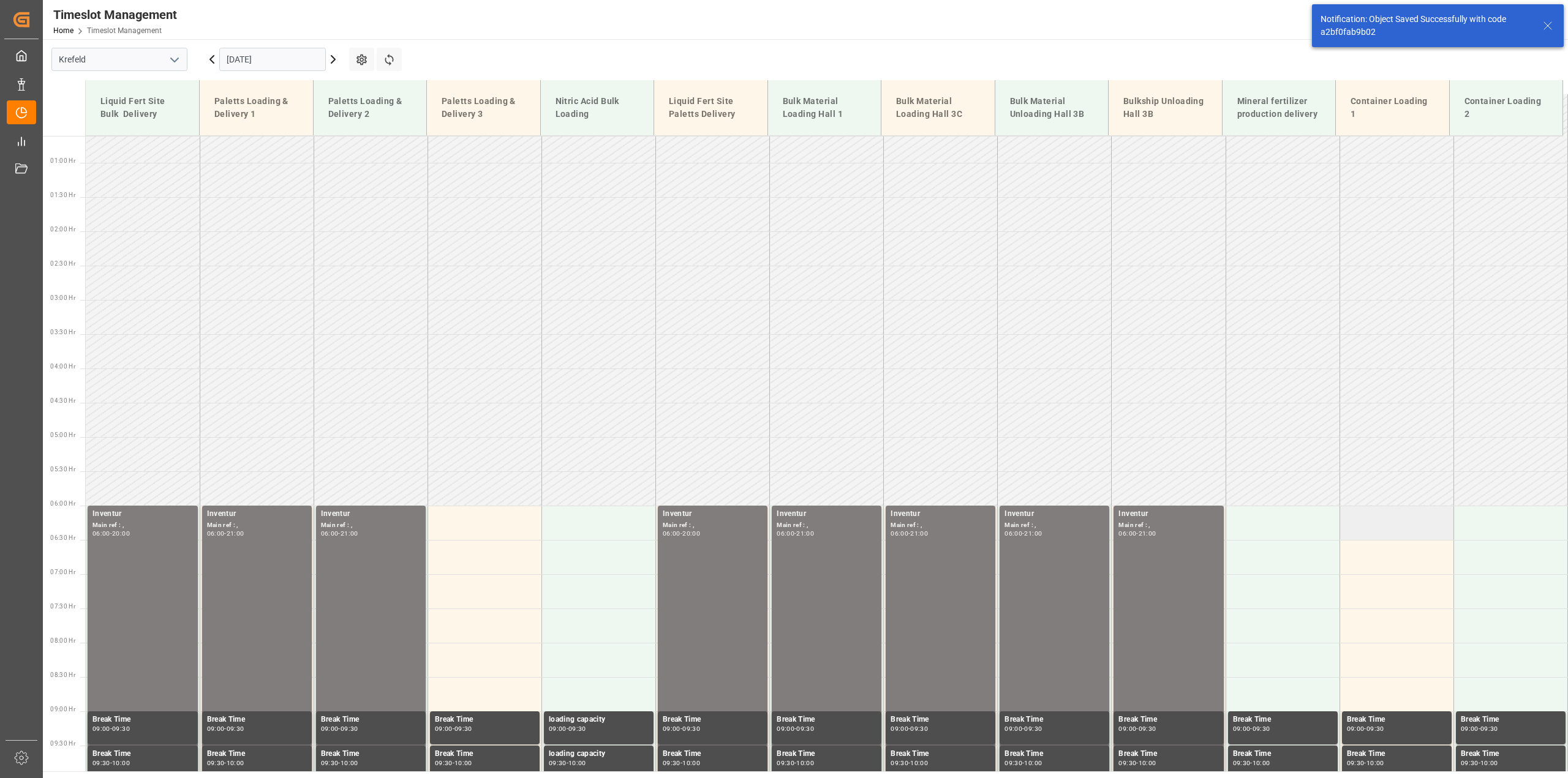
click at [1370, 517] on td at bounding box center [1396, 522] width 114 height 34
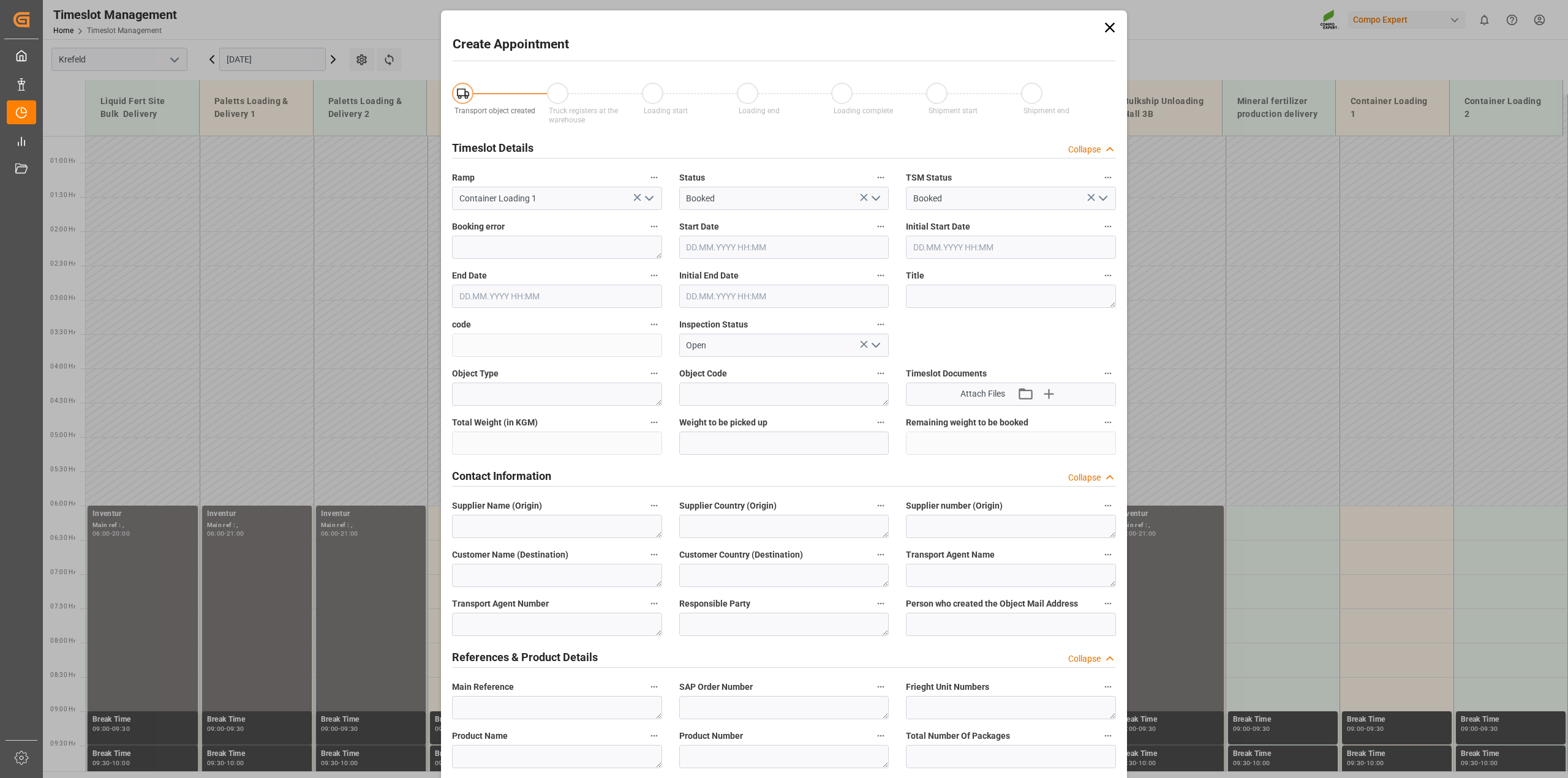
type input "06.10.2025 06:00"
click at [545, 294] on input "06.10.2025 06:30" at bounding box center [557, 296] width 210 height 23
type input "06.10.2025 21:00"
click at [987, 295] on textarea at bounding box center [1010, 296] width 210 height 23
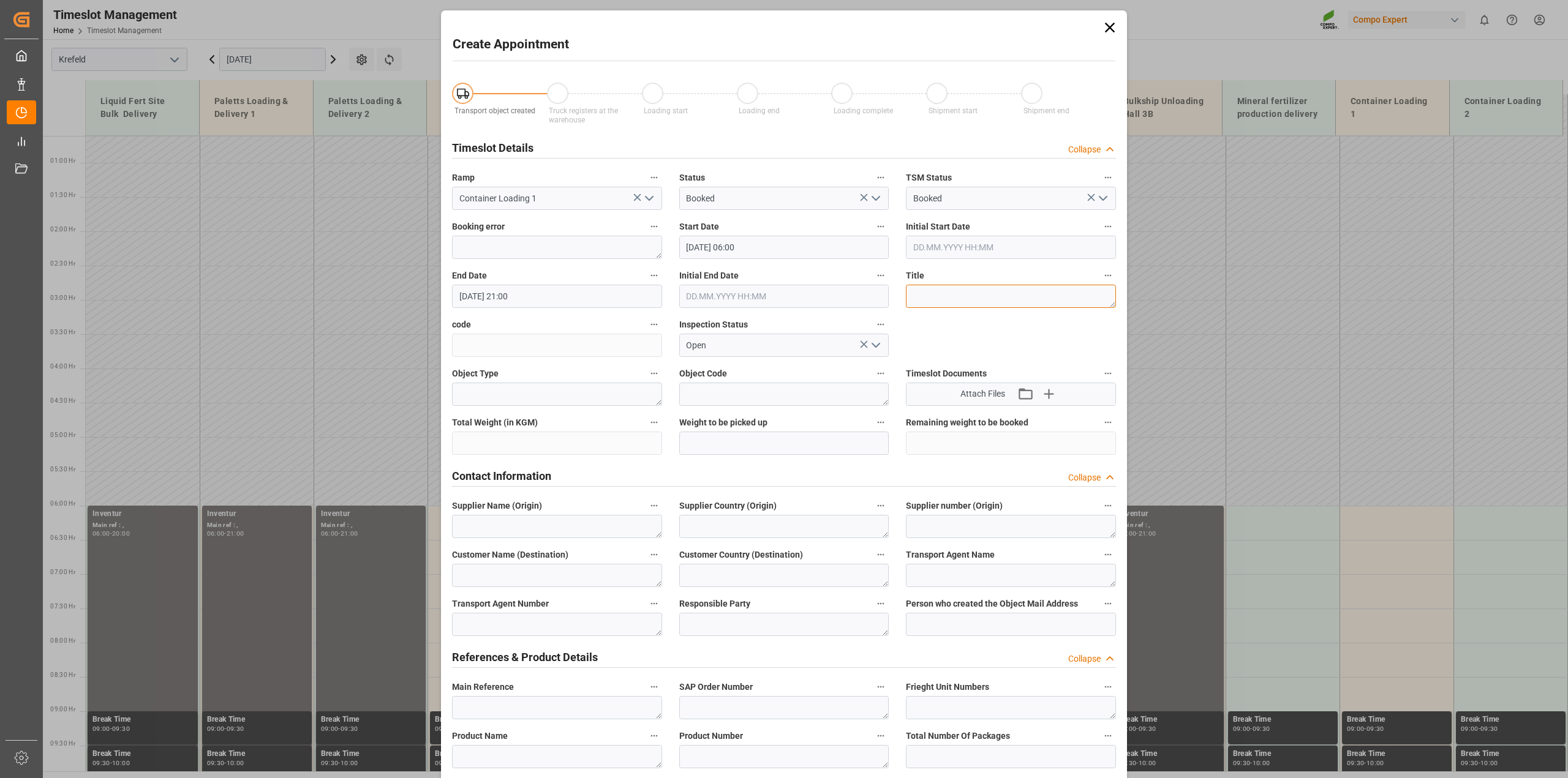
paste textarea "Inventur"
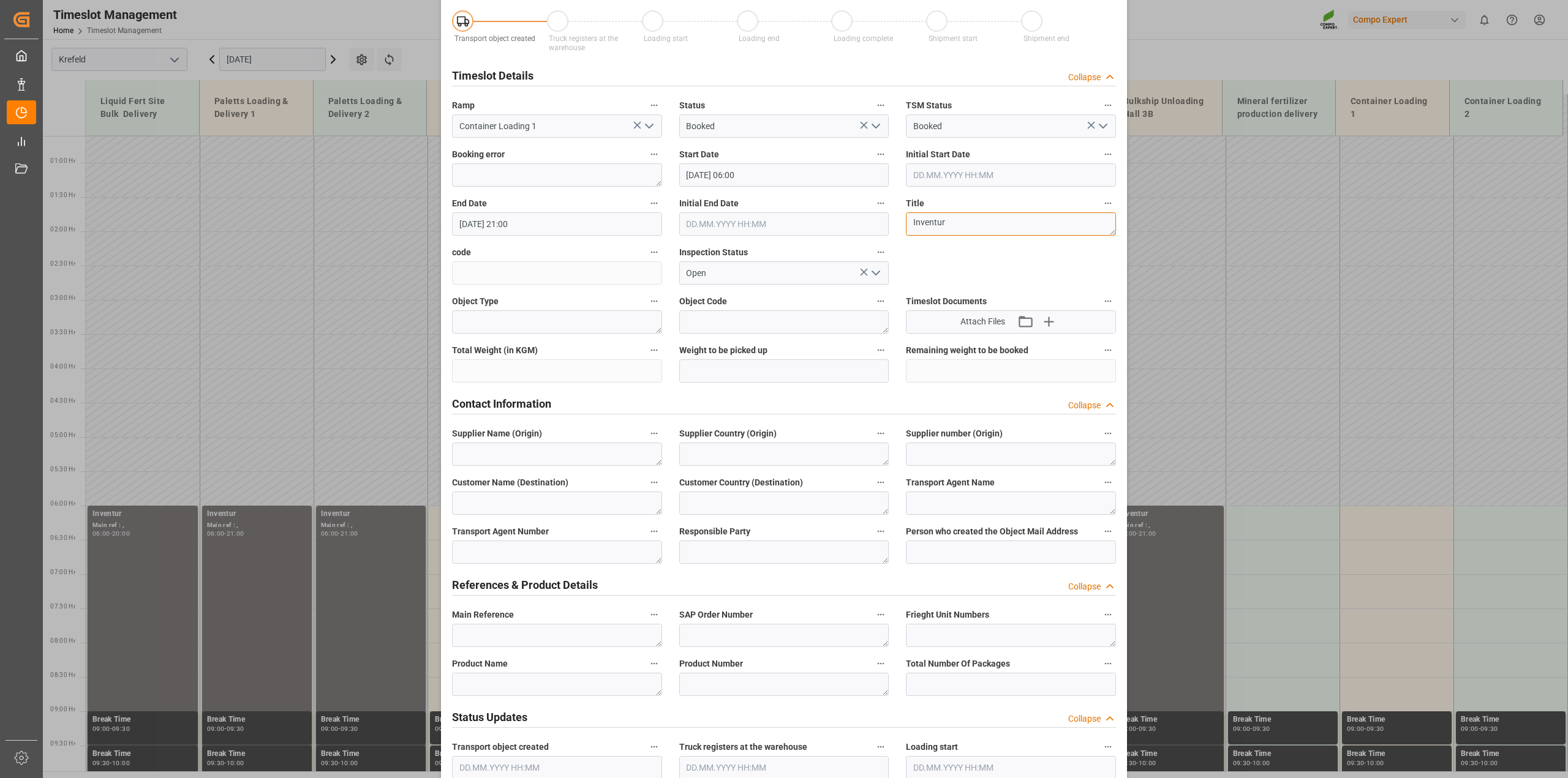
scroll to position [229, 0]
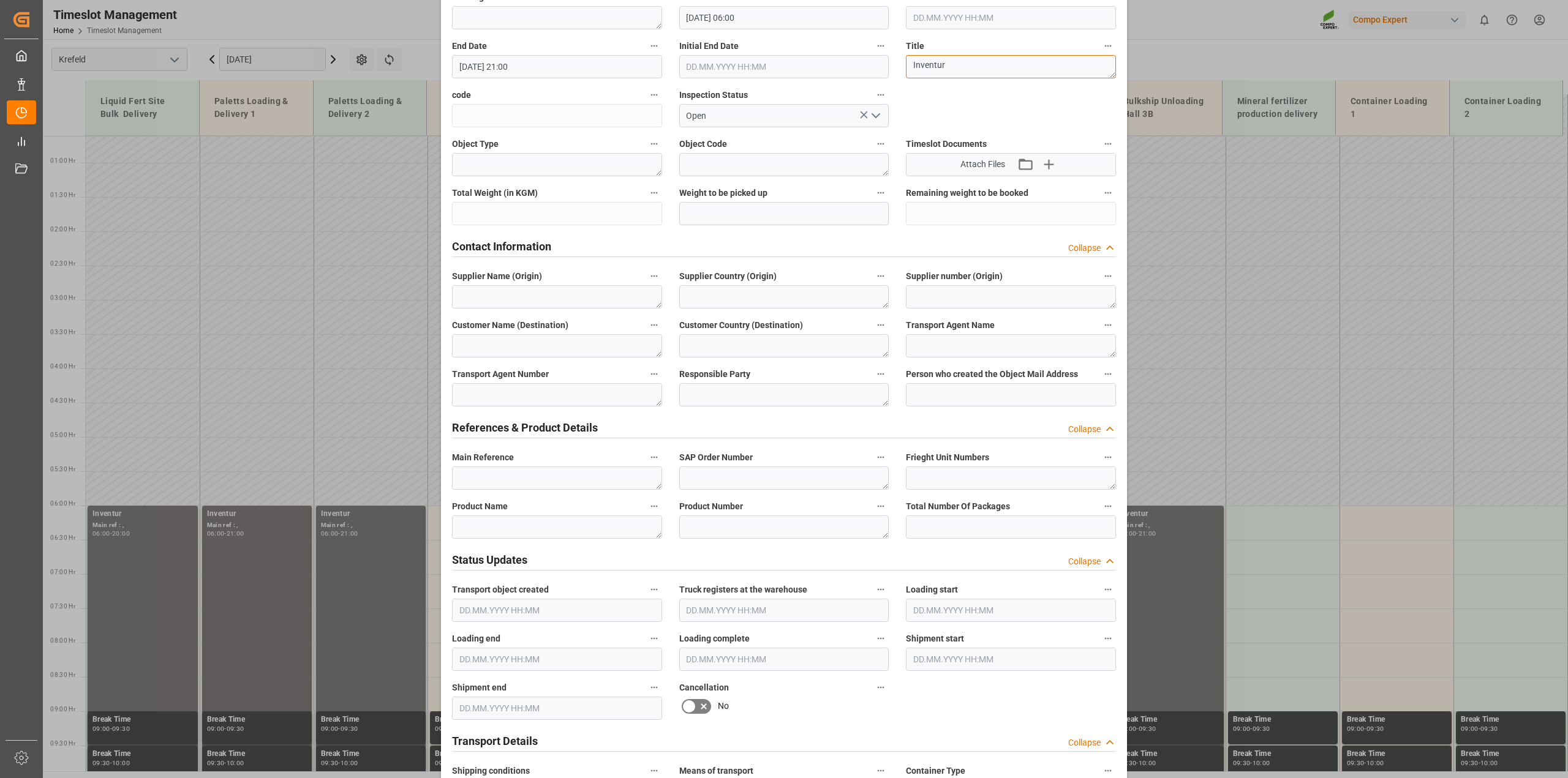
type textarea "Inventur"
click at [494, 534] on textarea at bounding box center [557, 526] width 210 height 23
paste textarea "Inventur"
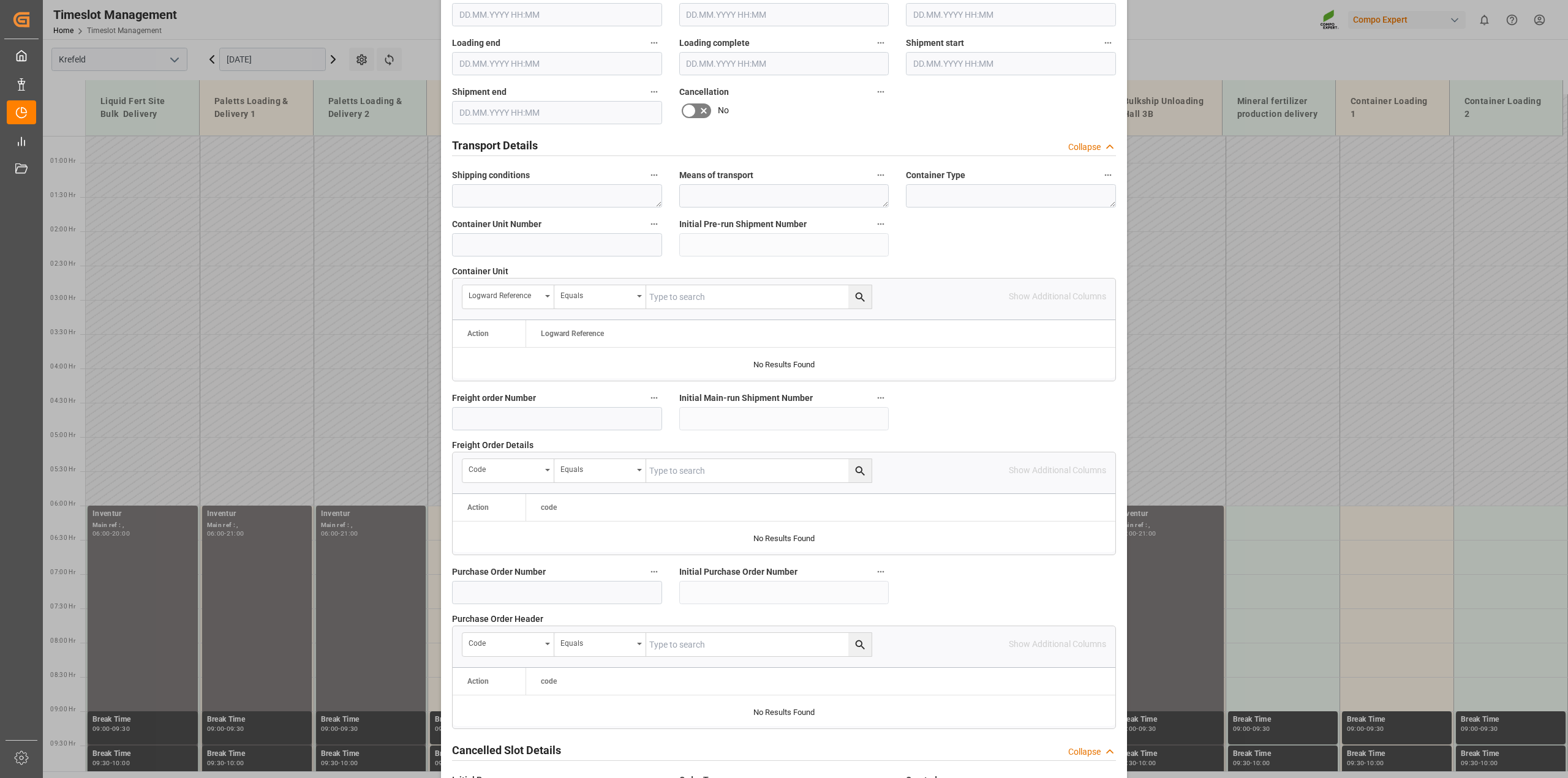
scroll to position [922, 0]
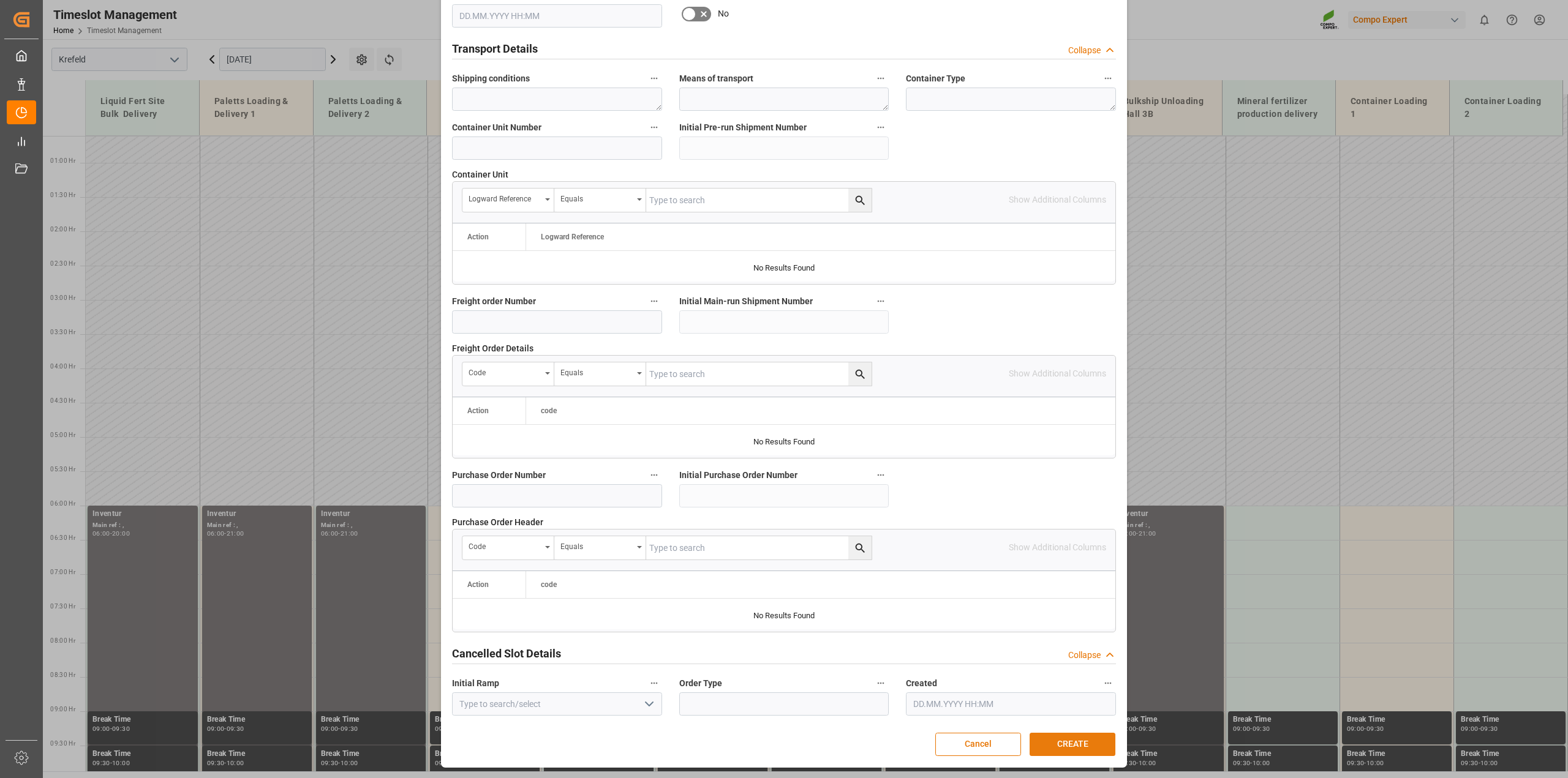
type textarea "Inventur"
click at [1082, 751] on button "CREATE" at bounding box center [1072, 744] width 86 height 23
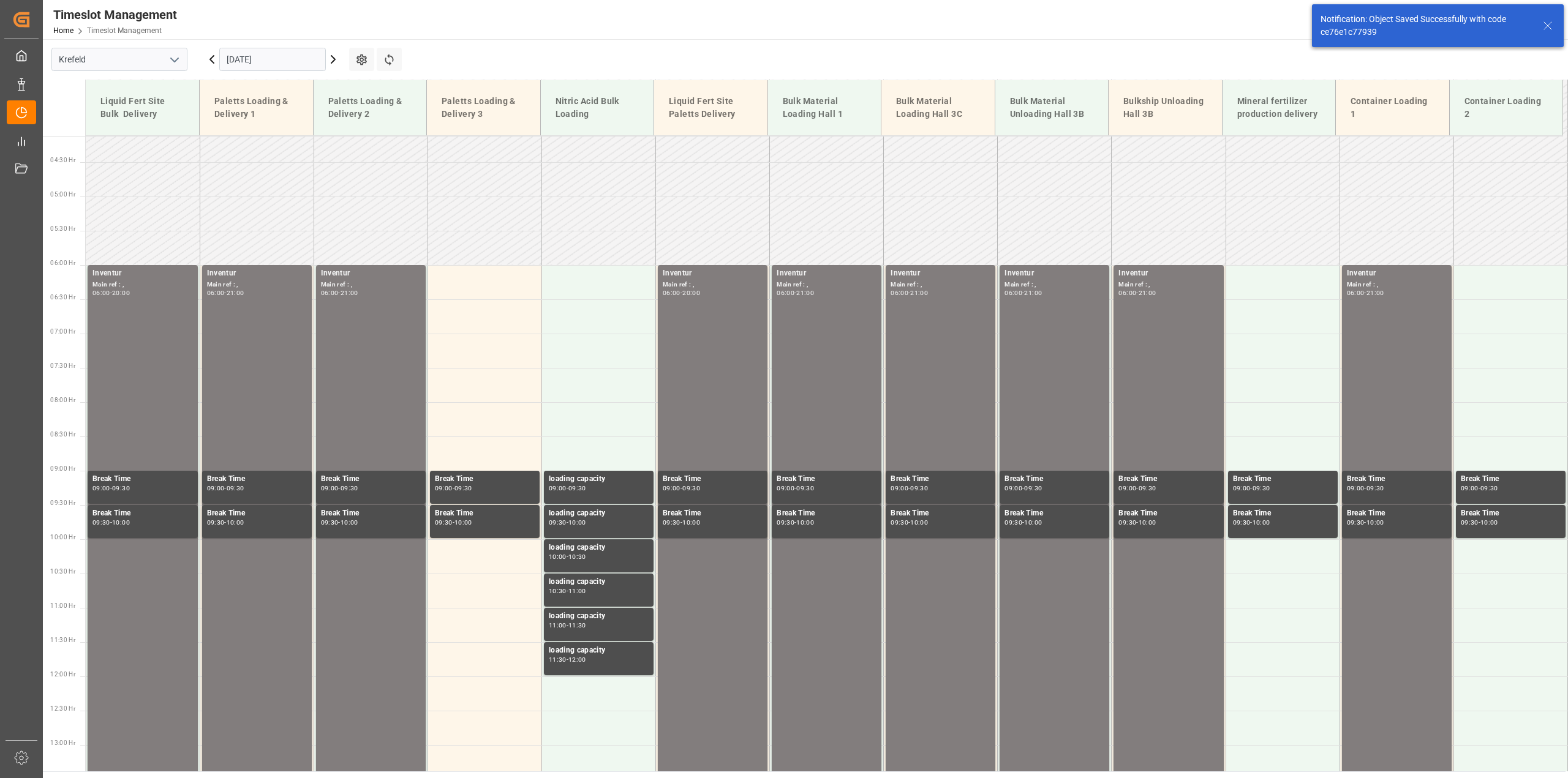
scroll to position [292, 0]
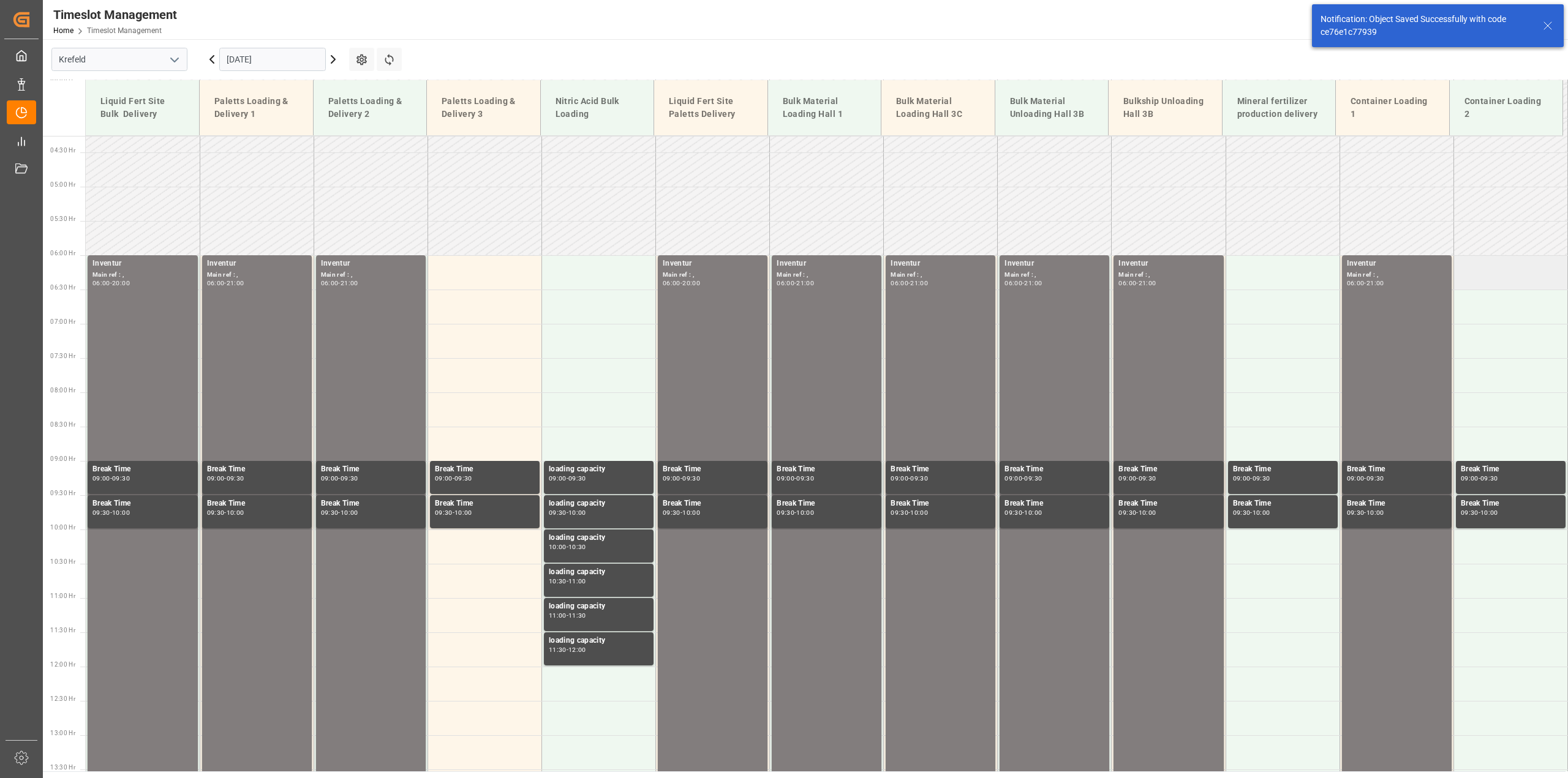
click at [1468, 277] on td at bounding box center [1510, 272] width 114 height 34
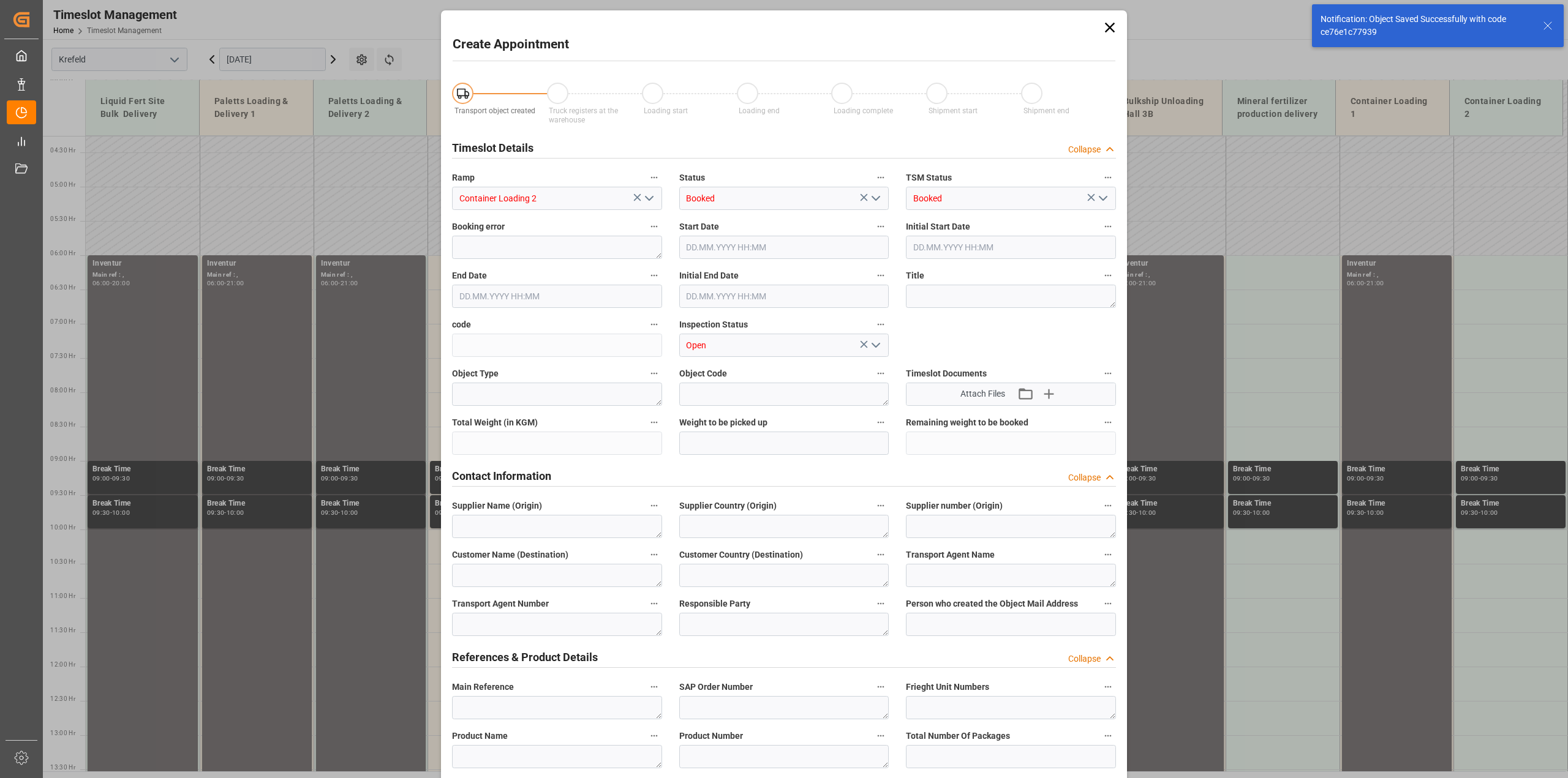
type input "06.10.2025 06:00"
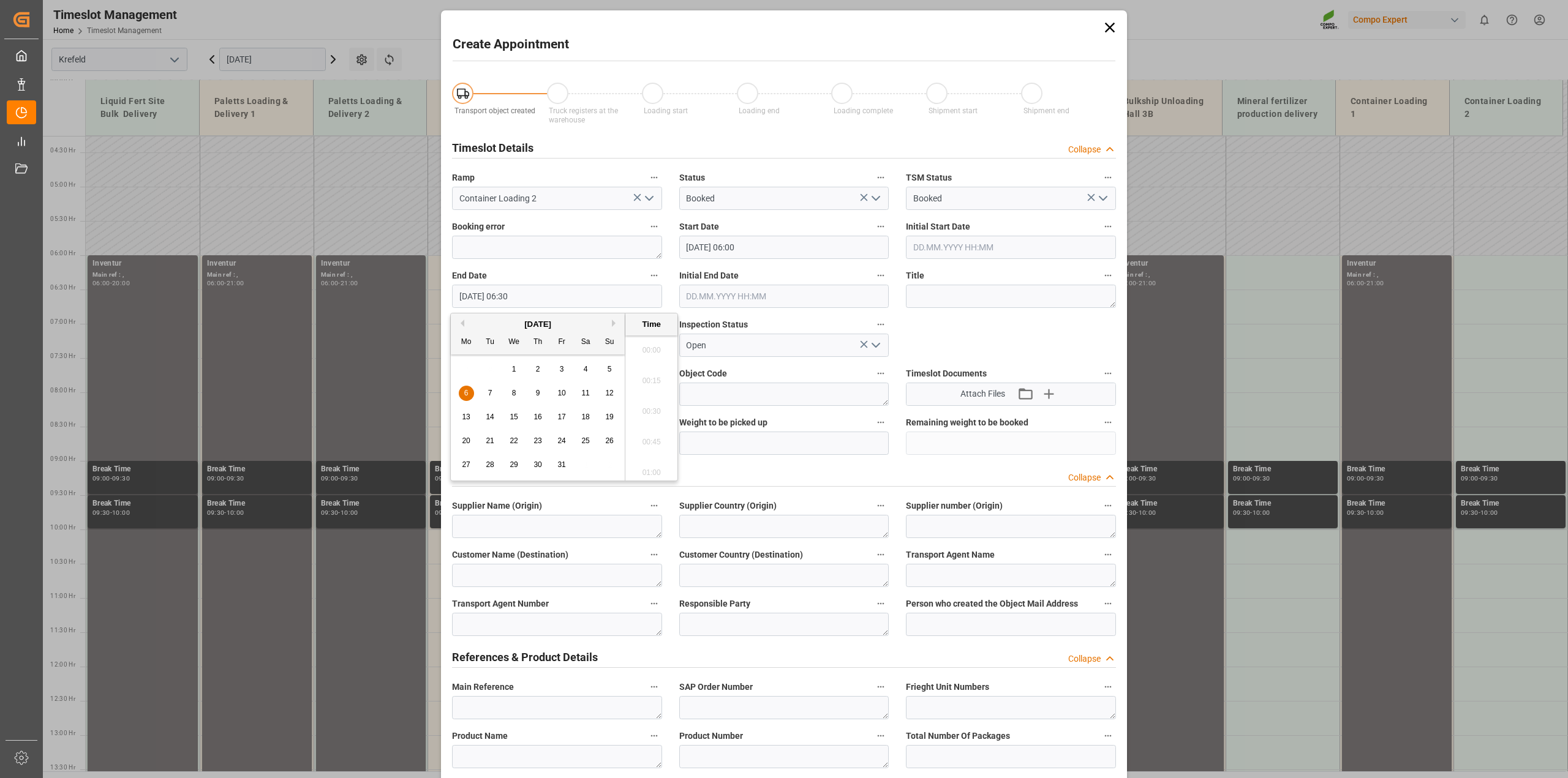
click at [579, 289] on input "06.10.2025 06:30" at bounding box center [557, 296] width 210 height 23
type input "06.10.2025 21:00"
click at [948, 298] on textarea at bounding box center [1010, 296] width 210 height 23
paste textarea "Inventur"
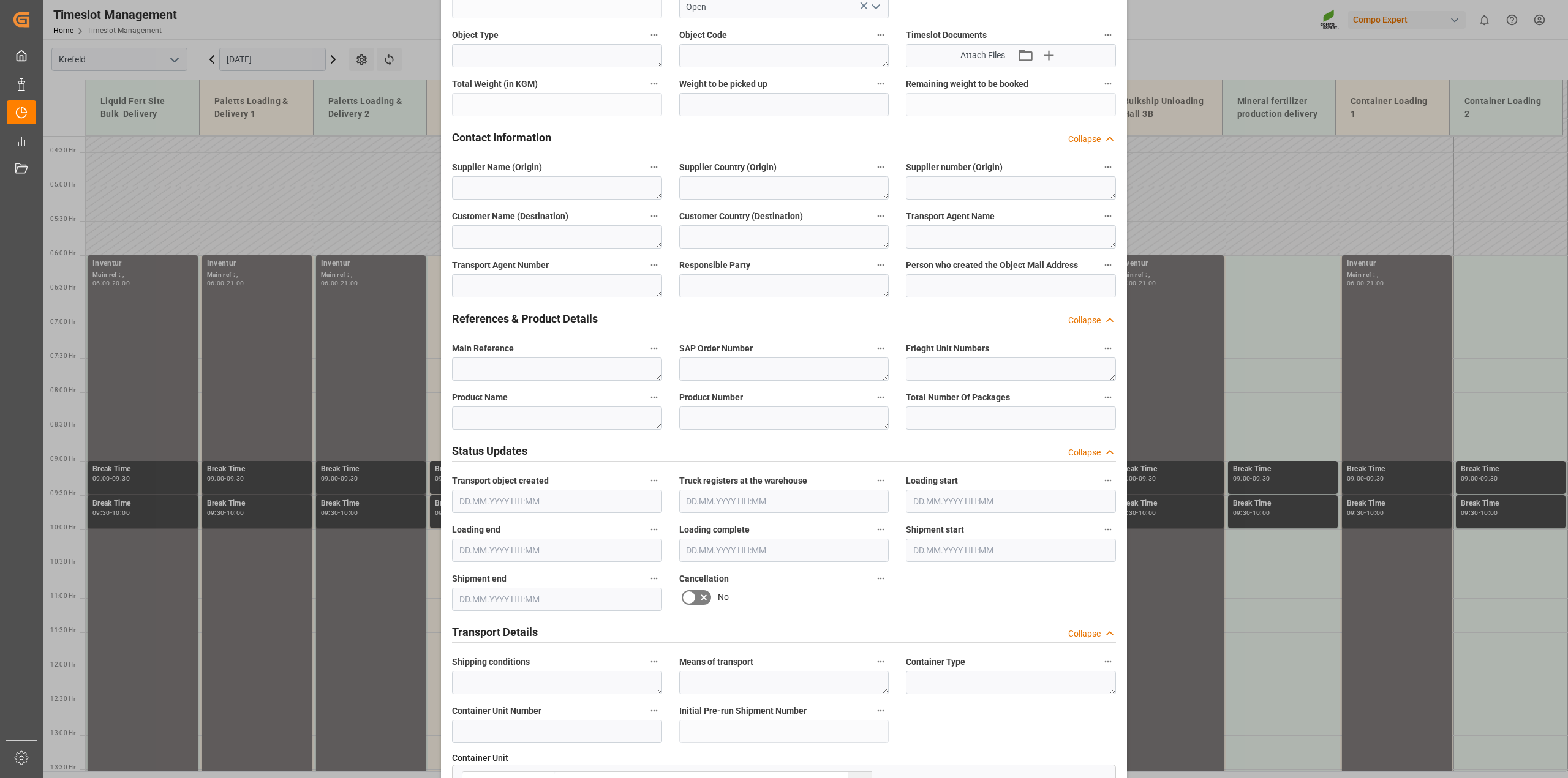
scroll to position [383, 0]
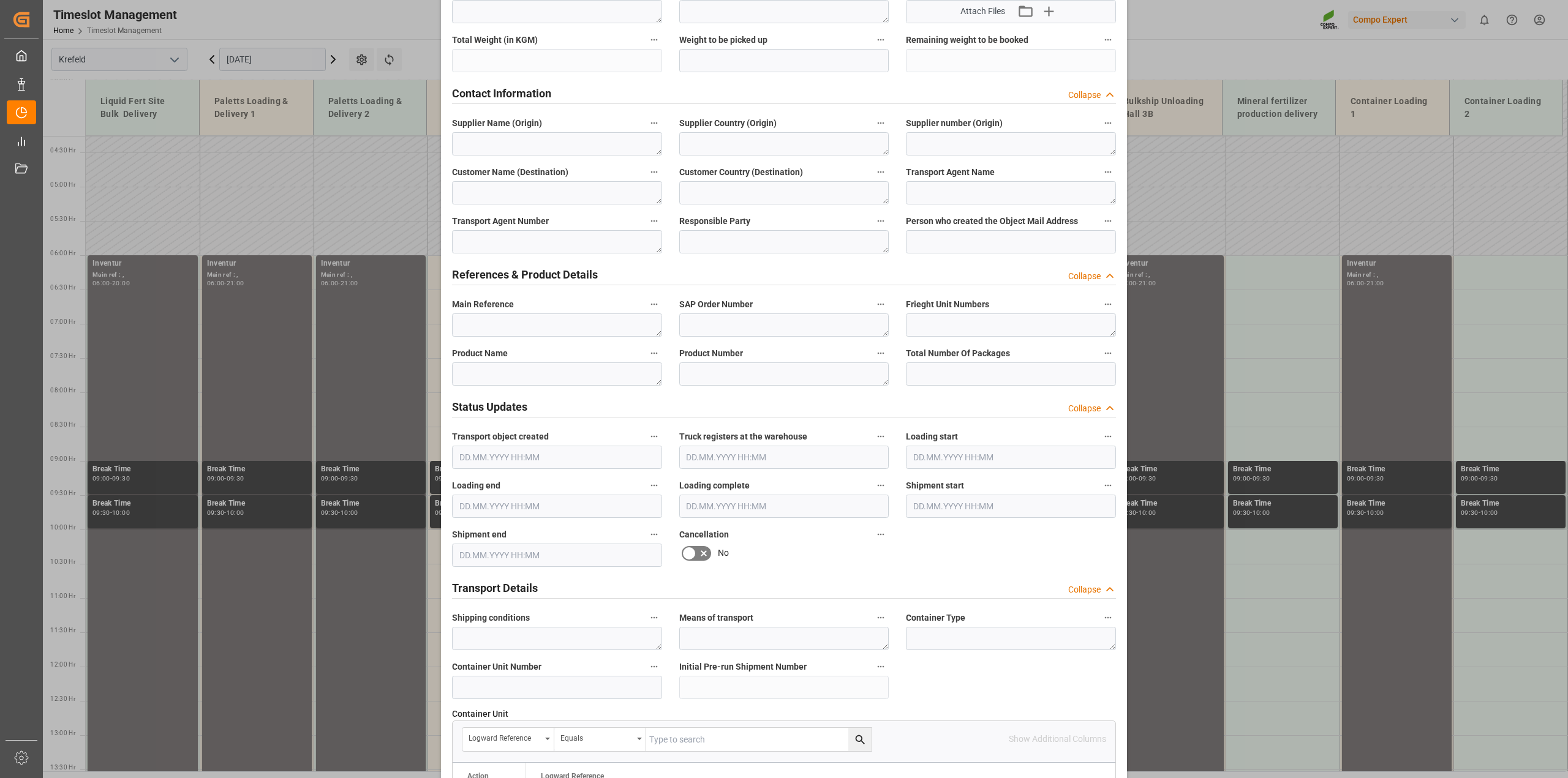
type textarea "Inventur"
click at [476, 376] on textarea at bounding box center [557, 374] width 210 height 23
paste textarea "Inventur"
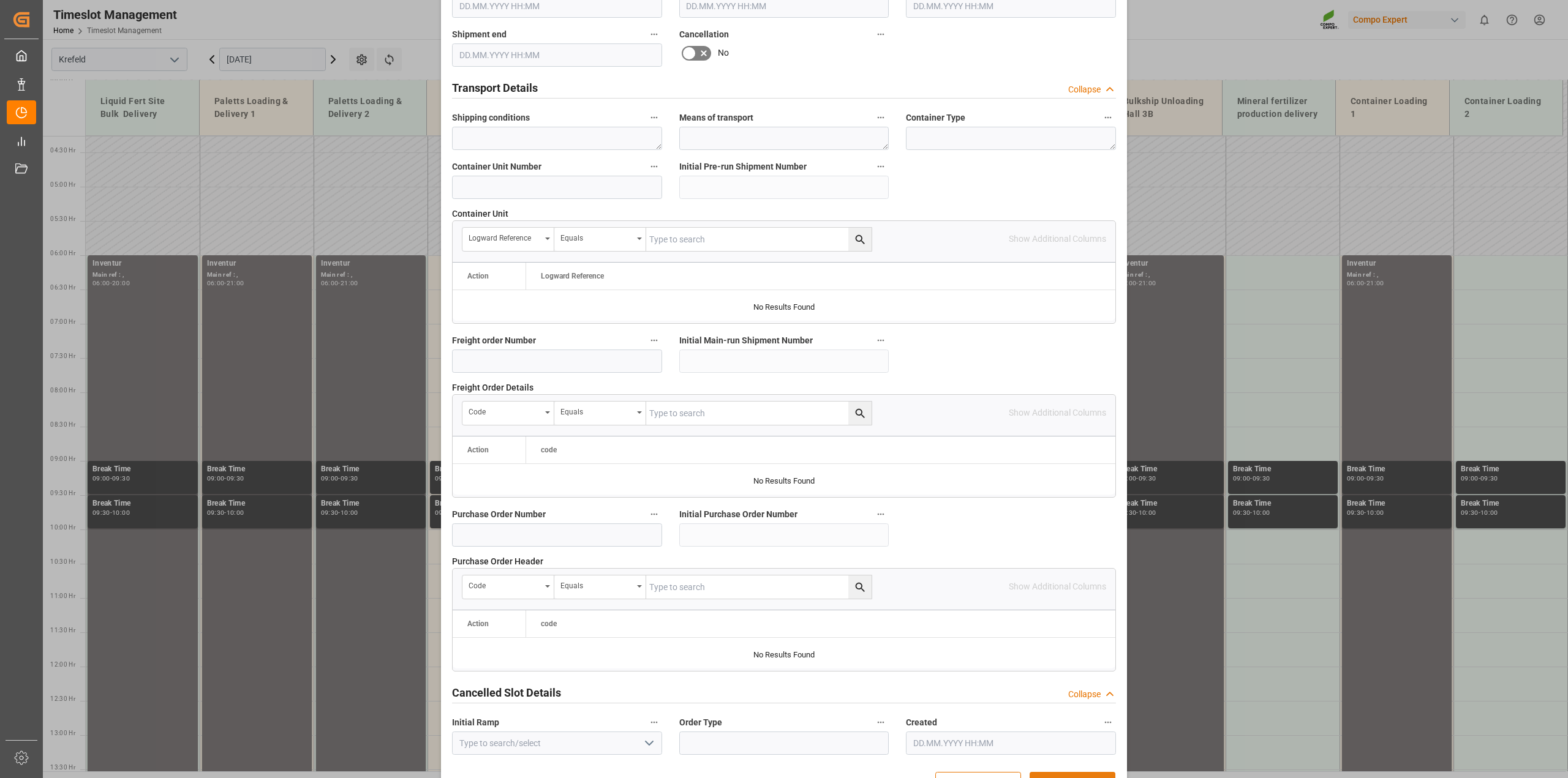
scroll to position [922, 0]
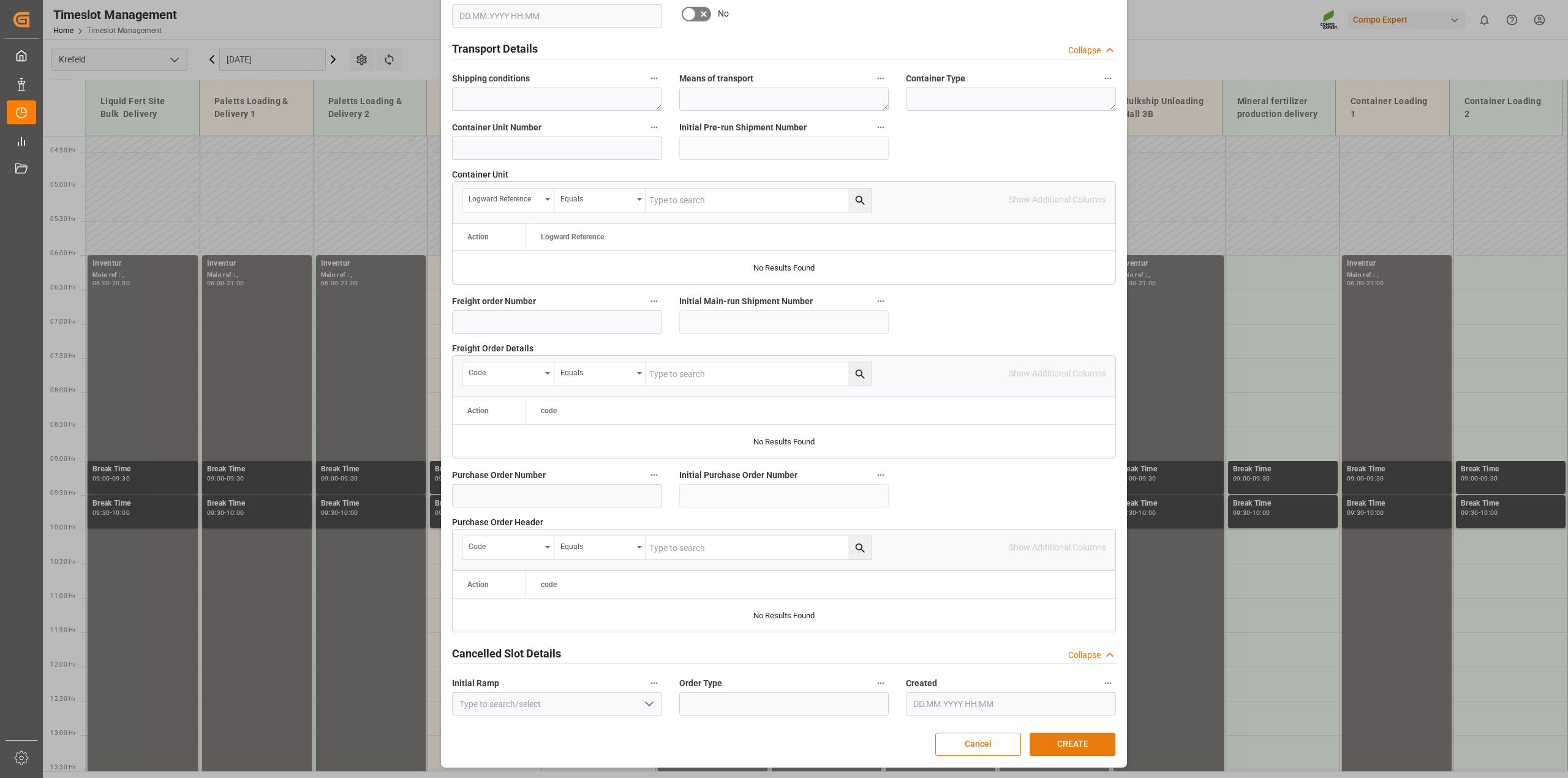
type textarea "Inventur"
click at [1062, 744] on button "CREATE" at bounding box center [1072, 744] width 86 height 23
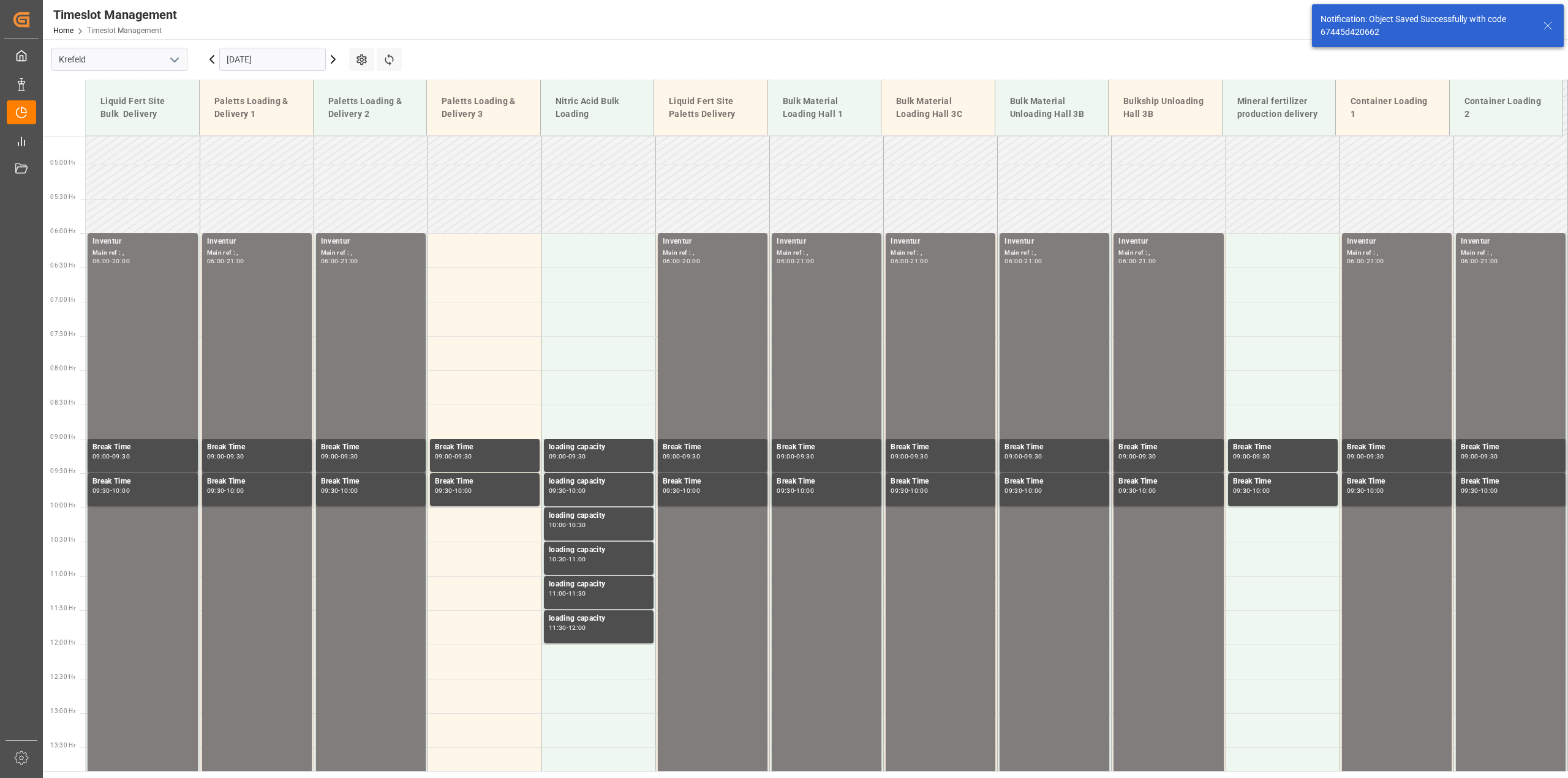
scroll to position [348, 0]
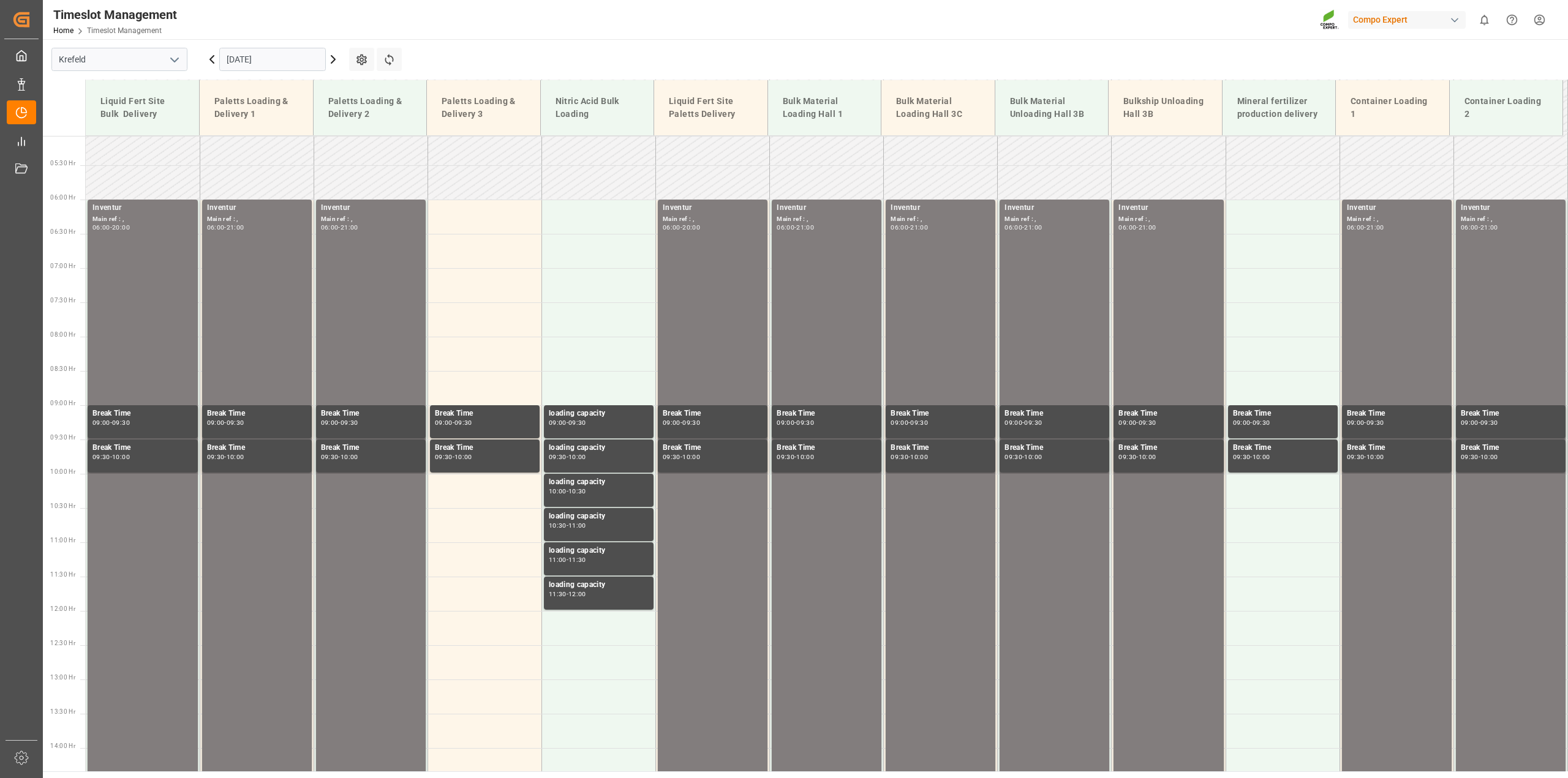
click at [267, 54] on input "06.10.2025" at bounding box center [273, 59] width 107 height 23
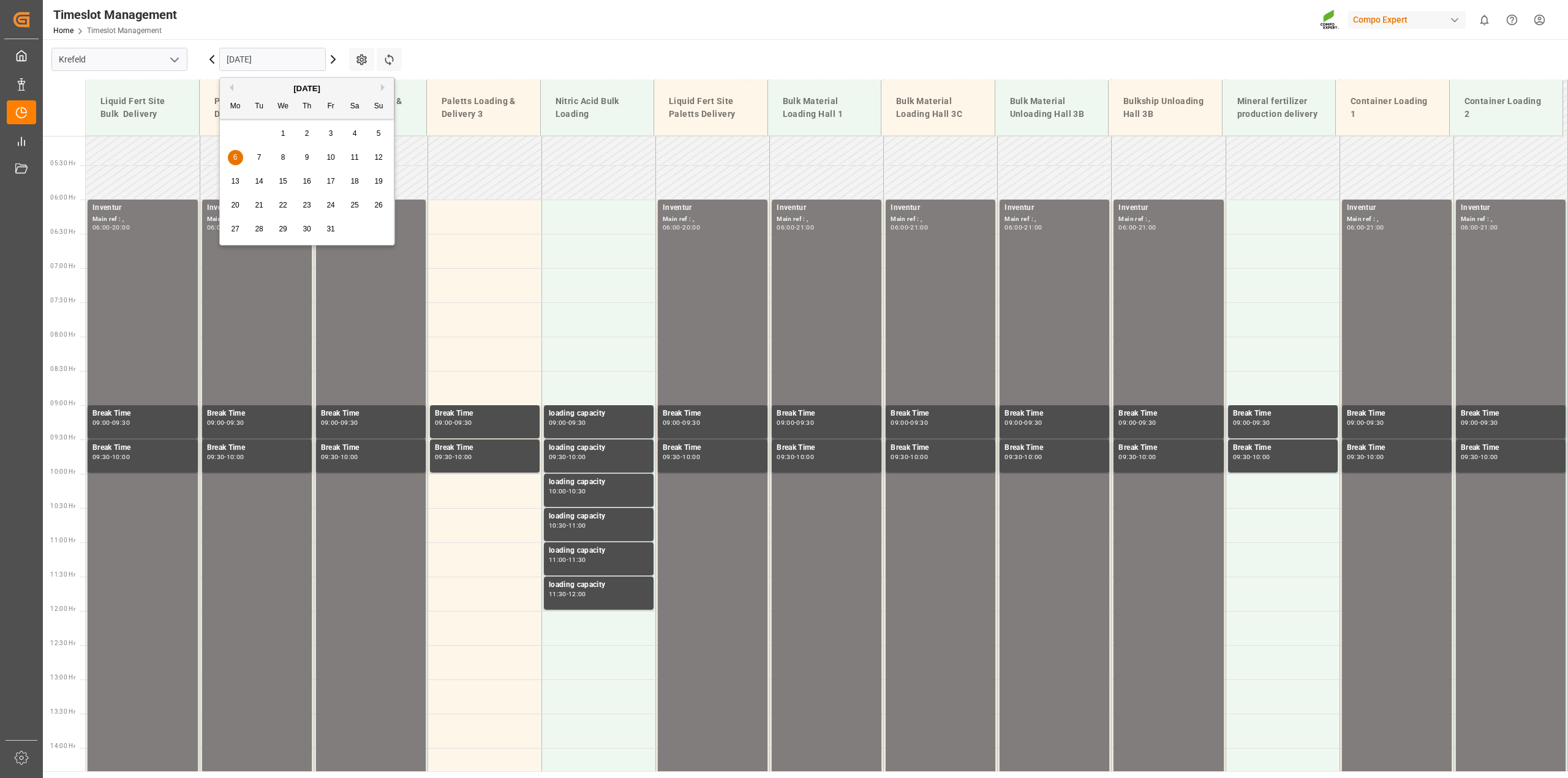
click at [233, 87] on button "Previous Month" at bounding box center [229, 87] width 7 height 7
click at [235, 160] on span "8" at bounding box center [235, 157] width 5 height 9
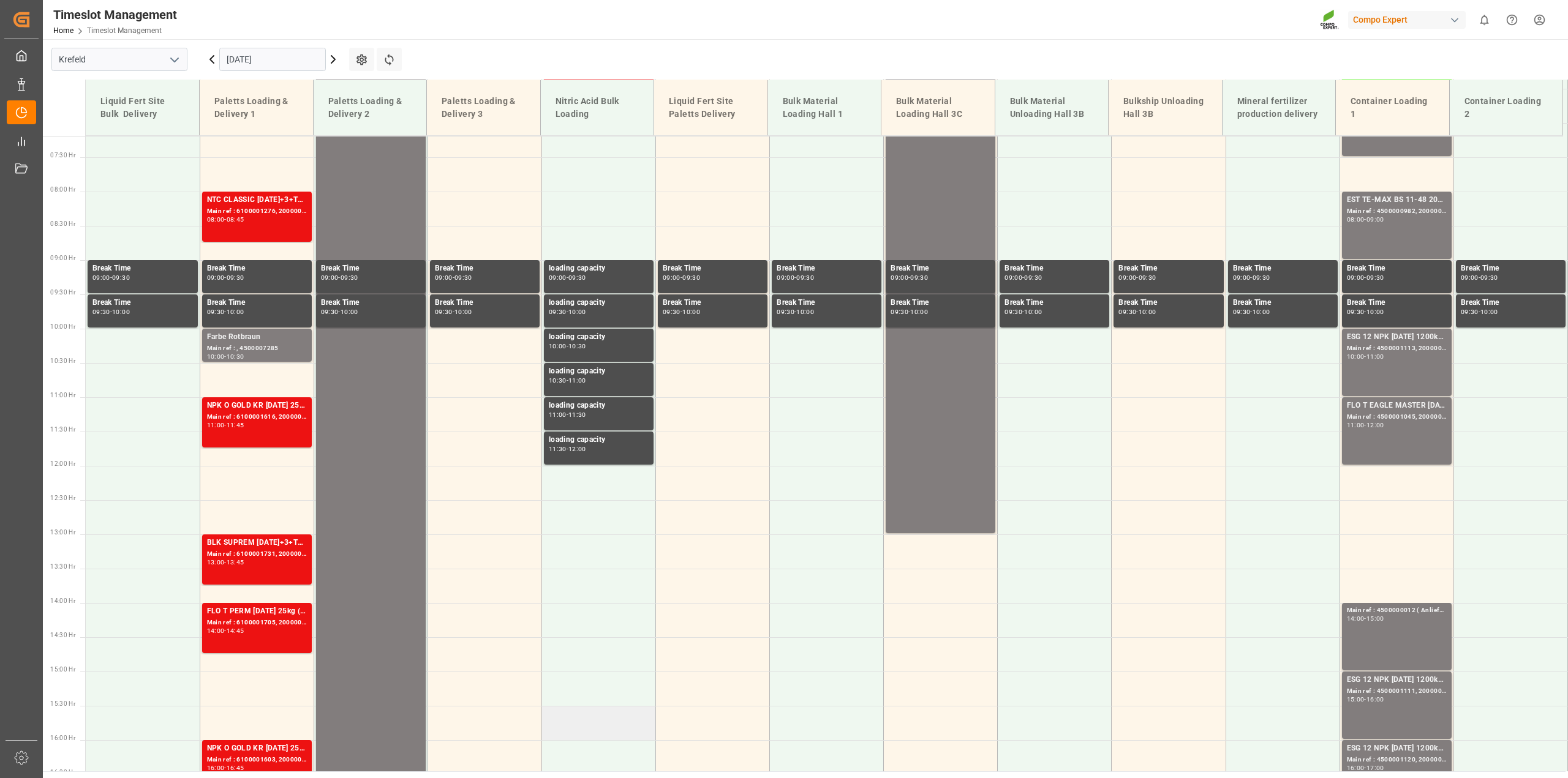
scroll to position [308, 0]
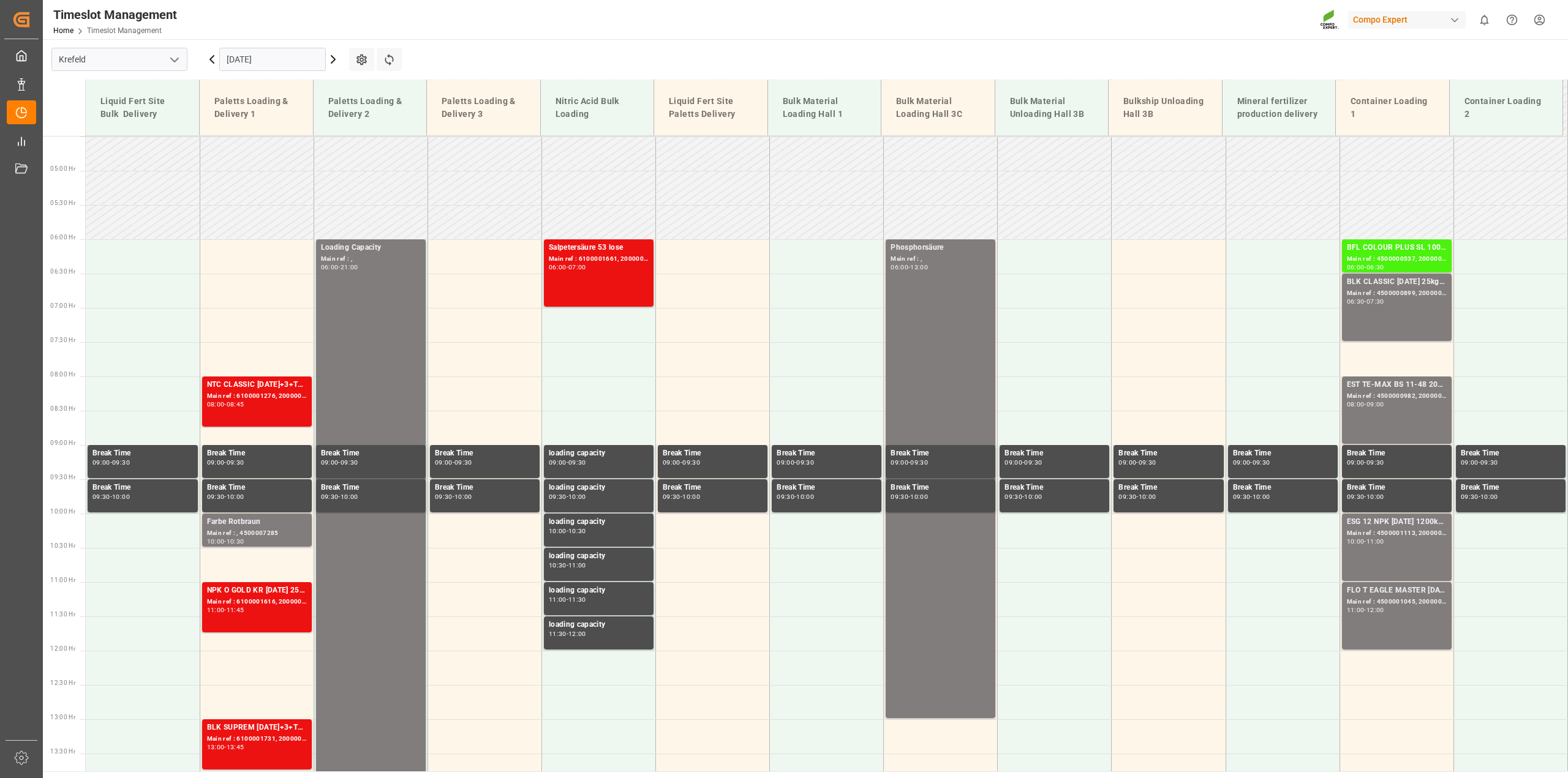
click at [334, 59] on icon at bounding box center [334, 59] width 4 height 7
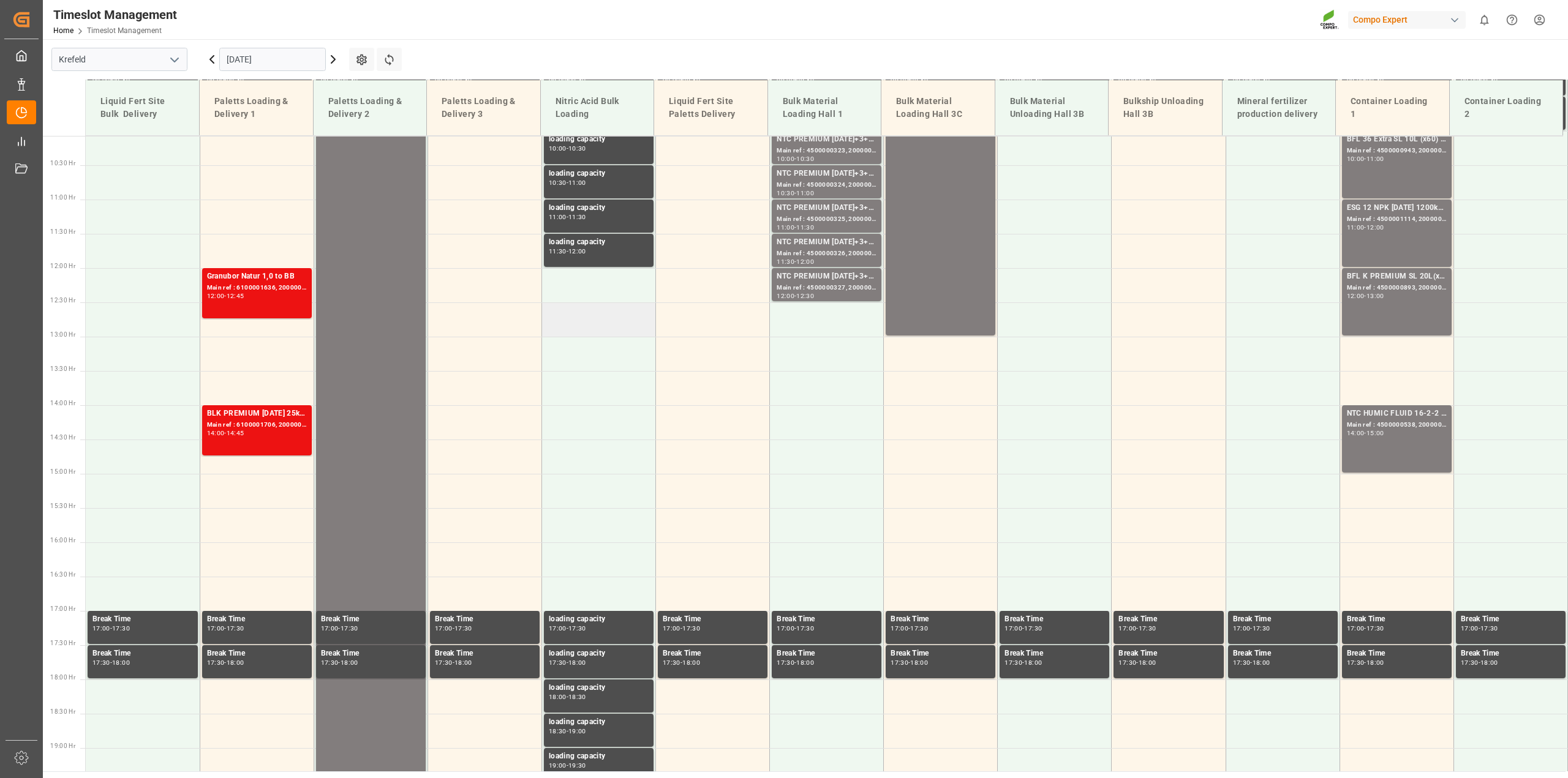
scroll to position [385, 0]
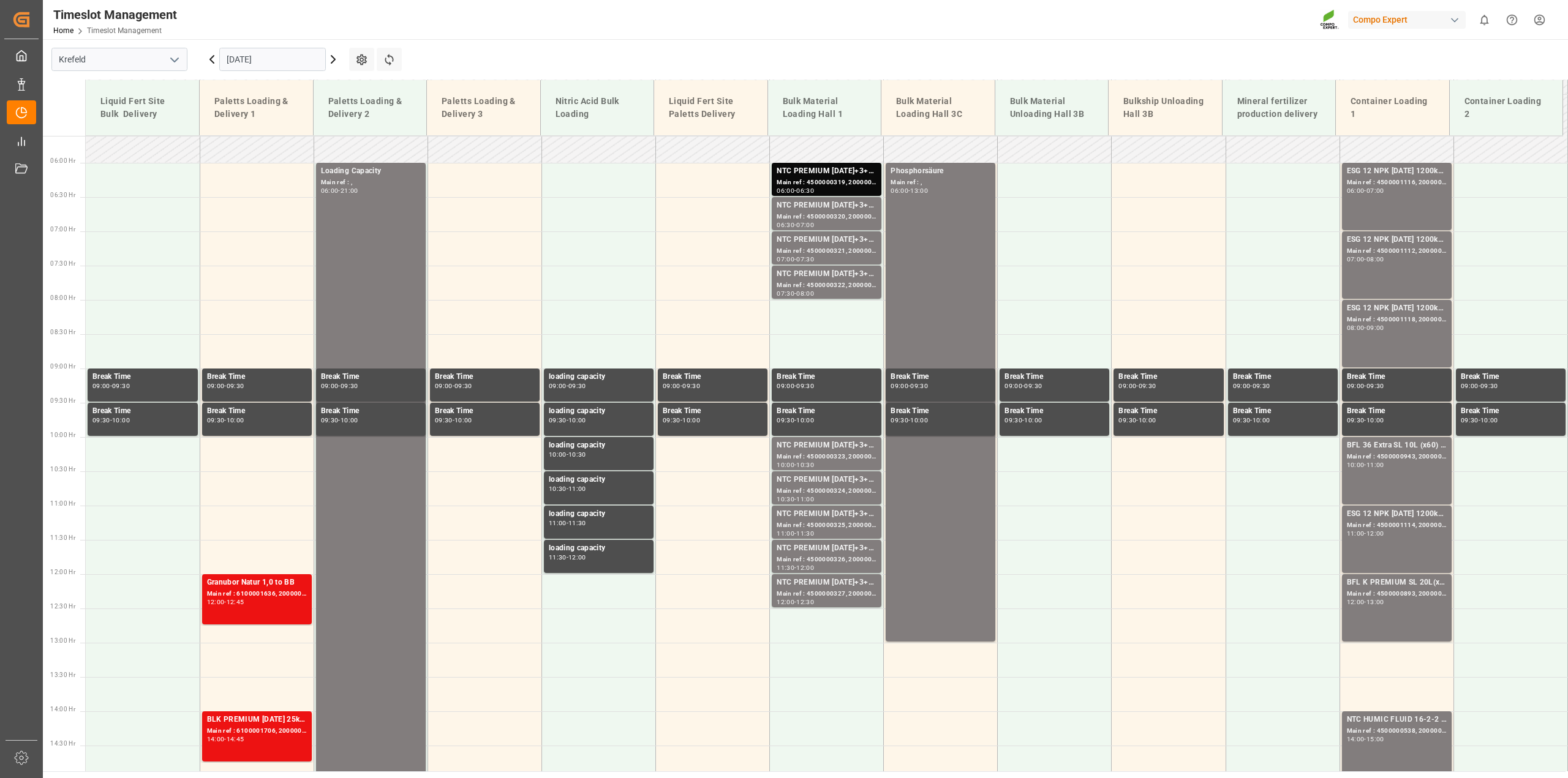
click at [334, 57] on icon at bounding box center [334, 59] width 4 height 7
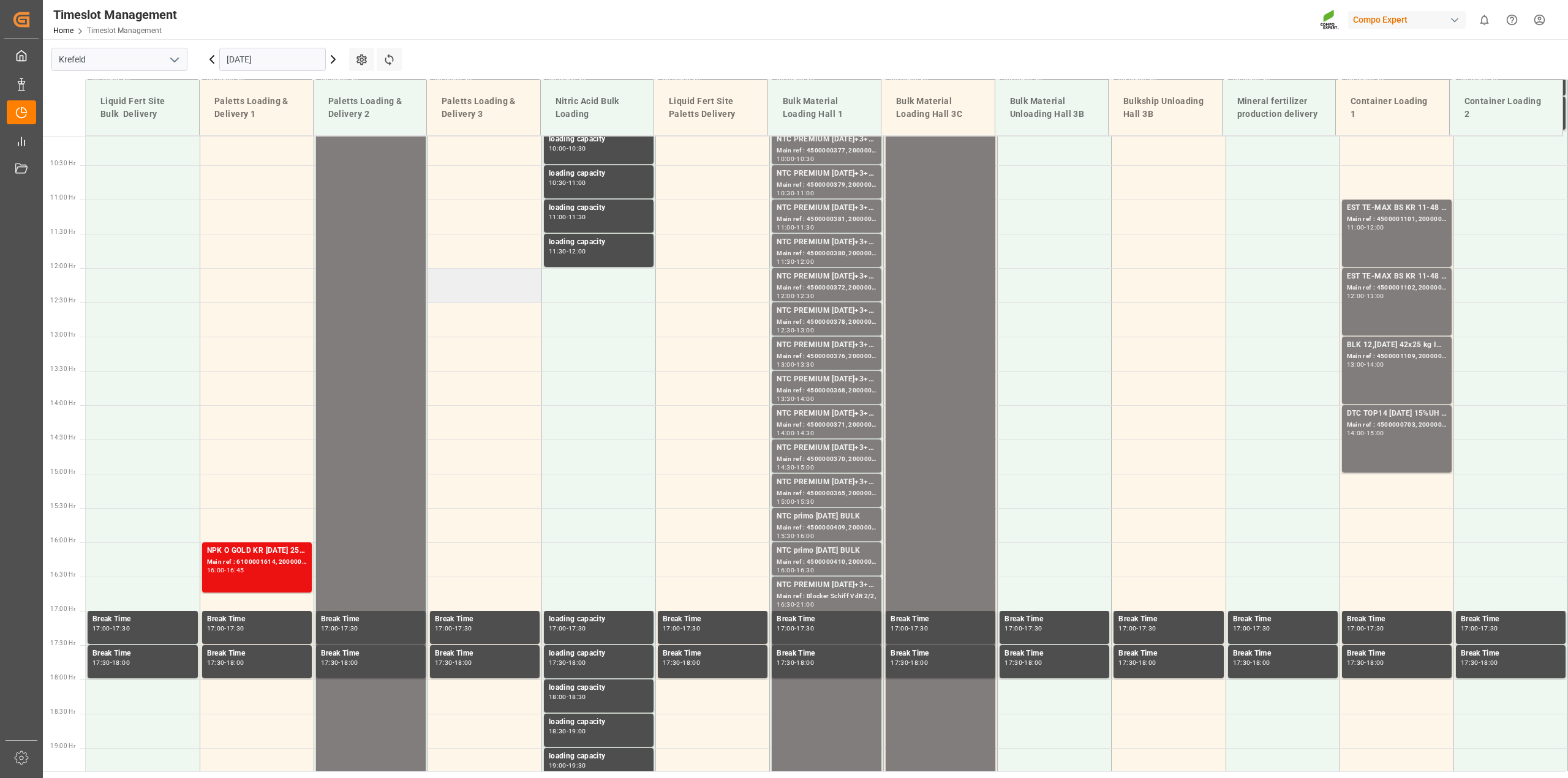
scroll to position [231, 0]
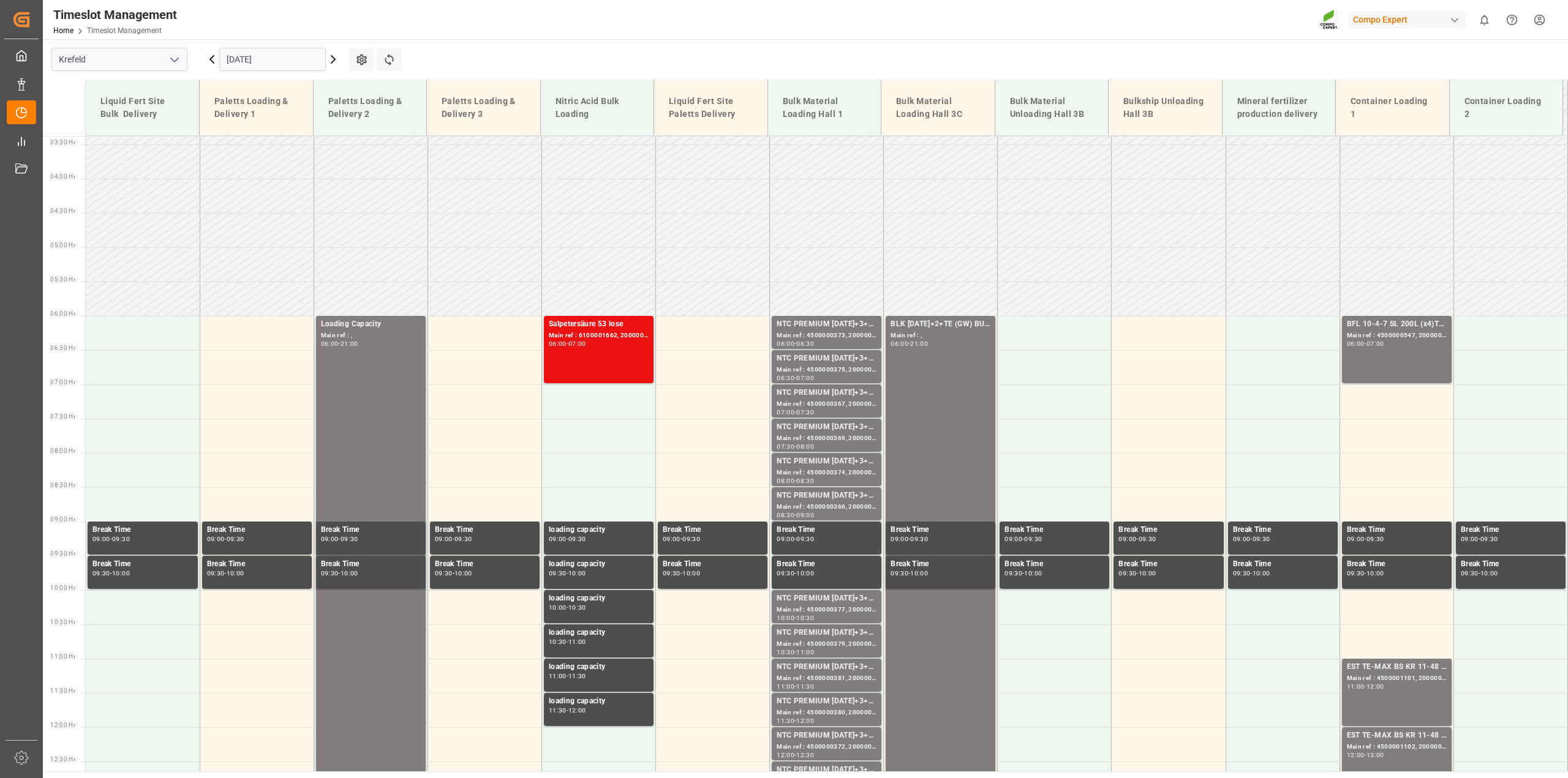
click at [334, 53] on icon at bounding box center [333, 59] width 15 height 14
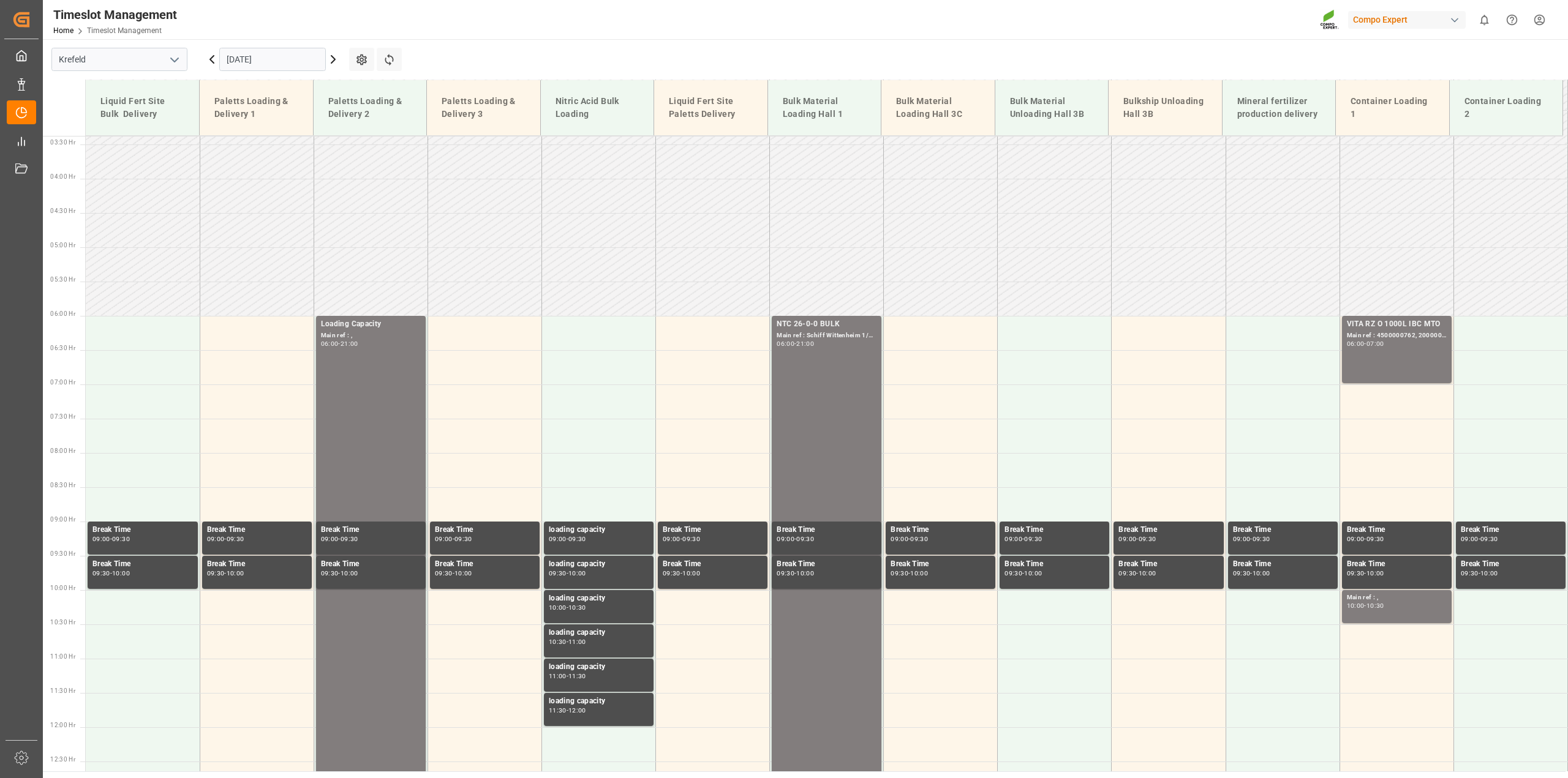
click at [334, 61] on icon at bounding box center [334, 59] width 4 height 7
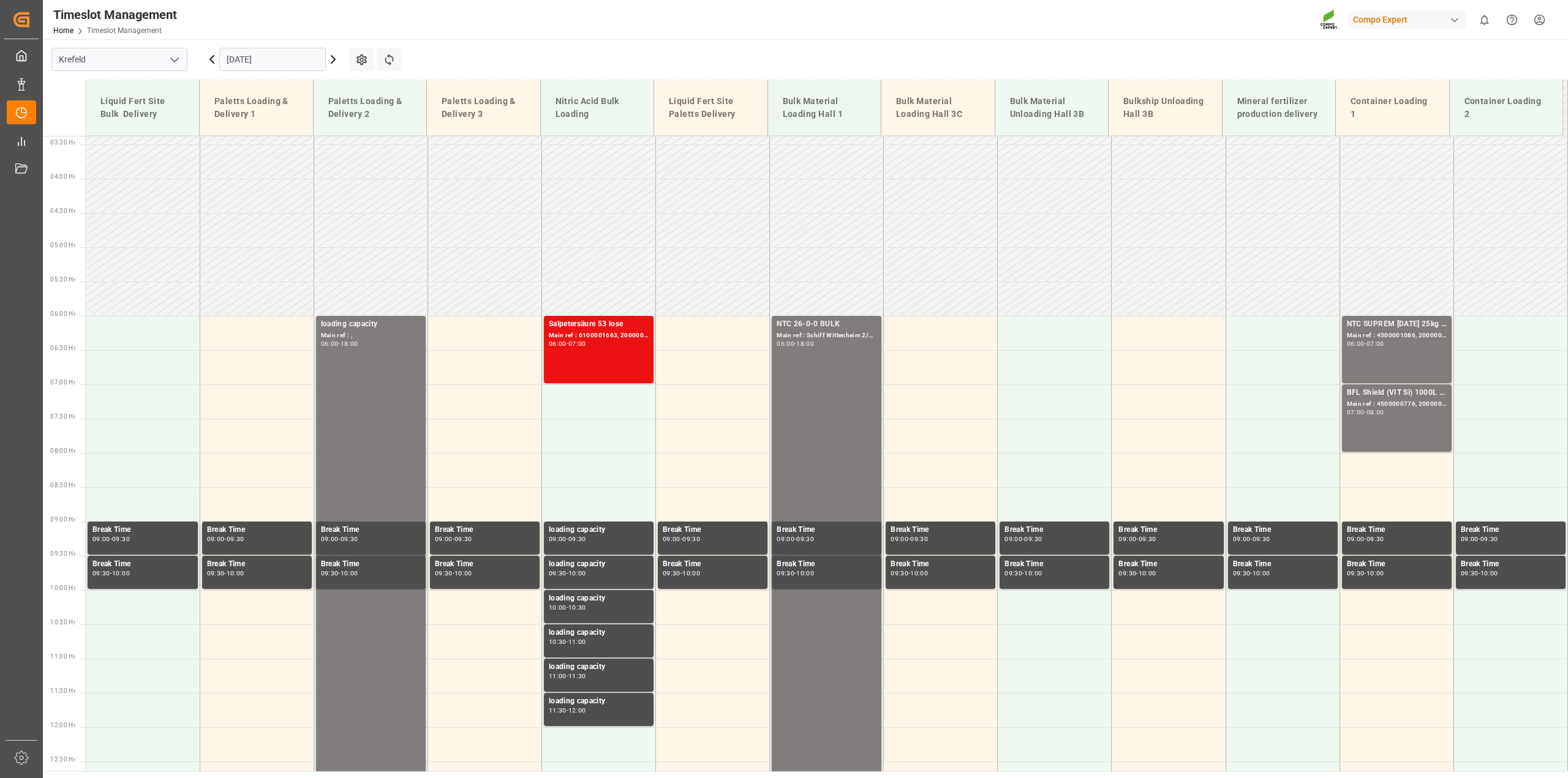
click at [210, 59] on icon at bounding box center [212, 59] width 4 height 7
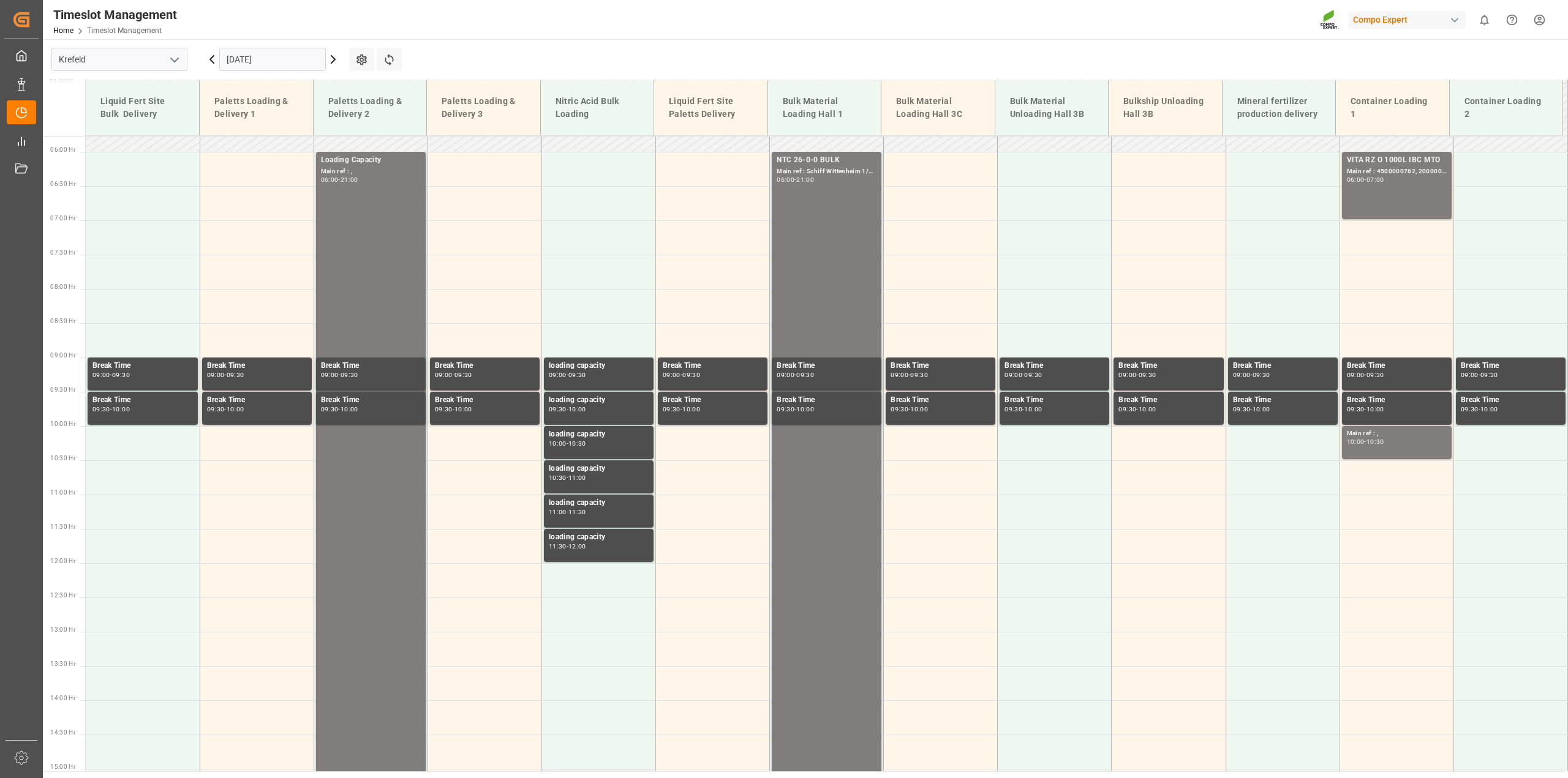
scroll to position [308, 0]
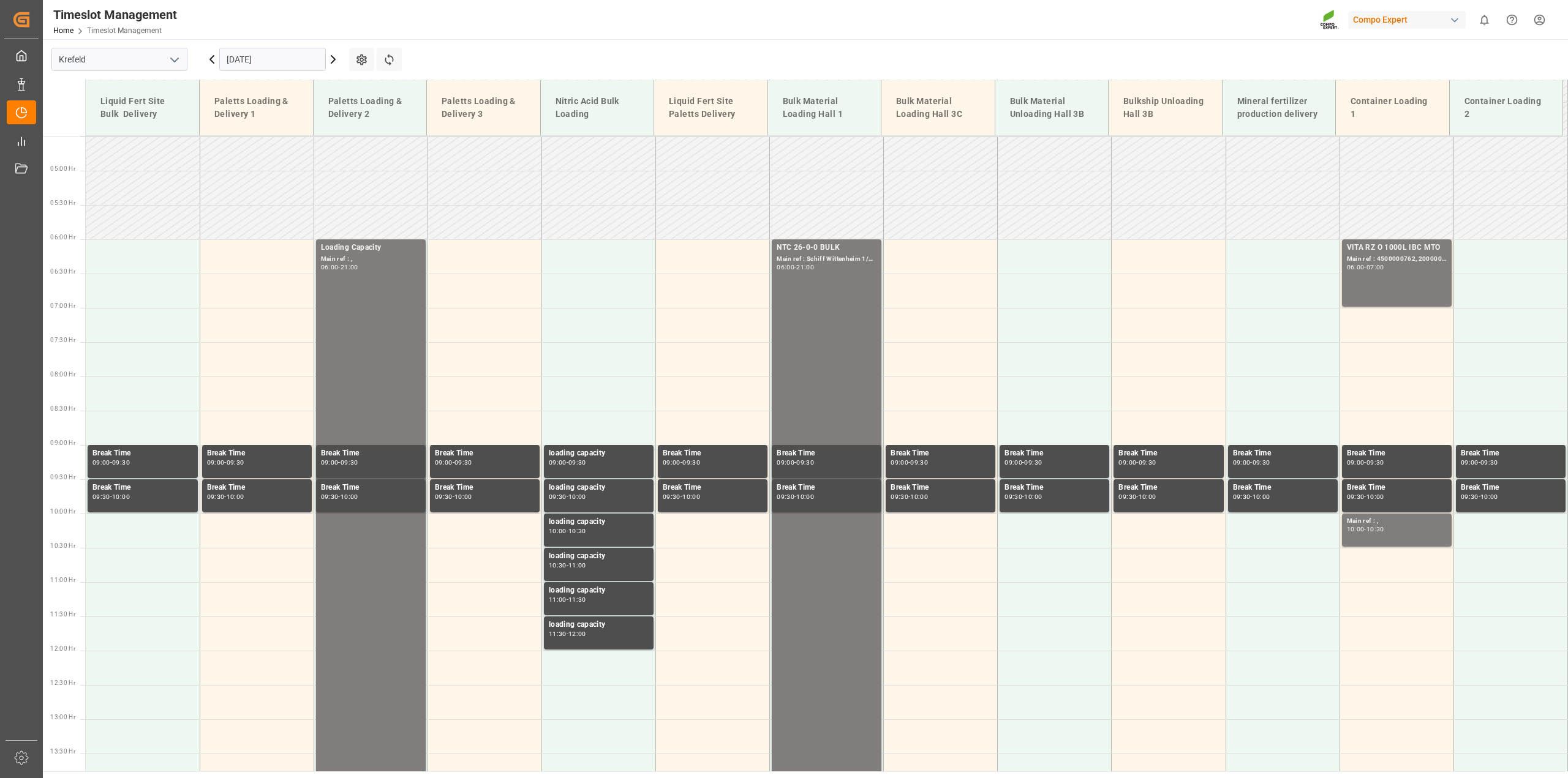
click at [210, 62] on icon at bounding box center [212, 59] width 15 height 14
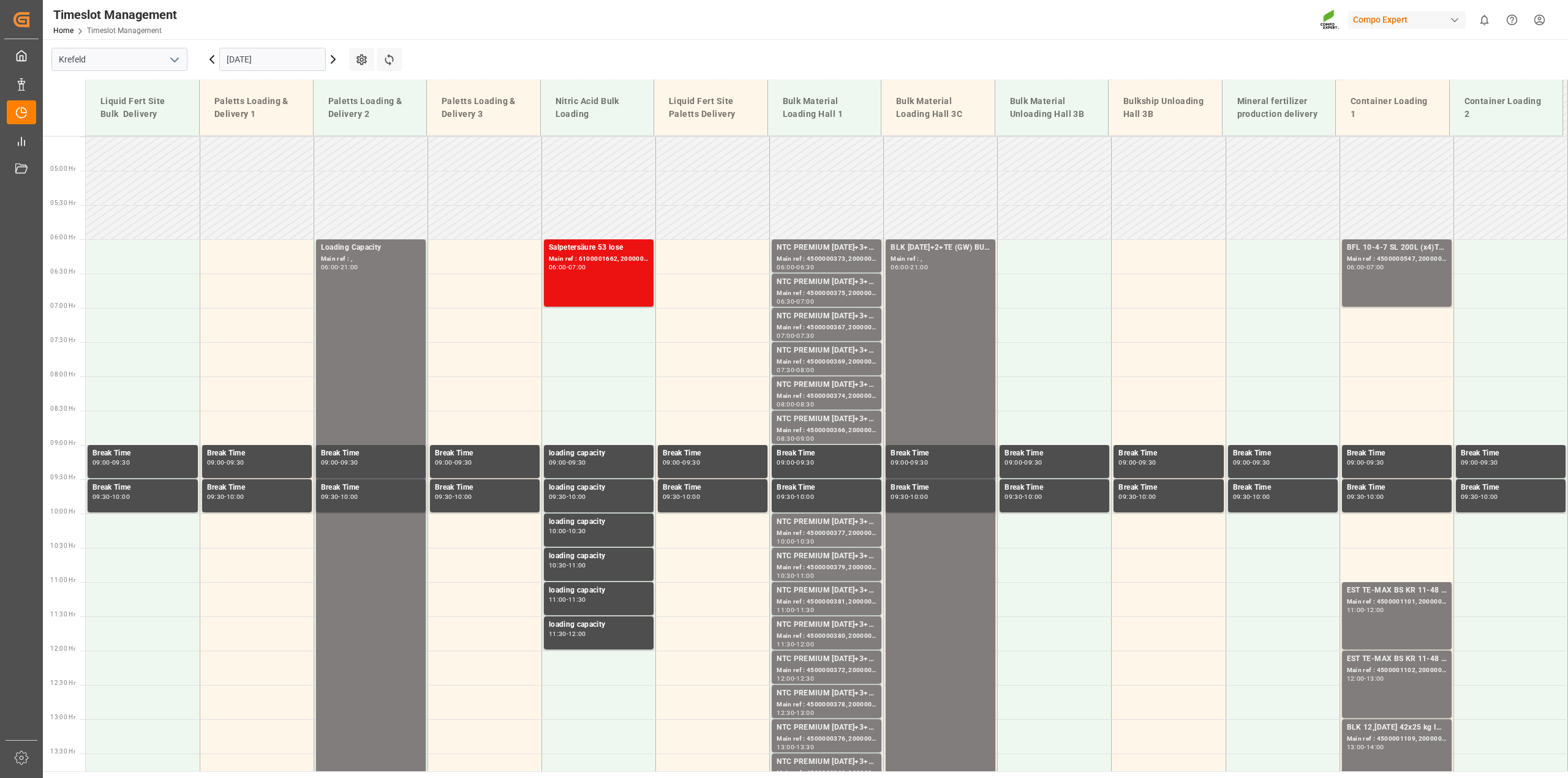
click at [212, 54] on icon at bounding box center [212, 59] width 15 height 14
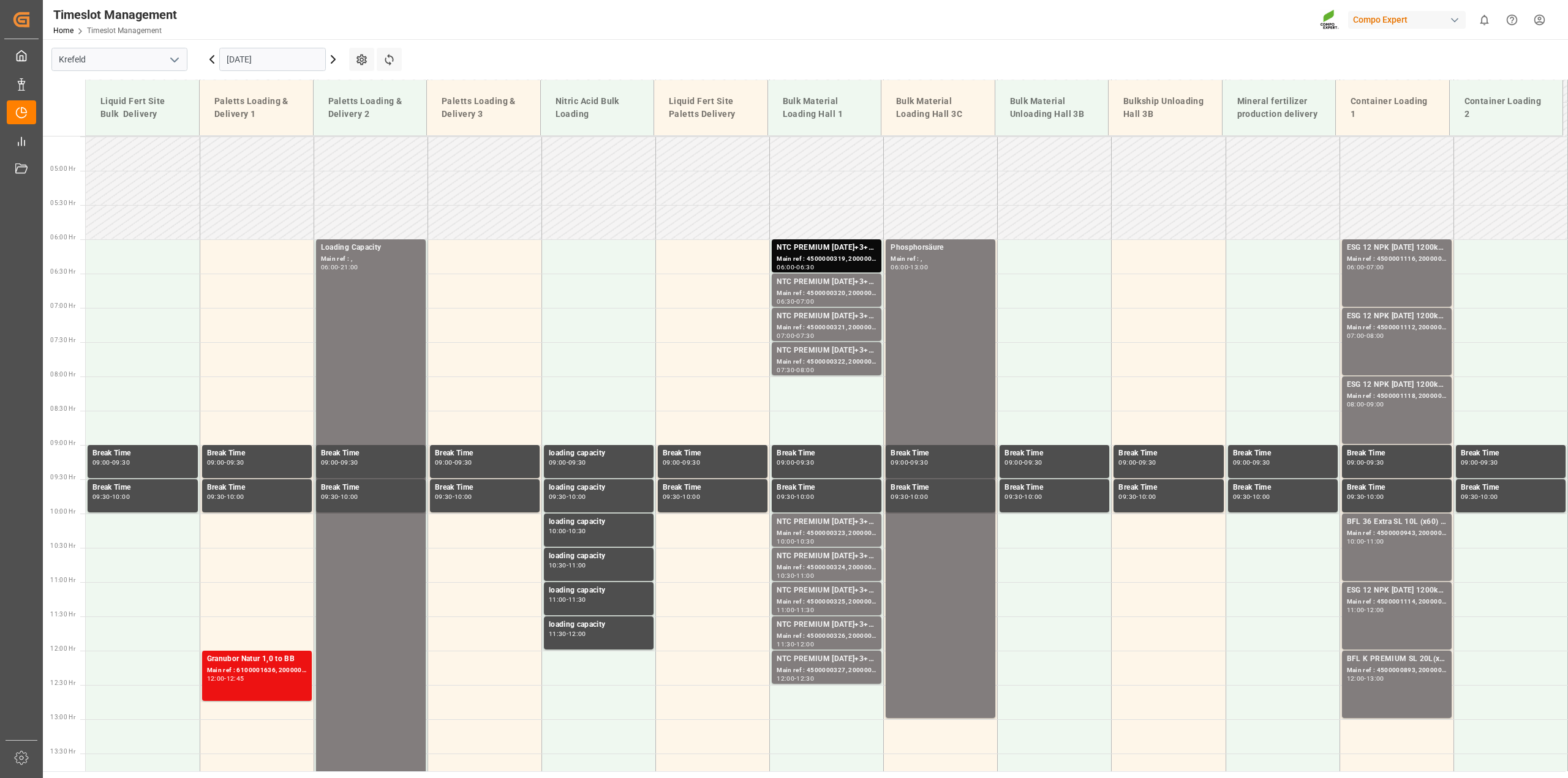
click at [333, 57] on icon at bounding box center [334, 59] width 4 height 7
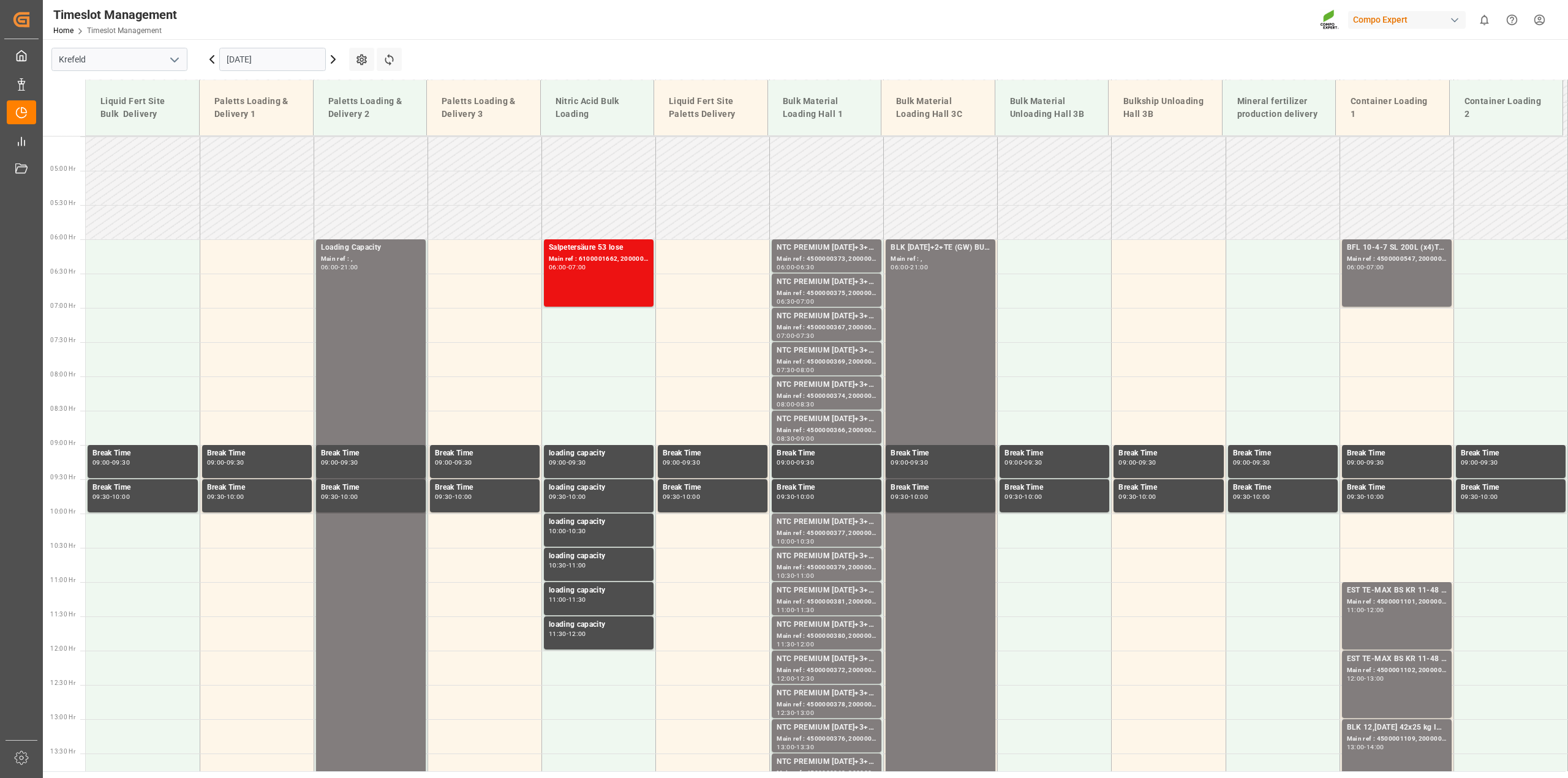
click at [332, 54] on icon at bounding box center [333, 59] width 15 height 14
